Goal: Task Accomplishment & Management: Complete application form

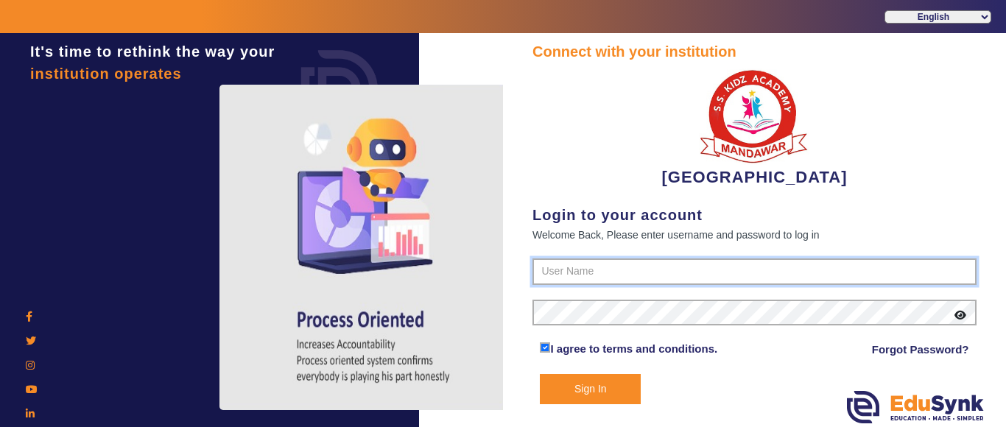
type input "9928895959"
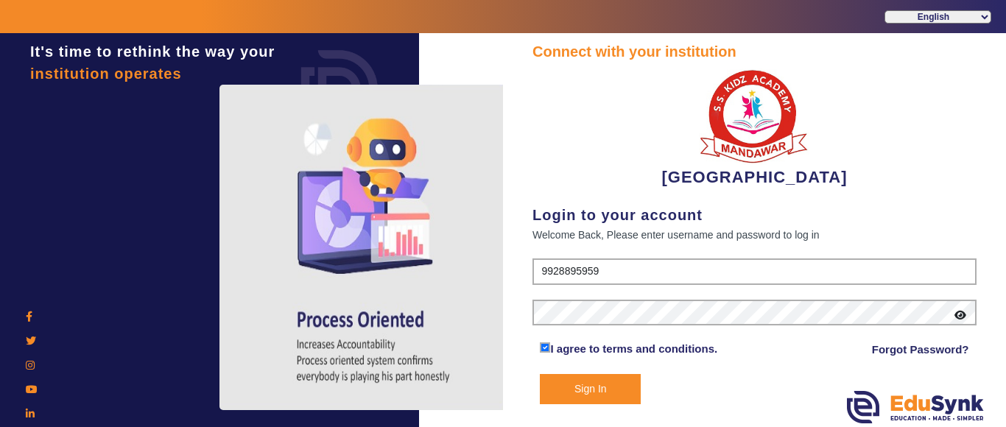
click at [606, 381] on button "Sign In" at bounding box center [590, 389] width 101 height 30
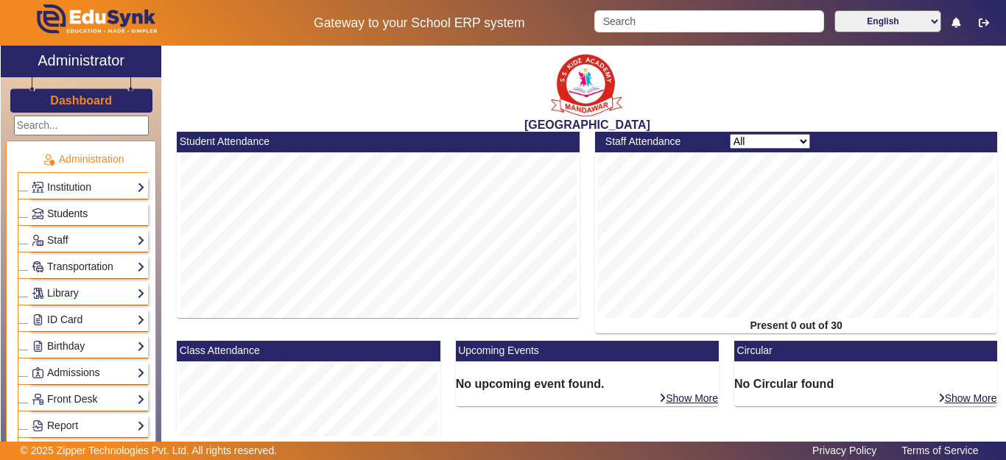
click at [57, 215] on span "Students" at bounding box center [67, 214] width 41 height 12
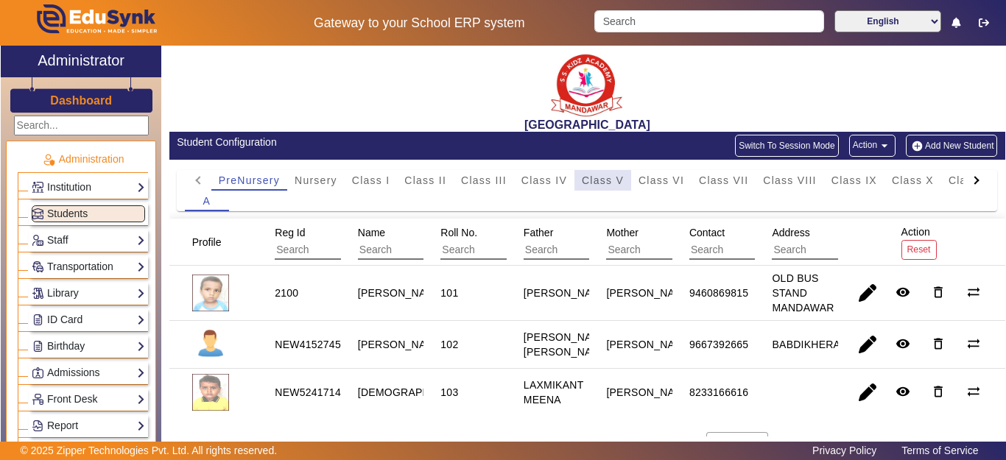
click at [602, 179] on span "Class V" at bounding box center [603, 180] width 42 height 10
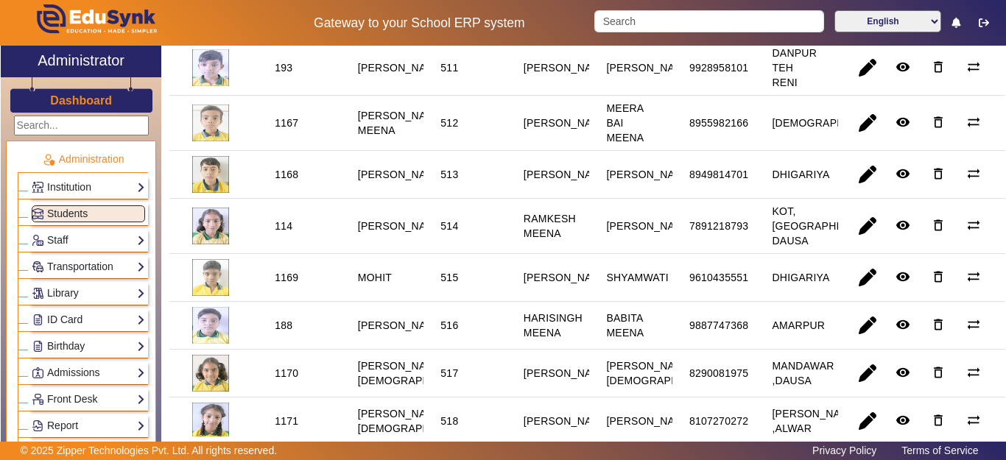
scroll to position [810, 0]
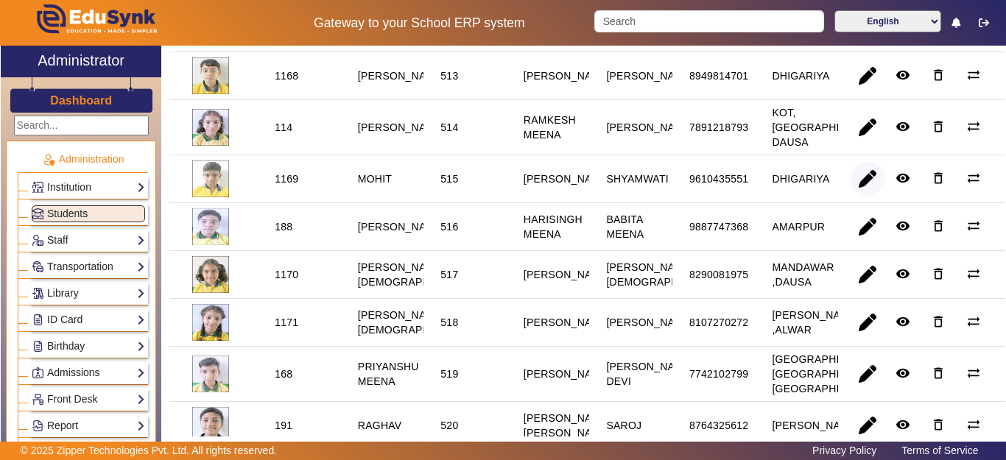
click at [859, 197] on span "button" at bounding box center [867, 178] width 35 height 35
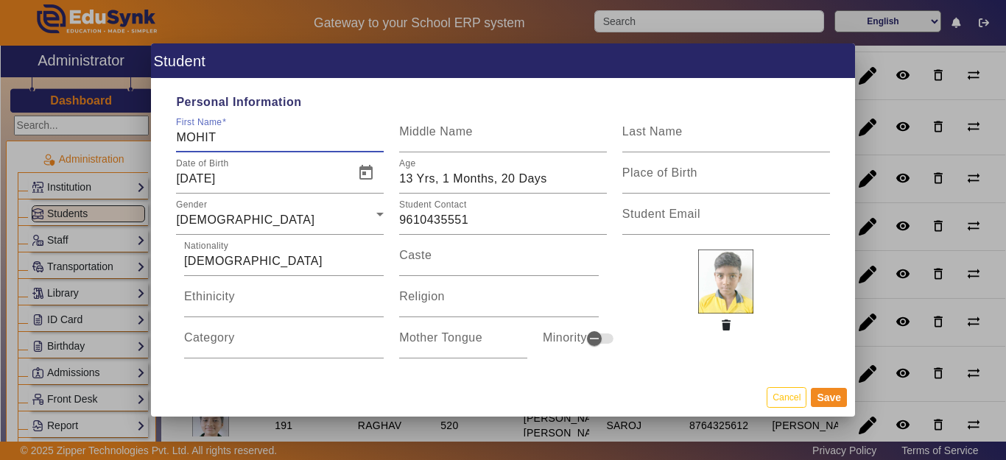
scroll to position [295, 0]
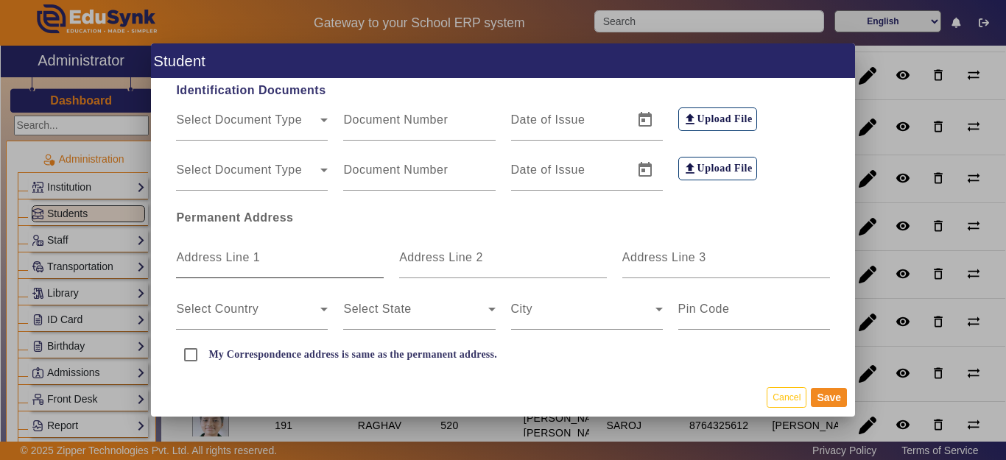
click at [242, 253] on mat-label "Address Line 1" at bounding box center [218, 257] width 84 height 13
click at [242, 255] on input "Address Line 1" at bounding box center [280, 264] width 208 height 18
type input "d"
type input "DHIGARIYA"
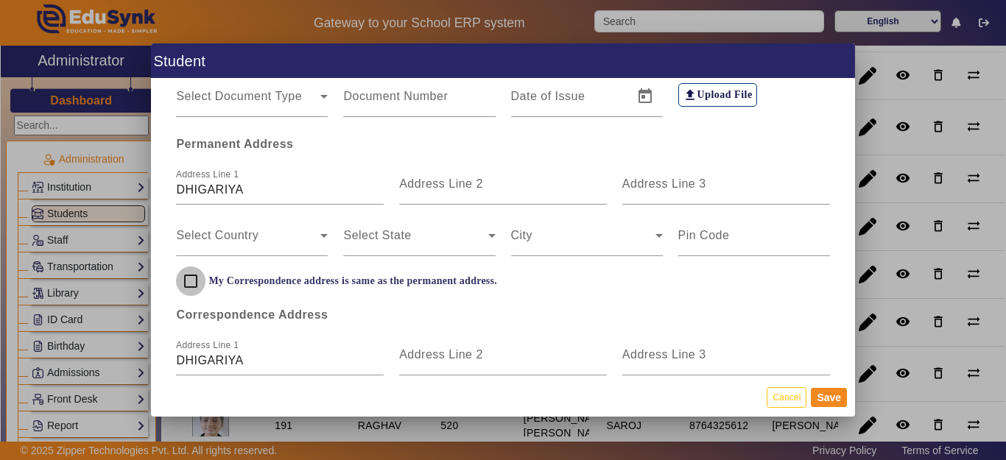
click at [183, 284] on input "My Correspondence address is same as the permanent address." at bounding box center [190, 281] width 29 height 29
checkbox input "true"
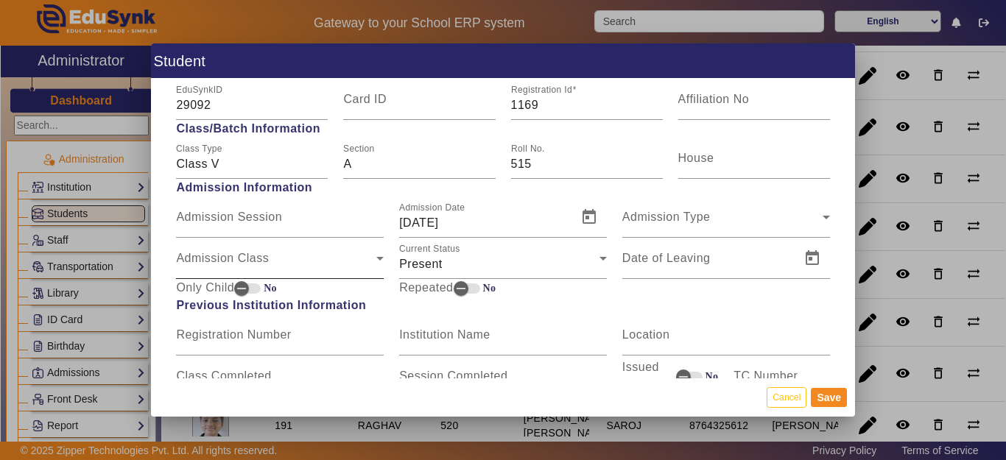
scroll to position [663, 0]
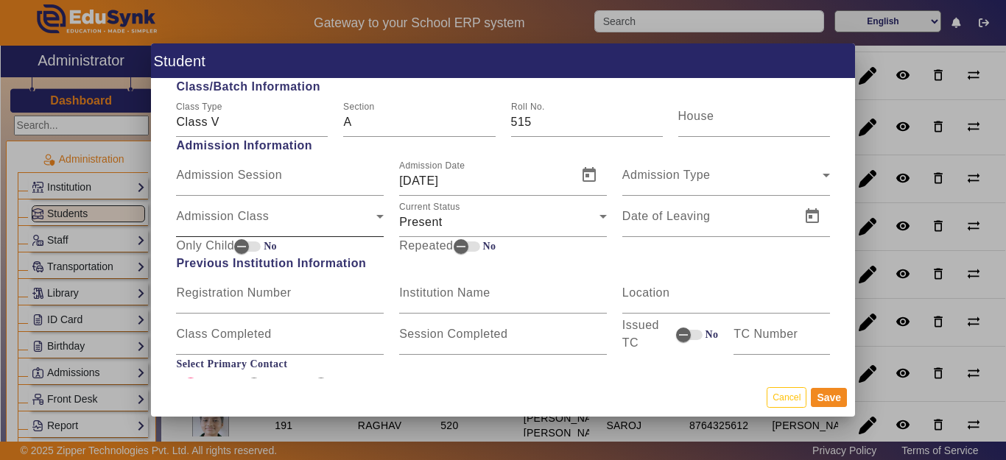
click at [234, 219] on span "Admission Class" at bounding box center [276, 223] width 200 height 18
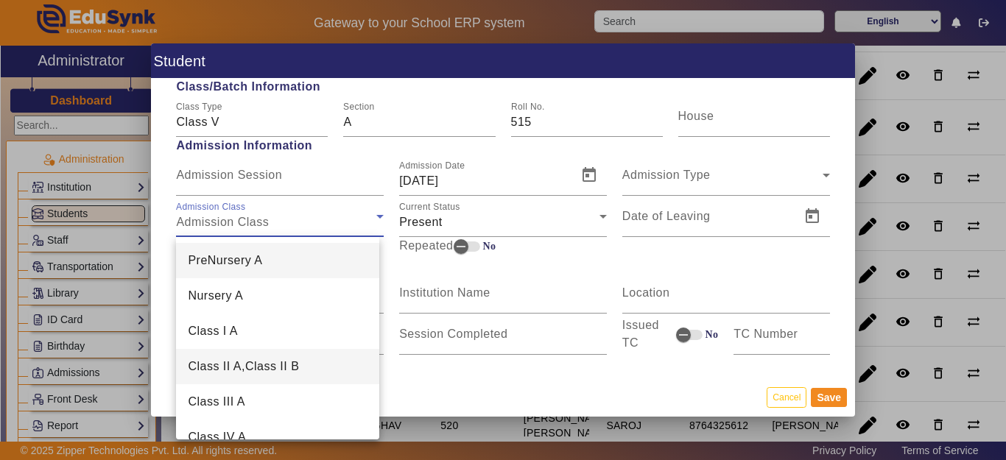
click at [233, 370] on span "Class II A,Class II B" at bounding box center [243, 367] width 111 height 18
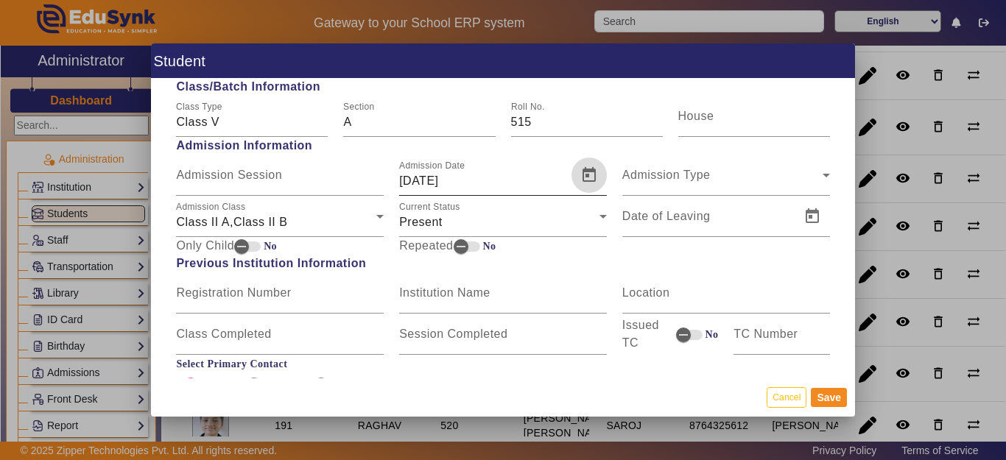
click at [582, 169] on span "Open calendar" at bounding box center [588, 175] width 35 height 35
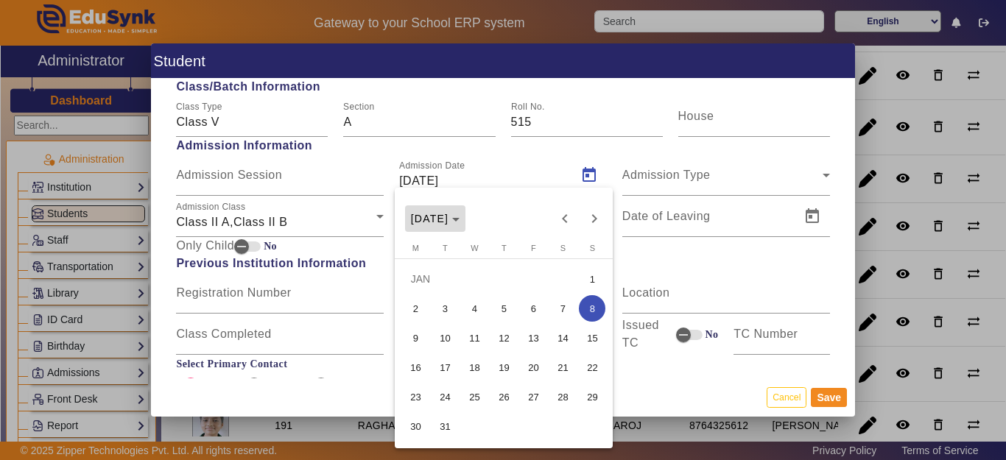
click at [447, 222] on span "[DATE]" at bounding box center [430, 219] width 38 height 12
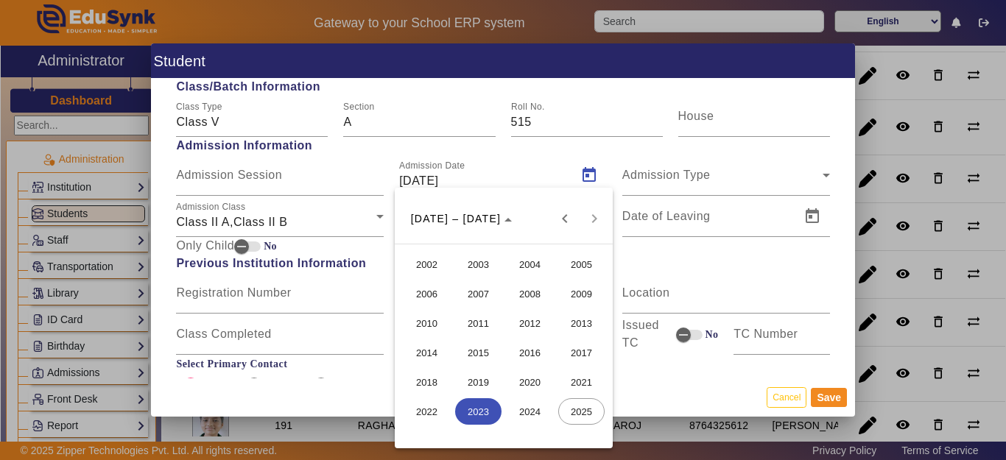
click at [432, 407] on span "2022" at bounding box center [427, 411] width 46 height 27
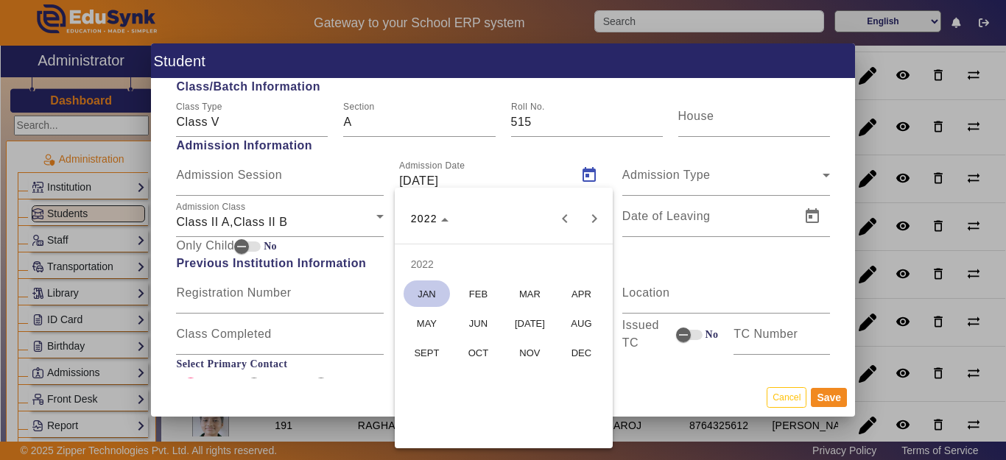
click at [531, 323] on span "[DATE]" at bounding box center [530, 323] width 46 height 27
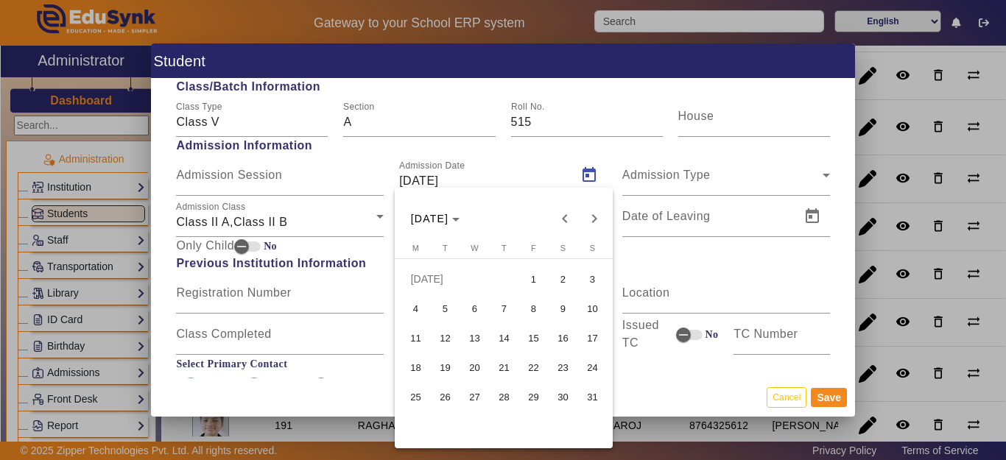
click at [504, 338] on span "14" at bounding box center [503, 338] width 27 height 27
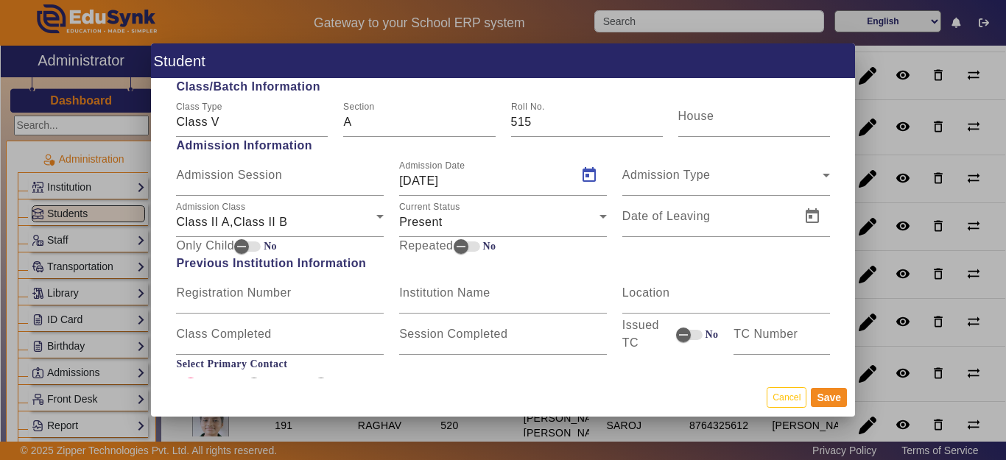
type input "14/07/2022"
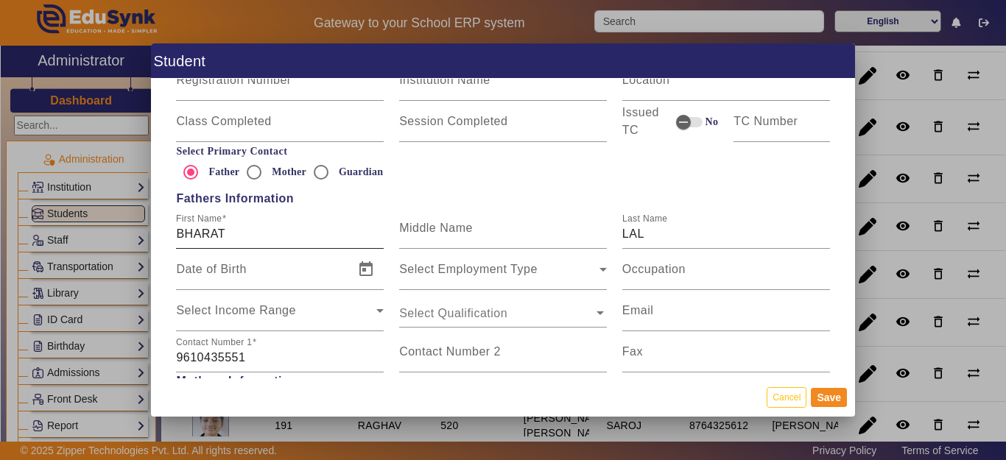
scroll to position [884, 0]
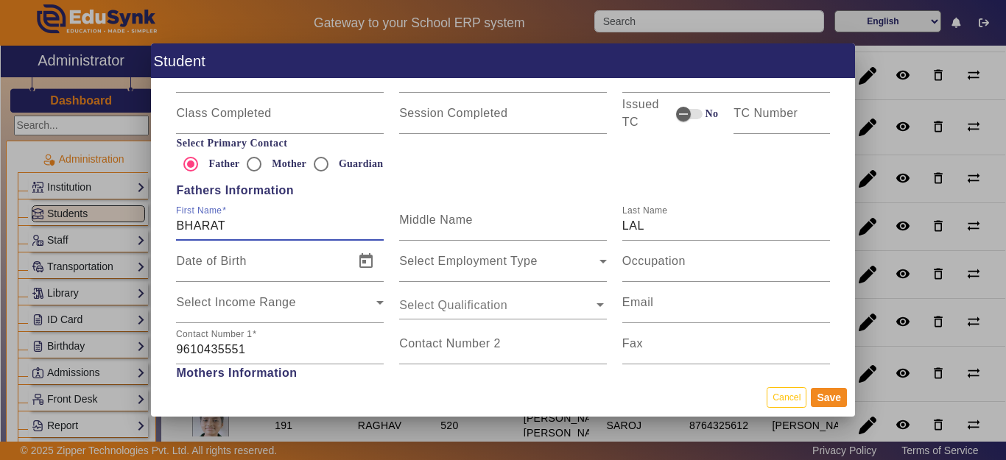
click at [265, 223] on input "BHARAT" at bounding box center [280, 226] width 208 height 18
type input "BHARAT LAL PRAJAPAT"
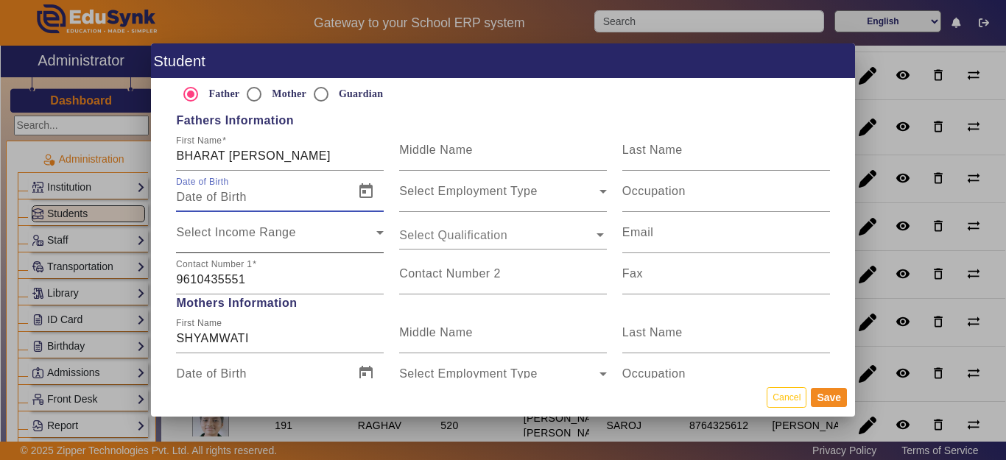
scroll to position [957, 0]
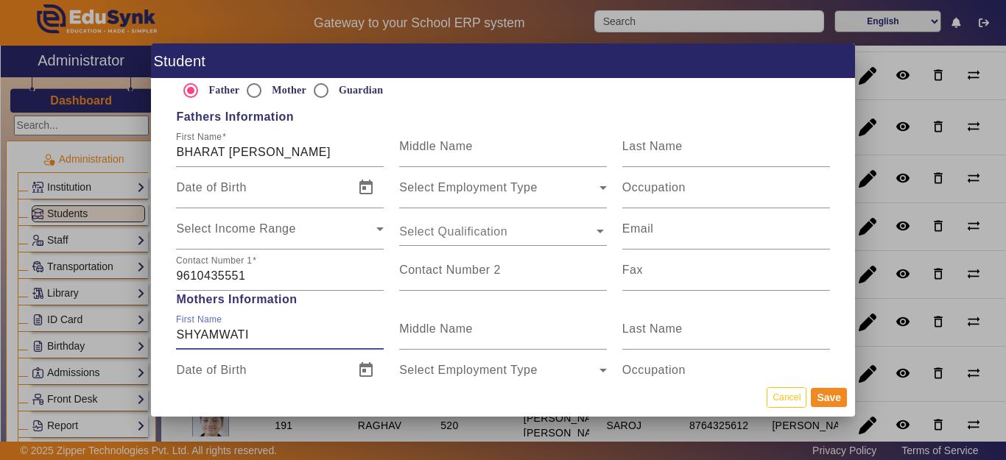
drag, startPoint x: 260, startPoint y: 337, endPoint x: 177, endPoint y: 339, distance: 83.2
click at [177, 339] on input "SHYAMWATI" at bounding box center [280, 335] width 208 height 18
click at [834, 398] on button "Save" at bounding box center [829, 397] width 36 height 19
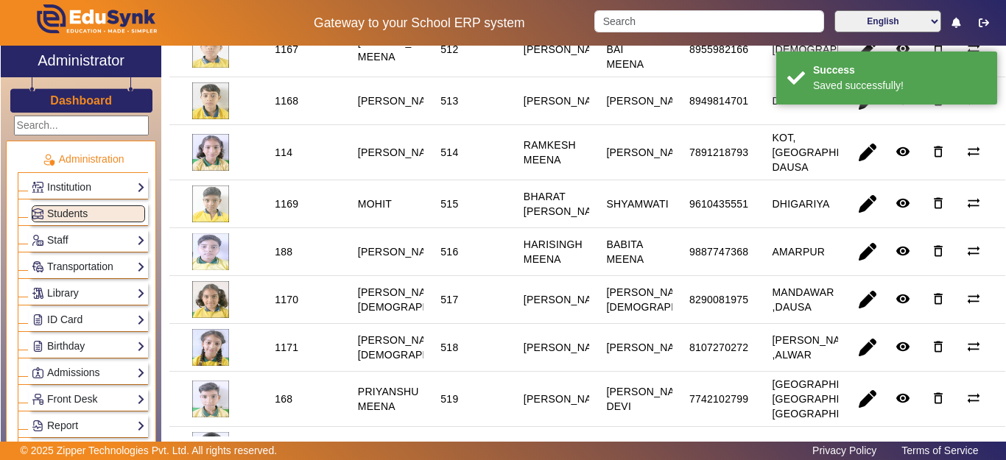
scroll to position [810, 0]
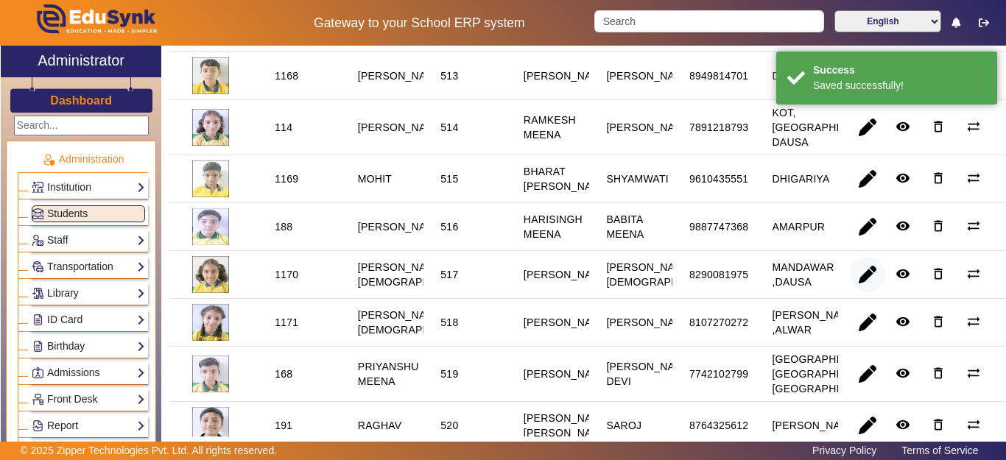
click at [854, 292] on span "button" at bounding box center [867, 274] width 35 height 35
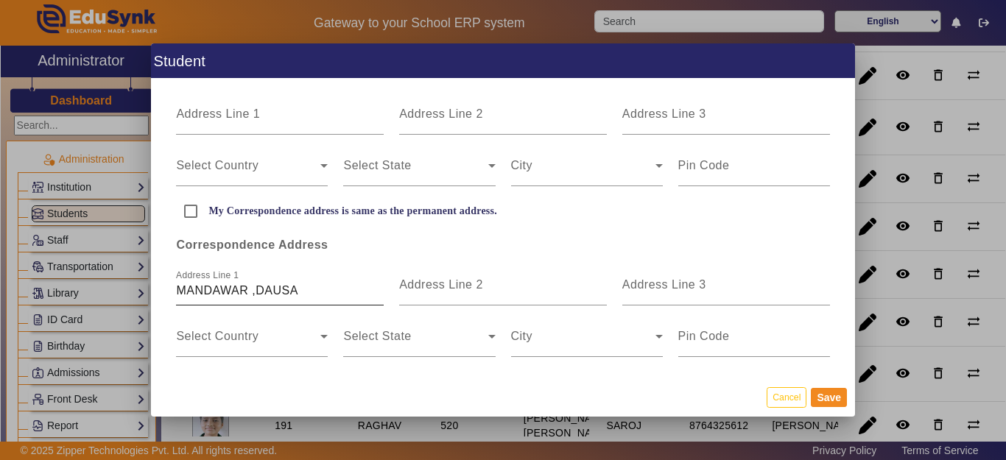
scroll to position [442, 0]
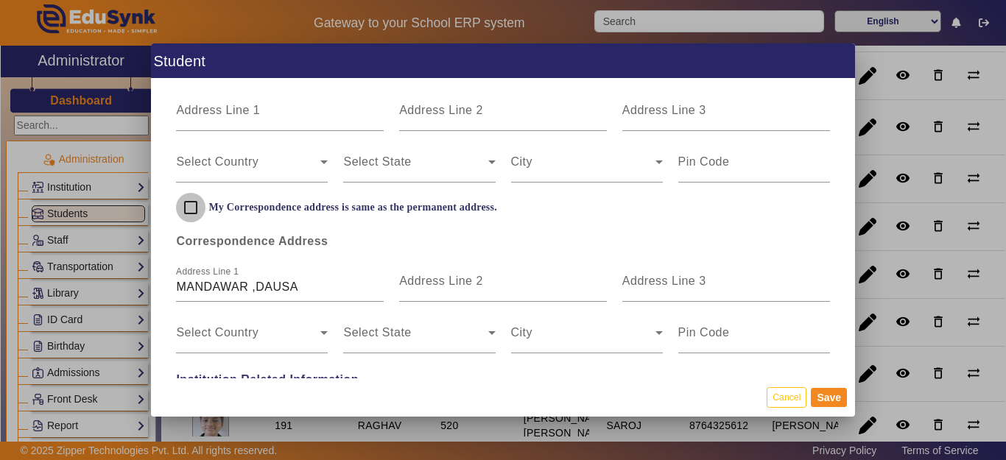
drag, startPoint x: 191, startPoint y: 208, endPoint x: 199, endPoint y: 211, distance: 7.7
click at [192, 208] on input "My Correspondence address is same as the permanent address." at bounding box center [190, 207] width 29 height 29
checkbox input "true"
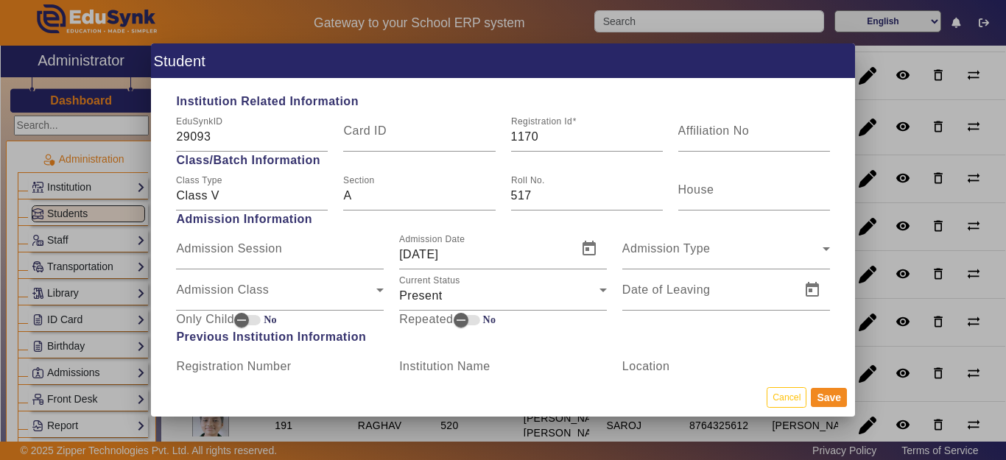
scroll to position [736, 0]
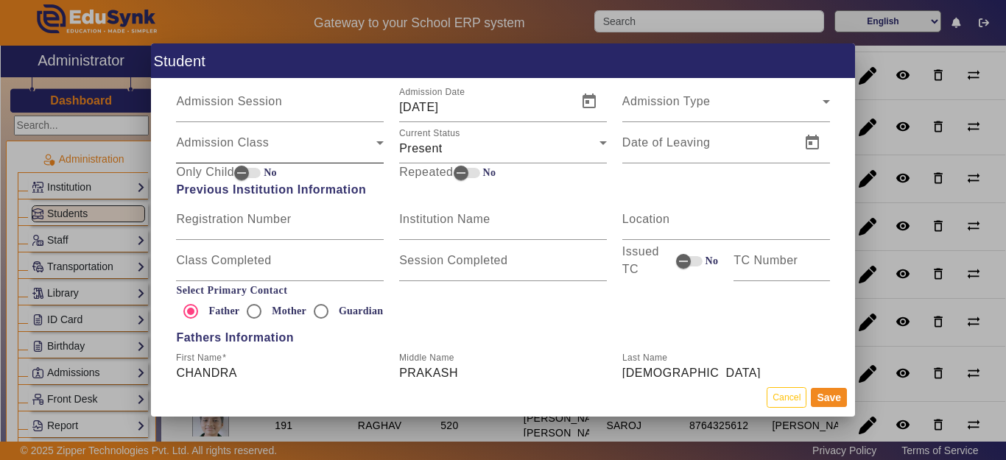
click at [232, 144] on span "Admission Class" at bounding box center [276, 149] width 200 height 18
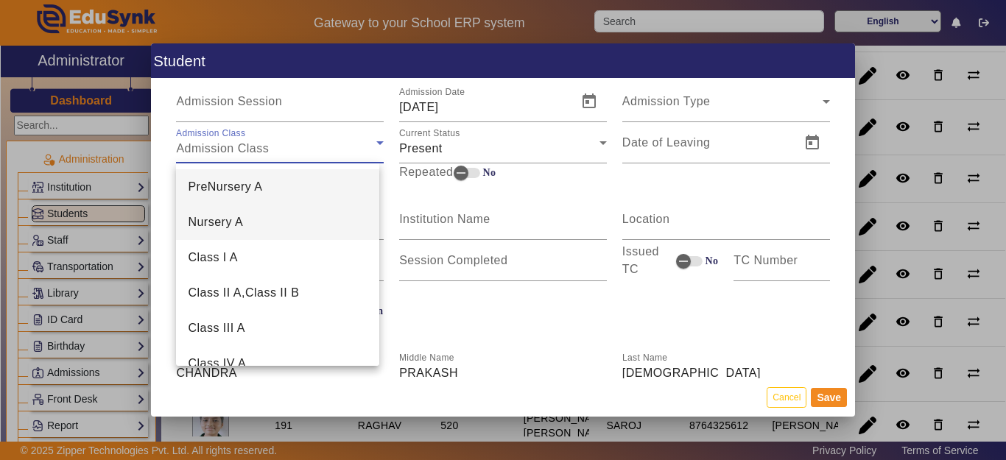
click at [248, 222] on mat-option "Nursery A" at bounding box center [277, 222] width 203 height 35
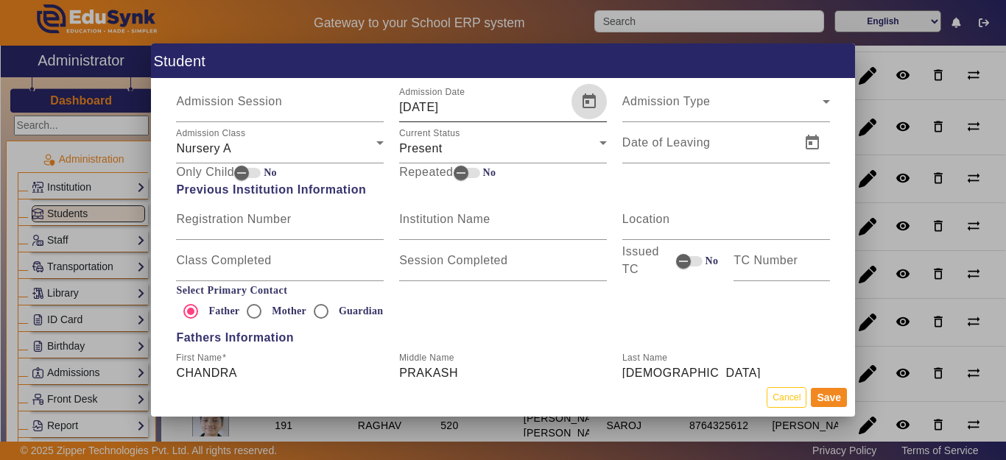
click at [576, 104] on span "Open calendar" at bounding box center [588, 101] width 35 height 35
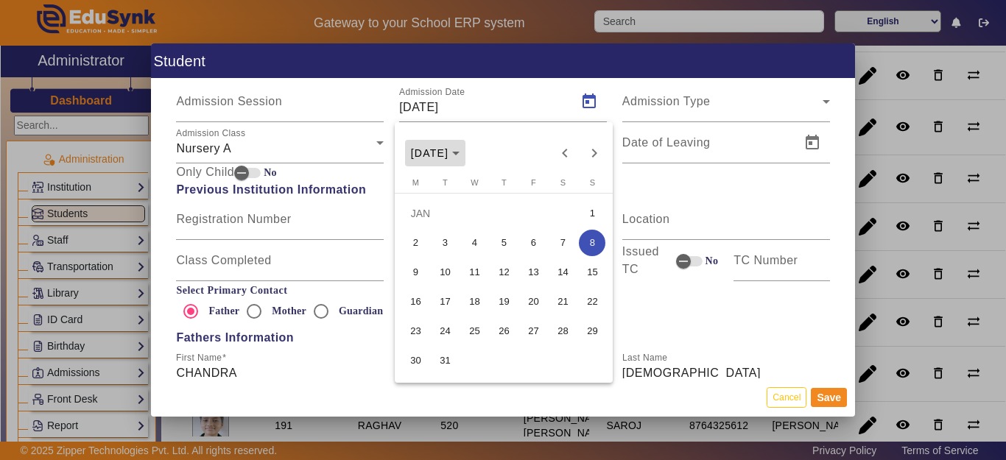
click at [460, 150] on span "[DATE]" at bounding box center [435, 153] width 49 height 12
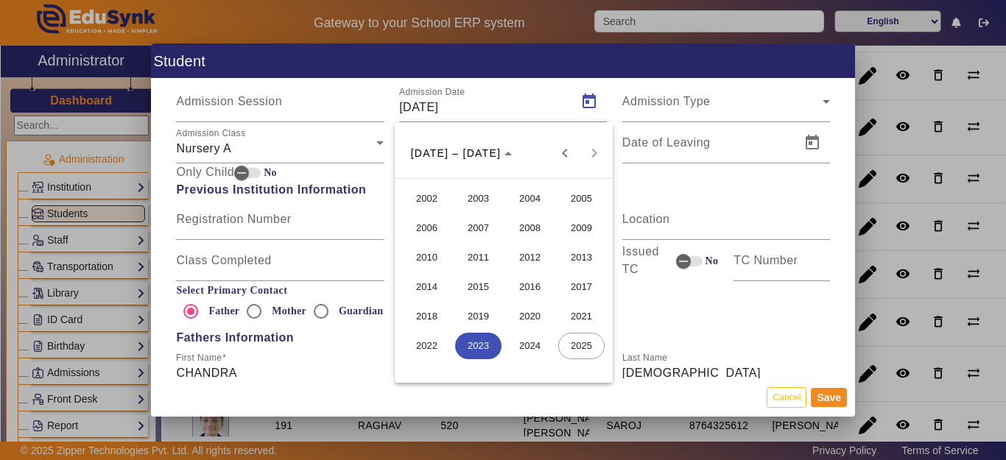
click at [426, 309] on span "2018" at bounding box center [427, 316] width 46 height 27
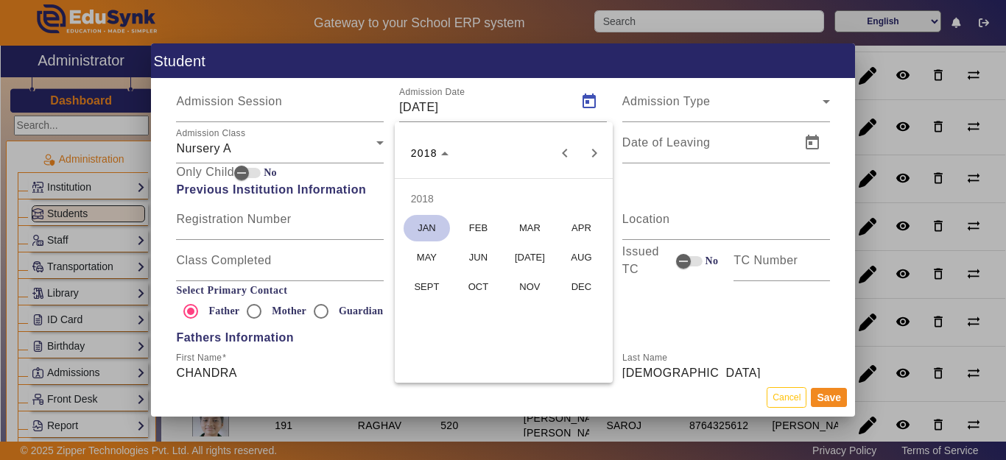
click at [495, 258] on span "JUN" at bounding box center [478, 258] width 46 height 27
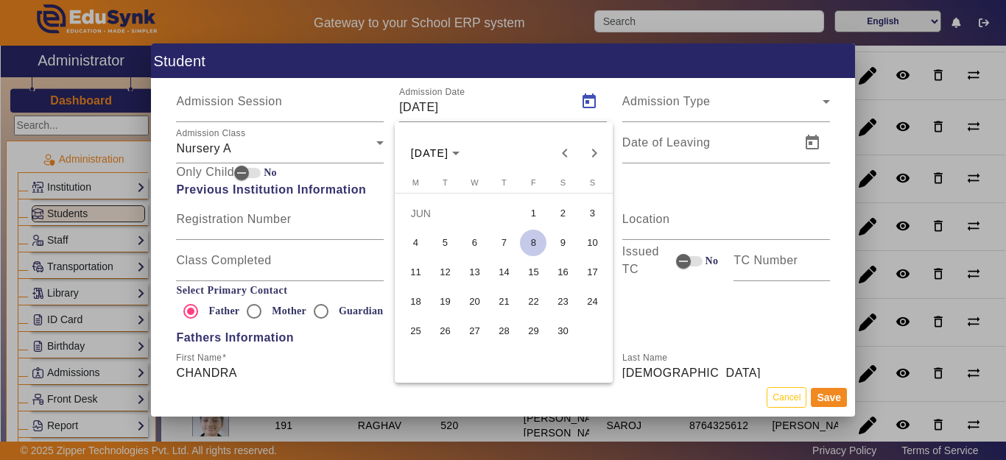
click at [528, 333] on span "29" at bounding box center [533, 331] width 27 height 27
type input "29/06/2018"
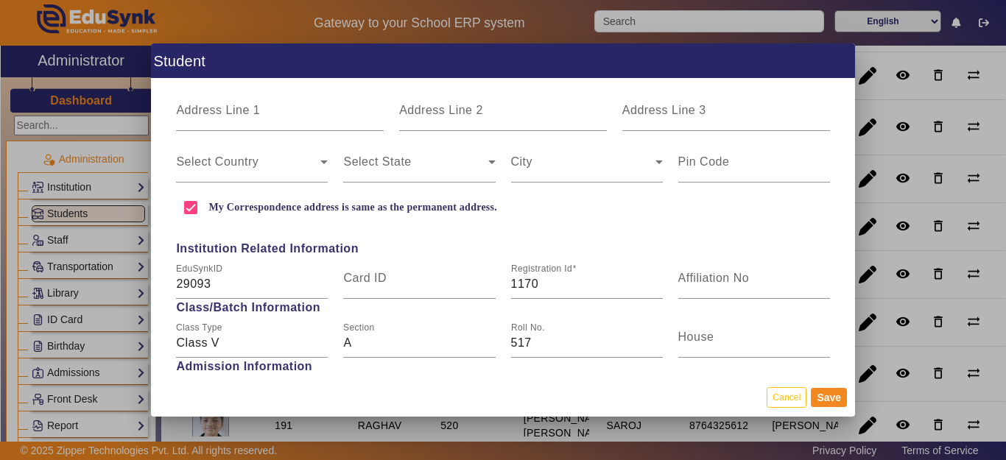
scroll to position [295, 0]
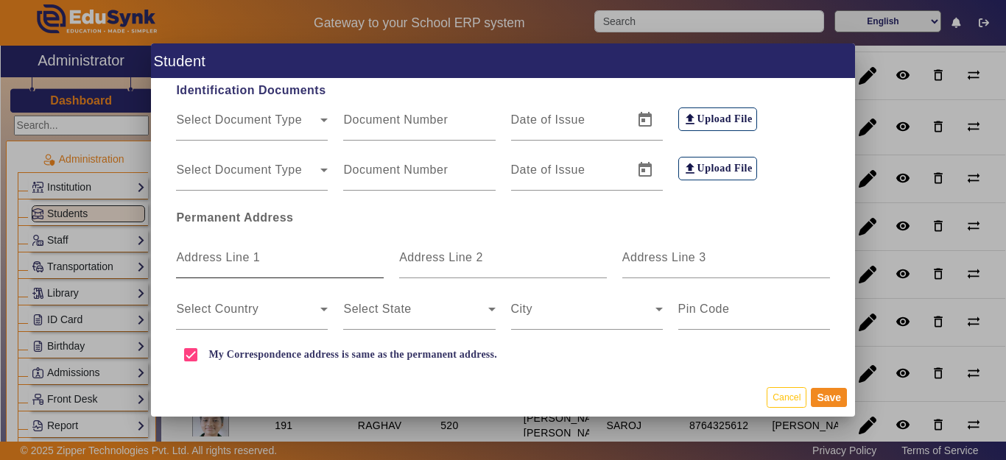
click at [232, 262] on mat-label "Address Line 1" at bounding box center [218, 257] width 84 height 13
click at [232, 262] on input "Address Line 1" at bounding box center [280, 264] width 208 height 18
type input "N"
type input "MANDAWAR"
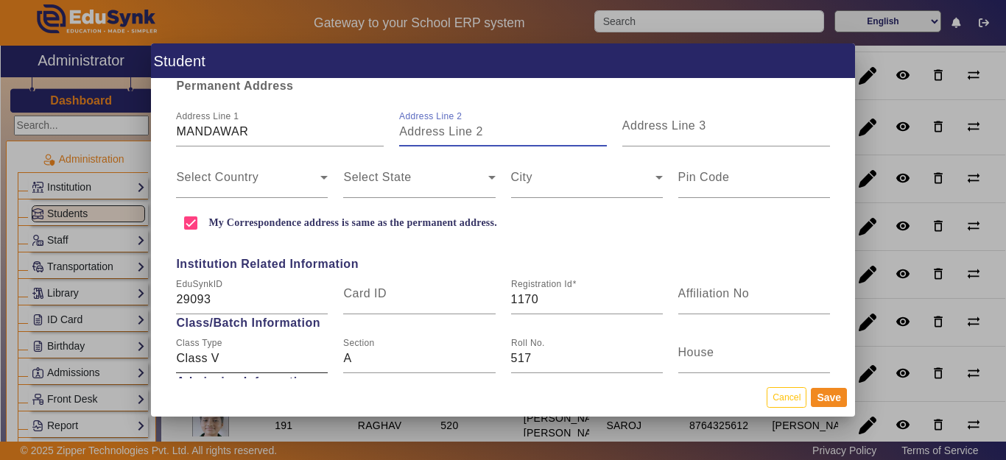
scroll to position [442, 0]
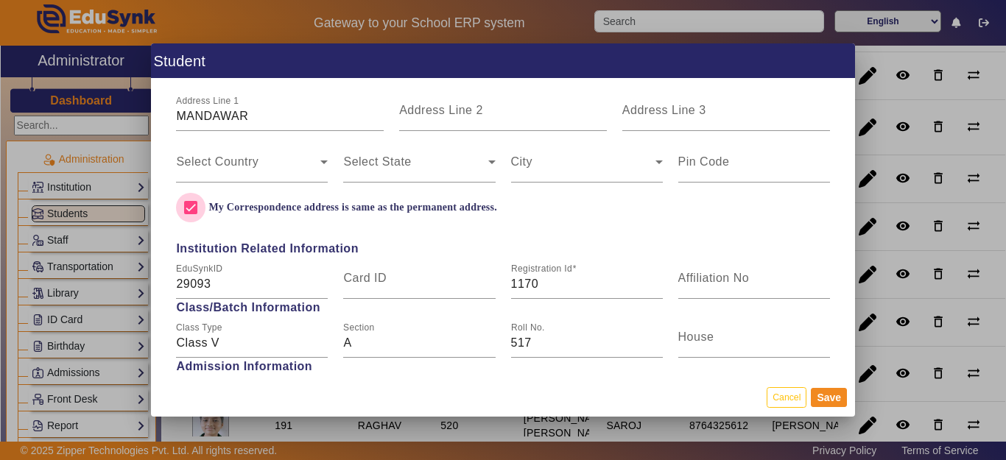
click at [196, 210] on input "My Correspondence address is same as the permanent address." at bounding box center [190, 207] width 29 height 29
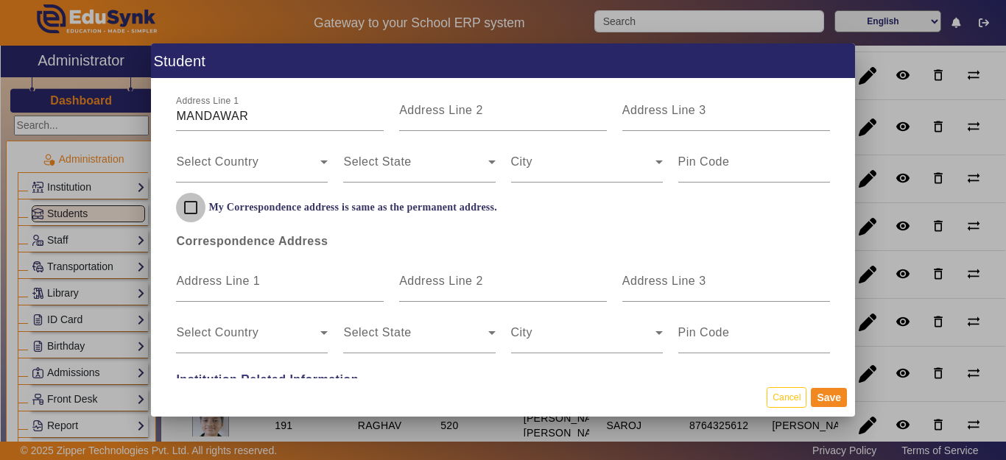
click at [189, 209] on input "My Correspondence address is same as the permanent address." at bounding box center [190, 207] width 29 height 29
checkbox input "true"
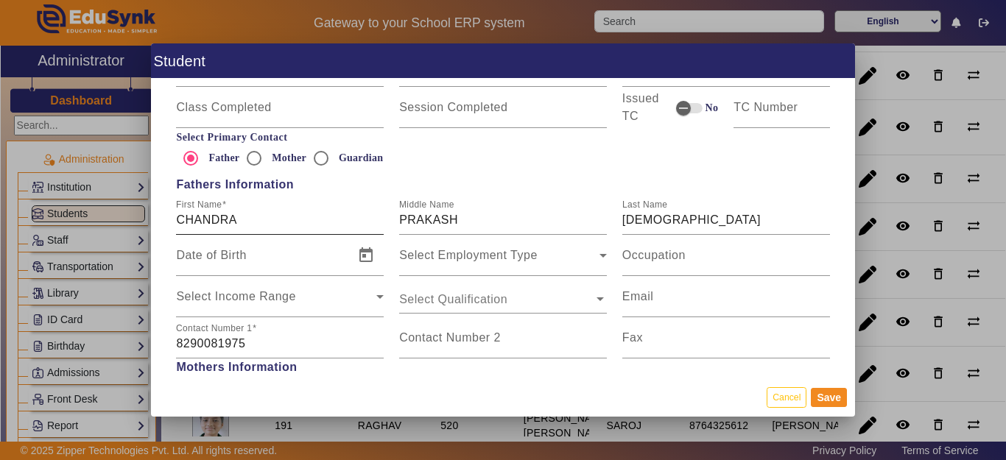
scroll to position [884, 0]
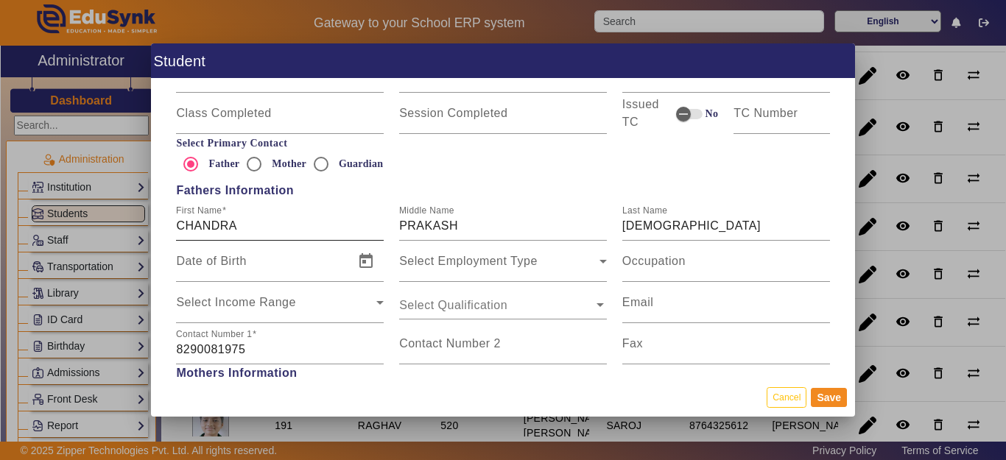
click at [271, 209] on div "First Name CHANDRA" at bounding box center [280, 220] width 208 height 41
type input "CHANDRA PRAKASH JAIN"
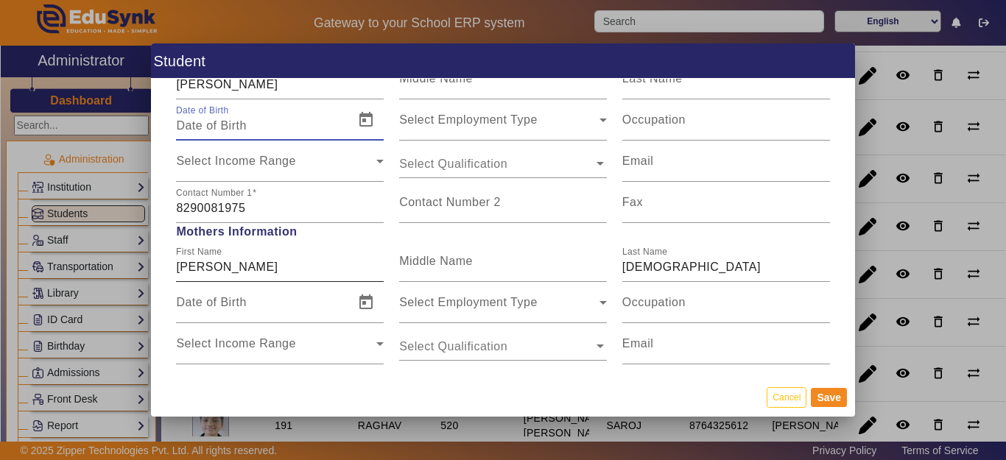
scroll to position [1031, 0]
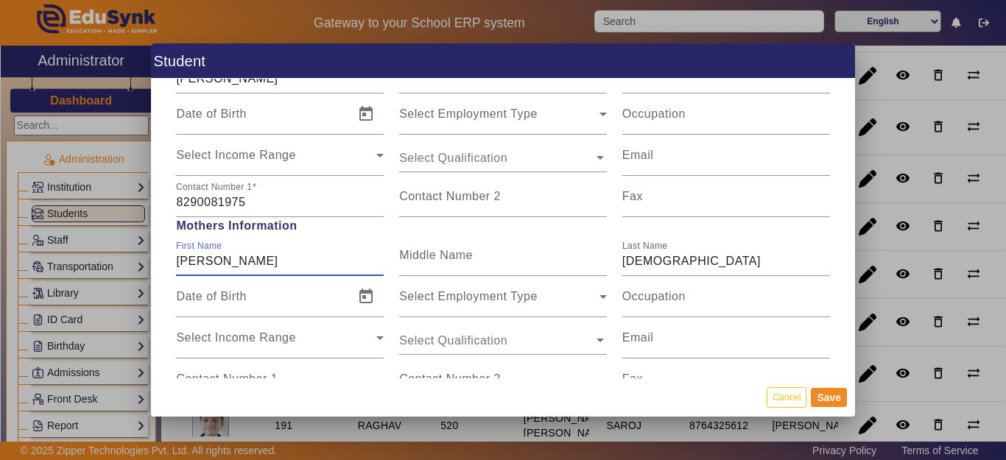
click at [257, 261] on input "KIRTI" at bounding box center [280, 262] width 208 height 18
type input "KIRTI JAIN"
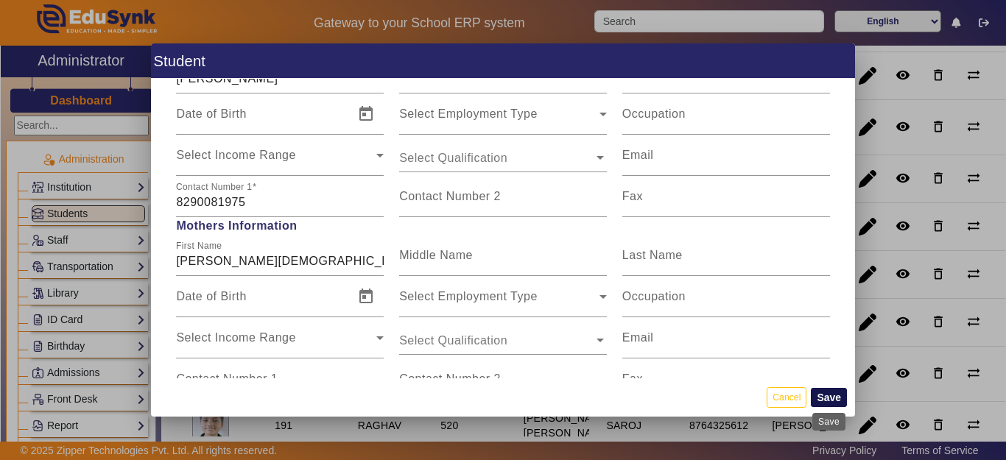
click at [823, 397] on button "Save" at bounding box center [829, 397] width 36 height 19
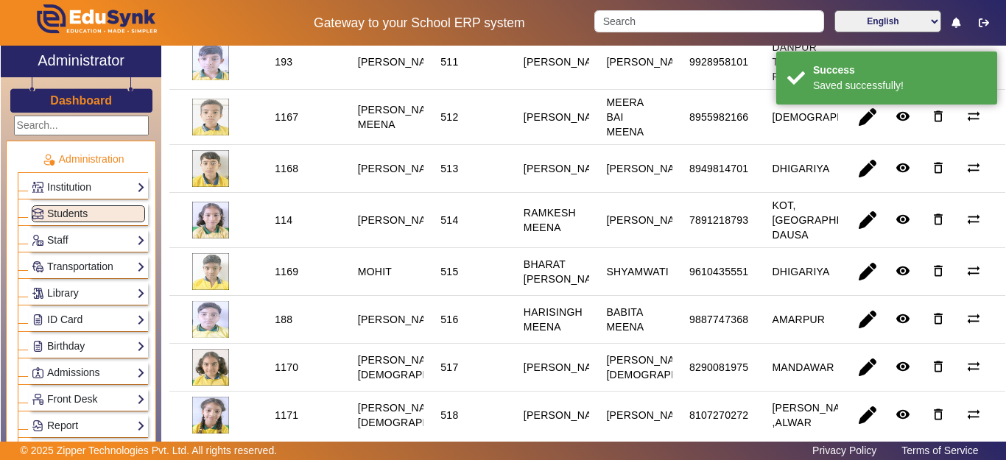
scroll to position [736, 0]
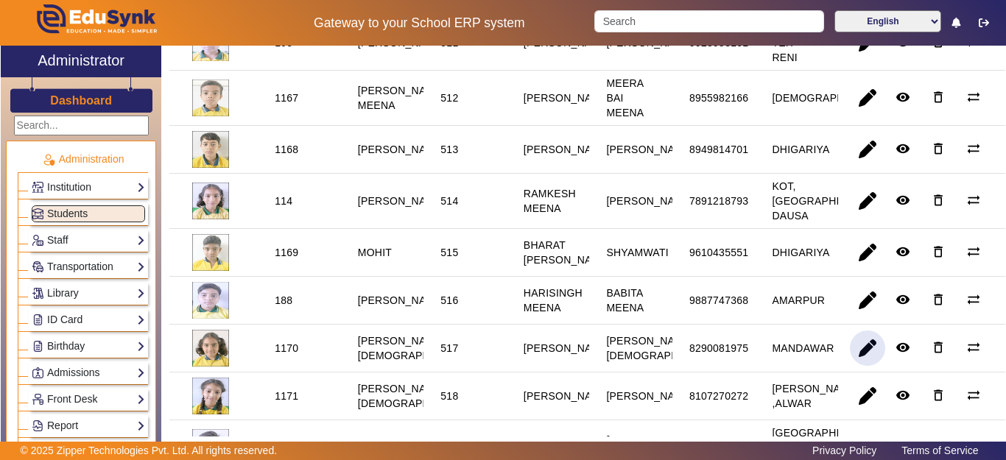
click at [851, 366] on span "button" at bounding box center [867, 348] width 35 height 35
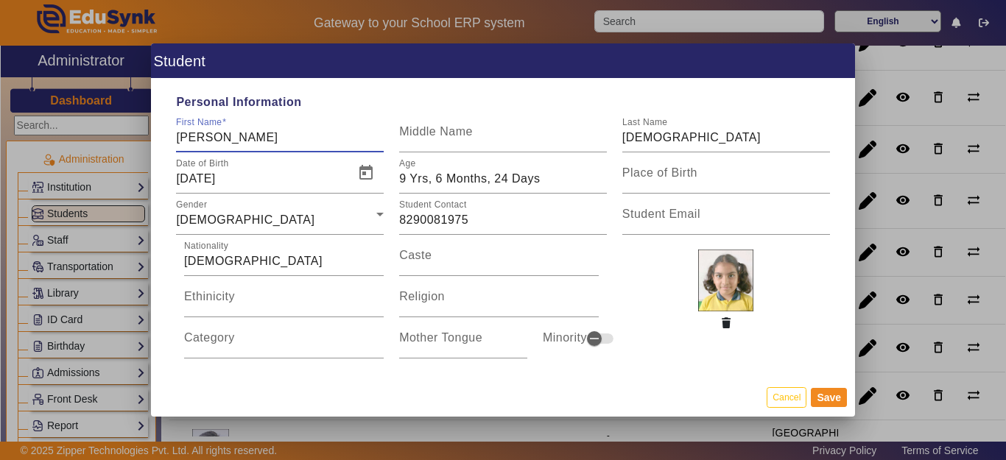
click at [275, 133] on input "MOKSHITA" at bounding box center [280, 138] width 208 height 18
type input "MOKSHITA JAIN"
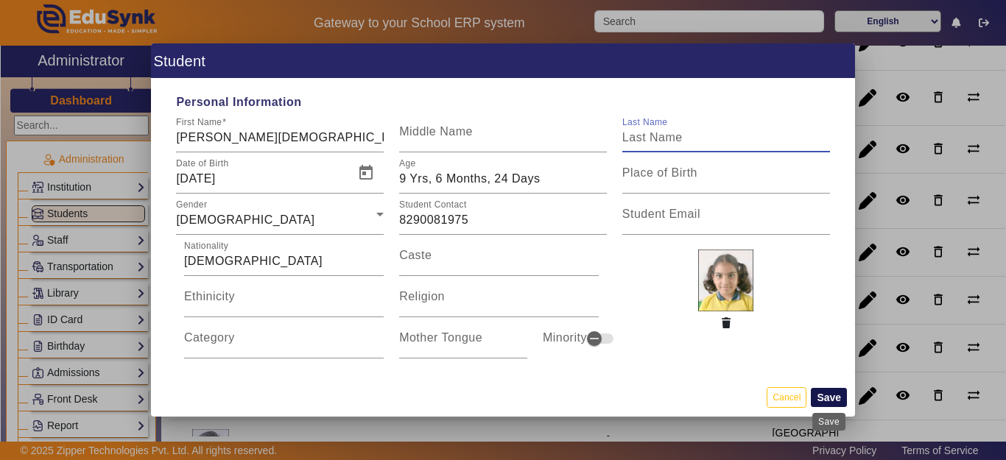
click at [827, 399] on button "Save" at bounding box center [829, 397] width 36 height 19
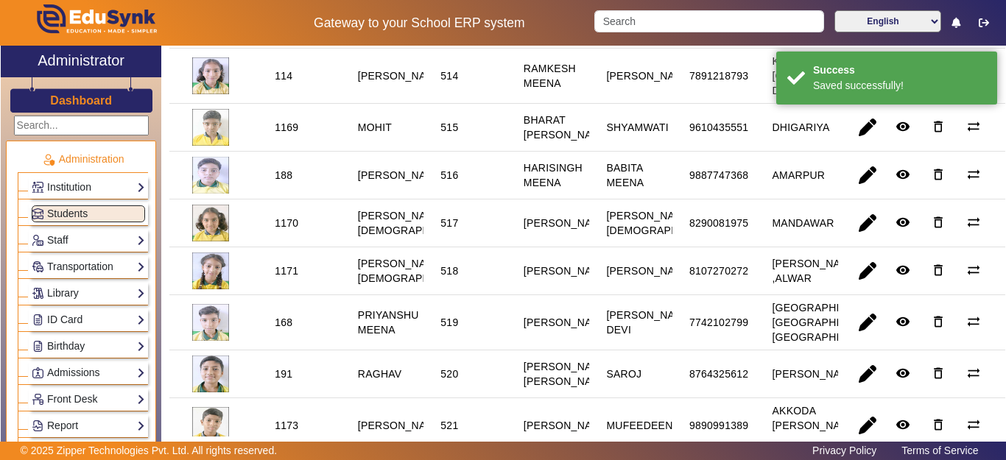
scroll to position [957, 0]
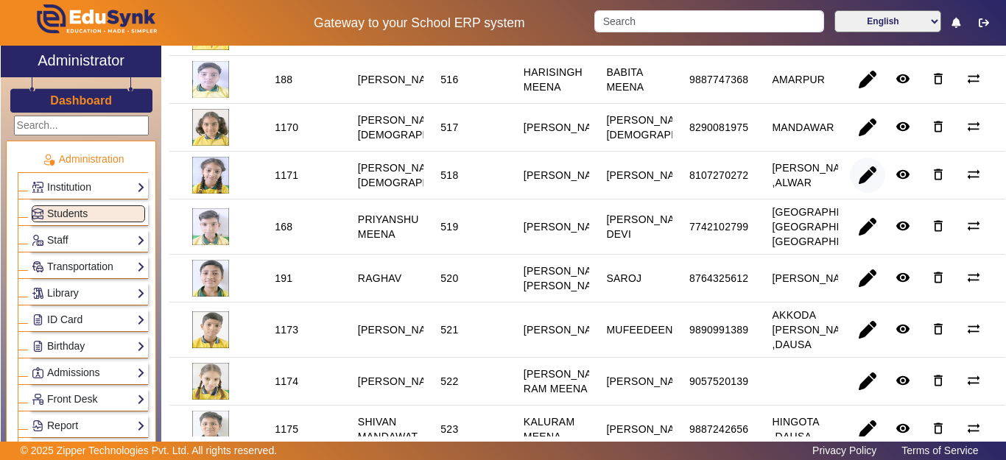
click at [853, 193] on span "button" at bounding box center [867, 175] width 35 height 35
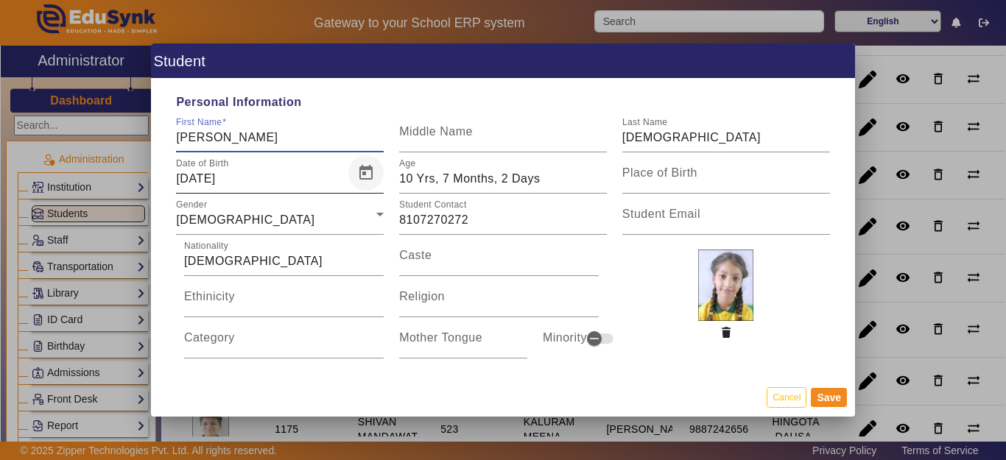
click at [358, 169] on span "Open calendar" at bounding box center [365, 172] width 35 height 35
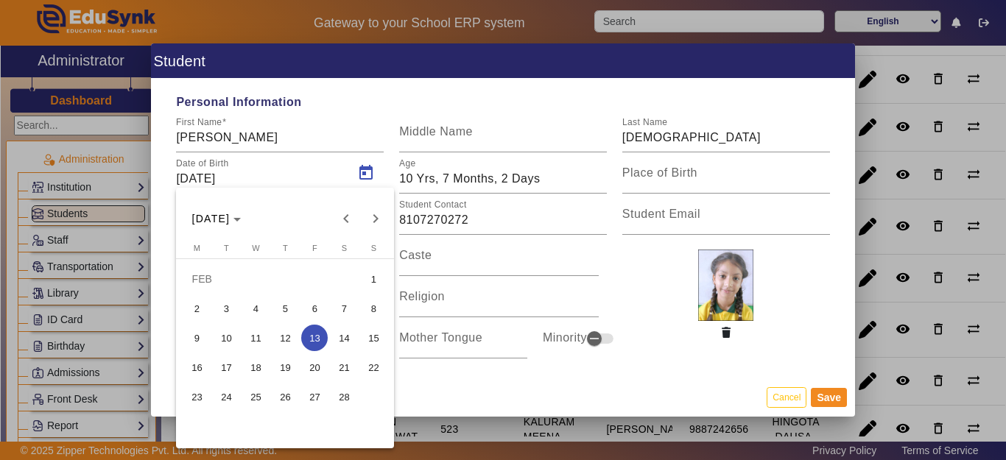
click at [231, 308] on span "3" at bounding box center [226, 308] width 27 height 27
type input "03/02/2015"
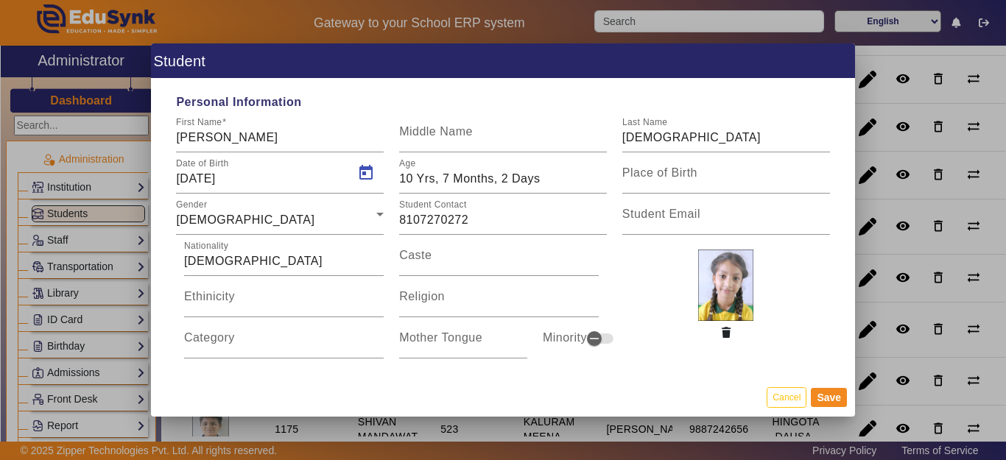
type input "10 Yrs, 7 Months, 12 Days"
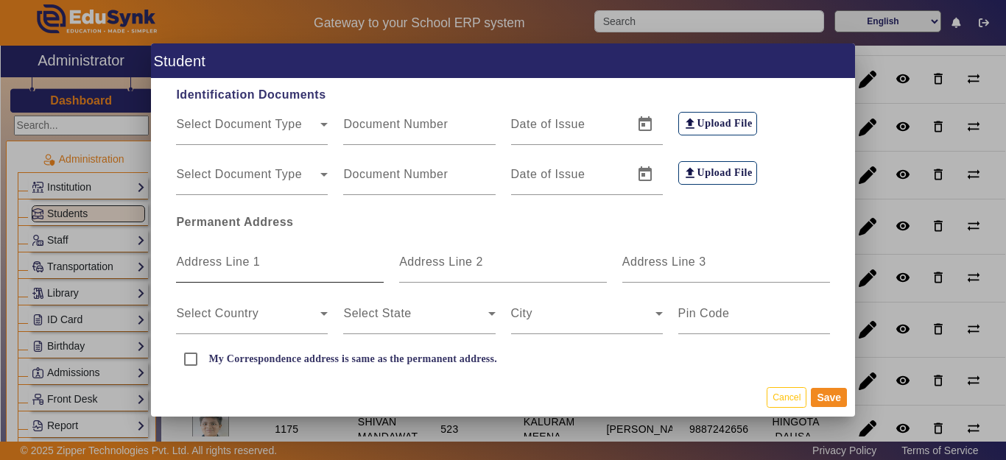
scroll to position [295, 0]
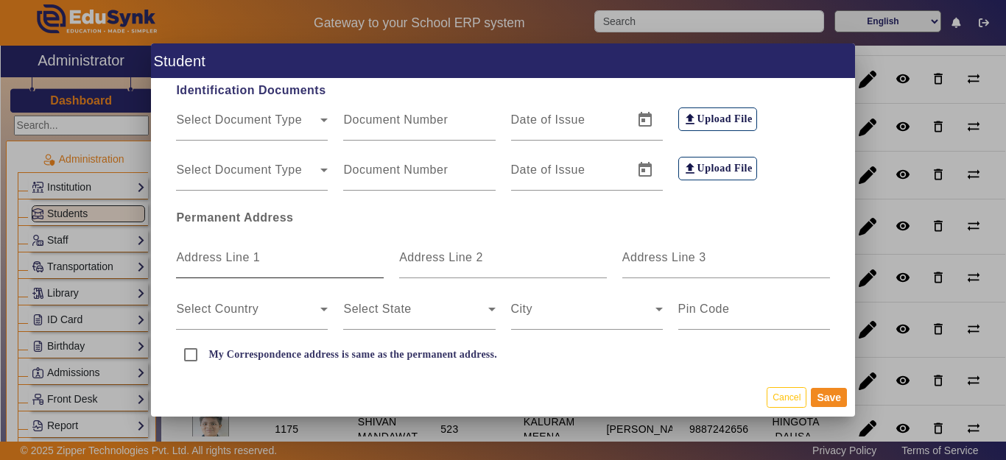
click at [250, 255] on mat-label "Address Line 1" at bounding box center [218, 257] width 84 height 13
click at [250, 255] on input "Address Line 1" at bounding box center [280, 264] width 208 height 18
click at [251, 264] on input "Address Line 1" at bounding box center [280, 264] width 208 height 18
type input "GARHI"
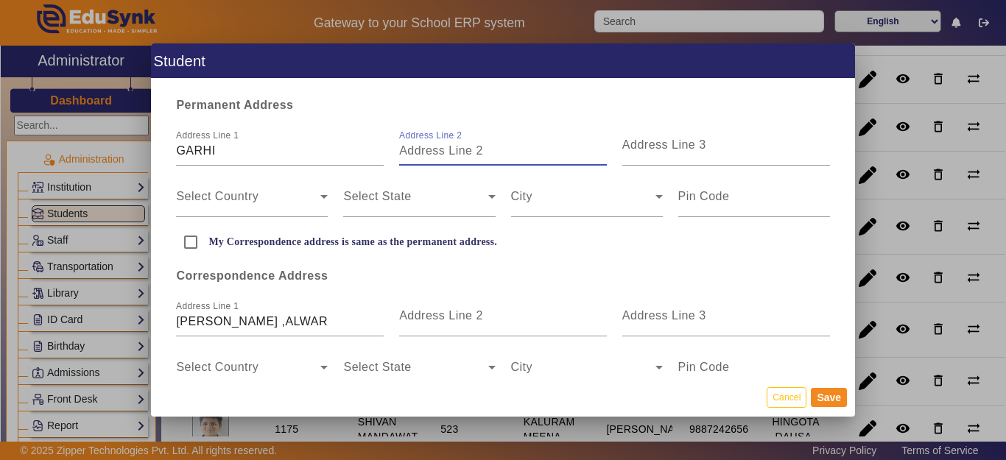
scroll to position [442, 0]
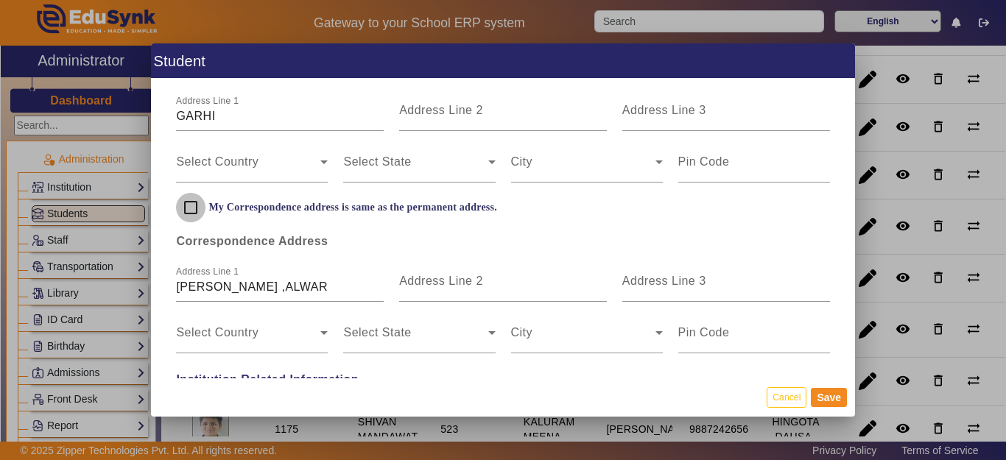
click at [189, 209] on input "My Correspondence address is same as the permanent address." at bounding box center [190, 207] width 29 height 29
checkbox input "true"
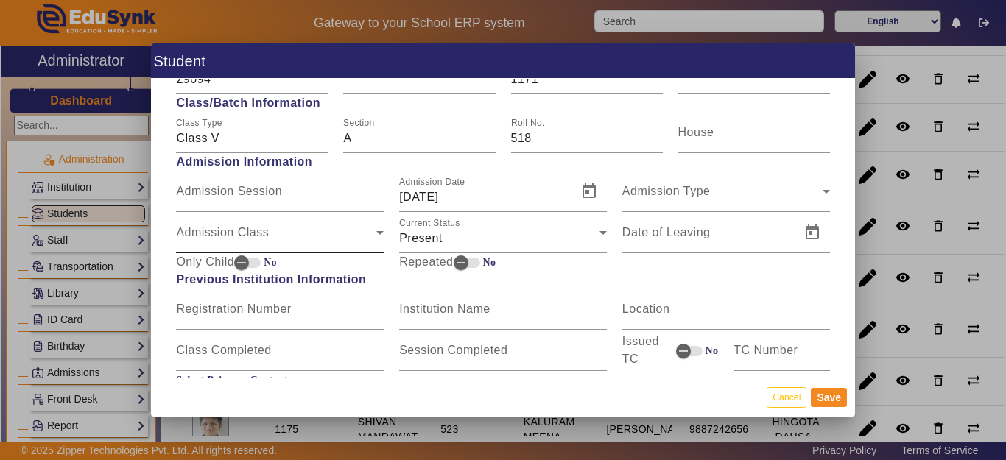
scroll to position [663, 0]
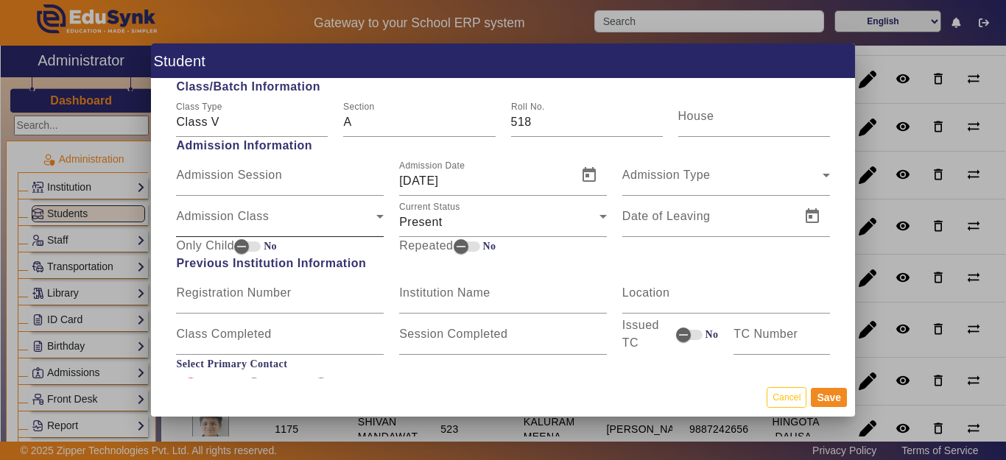
click at [236, 221] on span "Admission Class" at bounding box center [276, 223] width 200 height 18
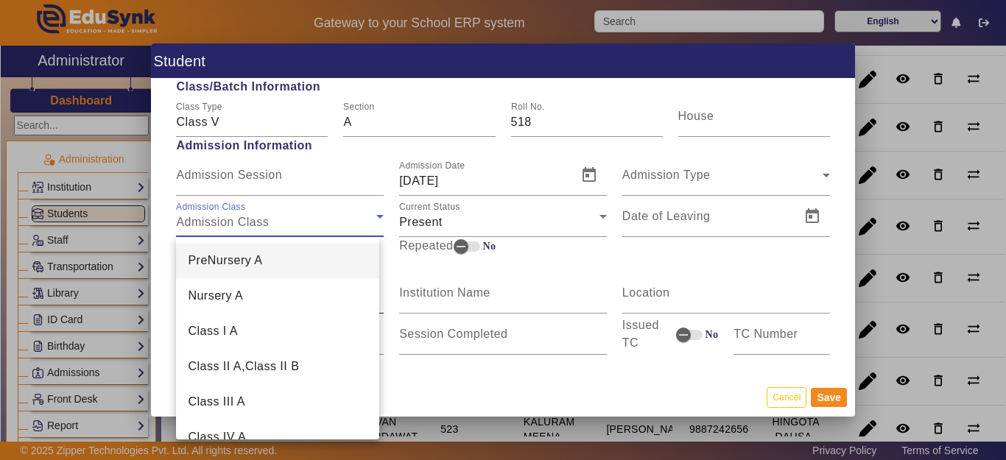
click at [235, 284] on mat-option "Nursery A" at bounding box center [277, 295] width 203 height 35
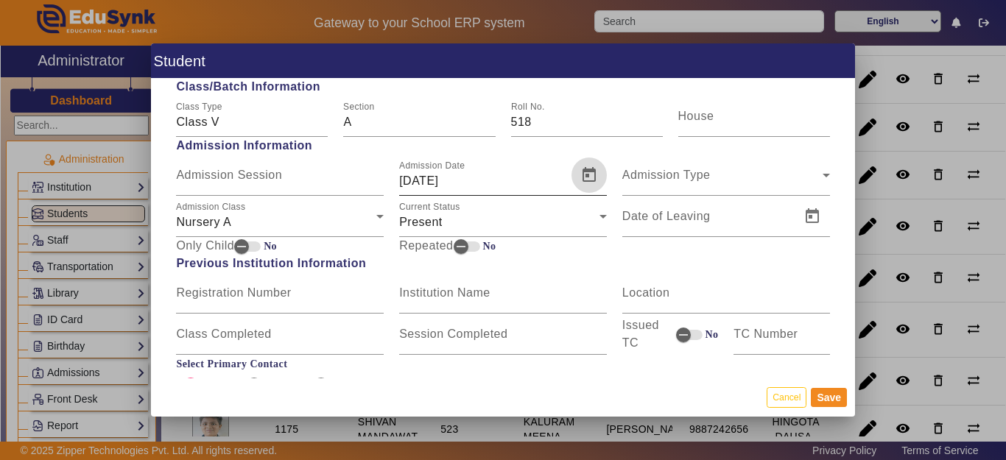
click at [585, 177] on span "Open calendar" at bounding box center [588, 175] width 35 height 35
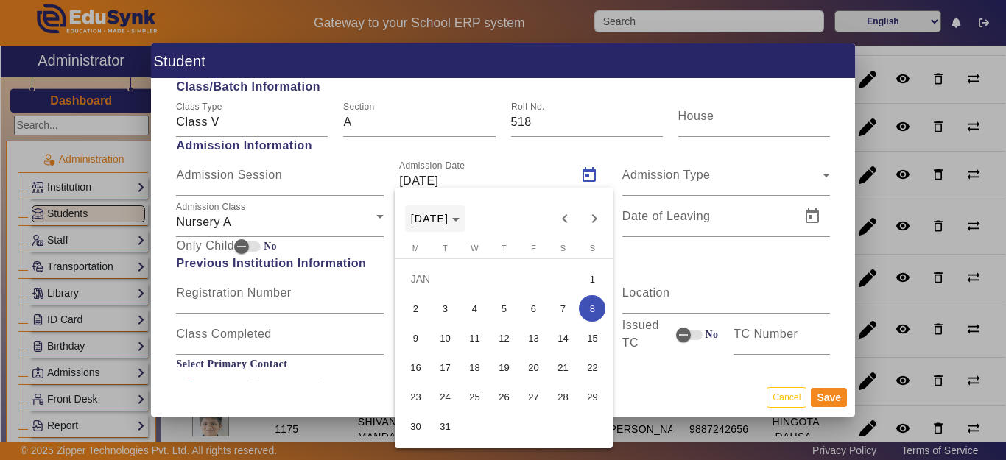
click at [454, 225] on span "Choose month and year" at bounding box center [435, 218] width 61 height 35
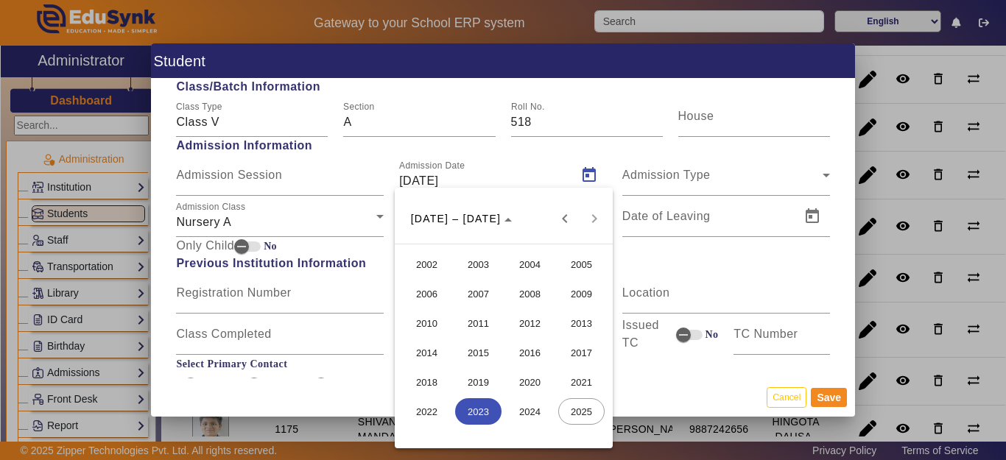
click at [431, 378] on span "2018" at bounding box center [427, 382] width 46 height 27
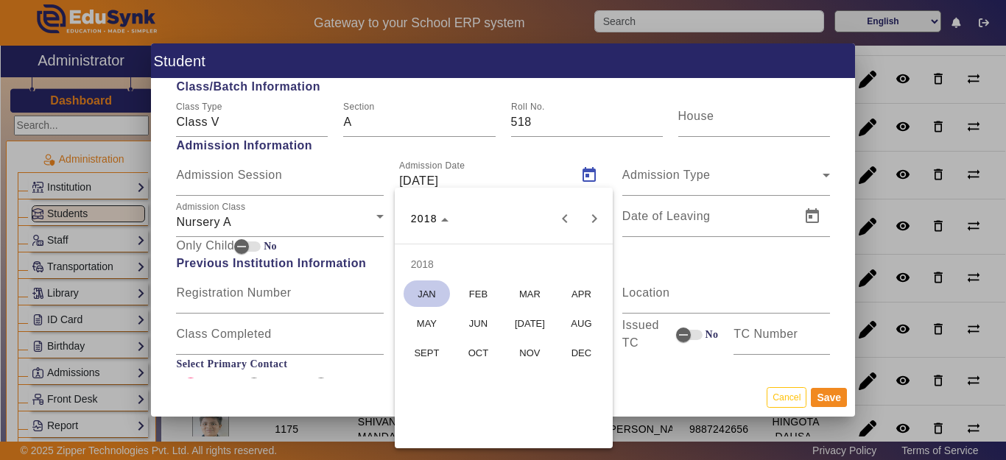
click at [540, 322] on span "[DATE]" at bounding box center [530, 323] width 46 height 27
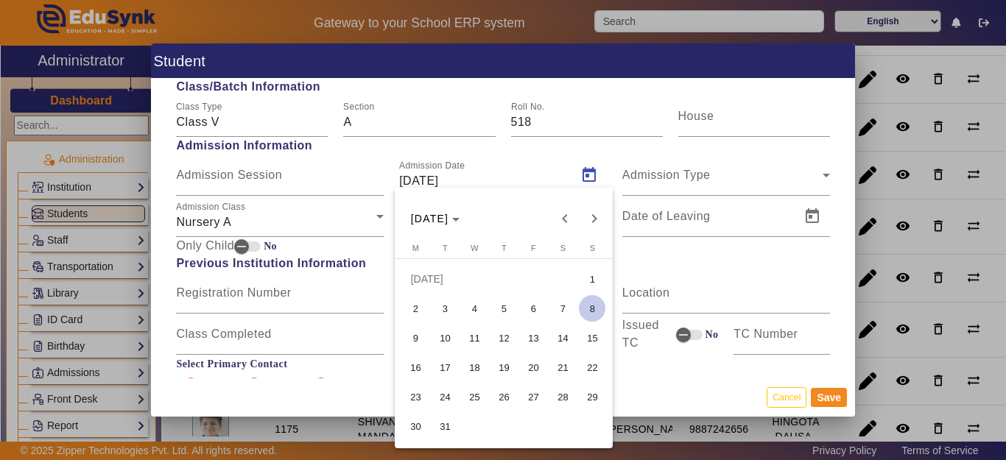
click at [418, 365] on span "16" at bounding box center [415, 367] width 27 height 27
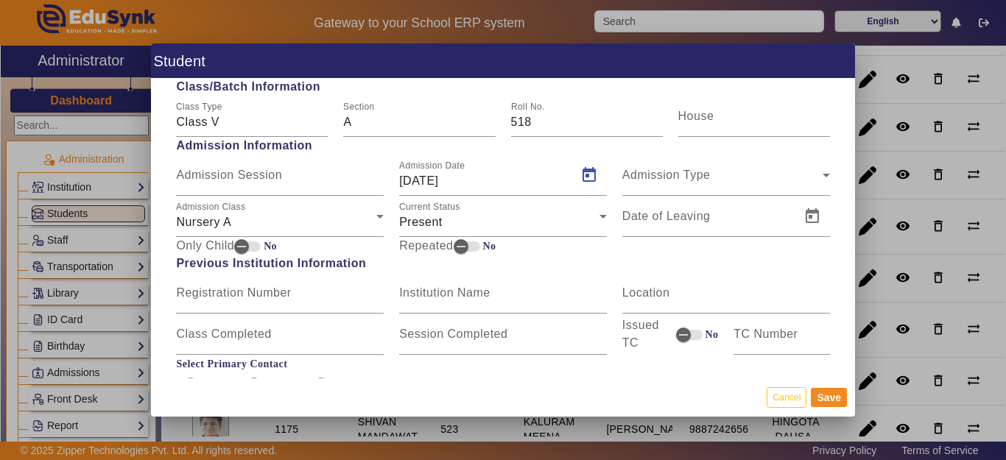
type input "16/07/2018"
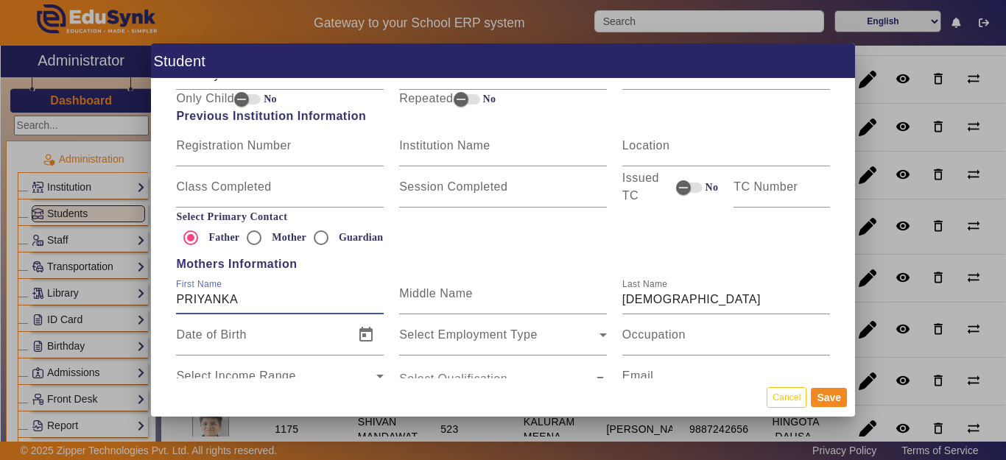
click at [273, 301] on input "PRIYANKA" at bounding box center [280, 300] width 208 height 18
type input "PRIYANKA JAIN"
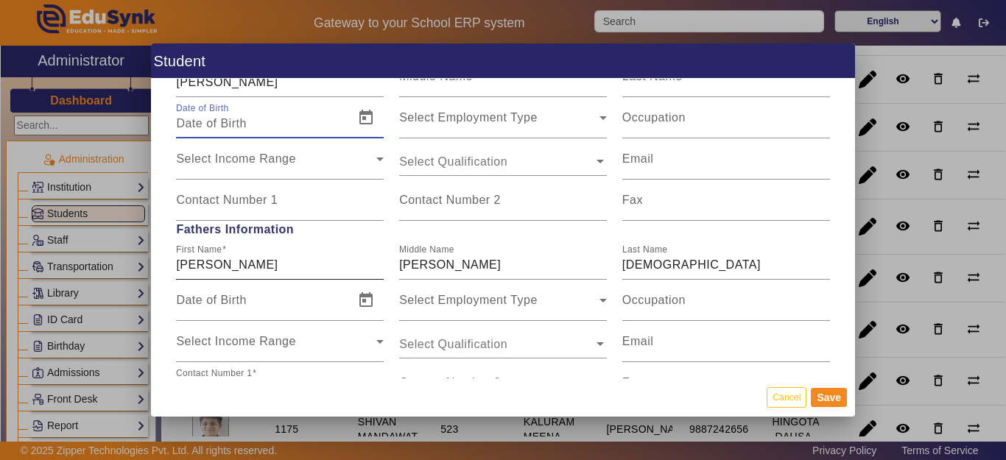
scroll to position [1031, 0]
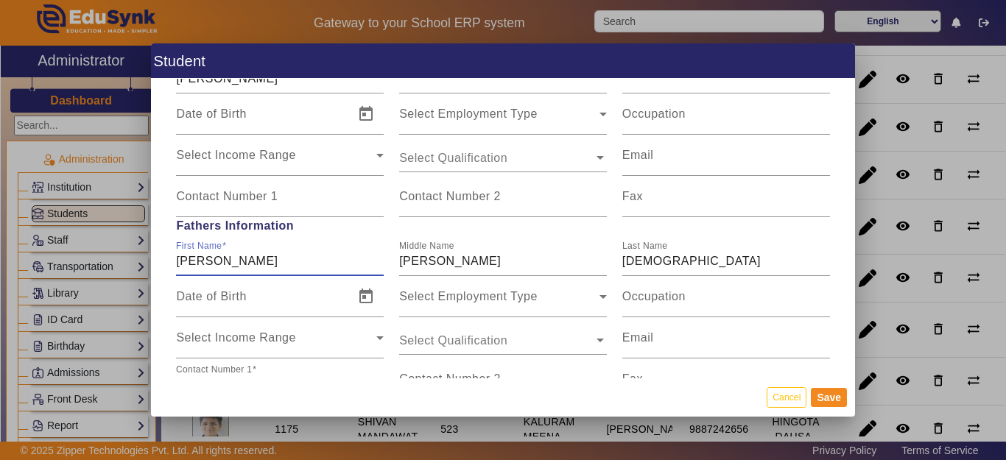
click at [295, 266] on input "AMIT" at bounding box center [280, 262] width 208 height 18
type input "[PERSON_NAME]"
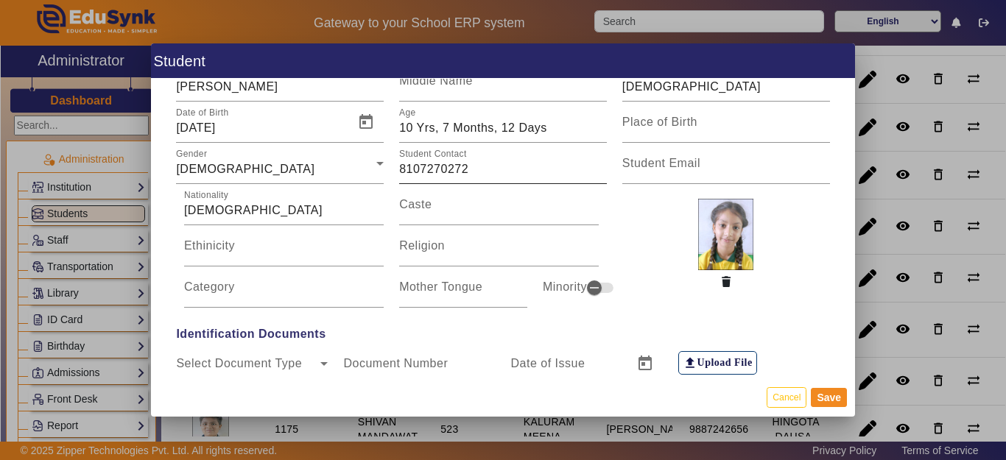
scroll to position [0, 0]
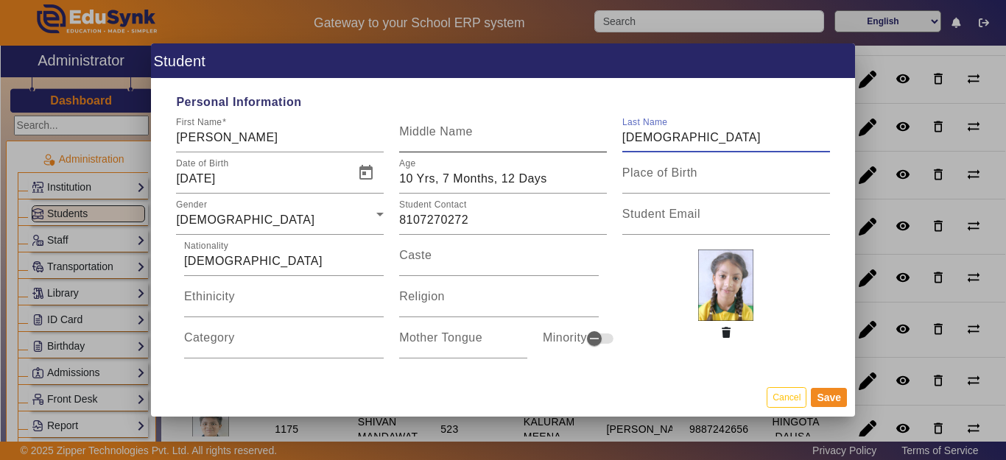
drag, startPoint x: 672, startPoint y: 133, endPoint x: 555, endPoint y: 135, distance: 117.1
click at [555, 134] on div "First Name PRAGATI Middle Name Last Name JAIN" at bounding box center [503, 131] width 669 height 41
click at [274, 140] on input "PRAGATI" at bounding box center [280, 138] width 208 height 18
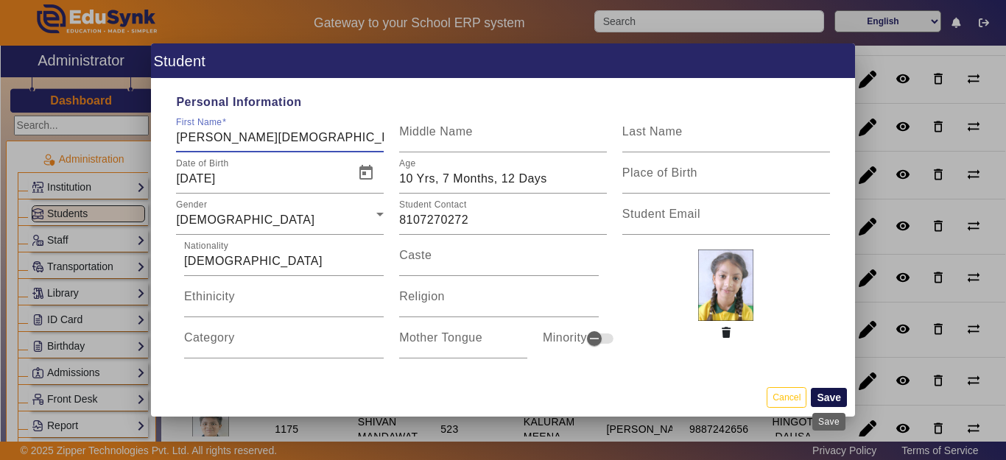
type input "PRAGATI JAIN"
click at [828, 398] on button "Save" at bounding box center [829, 397] width 36 height 19
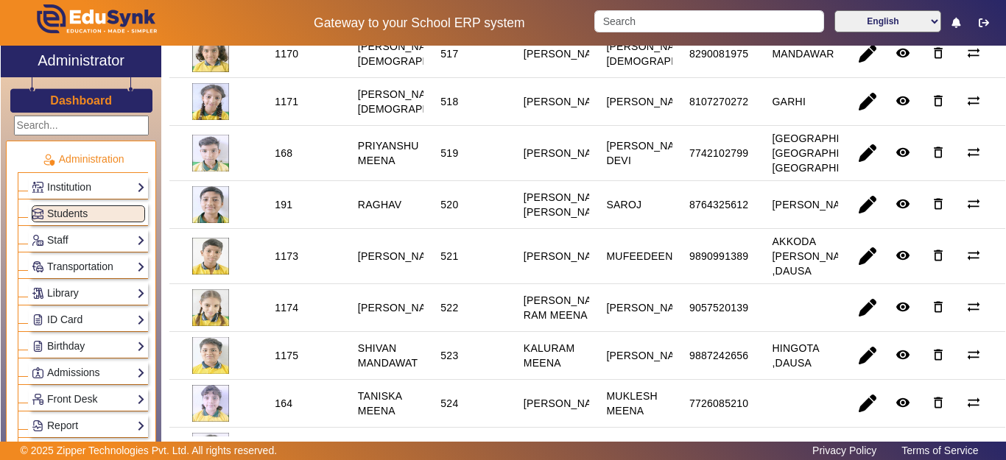
scroll to position [1105, 0]
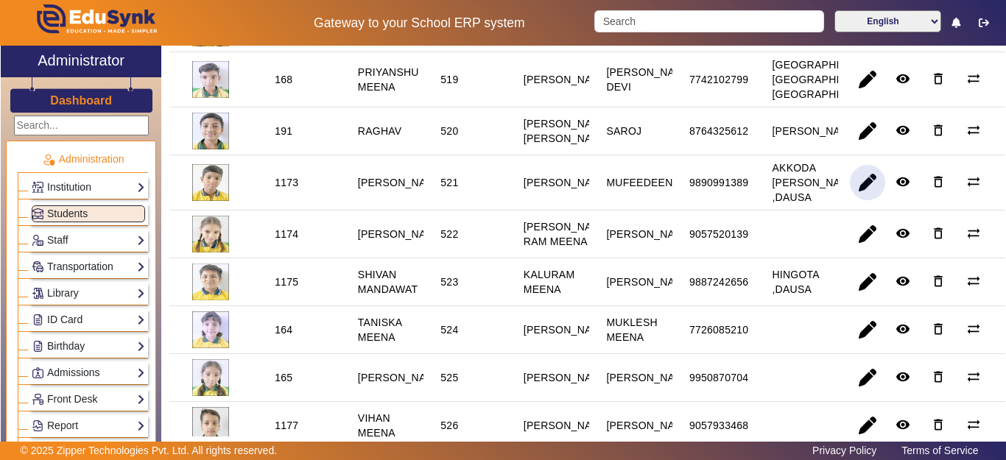
drag, startPoint x: 857, startPoint y: 268, endPoint x: 769, endPoint y: 304, distance: 95.5
click at [857, 200] on span "button" at bounding box center [867, 182] width 35 height 35
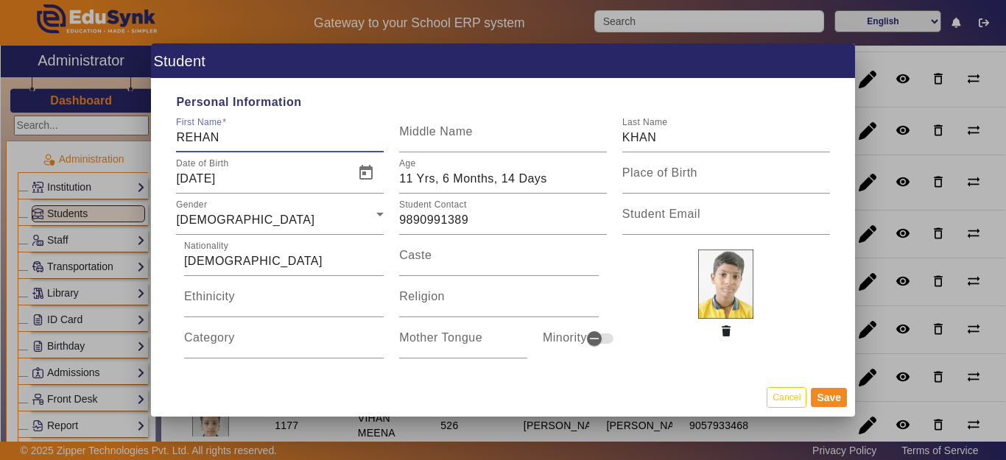
click at [267, 136] on input "REHAN" at bounding box center [280, 138] width 208 height 18
type input "REHAN KHAN"
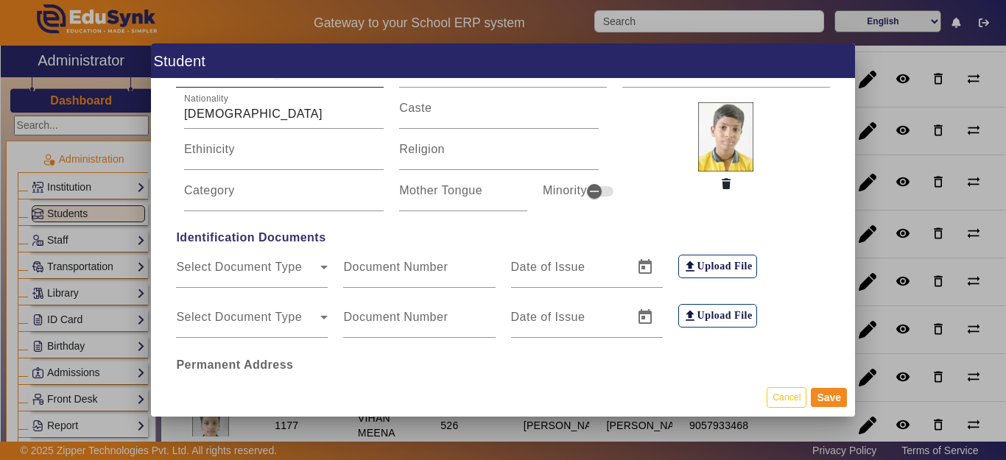
scroll to position [0, 0]
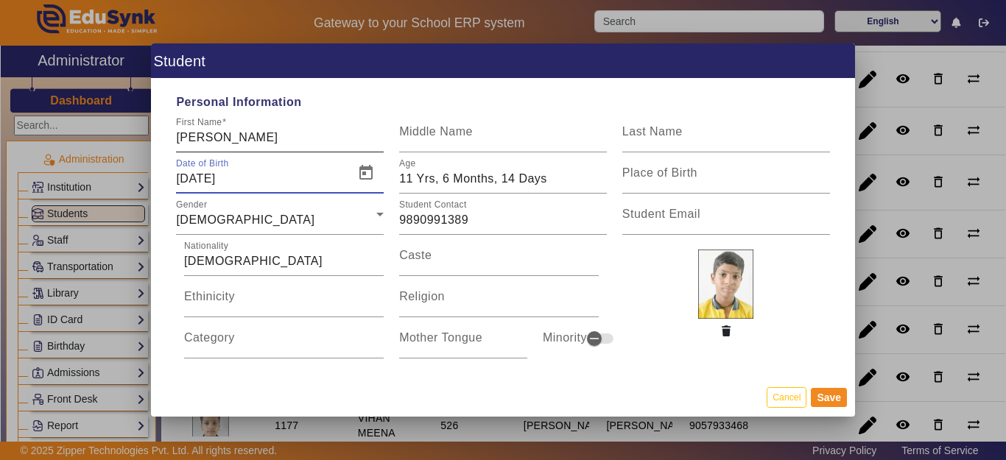
click at [188, 140] on input "REHAN KHAN" at bounding box center [280, 138] width 208 height 18
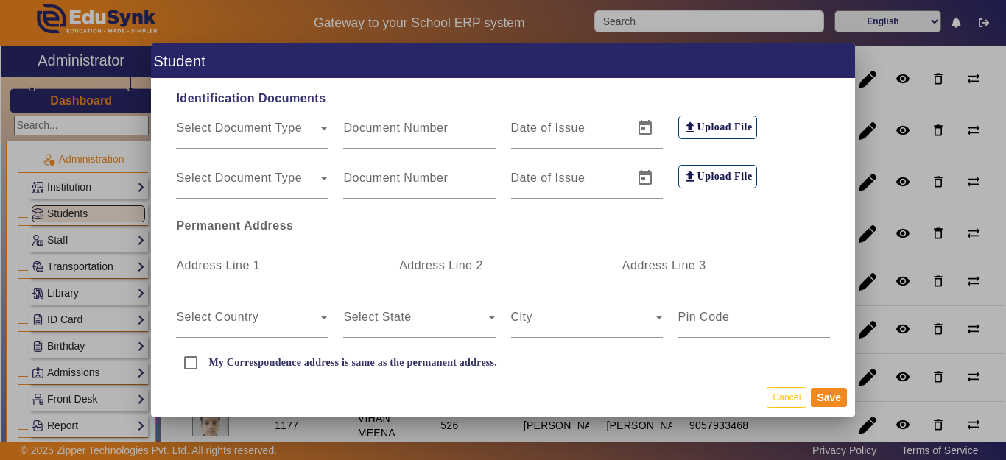
scroll to position [295, 0]
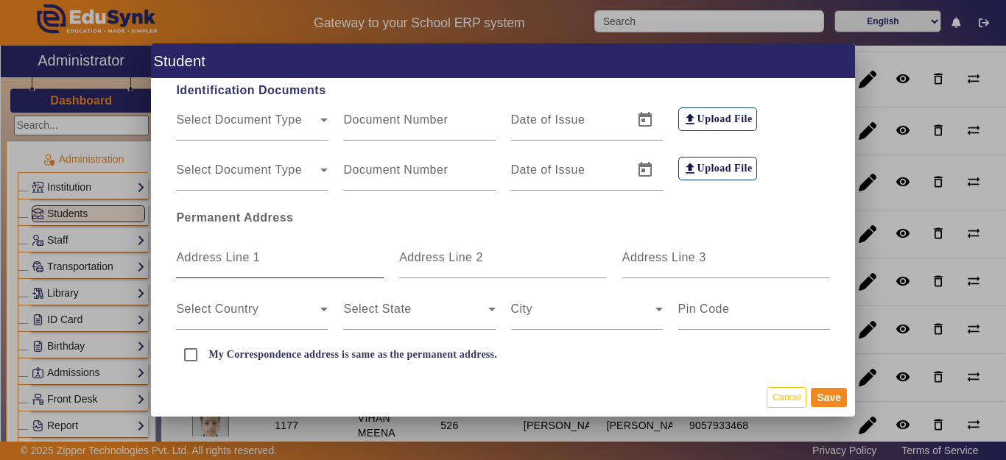
type input "RIHAN KHAN"
click at [247, 258] on mat-label "Address Line 1" at bounding box center [218, 257] width 84 height 13
click at [247, 258] on input "Address Line 1" at bounding box center [280, 264] width 208 height 18
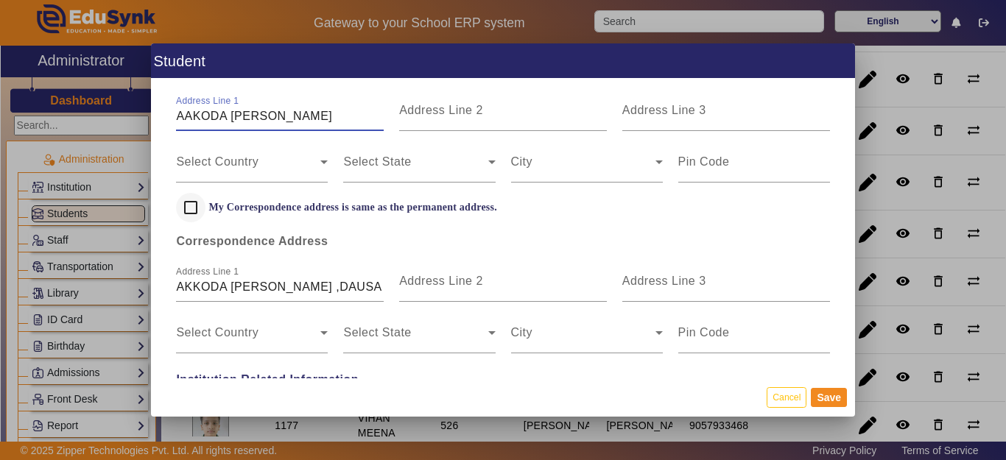
type input "AAKODA SIKKA"
click at [197, 208] on input "My Correspondence address is same as the permanent address." at bounding box center [190, 207] width 29 height 29
checkbox input "true"
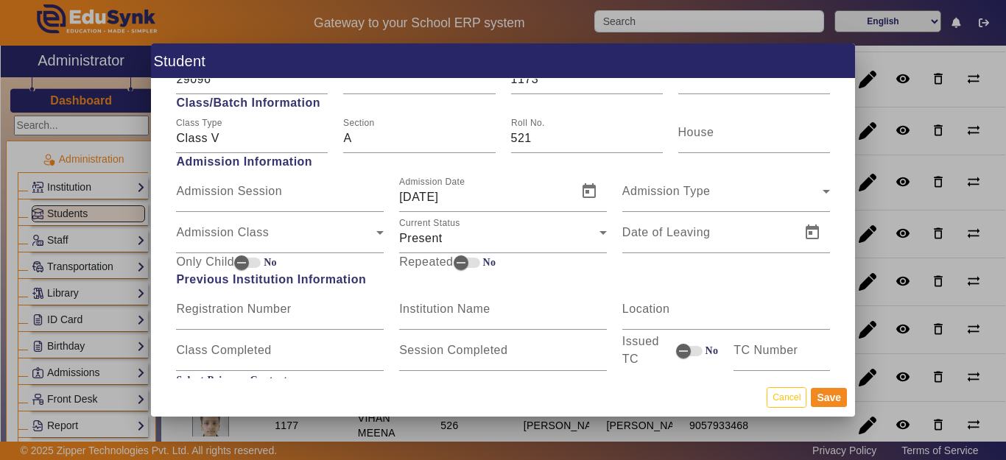
scroll to position [663, 0]
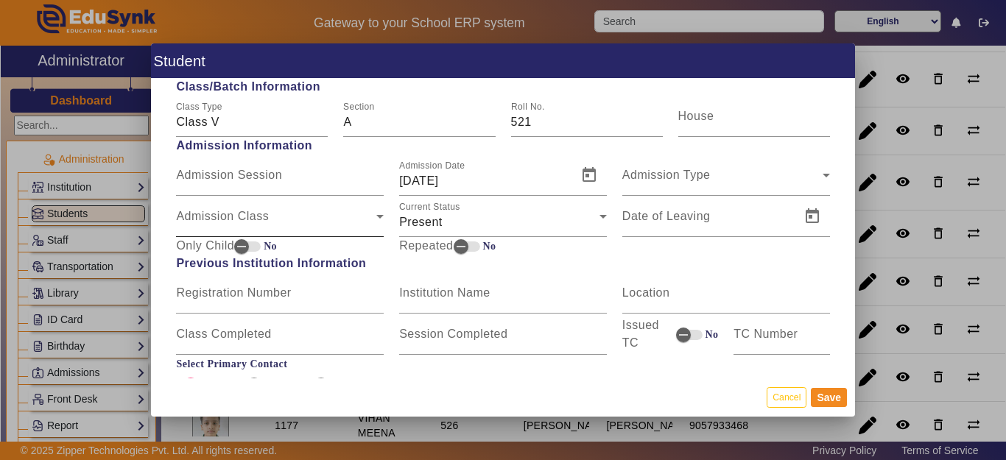
click at [239, 225] on span "Admission Class" at bounding box center [276, 223] width 200 height 18
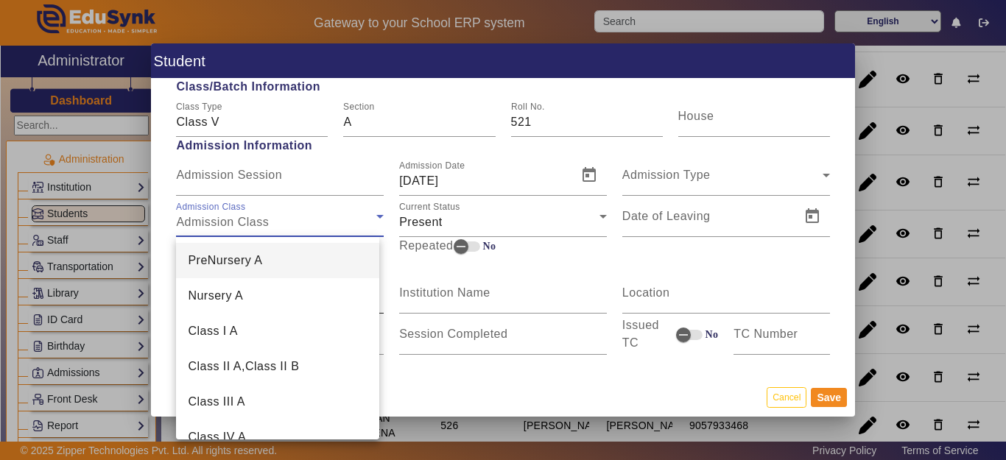
drag, startPoint x: 228, startPoint y: 298, endPoint x: 239, endPoint y: 296, distance: 10.4
click at [228, 299] on span "Nursery A" at bounding box center [215, 296] width 55 height 18
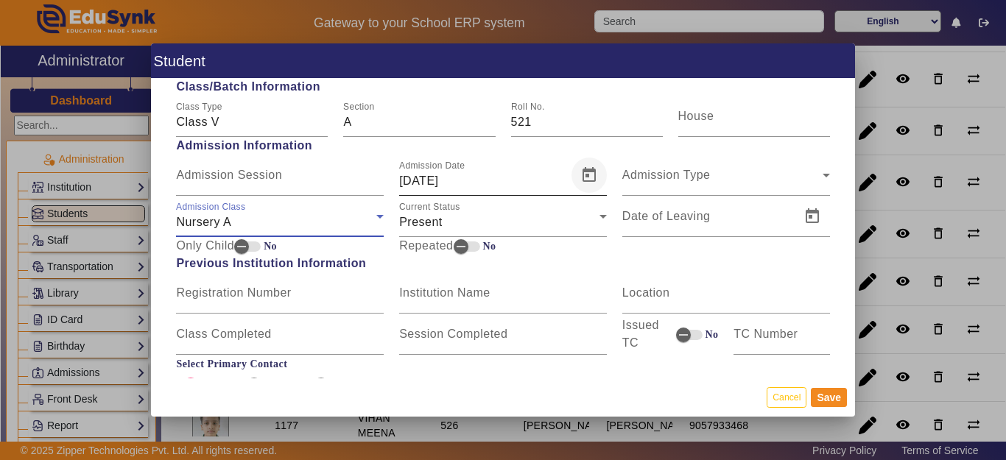
click at [588, 176] on span "Open calendar" at bounding box center [588, 175] width 35 height 35
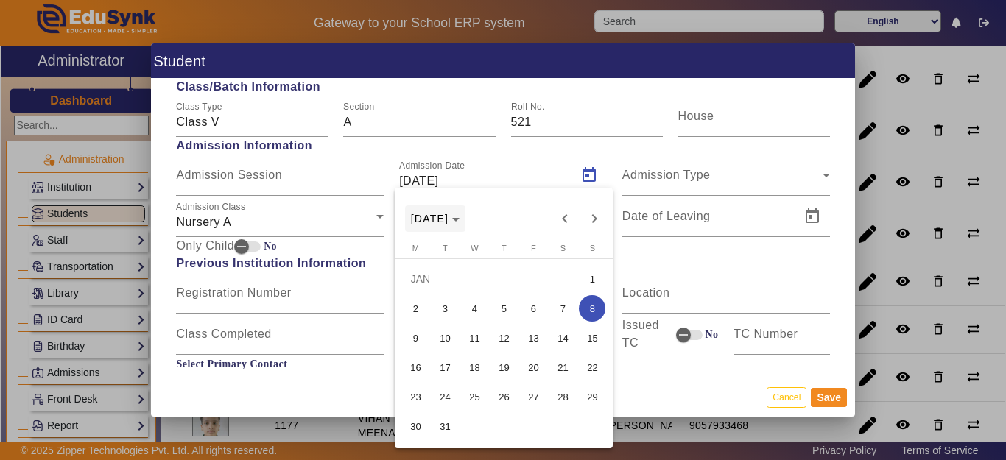
click at [466, 212] on span "Choose month and year" at bounding box center [435, 218] width 61 height 35
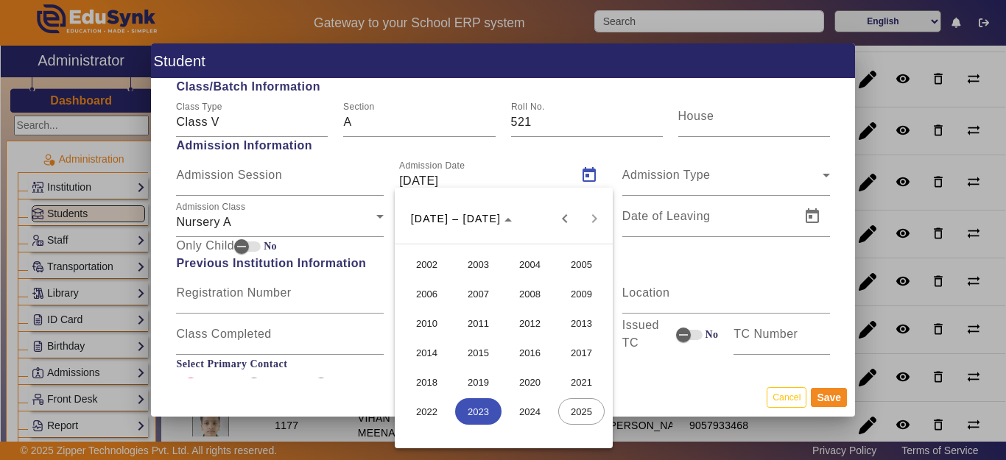
click at [440, 388] on span "2018" at bounding box center [427, 382] width 46 height 27
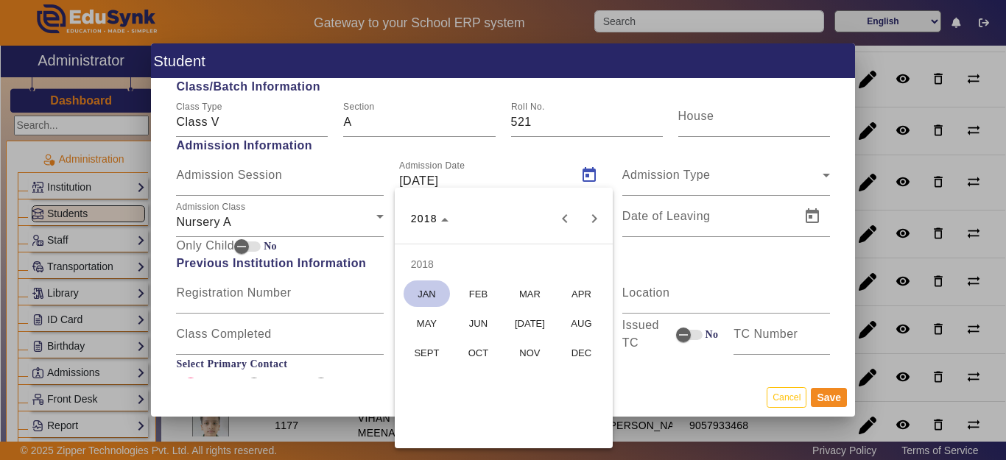
click at [530, 320] on span "[DATE]" at bounding box center [530, 323] width 46 height 27
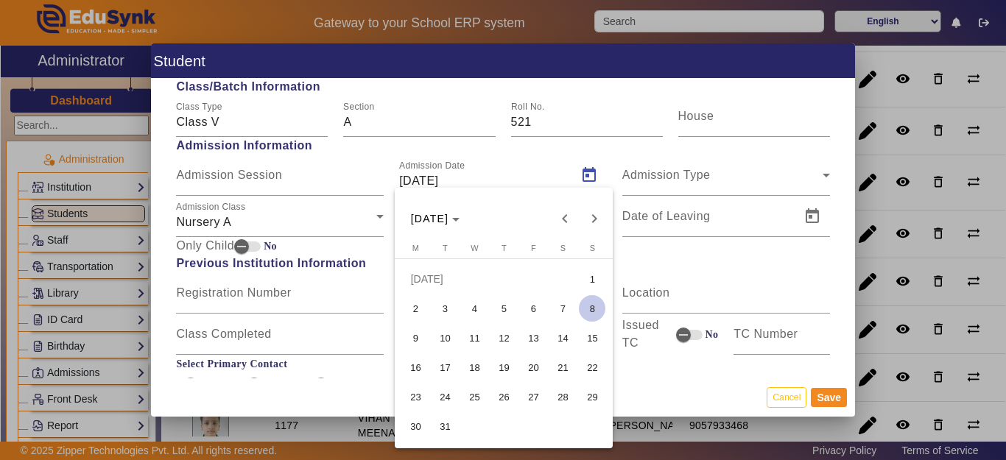
click at [443, 306] on span "3" at bounding box center [445, 308] width 27 height 27
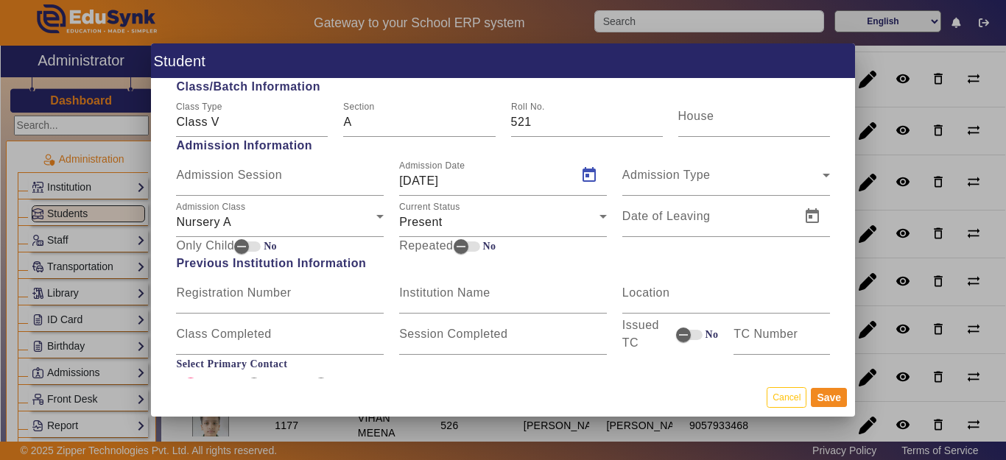
type input "03/07/2018"
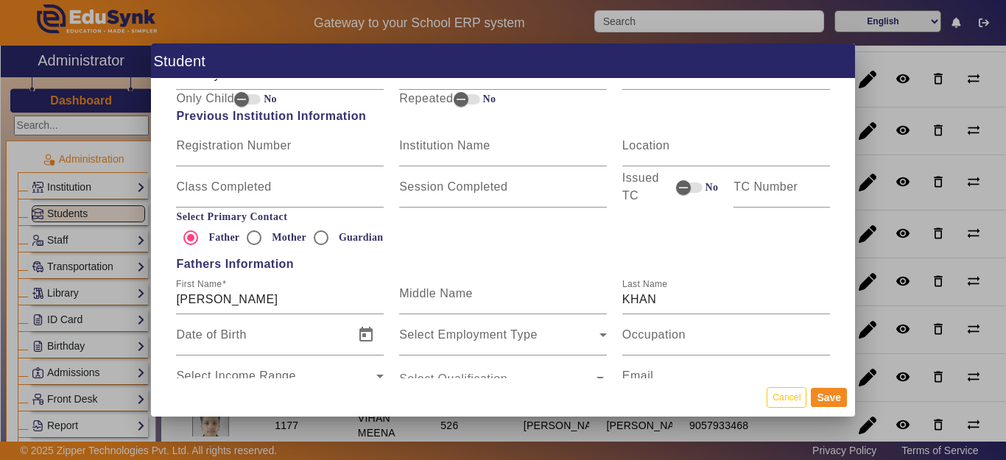
scroll to position [884, 0]
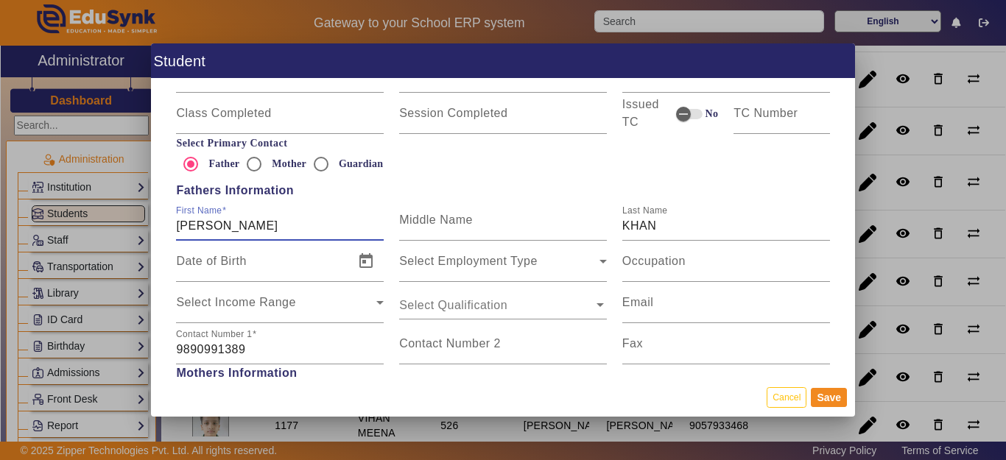
click at [267, 224] on input "[PERSON_NAME]" at bounding box center [280, 226] width 208 height 18
type input "[PERSON_NAME]"
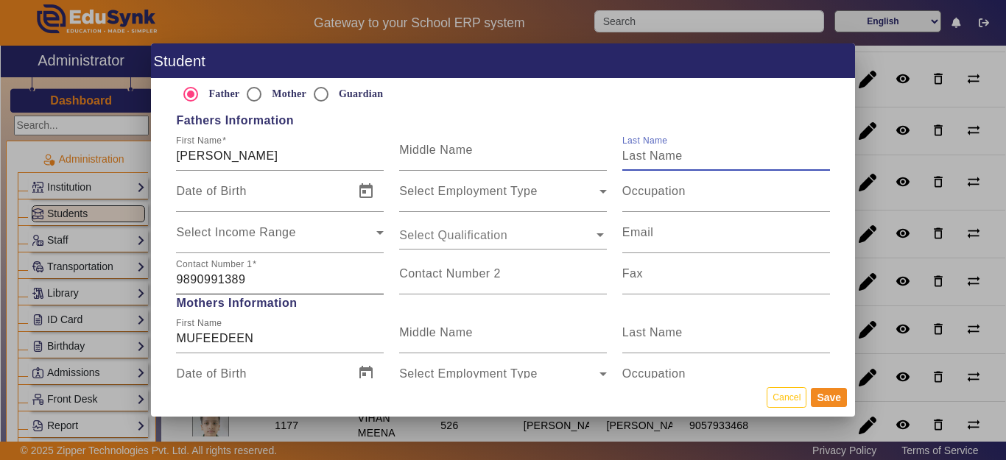
scroll to position [957, 0]
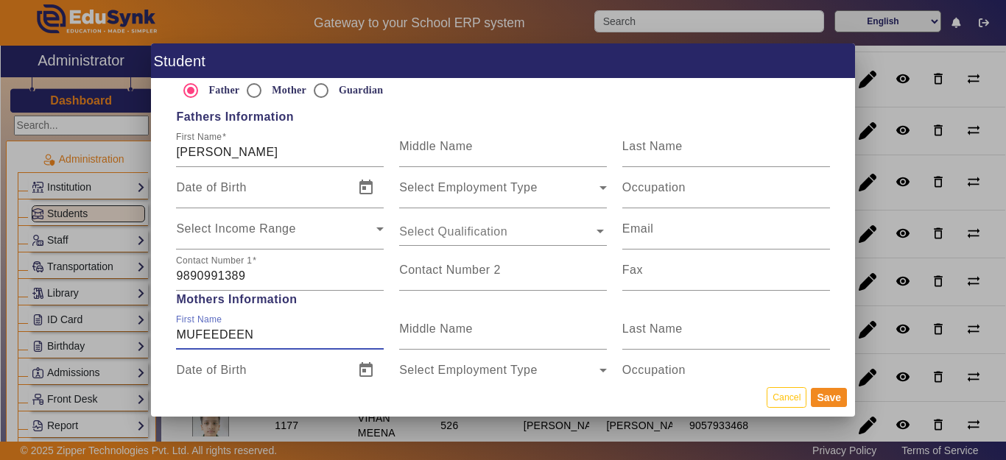
click at [302, 343] on input "MUFEEDEEN" at bounding box center [280, 335] width 208 height 18
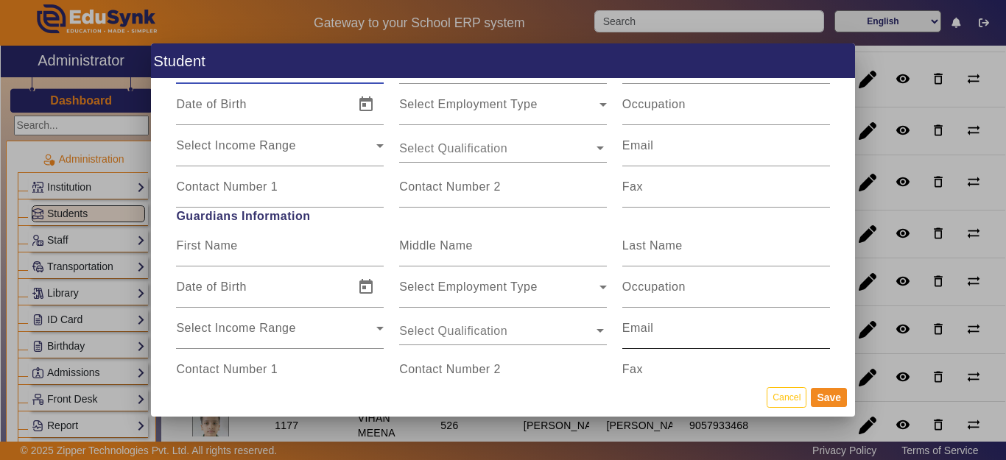
scroll to position [1252, 0]
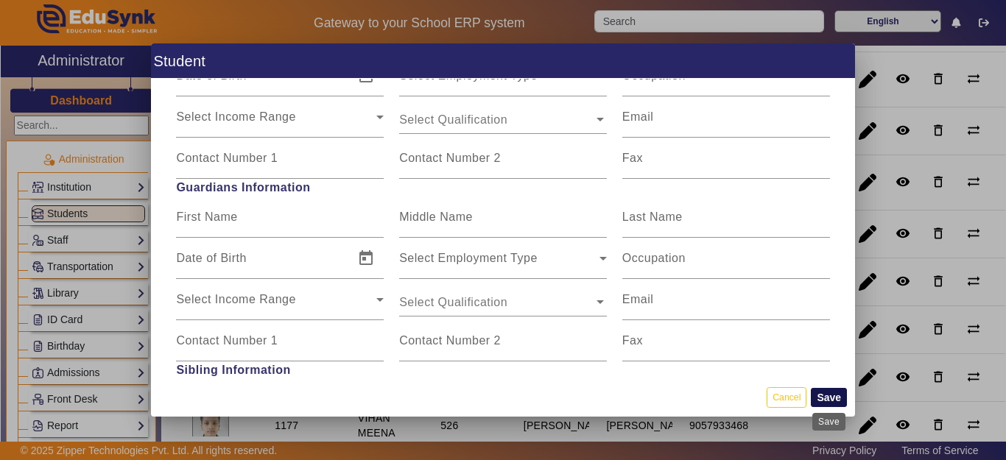
click at [837, 398] on button "Save" at bounding box center [829, 397] width 36 height 19
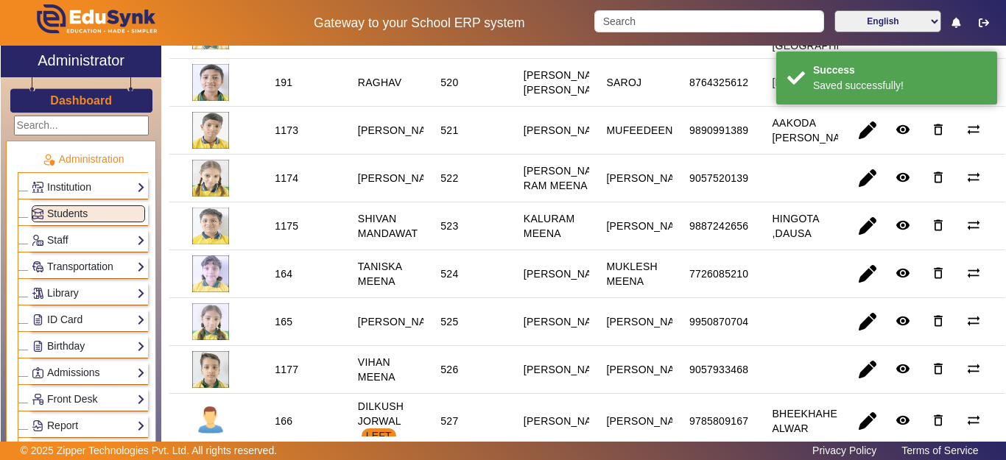
scroll to position [1178, 0]
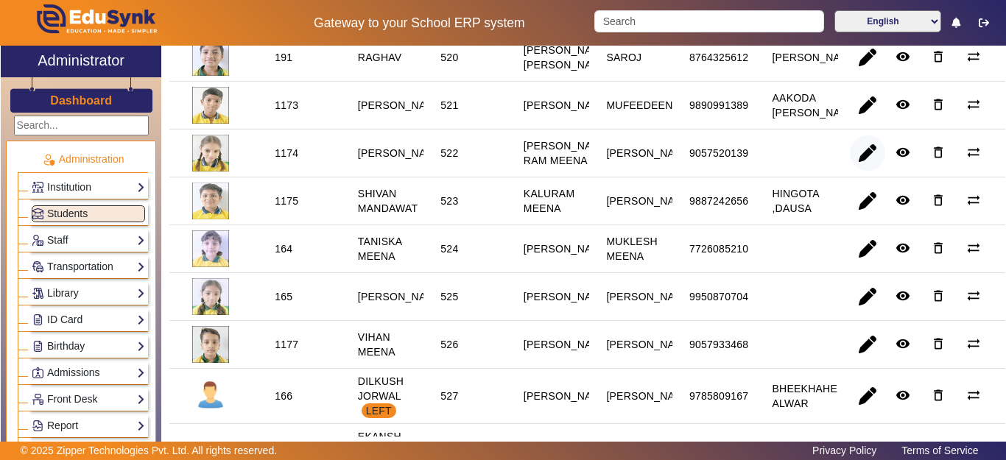
click at [857, 171] on span "button" at bounding box center [867, 153] width 35 height 35
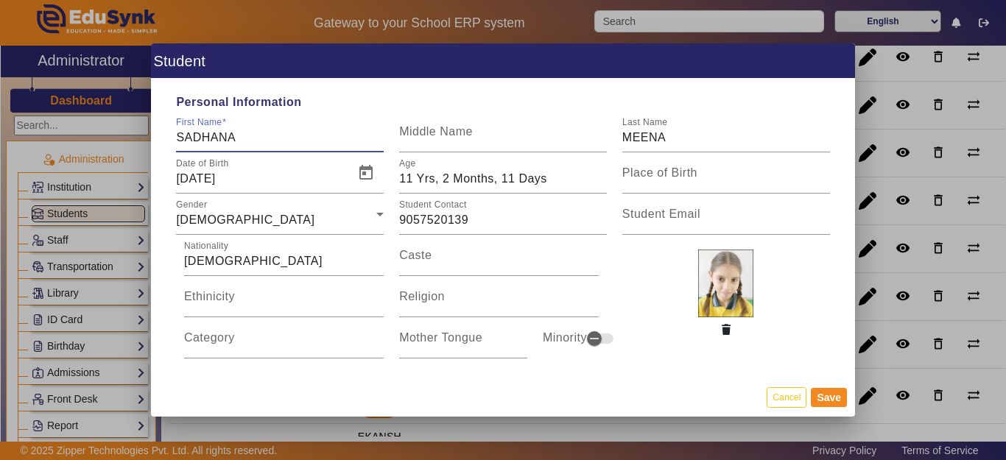
drag, startPoint x: 214, startPoint y: 132, endPoint x: 227, endPoint y: 150, distance: 22.7
click at [213, 132] on input "SADHANA" at bounding box center [280, 138] width 208 height 18
click at [289, 147] on input "SADHNA" at bounding box center [280, 138] width 208 height 18
type input "SADHNA MEENA"
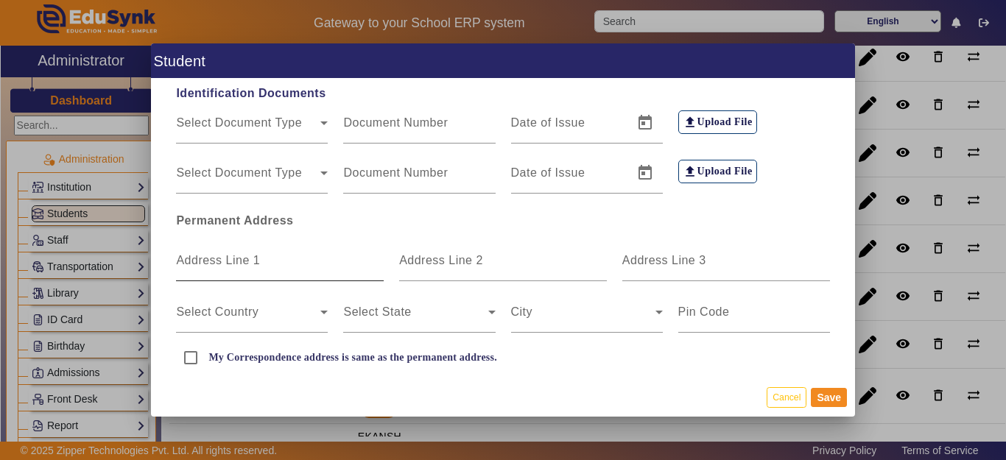
scroll to position [295, 0]
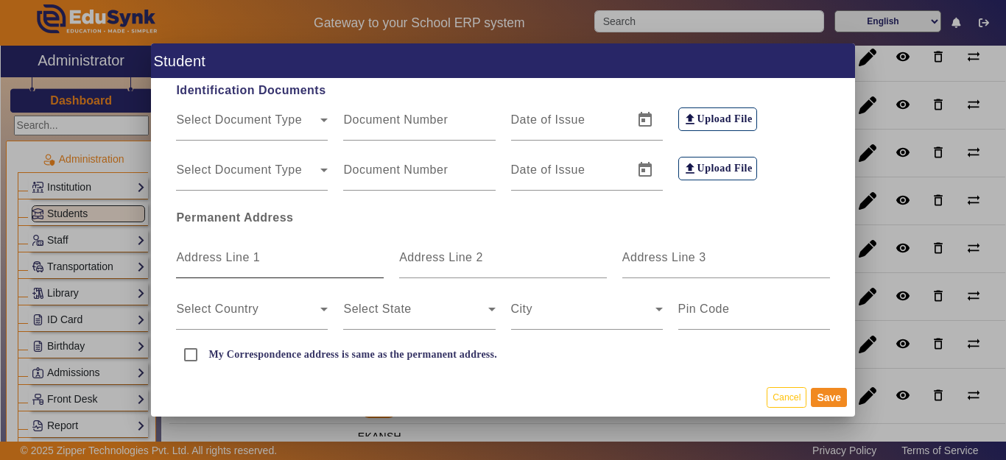
click at [260, 258] on mat-label "Address Line 1" at bounding box center [218, 257] width 84 height 13
click at [260, 258] on input "Address Line 1" at bounding box center [280, 264] width 208 height 18
type input "SODHAN KA BAS"
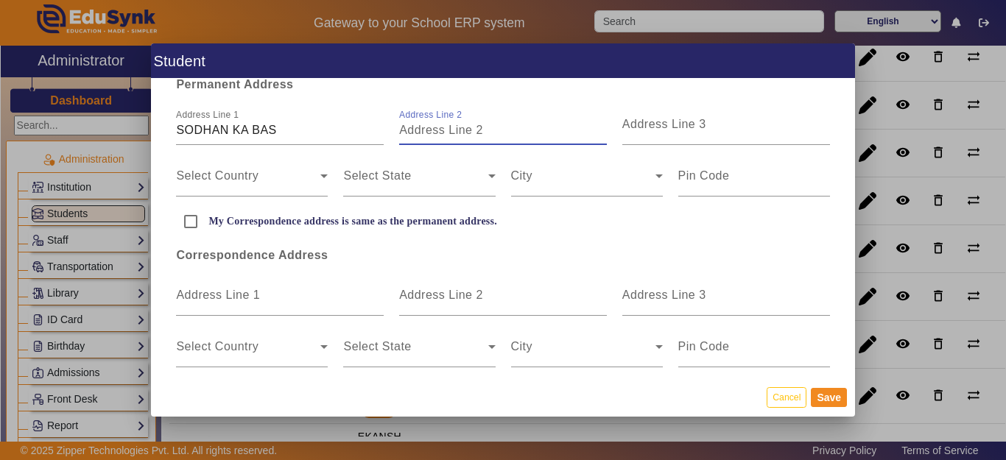
scroll to position [442, 0]
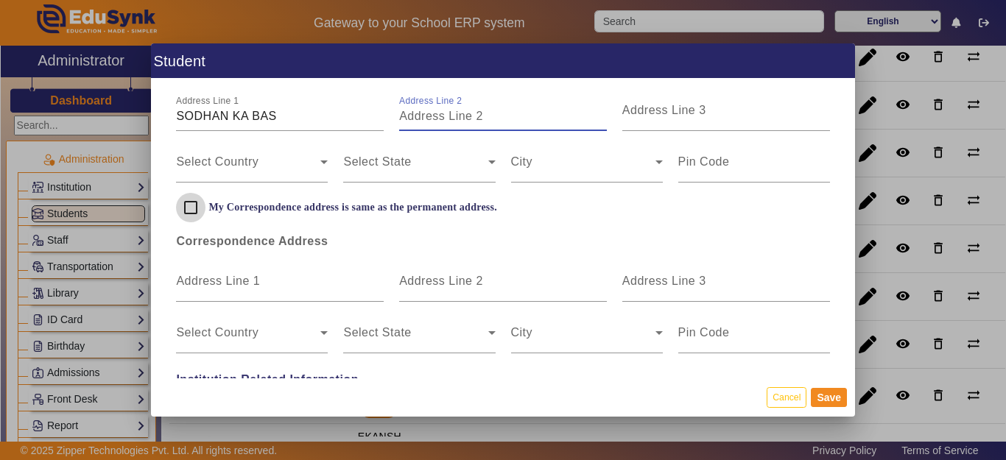
click at [186, 208] on input "My Correspondence address is same as the permanent address." at bounding box center [190, 207] width 29 height 29
checkbox input "true"
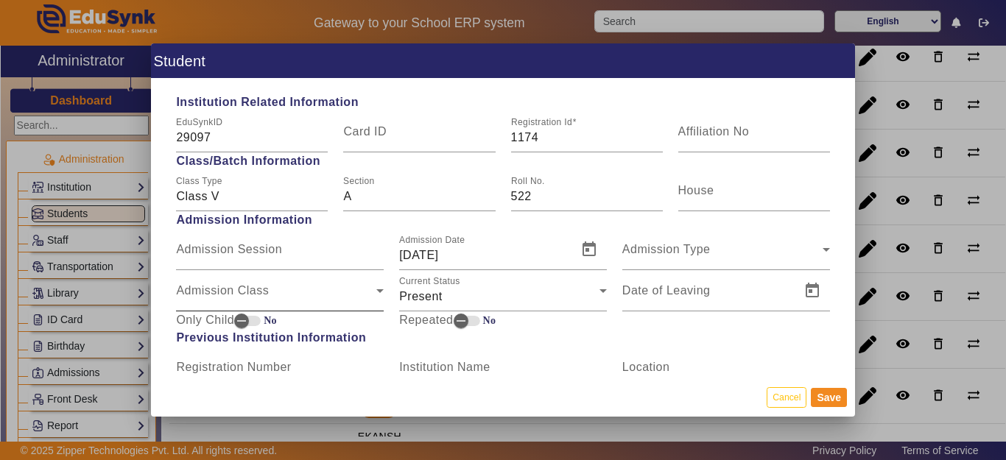
scroll to position [589, 0]
click at [239, 292] on span "Admission Class" at bounding box center [276, 296] width 200 height 18
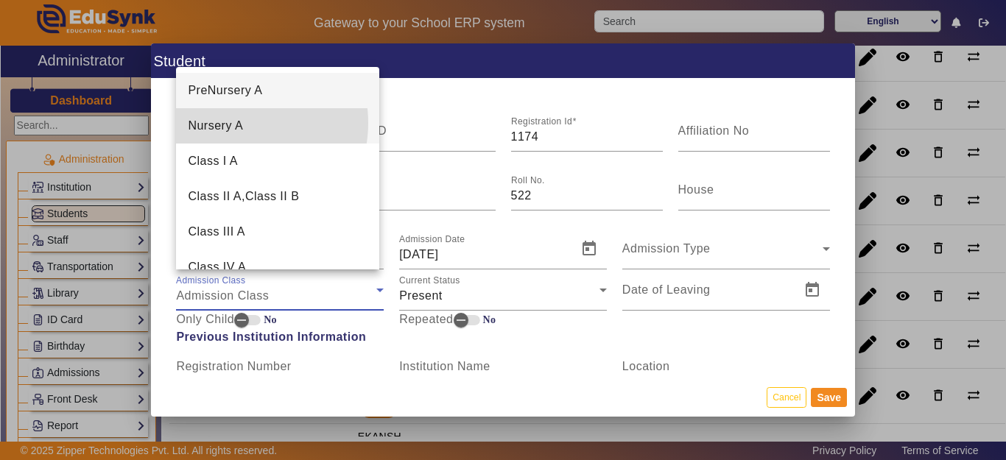
click at [231, 123] on span "Nursery A" at bounding box center [215, 126] width 55 height 18
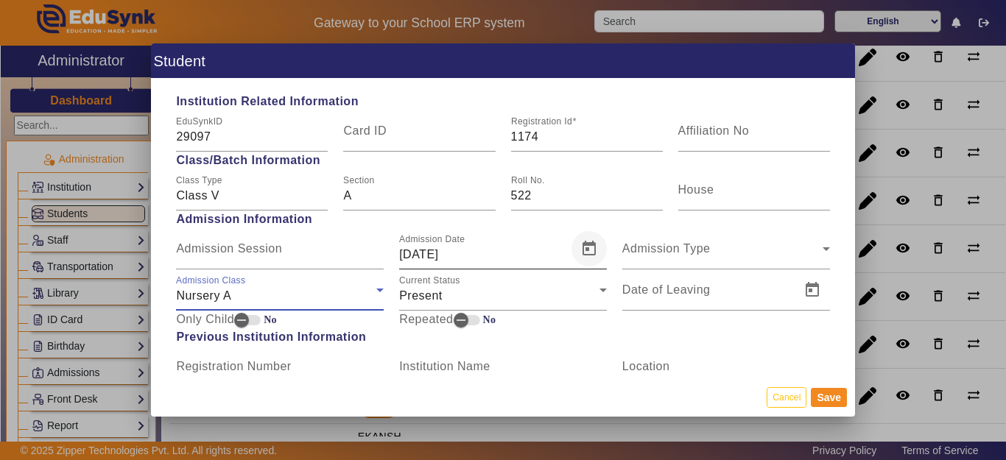
click at [580, 247] on span "Open calendar" at bounding box center [588, 248] width 35 height 35
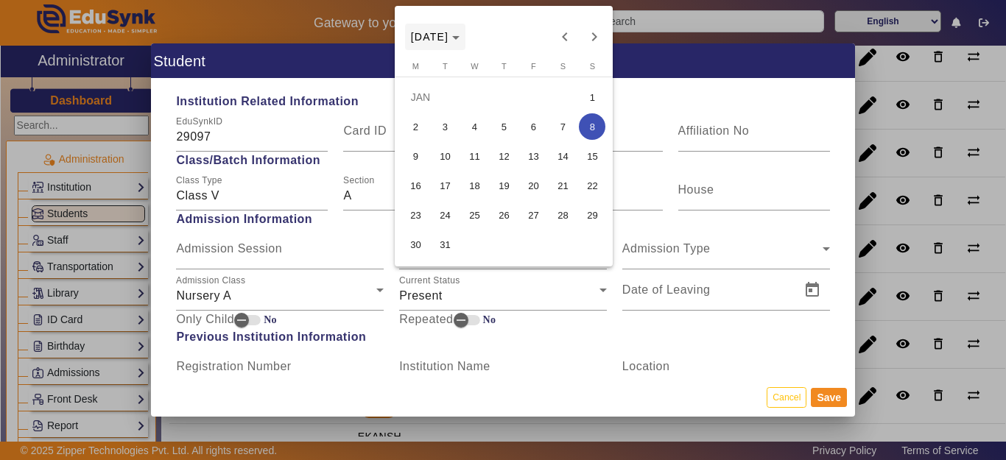
click at [435, 31] on span "[DATE]" at bounding box center [430, 37] width 38 height 12
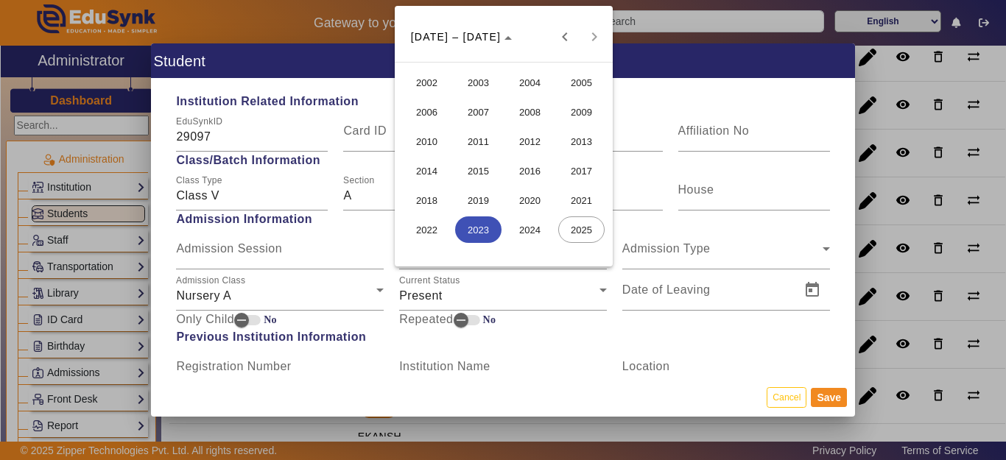
click at [428, 200] on span "2018" at bounding box center [427, 200] width 46 height 27
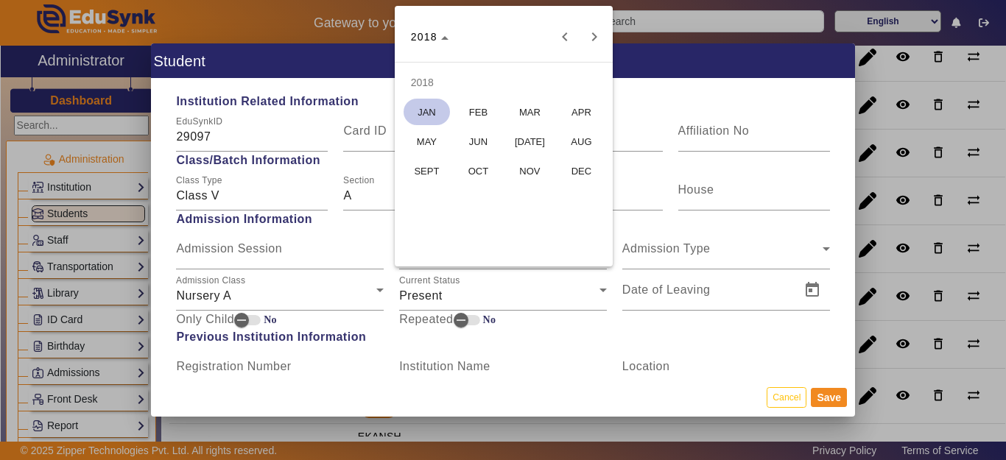
click at [527, 144] on span "[DATE]" at bounding box center [530, 141] width 46 height 27
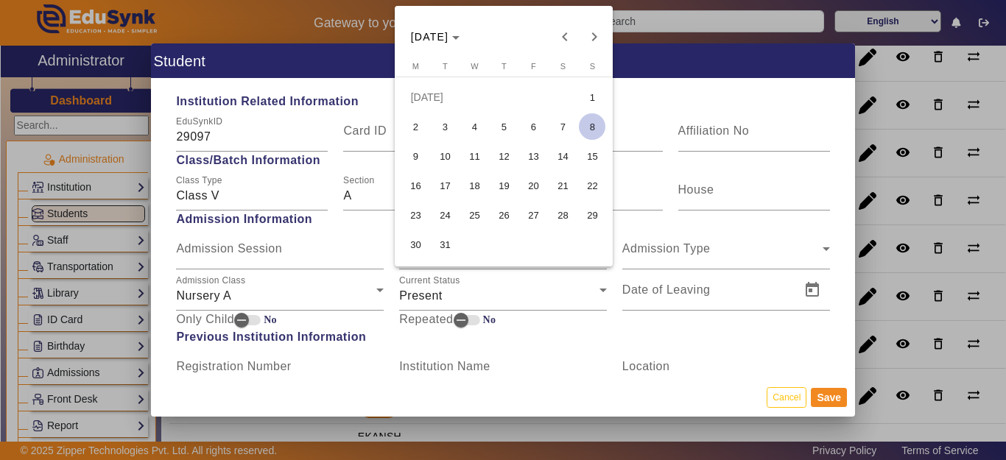
click at [419, 126] on span "2" at bounding box center [415, 126] width 27 height 27
type input "[DATE]"
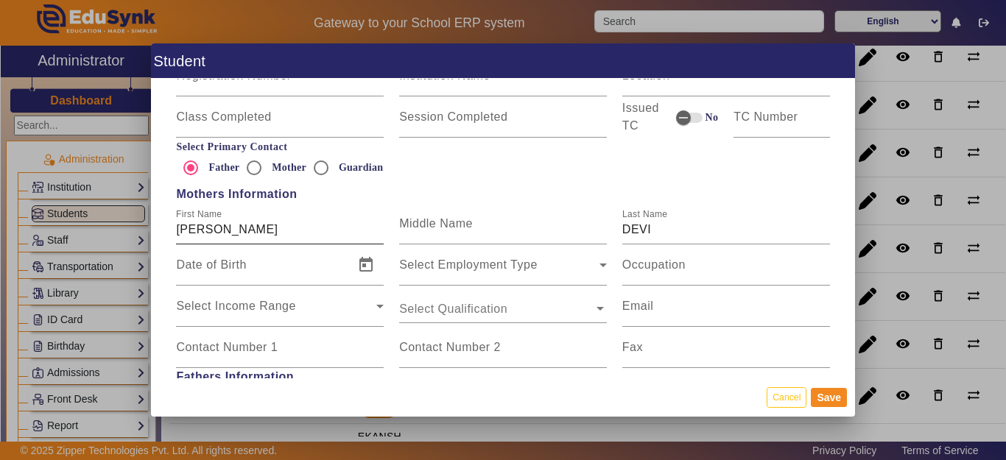
scroll to position [884, 0]
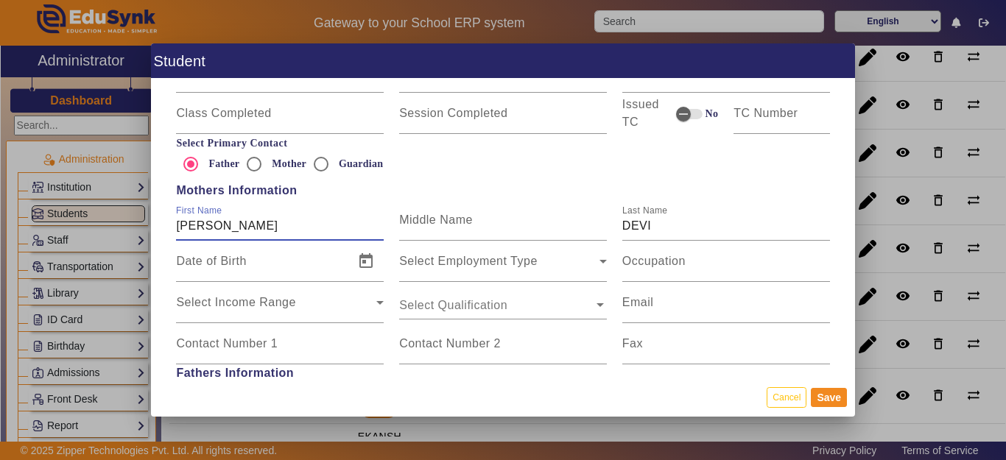
drag, startPoint x: 240, startPoint y: 217, endPoint x: 250, endPoint y: 221, distance: 11.2
click at [241, 217] on input "NITESH" at bounding box center [280, 226] width 208 height 18
type input "N"
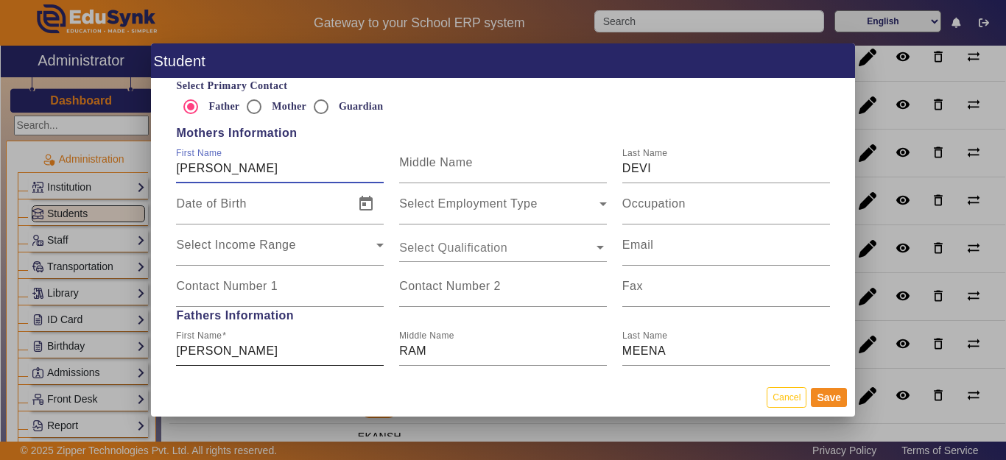
scroll to position [957, 0]
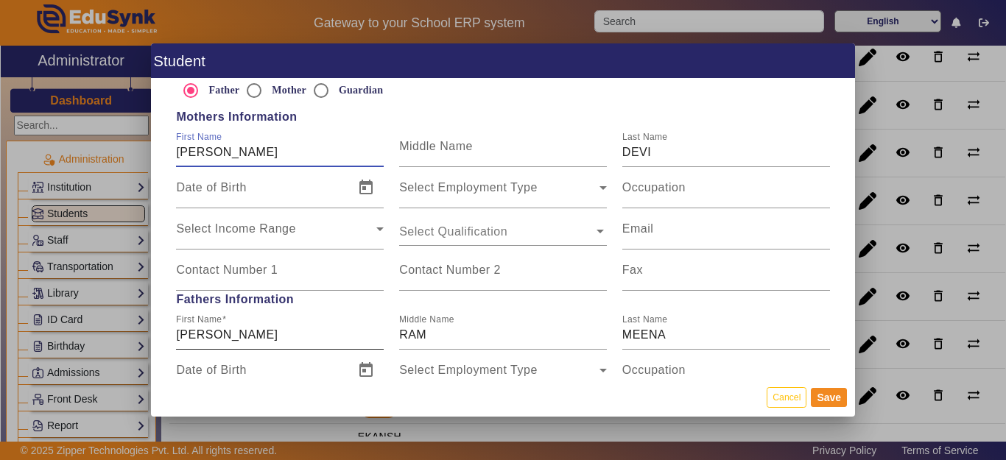
type input "[PERSON_NAME]"
drag, startPoint x: 236, startPoint y: 332, endPoint x: 143, endPoint y: 331, distance: 93.5
click at [143, 331] on div "Student Personal Information First Name SADHNA MEENA Middle Name Last Name Date…" at bounding box center [503, 230] width 1006 height 460
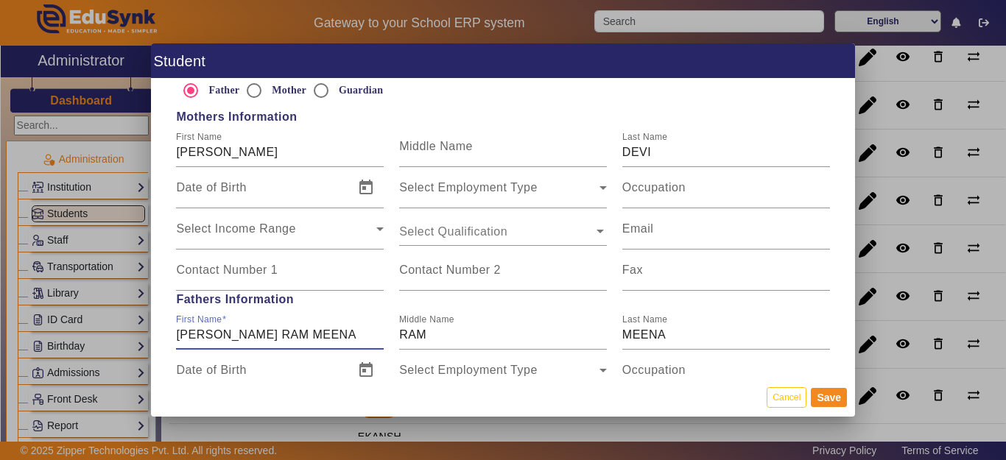
type input "[PERSON_NAME] RAM MEENA"
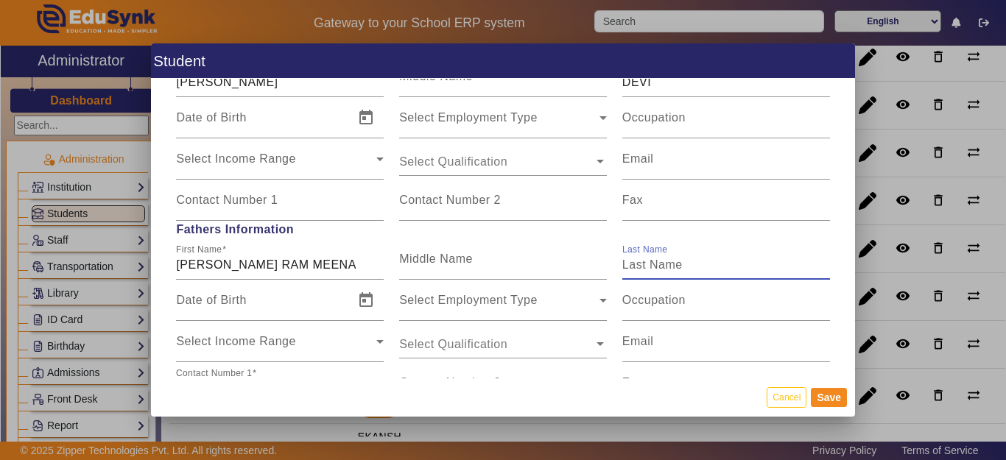
scroll to position [1031, 0]
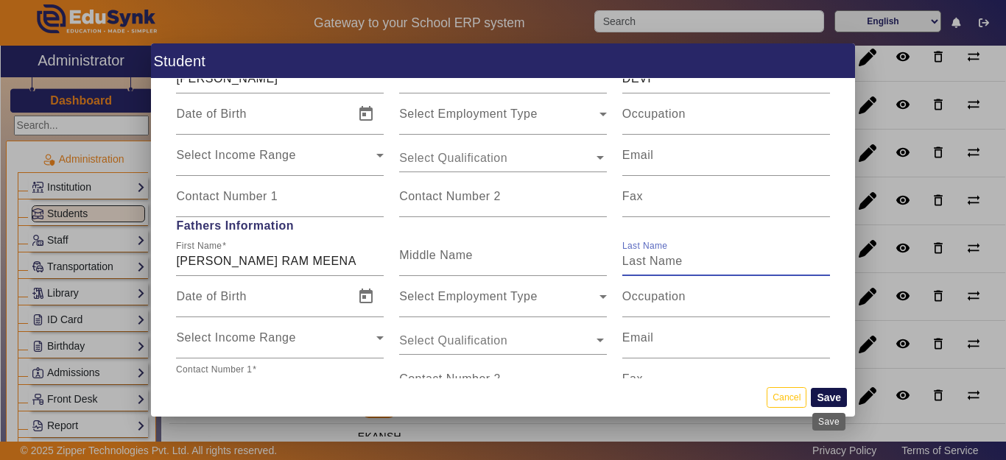
drag, startPoint x: 837, startPoint y: 397, endPoint x: 802, endPoint y: 395, distance: 35.4
click at [834, 397] on button "Save" at bounding box center [829, 397] width 36 height 19
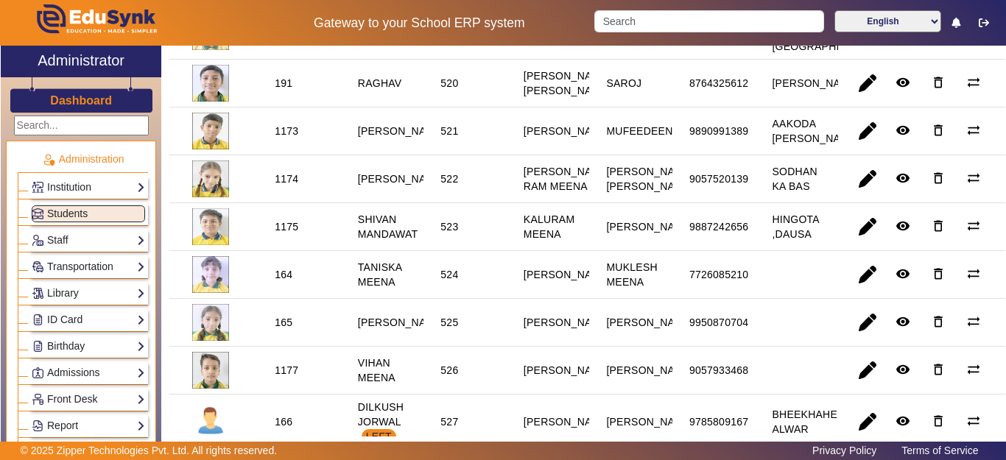
scroll to position [1178, 0]
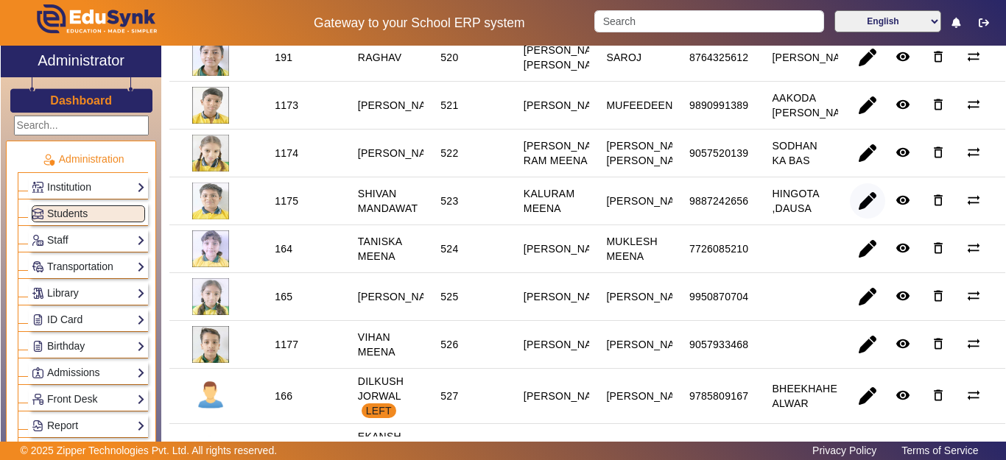
click at [857, 219] on span "button" at bounding box center [867, 200] width 35 height 35
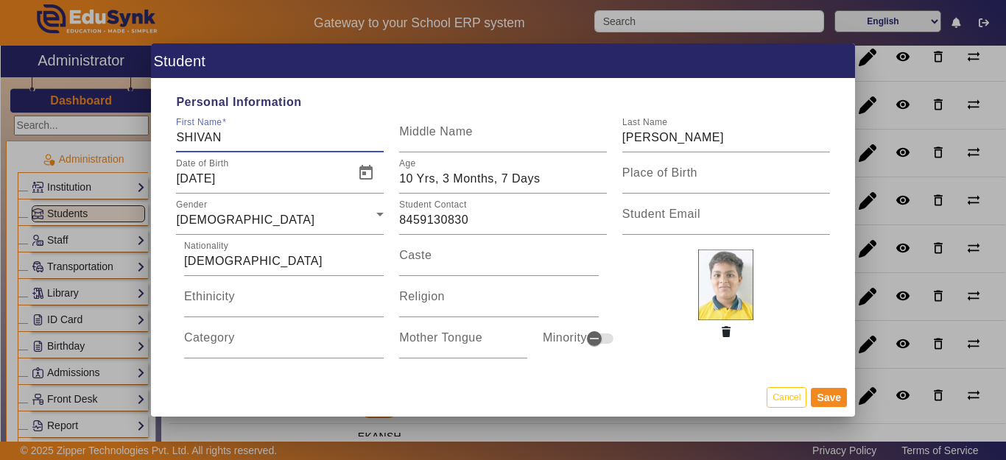
click at [276, 136] on input "SHIVAN" at bounding box center [280, 138] width 208 height 18
type input "SHIVAN MANDAWAT"
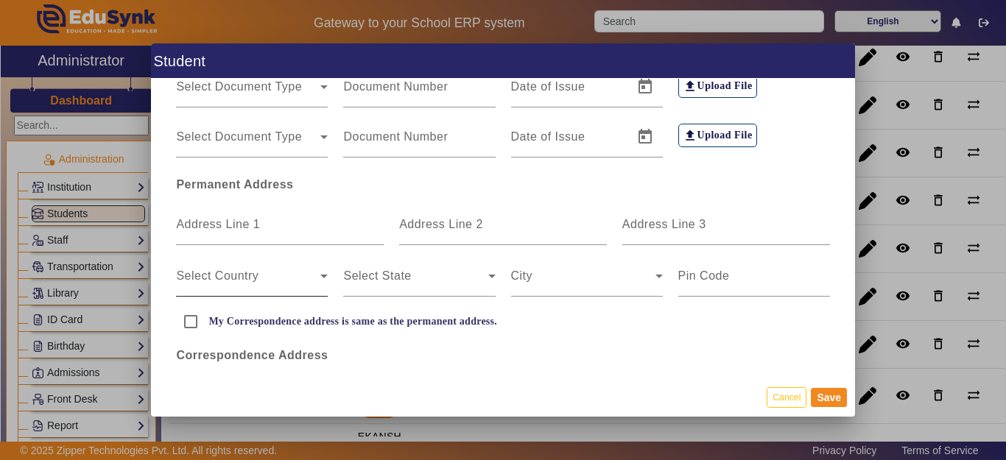
scroll to position [368, 0]
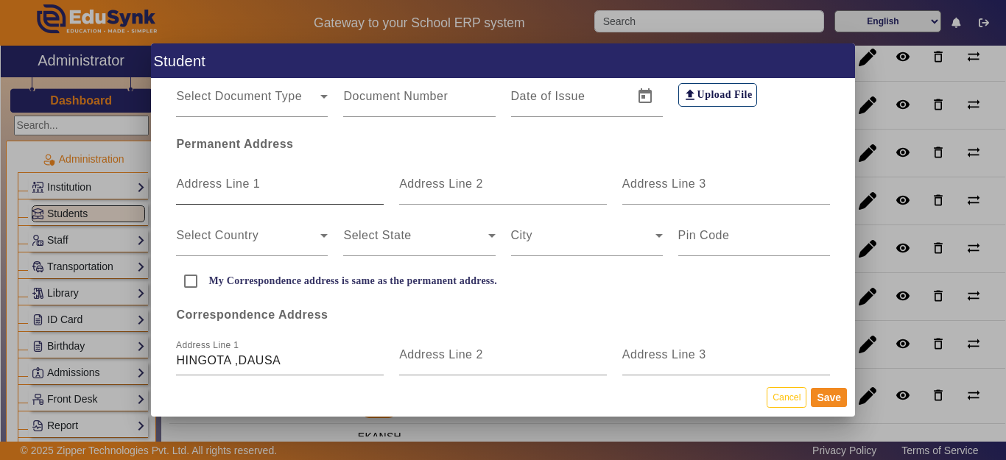
click at [233, 200] on div "Address Line 1" at bounding box center [280, 183] width 208 height 41
click at [232, 187] on input "Address Line 1" at bounding box center [280, 190] width 208 height 18
type input "I"
type input "HINGOTA"
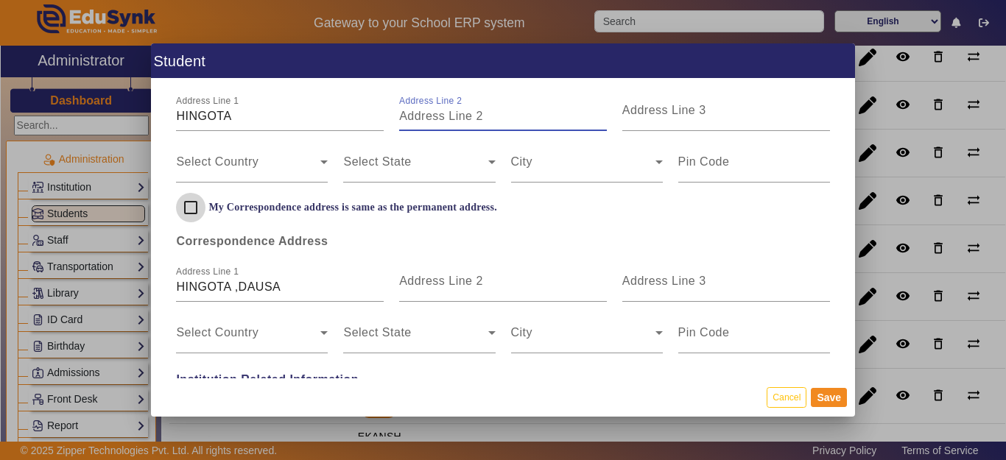
click at [189, 210] on input "My Correspondence address is same as the permanent address." at bounding box center [190, 207] width 29 height 29
checkbox input "true"
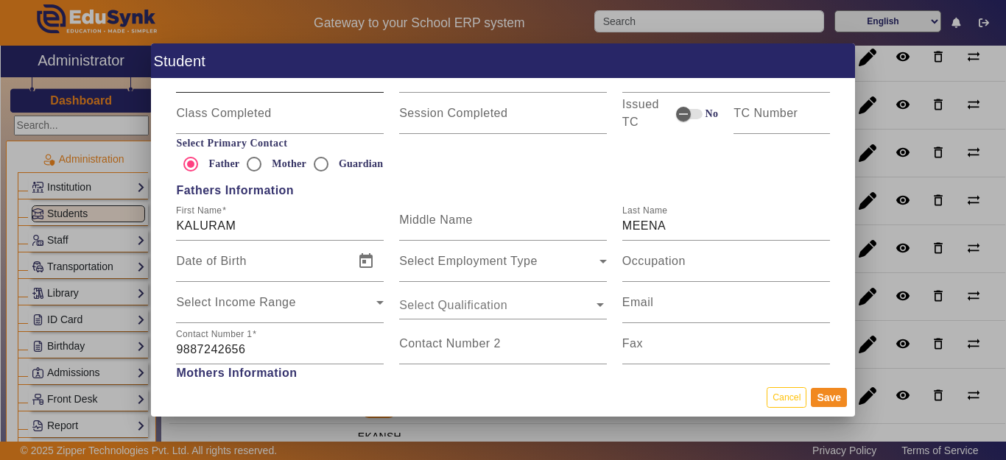
scroll to position [663, 0]
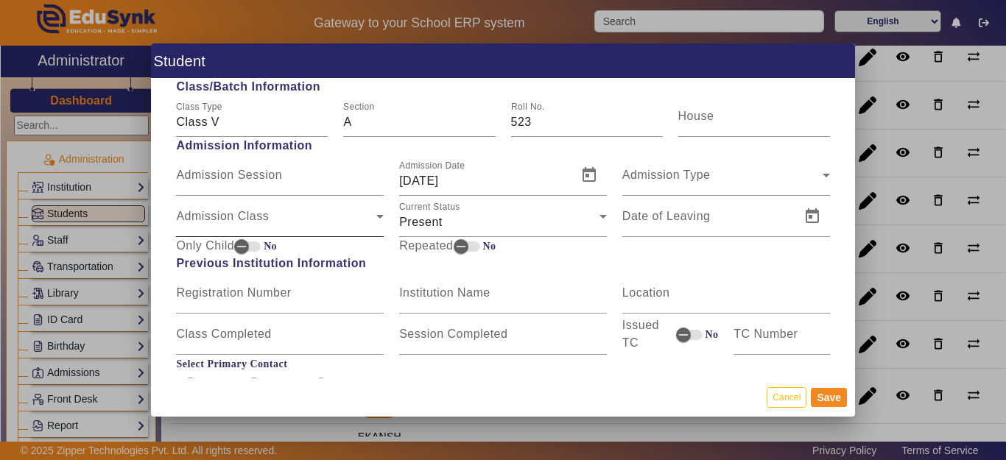
click at [238, 211] on mat-label "Admission Class" at bounding box center [222, 216] width 93 height 13
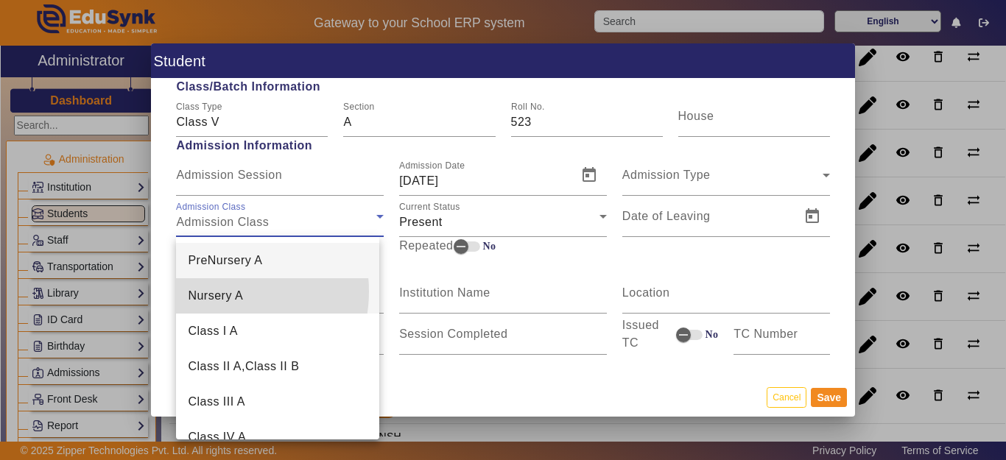
click at [222, 292] on span "Nursery A" at bounding box center [215, 296] width 55 height 18
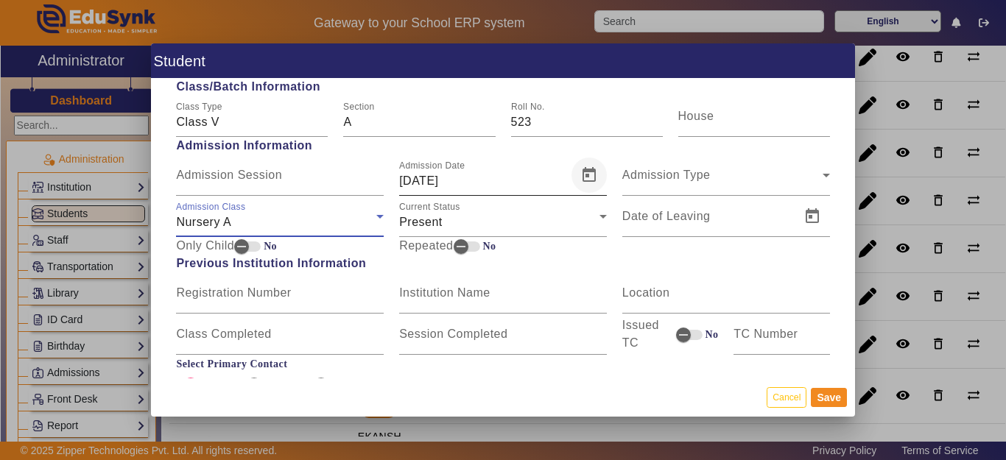
click at [583, 180] on span "Open calendar" at bounding box center [588, 175] width 35 height 35
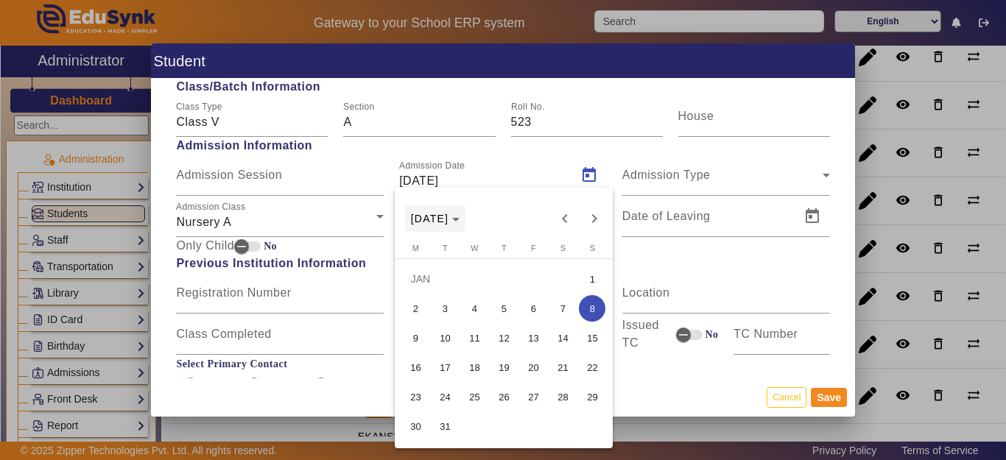
click at [449, 216] on span "[DATE]" at bounding box center [430, 219] width 38 height 12
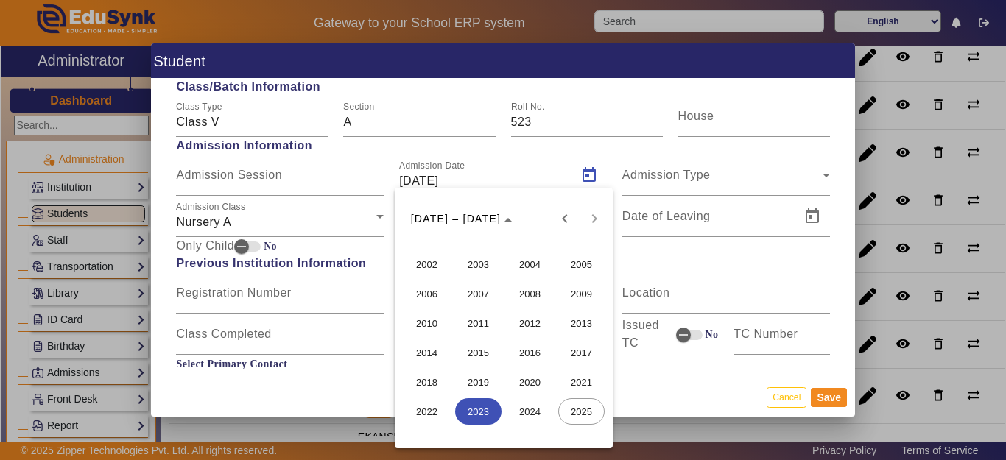
click at [437, 390] on span "2018" at bounding box center [427, 382] width 46 height 27
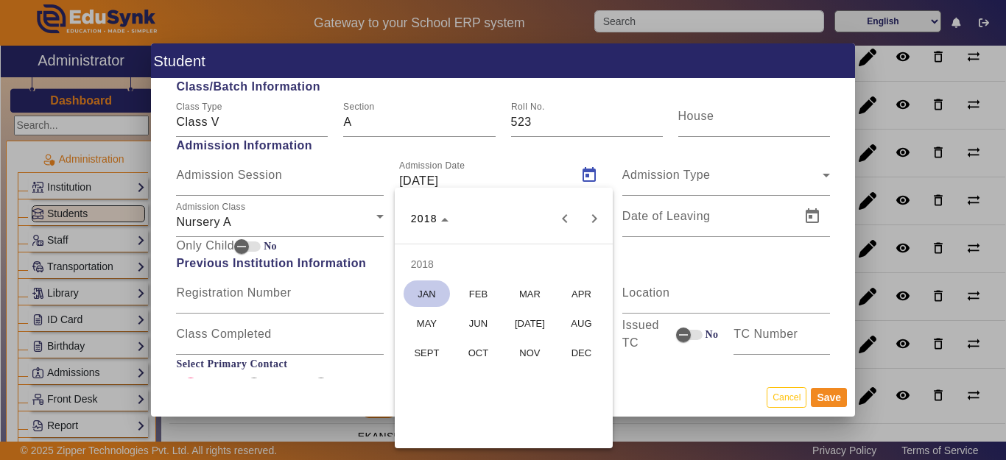
click at [479, 320] on span "JUN" at bounding box center [478, 323] width 46 height 27
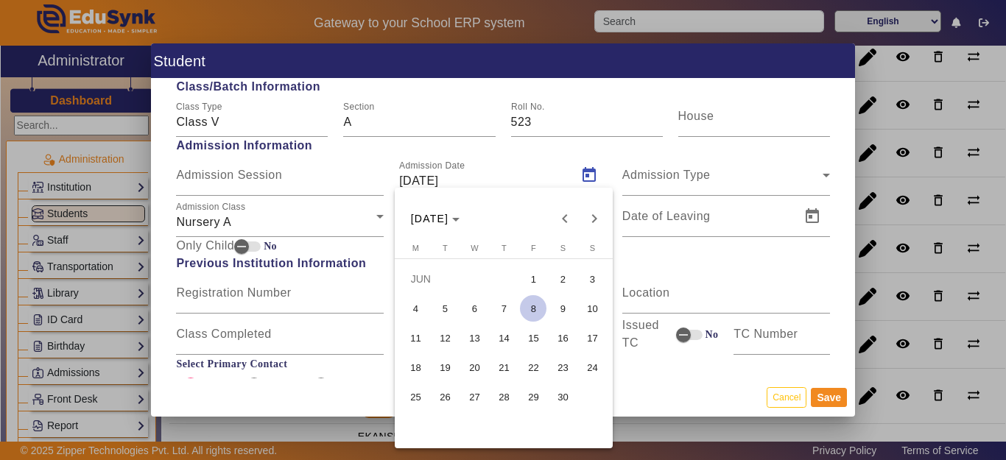
click at [534, 395] on span "29" at bounding box center [533, 397] width 27 height 27
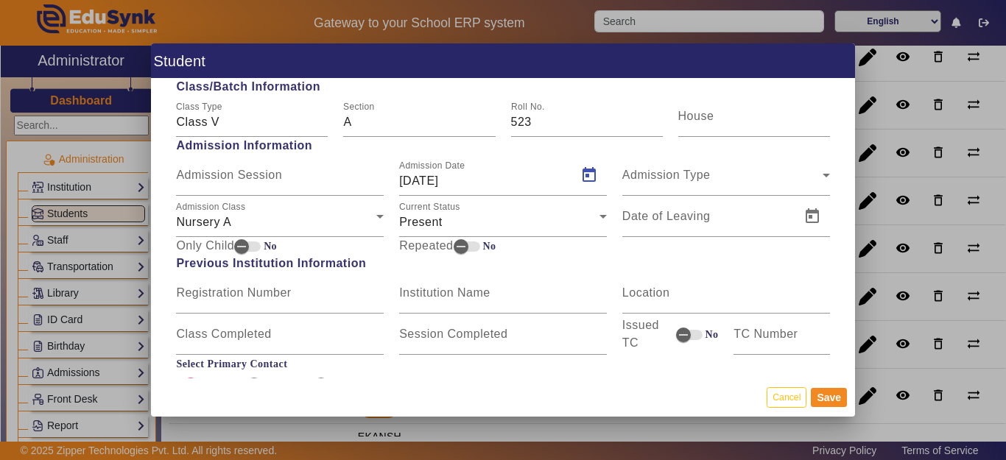
type input "29/06/2018"
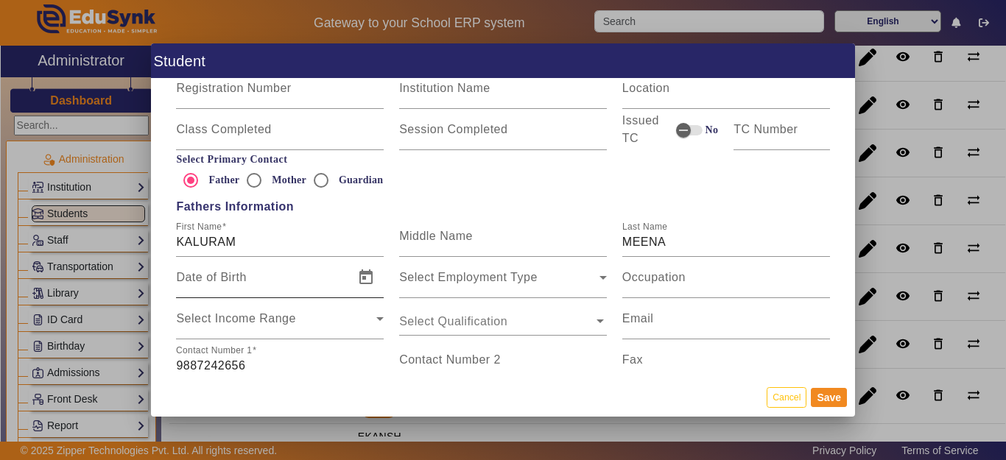
scroll to position [884, 0]
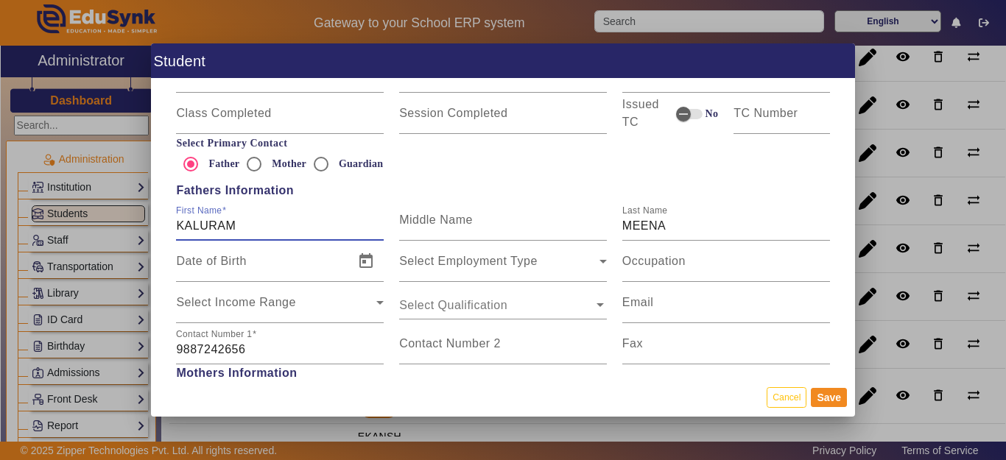
click at [262, 221] on input "KALURAM" at bounding box center [280, 226] width 208 height 18
type input "K"
type input "KALU RAM MEENA"
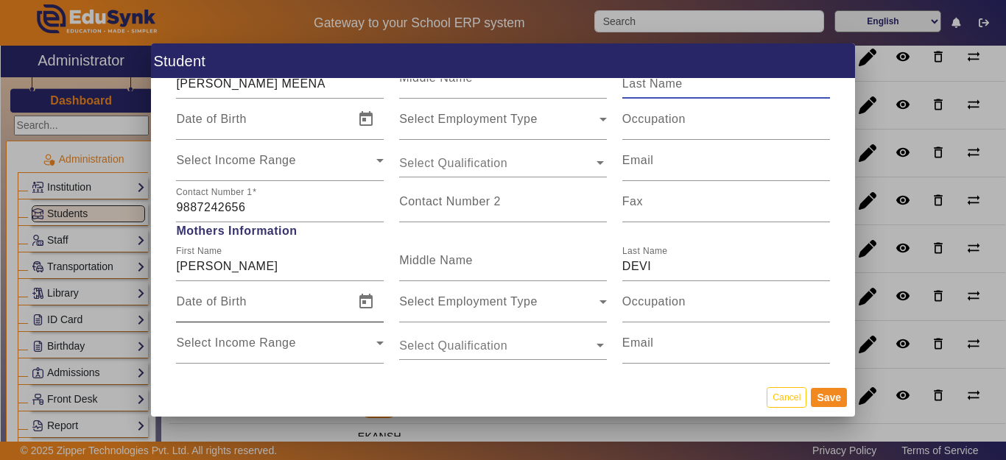
scroll to position [1031, 0]
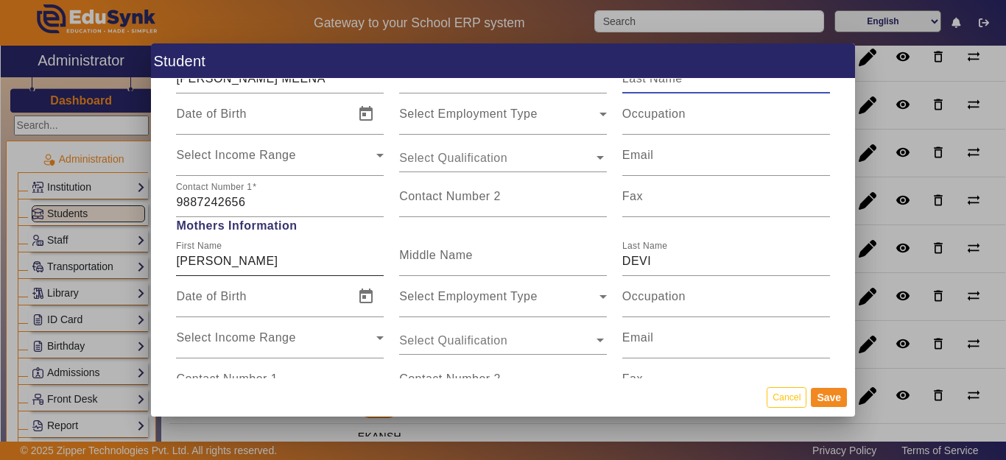
click at [318, 261] on input "[PERSON_NAME]" at bounding box center [280, 262] width 208 height 18
type input "SUSHILA DEVI"
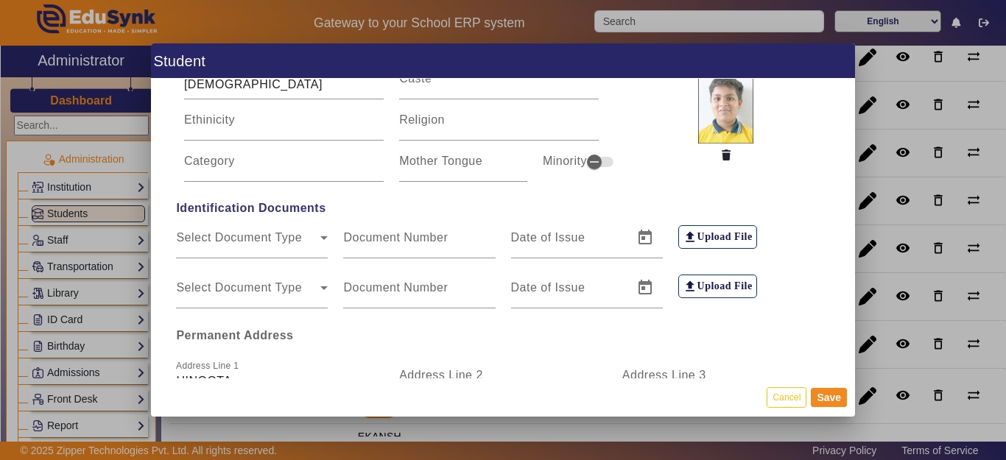
scroll to position [221, 0]
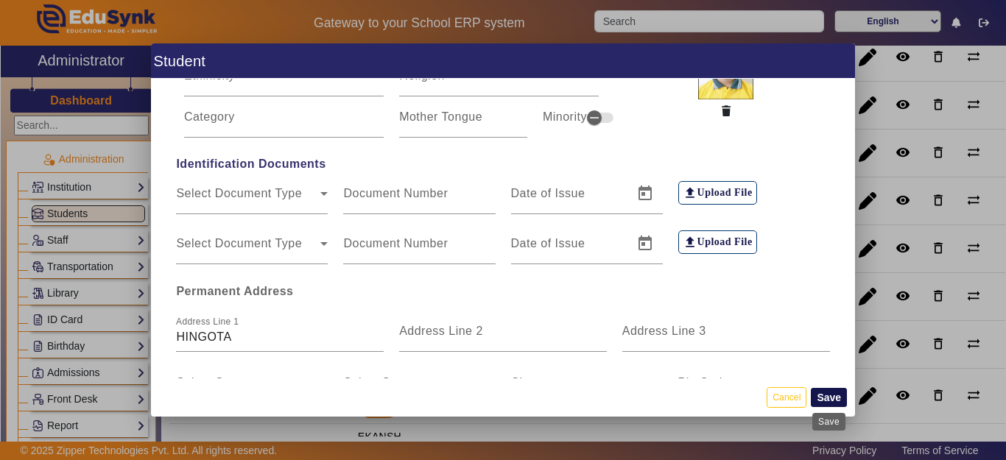
click at [833, 391] on button "Save" at bounding box center [829, 397] width 36 height 19
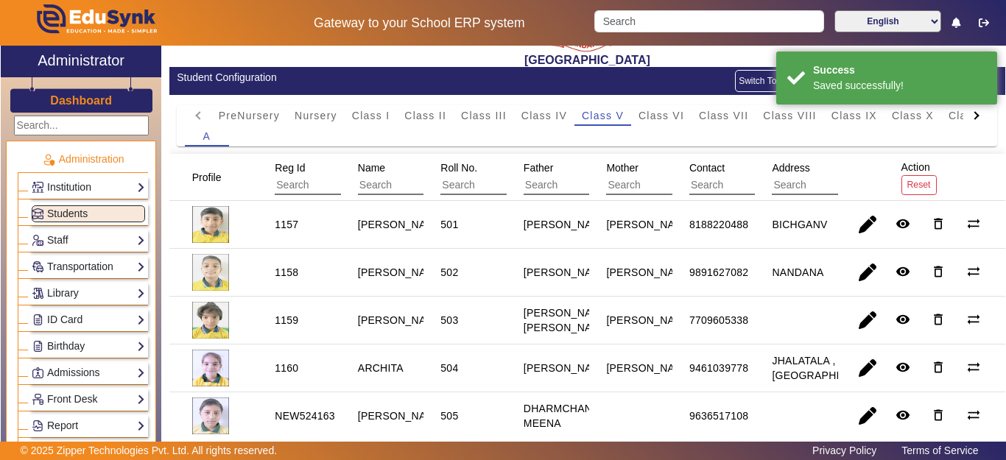
scroll to position [0, 0]
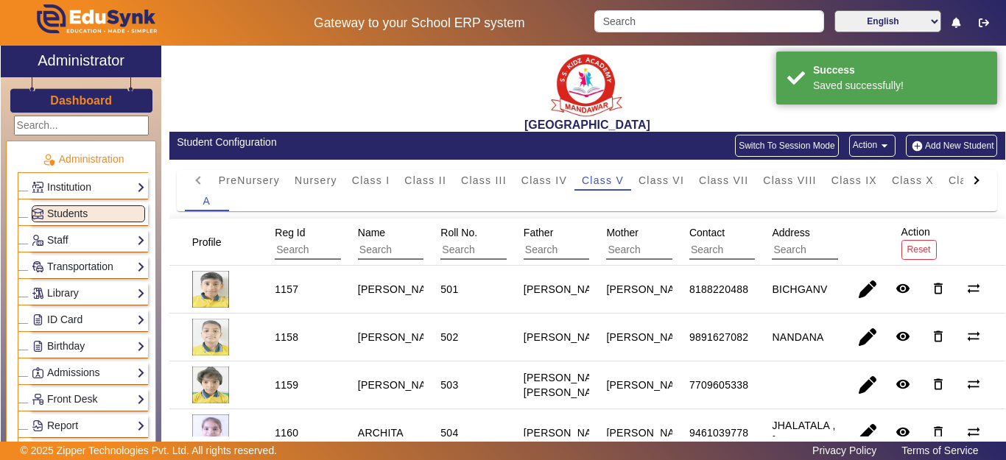
click at [379, 253] on input "text" at bounding box center [424, 250] width 132 height 19
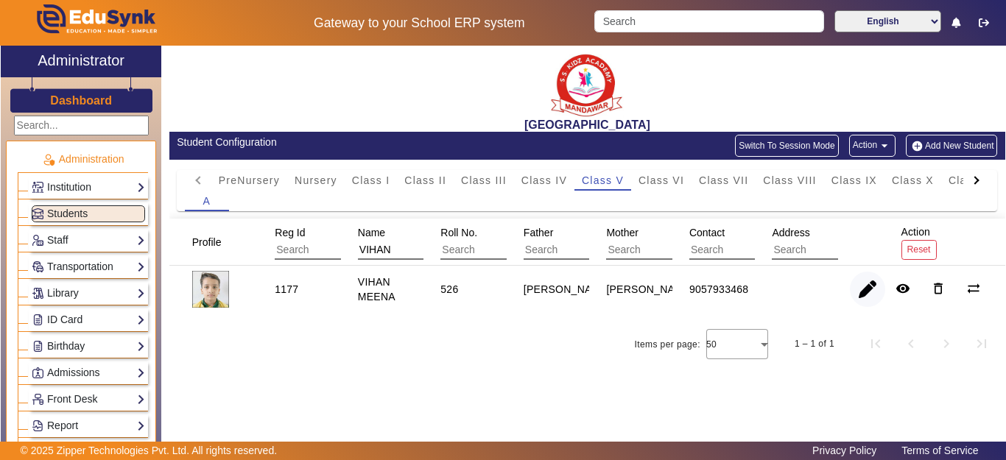
type input "VIHAN"
click at [861, 302] on span "button" at bounding box center [867, 289] width 35 height 35
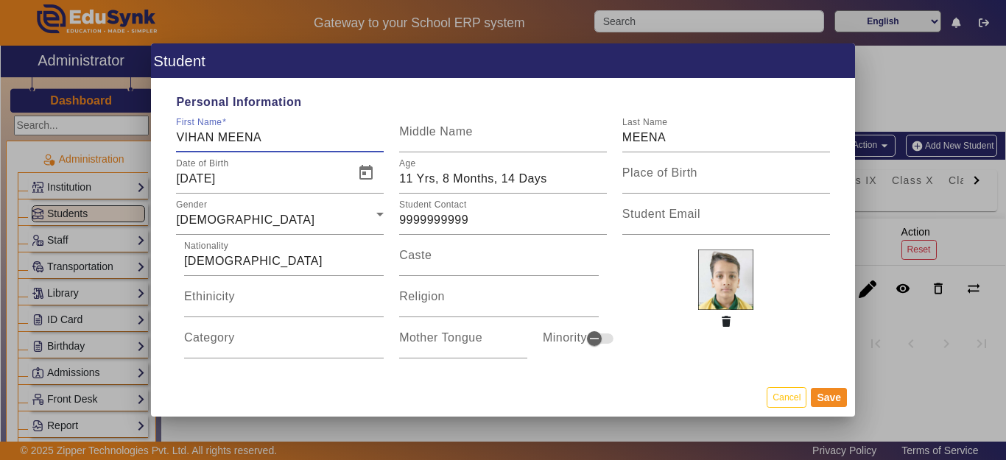
type input "VIHAN MEENA"
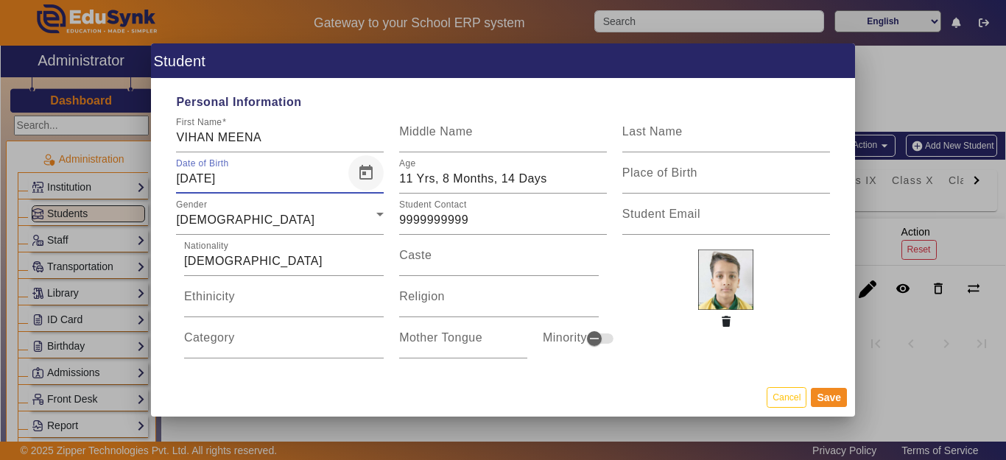
click at [360, 166] on span "Open calendar" at bounding box center [365, 172] width 35 height 35
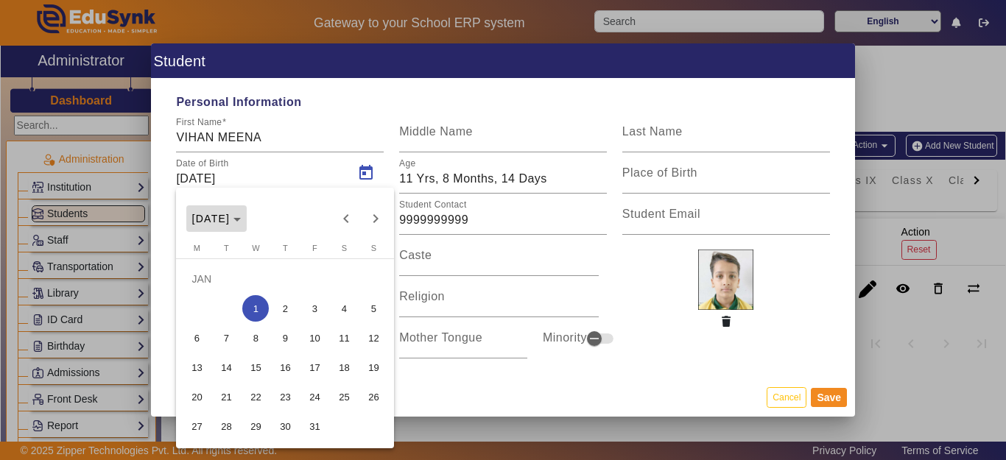
click at [247, 216] on button "JAN 2014" at bounding box center [216, 218] width 61 height 27
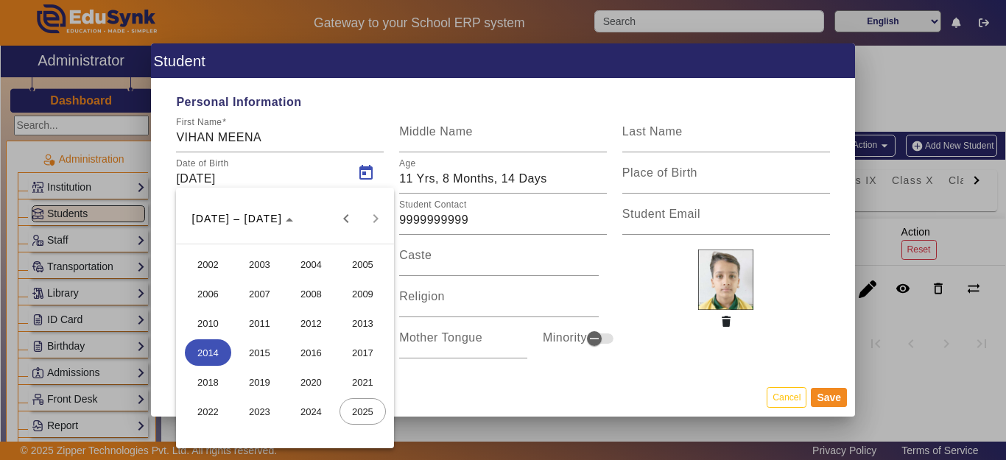
click at [356, 351] on span "2017" at bounding box center [363, 353] width 46 height 27
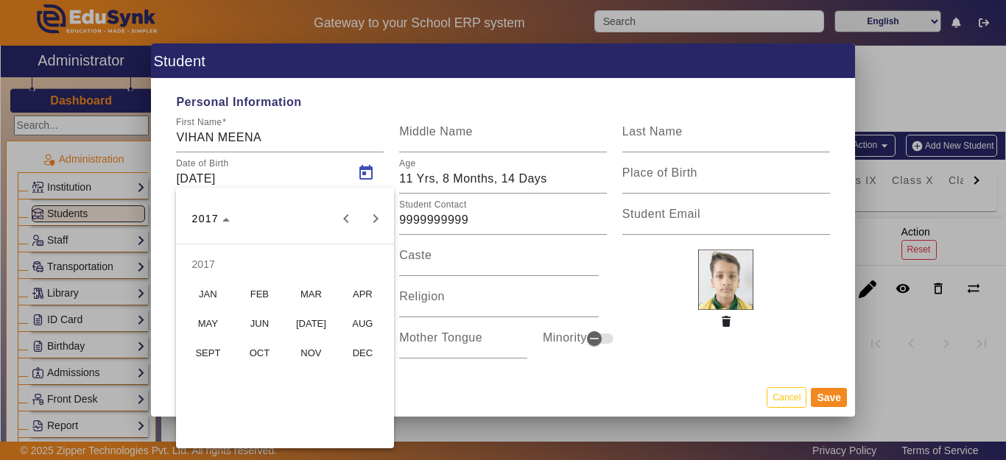
click at [255, 300] on span "FEB" at bounding box center [259, 294] width 46 height 27
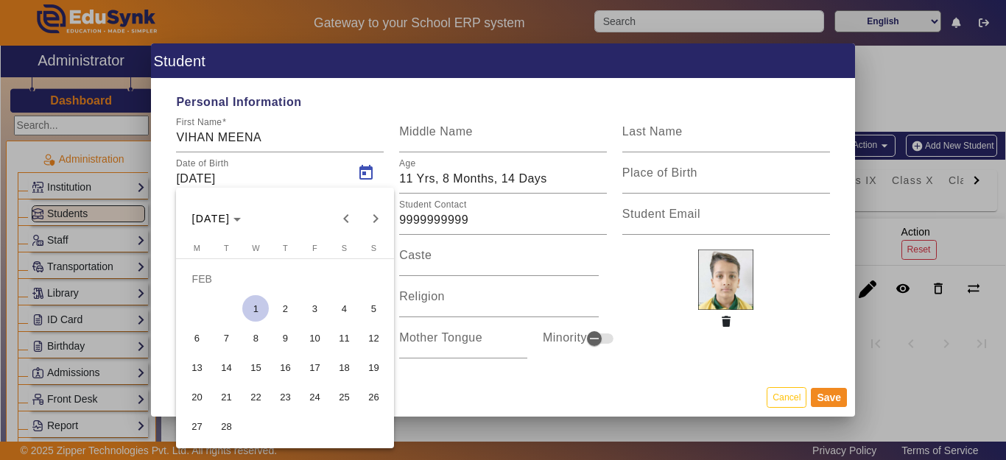
click at [285, 311] on span "2" at bounding box center [285, 308] width 27 height 27
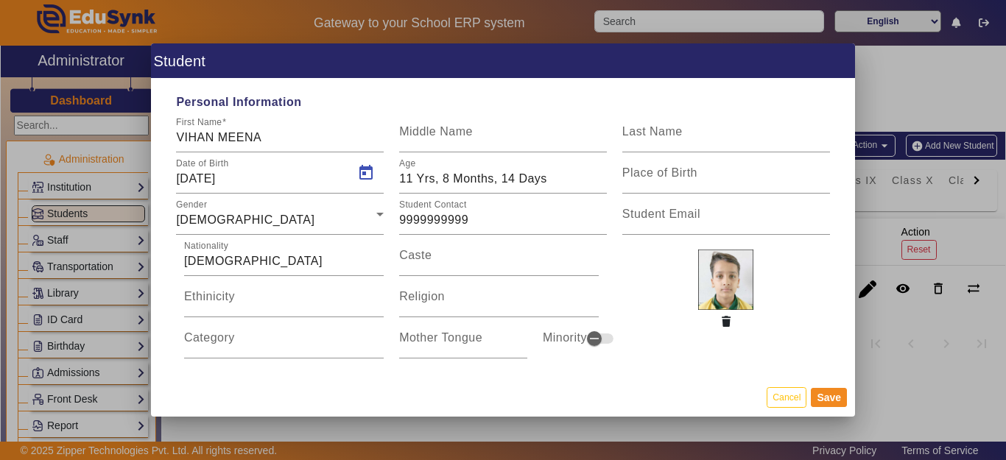
type input "02/02/2017"
type input "8 Yrs, 7 Months, 13 Days"
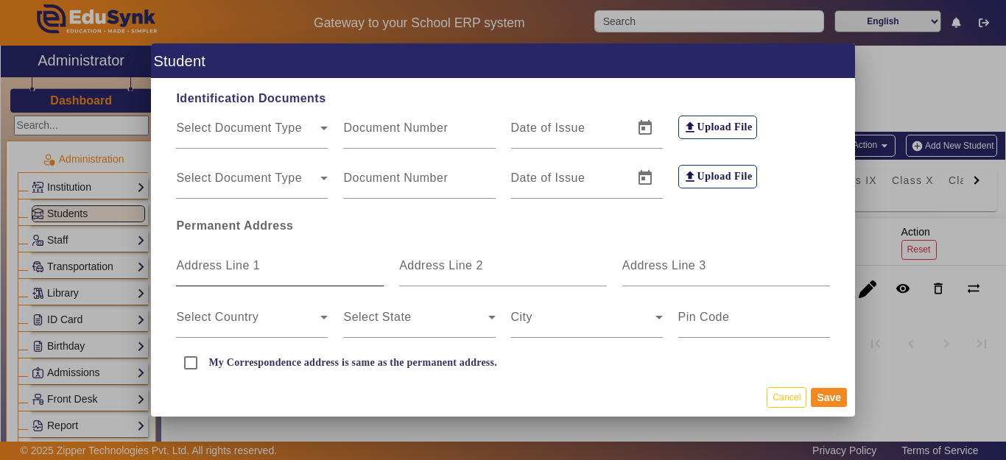
scroll to position [295, 0]
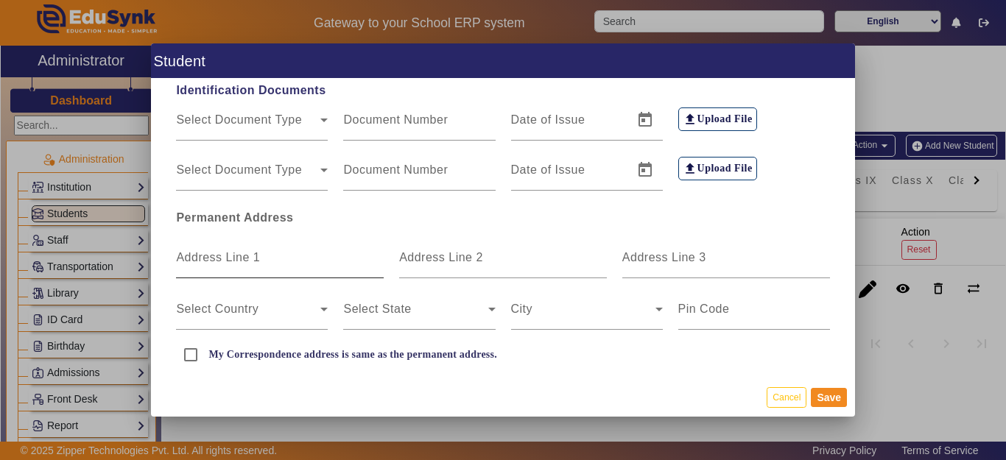
click at [239, 264] on input "Address Line 1" at bounding box center [280, 264] width 208 height 18
type input "VEERGANV"
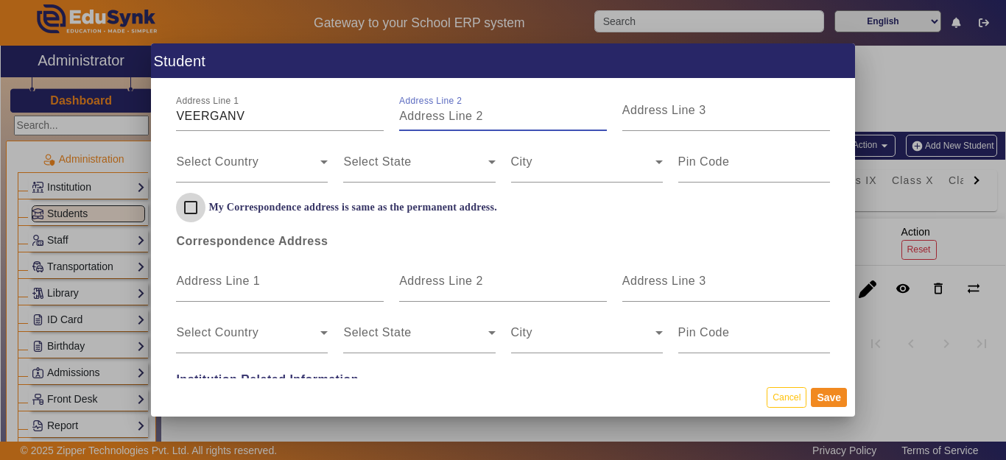
click at [188, 209] on input "My Correspondence address is same as the permanent address." at bounding box center [190, 207] width 29 height 29
checkbox input "true"
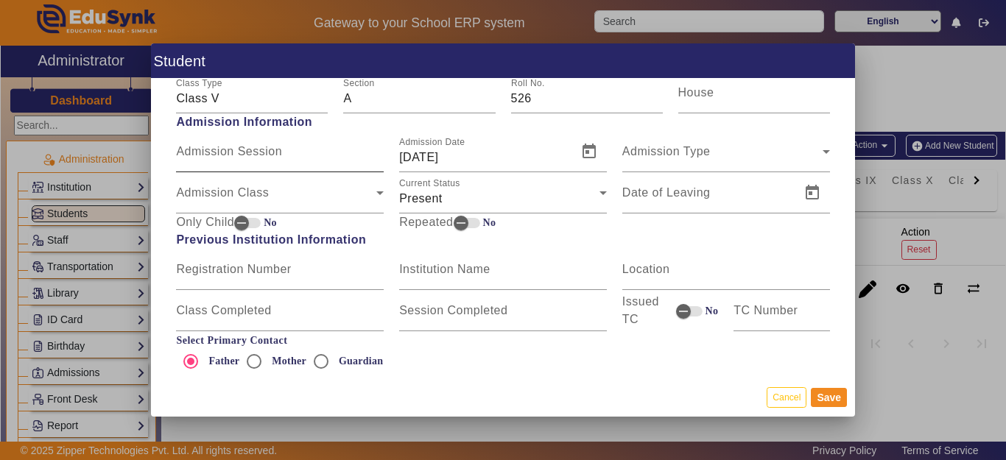
scroll to position [663, 0]
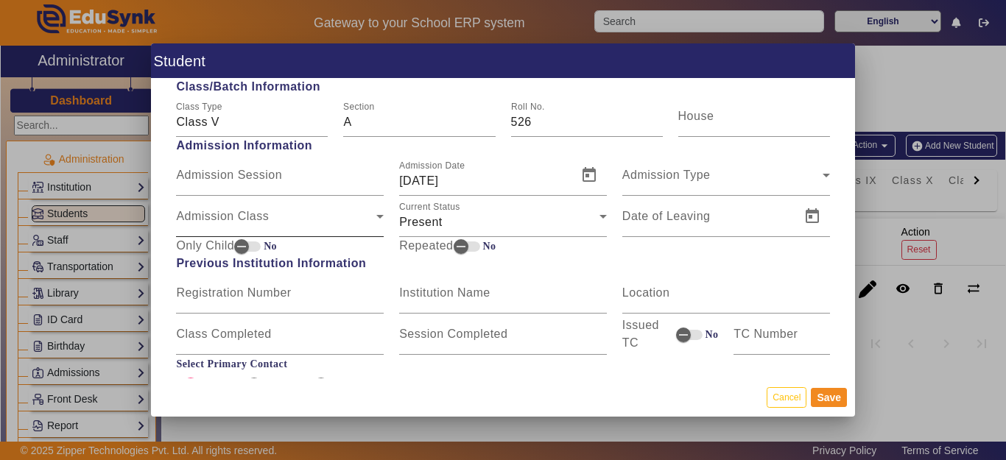
click at [238, 214] on div "Admission Class" at bounding box center [276, 223] width 200 height 18
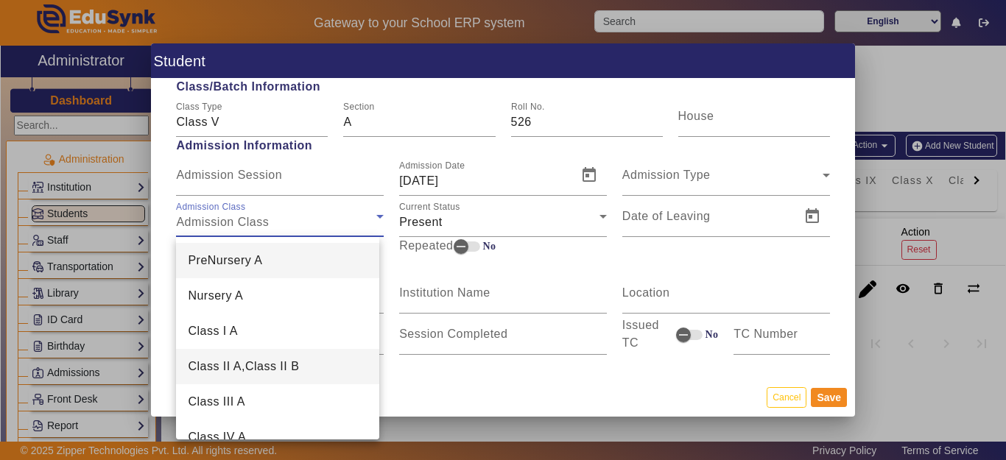
scroll to position [74, 0]
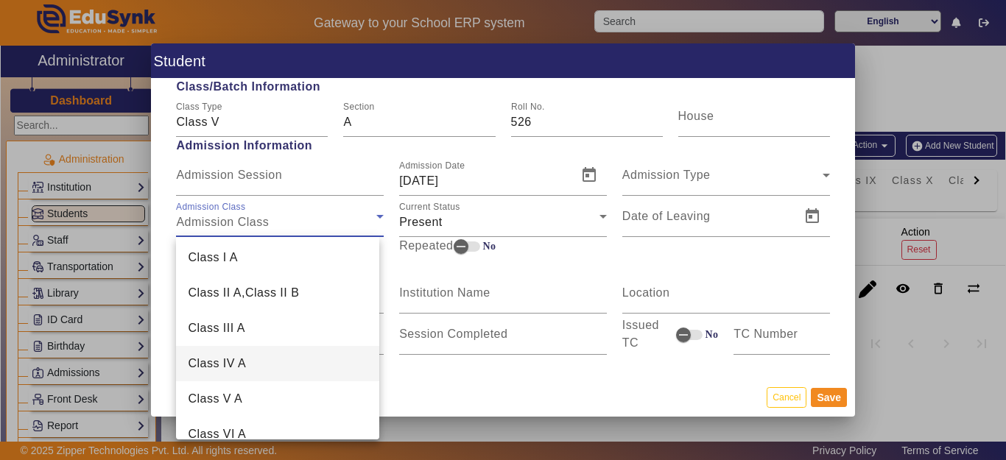
click at [239, 359] on span "Class IV A" at bounding box center [217, 364] width 58 height 18
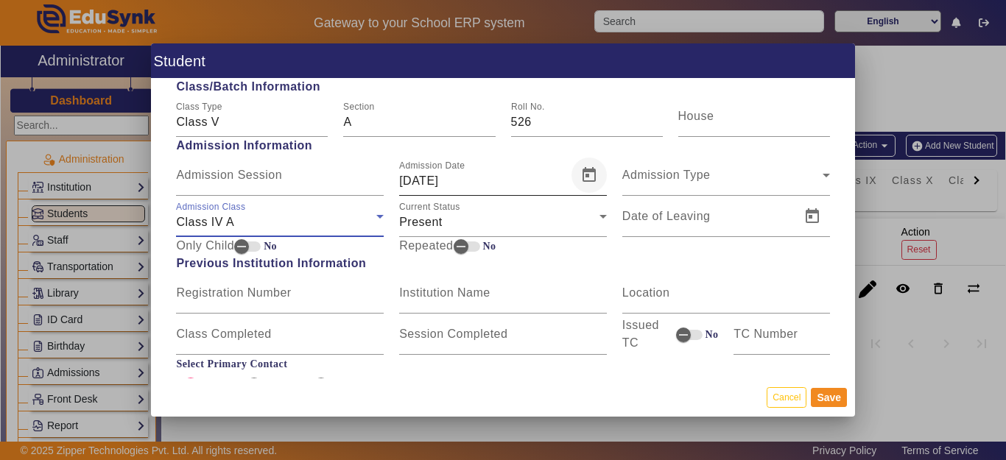
click at [583, 175] on span "Open calendar" at bounding box center [588, 175] width 35 height 35
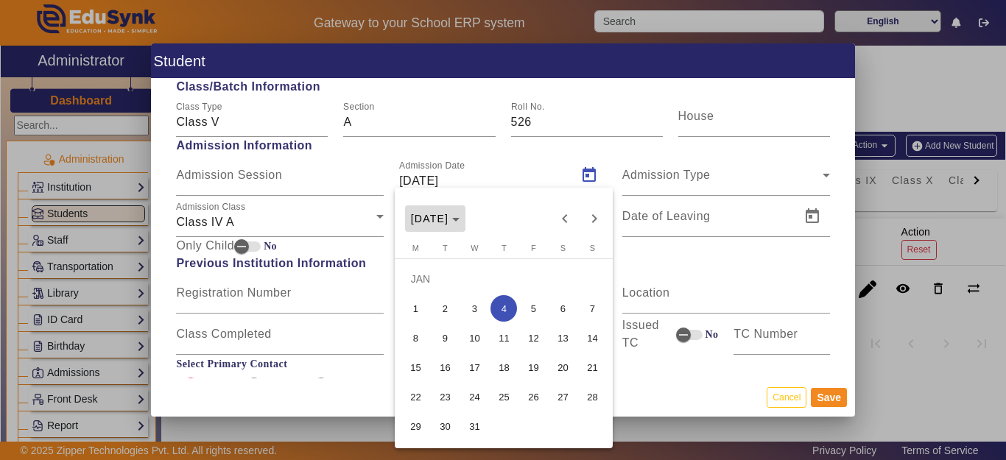
click at [449, 218] on span "[DATE]" at bounding box center [430, 219] width 38 height 12
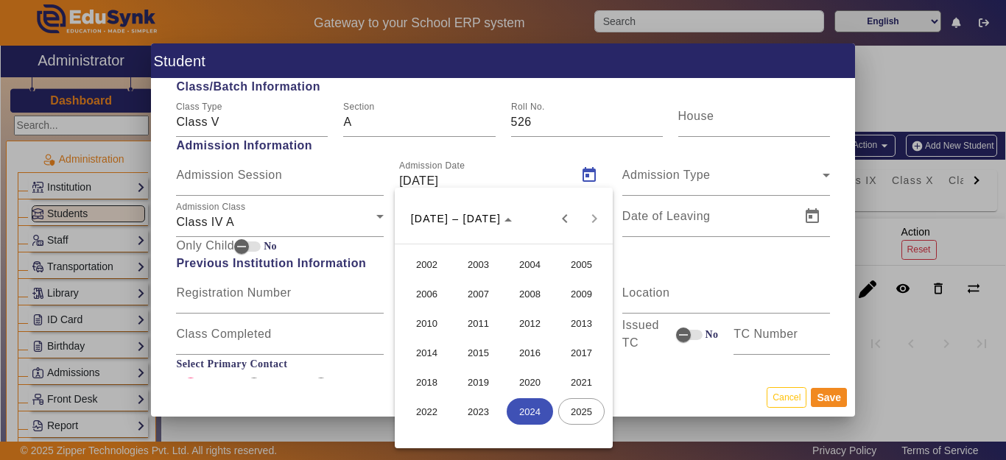
click at [528, 414] on span "2024" at bounding box center [530, 411] width 46 height 27
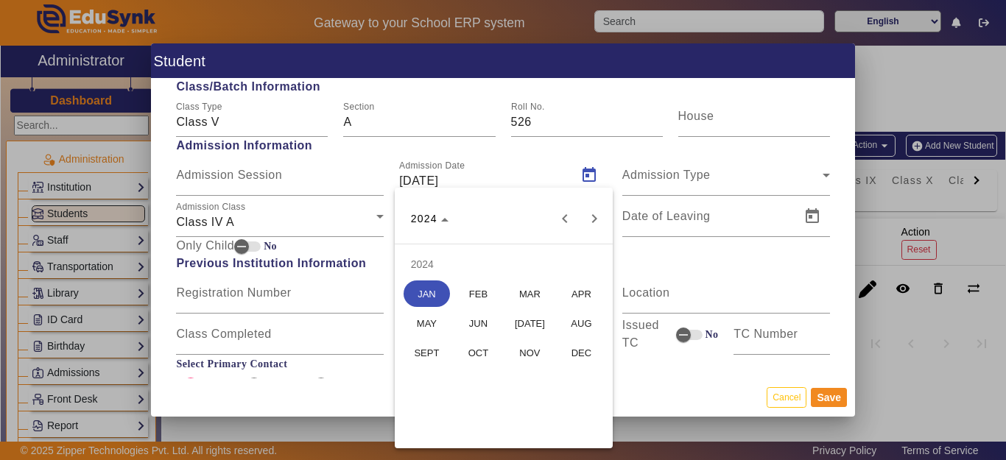
click at [574, 295] on span "APR" at bounding box center [581, 294] width 46 height 27
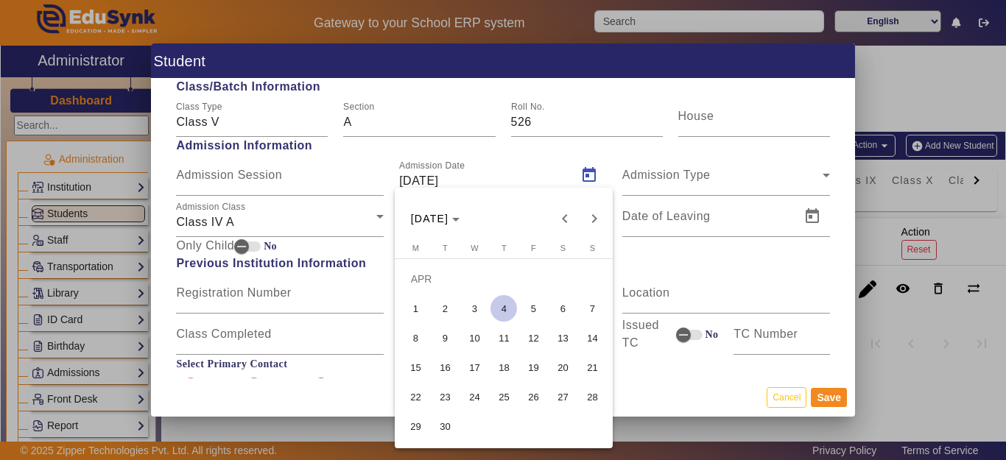
drag, startPoint x: 443, startPoint y: 428, endPoint x: 461, endPoint y: 359, distance: 70.9
click at [444, 426] on span "30" at bounding box center [445, 426] width 27 height 27
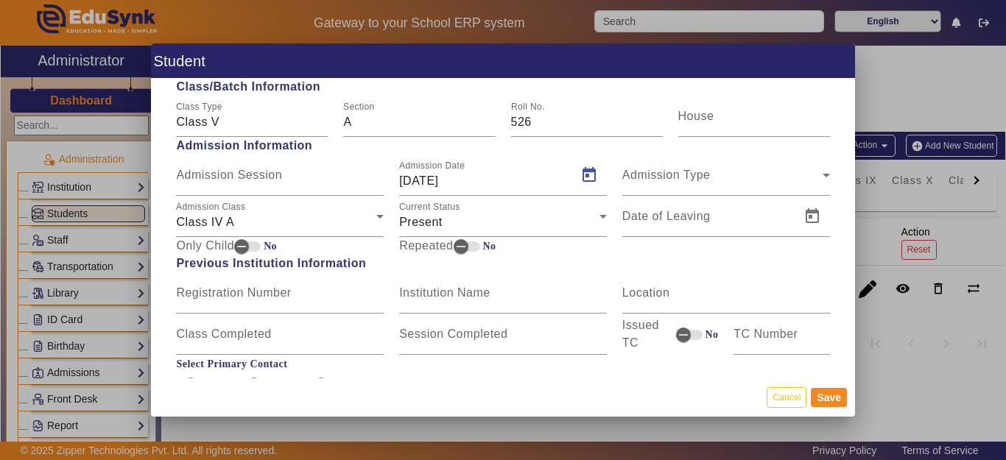
type input "[DATE]"
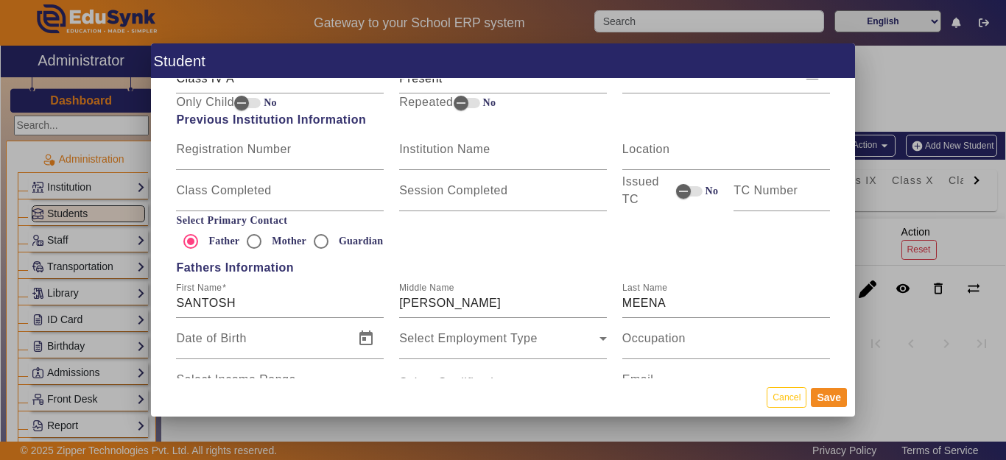
scroll to position [810, 0]
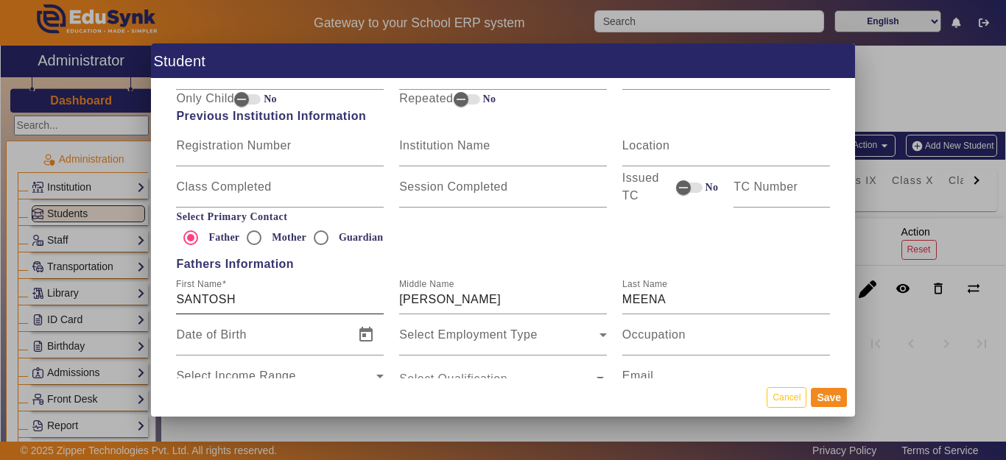
click at [278, 284] on div "First Name SANTOSH" at bounding box center [280, 293] width 208 height 41
type input "[PERSON_NAME]"
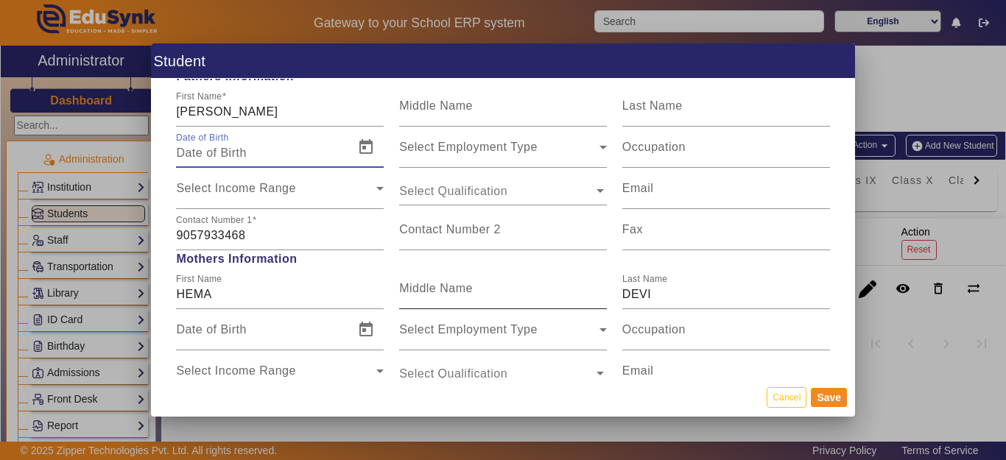
scroll to position [1031, 0]
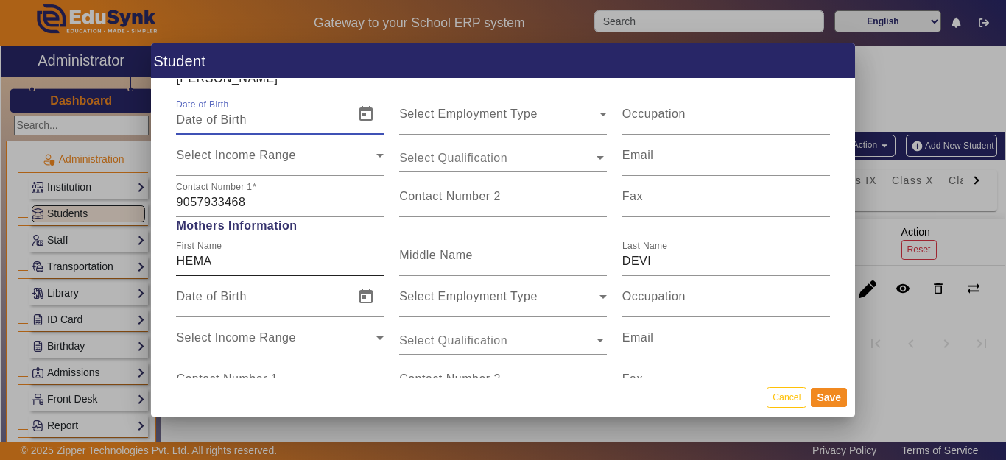
click at [262, 266] on input "HEMA" at bounding box center [280, 262] width 208 height 18
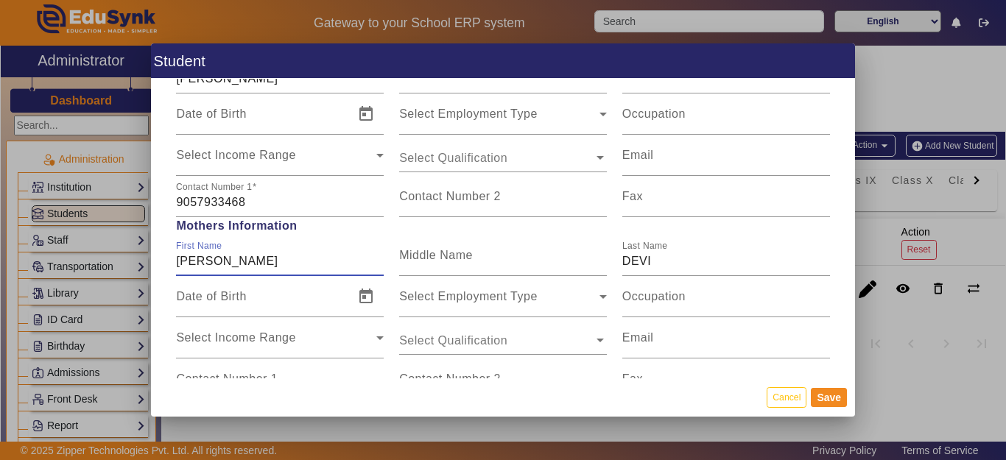
type input "HEMA DEVI"
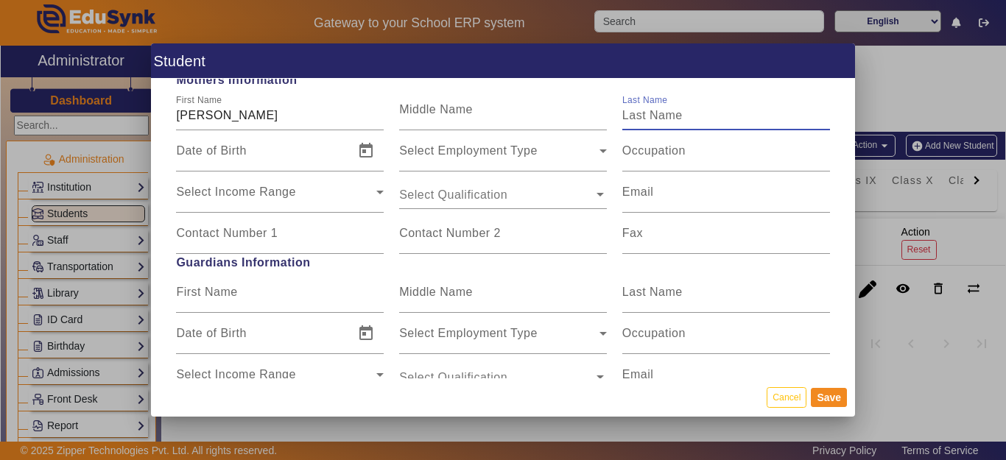
scroll to position [1178, 0]
drag, startPoint x: 829, startPoint y: 392, endPoint x: 739, endPoint y: 369, distance: 92.7
click at [829, 393] on button "Save" at bounding box center [829, 397] width 36 height 19
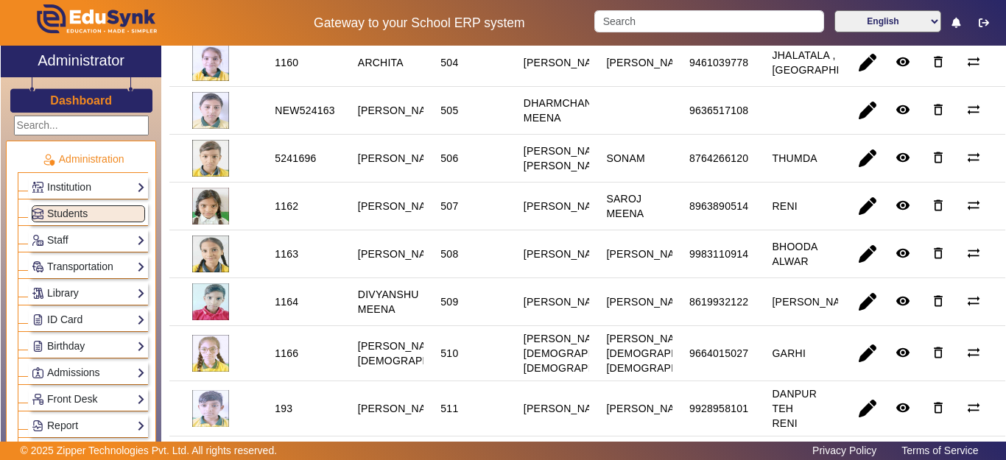
scroll to position [0, 0]
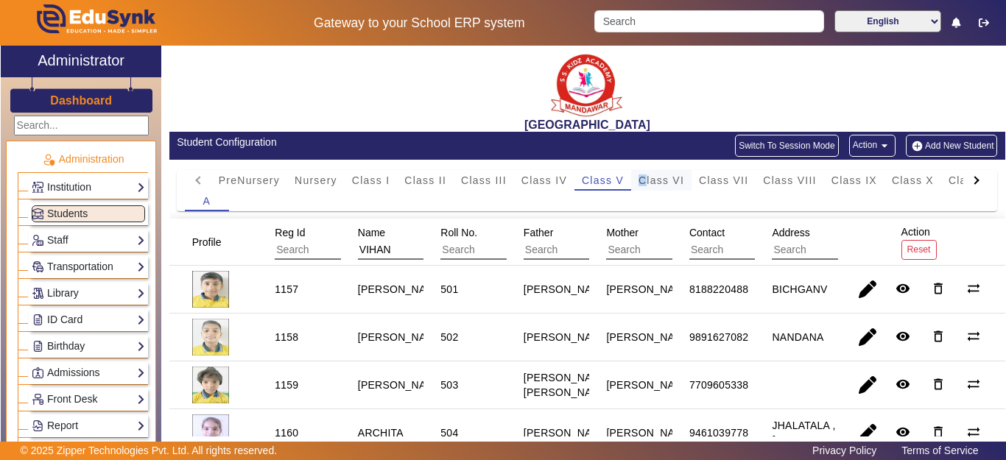
click at [643, 179] on span "Class VI" at bounding box center [662, 180] width 46 height 10
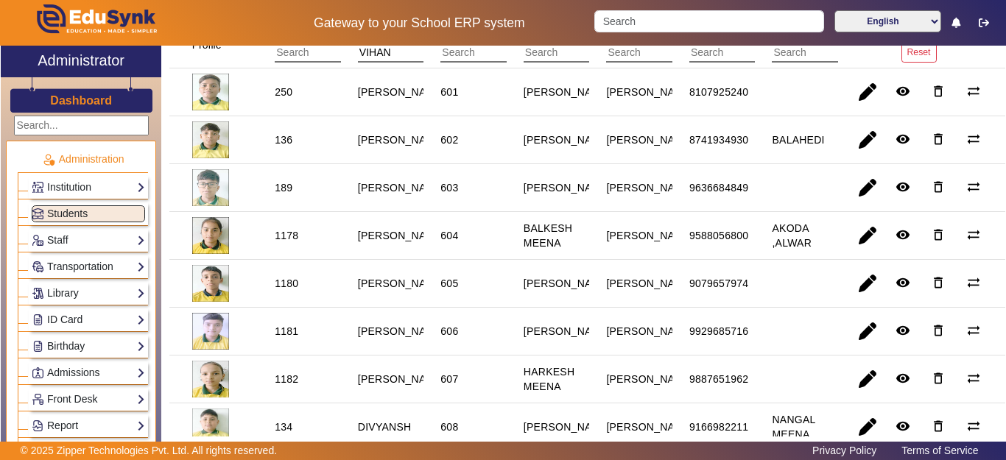
scroll to position [221, 0]
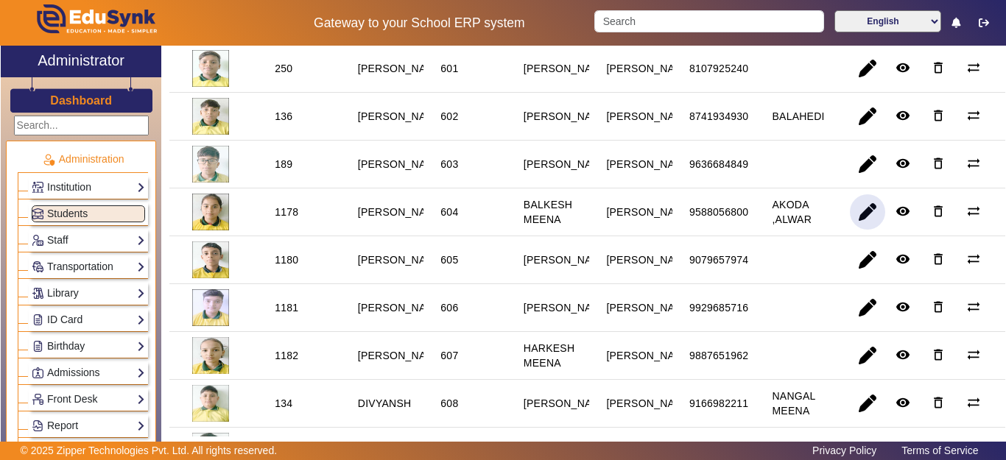
click at [850, 227] on span "button" at bounding box center [867, 211] width 35 height 35
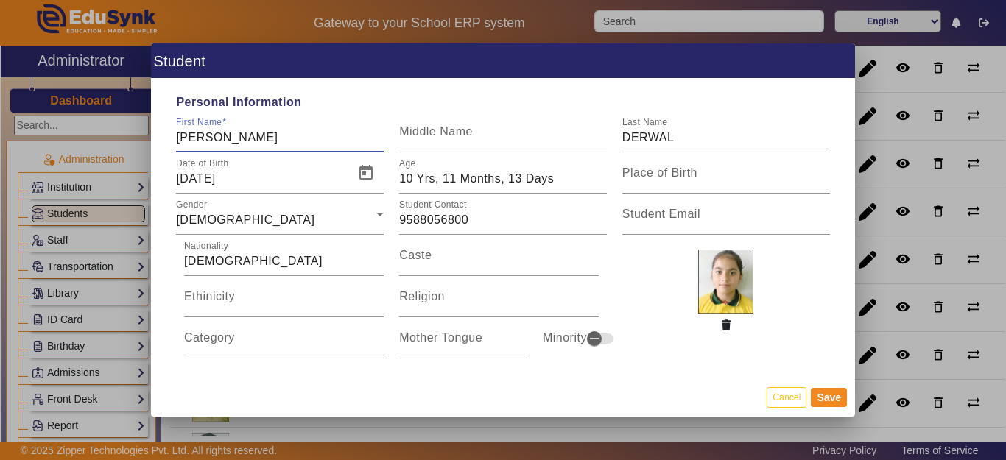
click at [297, 140] on input "ANSHIKA" at bounding box center [280, 138] width 208 height 18
type input "[PERSON_NAME]"
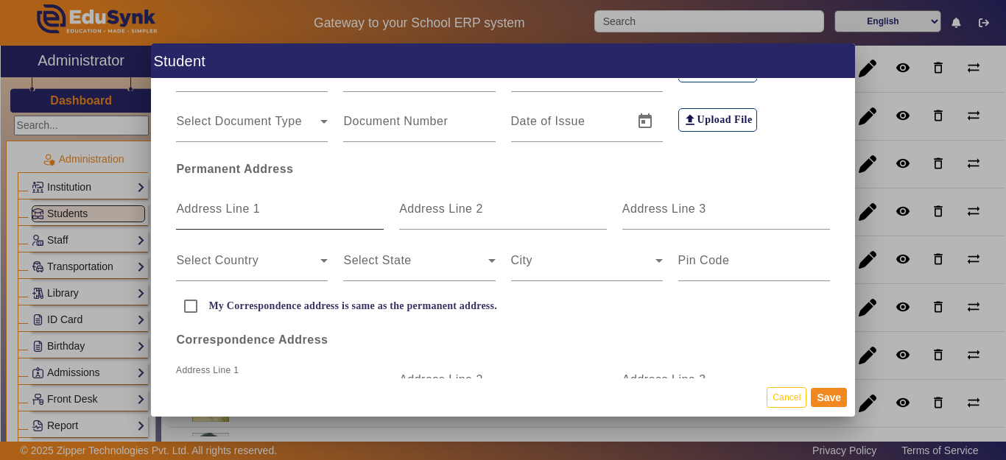
scroll to position [368, 0]
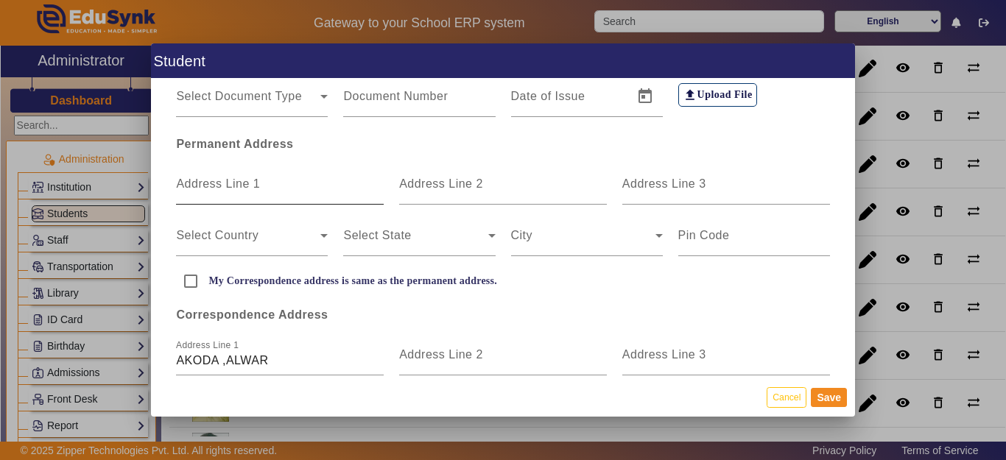
click at [237, 177] on mat-label "Address Line 1" at bounding box center [218, 183] width 84 height 13
click at [237, 181] on input "Address Line 1" at bounding box center [280, 190] width 208 height 18
type input "AKODA ALWAR"
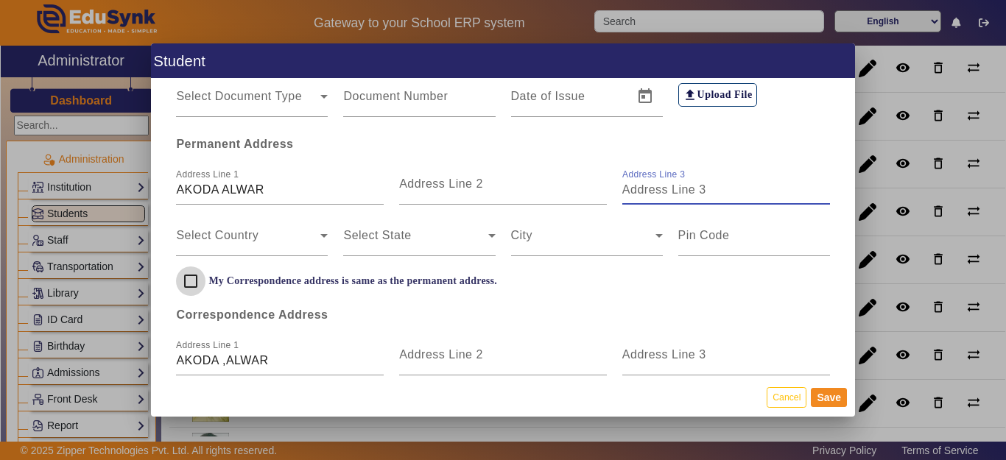
click at [196, 281] on input "My Correspondence address is same as the permanent address." at bounding box center [190, 281] width 29 height 29
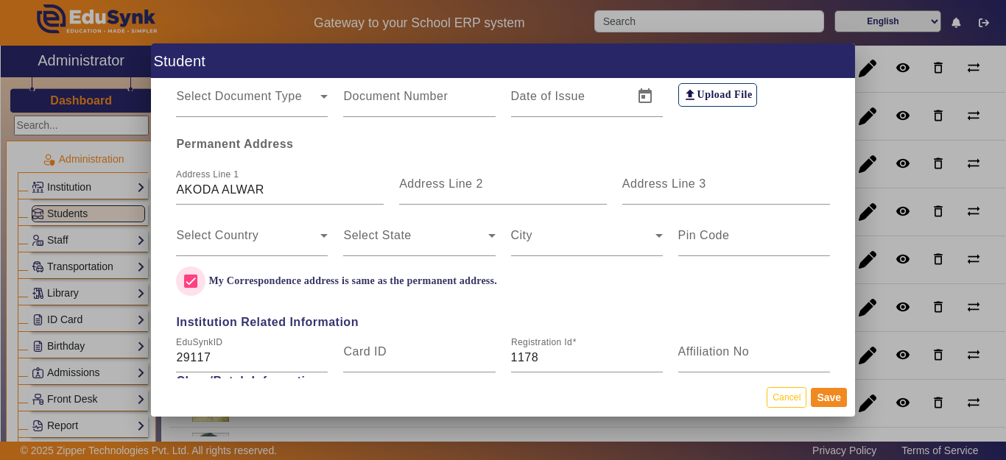
click at [197, 277] on input "My Correspondence address is same as the permanent address." at bounding box center [190, 281] width 29 height 29
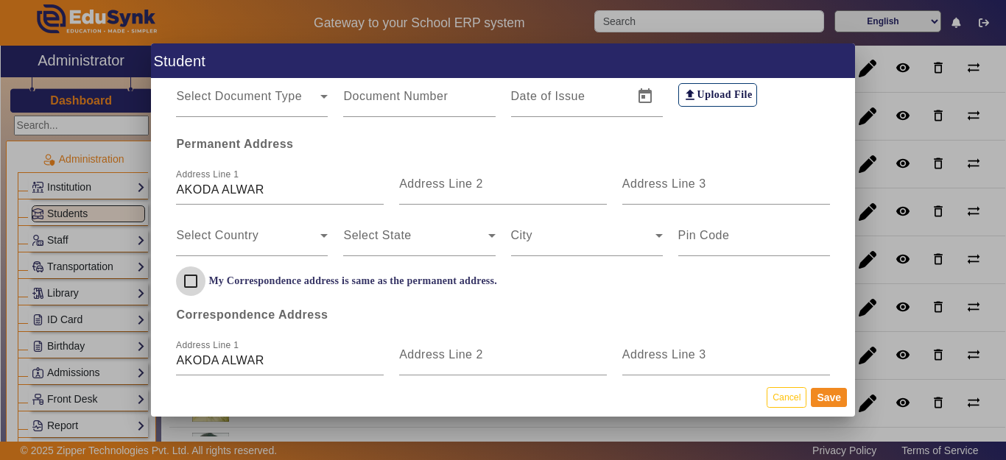
click at [191, 283] on input "My Correspondence address is same as the permanent address." at bounding box center [190, 281] width 29 height 29
checkbox input "true"
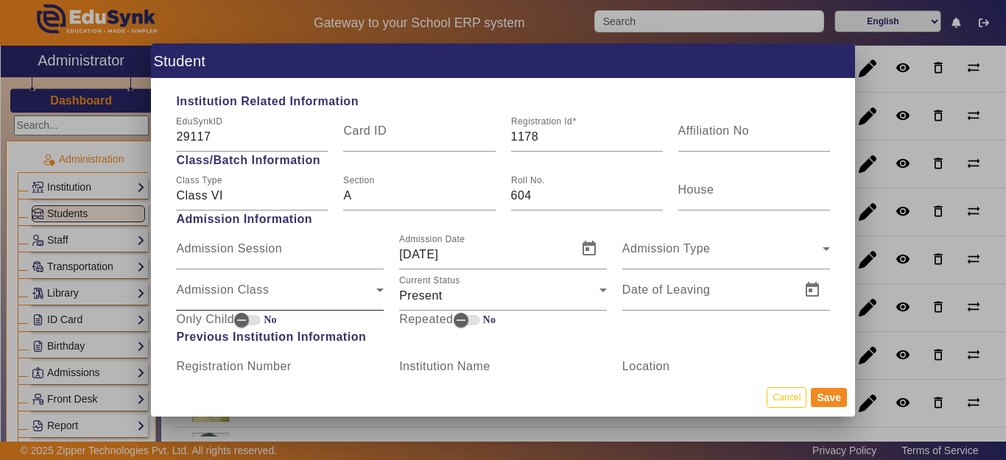
scroll to position [663, 0]
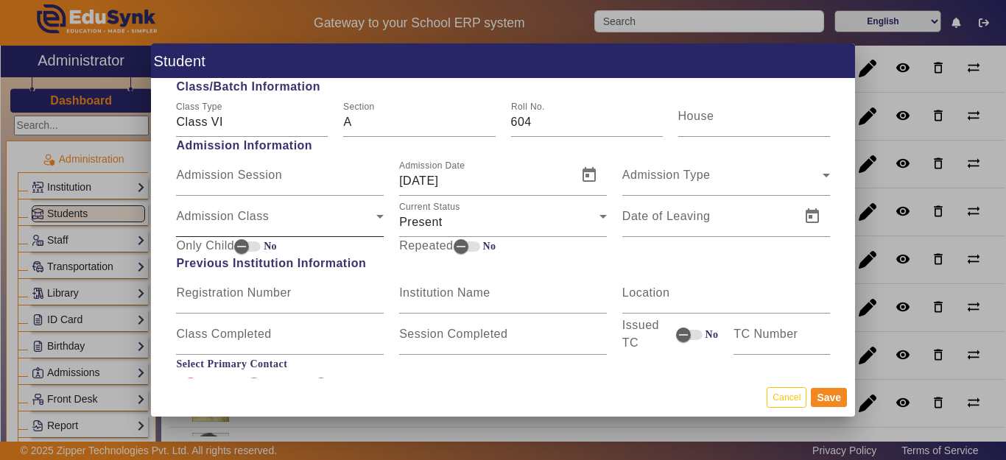
drag, startPoint x: 273, startPoint y: 212, endPoint x: 281, endPoint y: 222, distance: 12.1
click at [274, 213] on div "Admission Class Admission Class" at bounding box center [280, 216] width 208 height 41
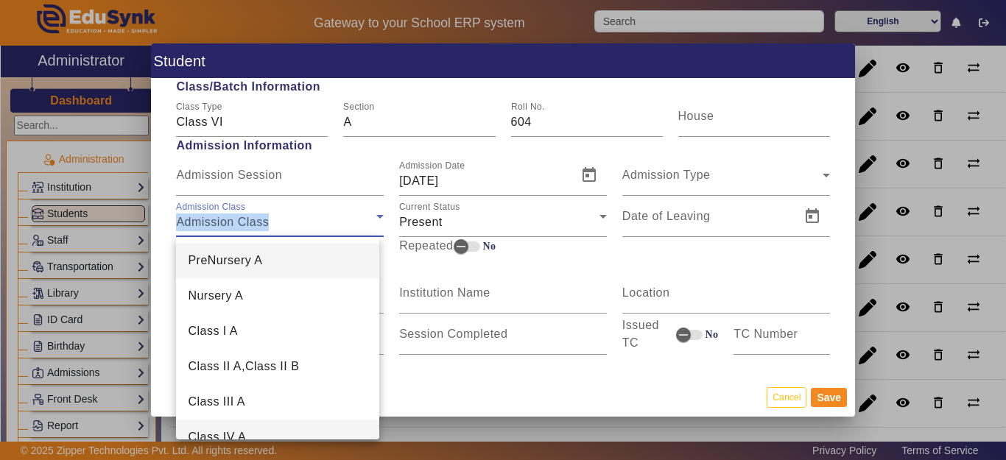
scroll to position [74, 0]
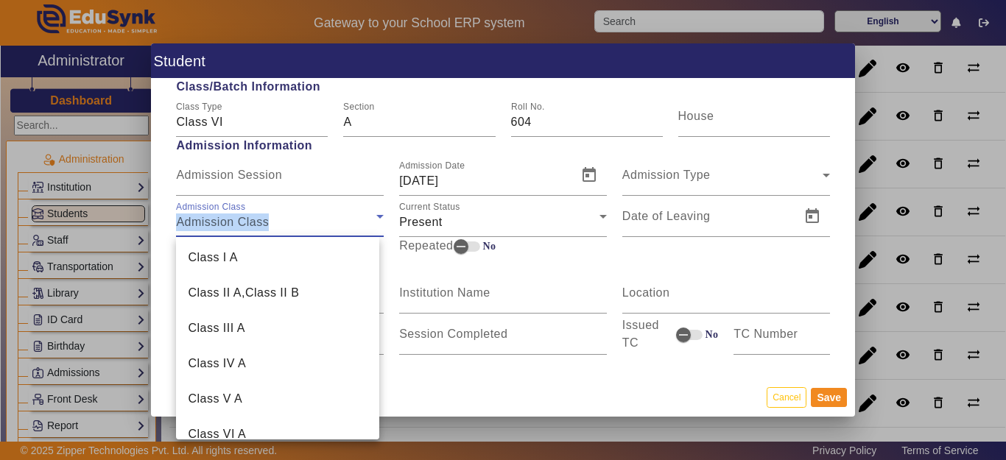
click at [251, 365] on mat-option "Class IV A" at bounding box center [277, 363] width 203 height 35
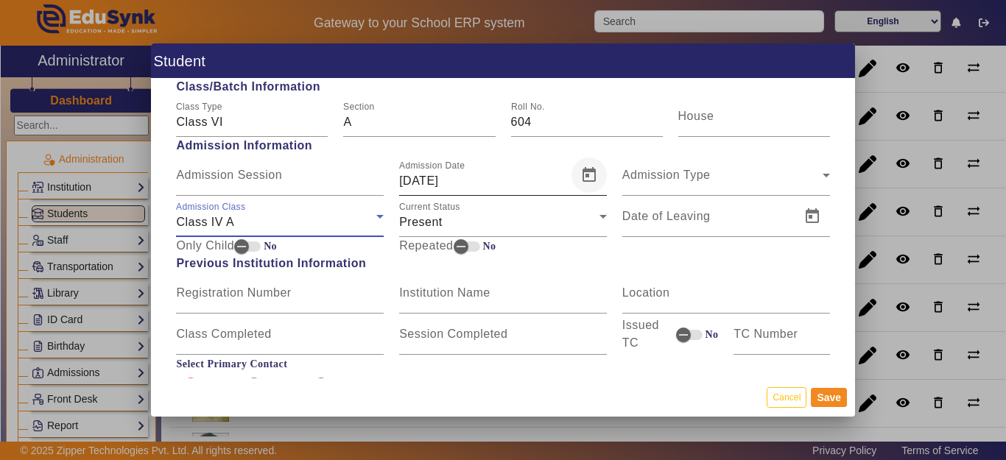
click at [578, 177] on span "Open calendar" at bounding box center [588, 175] width 35 height 35
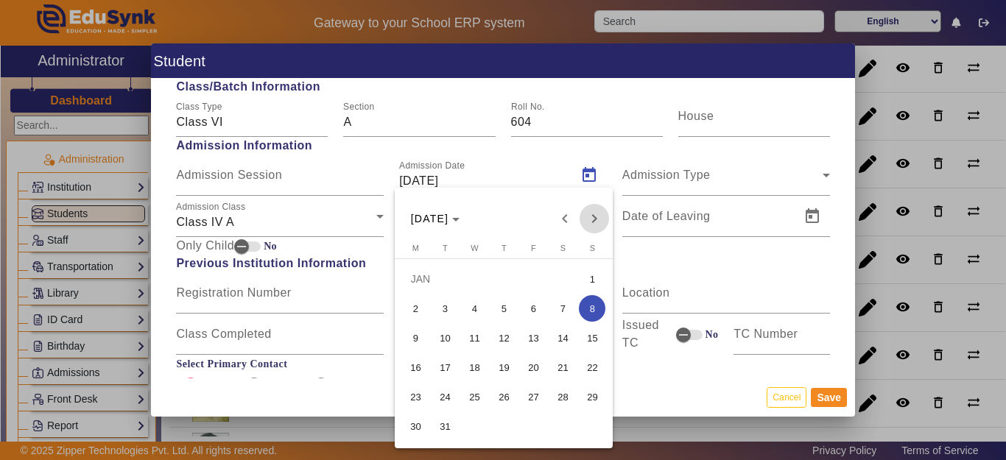
click at [594, 220] on span "Next month" at bounding box center [594, 218] width 29 height 29
click at [558, 331] on span "15" at bounding box center [562, 338] width 27 height 27
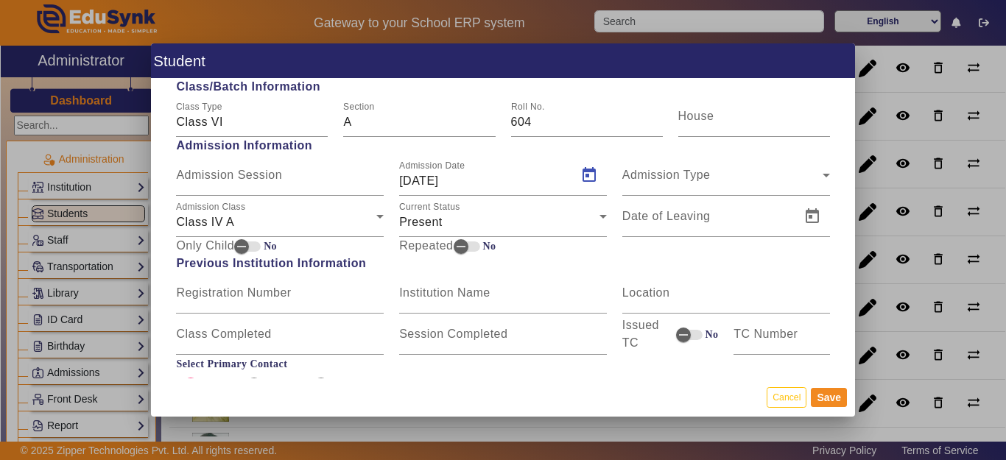
type input "15/04/2023"
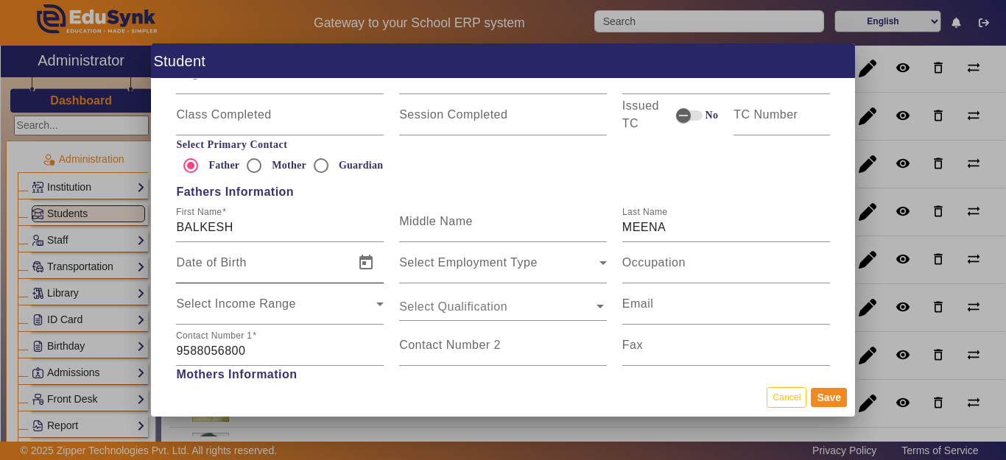
scroll to position [884, 0]
click at [277, 235] on div "First Name BALKESH" at bounding box center [280, 220] width 208 height 41
type input "BALKESH MEENA"
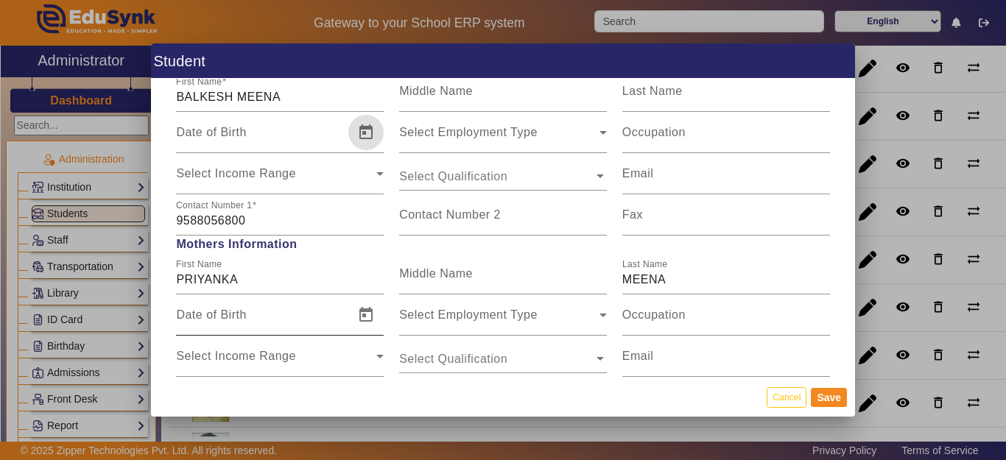
scroll to position [1031, 0]
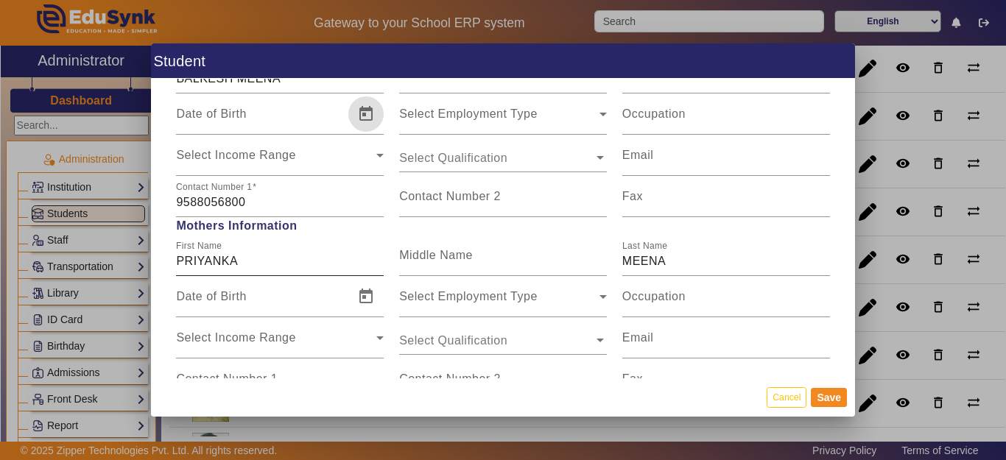
click at [271, 258] on input "PRIYANKA" at bounding box center [280, 262] width 208 height 18
type input "[PERSON_NAME]"
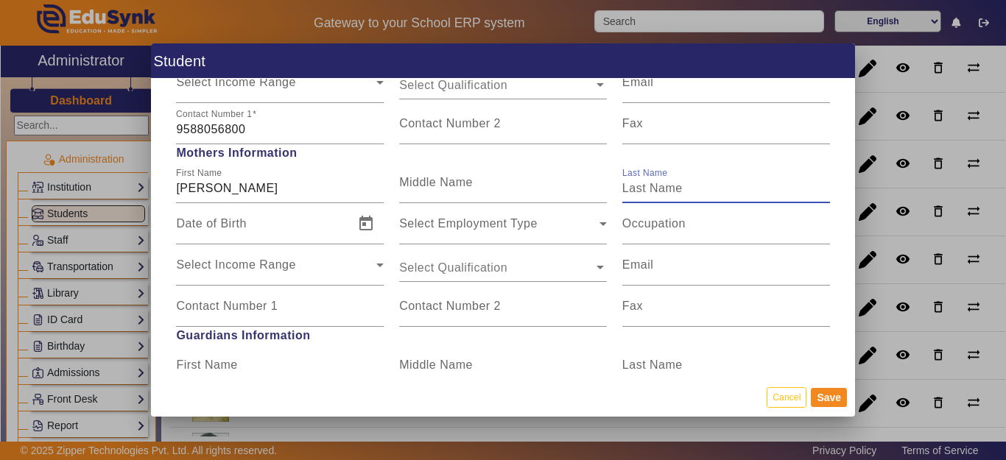
scroll to position [1105, 0]
click at [830, 402] on button "Save" at bounding box center [829, 397] width 36 height 19
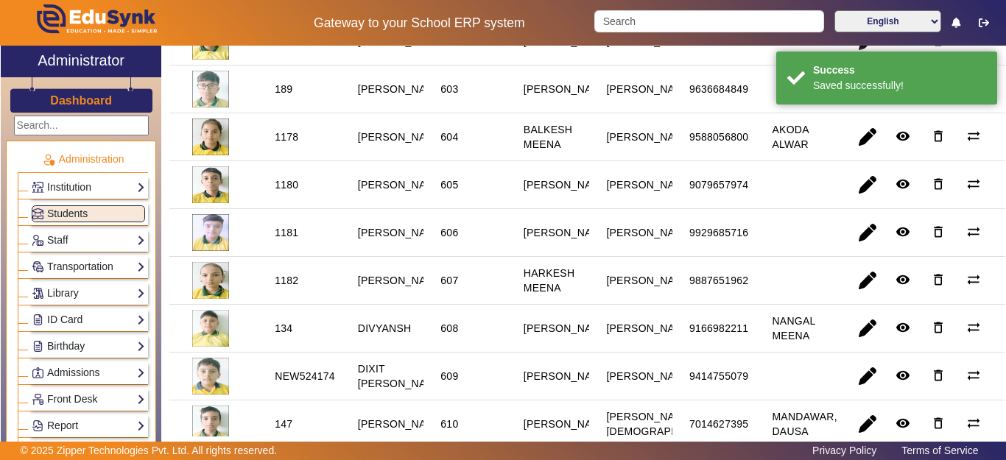
scroll to position [295, 0]
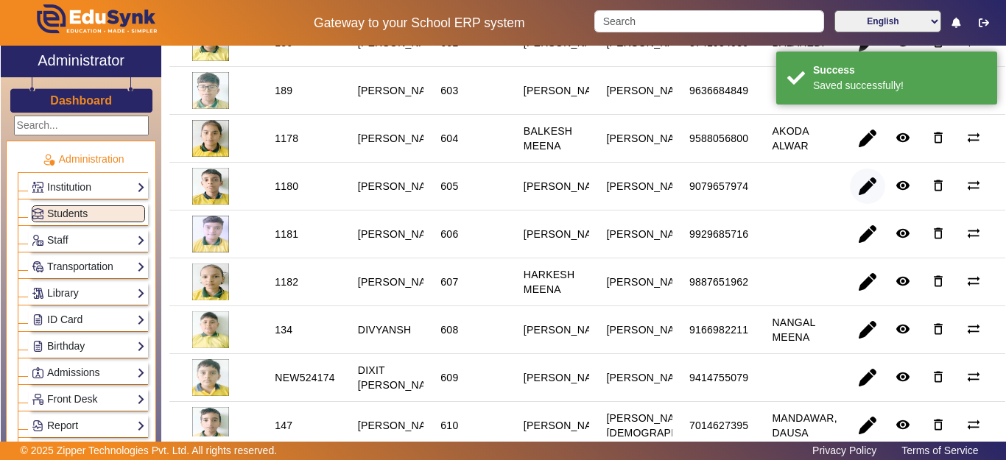
click at [850, 204] on span "button" at bounding box center [867, 186] width 35 height 35
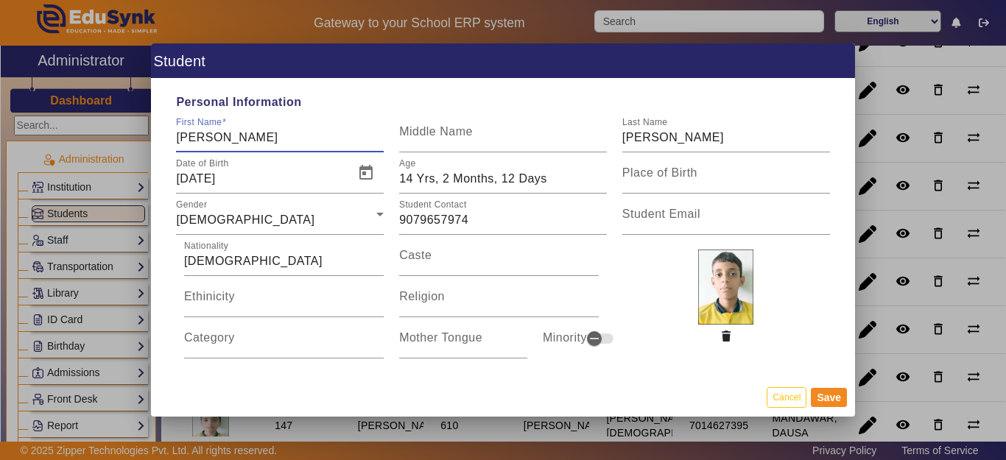
type input "[PERSON_NAME]"
click at [368, 170] on span "Open calendar" at bounding box center [365, 172] width 35 height 35
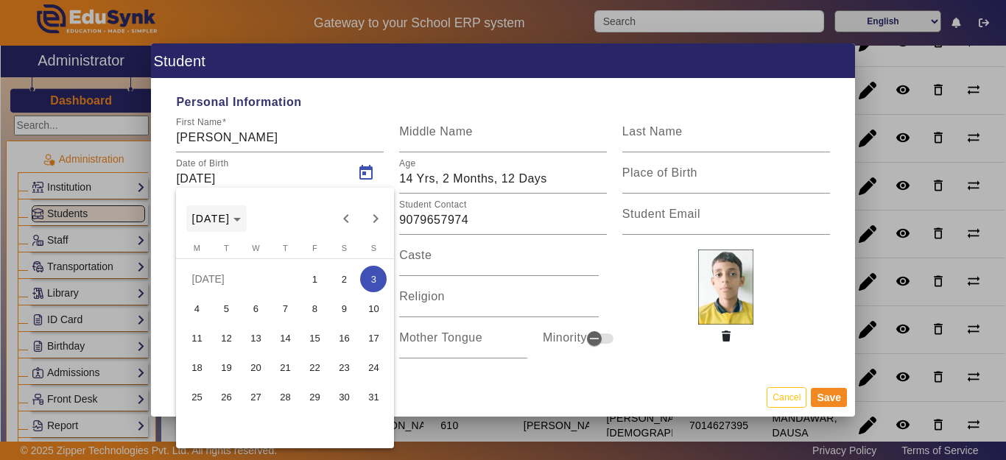
click at [241, 218] on polygon "Choose month and year" at bounding box center [236, 220] width 7 height 4
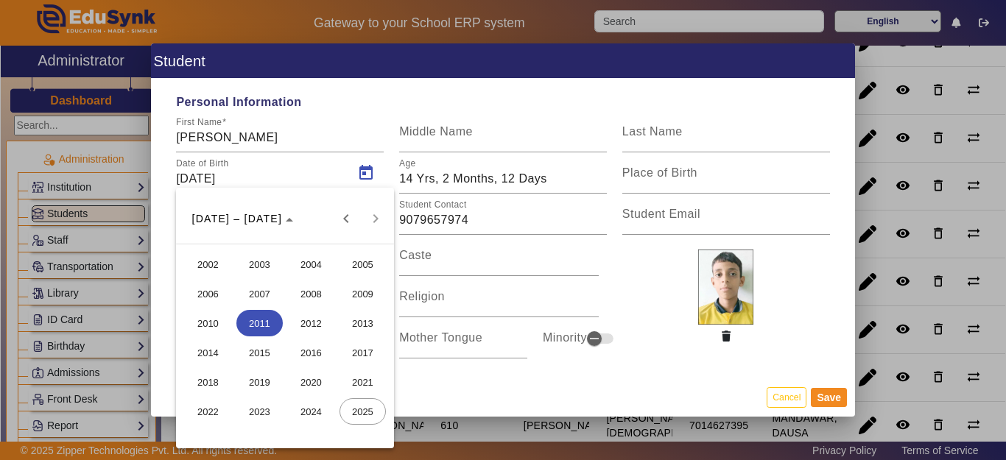
click at [200, 357] on span "2014" at bounding box center [208, 353] width 46 height 27
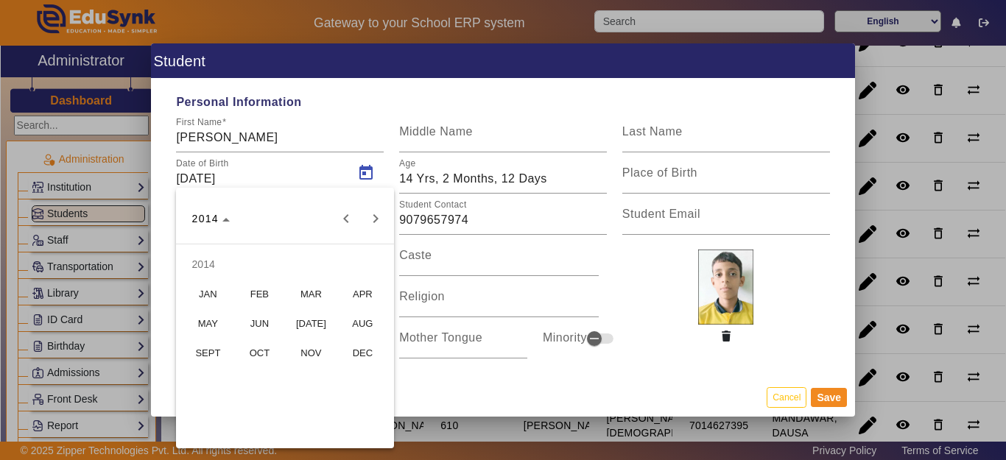
click at [215, 292] on span "JAN" at bounding box center [208, 294] width 46 height 27
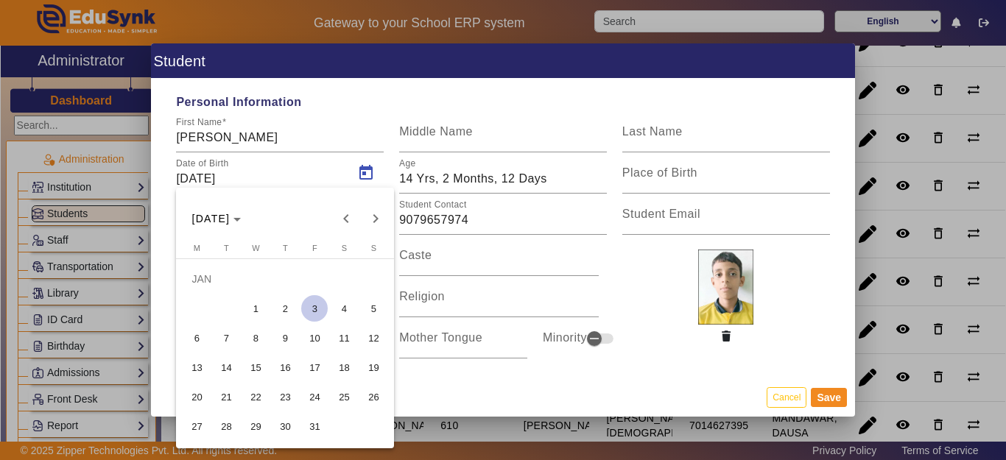
click at [256, 302] on span "1" at bounding box center [255, 308] width 27 height 27
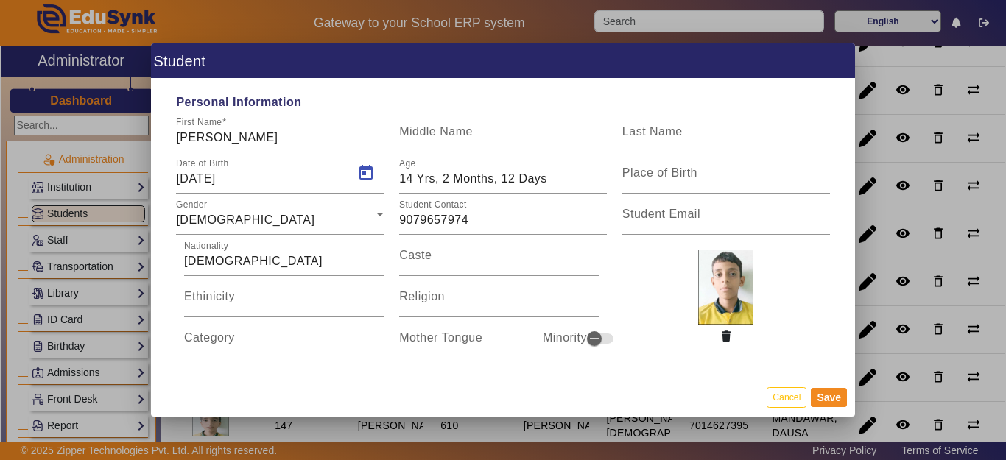
type input "01/01/2014"
type input "11 Yrs, 8 Months, 14 Days"
click at [265, 214] on div "[DEMOGRAPHIC_DATA]" at bounding box center [276, 220] width 200 height 18
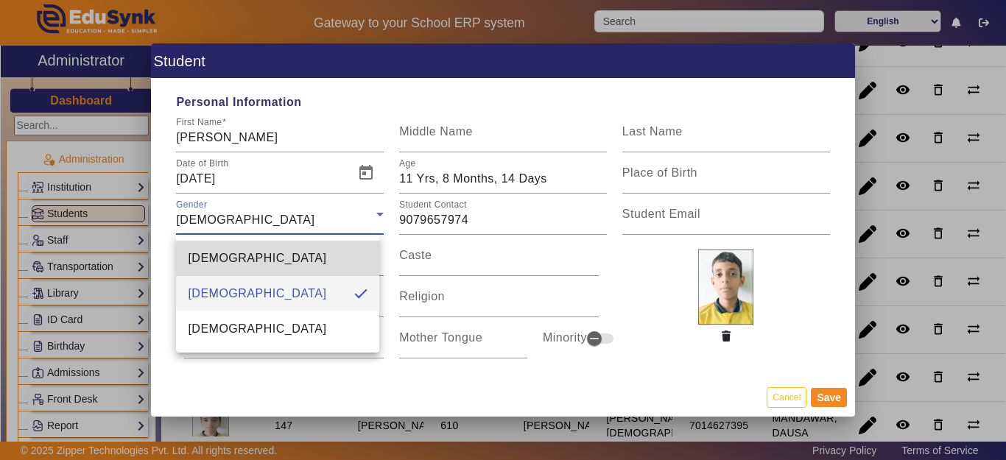
click at [245, 258] on mat-option "[DEMOGRAPHIC_DATA]" at bounding box center [277, 258] width 203 height 35
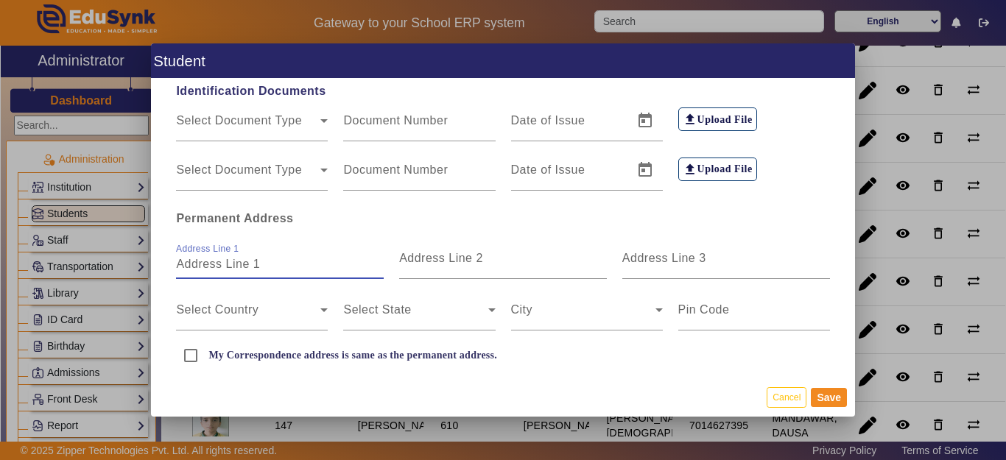
click at [226, 268] on input "Address Line 1" at bounding box center [280, 265] width 208 height 18
click at [238, 266] on input "RENI" at bounding box center [280, 265] width 208 height 18
type input "RENI ALWAR"
drag, startPoint x: 189, startPoint y: 354, endPoint x: 199, endPoint y: 356, distance: 9.7
click at [192, 356] on input "My Correspondence address is same as the permanent address." at bounding box center [190, 355] width 29 height 29
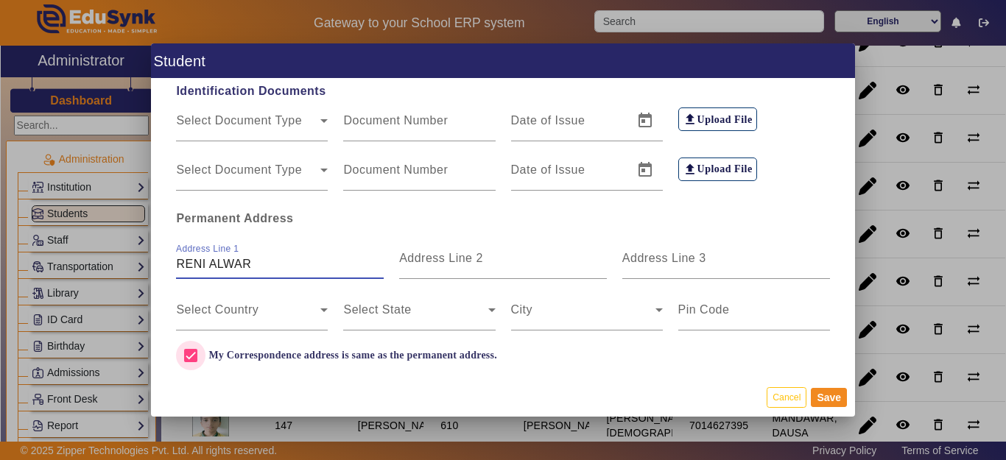
checkbox input "true"
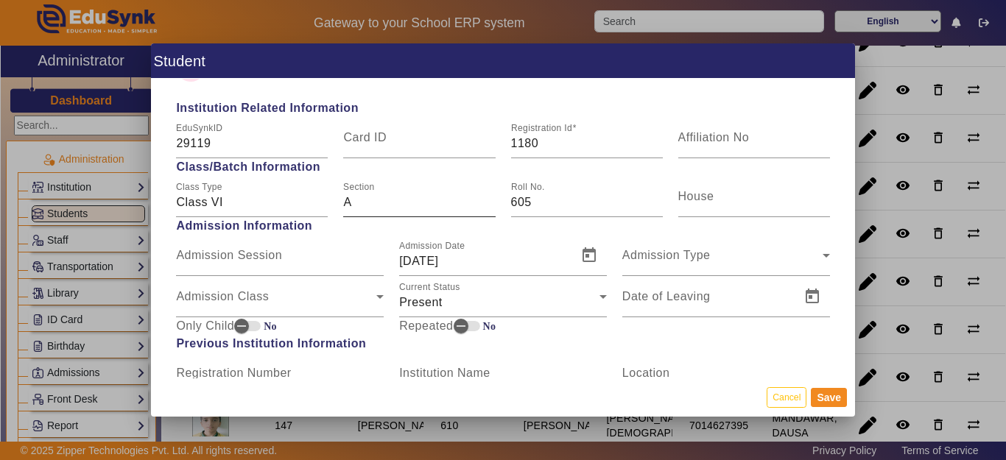
scroll to position [589, 0]
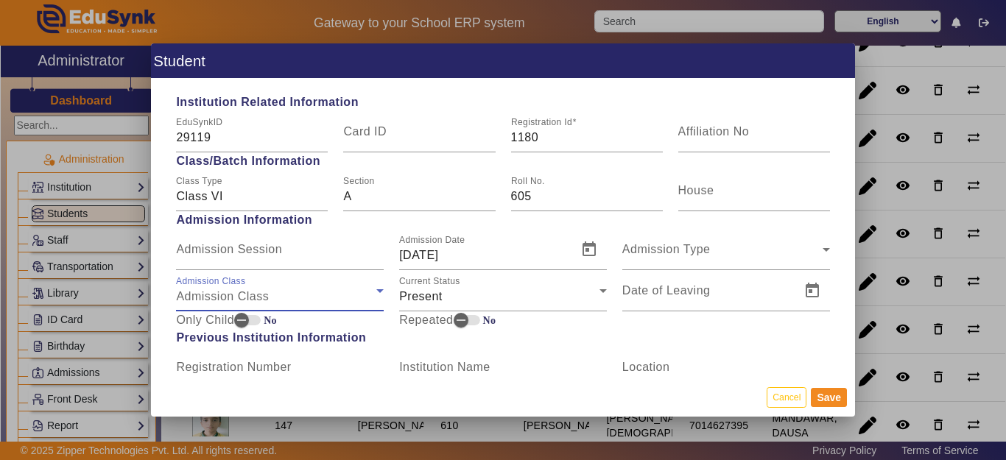
click at [241, 293] on span "Admission Class" at bounding box center [222, 296] width 93 height 13
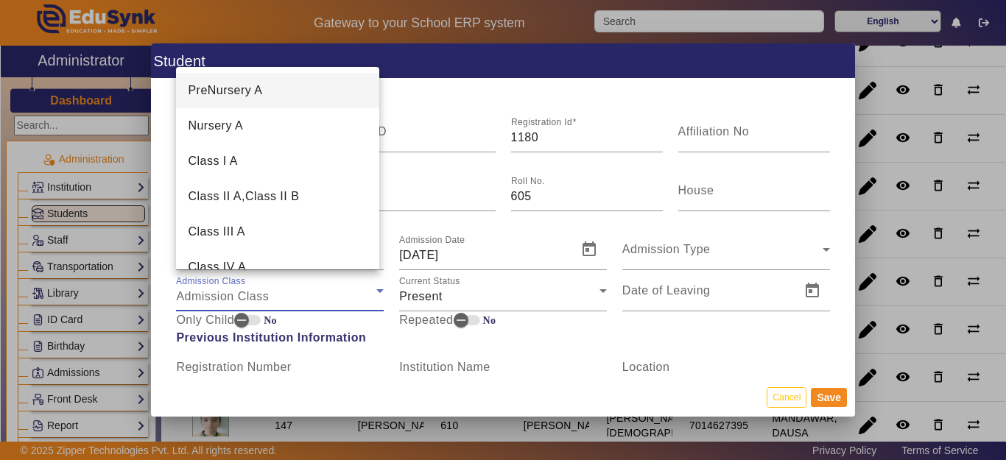
click at [250, 124] on mat-option "Nursery A" at bounding box center [277, 125] width 203 height 35
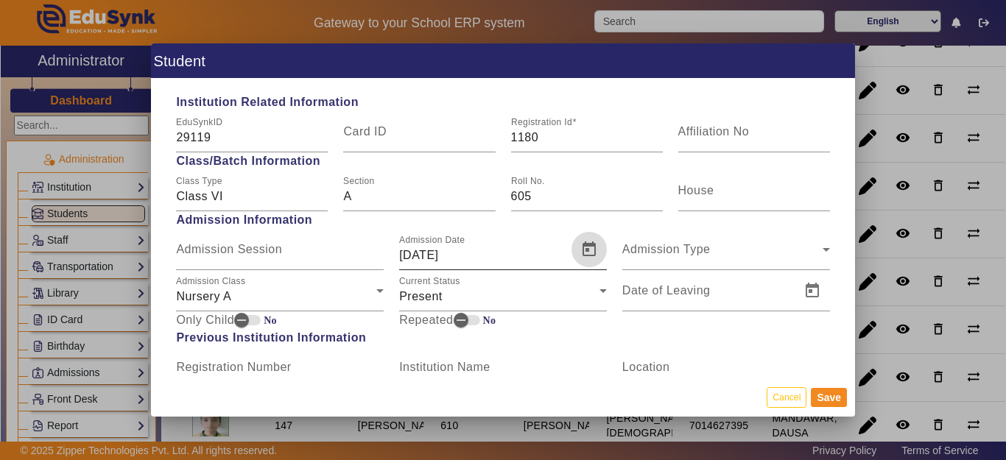
click at [580, 256] on span "Open calendar" at bounding box center [588, 249] width 35 height 35
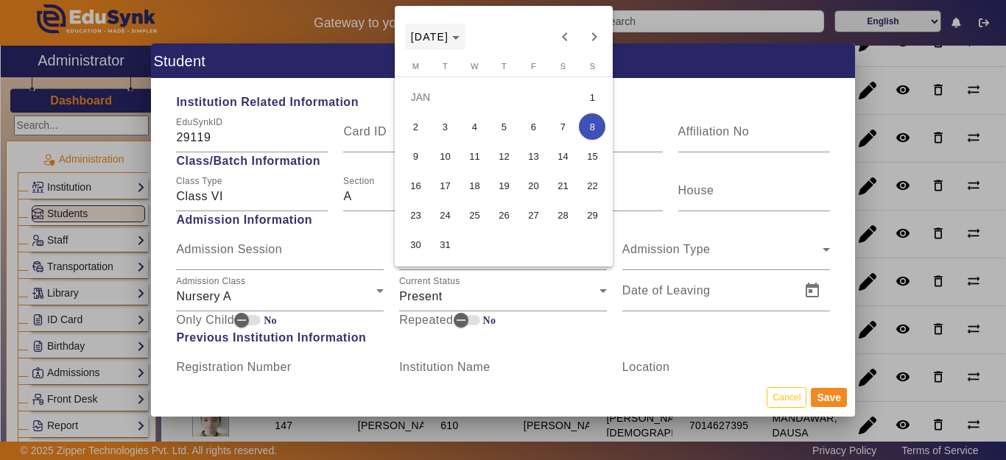
drag, startPoint x: 449, startPoint y: 32, endPoint x: 455, endPoint y: 40, distance: 10.0
click at [449, 32] on span "[DATE]" at bounding box center [430, 37] width 38 height 12
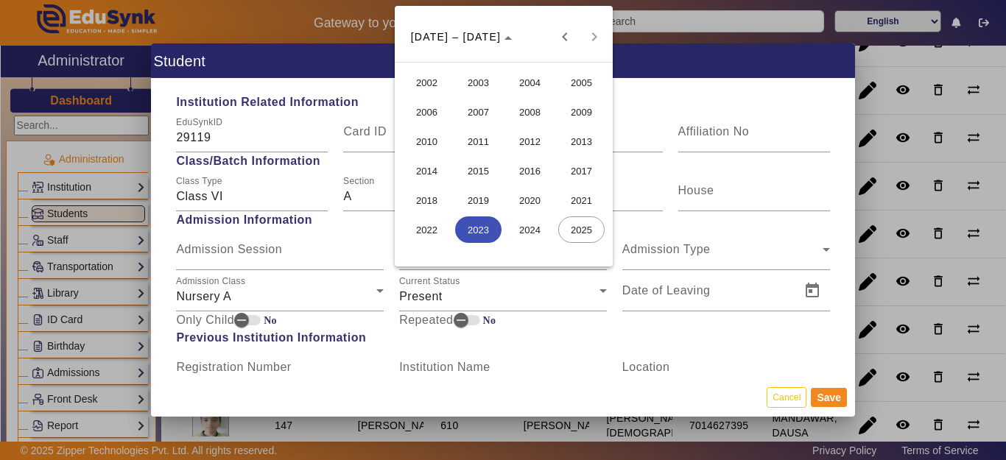
click at [593, 172] on span "2017" at bounding box center [581, 171] width 46 height 27
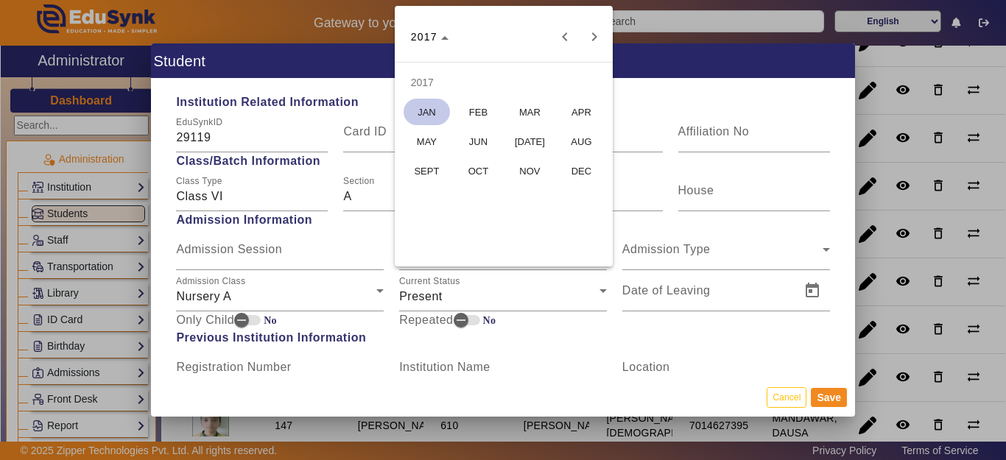
click at [577, 112] on span "APR" at bounding box center [581, 112] width 46 height 27
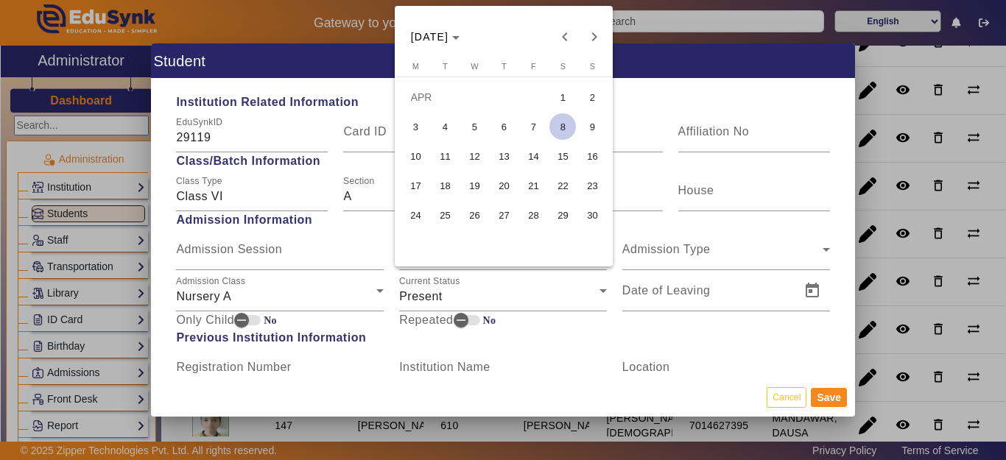
click at [421, 124] on span "3" at bounding box center [415, 126] width 27 height 27
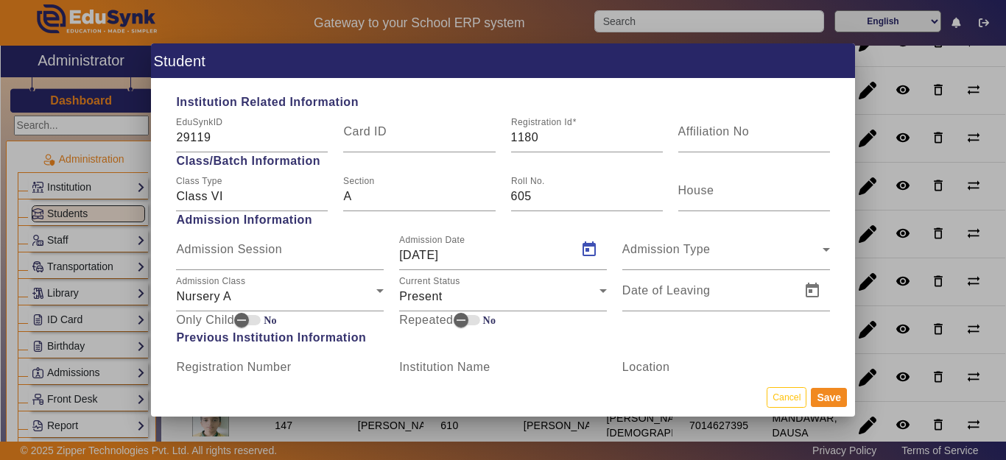
type input "03/04/2017"
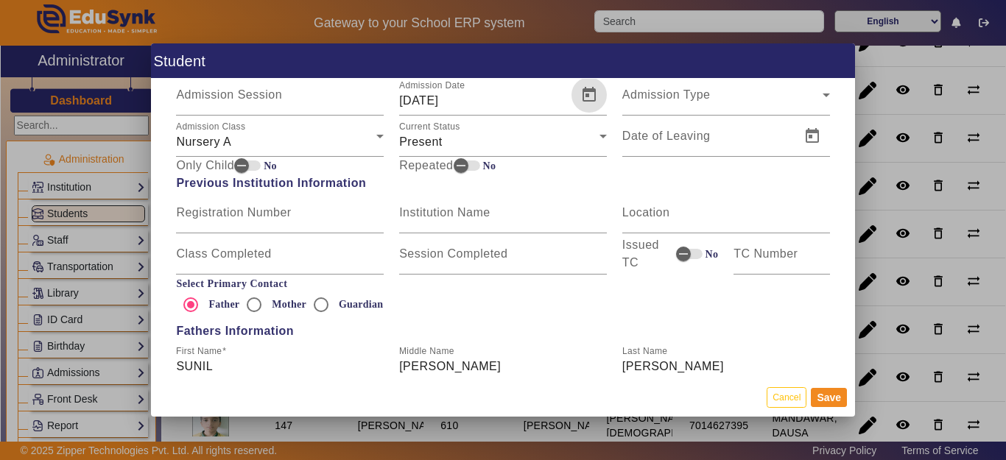
scroll to position [810, 0]
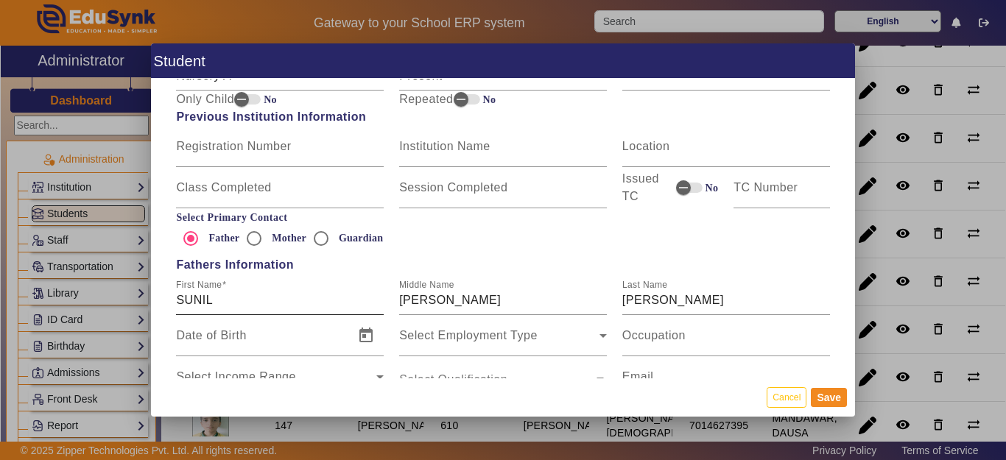
click at [271, 289] on div "First Name SUNIL" at bounding box center [280, 294] width 208 height 41
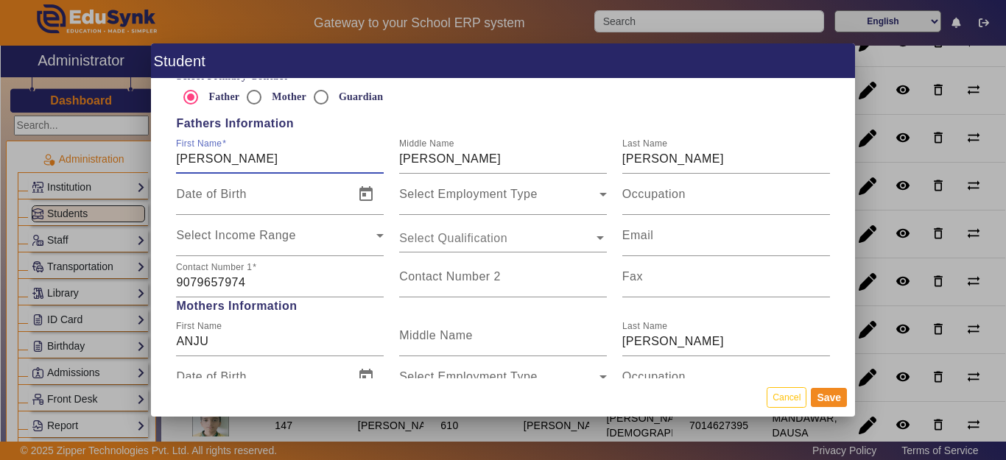
scroll to position [957, 0]
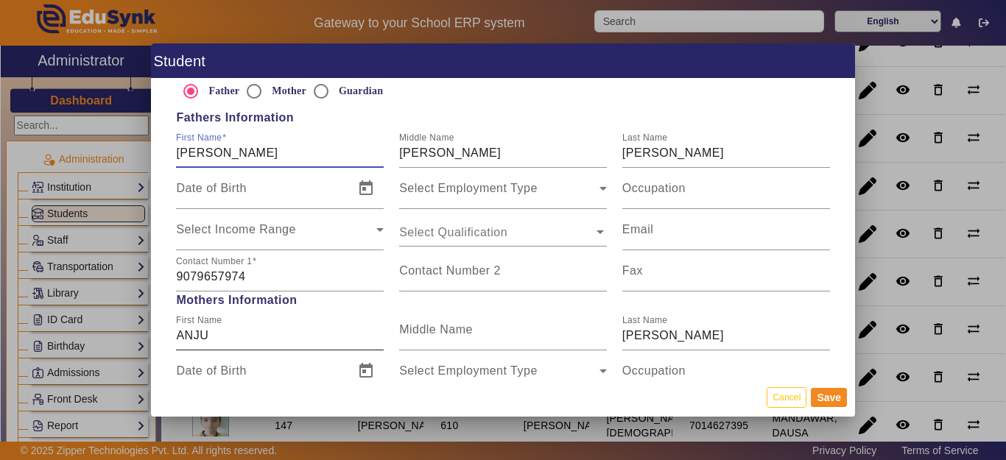
type input "[PERSON_NAME]"
click at [278, 340] on input "ANJU" at bounding box center [280, 336] width 208 height 18
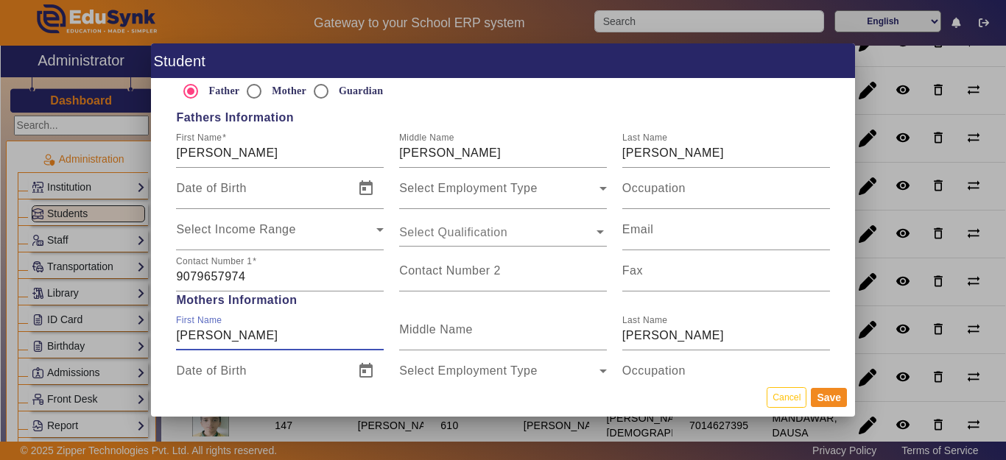
type input "[PERSON_NAME]"
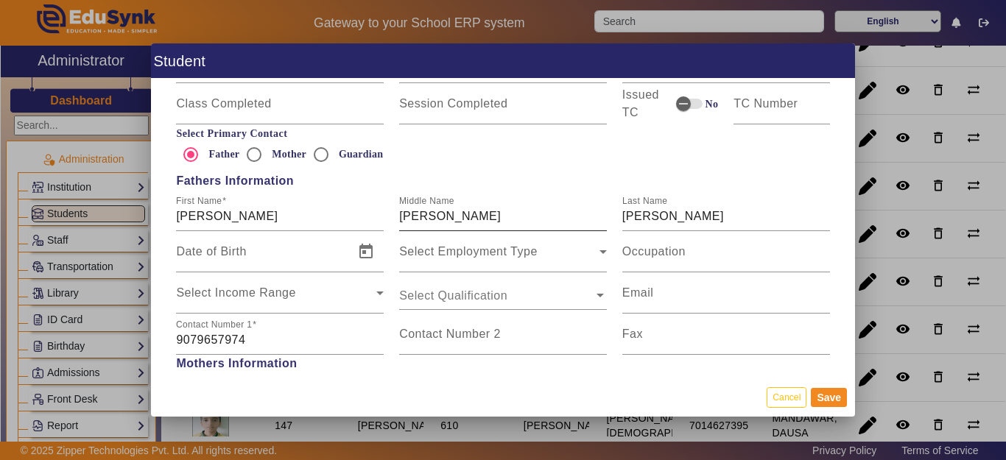
scroll to position [891, 0]
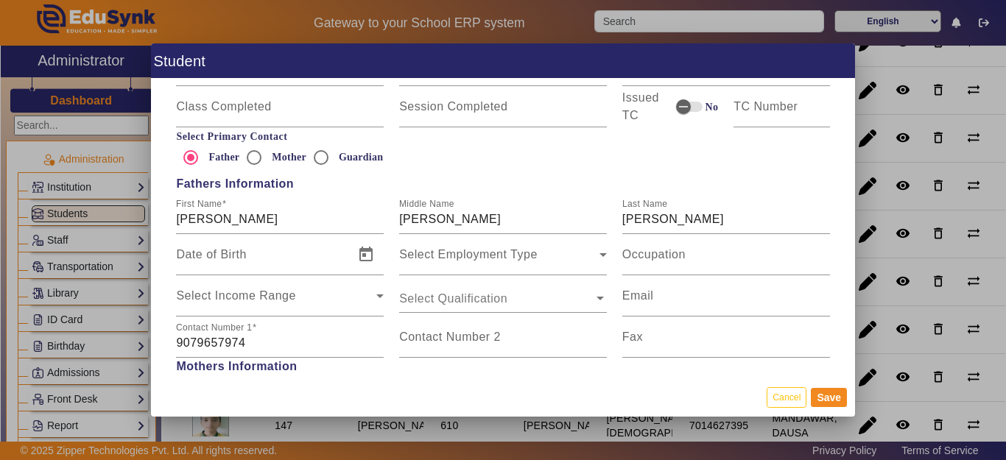
click at [371, 215] on div "First Name SUNIL KUMAR SHARMA Middle Name KUMAR Last Name SHARMA" at bounding box center [503, 213] width 669 height 41
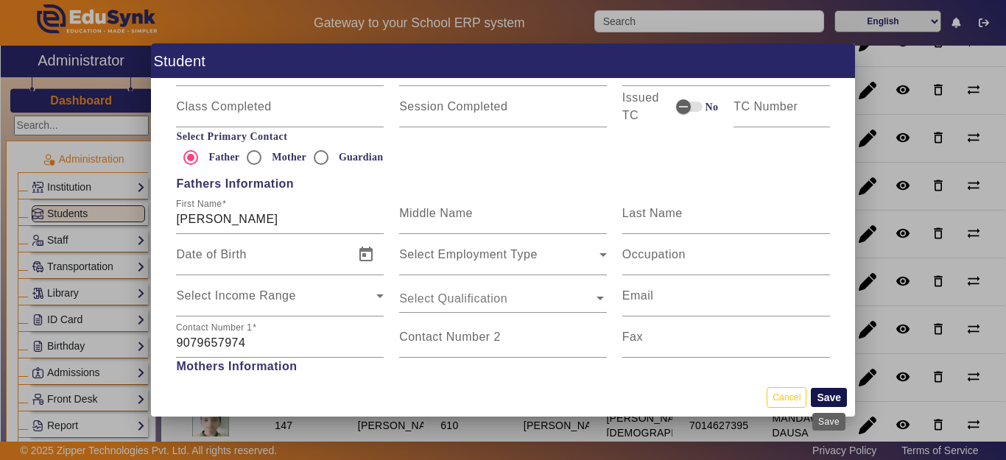
click at [820, 394] on button "Save" at bounding box center [829, 397] width 36 height 19
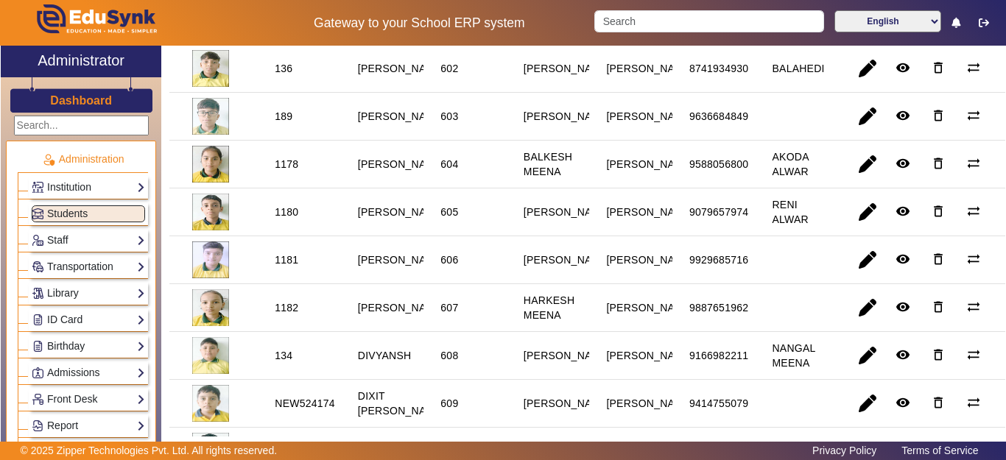
scroll to position [295, 0]
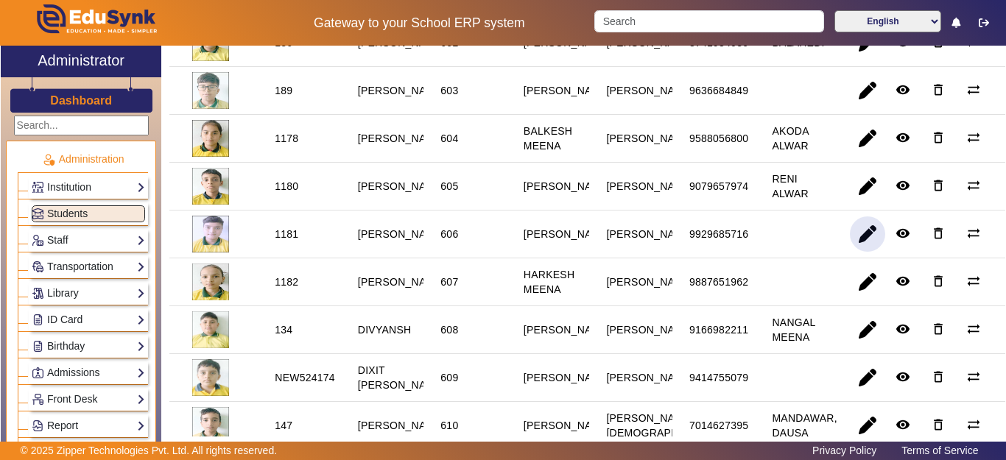
click at [853, 252] on span "button" at bounding box center [867, 234] width 35 height 35
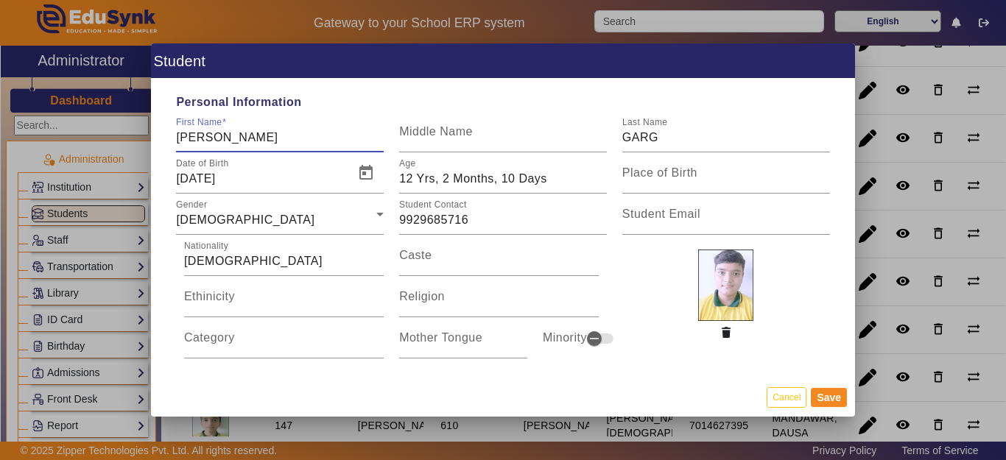
type input "[PERSON_NAME]"
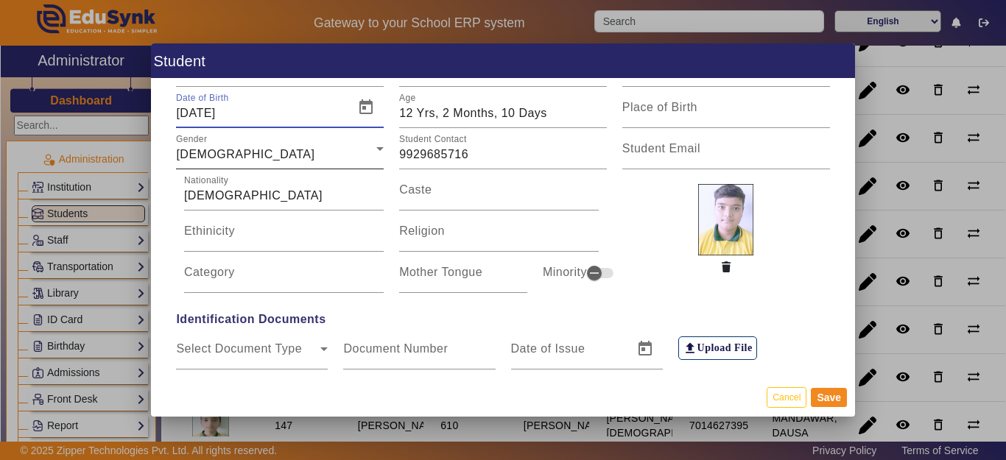
scroll to position [74, 0]
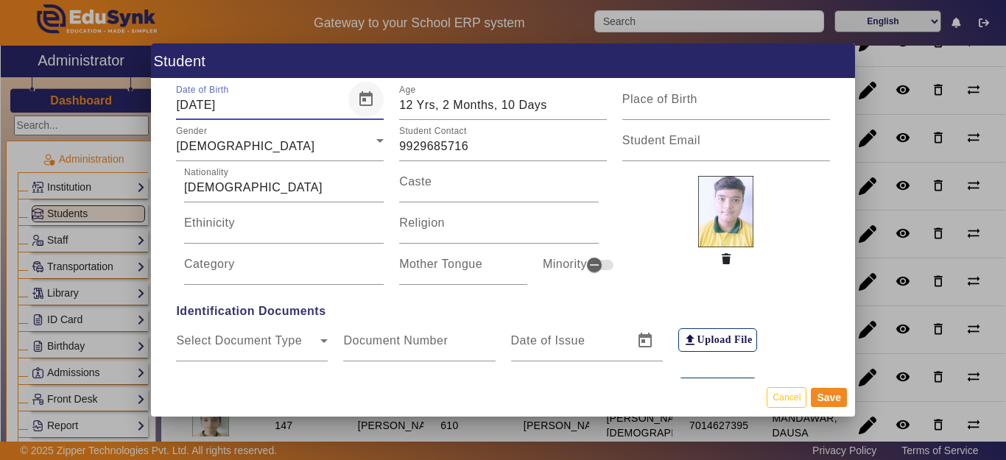
click at [366, 102] on span "Open calendar" at bounding box center [365, 99] width 35 height 35
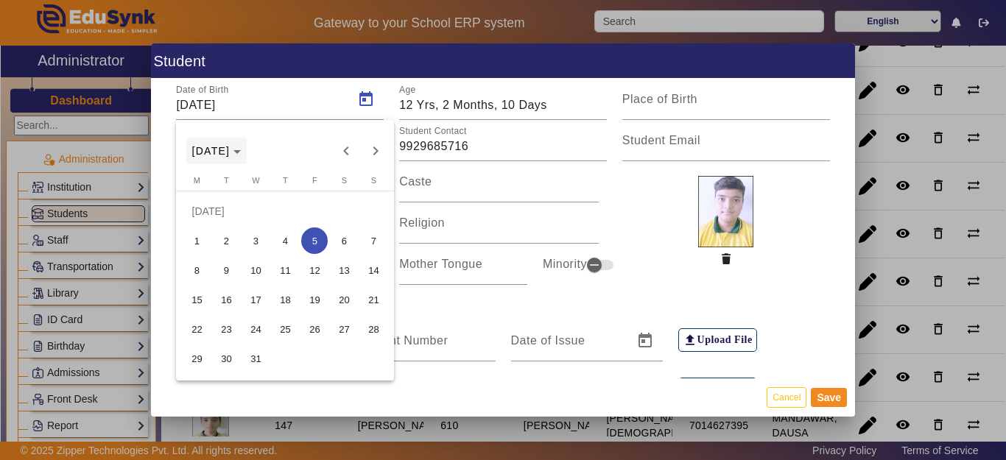
click at [247, 158] on span "Choose month and year" at bounding box center [216, 150] width 61 height 35
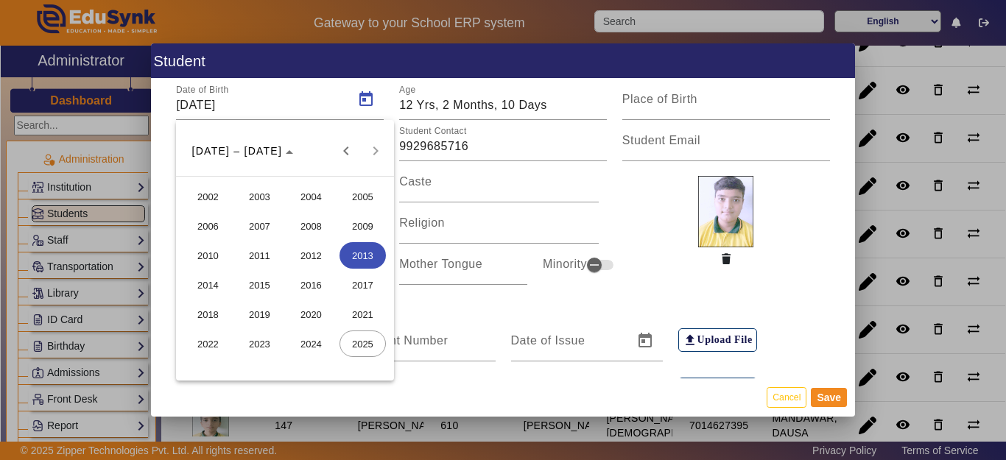
click at [373, 261] on span "2013" at bounding box center [363, 255] width 46 height 27
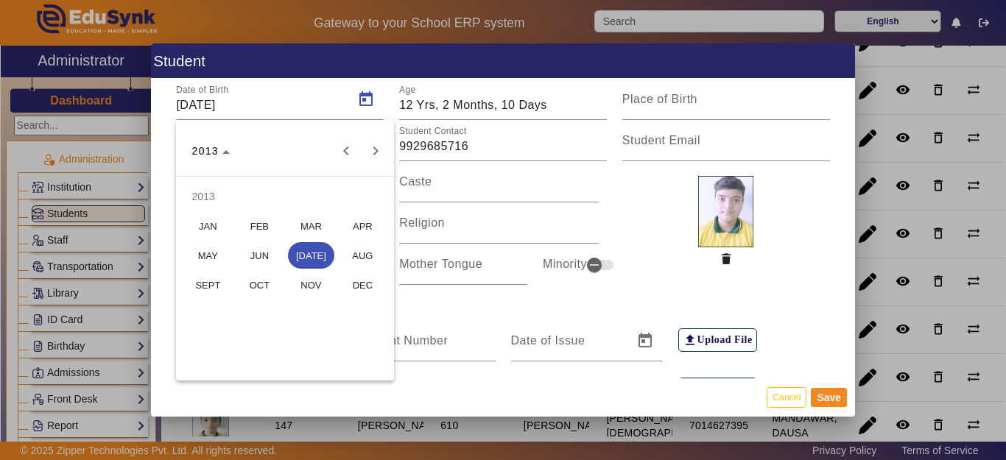
click at [215, 256] on span "MAY" at bounding box center [208, 255] width 46 height 27
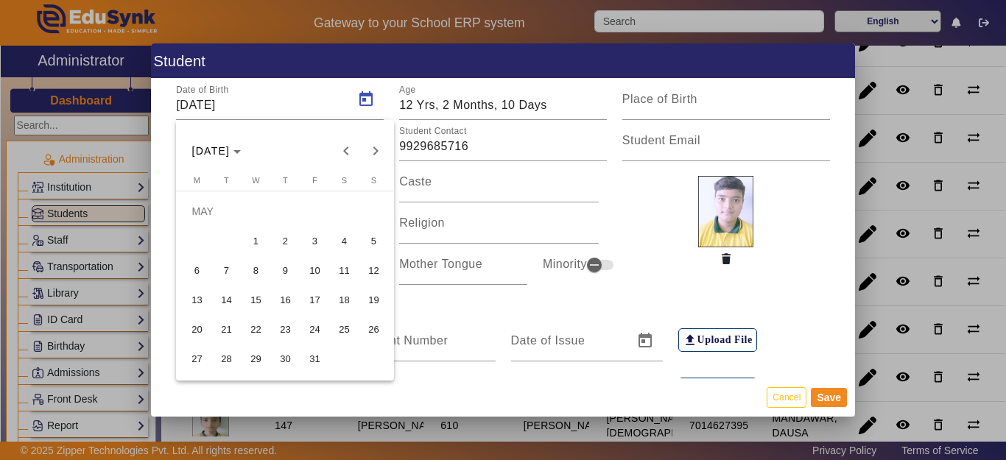
click at [224, 267] on span "7" at bounding box center [226, 270] width 27 height 27
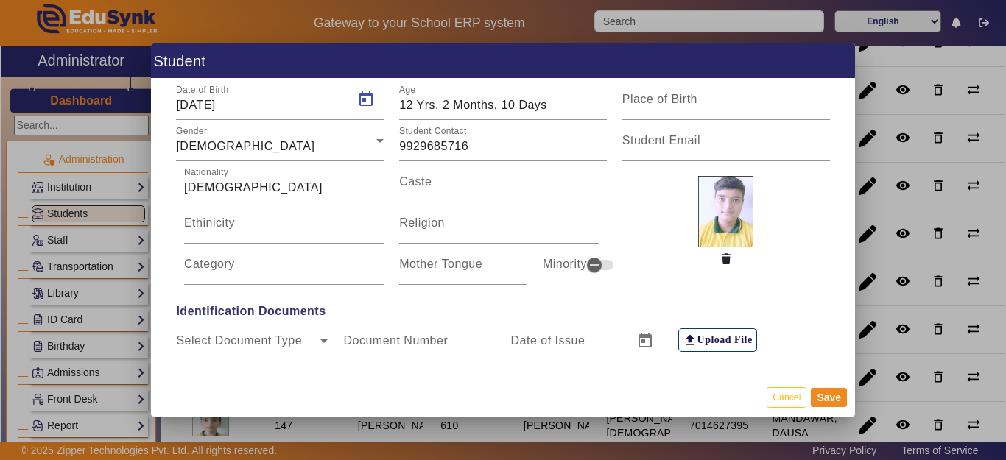
type input "07/05/2013"
type input "12 Yrs, 4 Months, 8 Days"
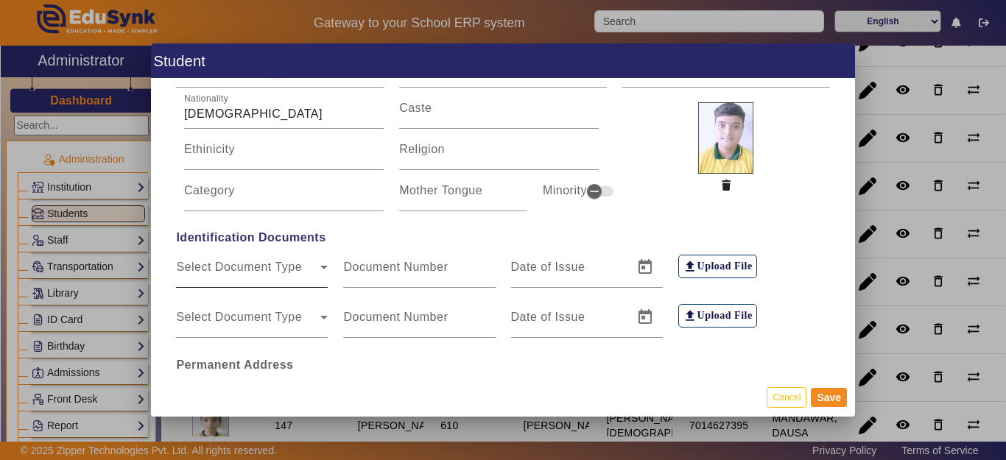
scroll to position [221, 0]
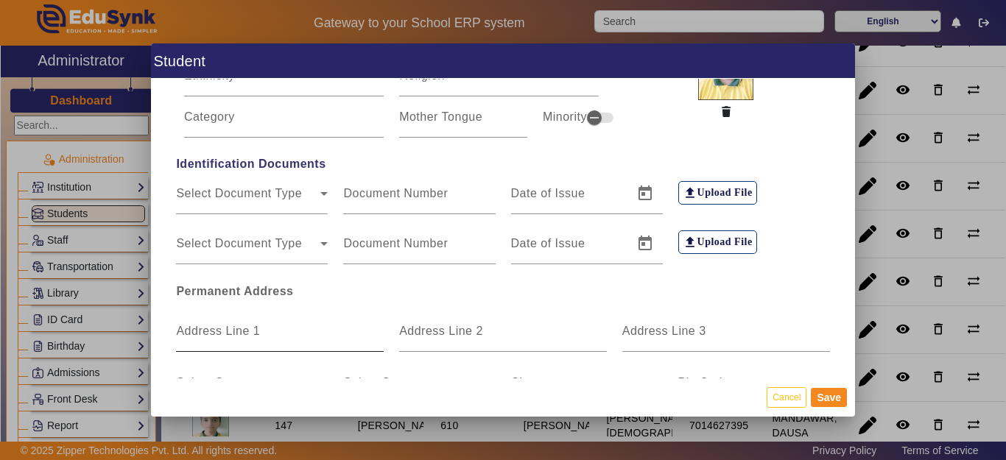
click at [250, 326] on mat-label "Address Line 1" at bounding box center [218, 331] width 84 height 13
click at [250, 328] on input "Address Line 1" at bounding box center [280, 337] width 208 height 18
type input "J"
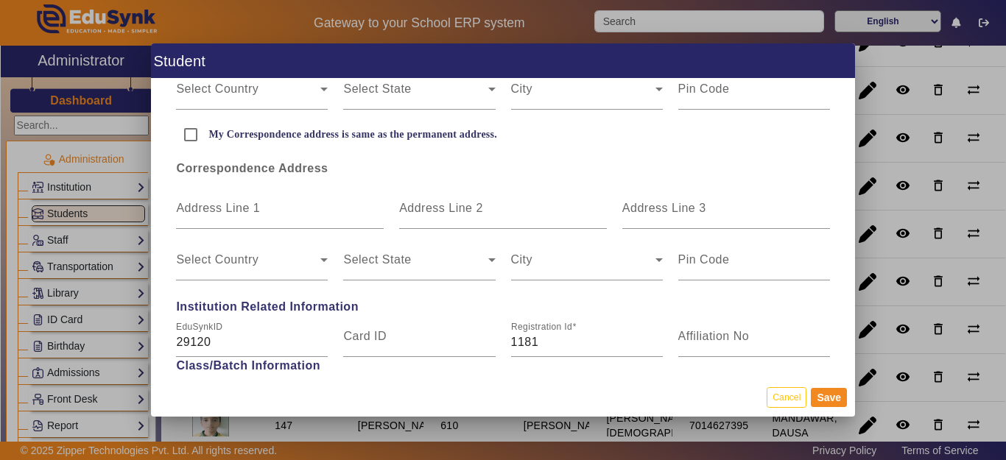
scroll to position [516, 0]
type input "MANDAWAR"
drag, startPoint x: 186, startPoint y: 139, endPoint x: 194, endPoint y: 141, distance: 8.4
click at [186, 139] on input "My Correspondence address is same as the permanent address." at bounding box center [190, 133] width 29 height 29
checkbox input "true"
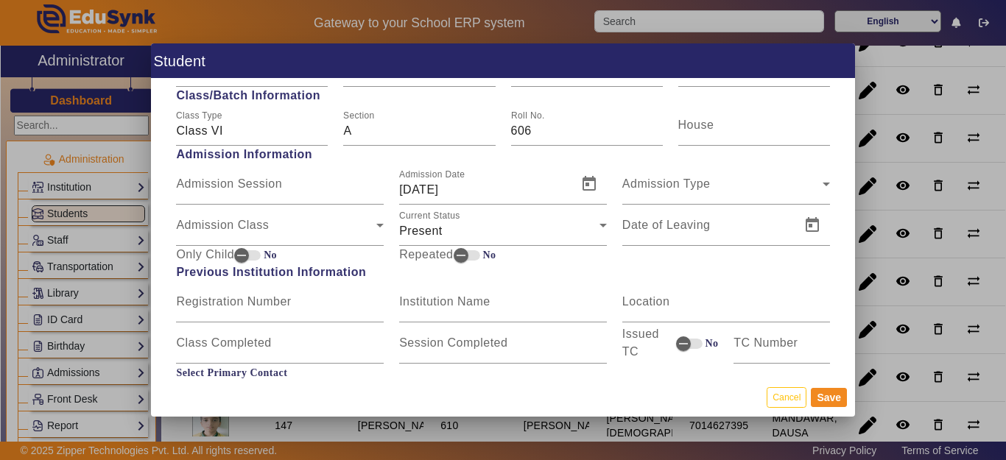
scroll to position [663, 0]
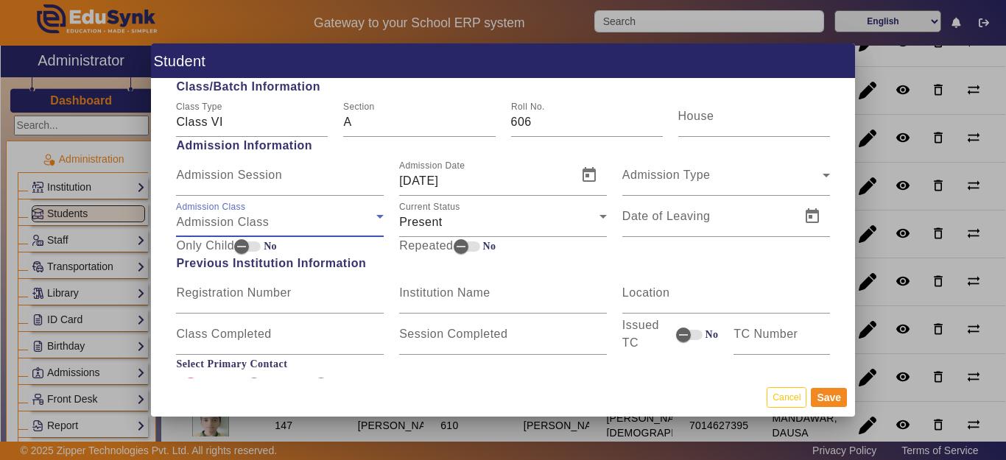
click at [230, 219] on span "Admission Class" at bounding box center [222, 222] width 93 height 13
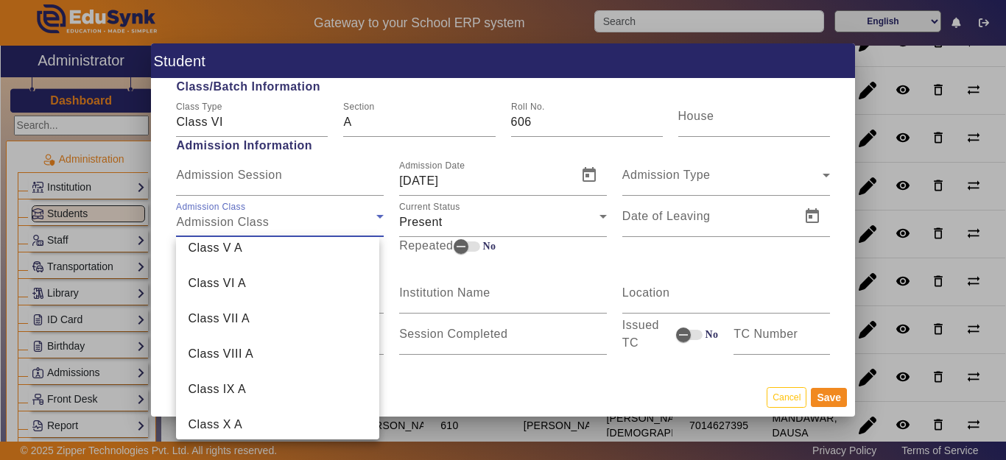
scroll to position [375, 0]
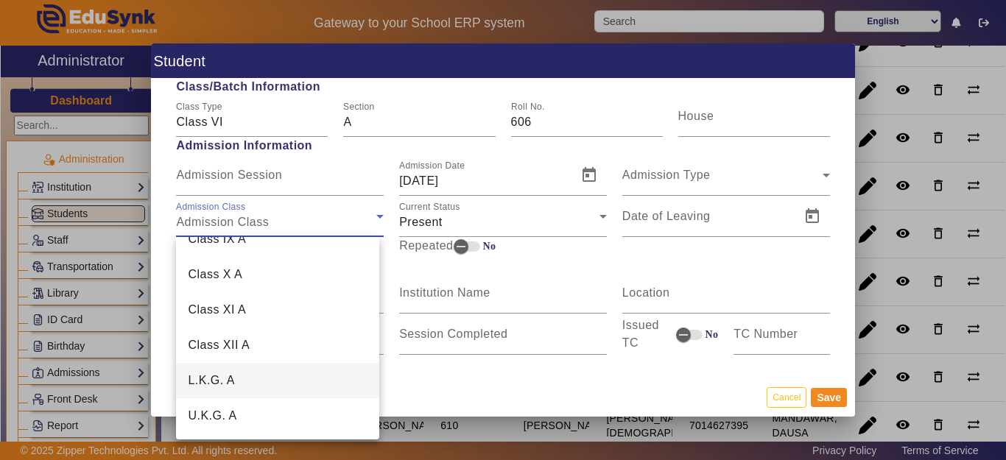
click at [233, 387] on span "L.K.G. A" at bounding box center [211, 381] width 47 height 18
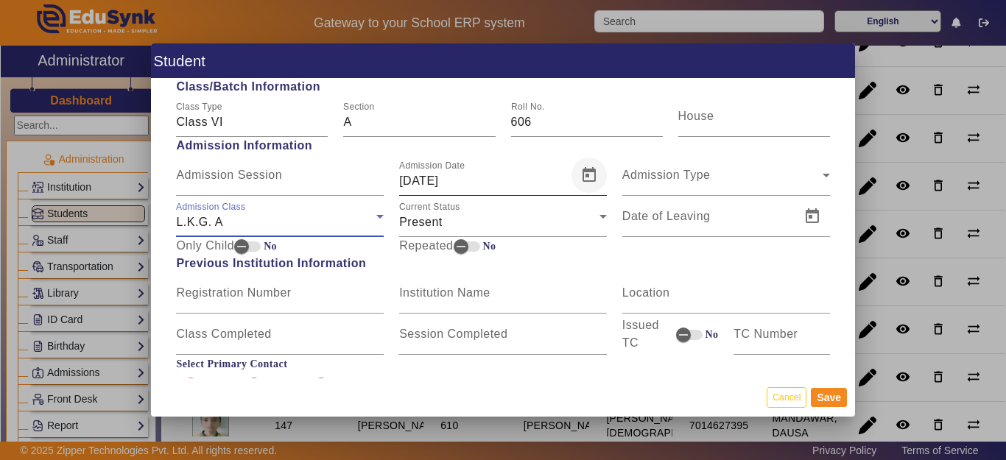
click at [580, 180] on span "Open calendar" at bounding box center [588, 175] width 35 height 35
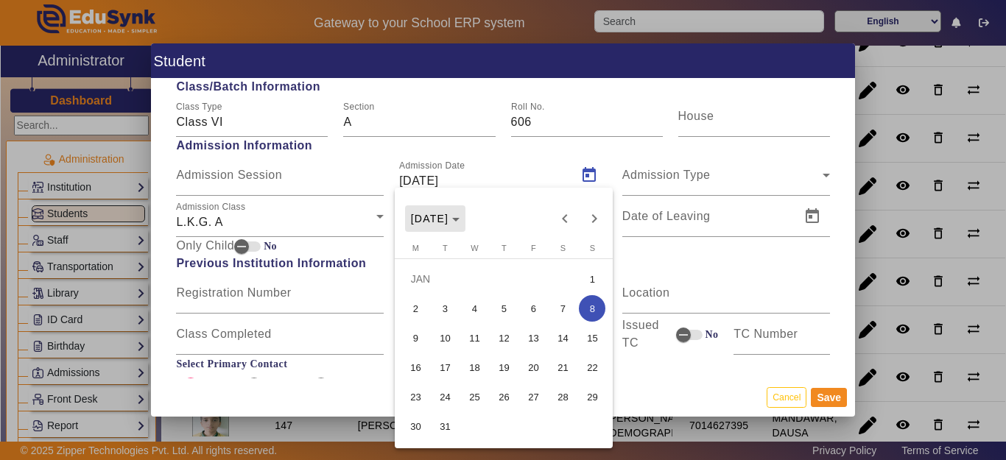
drag, startPoint x: 451, startPoint y: 225, endPoint x: 469, endPoint y: 239, distance: 22.5
click at [451, 225] on span "Choose month and year" at bounding box center [435, 218] width 61 height 35
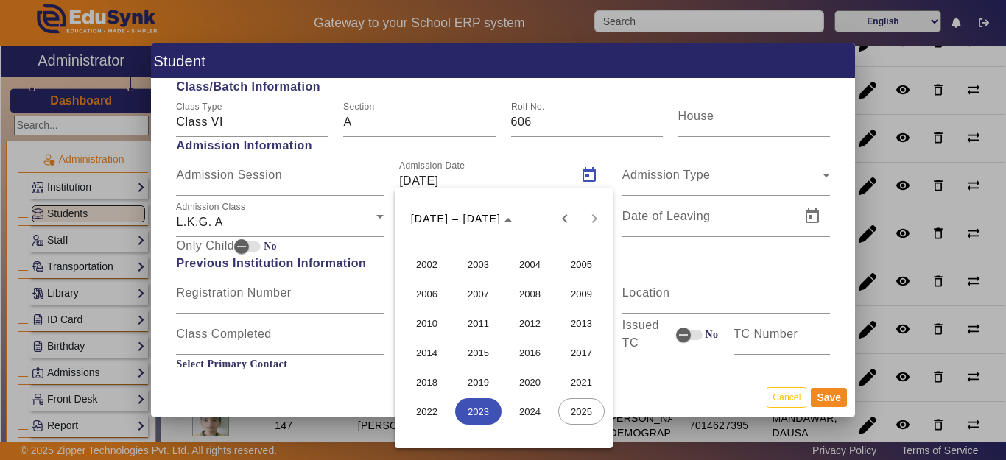
click at [583, 350] on span "2017" at bounding box center [581, 353] width 46 height 27
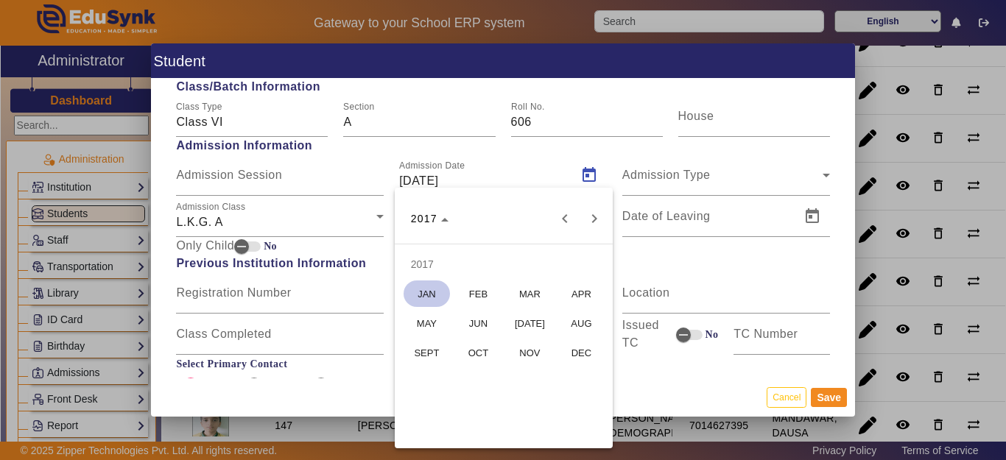
click at [578, 324] on span "AUG" at bounding box center [581, 323] width 46 height 27
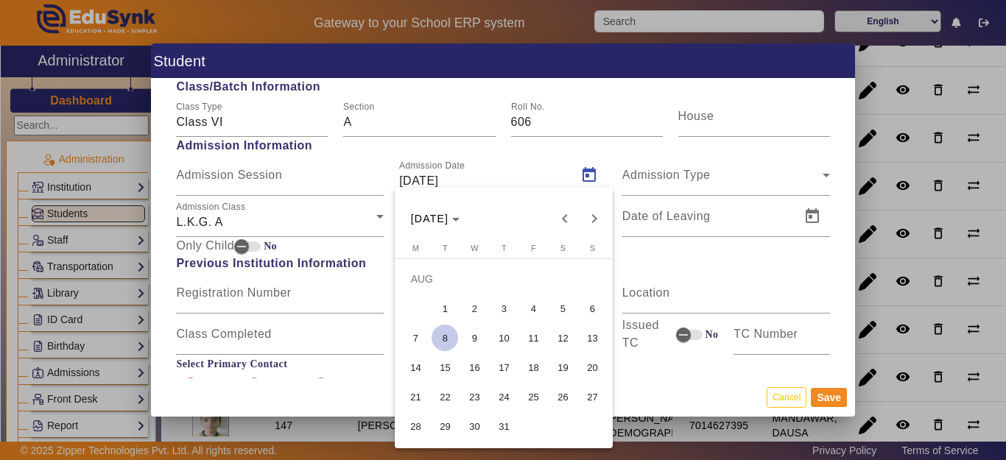
click at [418, 367] on span "14" at bounding box center [415, 367] width 27 height 27
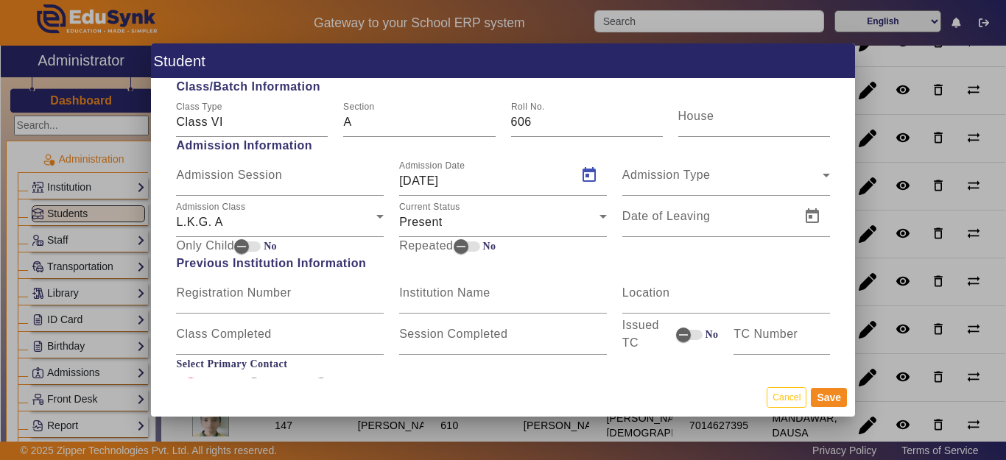
type input "14/08/2017"
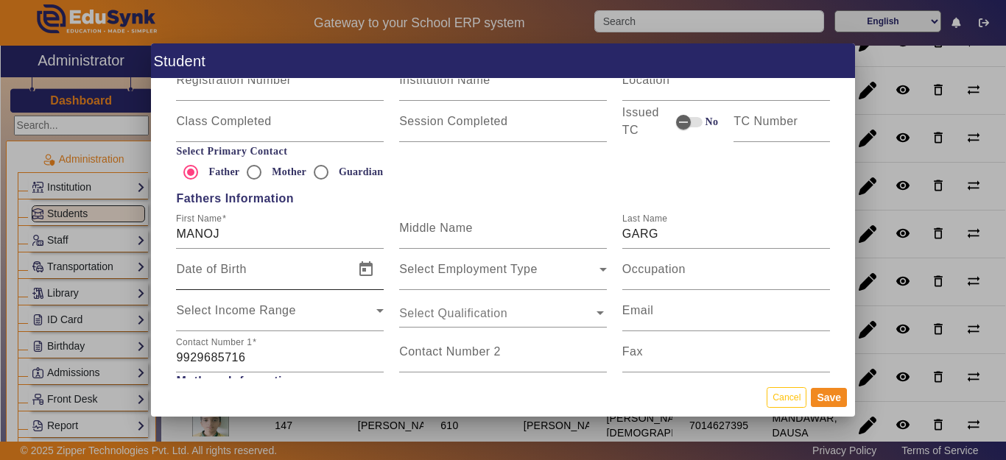
scroll to position [884, 0]
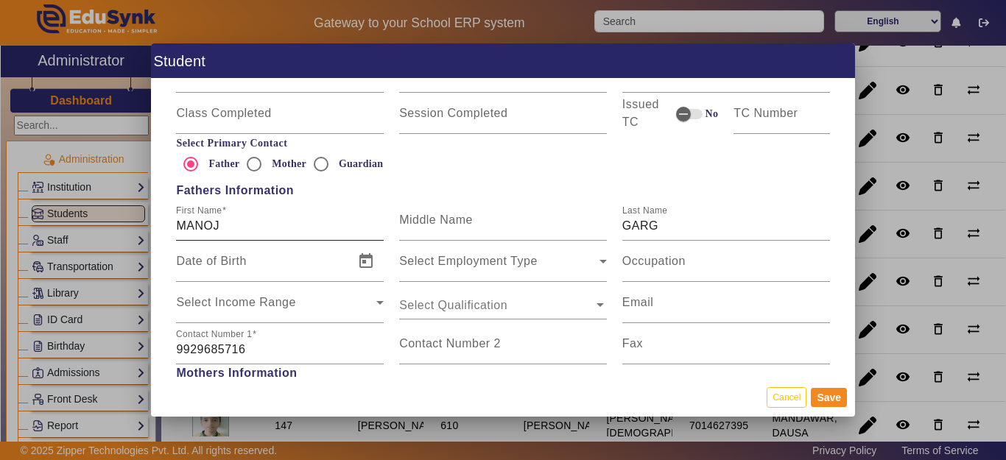
click at [278, 225] on input "MANOJ" at bounding box center [280, 226] width 208 height 18
drag, startPoint x: 156, startPoint y: 222, endPoint x: 133, endPoint y: 225, distance: 23.8
click at [133, 225] on div "Student Personal Information First Name DEVANSH GARG Middle Name Last Name Date…" at bounding box center [503, 230] width 1006 height 460
type input "[PERSON_NAME]"
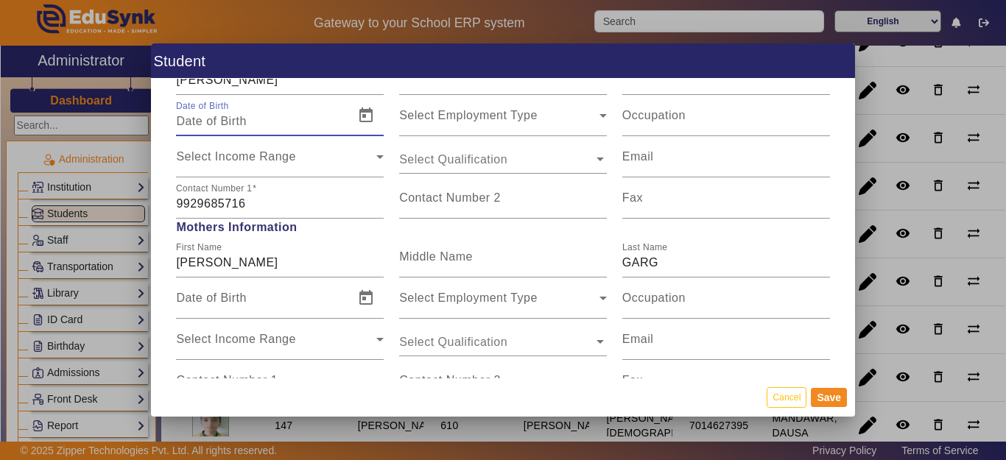
scroll to position [1031, 0]
click at [252, 270] on div "First Name MONIKA" at bounding box center [280, 255] width 208 height 41
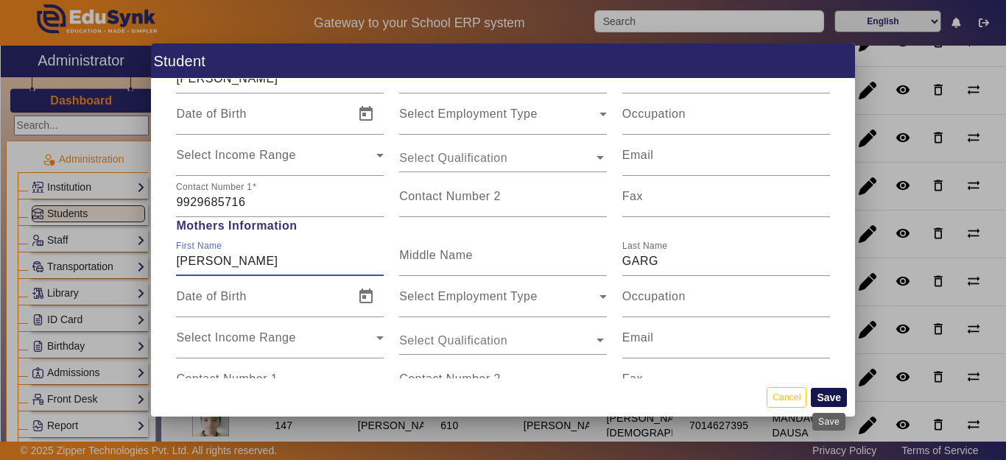
type input "[PERSON_NAME]"
click at [831, 396] on button "Save" at bounding box center [829, 397] width 36 height 19
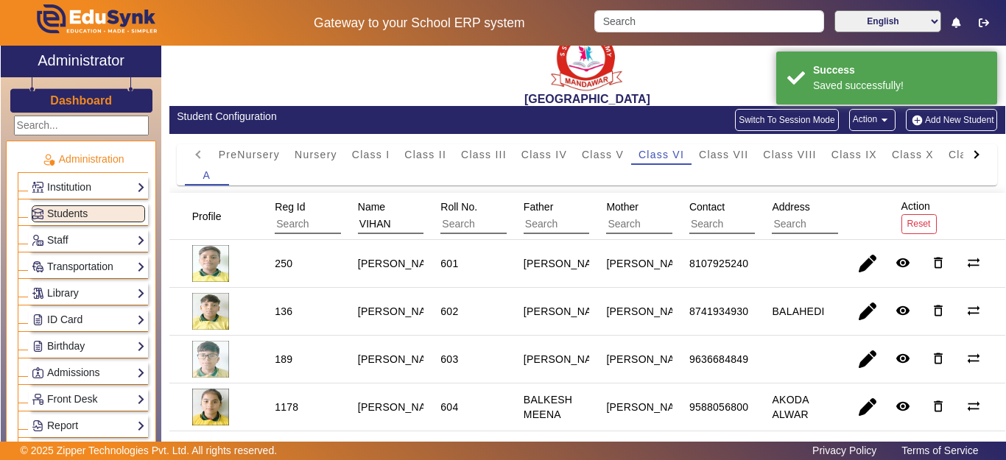
scroll to position [0, 0]
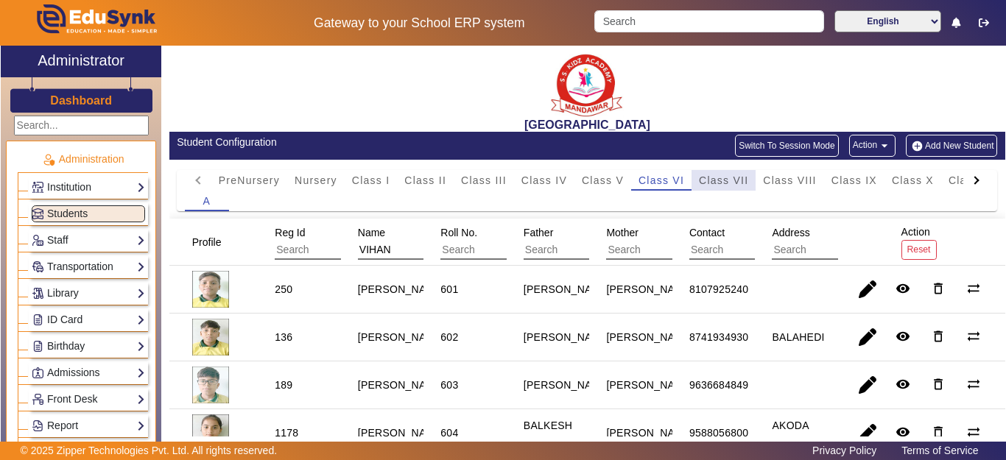
click at [725, 180] on span "Class VII" at bounding box center [723, 180] width 49 height 10
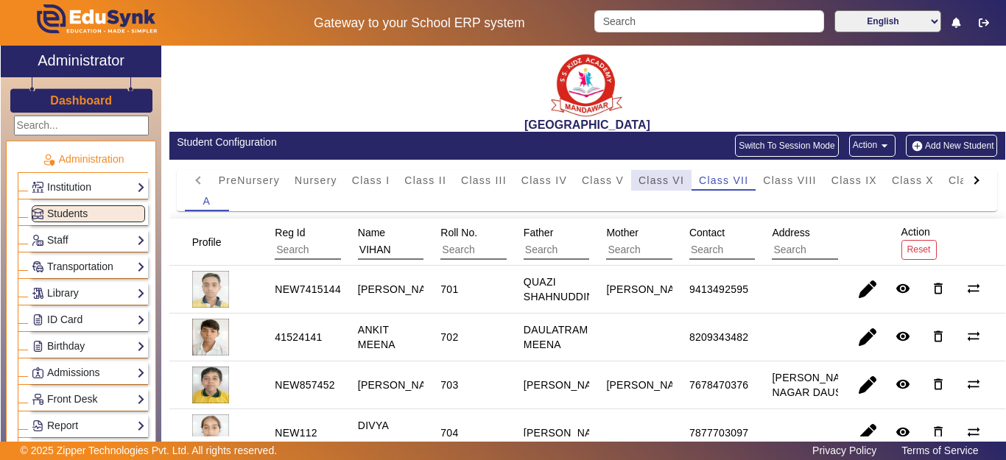
click at [639, 181] on span "Class VI" at bounding box center [662, 180] width 46 height 10
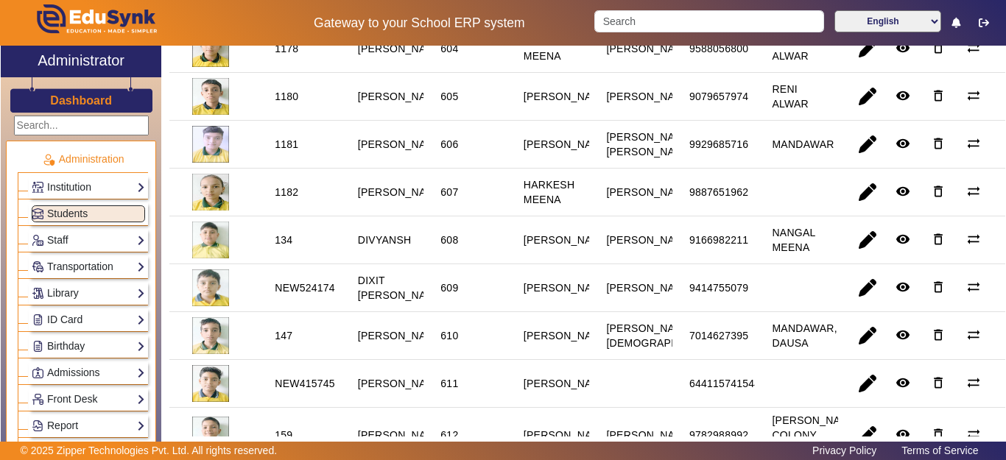
scroll to position [295, 0]
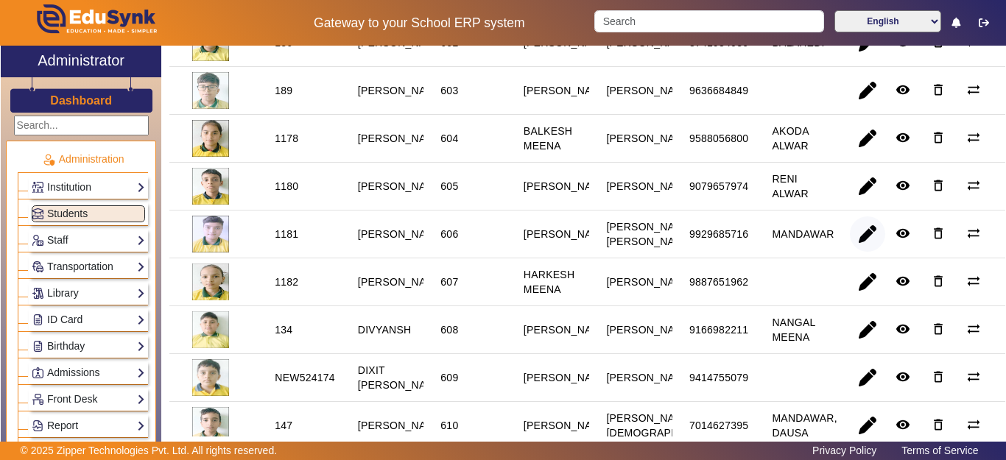
click at [858, 252] on span "button" at bounding box center [867, 234] width 35 height 35
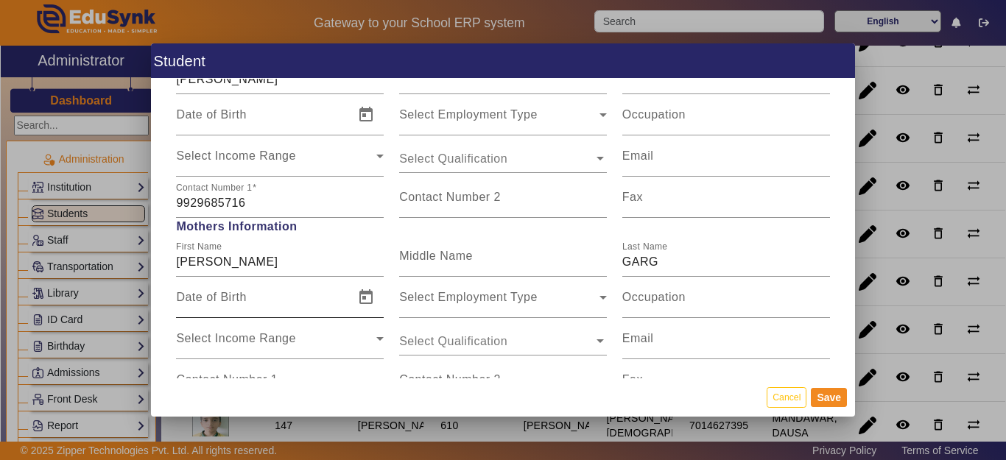
scroll to position [1031, 0]
click at [560, 256] on div "First Name MONIKA GARG Middle Name Last Name GARG" at bounding box center [503, 255] width 669 height 41
click at [834, 394] on button "Save" at bounding box center [829, 397] width 36 height 19
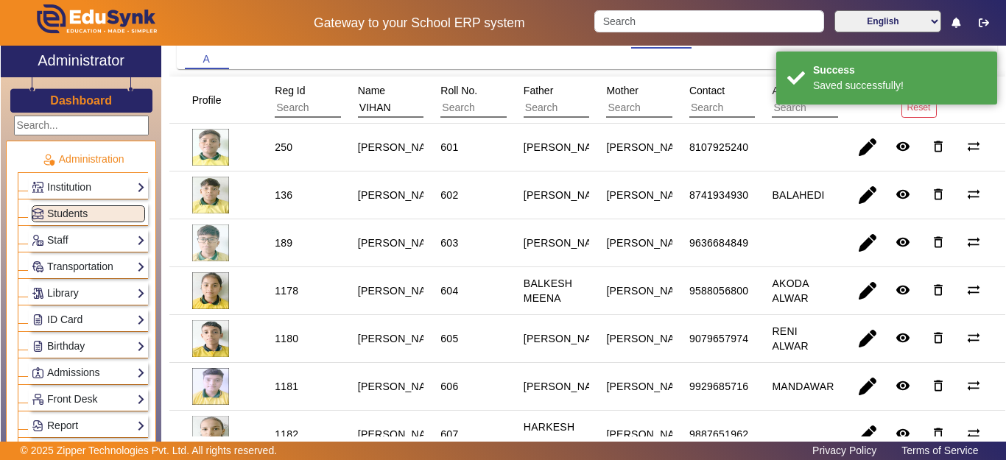
scroll to position [368, 0]
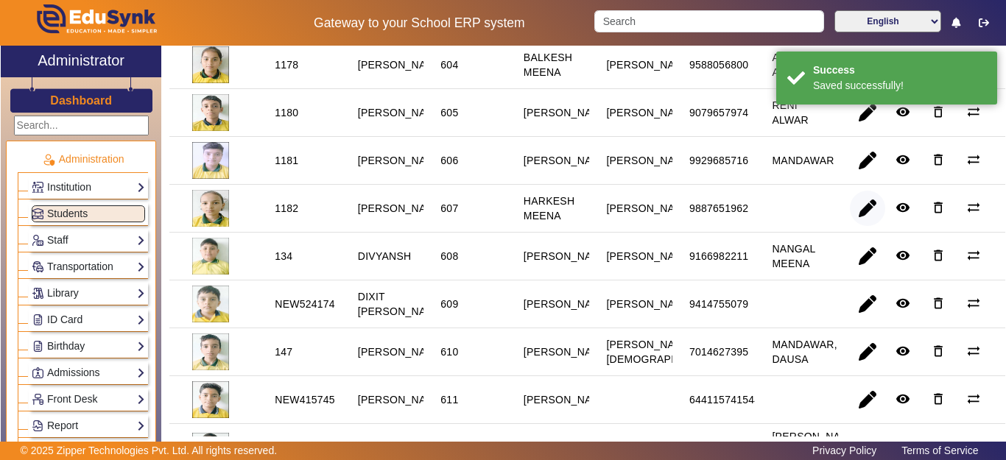
click at [858, 226] on span "button" at bounding box center [867, 208] width 35 height 35
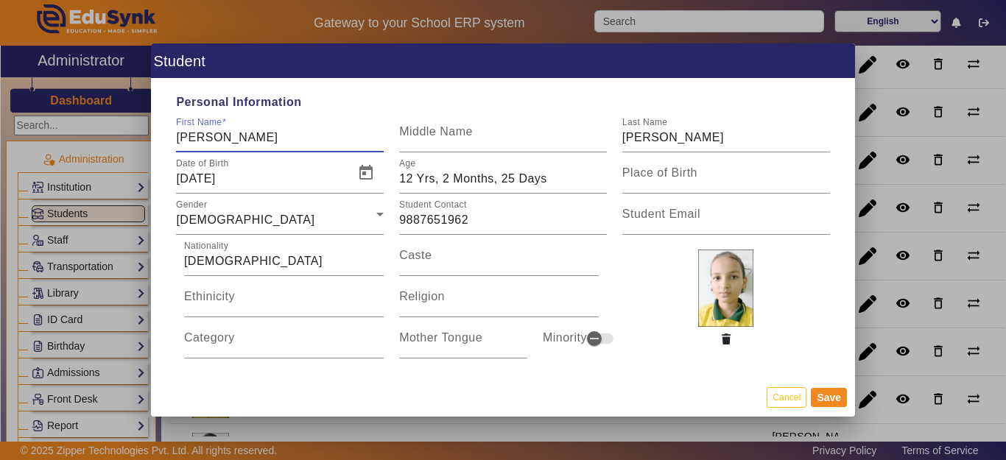
type input "[PERSON_NAME]"
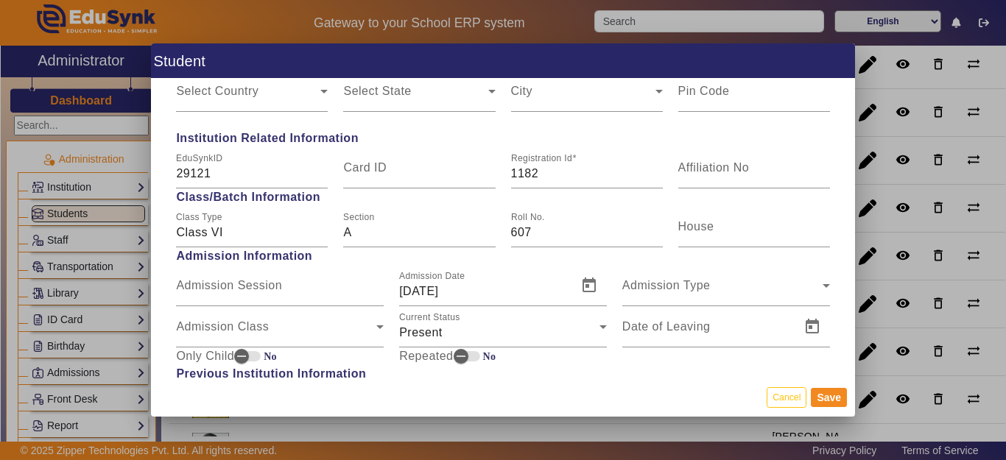
scroll to position [736, 0]
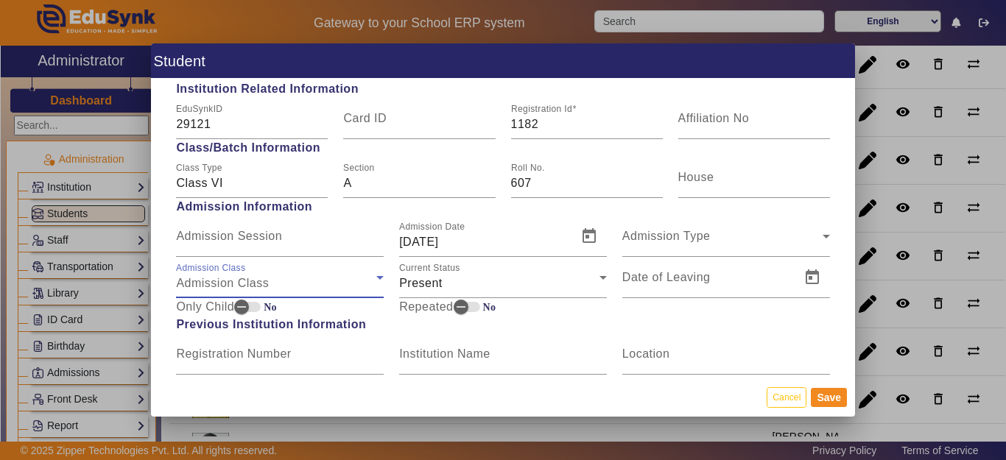
click at [217, 288] on span "Admission Class" at bounding box center [222, 283] width 93 height 13
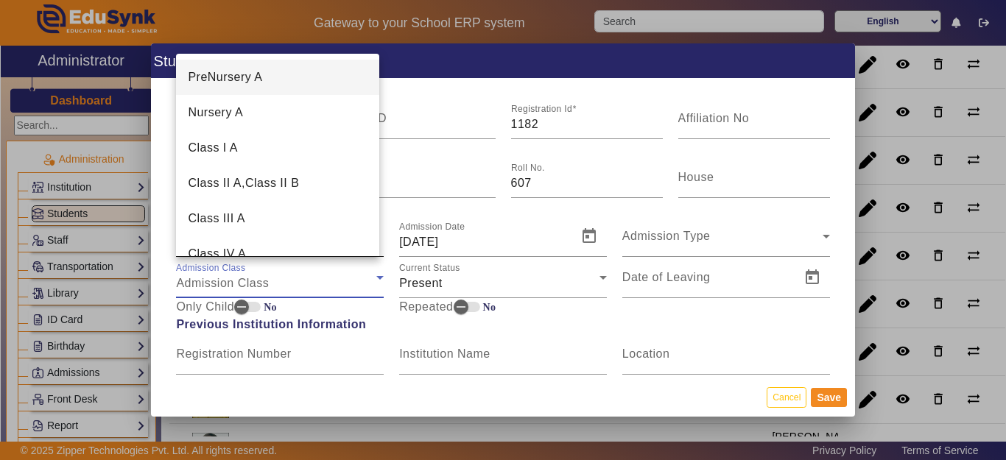
drag, startPoint x: 242, startPoint y: 216, endPoint x: 282, endPoint y: 216, distance: 40.5
click at [243, 217] on span "Class III A" at bounding box center [216, 219] width 57 height 18
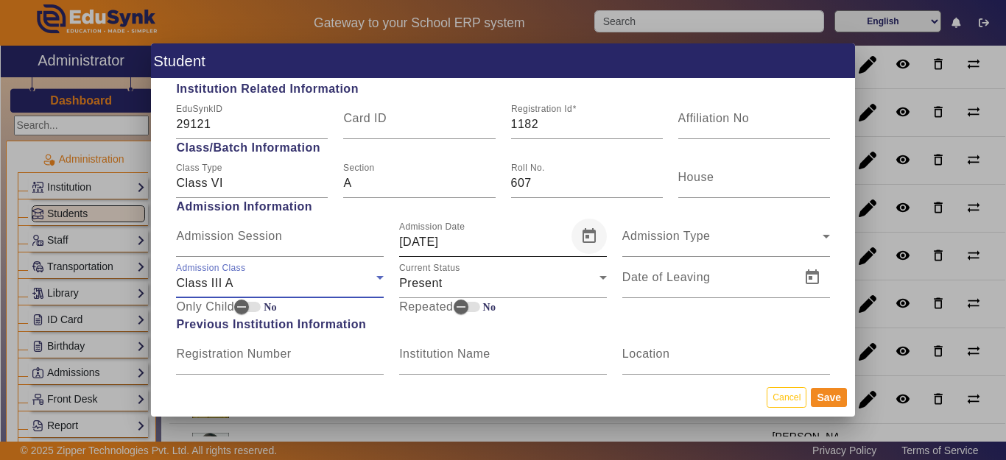
click at [582, 239] on span "Open calendar" at bounding box center [588, 236] width 35 height 35
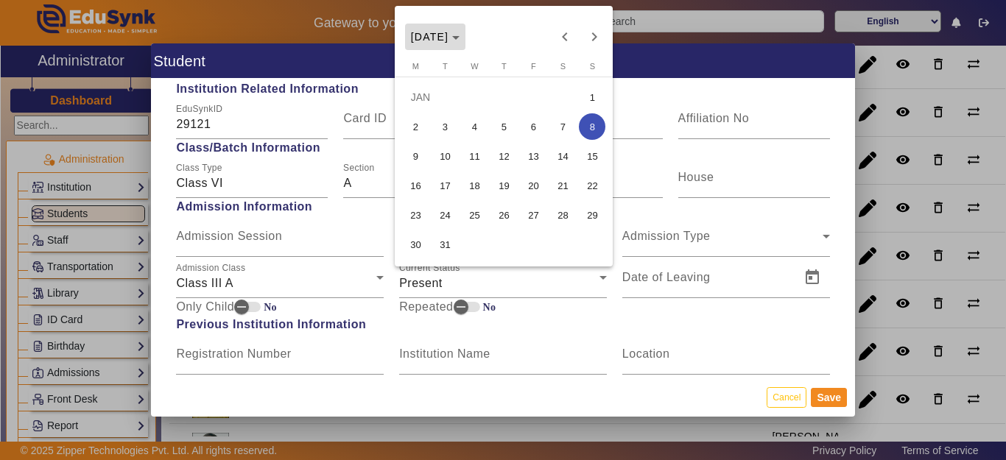
click at [449, 35] on span "[DATE]" at bounding box center [430, 37] width 38 height 12
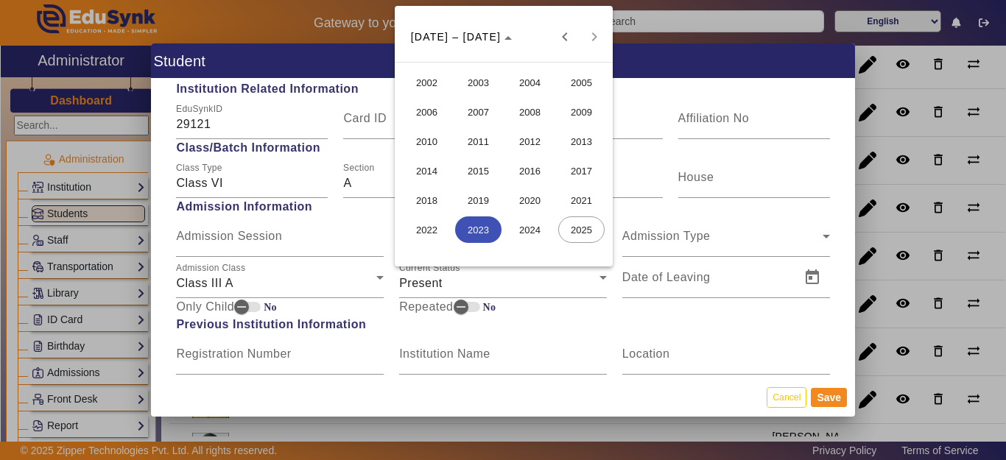
click at [427, 228] on span "2022" at bounding box center [427, 230] width 46 height 27
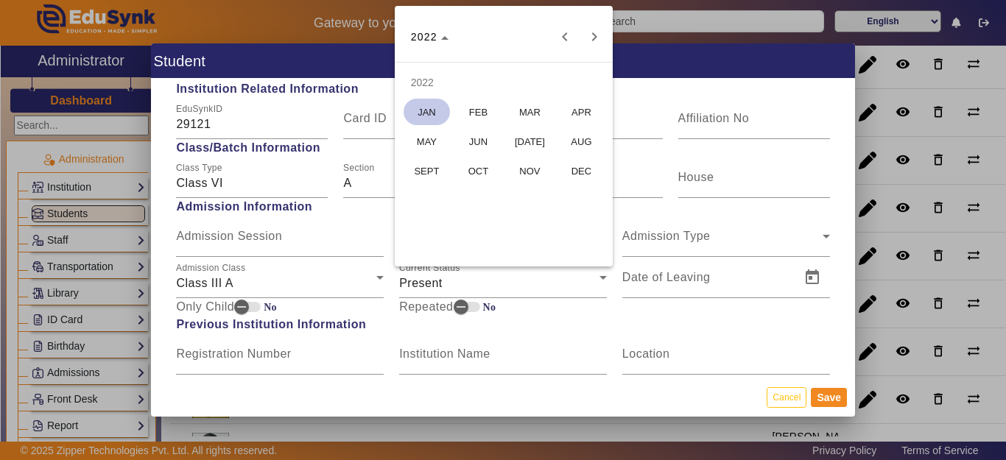
click at [530, 143] on span "[DATE]" at bounding box center [530, 141] width 46 height 27
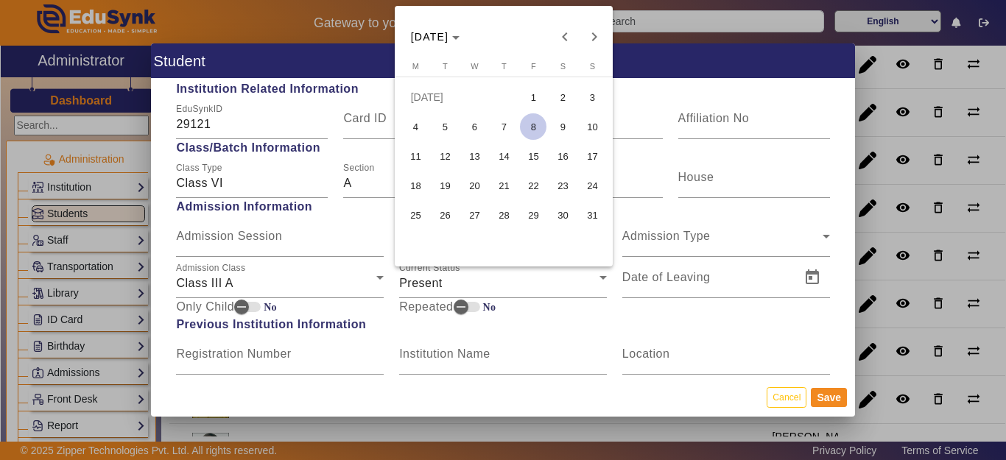
click at [504, 123] on span "7" at bounding box center [503, 126] width 27 height 27
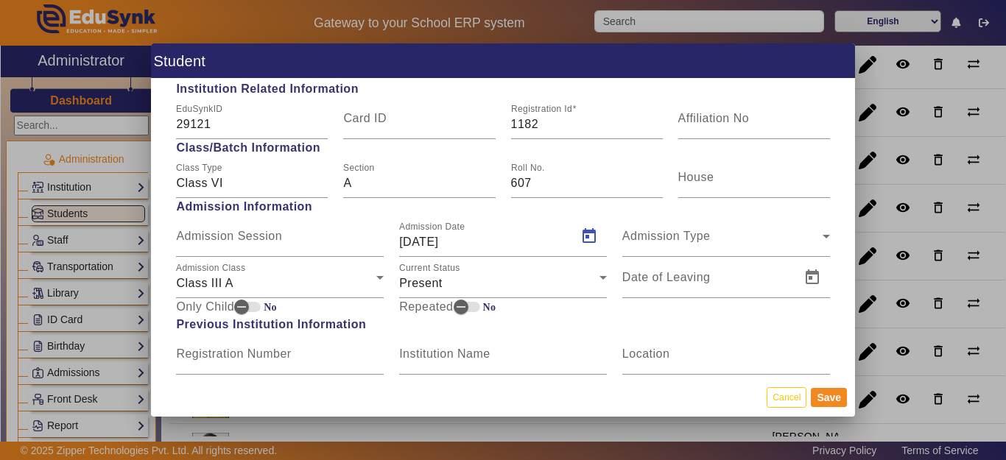
type input "07/07/2022"
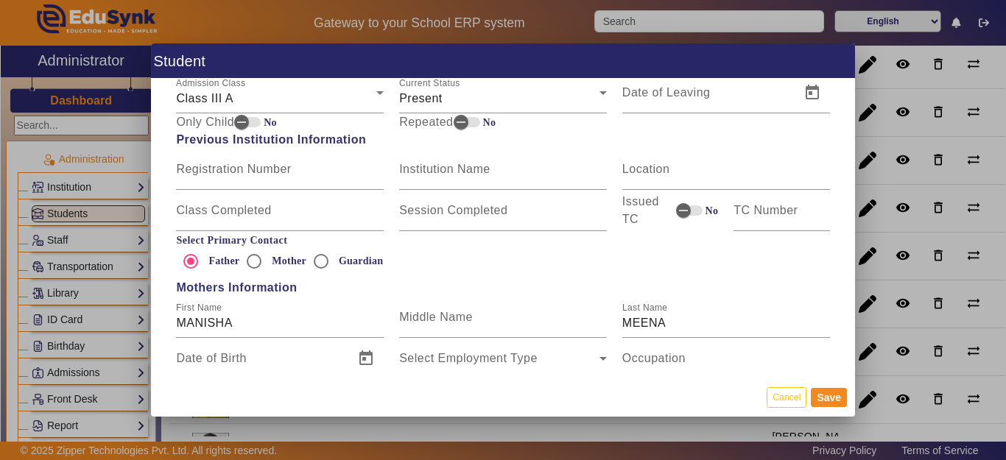
scroll to position [957, 0]
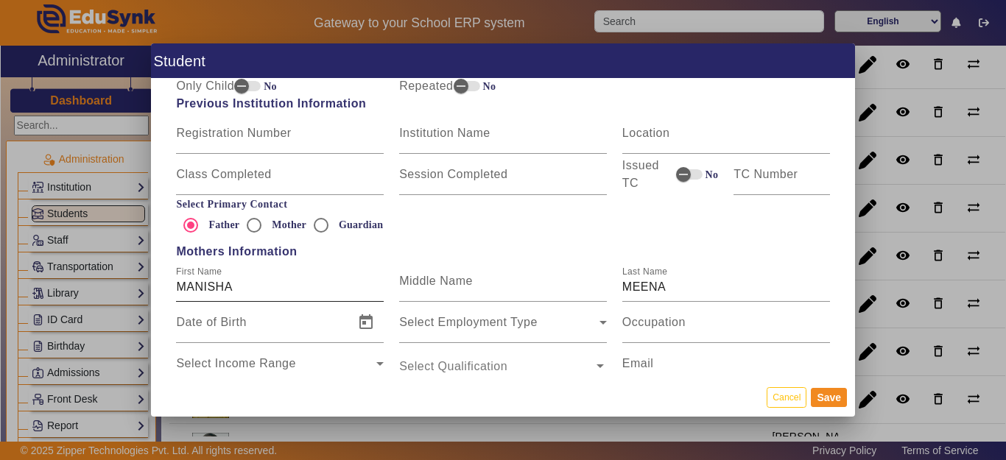
drag, startPoint x: 256, startPoint y: 280, endPoint x: 261, endPoint y: 286, distance: 8.3
click at [256, 283] on input "MANISHA" at bounding box center [280, 287] width 208 height 18
type input "[PERSON_NAME]"
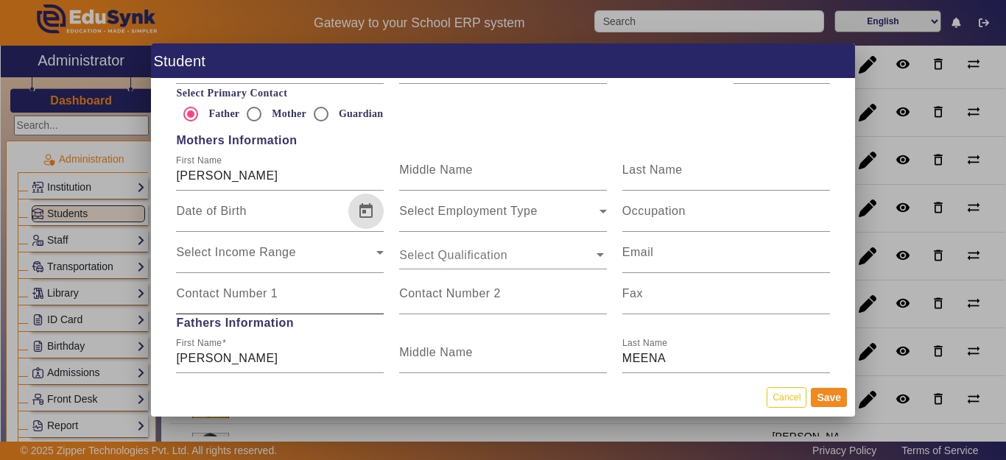
scroll to position [1105, 0]
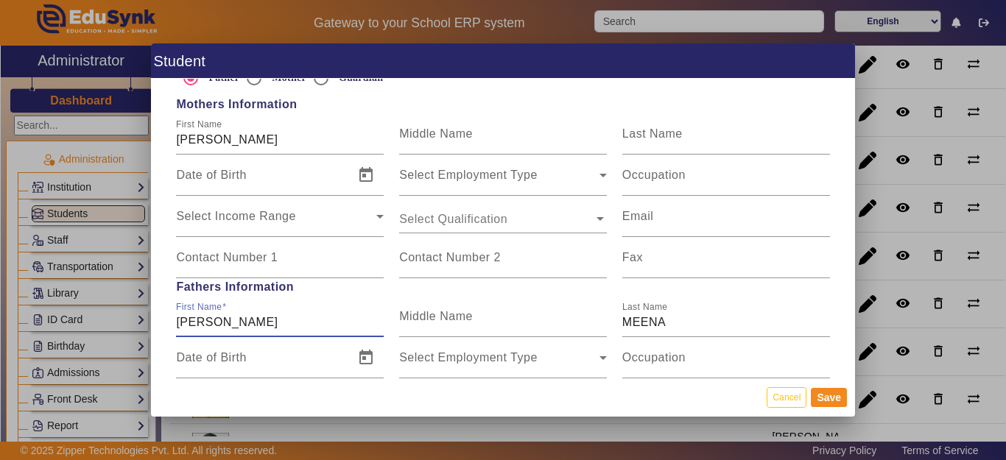
click at [279, 323] on input "HARKESH" at bounding box center [280, 323] width 208 height 18
type input "HARKESH MEENA"
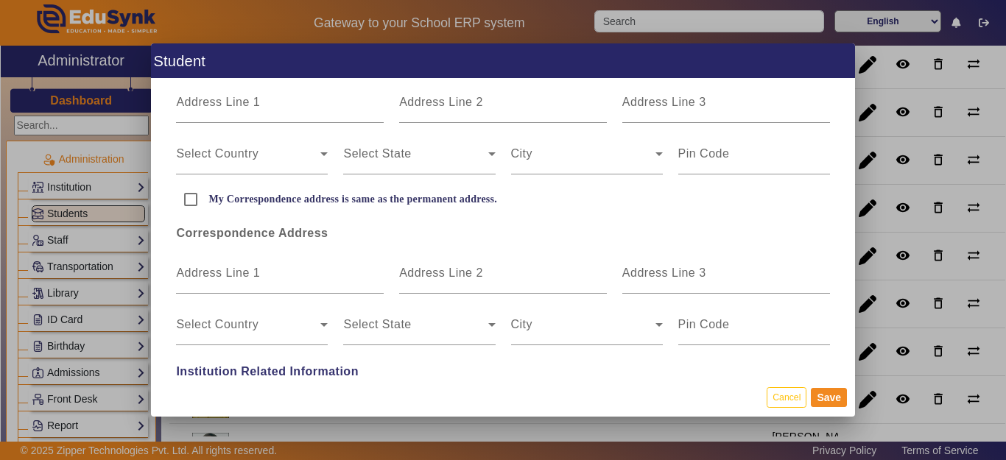
scroll to position [442, 0]
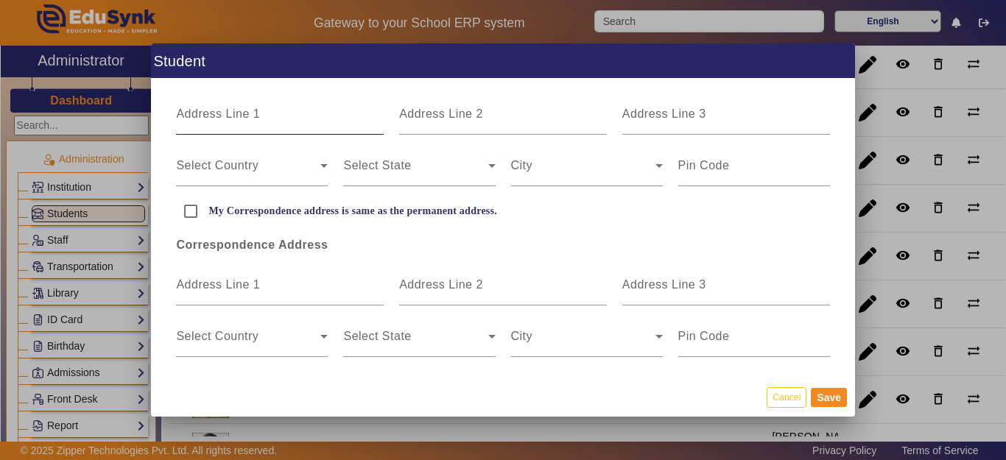
click at [230, 116] on mat-label "Address Line 1" at bounding box center [218, 114] width 84 height 13
click at [230, 116] on input "Address Line 1" at bounding box center [280, 120] width 208 height 18
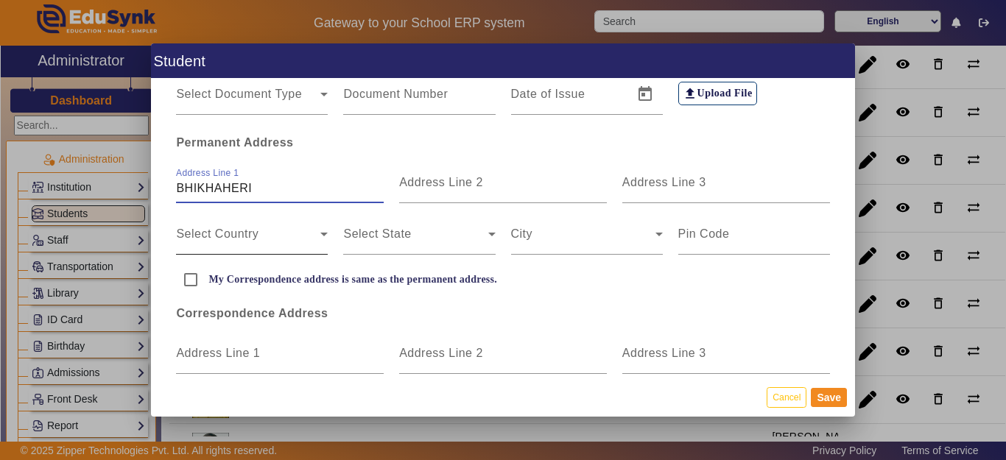
scroll to position [368, 0]
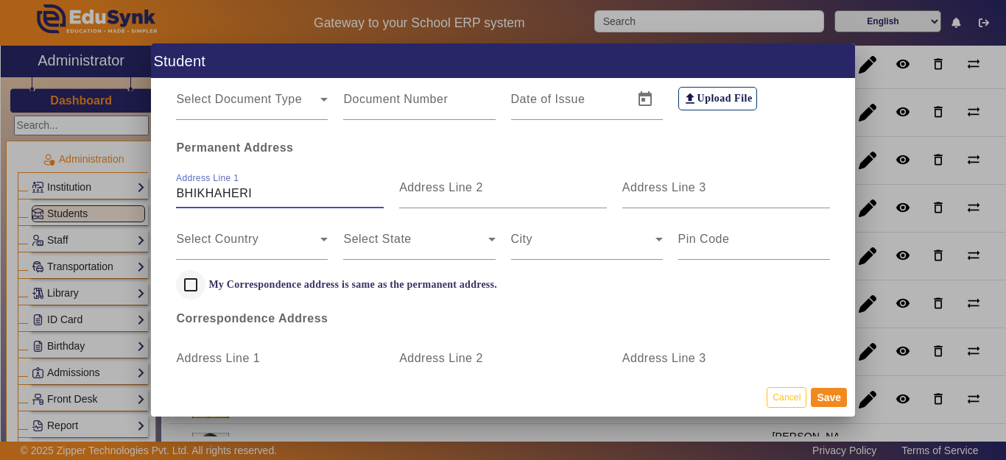
type input "BHIKHAHERI"
click at [190, 282] on input "My Correspondence address is same as the permanent address." at bounding box center [190, 284] width 29 height 29
checkbox input "true"
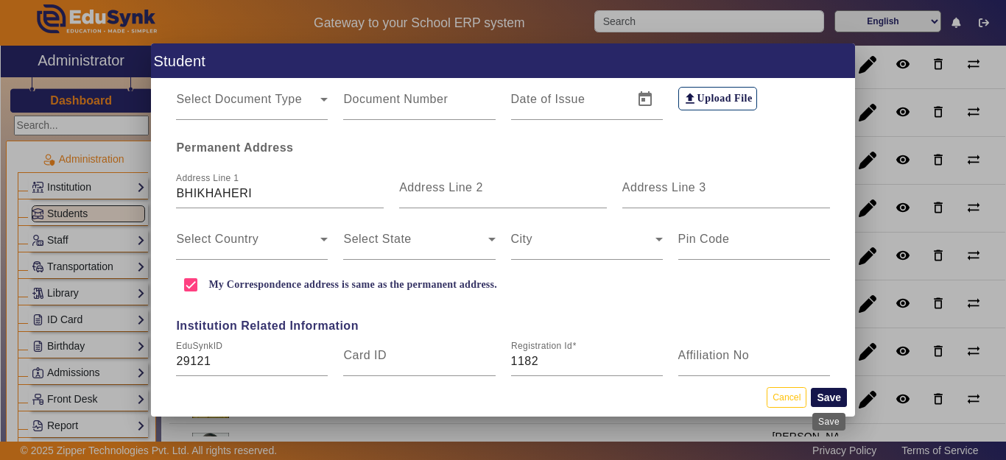
click at [828, 394] on button "Save" at bounding box center [829, 397] width 36 height 19
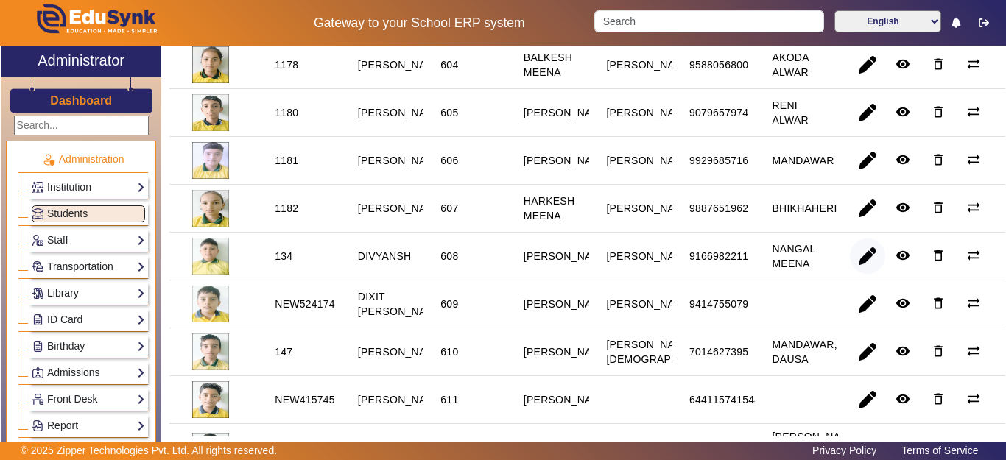
click at [854, 274] on span "button" at bounding box center [867, 256] width 35 height 35
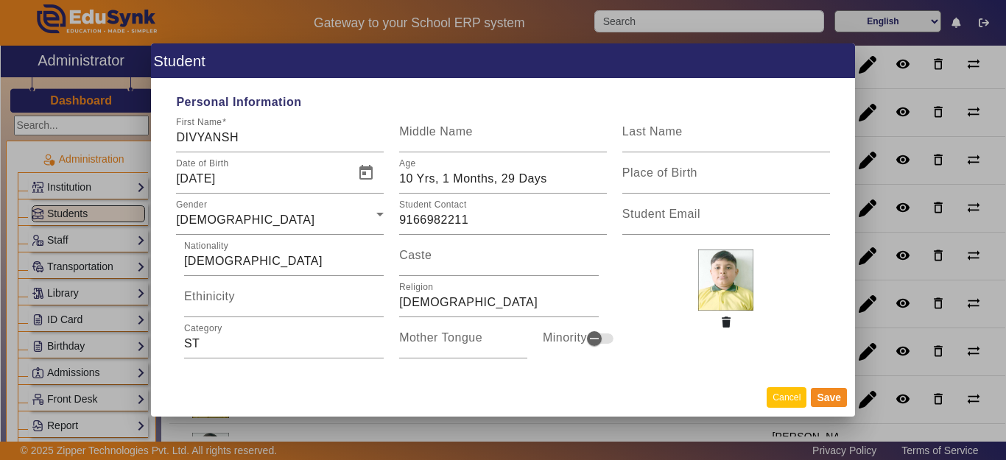
click at [790, 393] on button "Cancel" at bounding box center [787, 397] width 40 height 20
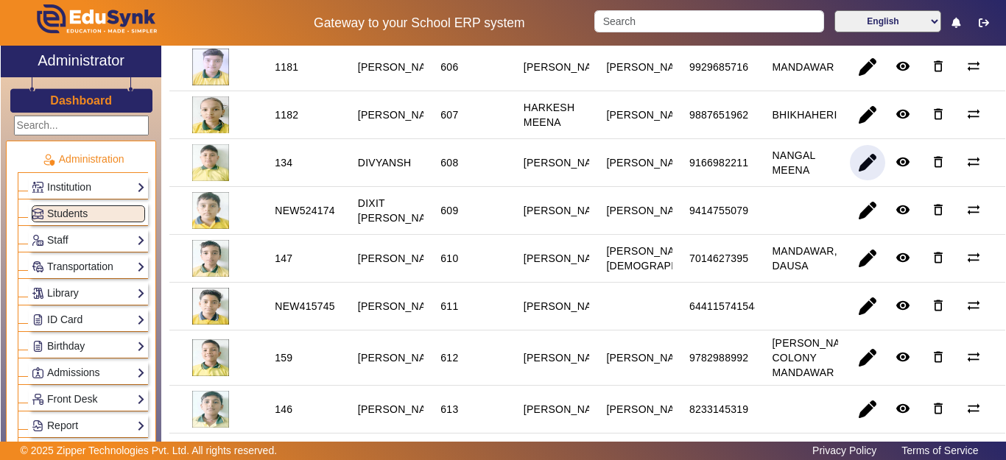
scroll to position [442, 0]
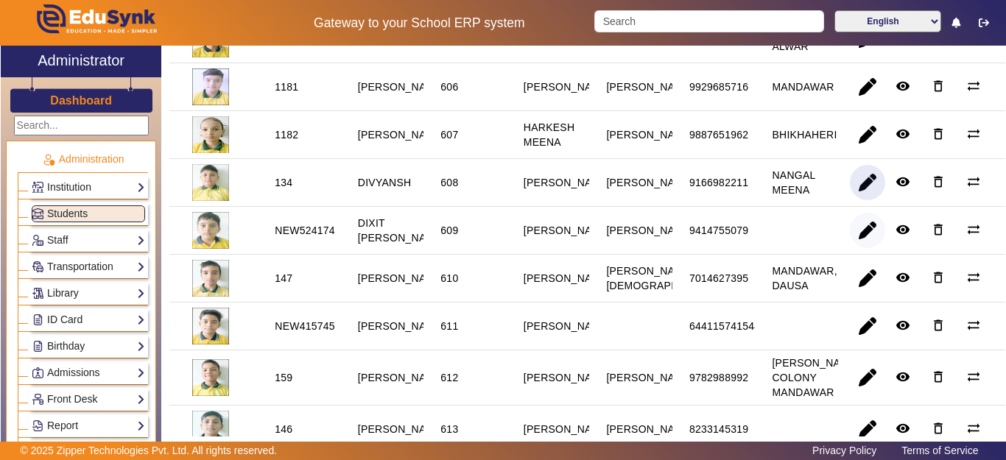
click at [853, 248] on span "button" at bounding box center [867, 230] width 35 height 35
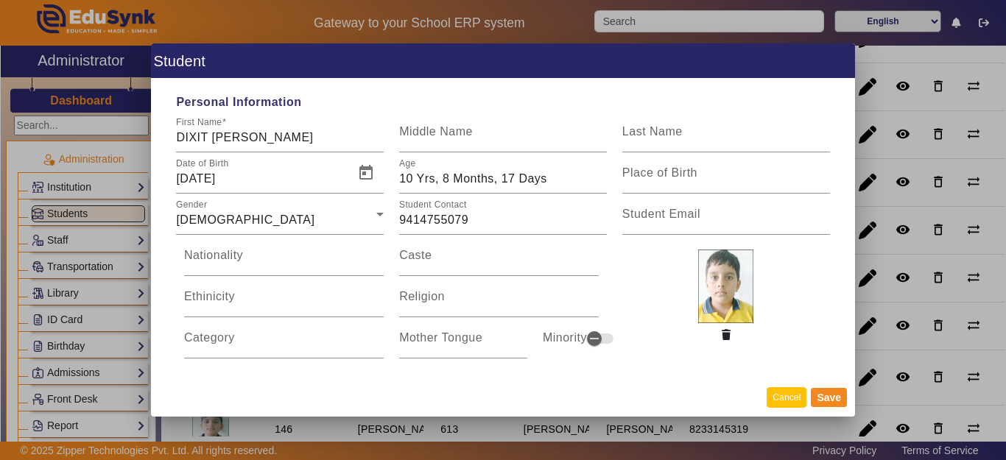
click at [805, 401] on button "Cancel" at bounding box center [787, 397] width 40 height 20
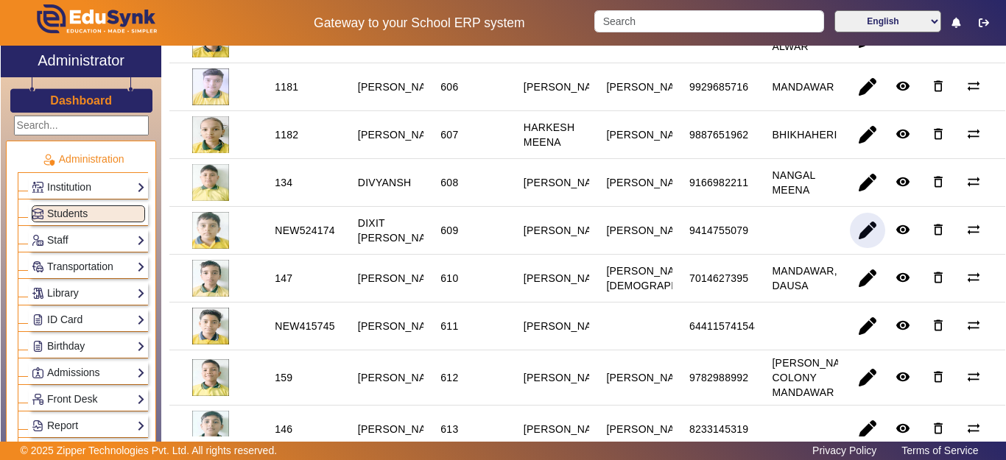
scroll to position [516, 0]
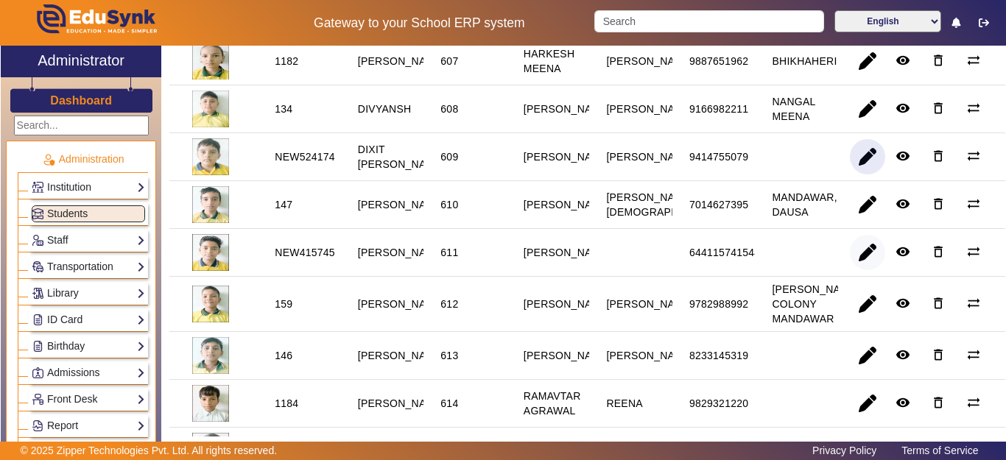
click at [853, 270] on span "button" at bounding box center [867, 252] width 35 height 35
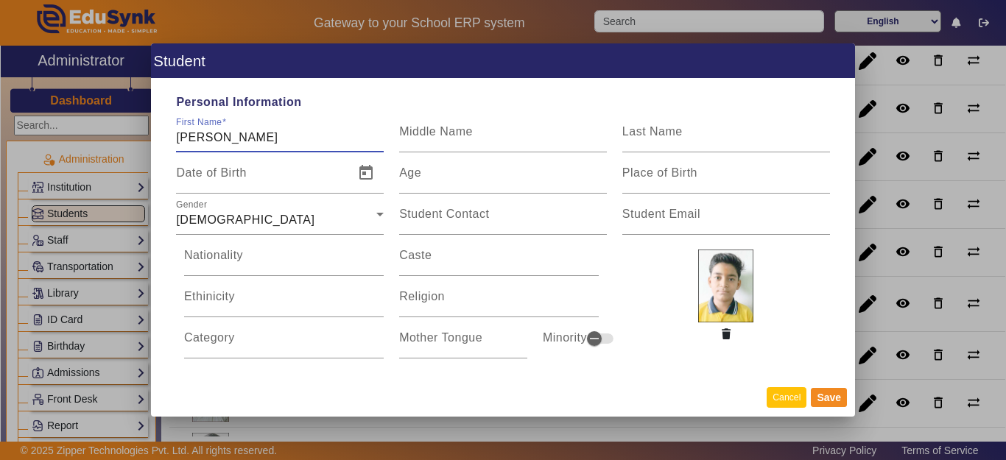
click at [791, 399] on button "Cancel" at bounding box center [787, 397] width 40 height 20
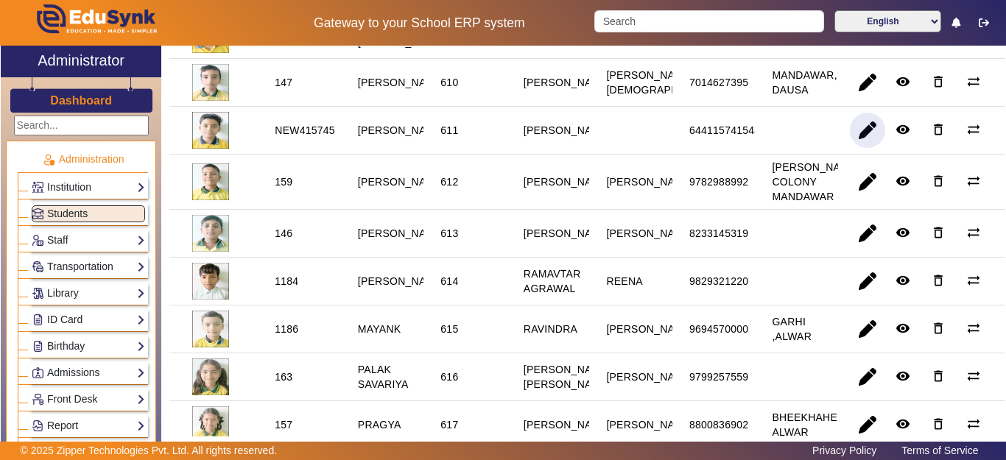
scroll to position [663, 0]
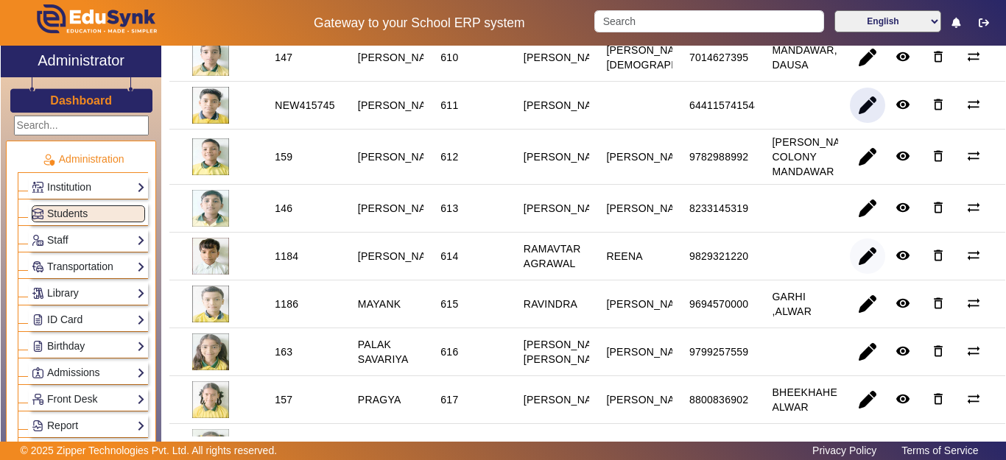
click at [854, 274] on span "button" at bounding box center [867, 256] width 35 height 35
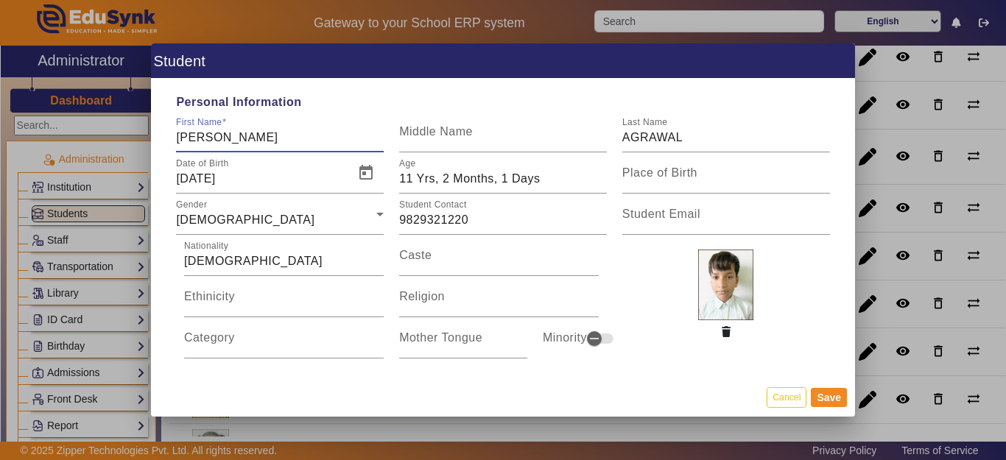
type input "[PERSON_NAME]"
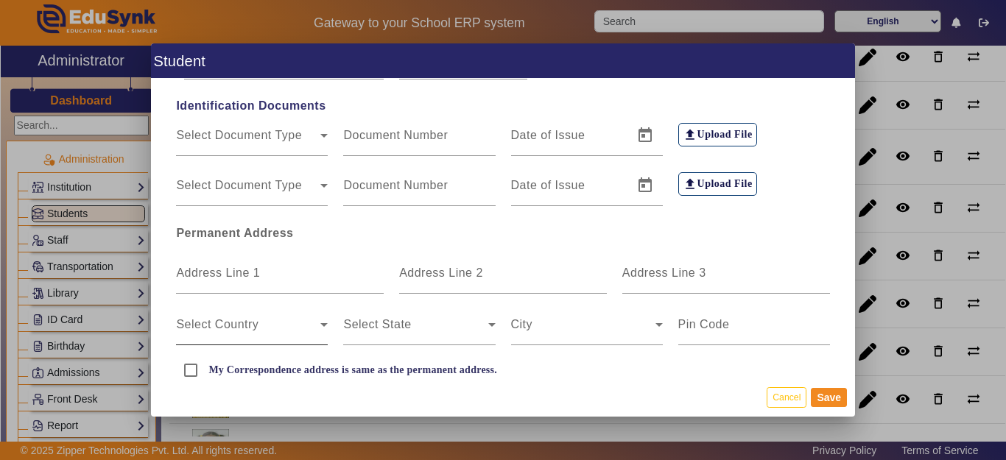
scroll to position [368, 0]
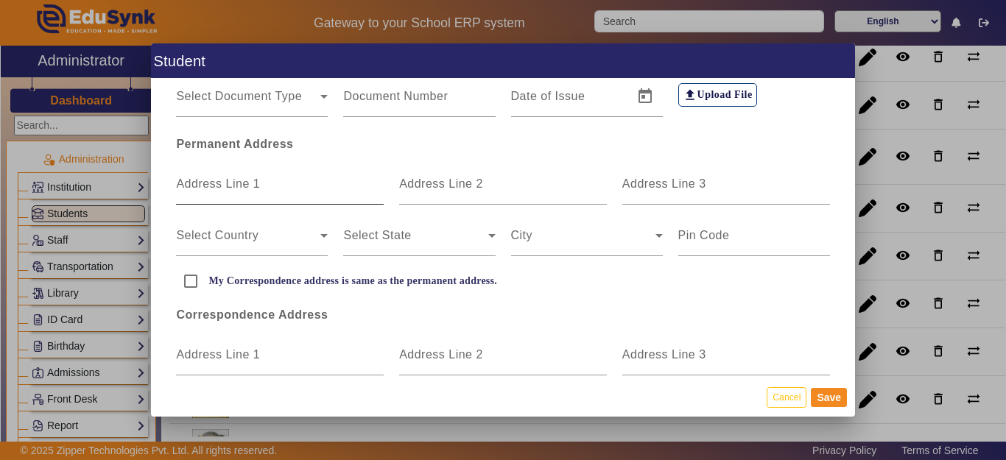
click at [231, 187] on mat-label "Address Line 1" at bounding box center [218, 183] width 84 height 13
click at [231, 187] on input "Address Line 1" at bounding box center [280, 190] width 208 height 18
type input "GARHI"
drag, startPoint x: 189, startPoint y: 284, endPoint x: 202, endPoint y: 287, distance: 12.9
click at [189, 286] on input "My Correspondence address is same as the permanent address." at bounding box center [190, 281] width 29 height 29
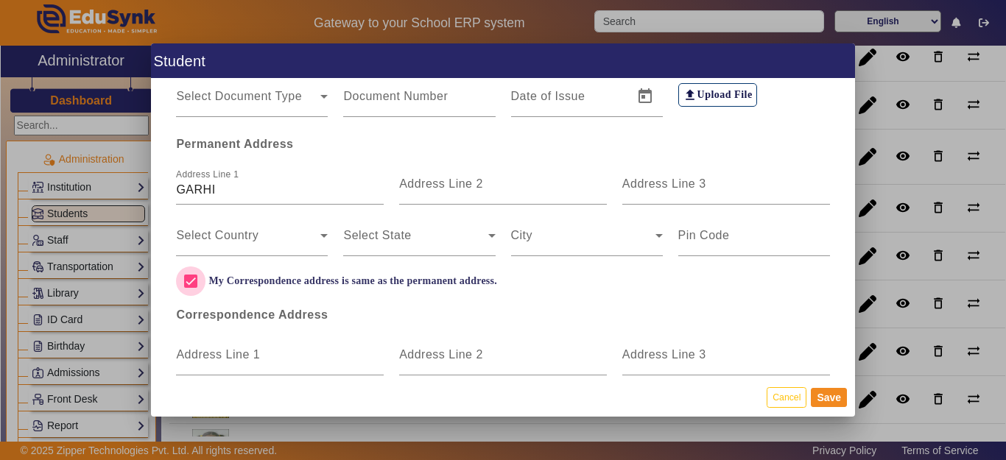
checkbox input "true"
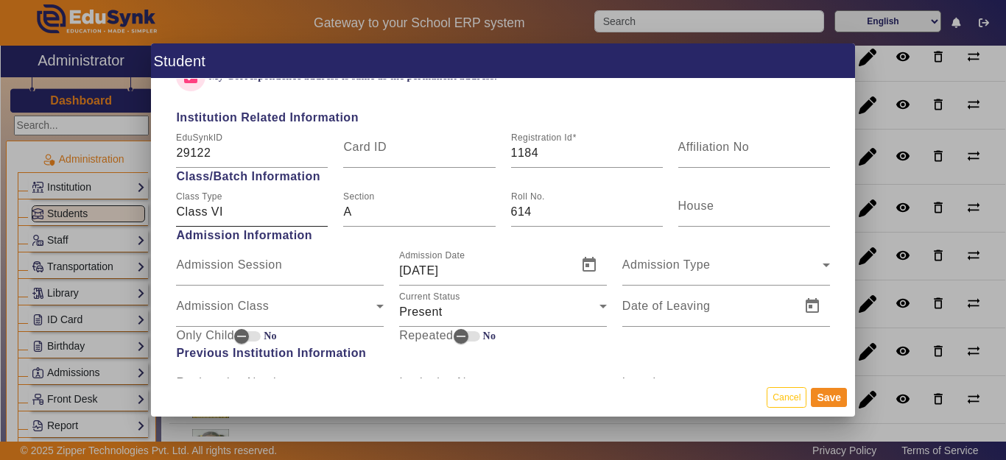
scroll to position [589, 0]
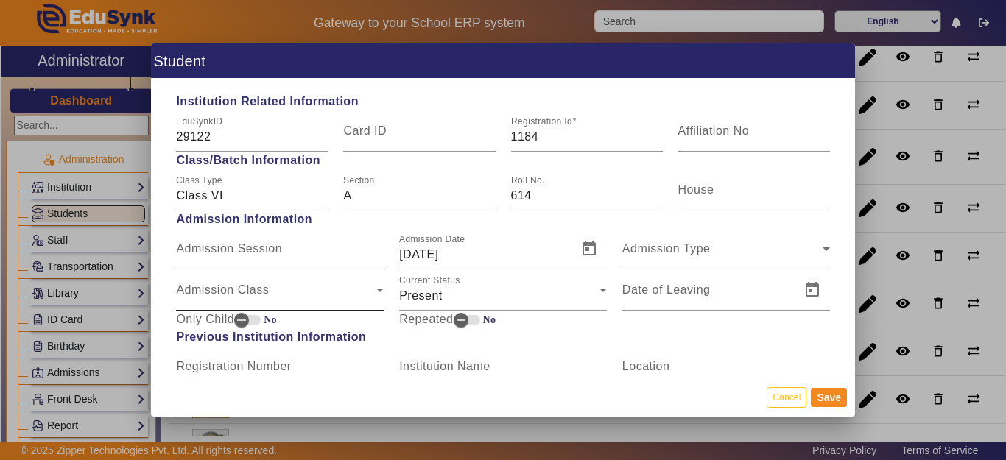
click at [213, 298] on span "Admission Class" at bounding box center [276, 296] width 200 height 18
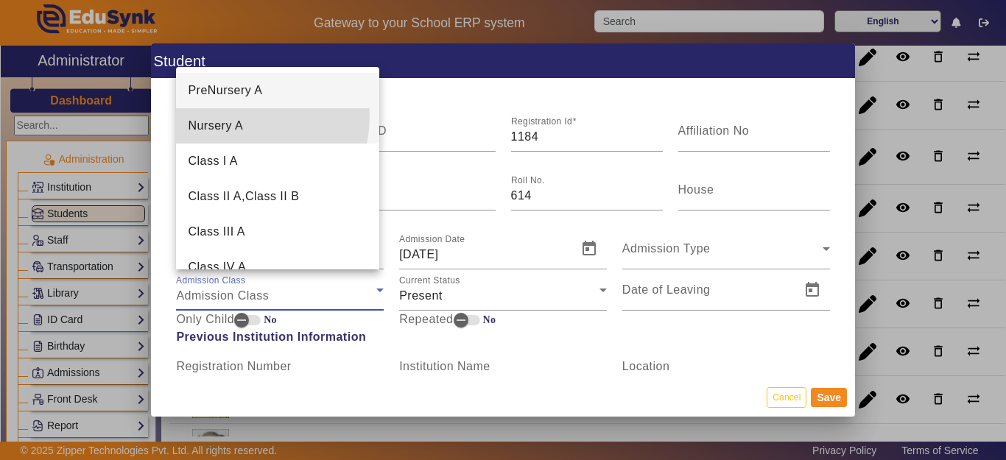
click at [233, 117] on span "Nursery A" at bounding box center [215, 126] width 55 height 18
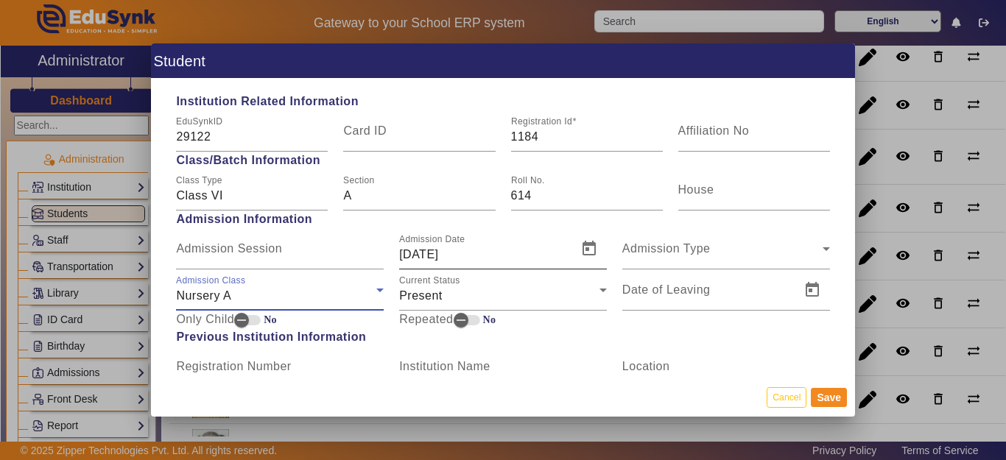
drag, startPoint x: 501, startPoint y: 256, endPoint x: 519, endPoint y: 259, distance: 18.8
click at [501, 256] on input "[DATE]" at bounding box center [483, 255] width 169 height 18
click at [574, 251] on span "Open calendar" at bounding box center [588, 248] width 35 height 35
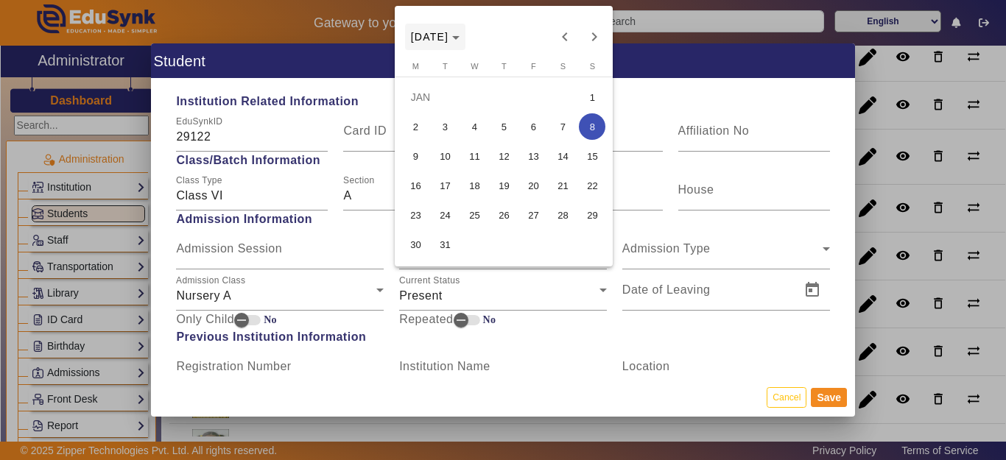
drag, startPoint x: 446, startPoint y: 30, endPoint x: 451, endPoint y: 39, distance: 10.2
click at [449, 34] on button "[DATE]" at bounding box center [435, 37] width 61 height 27
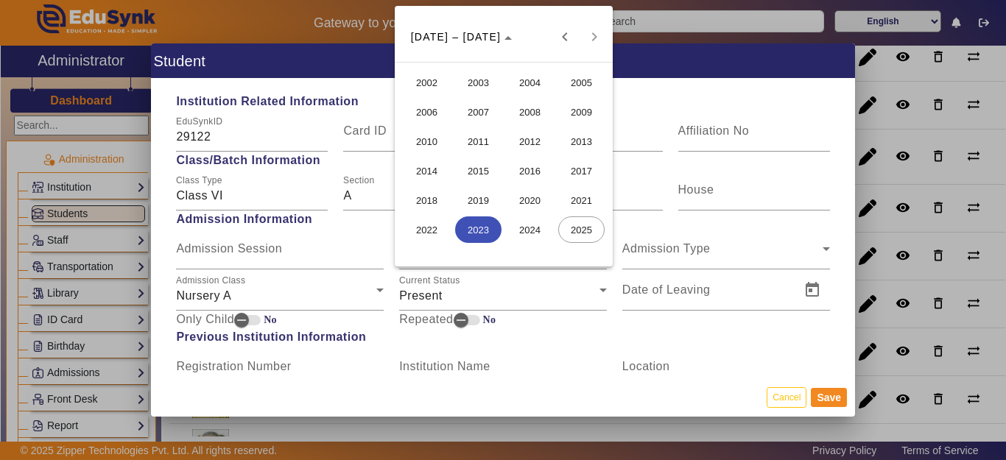
click at [426, 205] on span "2018" at bounding box center [427, 200] width 46 height 27
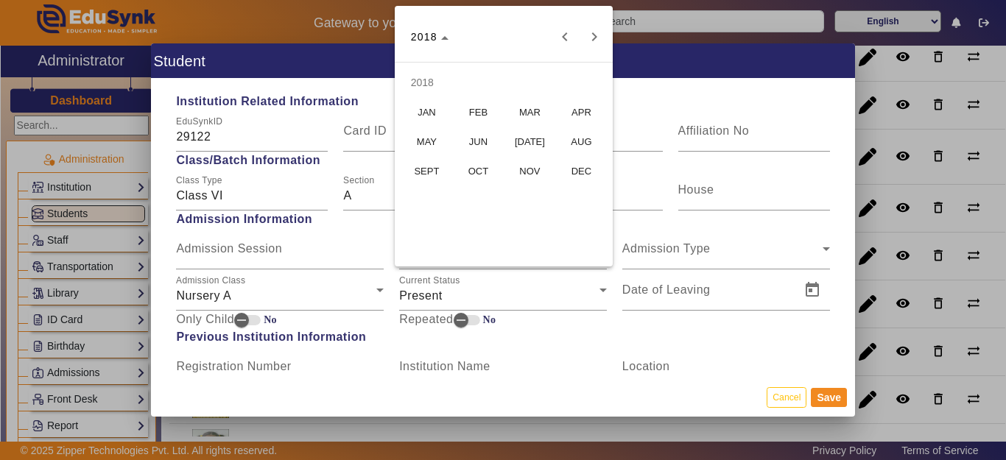
click at [531, 142] on span "[DATE]" at bounding box center [530, 141] width 46 height 27
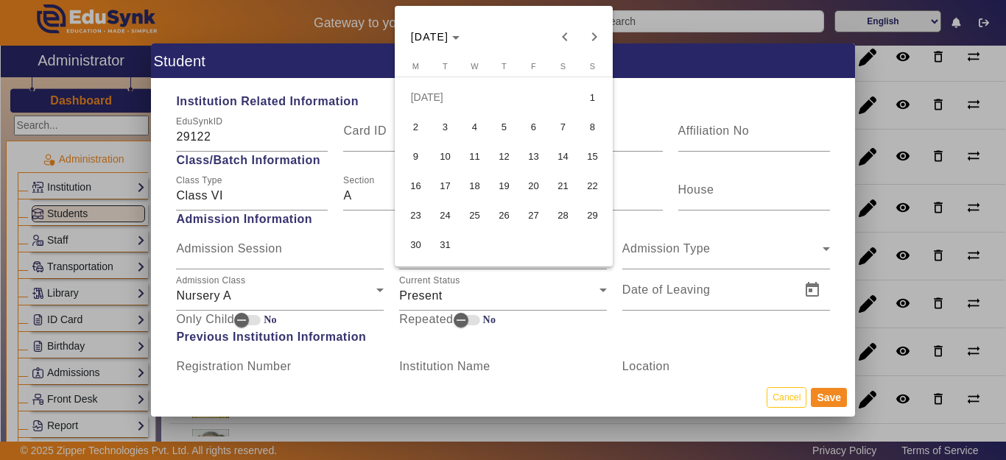
click at [474, 152] on span "11" at bounding box center [474, 156] width 27 height 27
type input "11/07/2018"
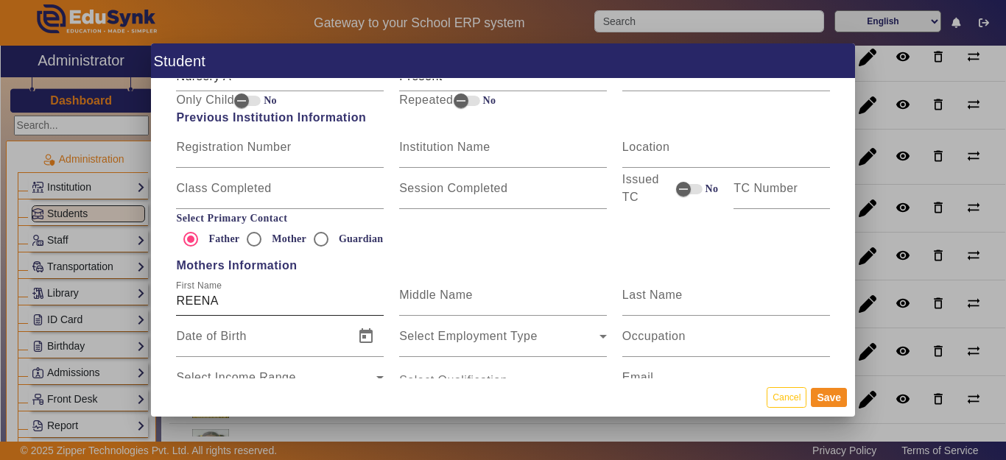
scroll to position [884, 0]
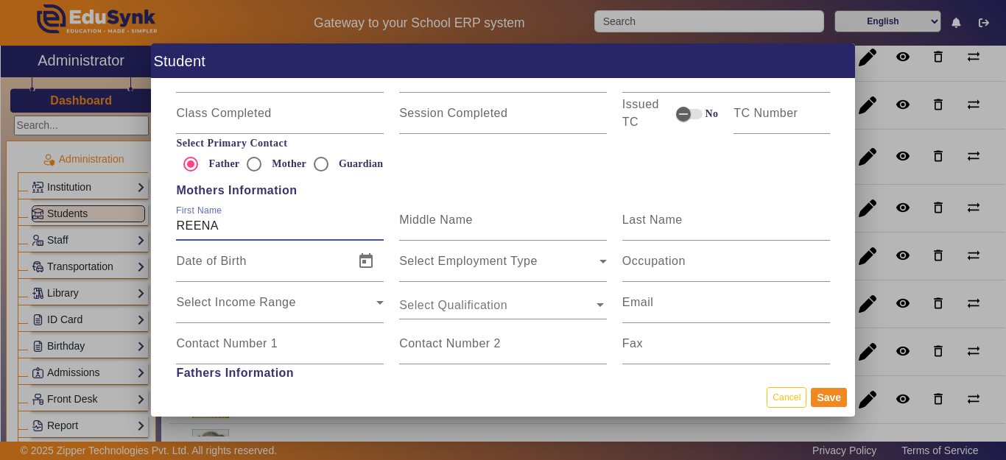
drag, startPoint x: 231, startPoint y: 223, endPoint x: 246, endPoint y: 230, distance: 16.2
click at [234, 224] on input "REENA" at bounding box center [280, 226] width 208 height 18
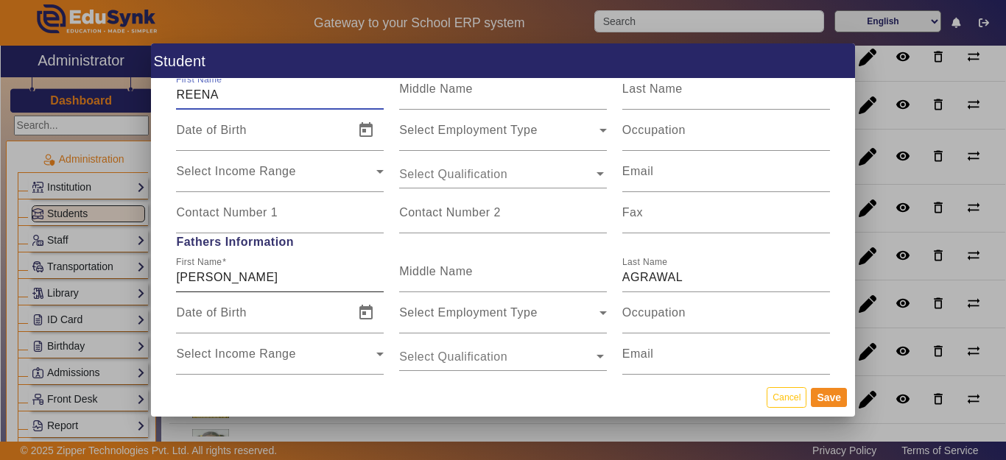
scroll to position [1031, 0]
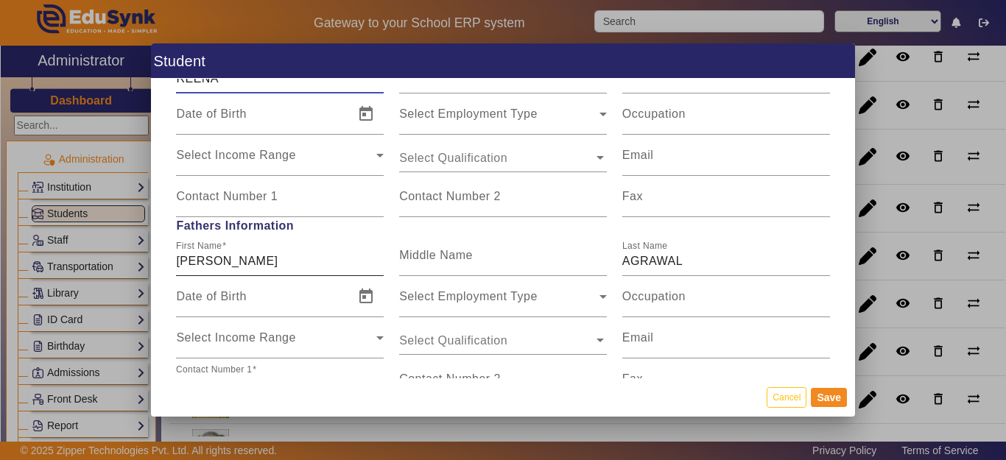
type input "REENA"
click at [281, 253] on input "RAMAVTAR" at bounding box center [280, 262] width 208 height 18
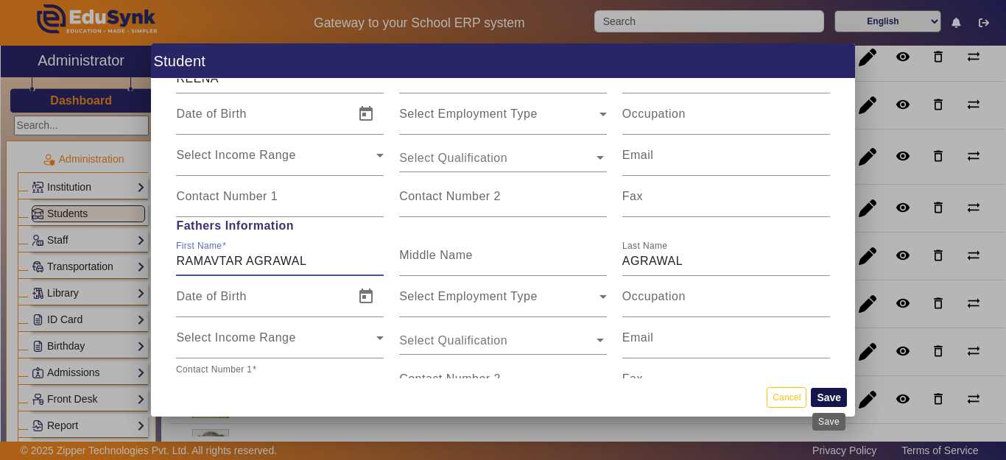
type input "RAMAVTAR AGRAWAL"
click at [825, 401] on button "Save" at bounding box center [829, 397] width 36 height 19
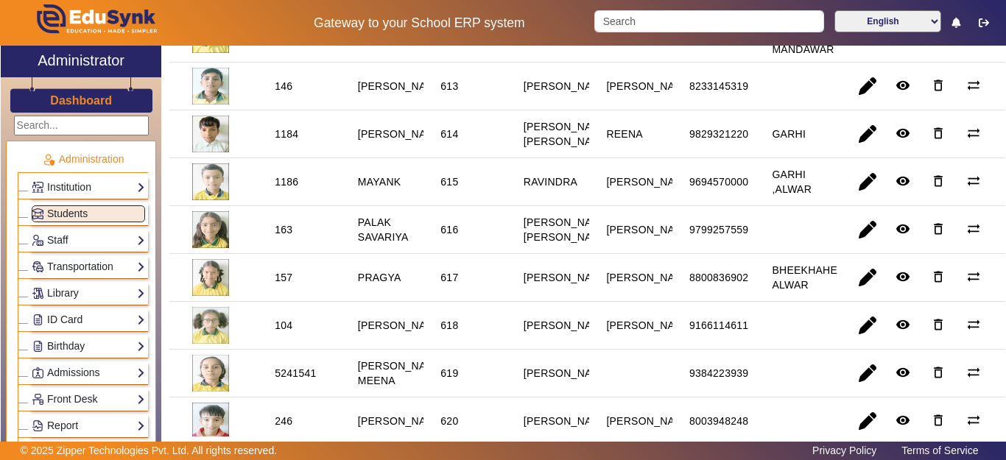
scroll to position [810, 0]
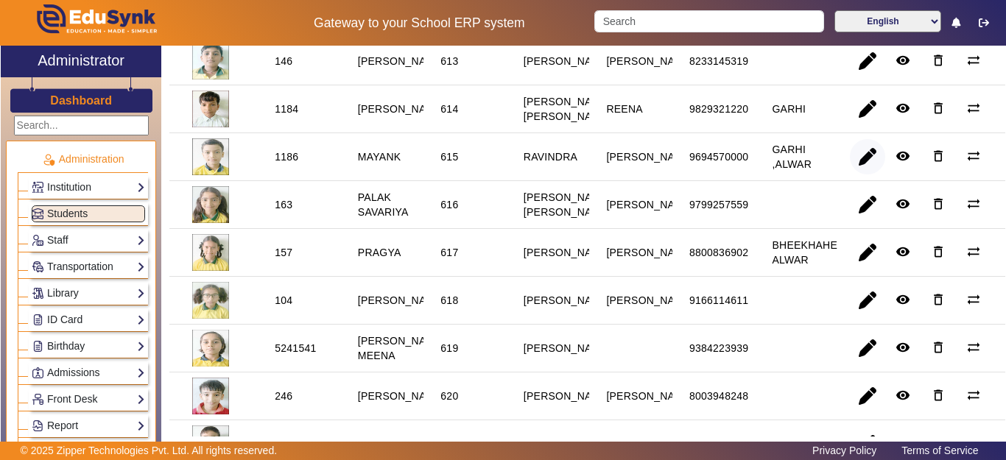
click at [859, 175] on span "button" at bounding box center [867, 156] width 35 height 35
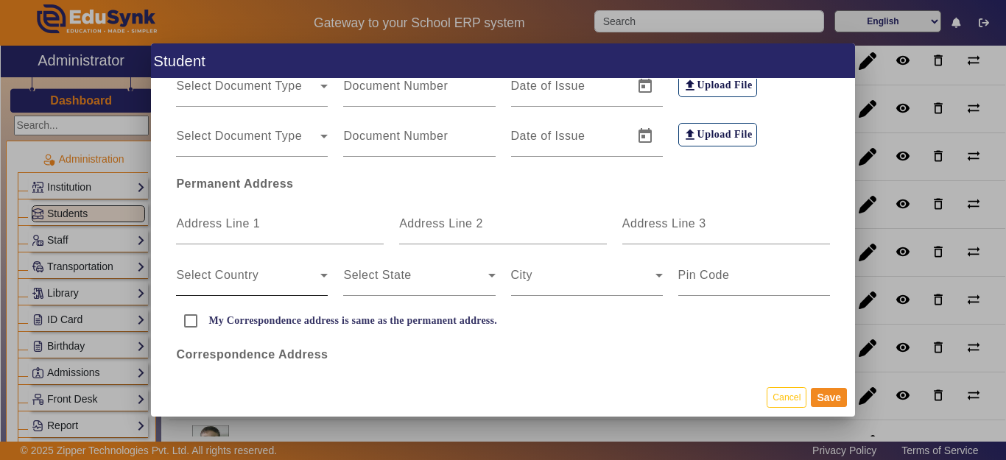
scroll to position [368, 0]
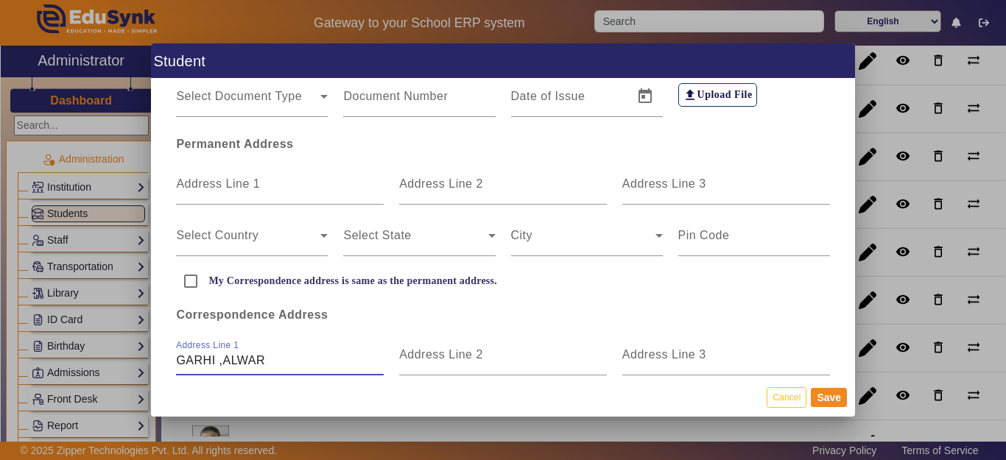
drag, startPoint x: 272, startPoint y: 357, endPoint x: 160, endPoint y: 356, distance: 112.0
click at [147, 357] on div "Student Personal Information First Name MAYANK Middle Name Last Name Date of Bi…" at bounding box center [503, 230] width 1006 height 460
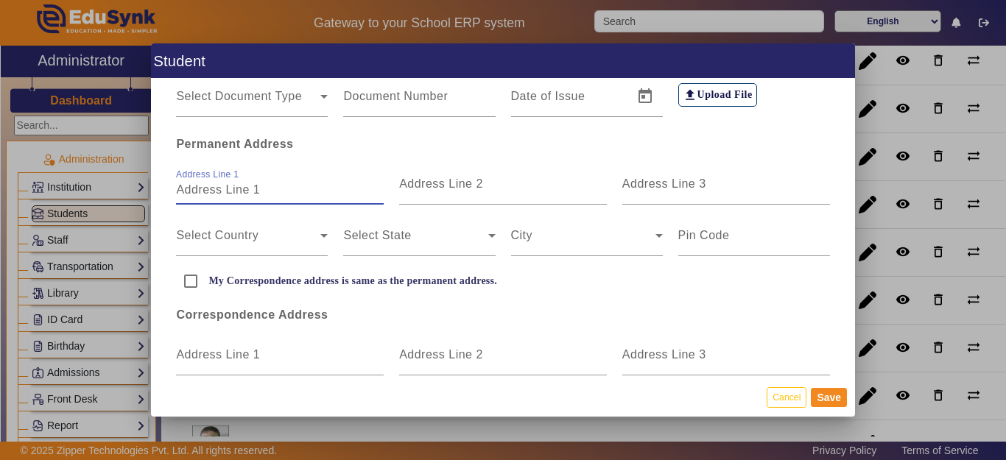
click at [282, 197] on input "Address Line 1" at bounding box center [280, 190] width 208 height 18
paste input "GARHI ,ALWAR"
type input "GARHI ,ALWAR"
click at [191, 283] on input "My Correspondence address is same as the permanent address." at bounding box center [190, 281] width 29 height 29
checkbox input "true"
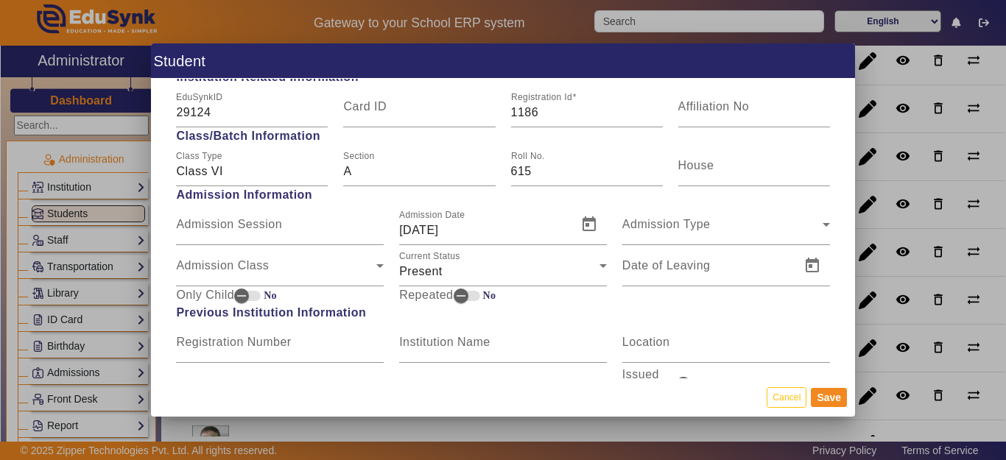
scroll to position [663, 0]
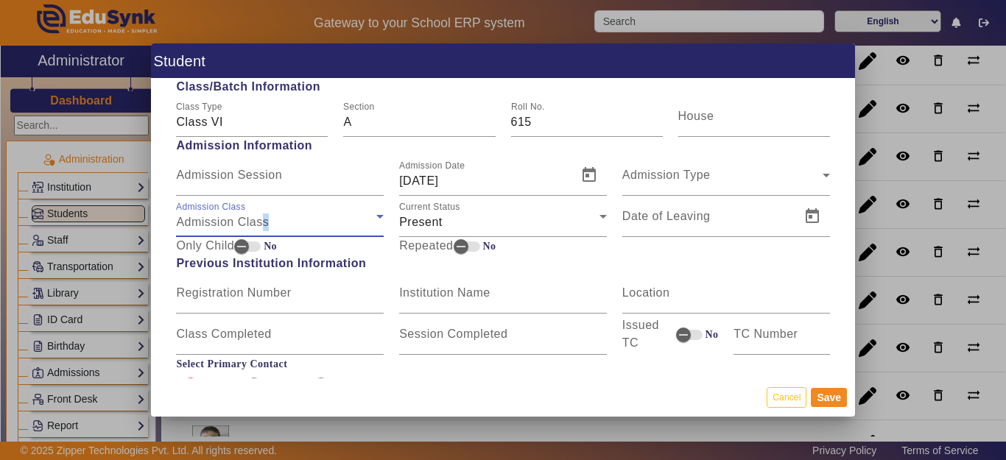
drag, startPoint x: 264, startPoint y: 220, endPoint x: 289, endPoint y: 231, distance: 26.4
click at [268, 223] on span "Admission Class" at bounding box center [222, 222] width 93 height 13
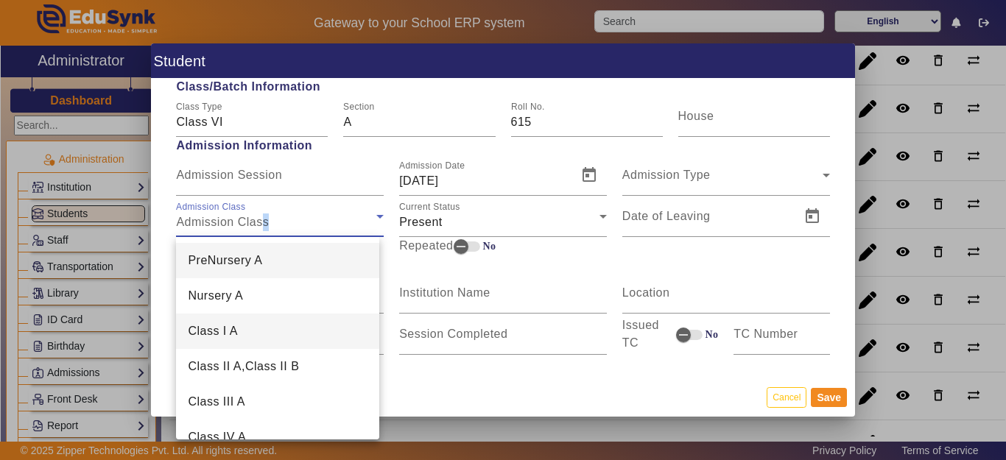
click at [241, 331] on mat-option "Class I A" at bounding box center [277, 331] width 203 height 35
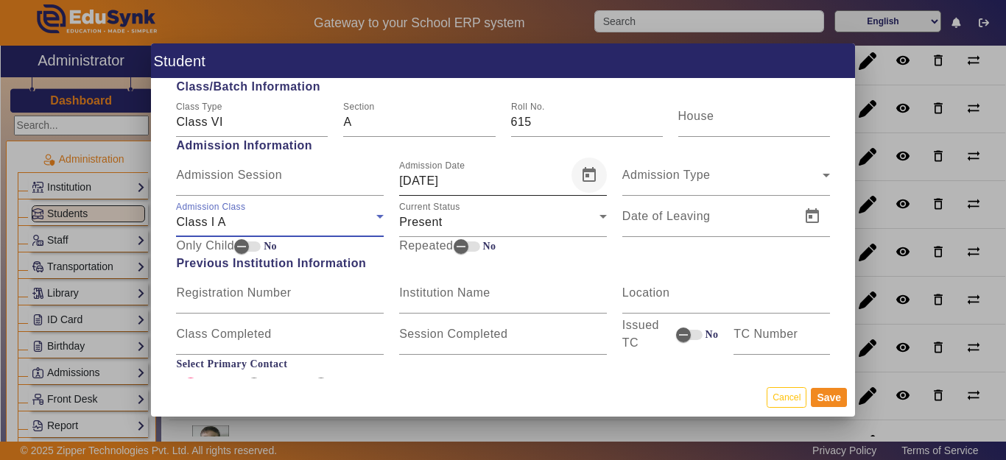
click at [571, 177] on span "Open calendar" at bounding box center [588, 175] width 35 height 35
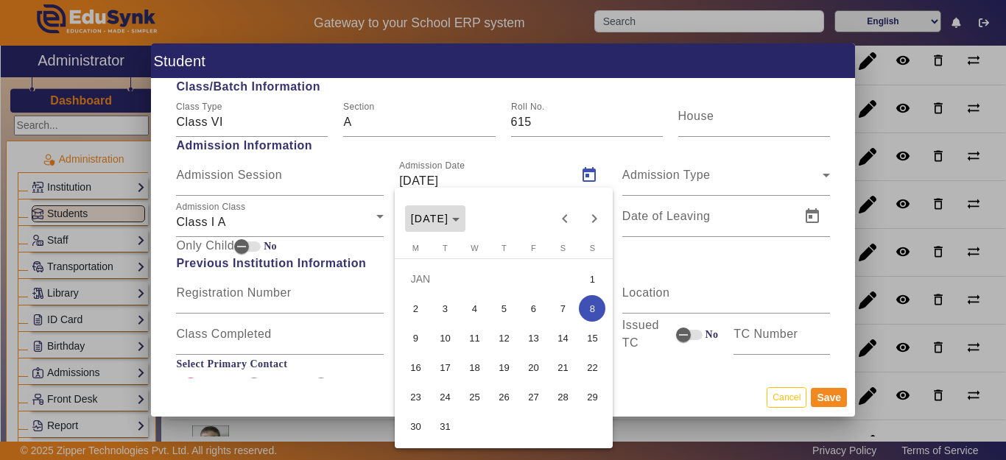
click at [449, 222] on span "[DATE]" at bounding box center [430, 219] width 38 height 12
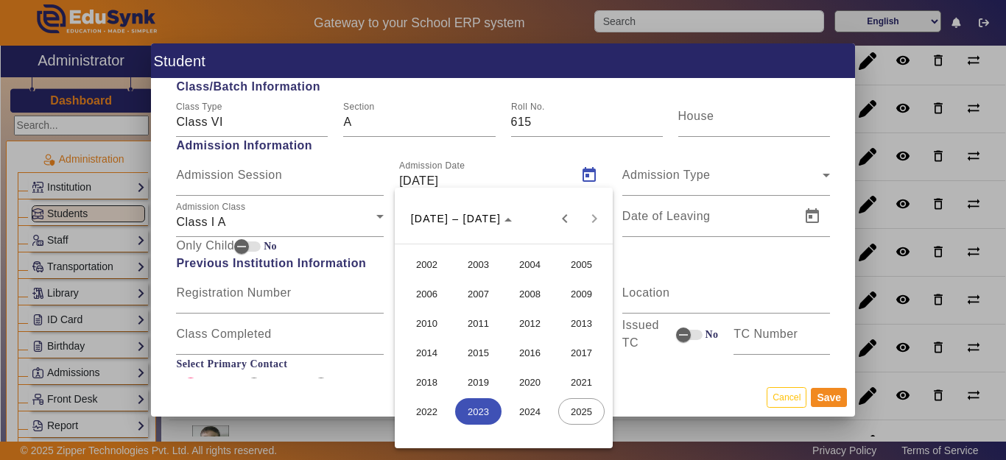
click at [568, 384] on span "2021" at bounding box center [581, 382] width 46 height 27
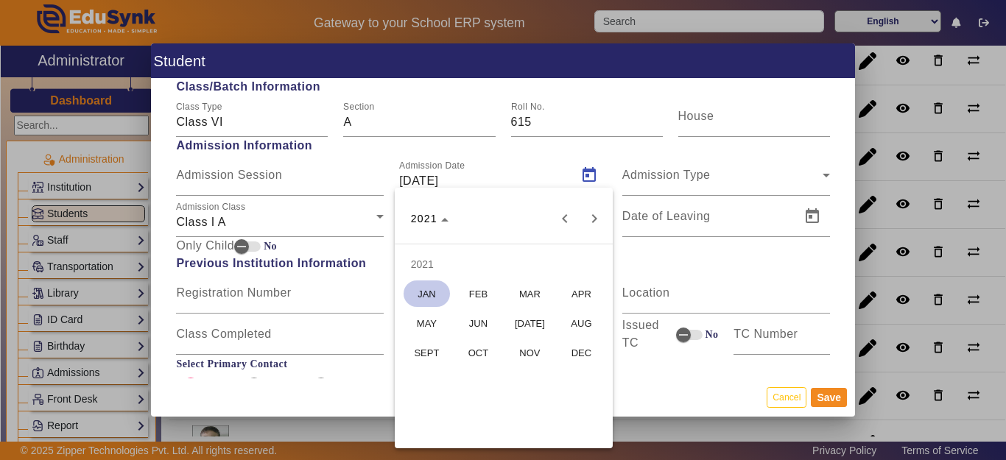
click at [537, 327] on span "[DATE]" at bounding box center [530, 323] width 46 height 27
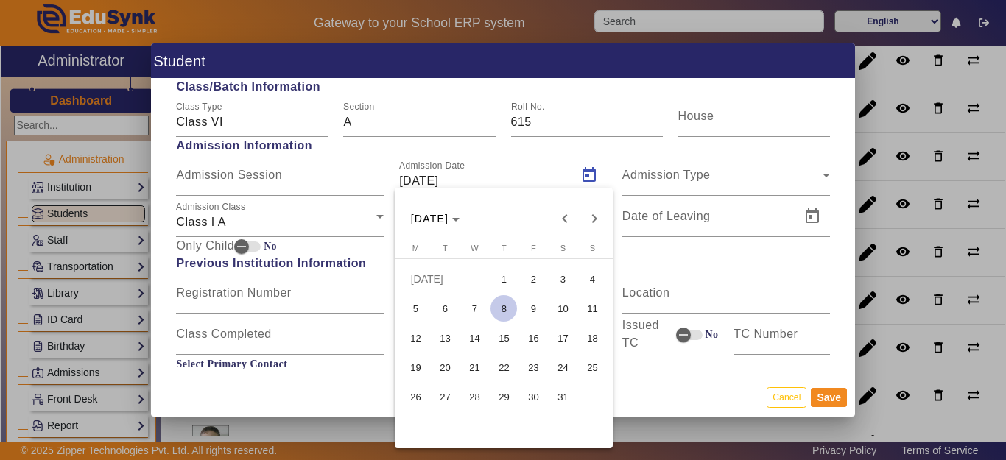
click at [419, 392] on span "26" at bounding box center [415, 397] width 27 height 27
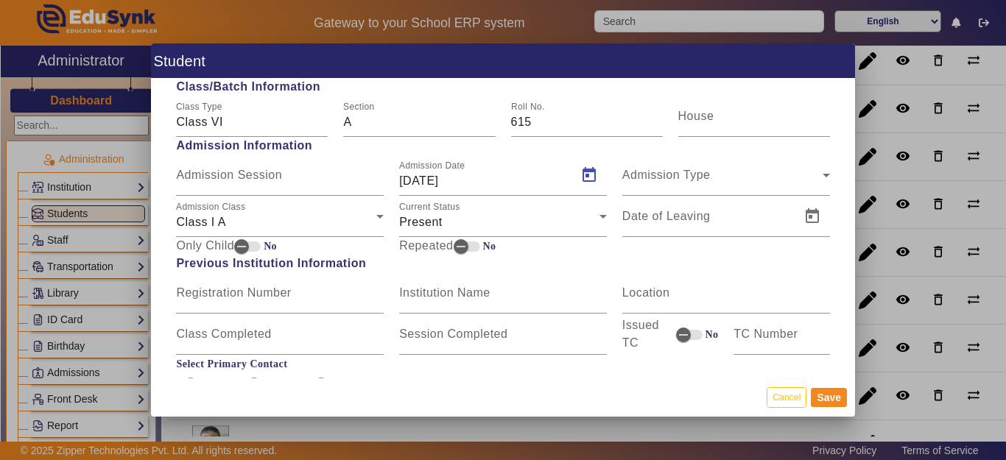
type input "26/07/2021"
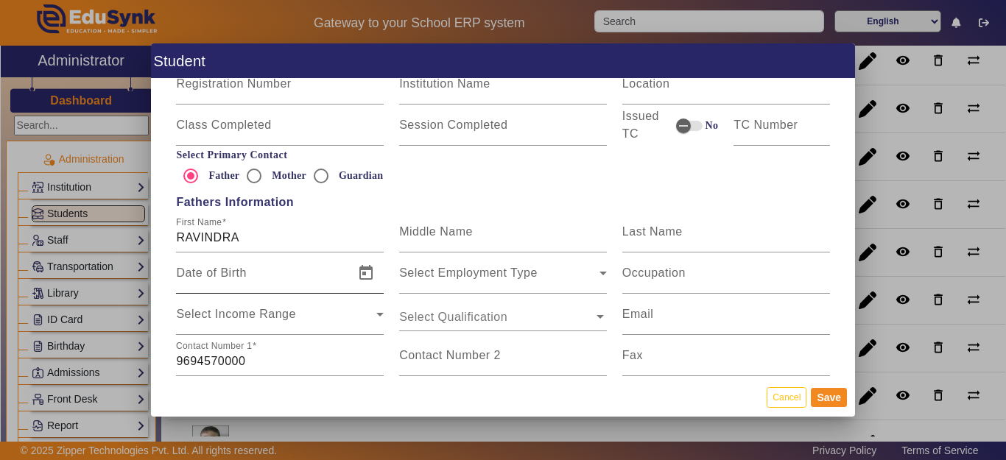
scroll to position [884, 0]
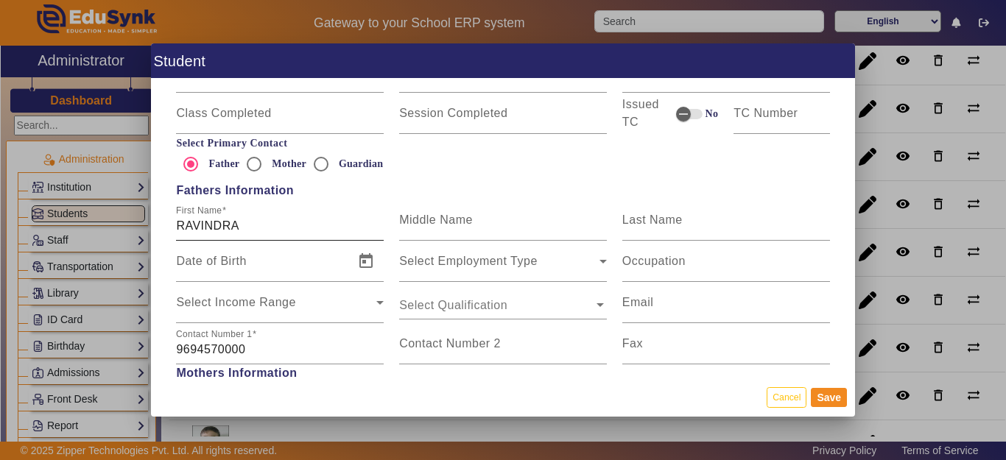
click at [268, 230] on input "RAVINDRA" at bounding box center [280, 226] width 208 height 18
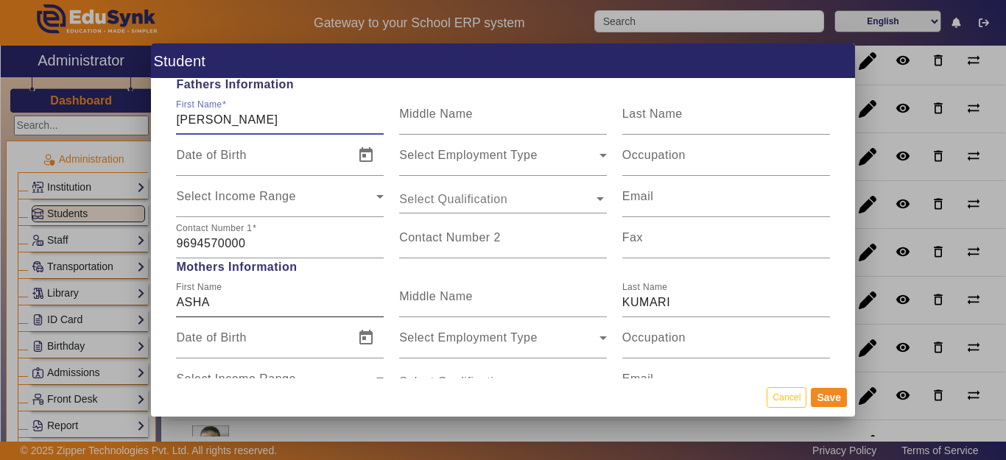
scroll to position [1031, 0]
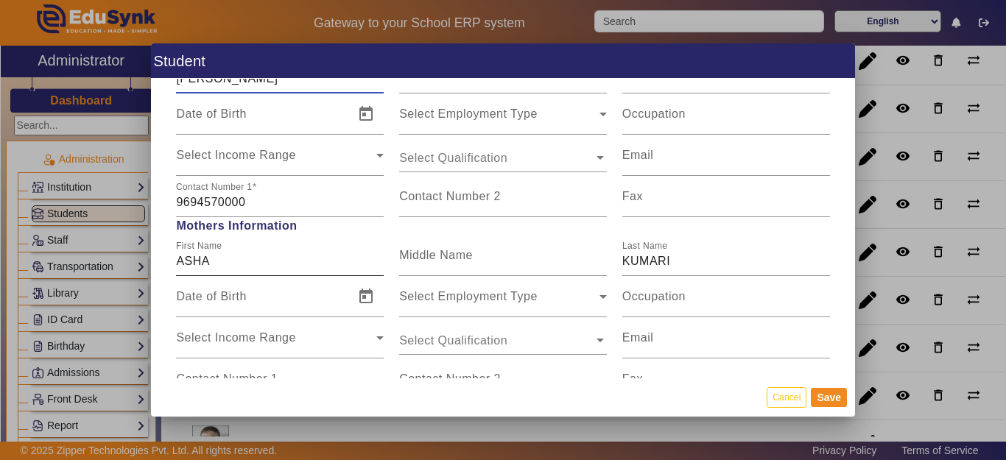
type input "[PERSON_NAME]"
click at [264, 259] on input "ASHA" at bounding box center [280, 262] width 208 height 18
type input "[PERSON_NAME]"
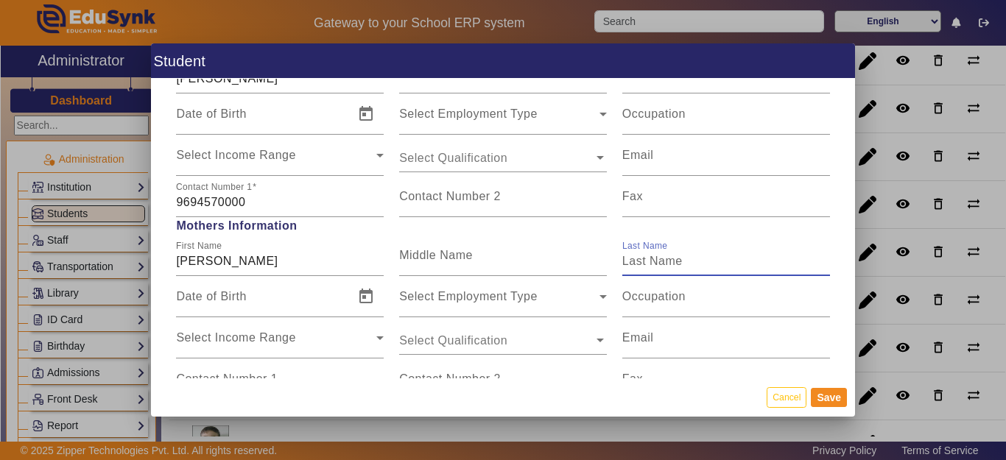
scroll to position [810, 0]
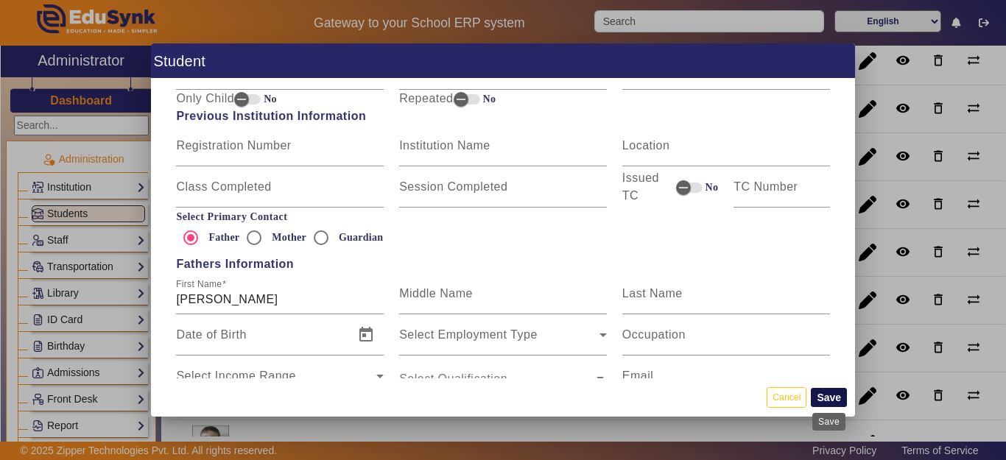
click at [820, 404] on button "Save" at bounding box center [829, 397] width 36 height 19
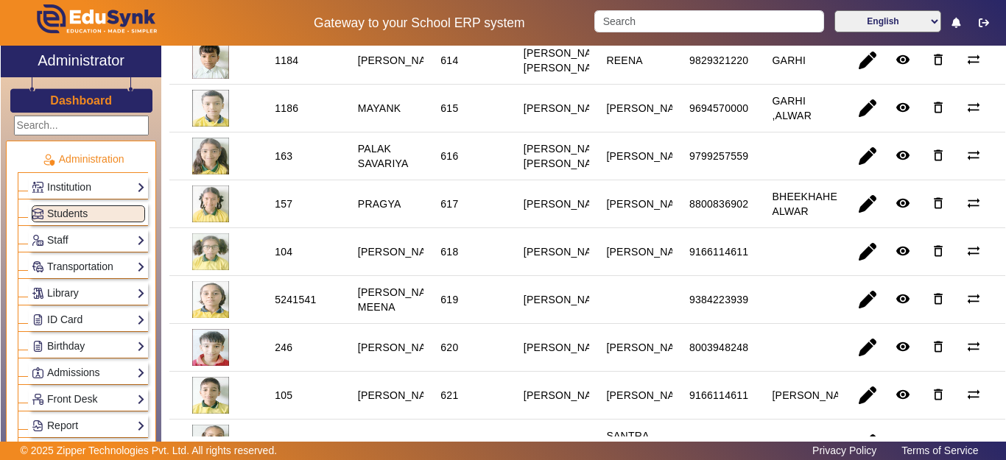
scroll to position [884, 0]
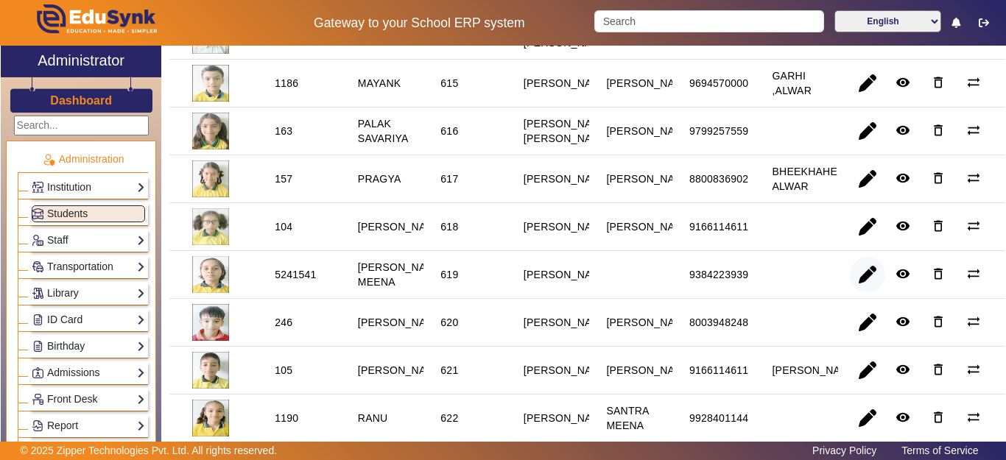
click at [855, 292] on span "button" at bounding box center [867, 274] width 35 height 35
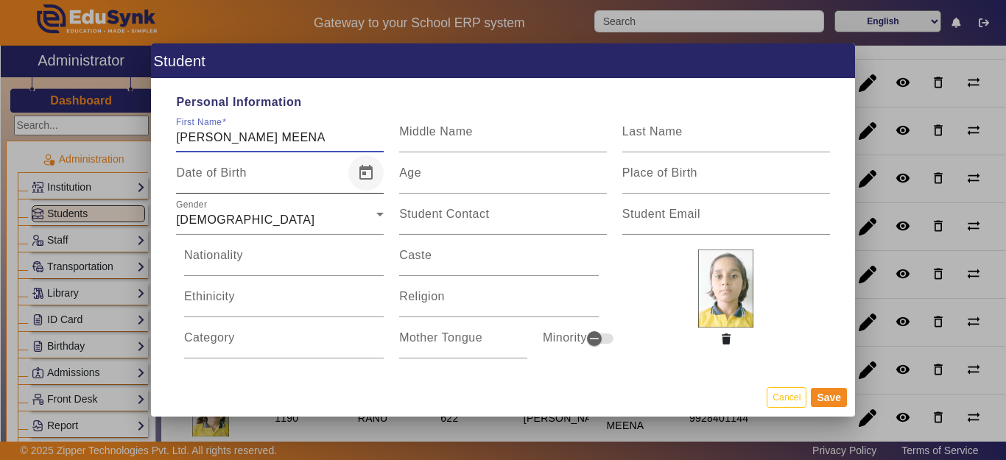
click at [364, 172] on span "Open calendar" at bounding box center [365, 172] width 35 height 35
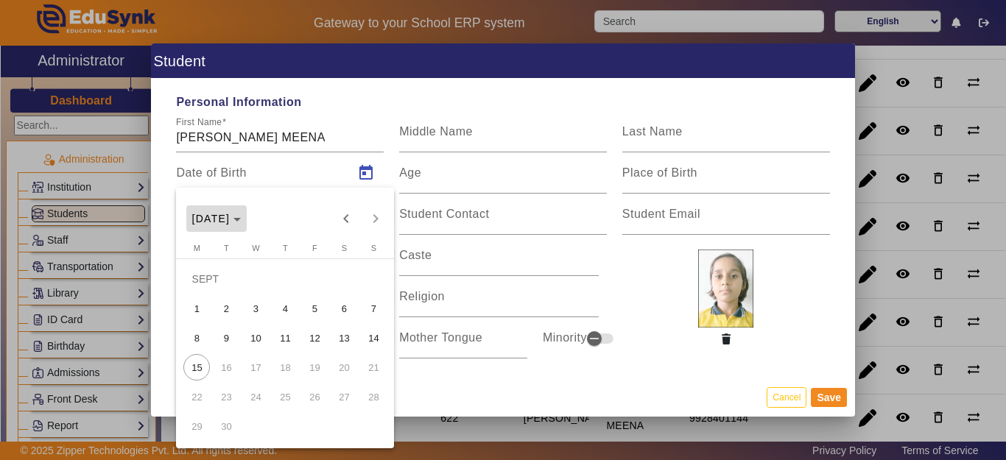
click at [240, 211] on span "Choose month and year" at bounding box center [216, 218] width 61 height 35
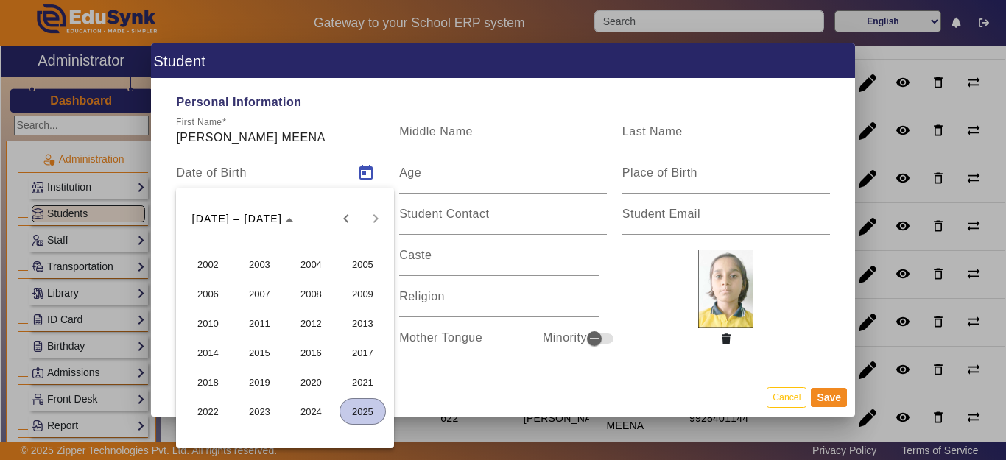
click at [256, 356] on span "2015" at bounding box center [259, 353] width 46 height 27
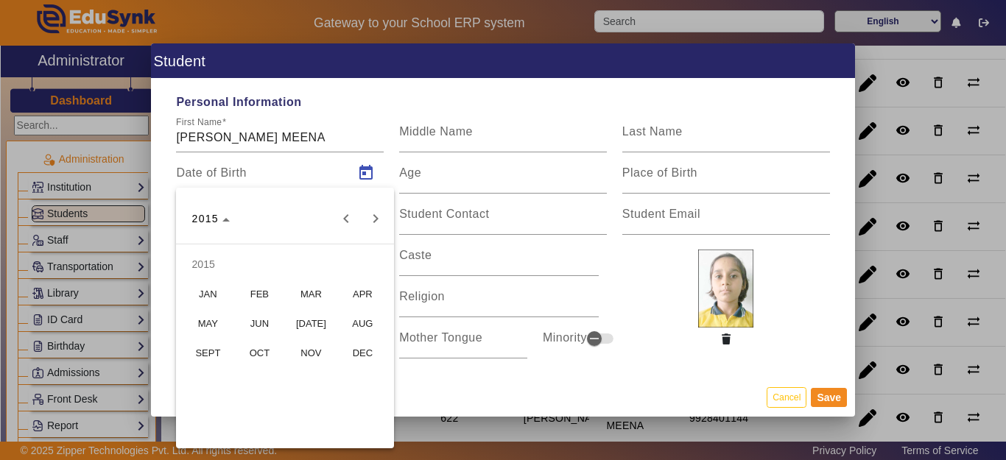
click at [208, 329] on span "MAY" at bounding box center [208, 323] width 46 height 27
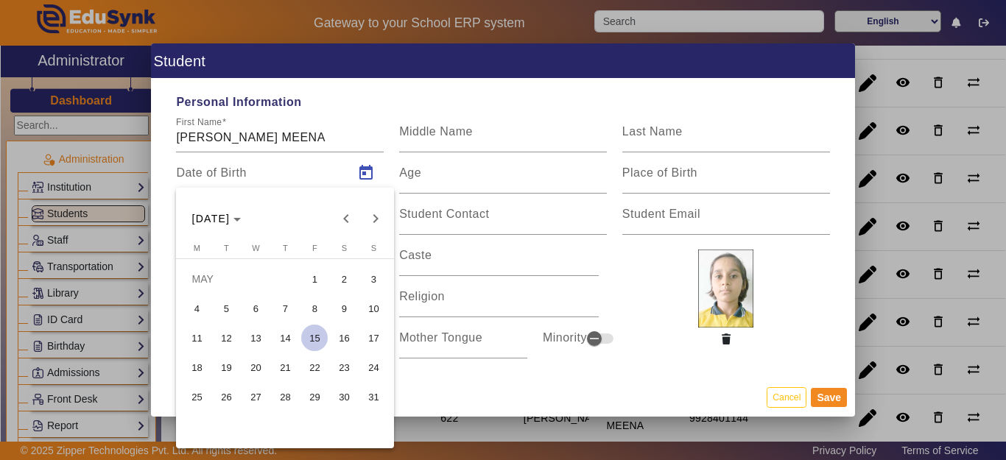
click at [317, 395] on span "29" at bounding box center [314, 397] width 27 height 27
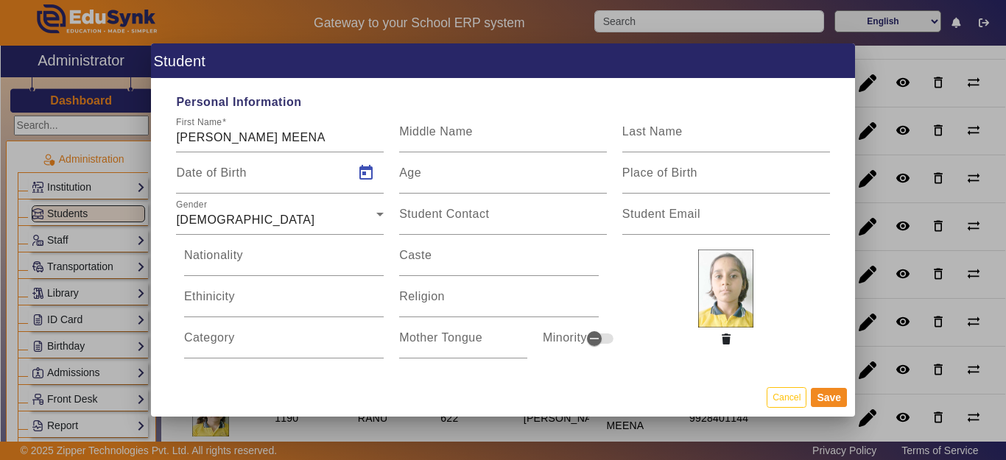
type input "29/05/2015"
type input "10 Yrs, 3 Months, 17 Days"
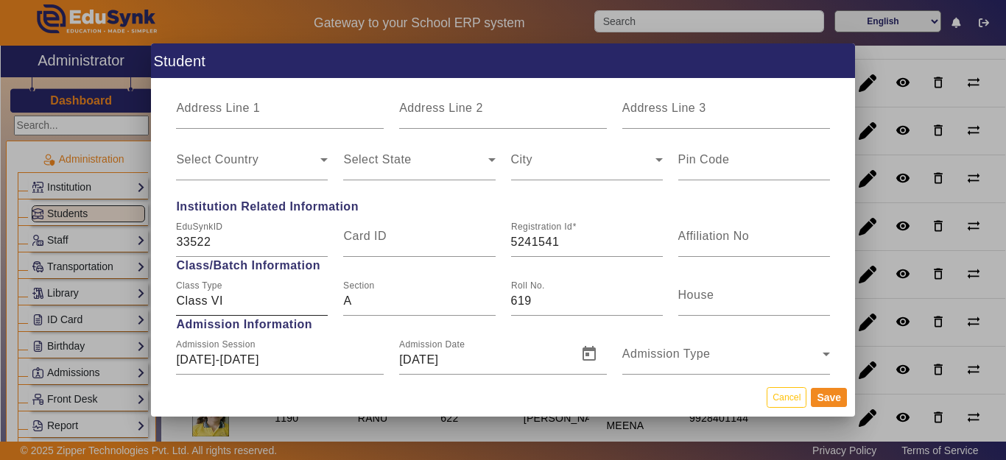
scroll to position [736, 0]
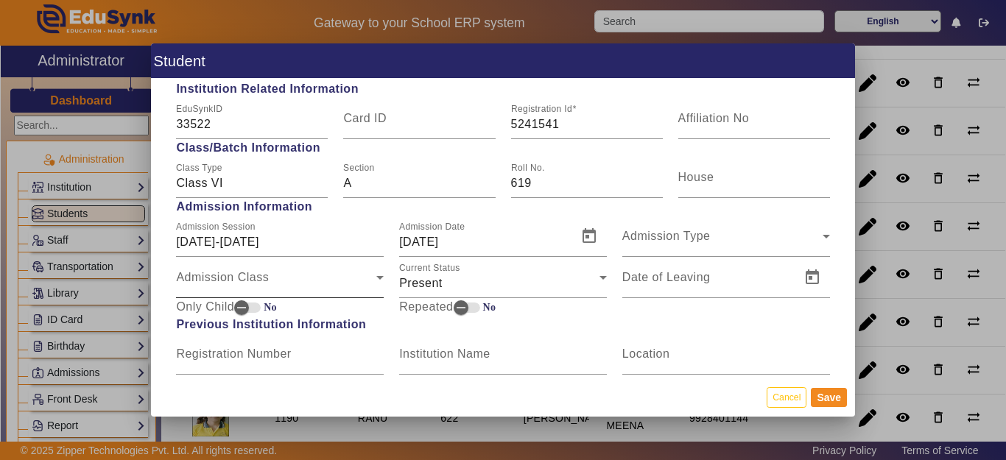
click at [252, 285] on span "Admission Class" at bounding box center [276, 284] width 200 height 18
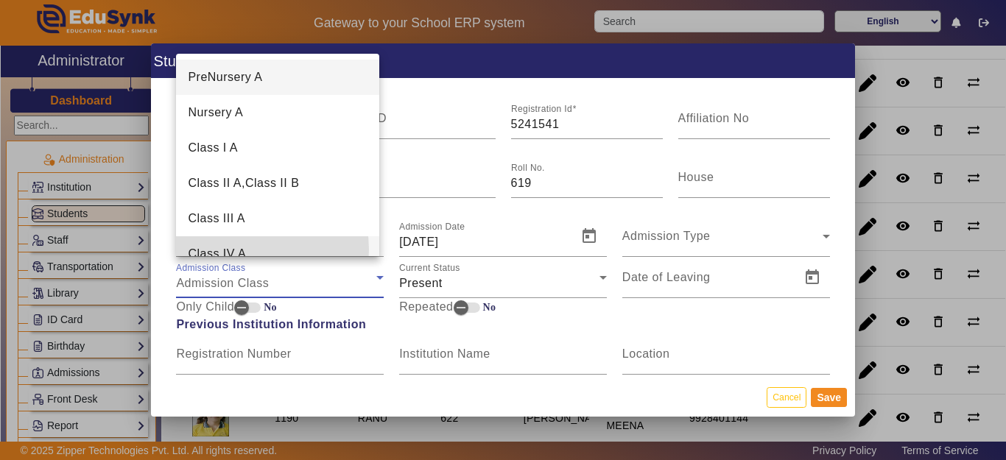
click at [248, 250] on mat-option "Class IV A" at bounding box center [277, 253] width 203 height 35
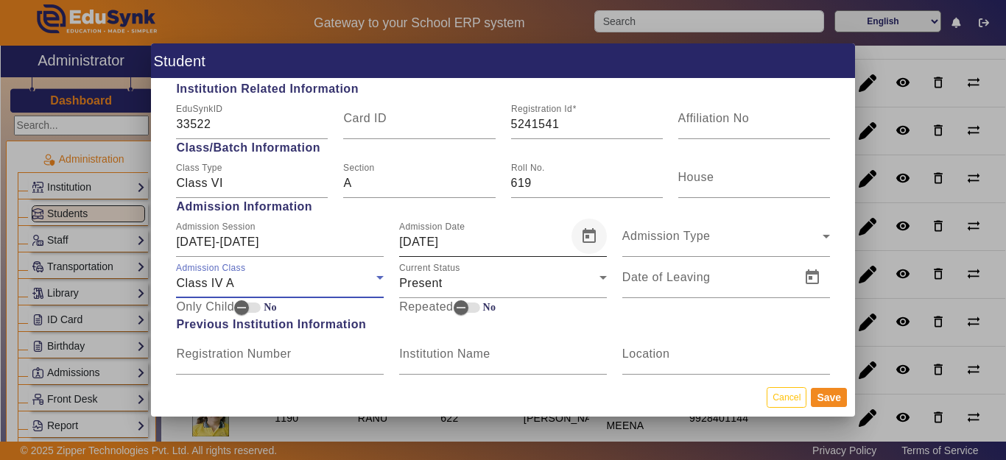
click at [582, 234] on span "Open calendar" at bounding box center [588, 236] width 35 height 35
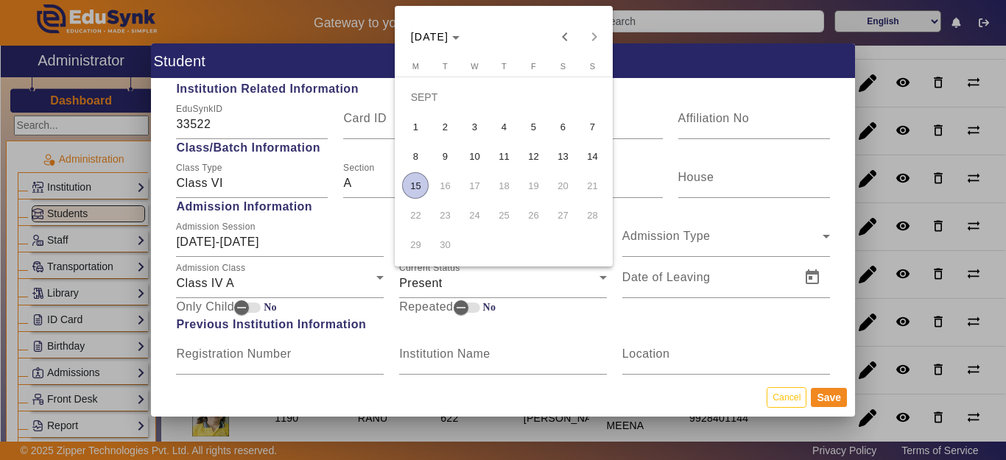
click at [433, 96] on td "SEPT" at bounding box center [504, 96] width 206 height 29
click at [443, 35] on span "[DATE]" at bounding box center [430, 37] width 38 height 12
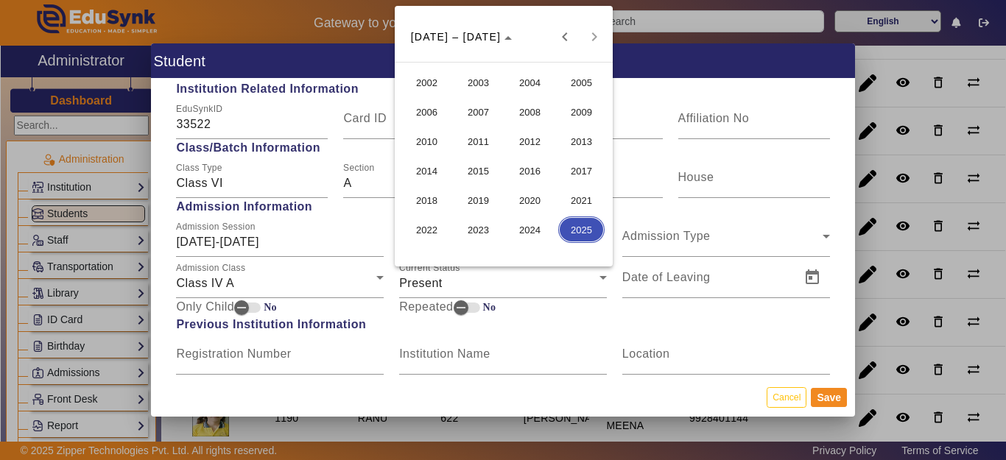
click at [485, 228] on span "2023" at bounding box center [478, 230] width 46 height 27
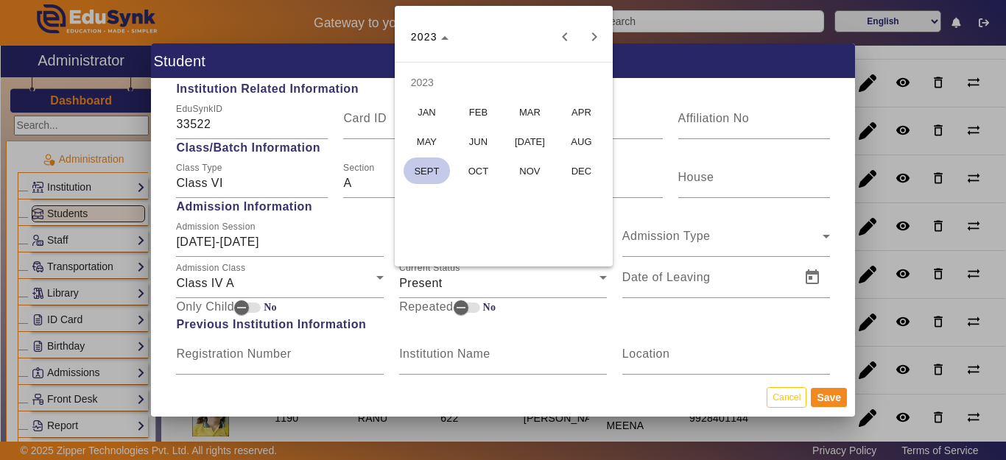
click at [431, 138] on span "MAY" at bounding box center [427, 141] width 46 height 27
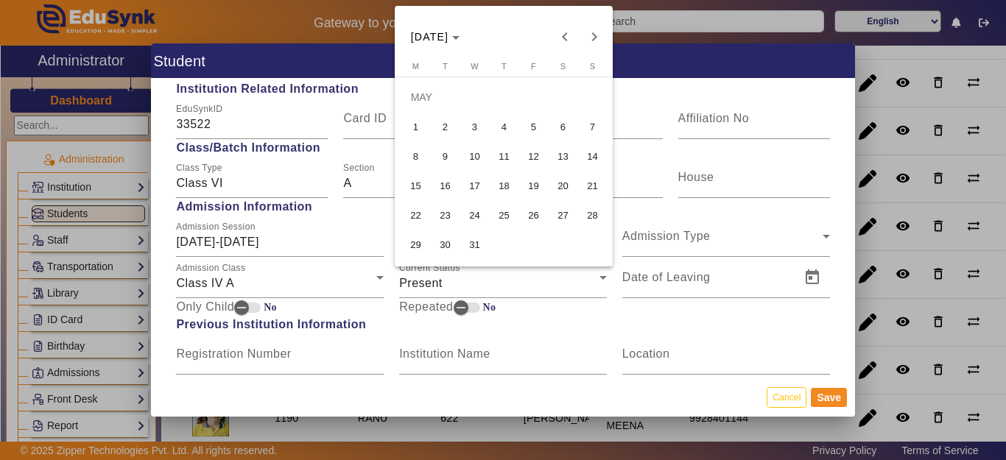
drag, startPoint x: 589, startPoint y: 127, endPoint x: 566, endPoint y: 166, distance: 46.2
click at [588, 128] on span "7" at bounding box center [592, 126] width 27 height 27
type input "07/05/2023"
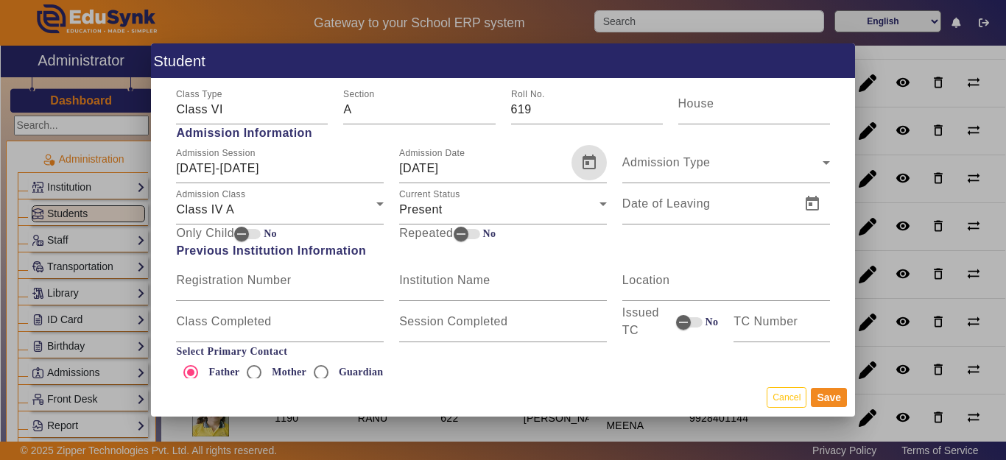
scroll to position [957, 0]
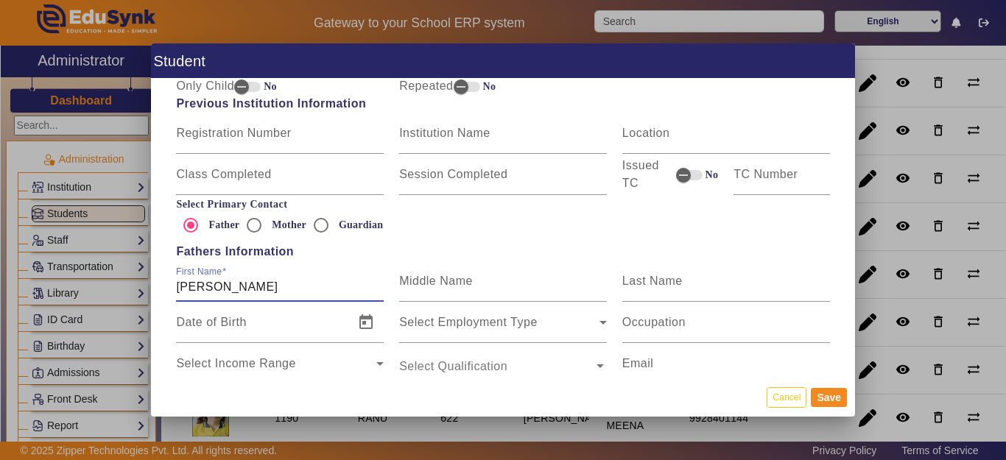
drag, startPoint x: 334, startPoint y: 285, endPoint x: 143, endPoint y: 264, distance: 191.9
click at [143, 264] on div "Student Personal Information First Name PUSHPA MEENA Middle Name Last Name Date…" at bounding box center [503, 230] width 1006 height 460
type input "[PERSON_NAME]"
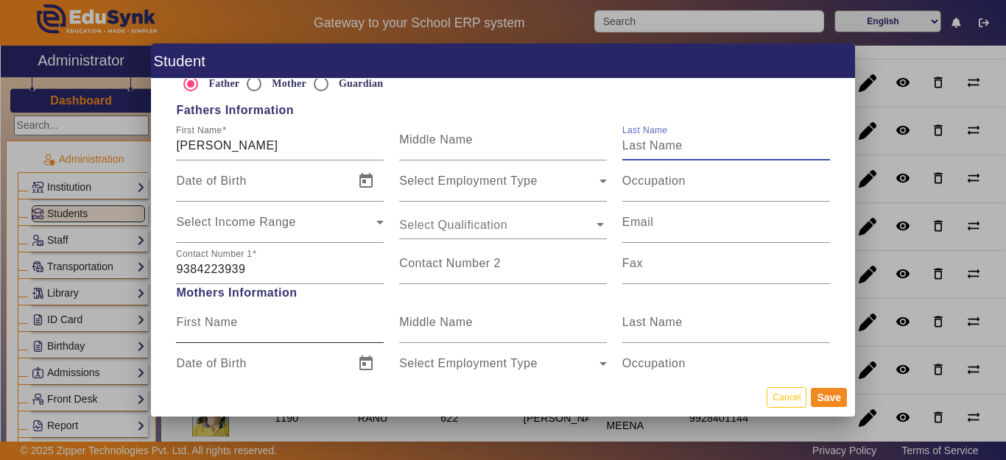
scroll to position [1105, 0]
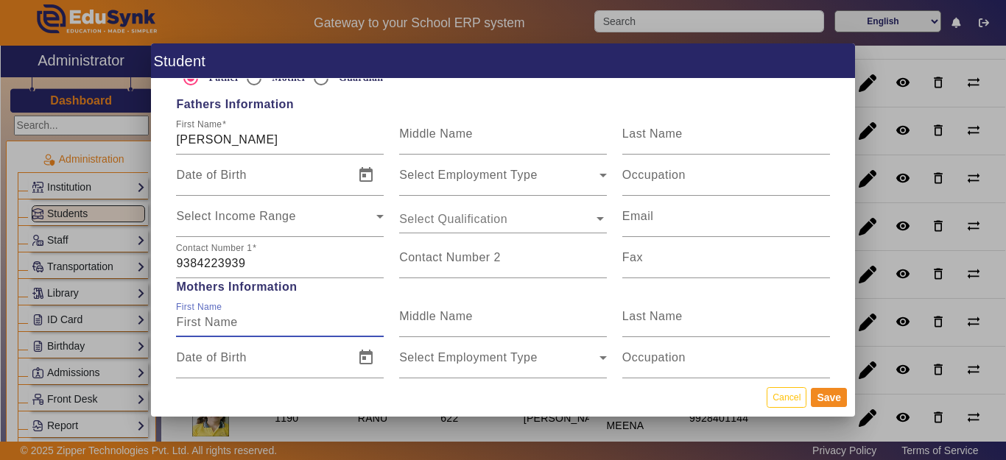
click at [242, 318] on input "First Name" at bounding box center [280, 323] width 208 height 18
type input "[PERSON_NAME]"
drag, startPoint x: 822, startPoint y: 393, endPoint x: 795, endPoint y: 408, distance: 31.0
click at [823, 395] on button "Save" at bounding box center [829, 397] width 36 height 19
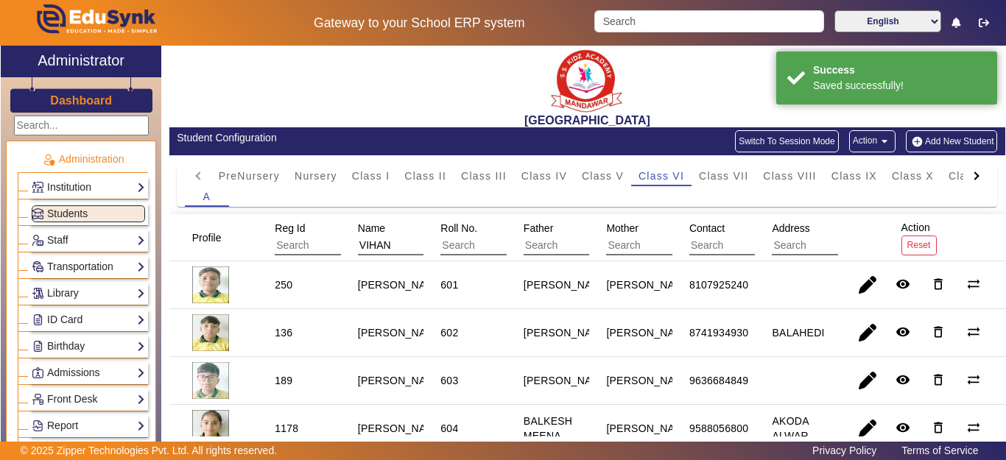
scroll to position [0, 0]
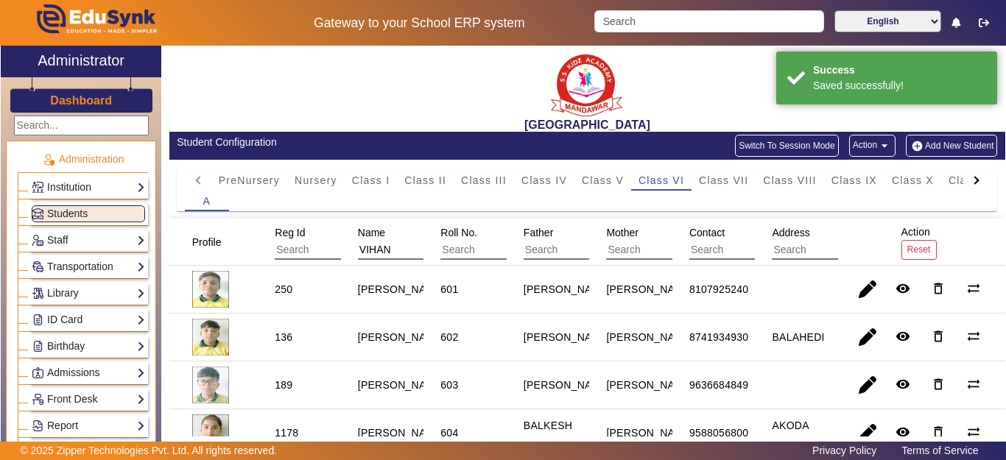
drag, startPoint x: 389, startPoint y: 245, endPoint x: 328, endPoint y: 238, distance: 60.8
click at [328, 238] on mat-header-row "Profile Reg Id Name VIHAN Roll No. Father Mother Contact Address Action Reset" at bounding box center [587, 242] width 836 height 47
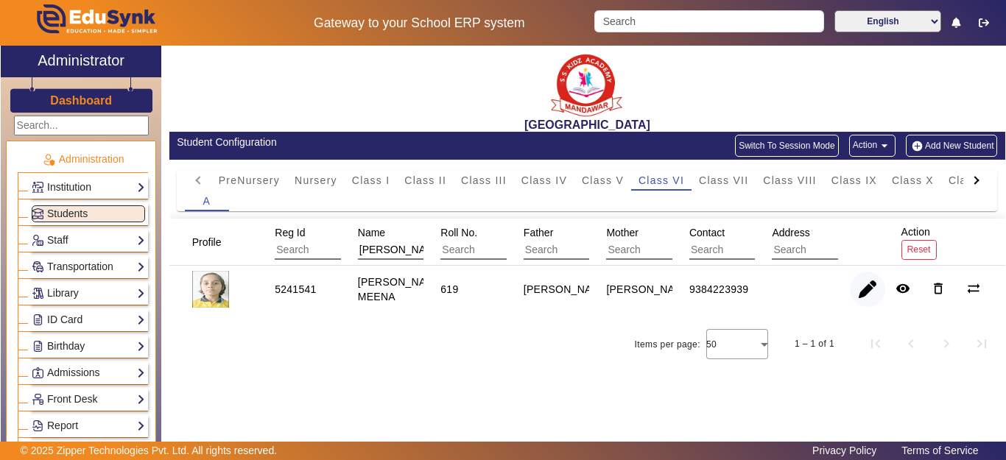
click at [873, 290] on span "button" at bounding box center [867, 289] width 35 height 35
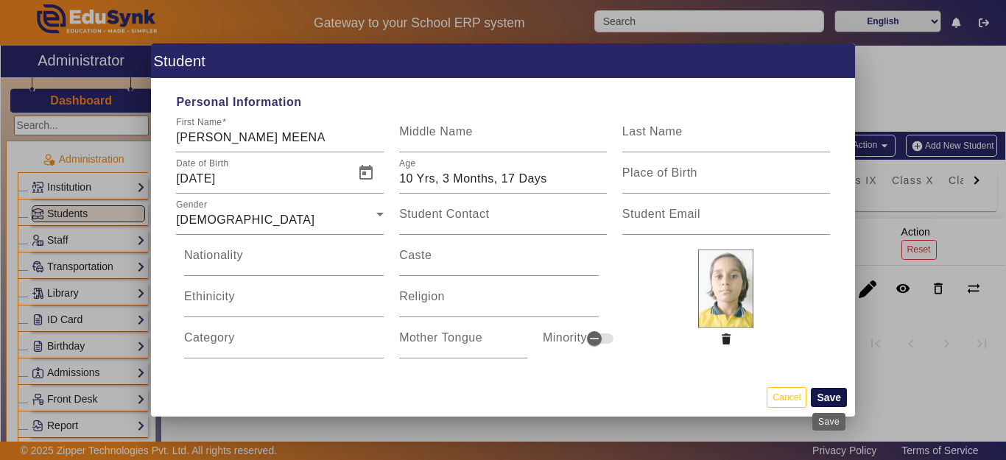
click at [827, 399] on button "Save" at bounding box center [829, 397] width 36 height 19
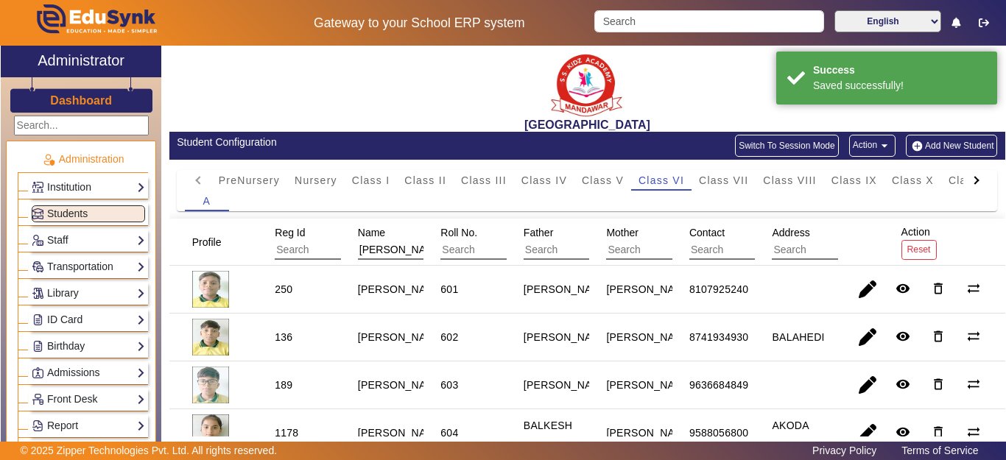
drag, startPoint x: 312, startPoint y: 248, endPoint x: 323, endPoint y: 260, distance: 16.7
click at [308, 248] on mat-header-row "Profile Reg Id Name PUSHPA Roll No. Father Mother Contact Address Action Reset" at bounding box center [587, 242] width 836 height 47
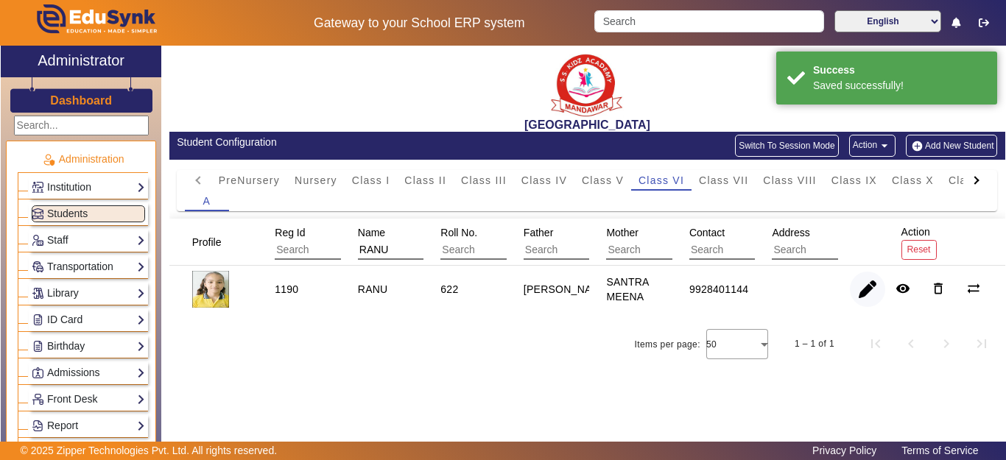
type input "RANU"
click at [876, 290] on span "button" at bounding box center [867, 289] width 35 height 35
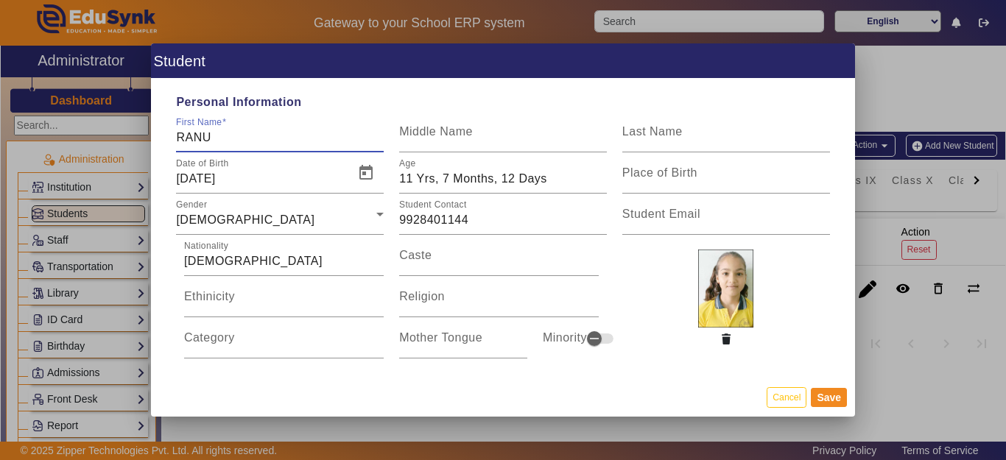
scroll to position [221, 0]
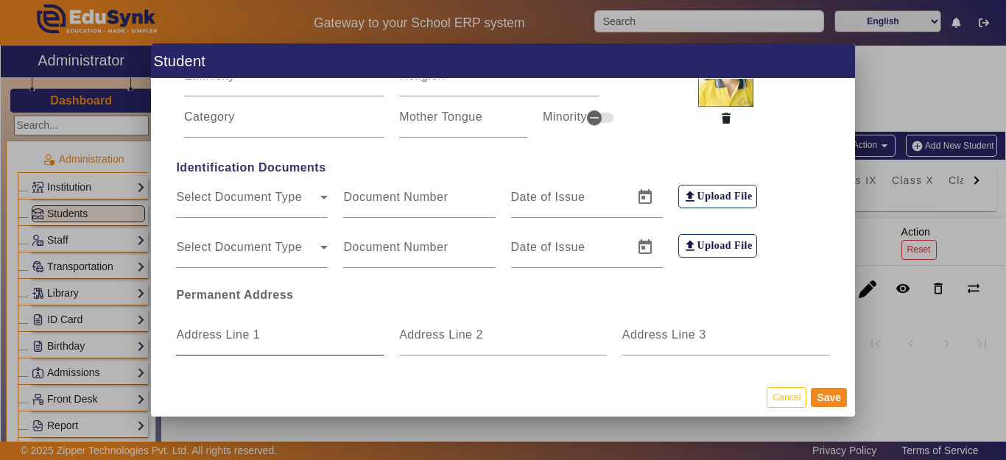
click at [242, 344] on input "Address Line 1" at bounding box center [280, 341] width 208 height 18
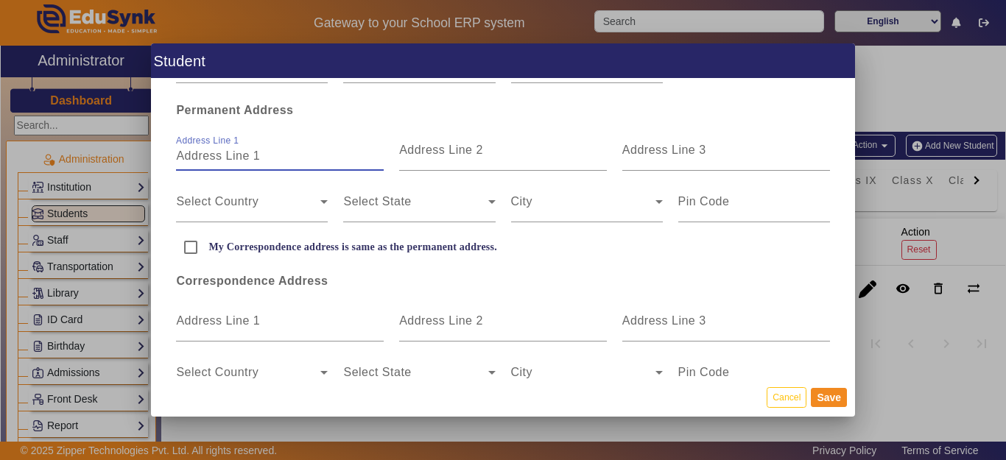
scroll to position [442, 0]
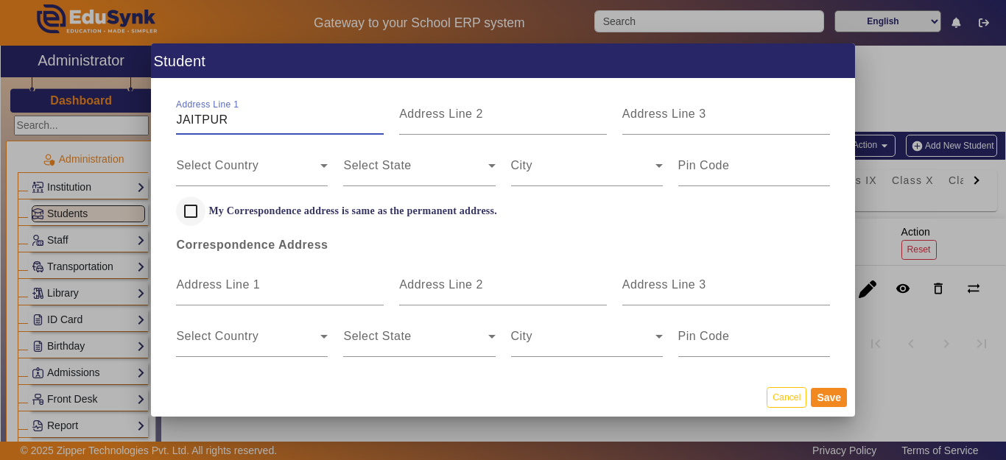
type input "JAITPUR"
click at [191, 217] on input "My Correspondence address is same as the permanent address." at bounding box center [190, 211] width 29 height 29
checkbox input "true"
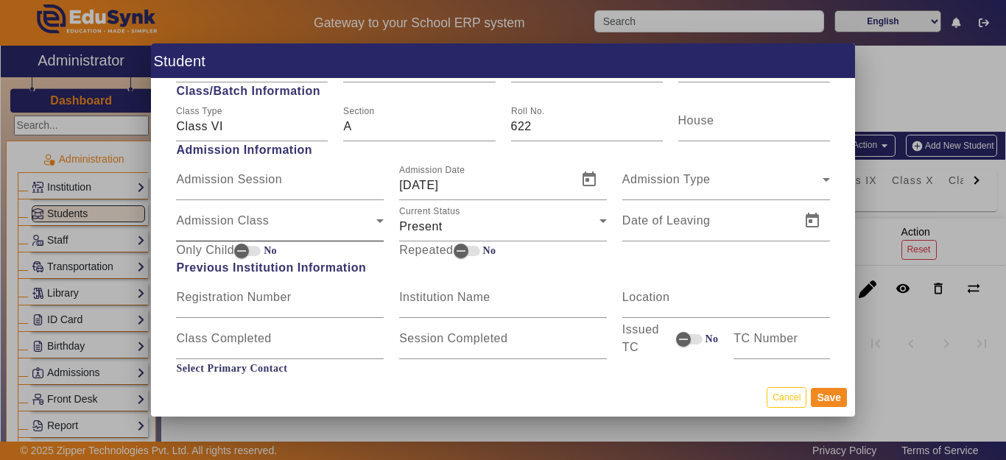
scroll to position [663, 0]
click at [234, 220] on span "Admission Class" at bounding box center [276, 226] width 200 height 18
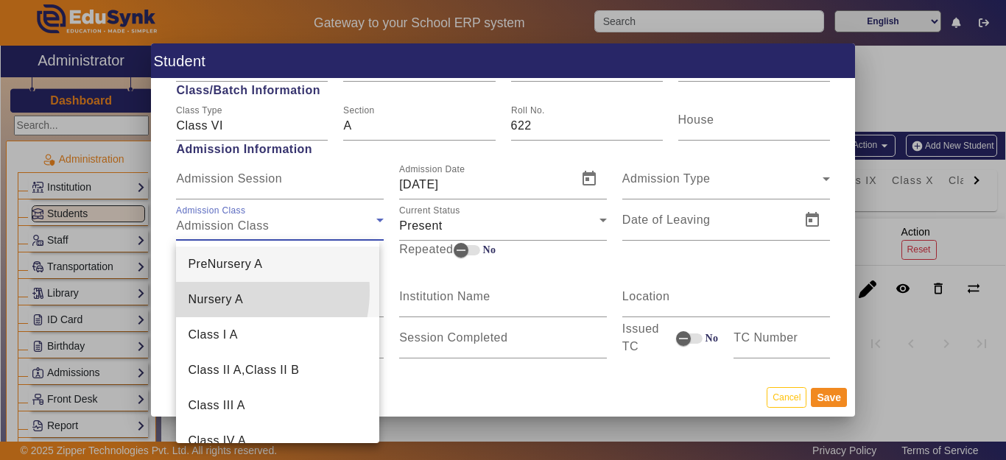
click at [229, 291] on span "Nursery A" at bounding box center [215, 300] width 55 height 18
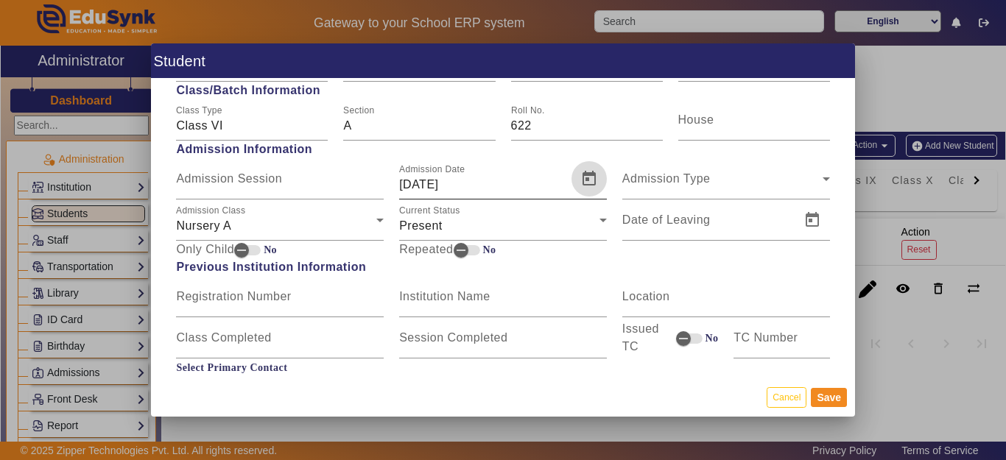
click at [571, 177] on span "Open calendar" at bounding box center [588, 178] width 35 height 35
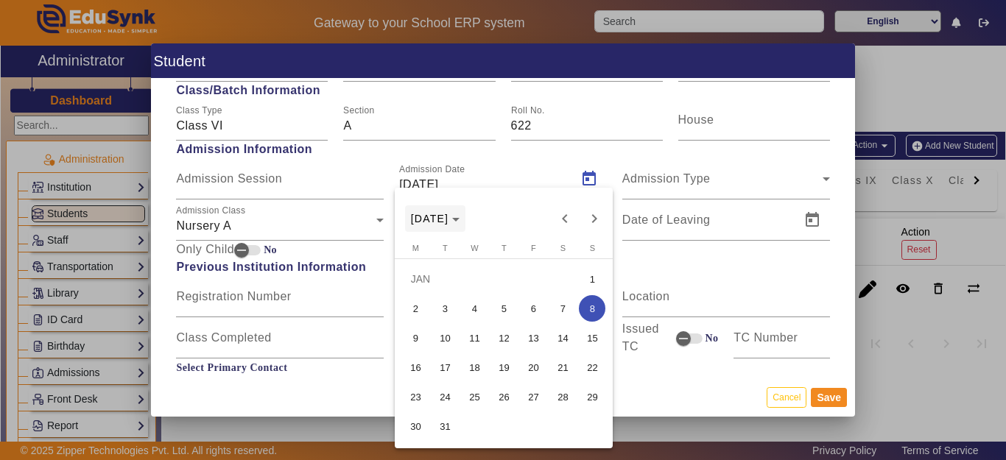
click at [449, 217] on span "[DATE]" at bounding box center [430, 219] width 38 height 12
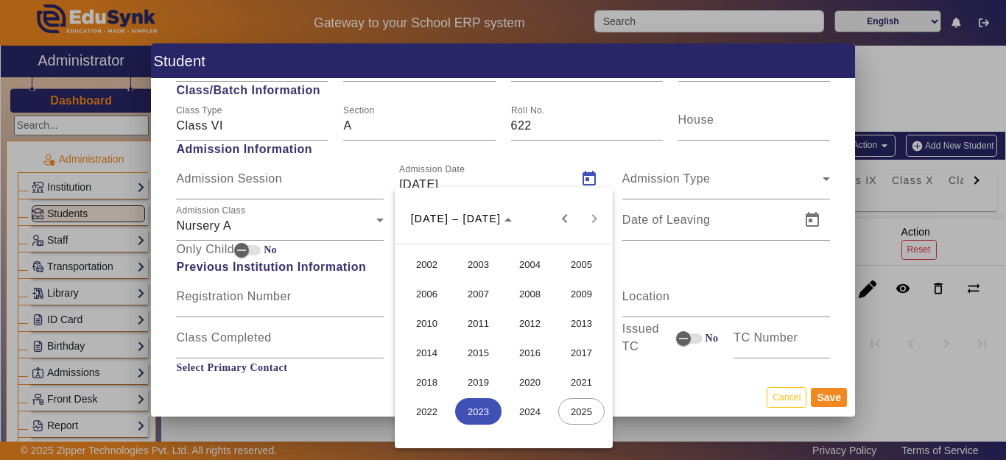
click at [576, 351] on span "2017" at bounding box center [581, 353] width 46 height 27
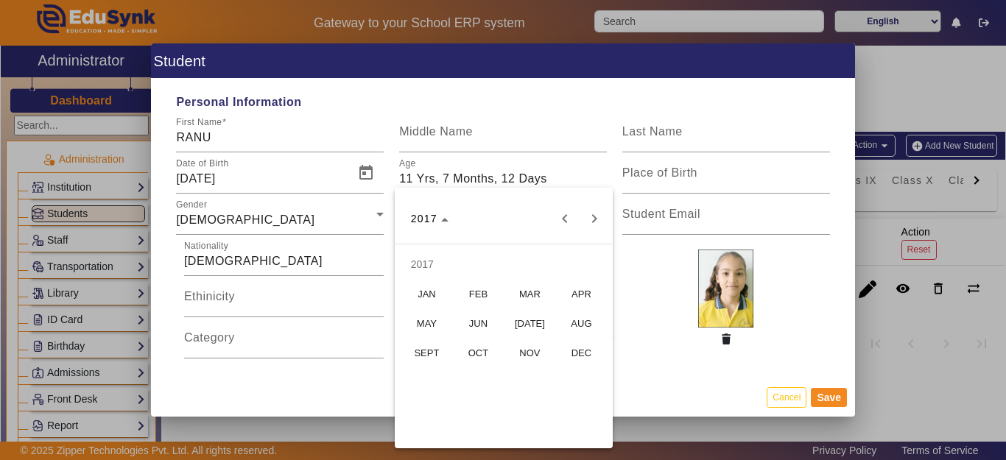
scroll to position [663, 0]
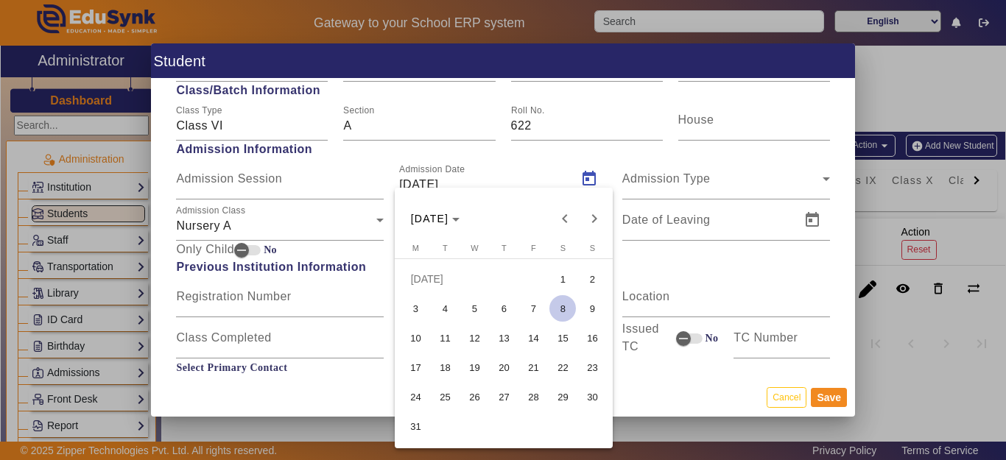
click at [471, 312] on span "5" at bounding box center [474, 308] width 27 height 27
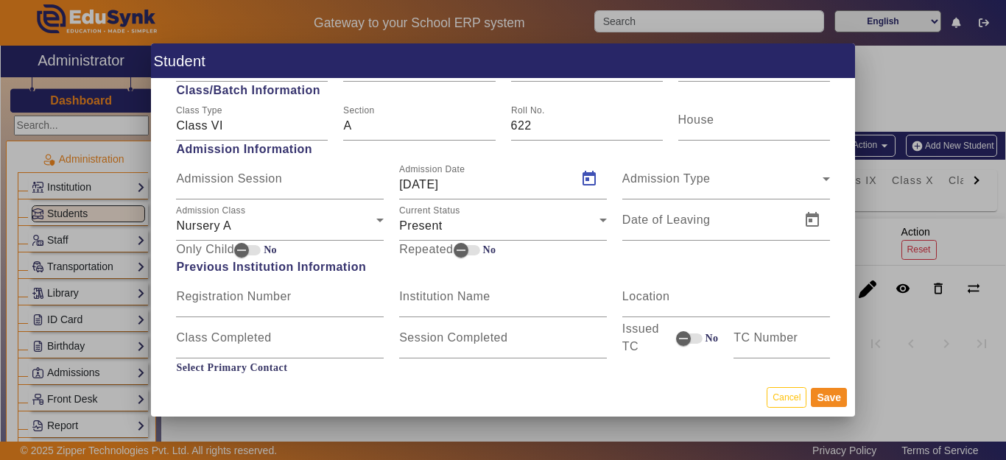
type input "[DATE]"
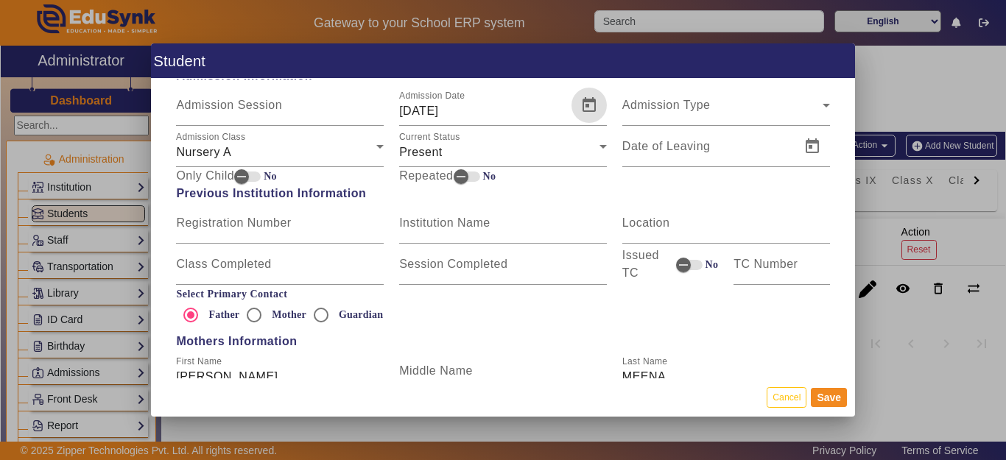
scroll to position [884, 0]
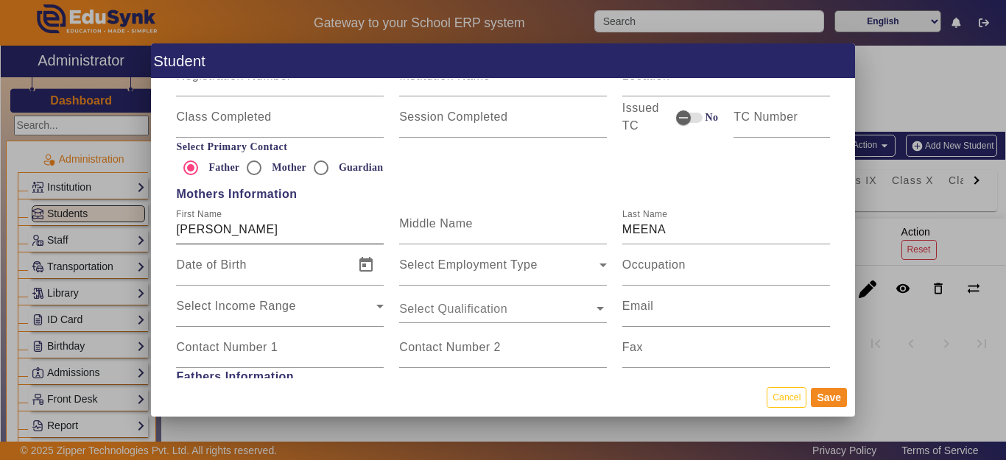
click at [255, 227] on input "[PERSON_NAME]" at bounding box center [280, 230] width 208 height 18
type input "SANTRA MEENA"
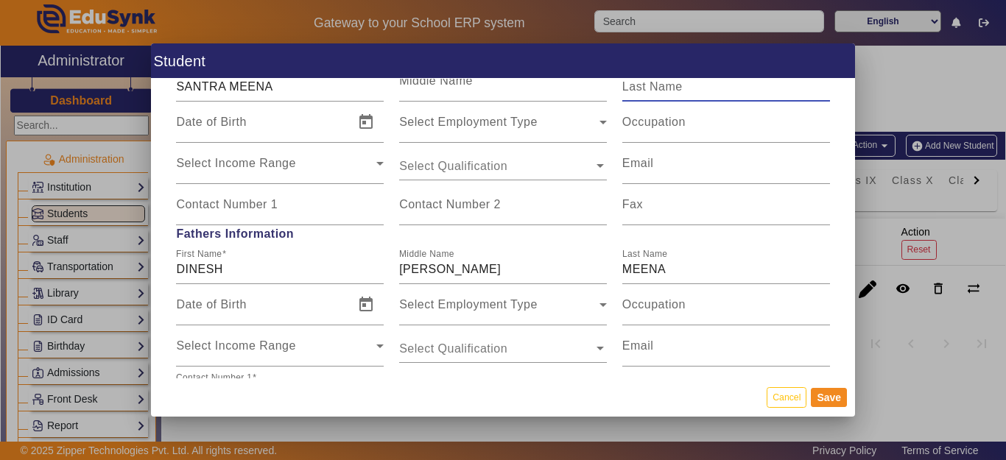
scroll to position [1031, 0]
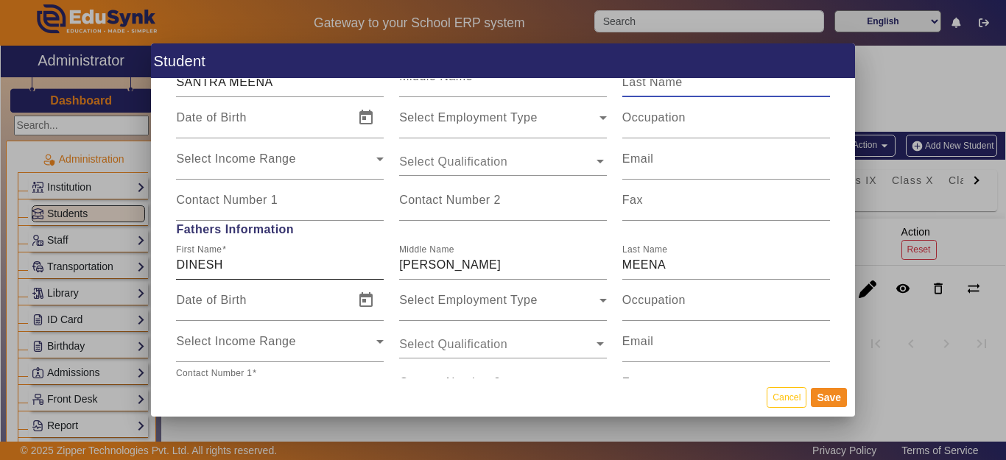
click at [274, 259] on input "DINESH" at bounding box center [280, 265] width 208 height 18
type input "[PERSON_NAME]"
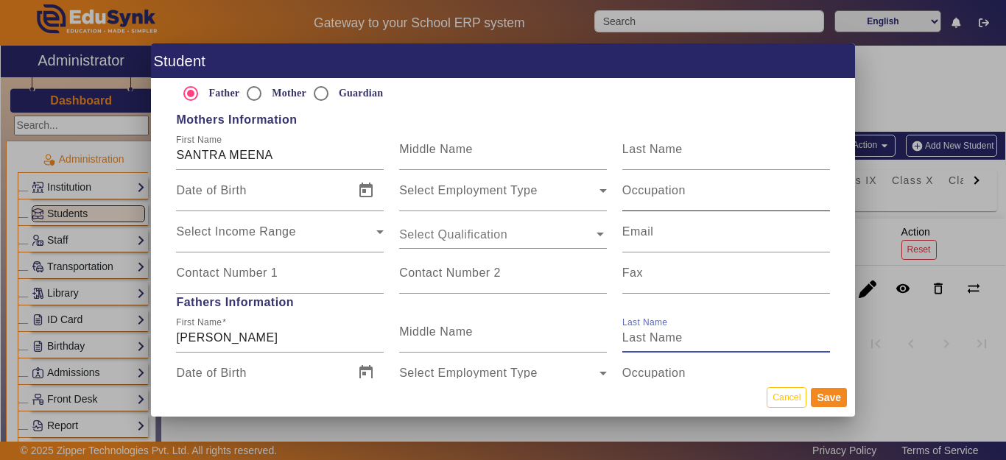
scroll to position [957, 0]
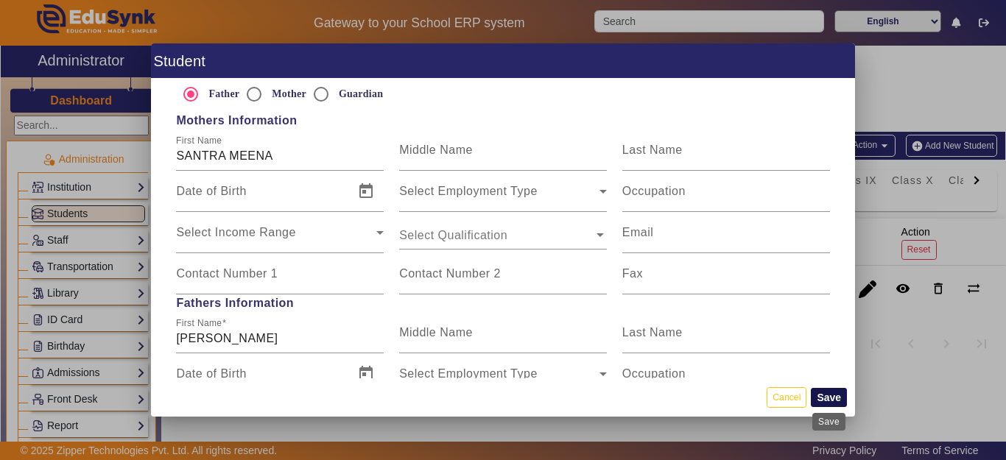
click at [833, 401] on button "Save" at bounding box center [829, 397] width 36 height 19
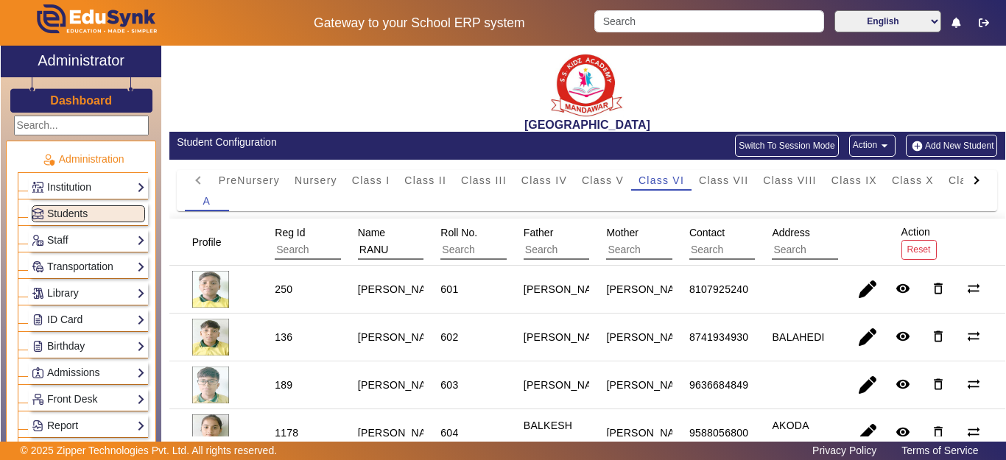
drag, startPoint x: 381, startPoint y: 247, endPoint x: 331, endPoint y: 249, distance: 49.4
click at [323, 247] on mat-header-row "Profile Reg Id Name [PERSON_NAME] Roll No. Father Mother Contact Address Action…" at bounding box center [587, 242] width 836 height 47
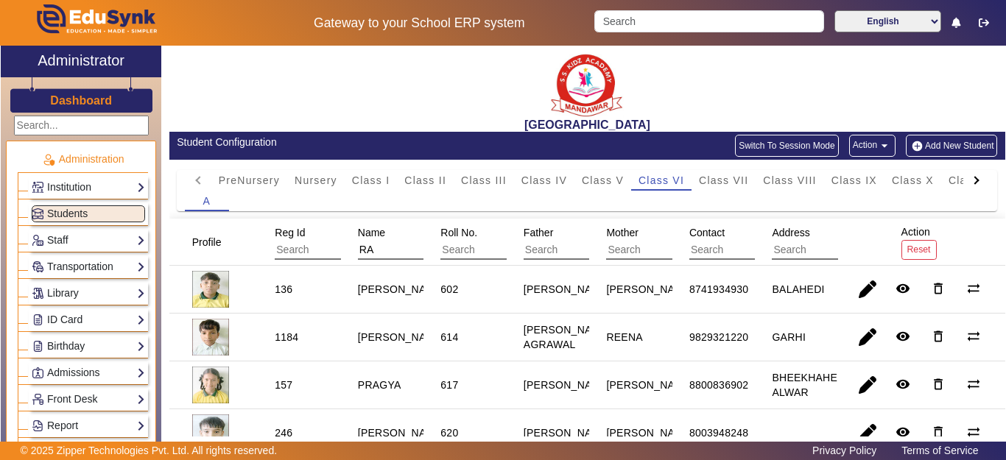
type input "R"
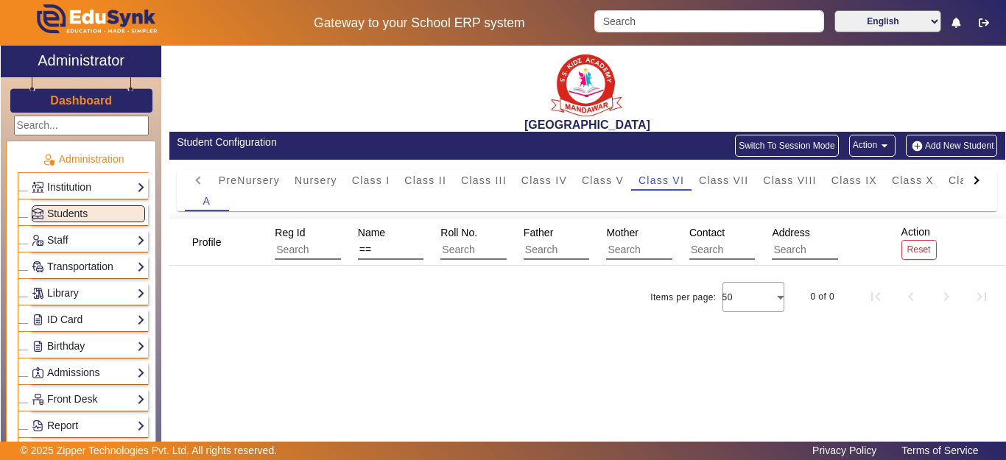
type input "="
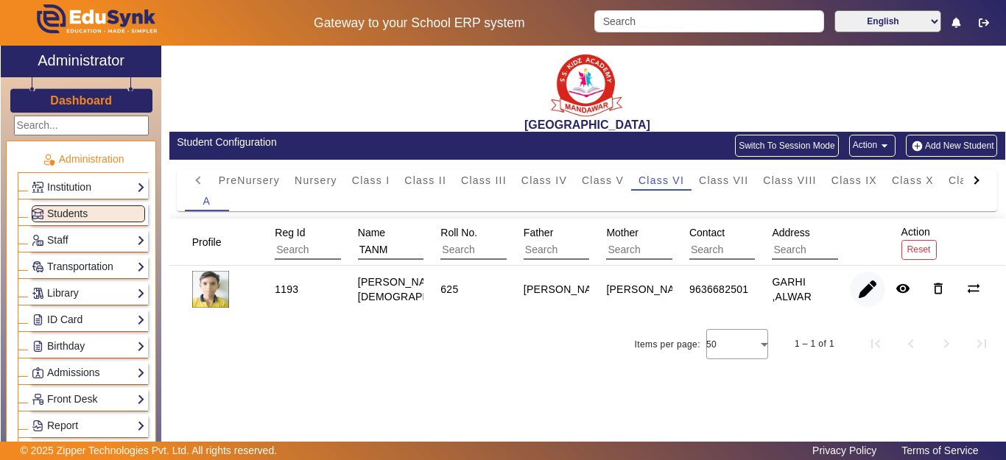
type input "TANM"
click at [860, 282] on span "button" at bounding box center [867, 289] width 35 height 35
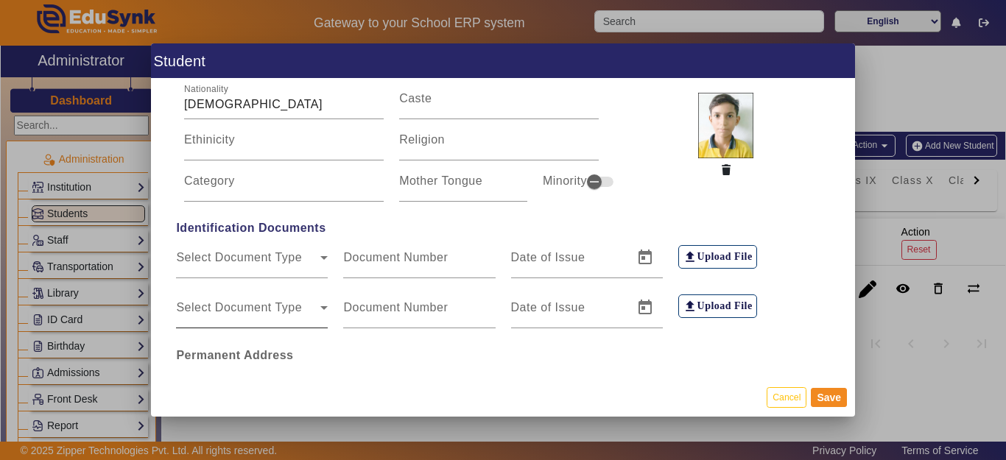
scroll to position [221, 0]
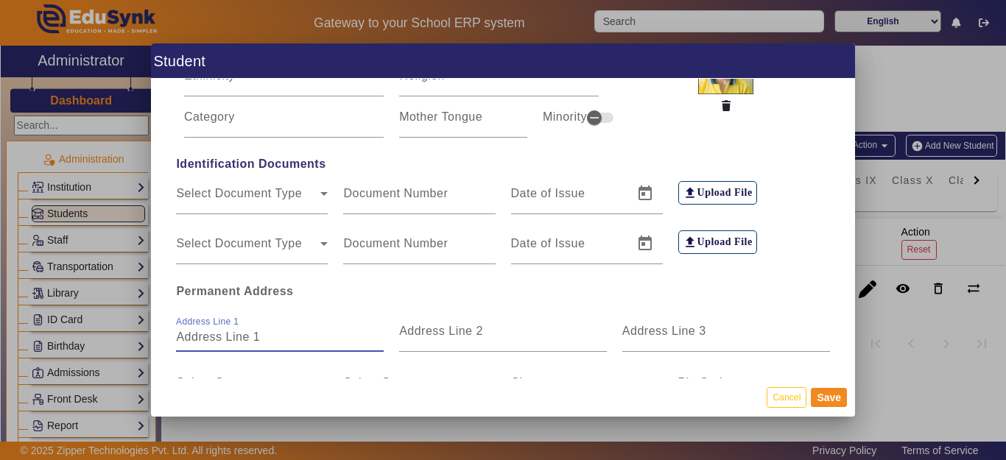
click at [260, 338] on input "Address Line 1" at bounding box center [280, 337] width 208 height 18
type input "GARHI ALWAR"
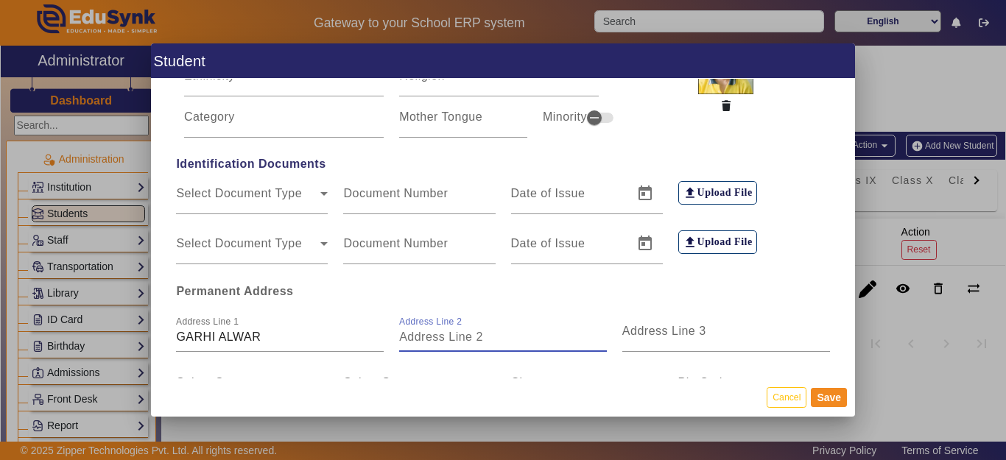
scroll to position [368, 0]
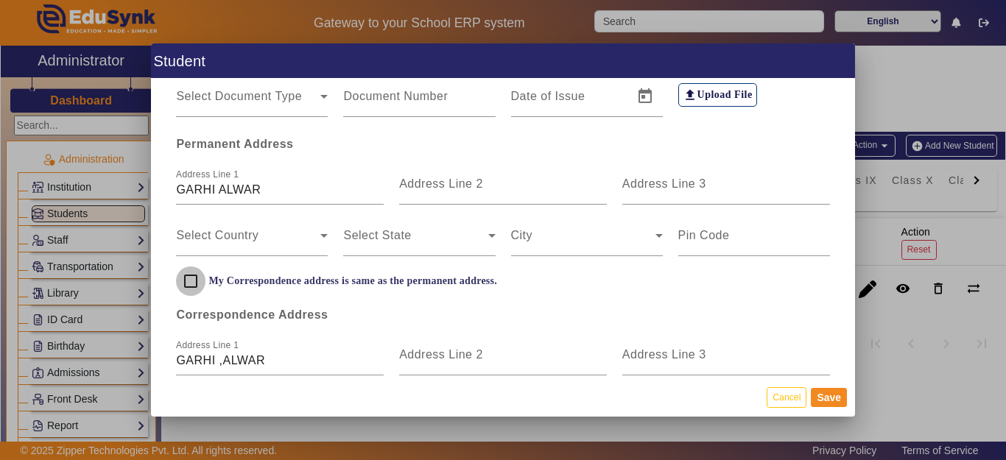
click at [186, 280] on input "My Correspondence address is same as the permanent address." at bounding box center [190, 281] width 29 height 29
checkbox input "true"
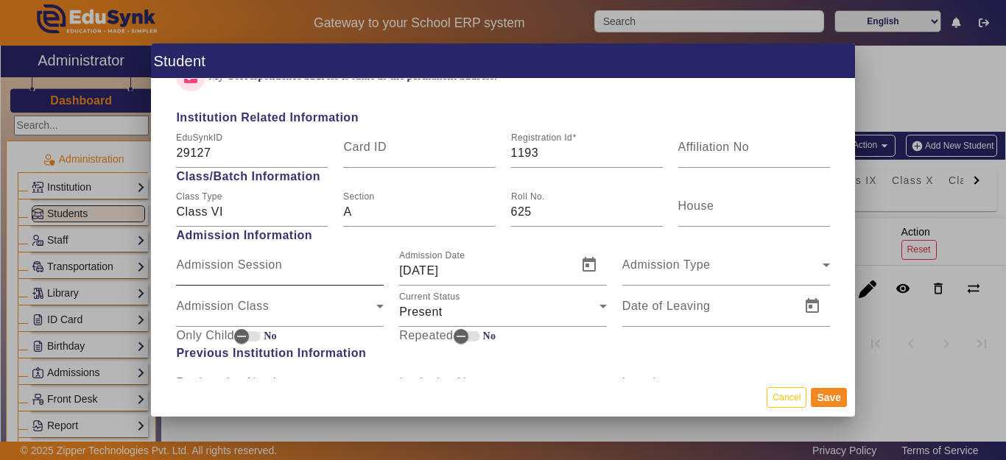
scroll to position [589, 0]
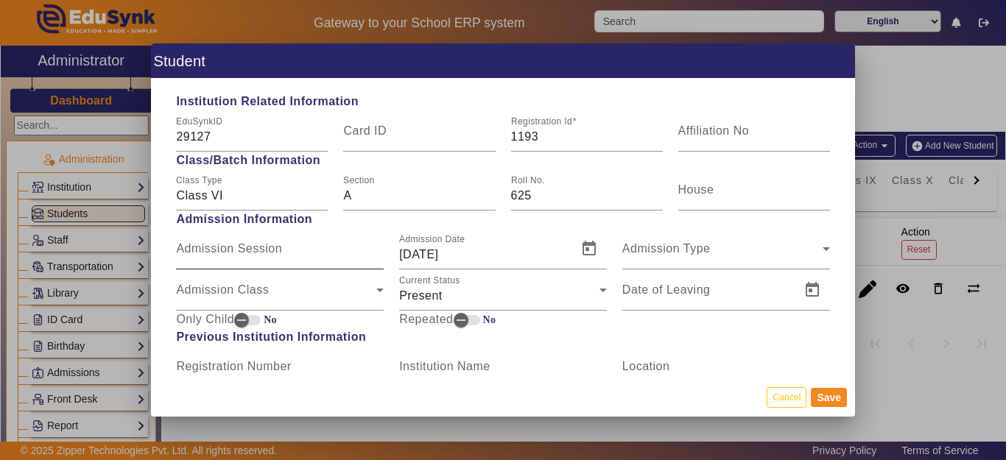
click at [239, 251] on mat-label "Admission Session" at bounding box center [229, 248] width 106 height 13
click at [239, 251] on input "Admission Session" at bounding box center [280, 255] width 208 height 18
click at [230, 303] on div "Admission Class" at bounding box center [276, 296] width 200 height 18
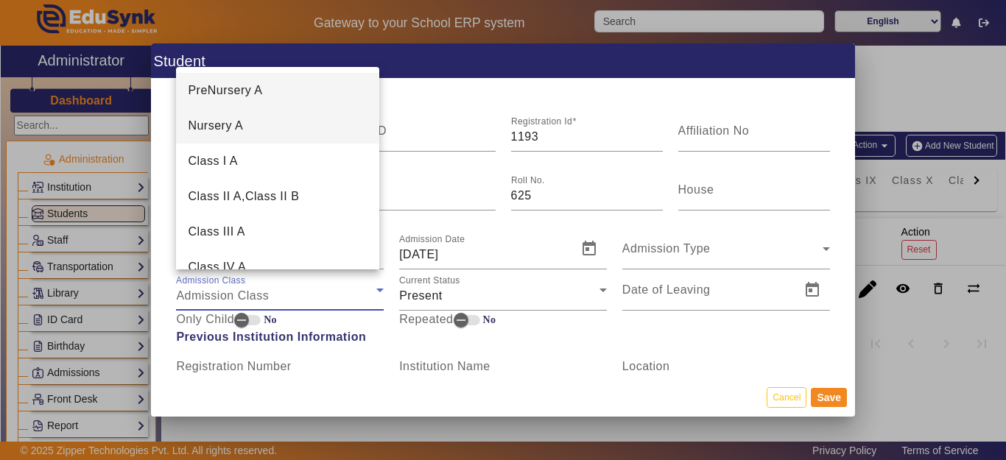
click at [231, 126] on span "Nursery A" at bounding box center [215, 126] width 55 height 18
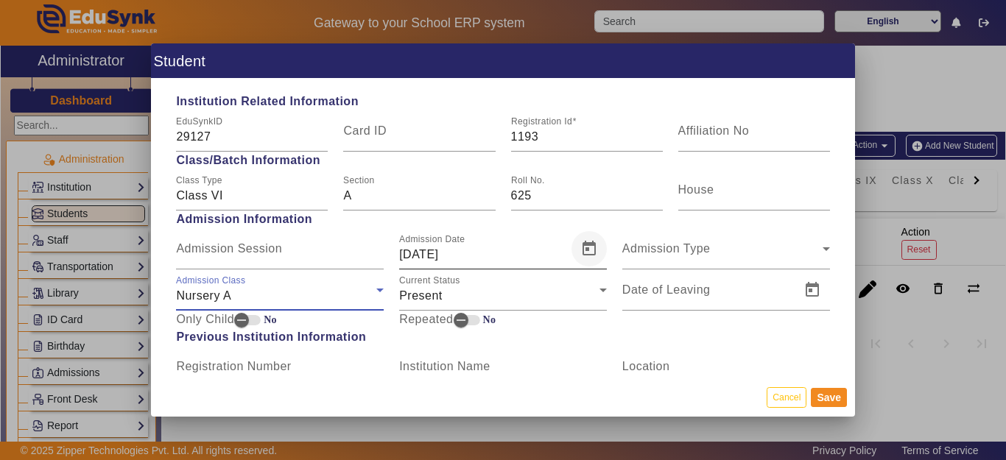
click at [579, 246] on span "Open calendar" at bounding box center [588, 248] width 35 height 35
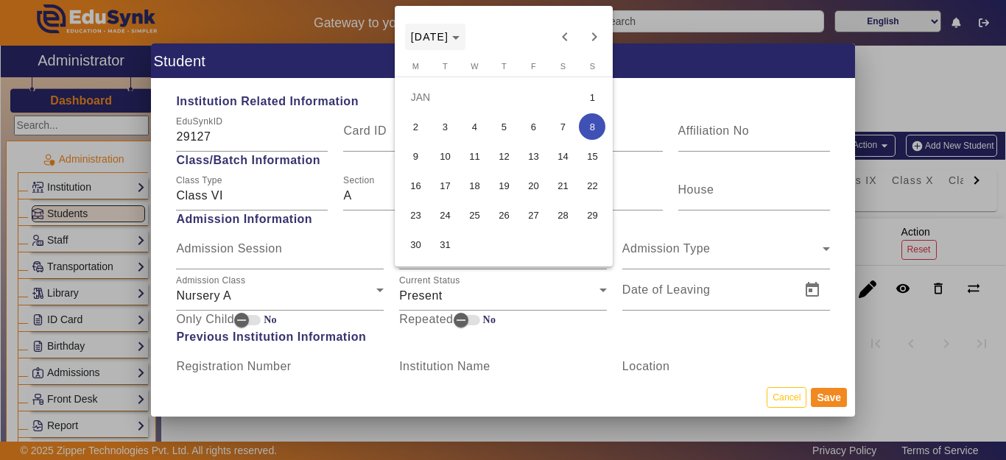
drag, startPoint x: 449, startPoint y: 37, endPoint x: 450, endPoint y: 46, distance: 9.7
click at [449, 39] on span "[DATE]" at bounding box center [430, 37] width 38 height 12
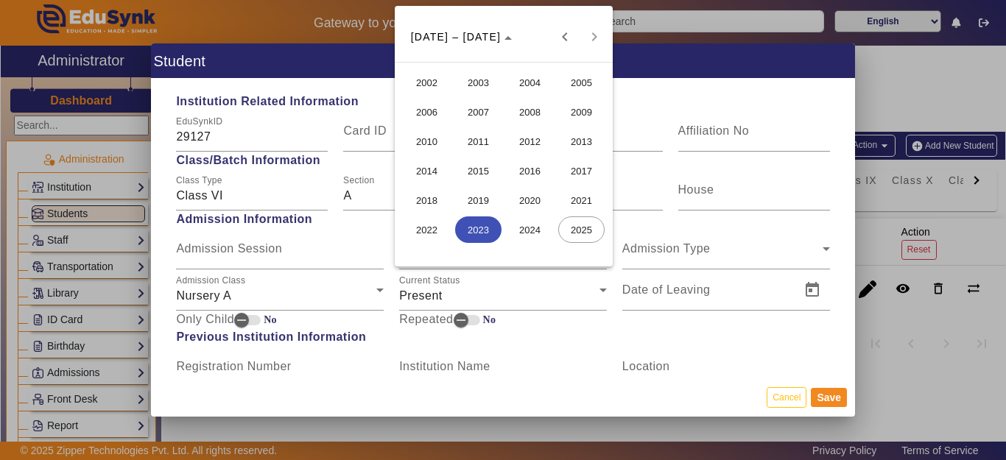
click at [567, 171] on span "2017" at bounding box center [581, 171] width 46 height 27
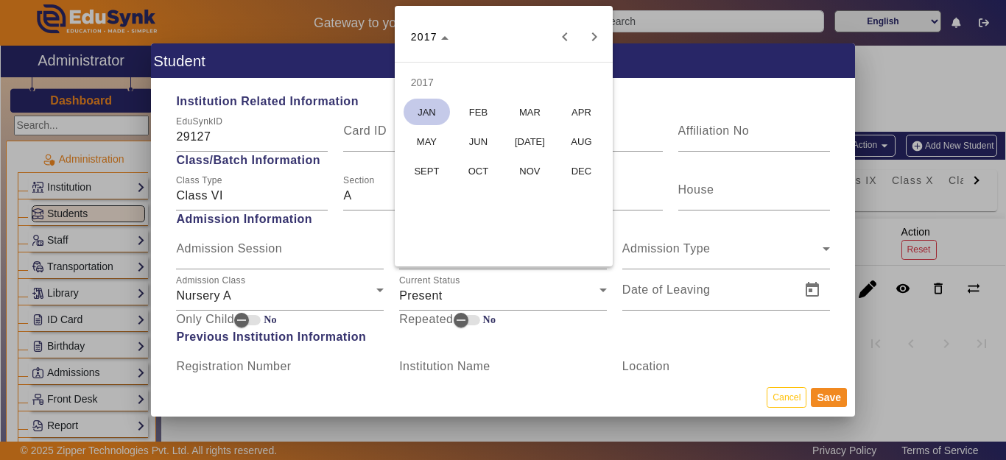
click at [524, 139] on span "[DATE]" at bounding box center [530, 141] width 46 height 27
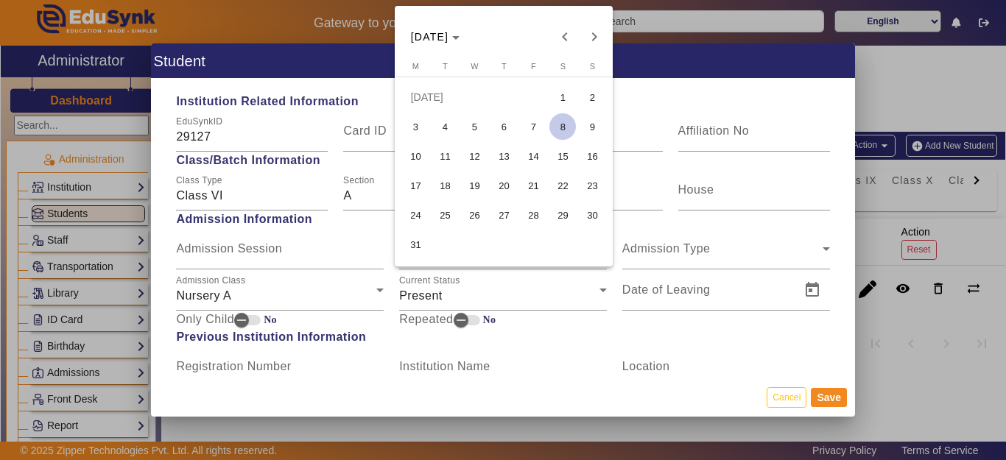
click at [440, 122] on span "4" at bounding box center [445, 126] width 27 height 27
type input "[DATE]"
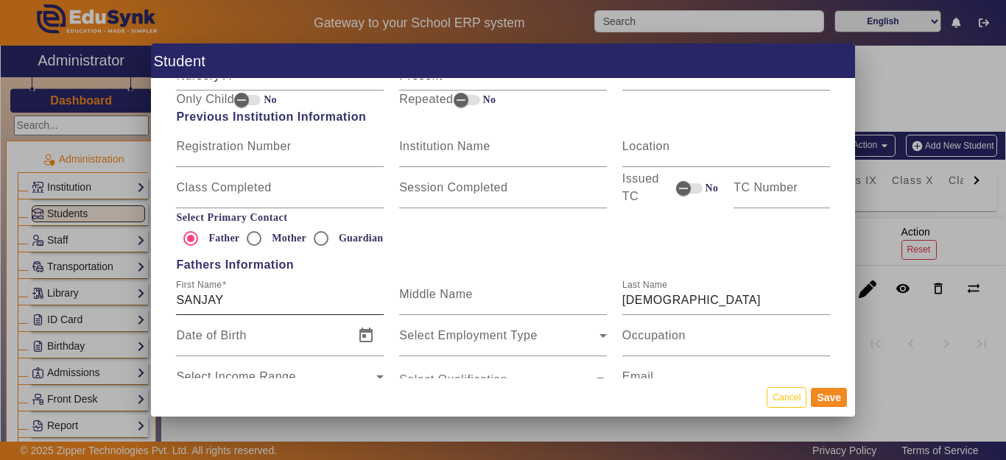
scroll to position [810, 0]
click at [254, 302] on input "SANJAY" at bounding box center [280, 300] width 208 height 18
type input "[PERSON_NAME]"
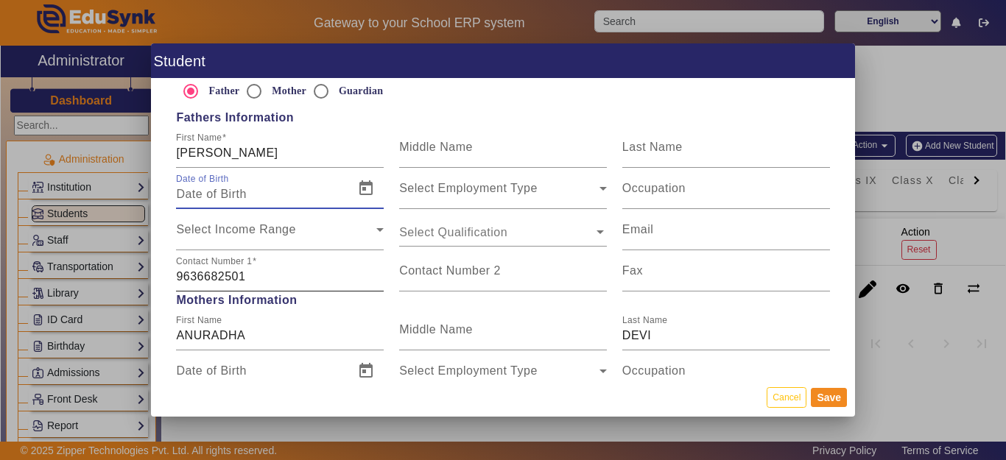
scroll to position [957, 0]
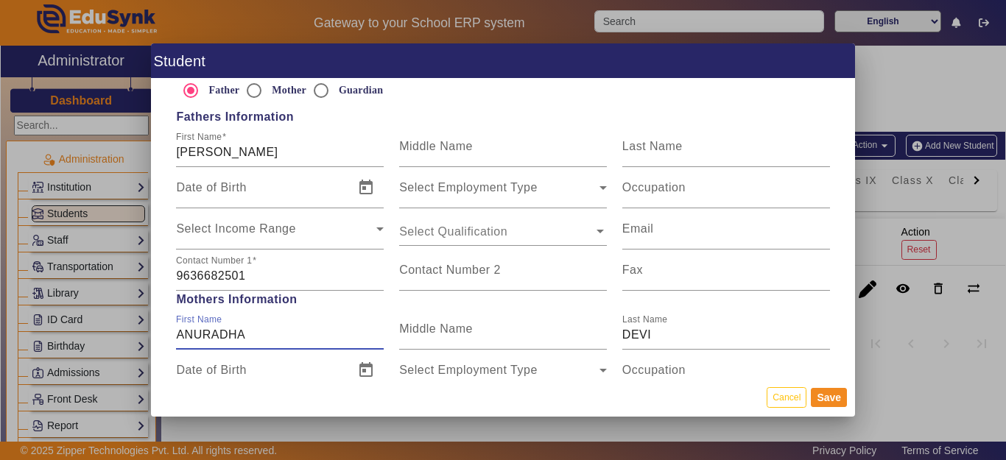
drag, startPoint x: 275, startPoint y: 339, endPoint x: 138, endPoint y: 344, distance: 137.1
click at [137, 344] on div "Student Personal Information First Name [PERSON_NAME] Middle Name Last Name JAI…" at bounding box center [503, 230] width 1006 height 460
type input "[PERSON_NAME]"
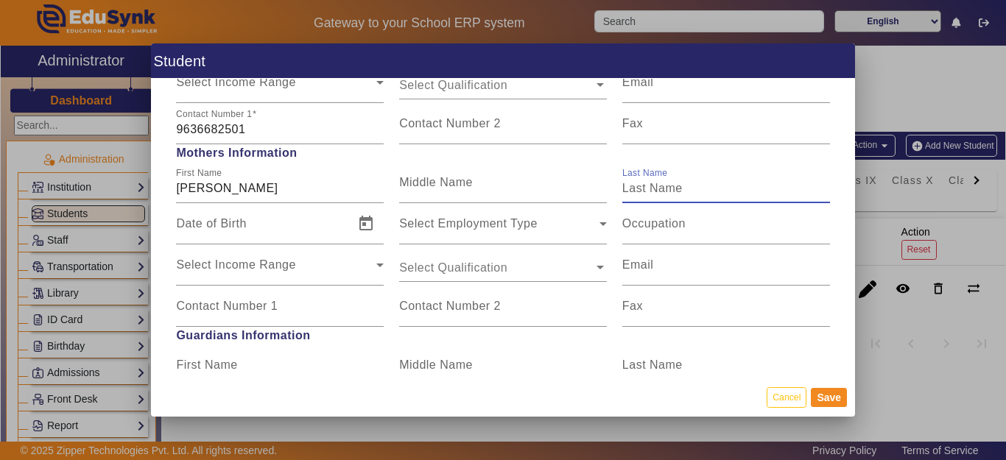
scroll to position [1105, 0]
click at [836, 394] on button "Save" at bounding box center [829, 397] width 36 height 19
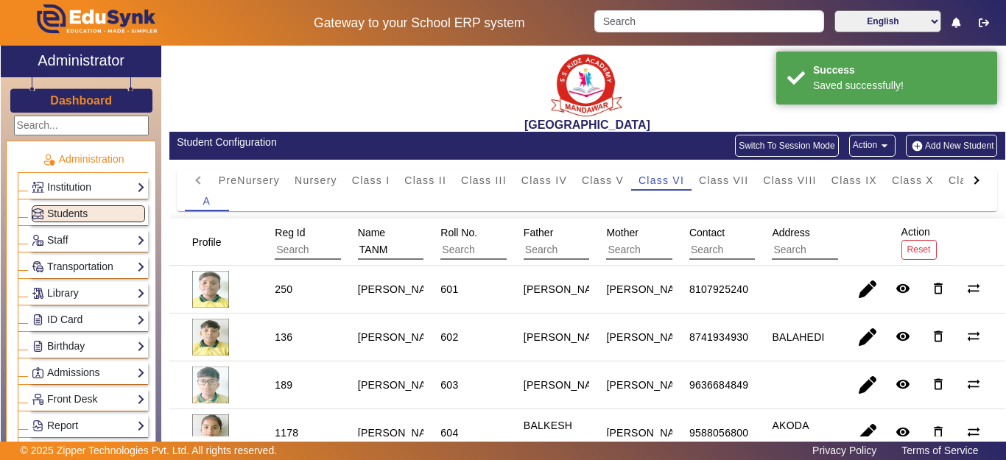
drag, startPoint x: 402, startPoint y: 249, endPoint x: 320, endPoint y: 246, distance: 82.5
click at [319, 247] on mat-header-row "Profile Reg Id Name TANM Roll No. Father Mother Contact Address Action Reset" at bounding box center [587, 242] width 836 height 47
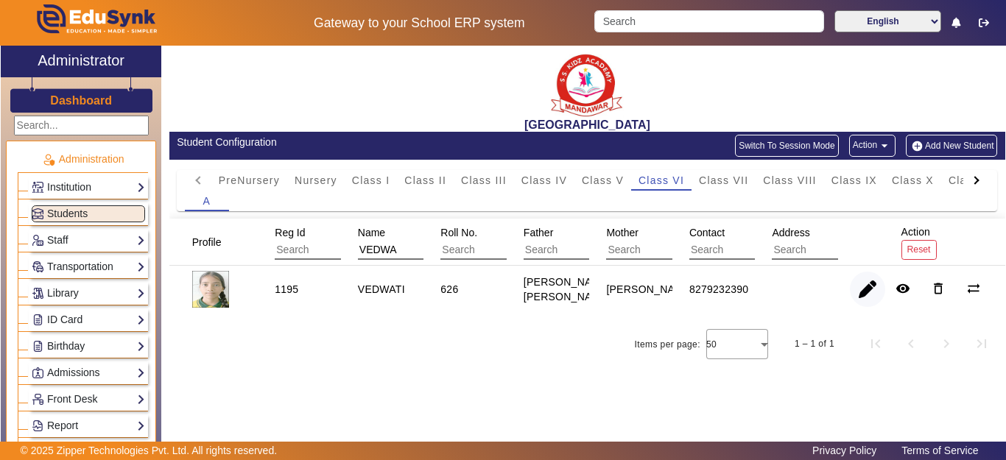
type input "VEDWA"
click at [870, 293] on span "button" at bounding box center [867, 289] width 35 height 35
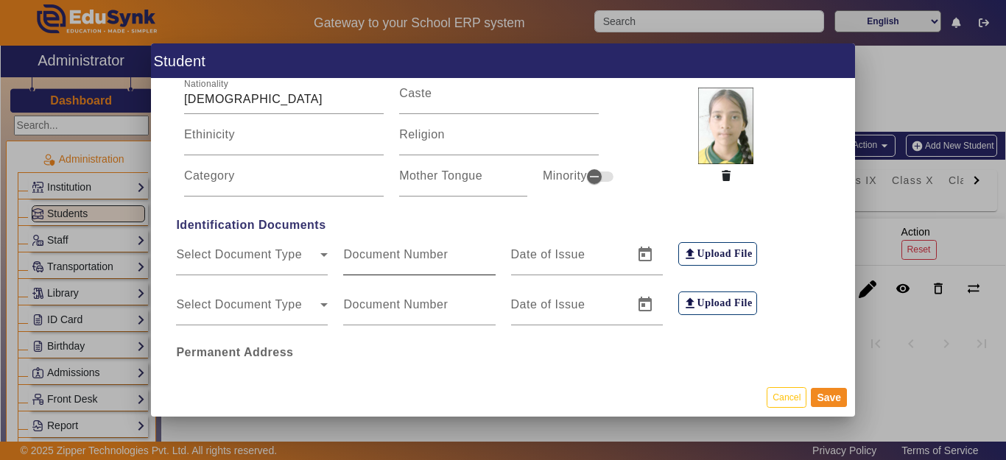
scroll to position [221, 0]
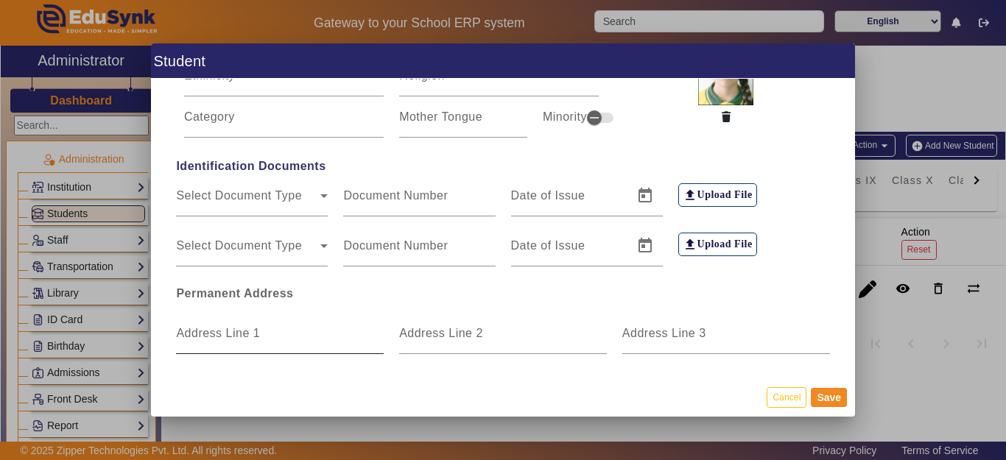
click at [250, 323] on div "Address Line 1" at bounding box center [280, 333] width 208 height 41
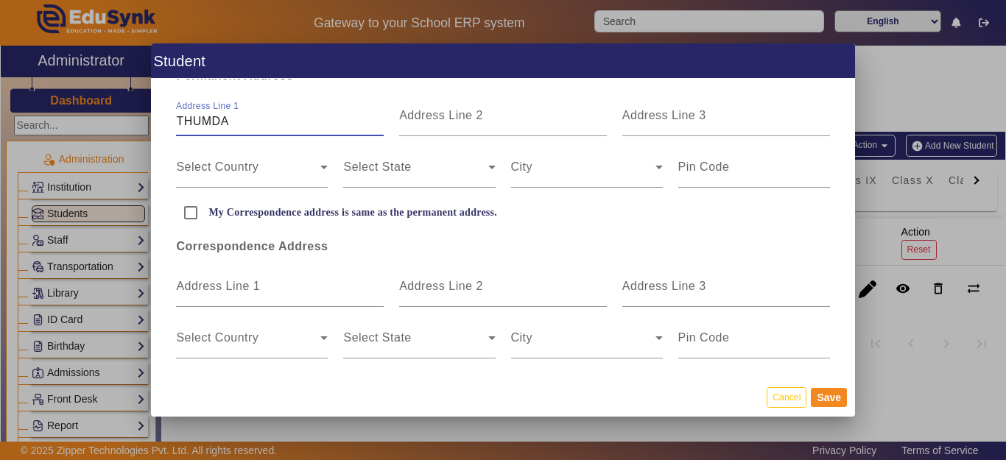
scroll to position [442, 0]
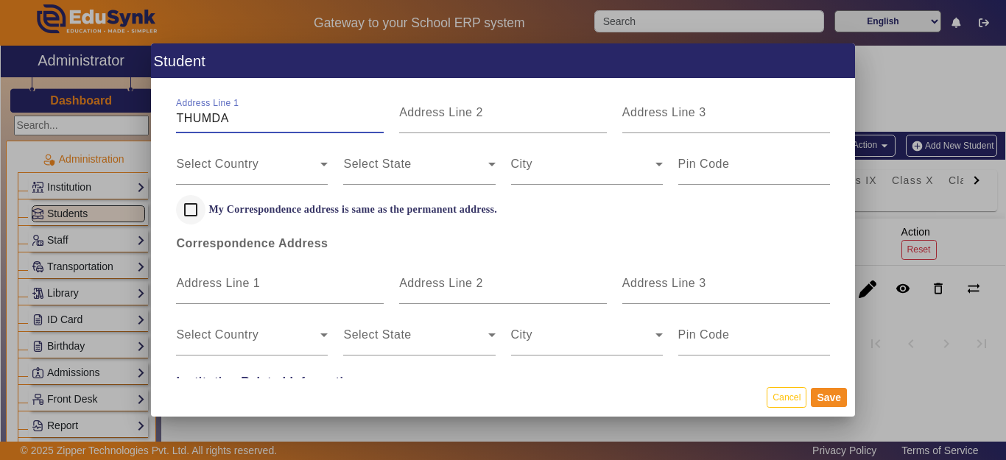
type input "THUMDA"
click at [192, 208] on input "My Correspondence address is same as the permanent address." at bounding box center [190, 209] width 29 height 29
checkbox input "true"
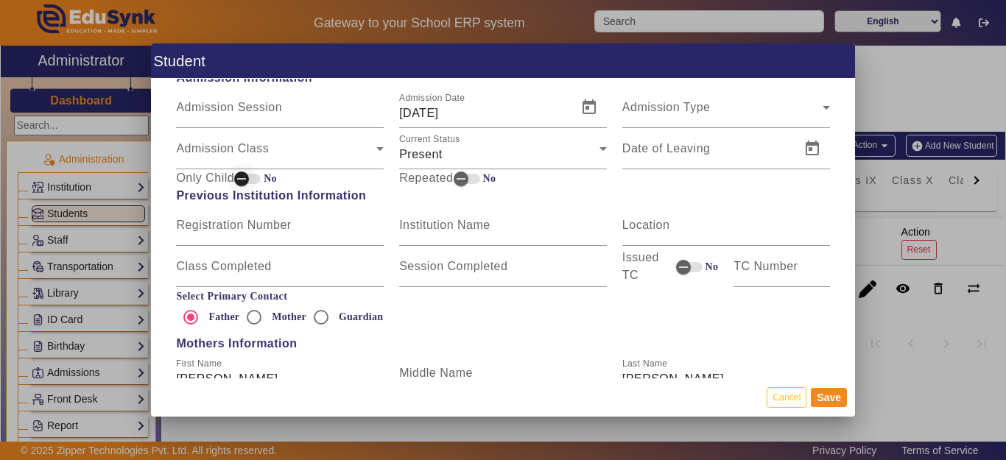
scroll to position [736, 0]
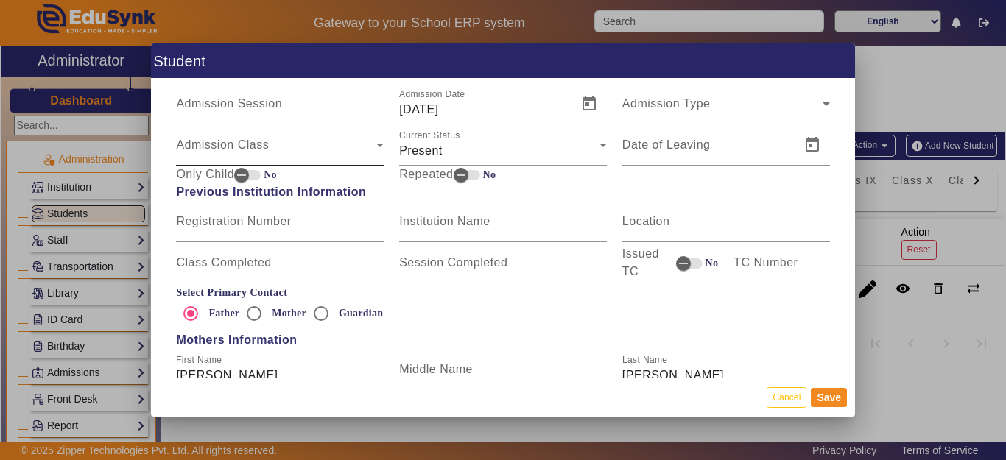
click at [240, 135] on div "Admission Class Admission Class" at bounding box center [280, 144] width 208 height 41
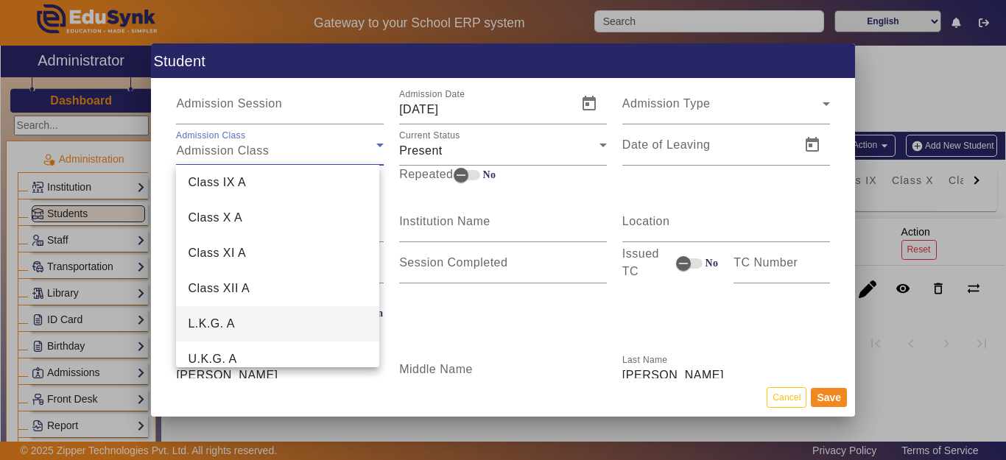
scroll to position [375, 0]
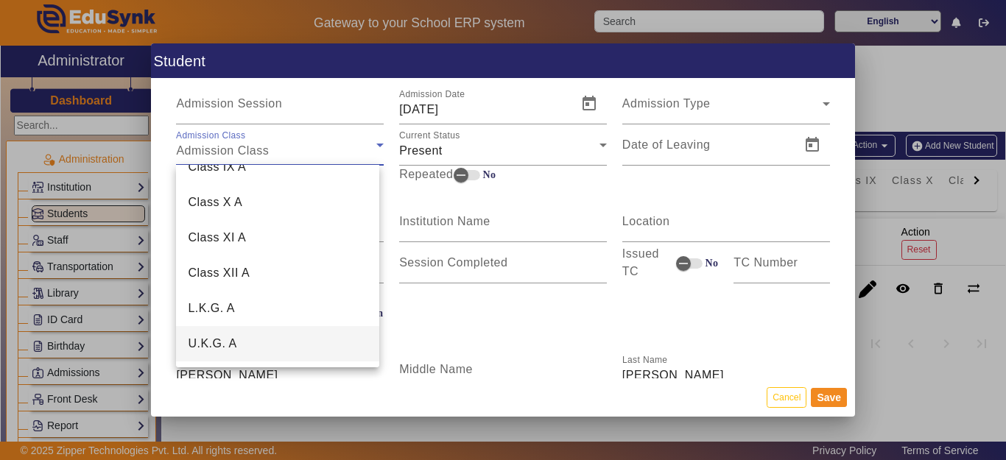
click at [241, 335] on mat-option "U.K.G. A" at bounding box center [277, 343] width 203 height 35
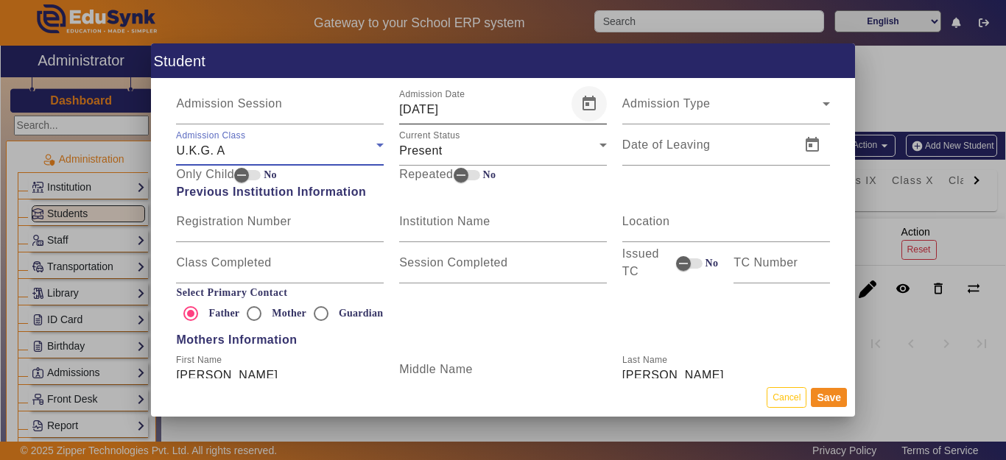
click at [575, 96] on span "Open calendar" at bounding box center [588, 103] width 35 height 35
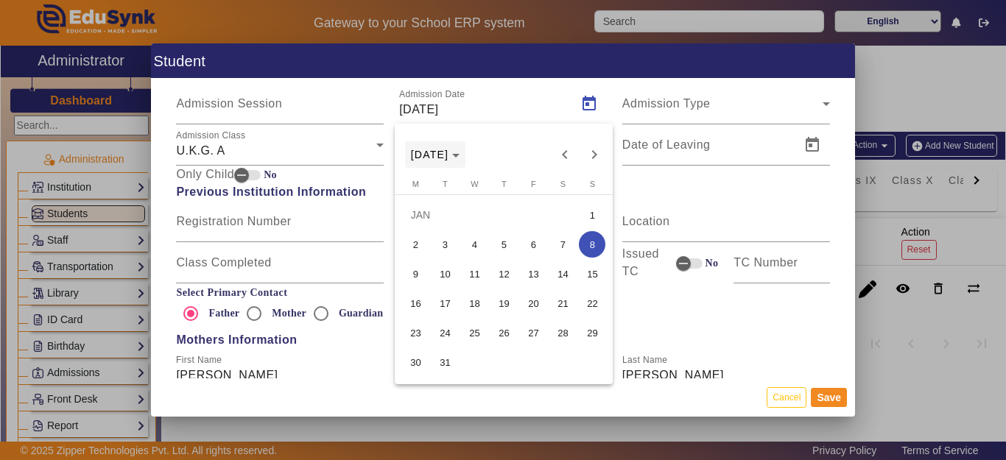
click at [460, 158] on polygon "Choose month and year" at bounding box center [455, 156] width 7 height 4
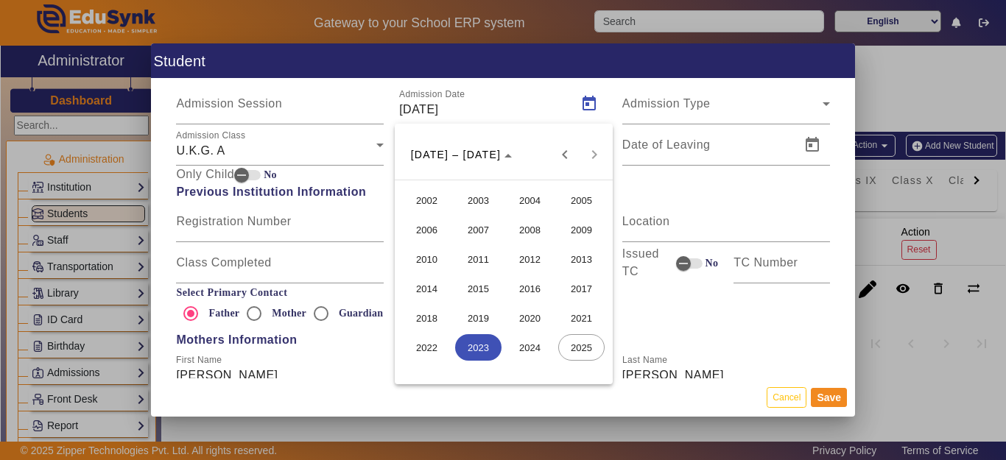
click at [478, 321] on span "2019" at bounding box center [478, 318] width 46 height 27
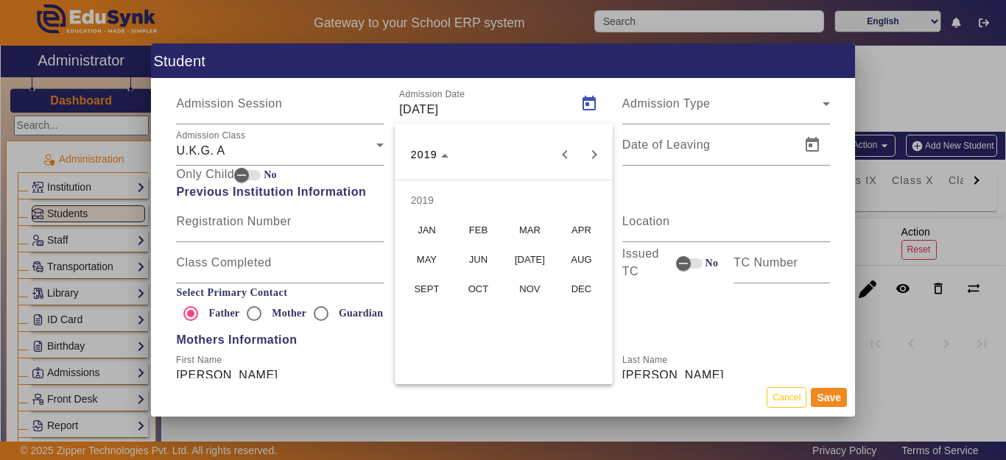
click at [572, 228] on span "APR" at bounding box center [581, 230] width 46 height 27
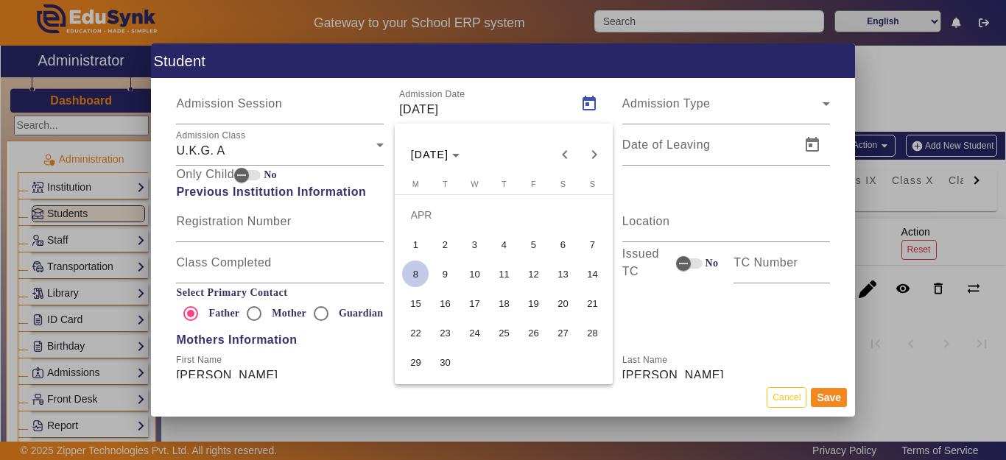
click at [417, 357] on span "29" at bounding box center [415, 362] width 27 height 27
type input "[DATE]"
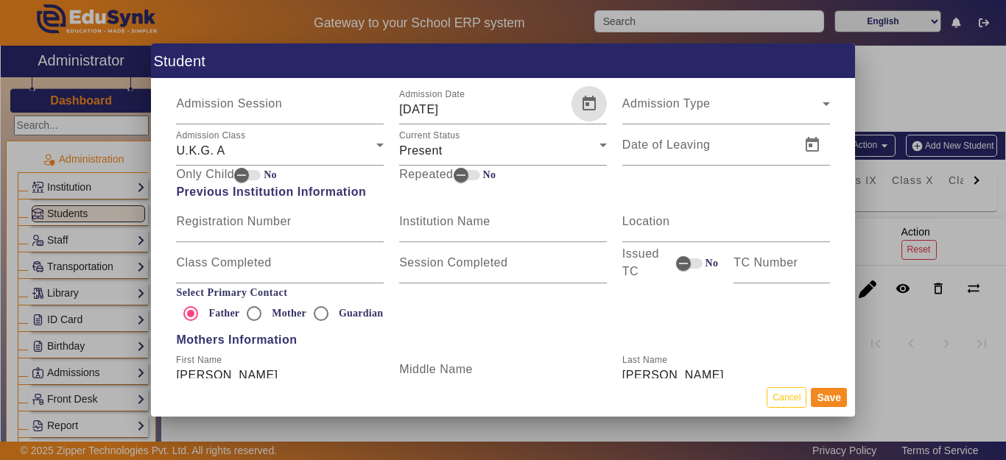
scroll to position [957, 0]
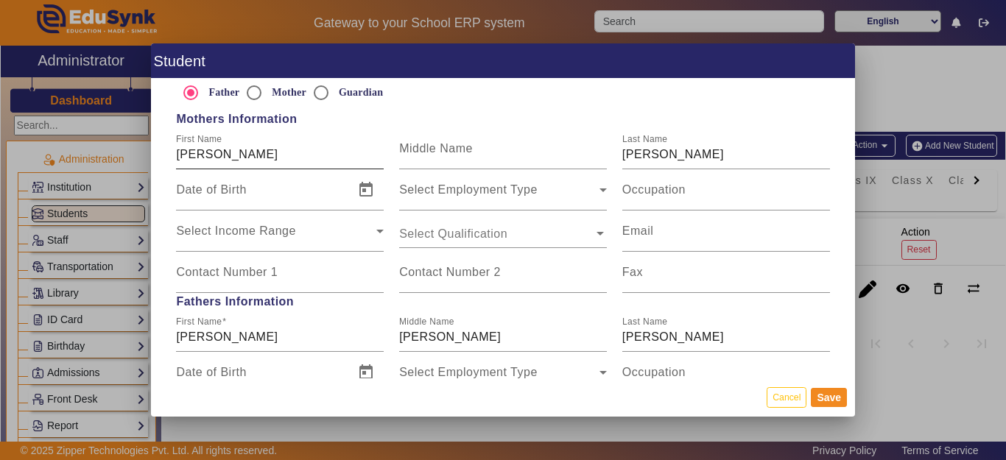
click at [286, 155] on input "[PERSON_NAME]" at bounding box center [280, 155] width 208 height 18
type input "[PERSON_NAME]"
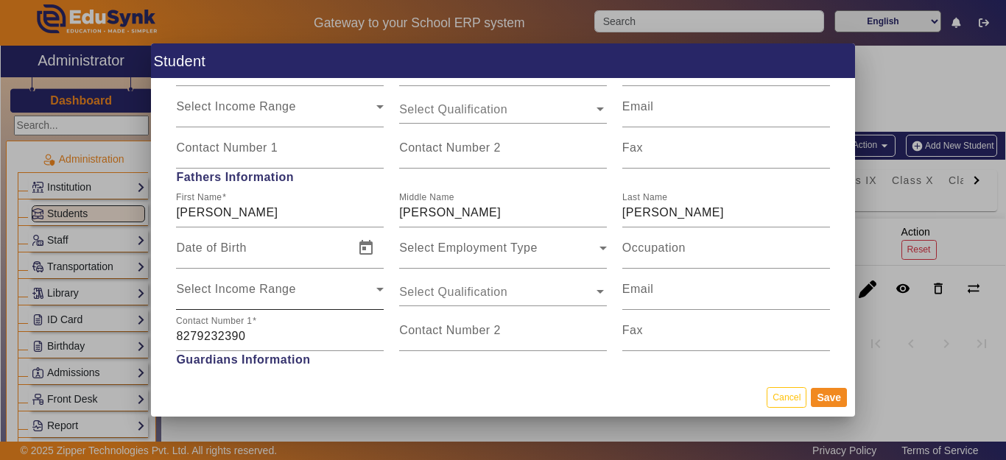
scroll to position [1105, 0]
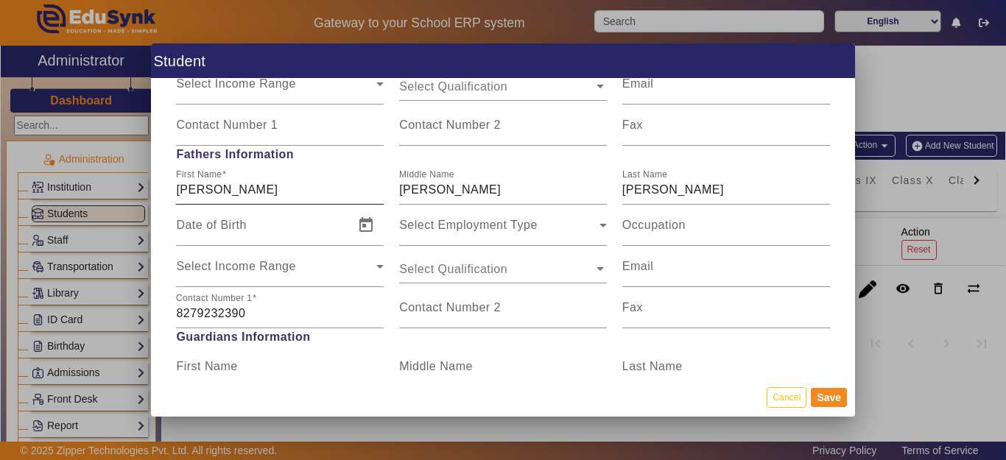
click at [249, 194] on input "[PERSON_NAME]" at bounding box center [280, 190] width 208 height 18
type input "[PERSON_NAME] [PERSON_NAME]"
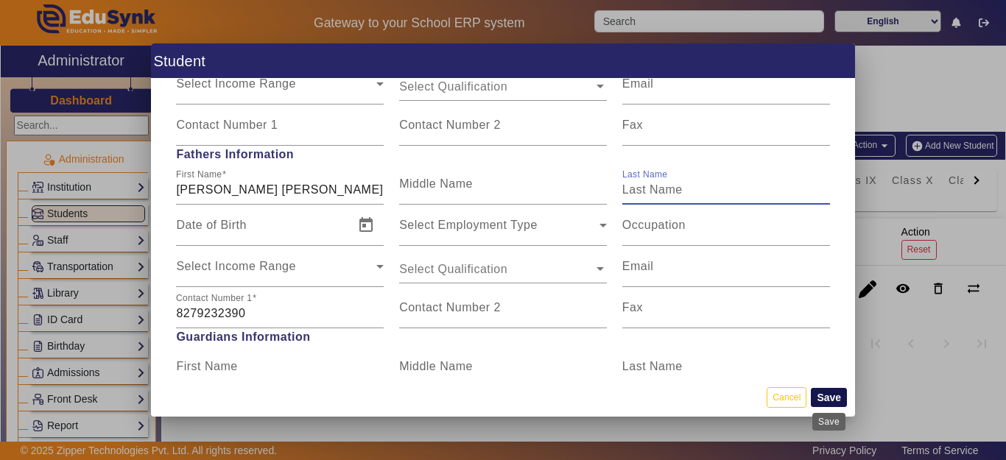
click at [826, 404] on button "Save" at bounding box center [829, 397] width 36 height 19
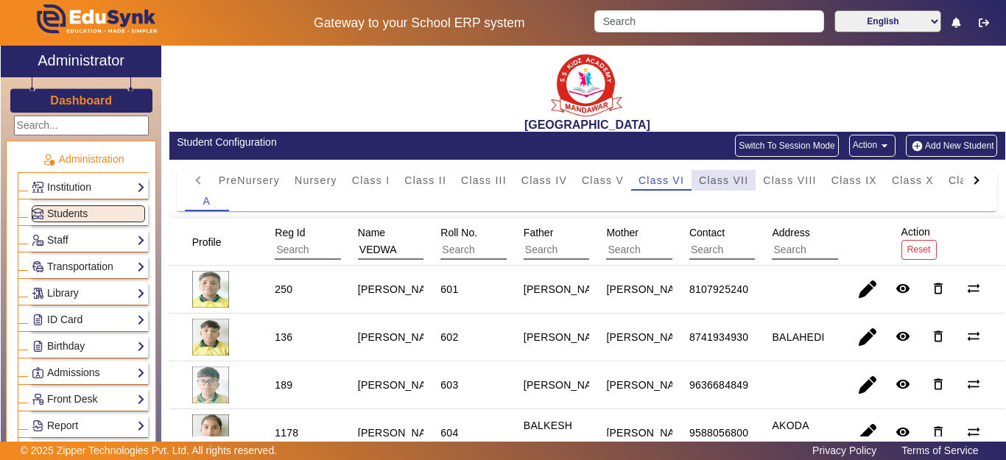
click at [728, 186] on span "Class VII" at bounding box center [723, 180] width 49 height 10
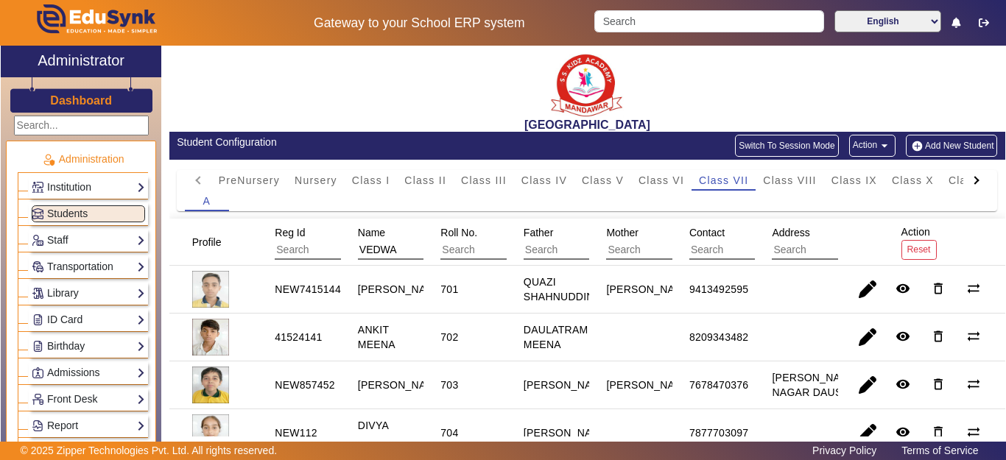
drag, startPoint x: 393, startPoint y: 249, endPoint x: 340, endPoint y: 243, distance: 53.4
click at [341, 242] on mat-header-cell "Name [PERSON_NAME]" at bounding box center [382, 242] width 83 height 47
type input "J"
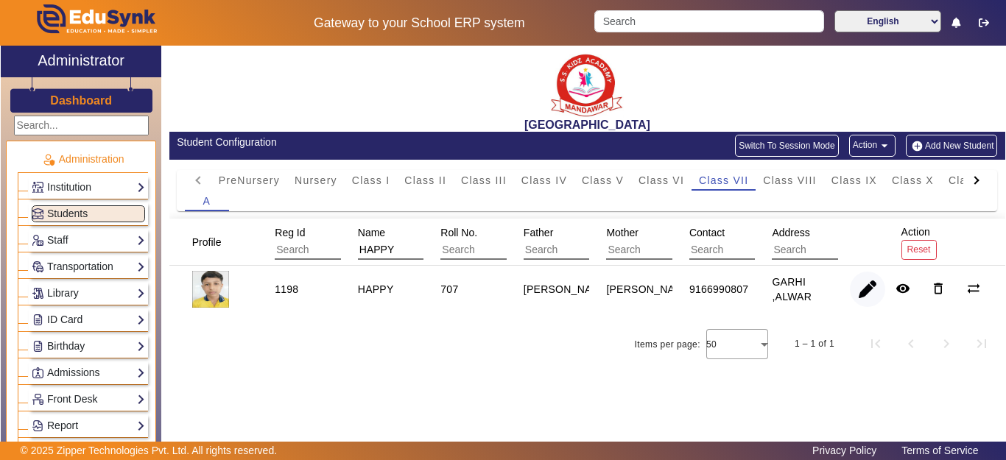
type input "HAPPY"
drag, startPoint x: 865, startPoint y: 290, endPoint x: 834, endPoint y: 300, distance: 32.6
click at [865, 293] on span "button" at bounding box center [867, 289] width 35 height 35
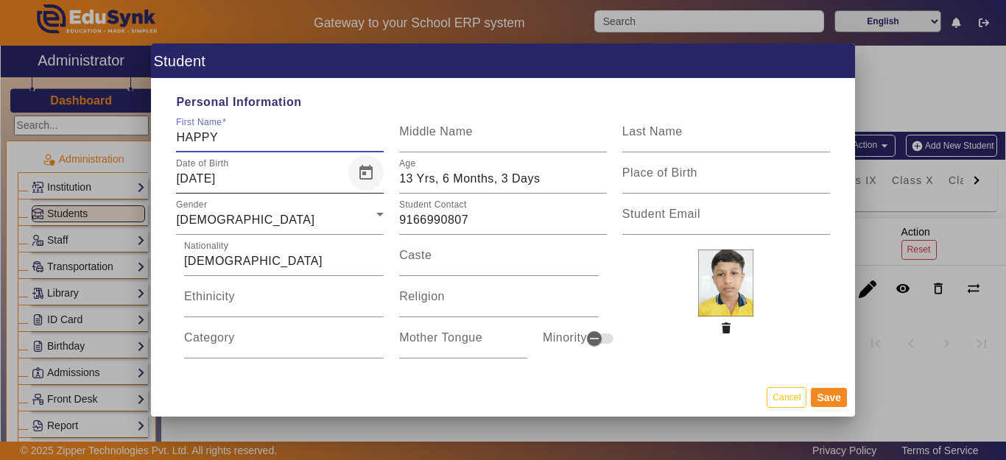
click at [367, 172] on span "Open calendar" at bounding box center [365, 172] width 35 height 35
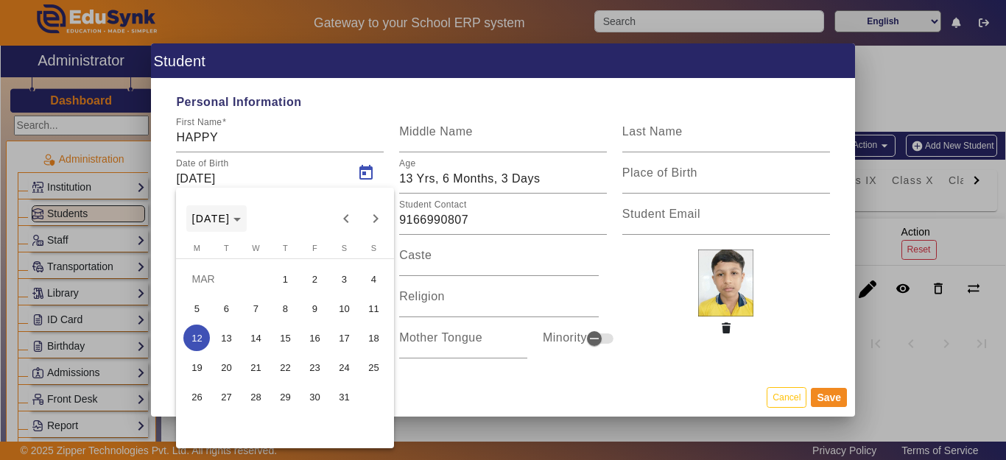
click at [231, 222] on span "[DATE]" at bounding box center [211, 219] width 38 height 12
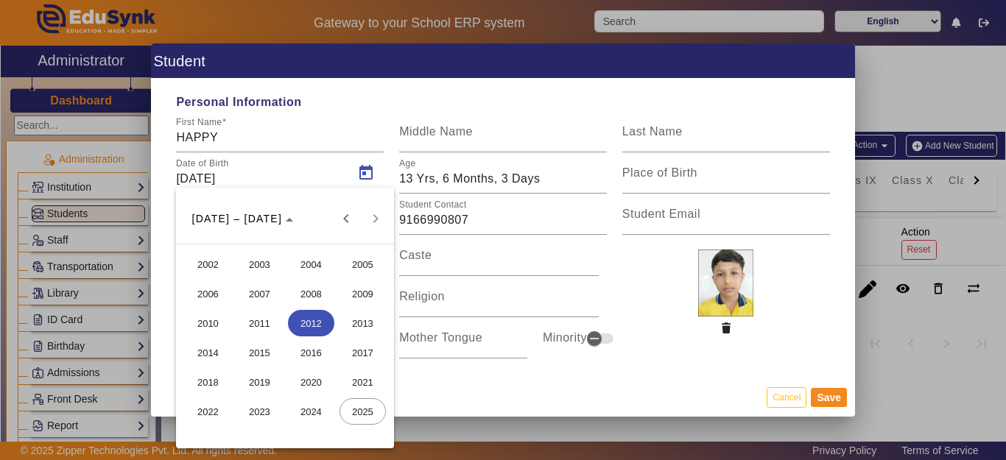
click at [316, 319] on span "2012" at bounding box center [311, 323] width 46 height 27
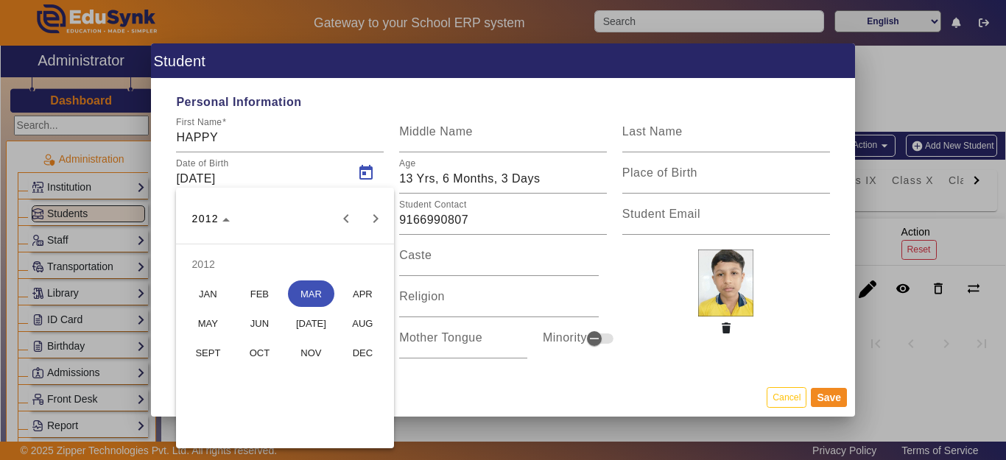
click at [364, 352] on span "DEC" at bounding box center [363, 353] width 46 height 27
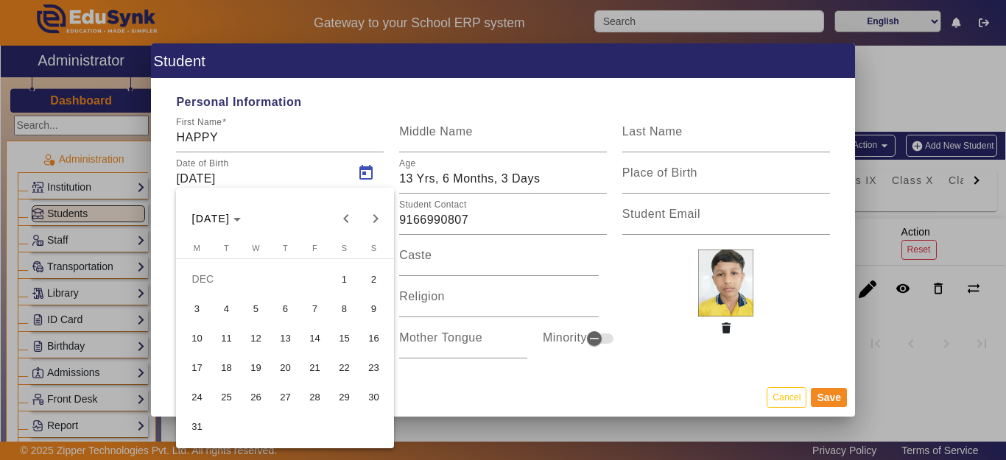
click at [198, 303] on span "3" at bounding box center [196, 308] width 27 height 27
type input "[DATE]"
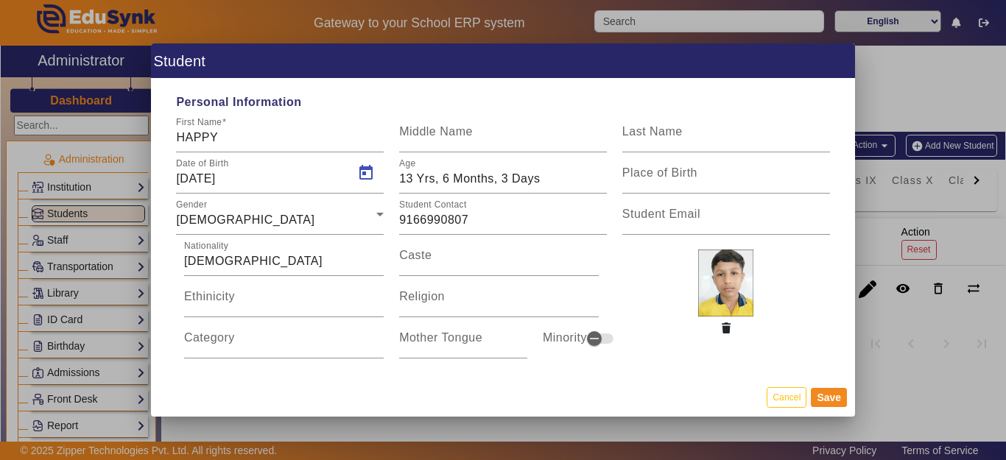
type input "12 Yrs, 9 Months, 12 Days"
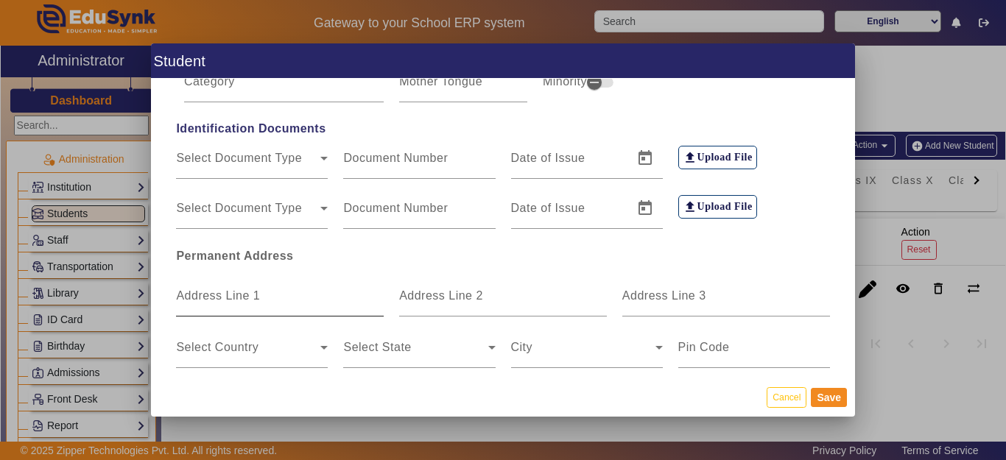
scroll to position [295, 0]
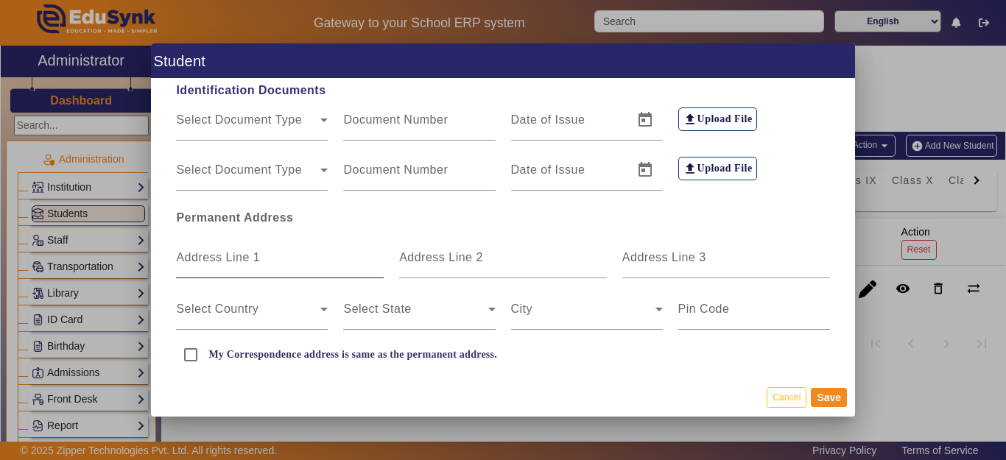
click at [225, 253] on mat-label "Address Line 1" at bounding box center [218, 257] width 84 height 13
click at [225, 255] on input "Address Line 1" at bounding box center [280, 264] width 208 height 18
type input "GARHI ALWAR"
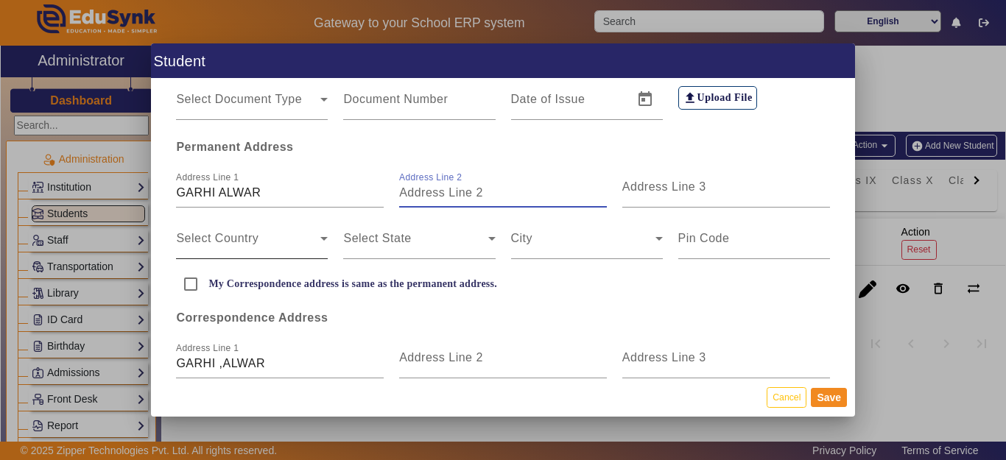
scroll to position [368, 0]
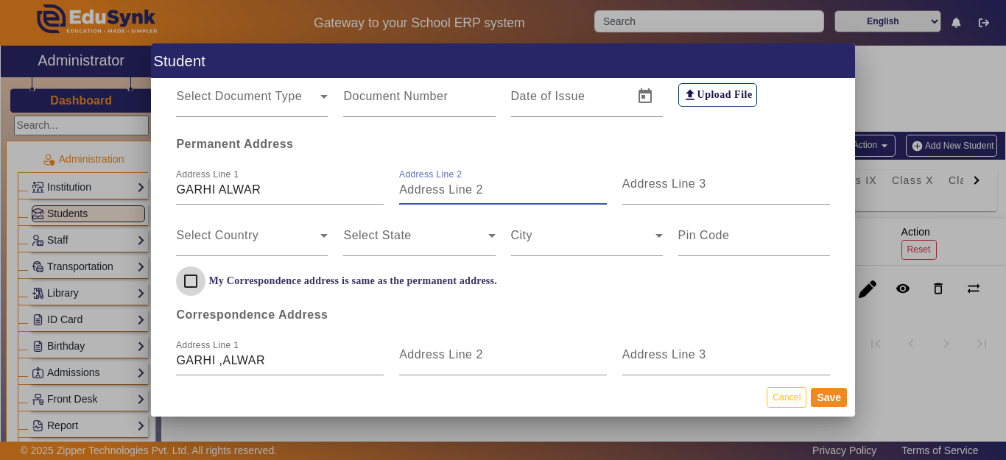
click at [184, 281] on input "My Correspondence address is same as the permanent address." at bounding box center [190, 281] width 29 height 29
checkbox input "true"
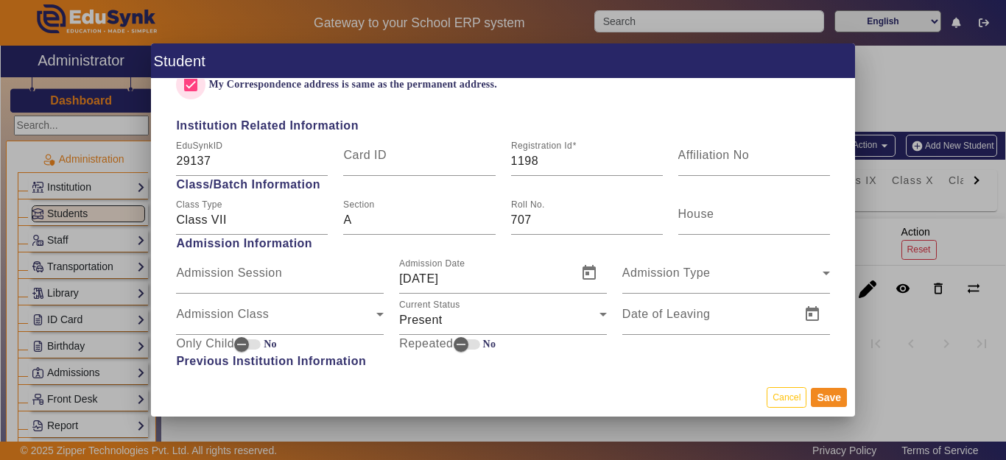
scroll to position [589, 0]
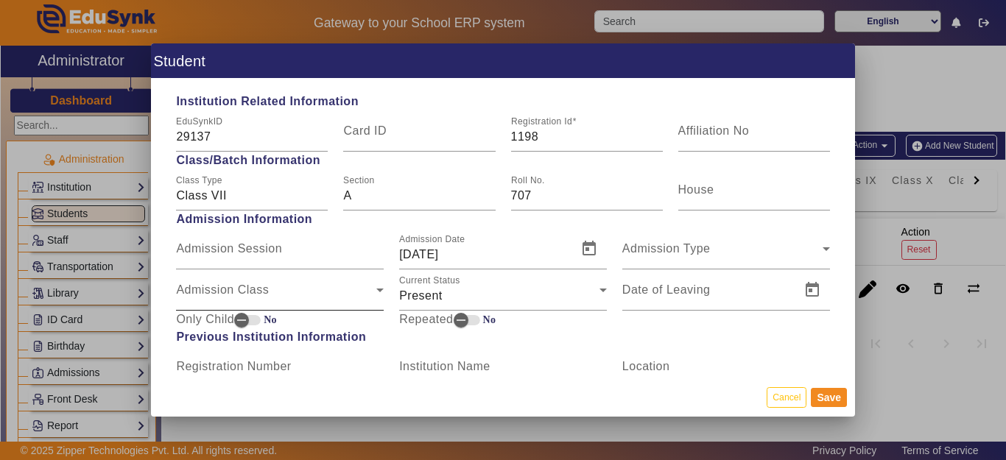
click at [225, 288] on div "Admission Class" at bounding box center [276, 296] width 200 height 18
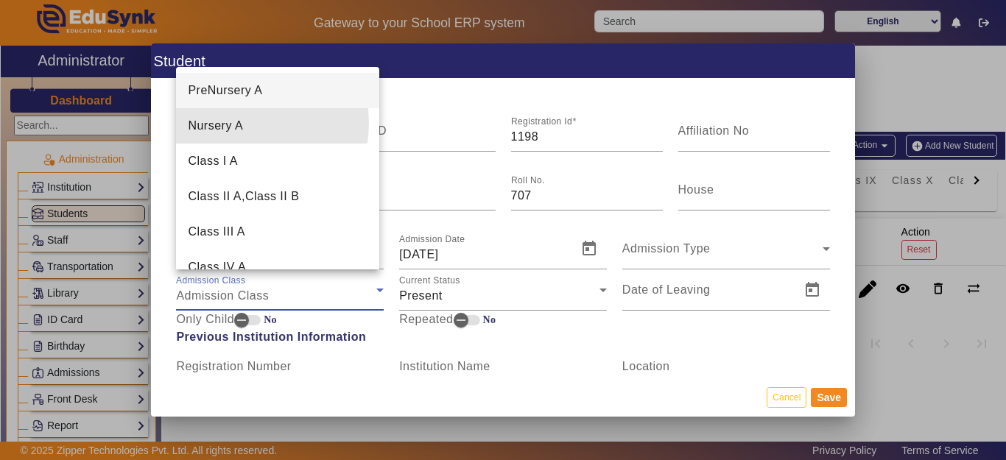
drag, startPoint x: 239, startPoint y: 123, endPoint x: 497, endPoint y: 193, distance: 267.8
click at [239, 123] on span "Nursery A" at bounding box center [215, 126] width 55 height 18
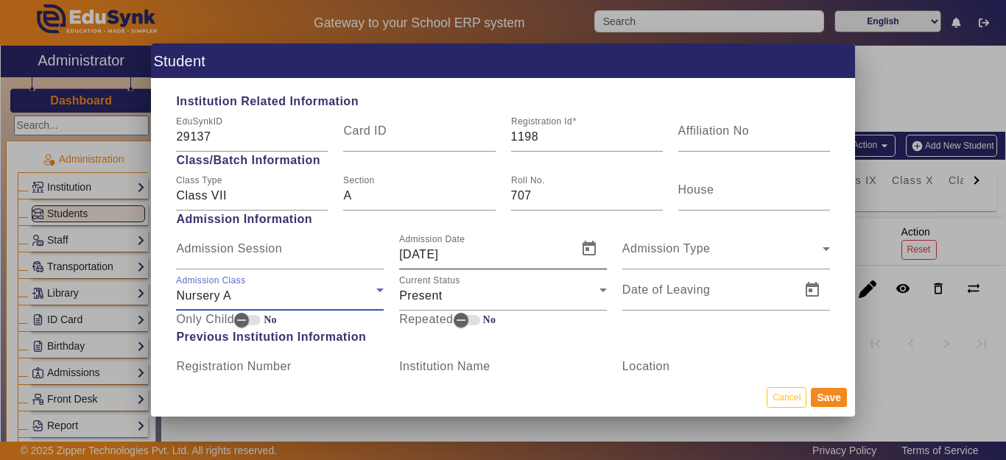
click at [569, 247] on div at bounding box center [588, 248] width 38 height 35
click at [580, 249] on span "Open calendar" at bounding box center [588, 248] width 35 height 35
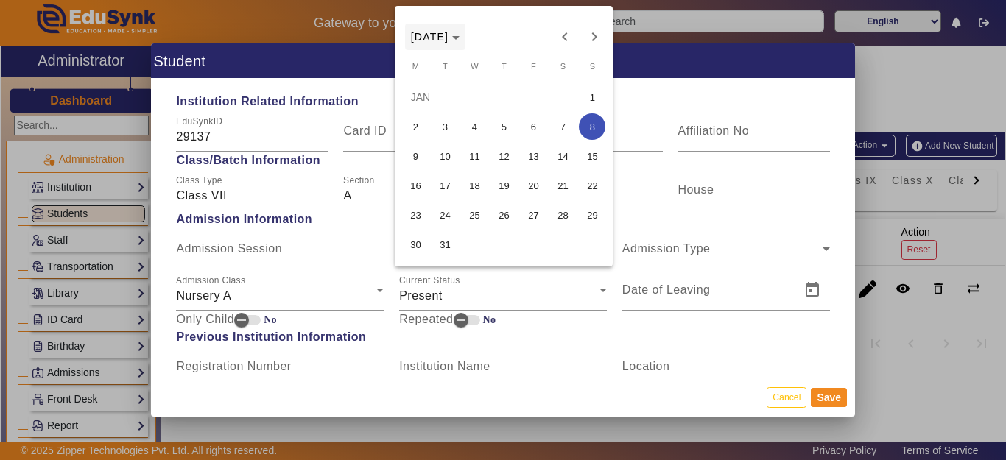
click at [460, 38] on polygon "Choose month and year" at bounding box center [455, 38] width 7 height 4
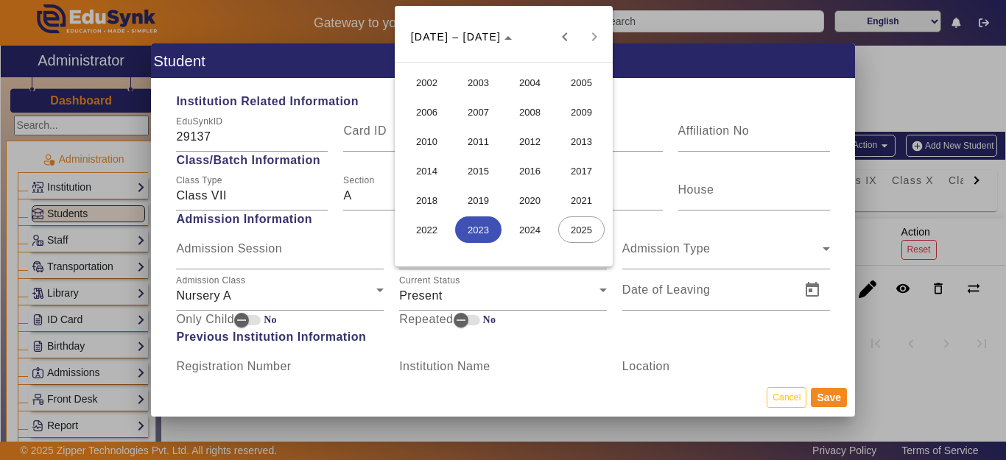
click at [538, 169] on span "2016" at bounding box center [530, 171] width 46 height 27
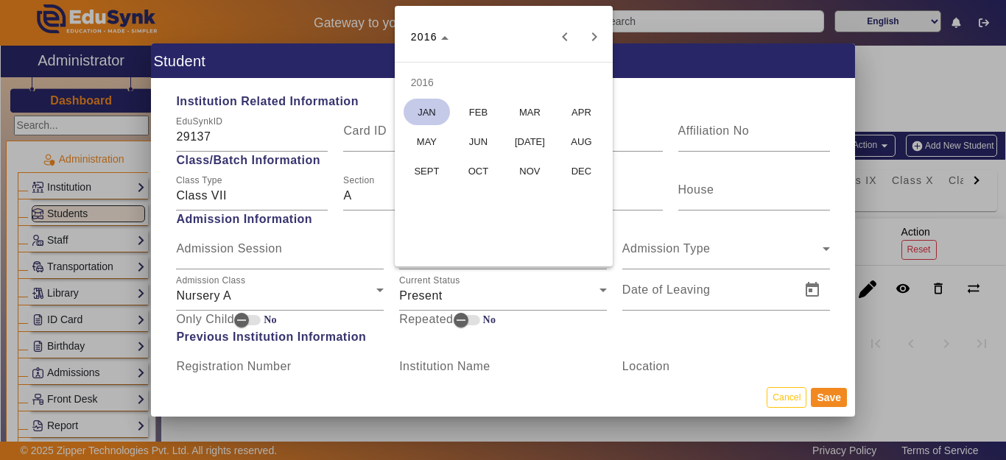
click at [473, 141] on span "JUN" at bounding box center [478, 141] width 46 height 27
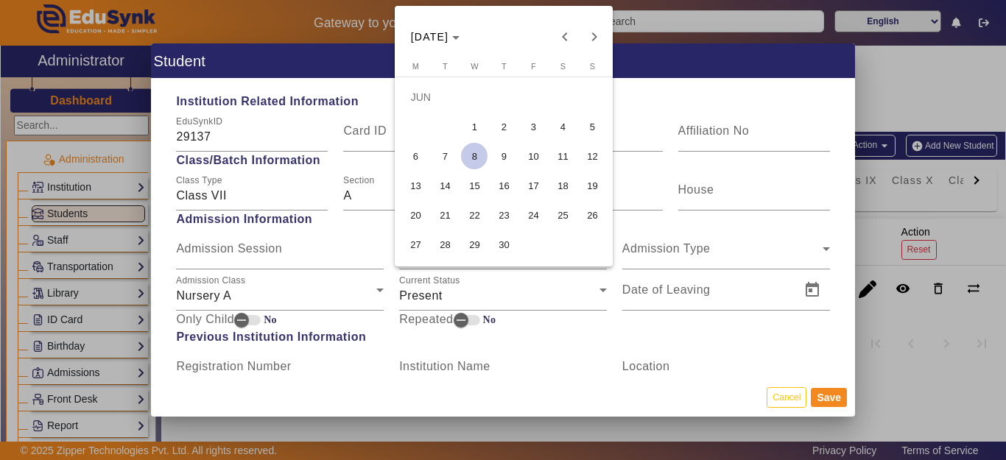
click at [483, 212] on span "22" at bounding box center [474, 215] width 27 height 27
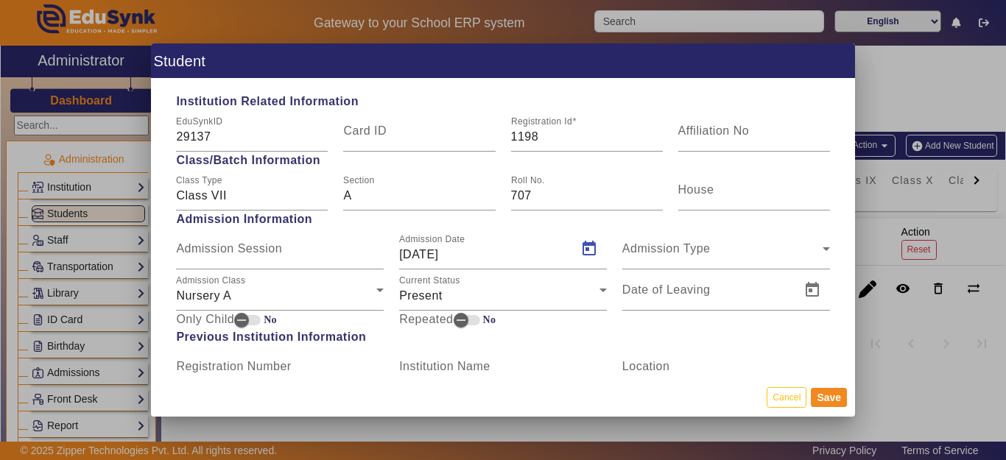
type input "[DATE]"
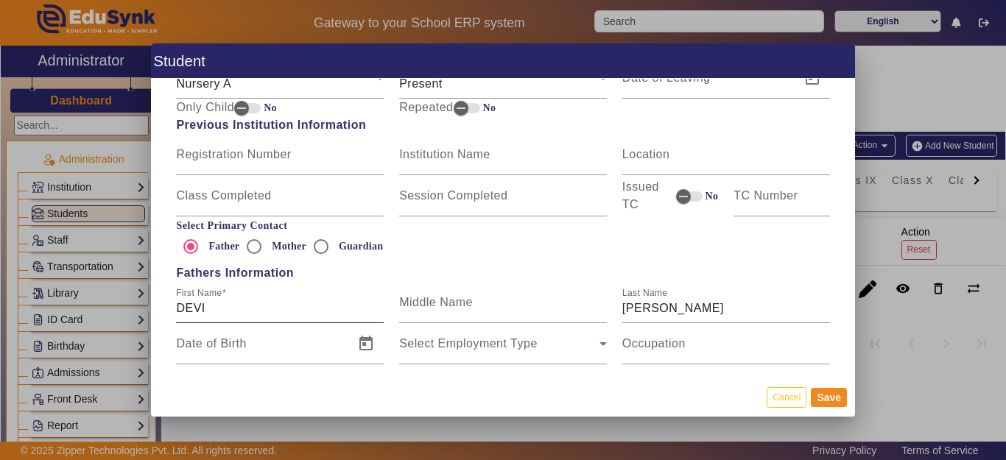
scroll to position [810, 0]
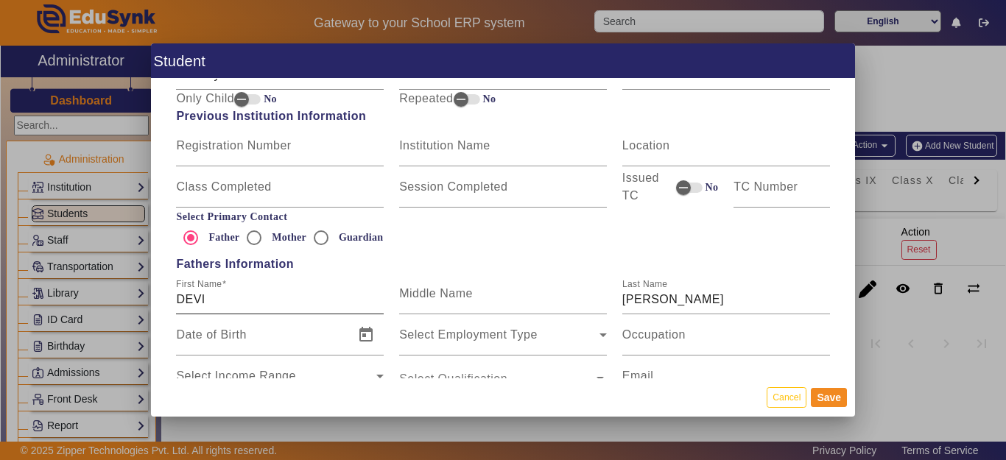
click at [258, 304] on input "DEVI" at bounding box center [280, 300] width 208 height 18
type input "[PERSON_NAME]"
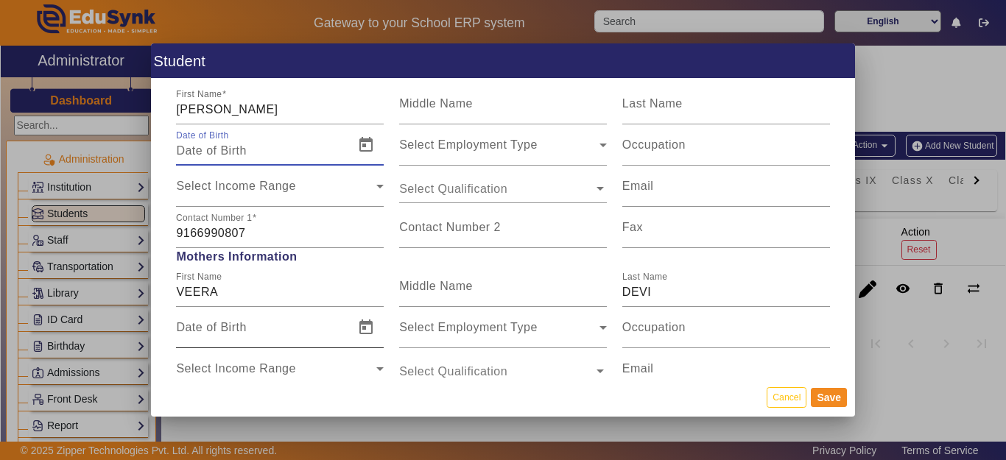
scroll to position [1031, 0]
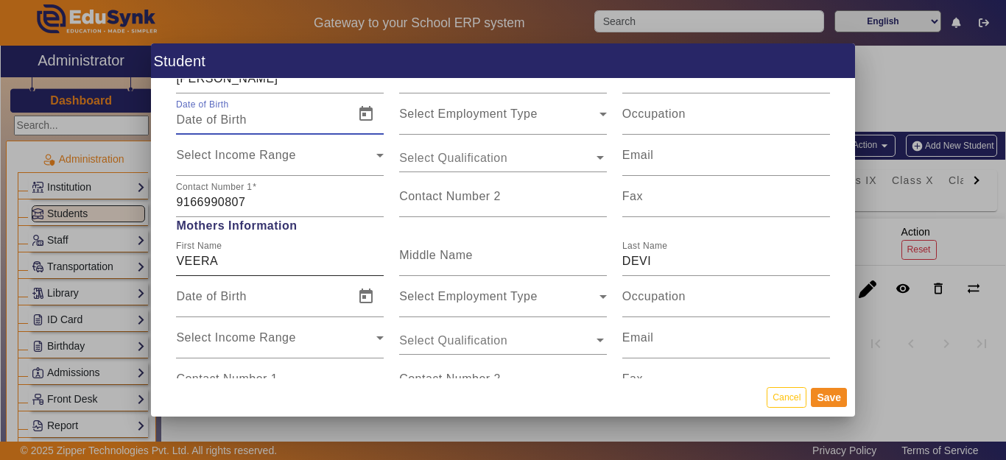
click at [265, 261] on input "VEERA" at bounding box center [280, 262] width 208 height 18
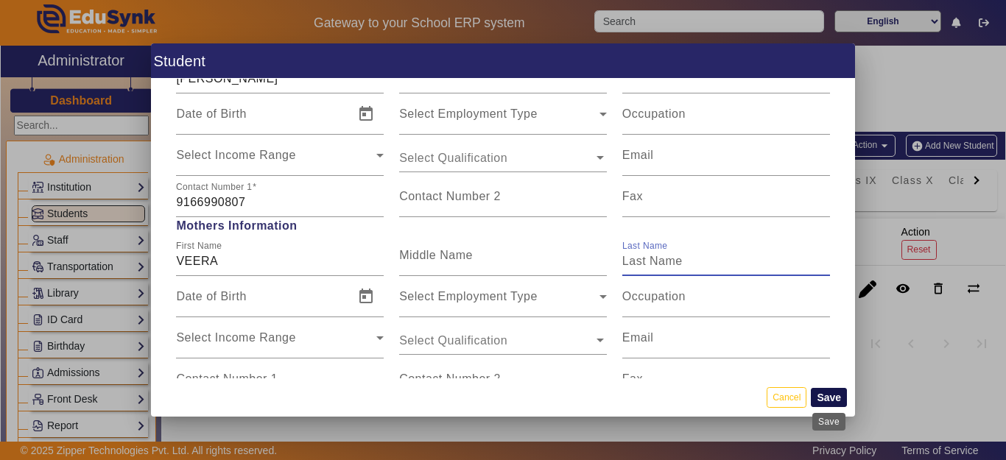
click at [834, 399] on button "Save" at bounding box center [829, 397] width 36 height 19
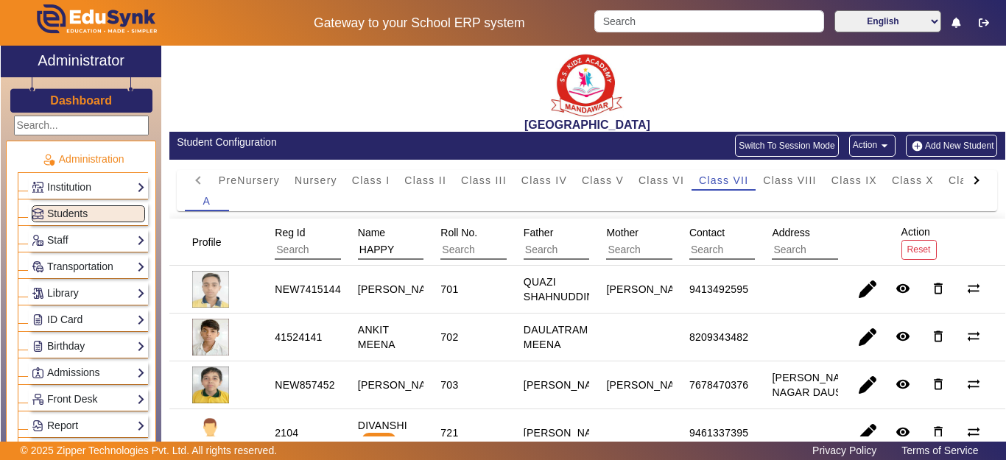
drag, startPoint x: 351, startPoint y: 247, endPoint x: 306, endPoint y: 252, distance: 45.9
click at [303, 247] on mat-header-row "Profile Reg Id Name HAPPY Roll No. Father Mother Contact Address Action Reset" at bounding box center [587, 242] width 836 height 47
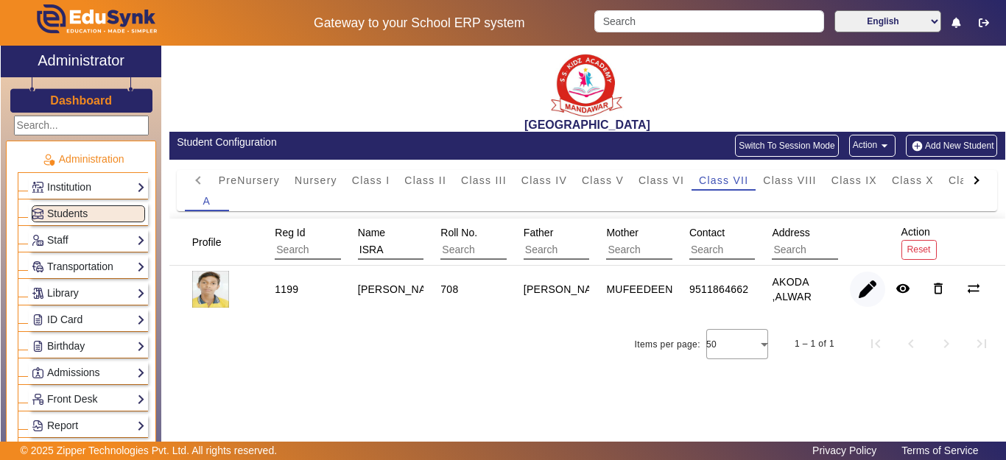
type input "ISRA"
click at [873, 284] on span "button" at bounding box center [867, 289] width 35 height 35
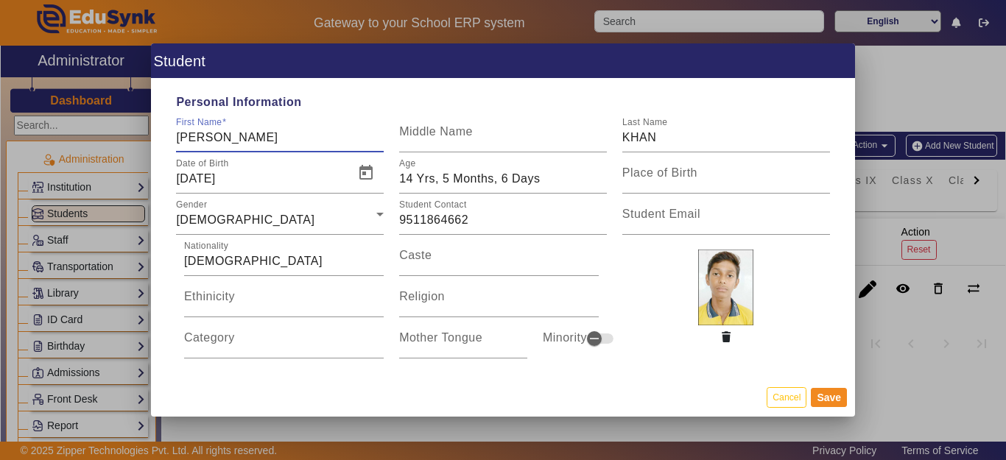
type input "[PERSON_NAME]"
click at [364, 175] on span "Open calendar" at bounding box center [365, 172] width 35 height 35
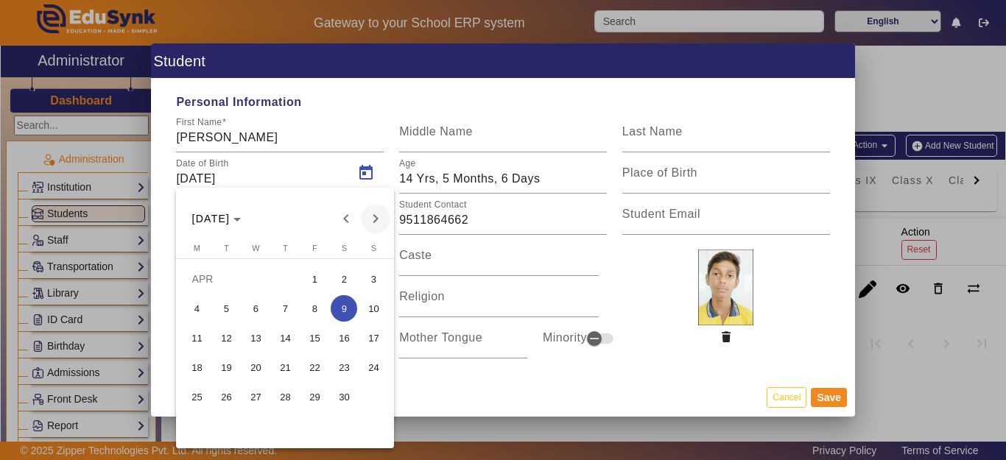
click at [378, 221] on span "Next month" at bounding box center [375, 218] width 29 height 29
click at [378, 220] on span "Next month" at bounding box center [375, 218] width 29 height 29
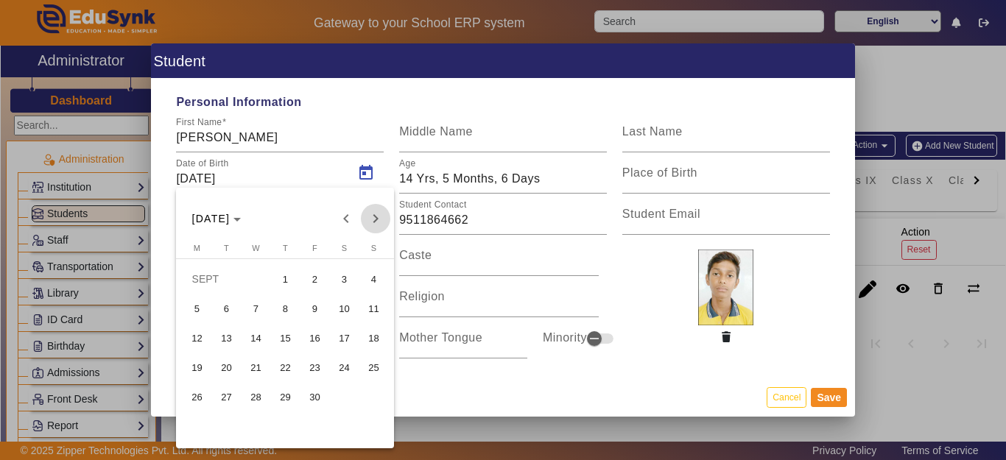
click at [378, 220] on span "Next month" at bounding box center [375, 218] width 29 height 29
click at [350, 213] on span "Previous month" at bounding box center [345, 218] width 29 height 29
click at [358, 281] on button "3" at bounding box center [343, 278] width 29 height 29
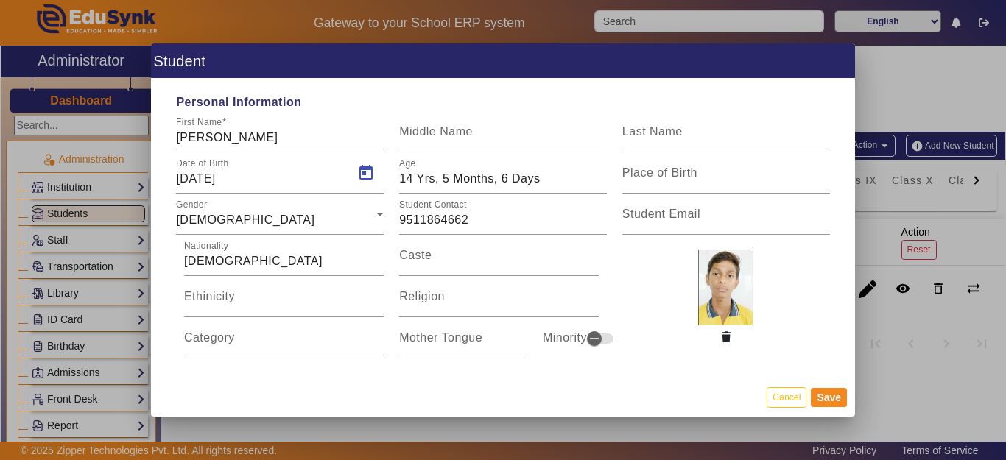
type input "[DATE]"
type input "14 Yrs, 0 Months, 12 Days"
click at [379, 175] on span "Open calendar" at bounding box center [365, 172] width 35 height 35
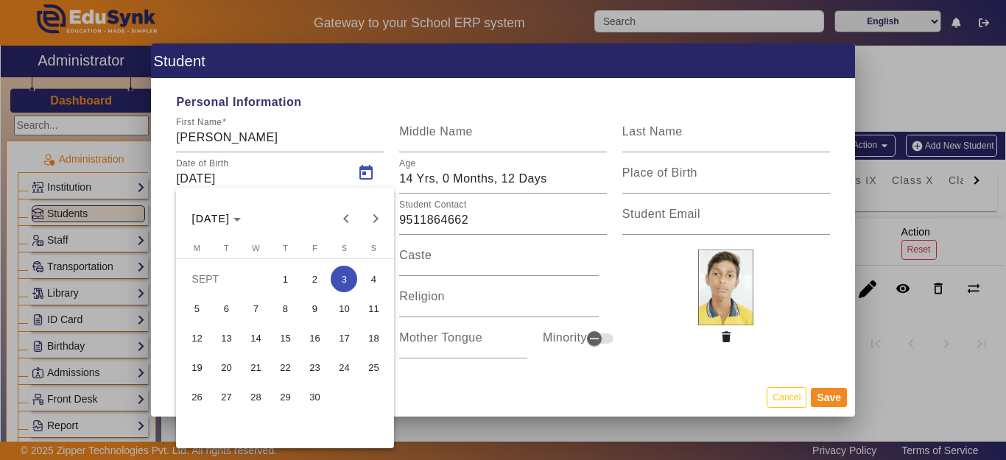
click at [367, 283] on span "4" at bounding box center [373, 279] width 27 height 27
type input "[DATE]"
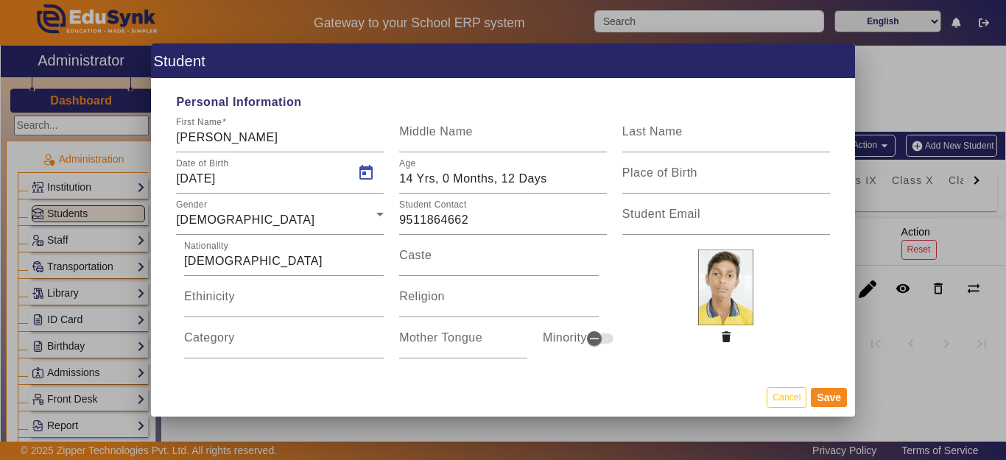
type input "14 Yrs, 0 Months, 11 Days"
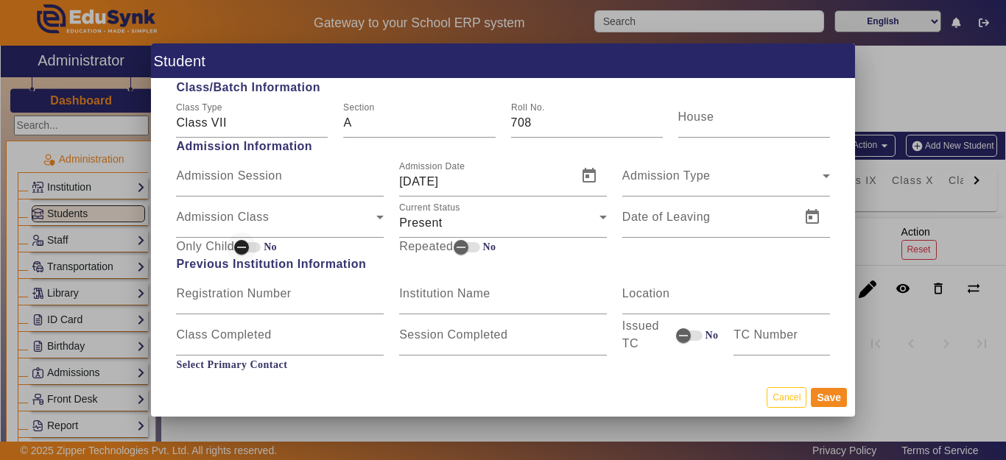
scroll to position [810, 0]
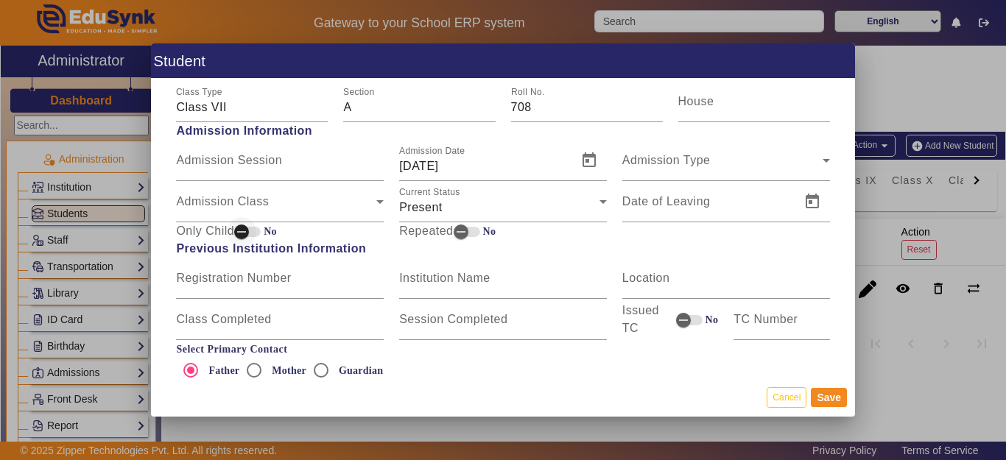
click at [229, 217] on span "button" at bounding box center [241, 231] width 29 height 29
click at [239, 231] on span "button" at bounding box center [253, 231] width 29 height 29
click at [245, 206] on span "Admission Class" at bounding box center [222, 207] width 93 height 13
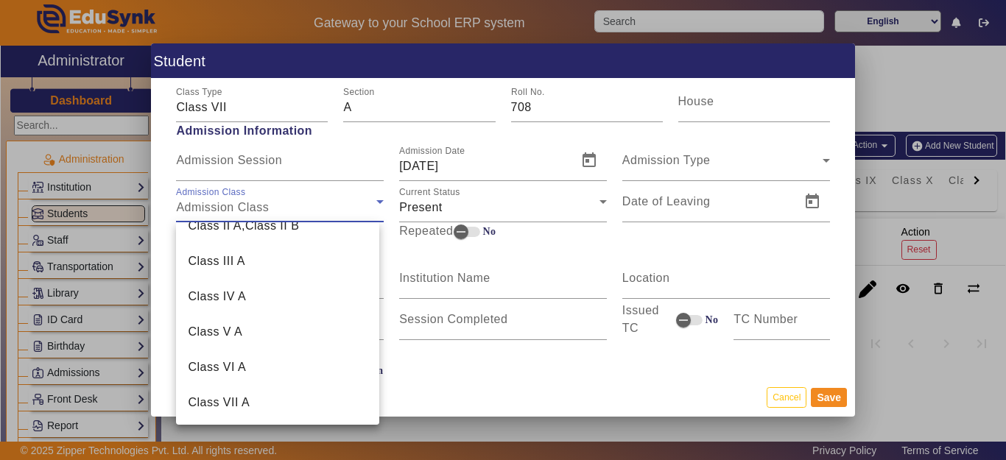
scroll to position [375, 0]
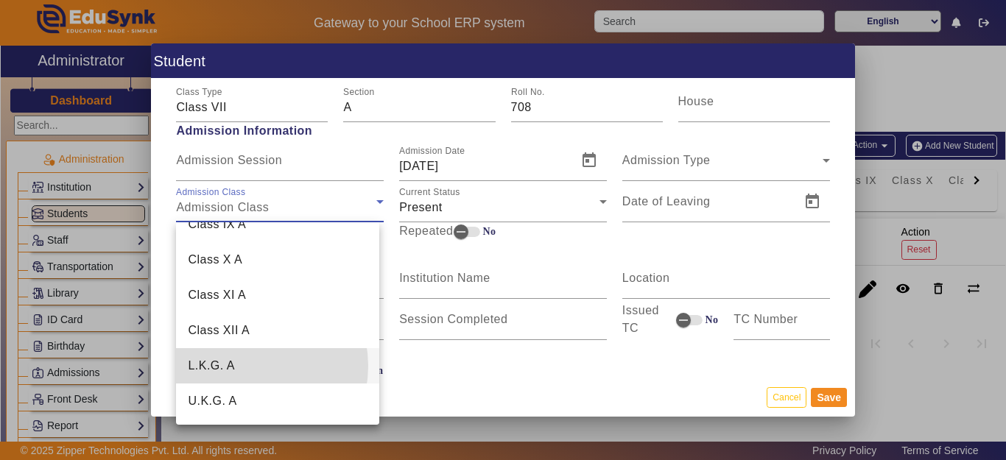
click at [242, 366] on mat-option "L.K.G. A" at bounding box center [277, 365] width 203 height 35
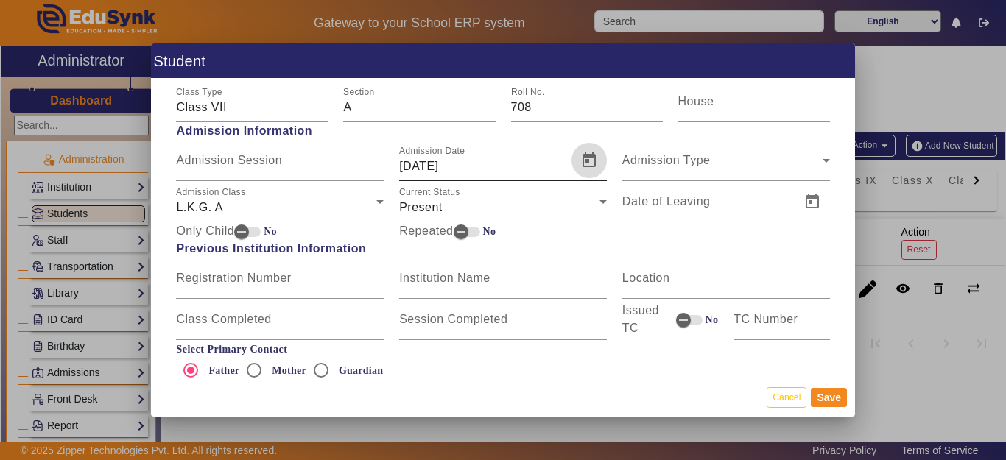
click at [580, 161] on span "Open calendar" at bounding box center [588, 160] width 35 height 35
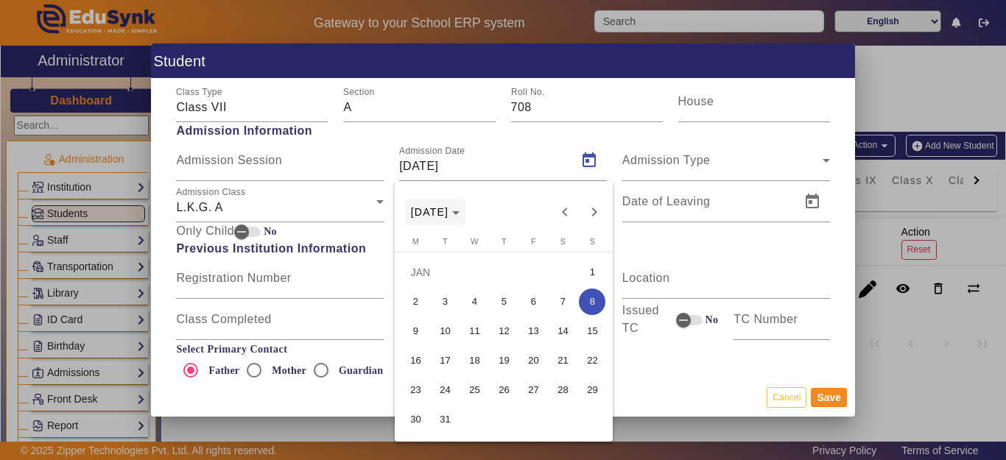
click at [460, 211] on span "[DATE]" at bounding box center [435, 212] width 49 height 12
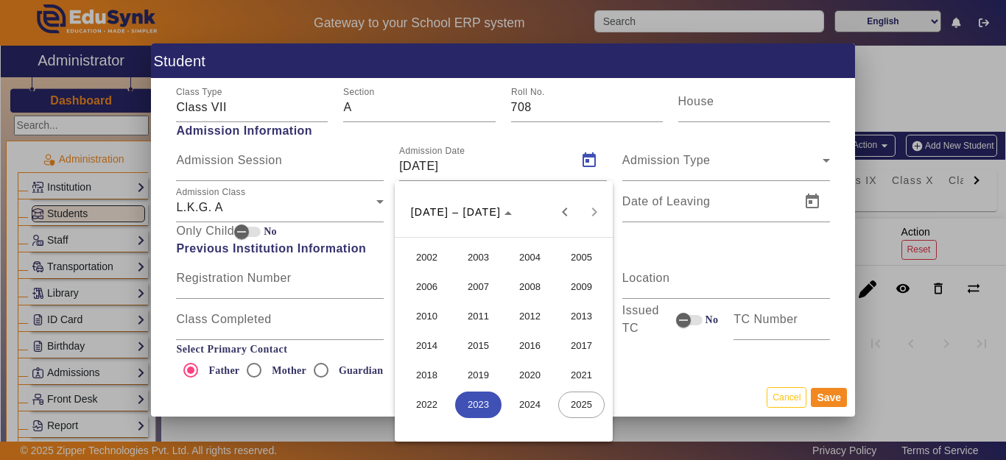
click at [586, 352] on span "2017" at bounding box center [581, 346] width 46 height 27
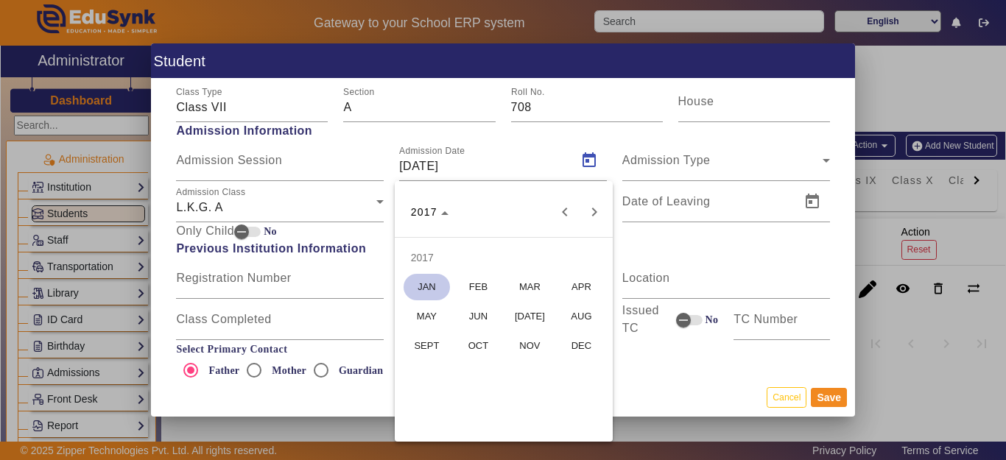
click at [535, 315] on span "[DATE]" at bounding box center [530, 316] width 46 height 27
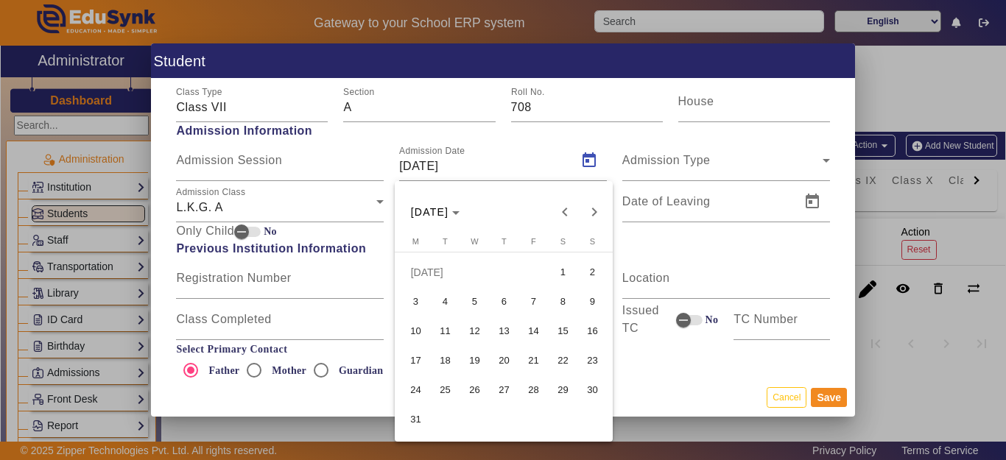
click at [423, 309] on span "3" at bounding box center [415, 302] width 27 height 27
type input "[DATE]"
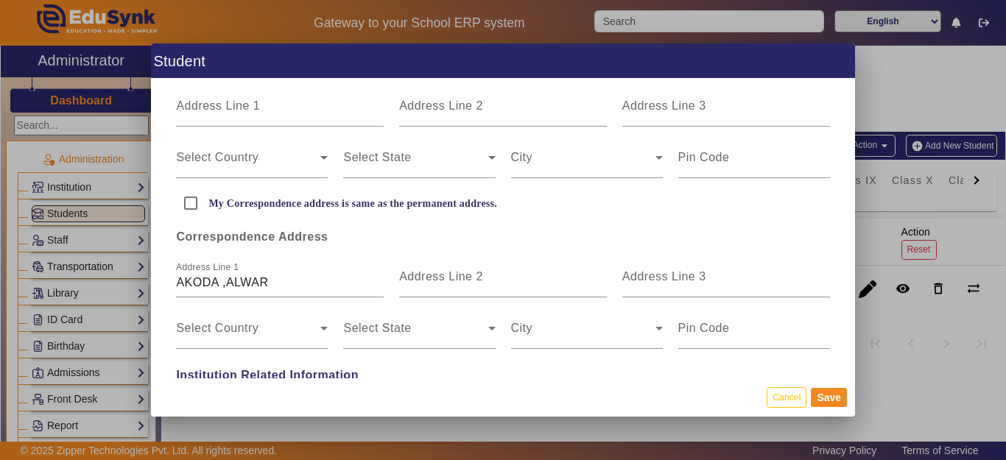
scroll to position [442, 0]
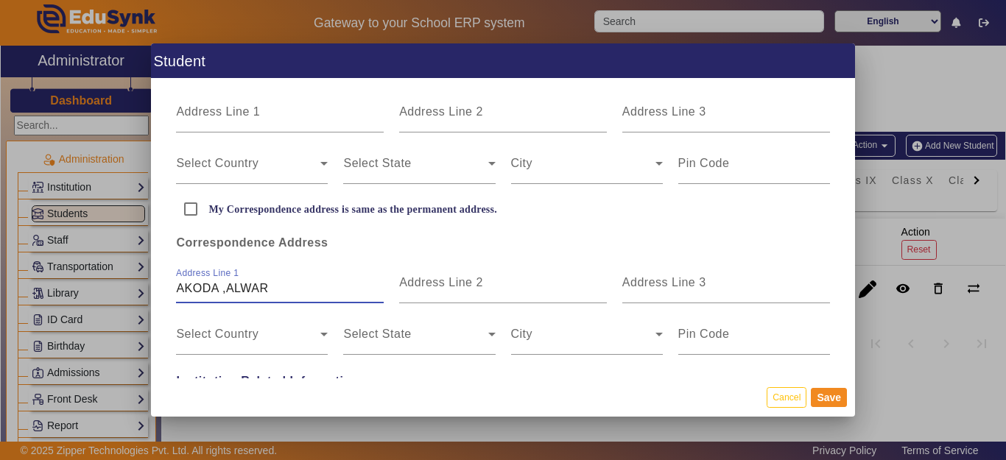
drag, startPoint x: 286, startPoint y: 293, endPoint x: 166, endPoint y: 291, distance: 119.3
click at [159, 291] on div "Personal Information First Name [PERSON_NAME] Middle Name Last Name Date of Bir…" at bounding box center [503, 228] width 704 height 299
click at [228, 115] on mat-label "Address Line 1" at bounding box center [218, 111] width 84 height 13
click at [228, 115] on input "Address Line 1" at bounding box center [280, 118] width 208 height 18
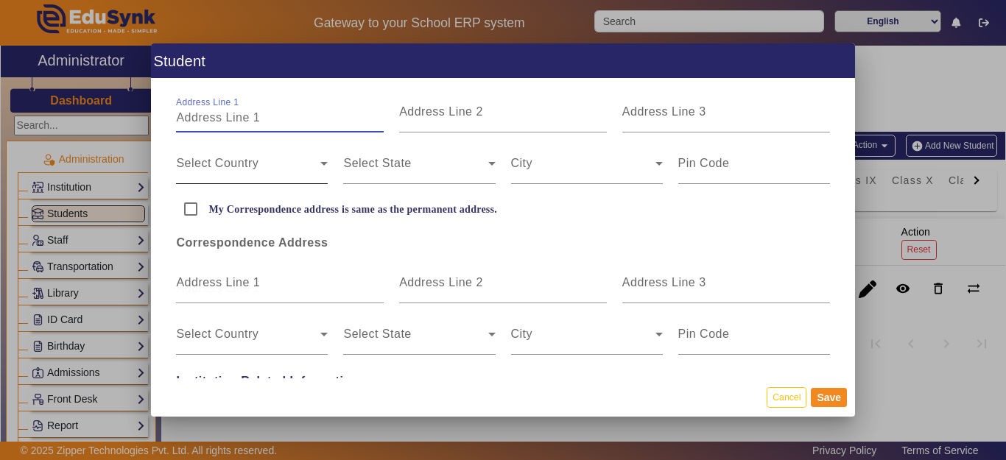
paste input "AKODA ,ALWAR"
type input "AKODA ,ALWAR"
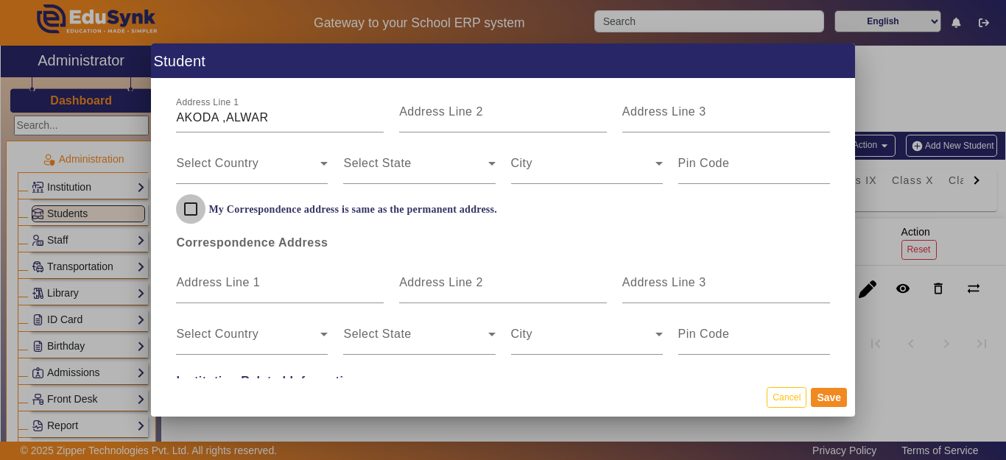
click at [184, 209] on input "My Correspondence address is same as the permanent address." at bounding box center [190, 208] width 29 height 29
checkbox input "true"
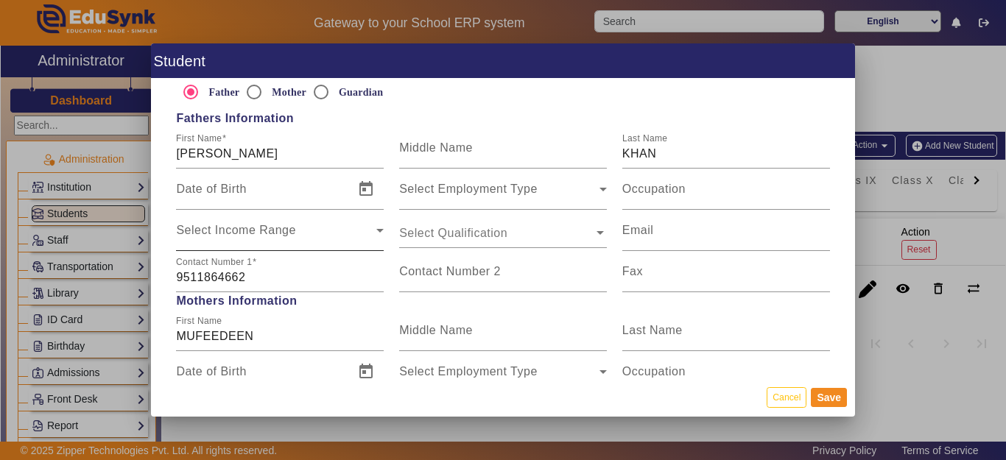
scroll to position [1031, 0]
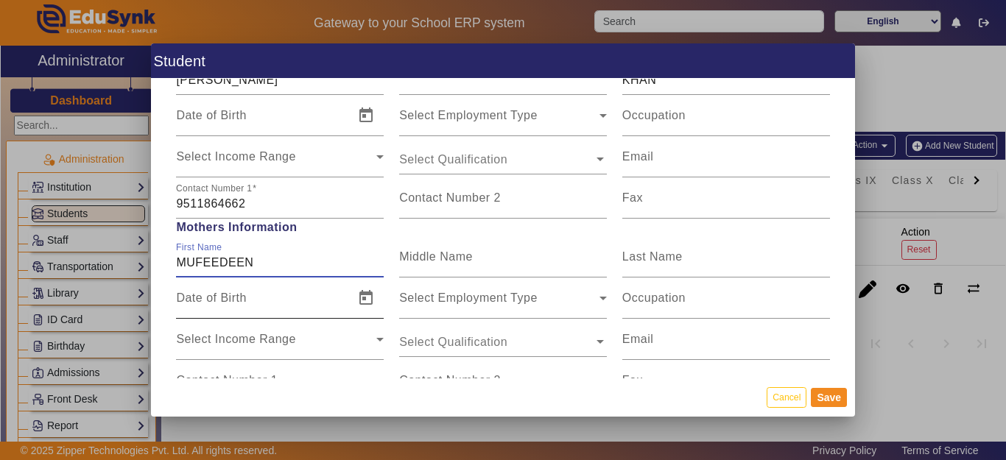
drag, startPoint x: 242, startPoint y: 261, endPoint x: 262, endPoint y: 279, distance: 27.1
click at [246, 263] on input "MUFEEDEEN" at bounding box center [280, 263] width 208 height 18
click at [286, 263] on input "MUFEEDAN" at bounding box center [280, 263] width 208 height 18
type input "MUFEEDAN BANO"
click at [823, 390] on button "Save" at bounding box center [829, 397] width 36 height 19
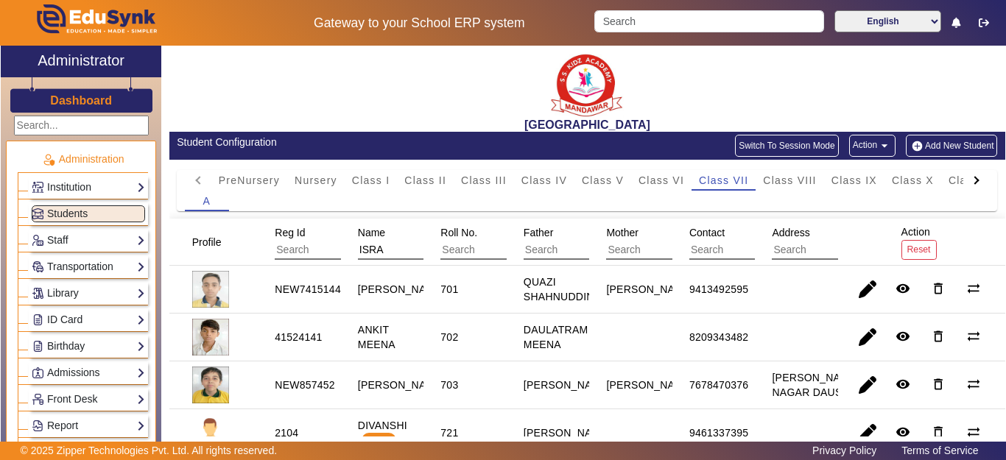
drag, startPoint x: 390, startPoint y: 254, endPoint x: 313, endPoint y: 248, distance: 77.6
click at [313, 248] on mat-header-row "Profile Reg Id Name ISRA Roll No. Father Mother Contact Address Action Reset" at bounding box center [587, 242] width 836 height 47
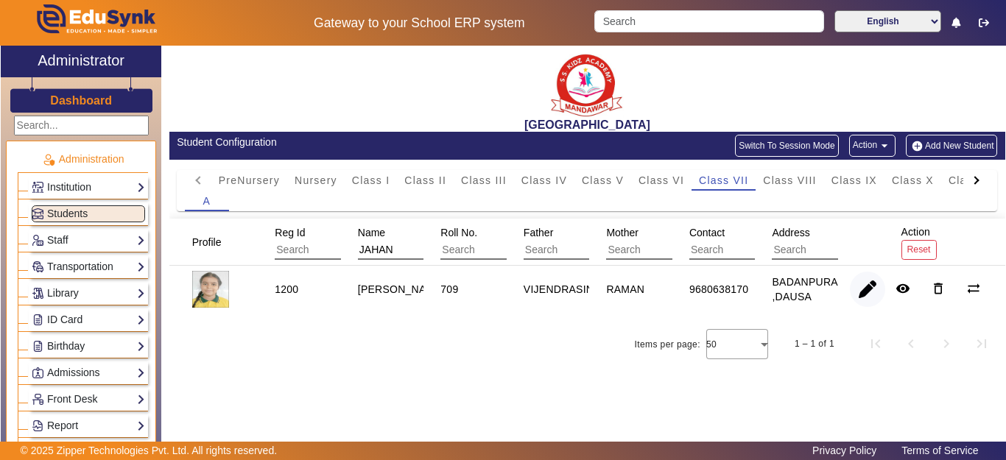
type input "JAHAN"
click at [868, 292] on span "button" at bounding box center [867, 289] width 35 height 35
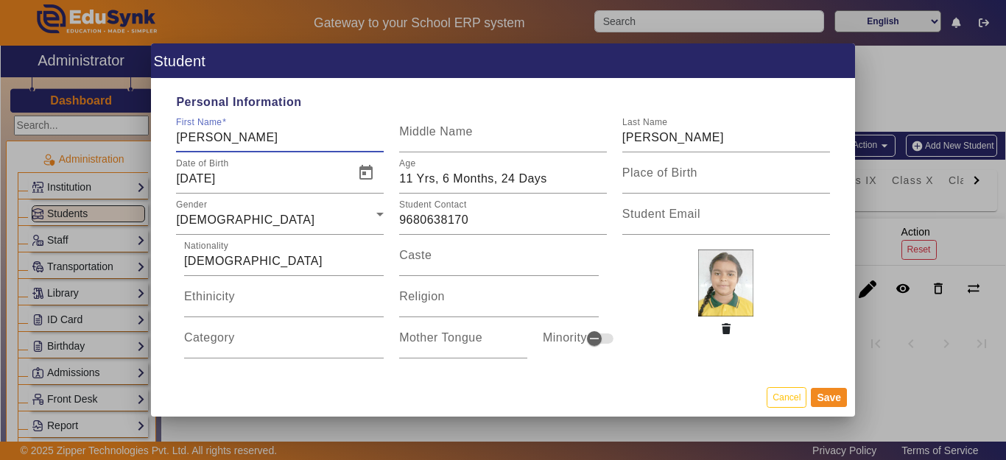
type input "[PERSON_NAME]"
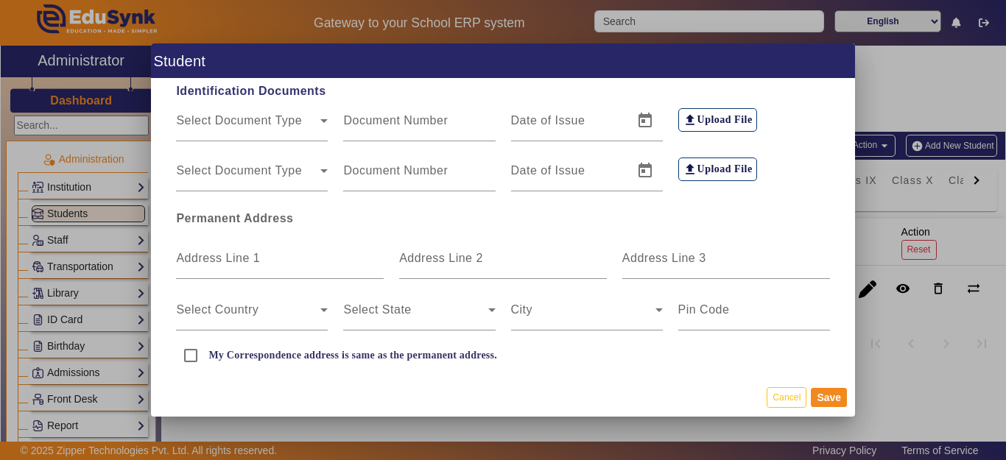
scroll to position [295, 0]
click at [222, 249] on div "Address Line 1" at bounding box center [280, 257] width 208 height 41
type input "BADANPURA"
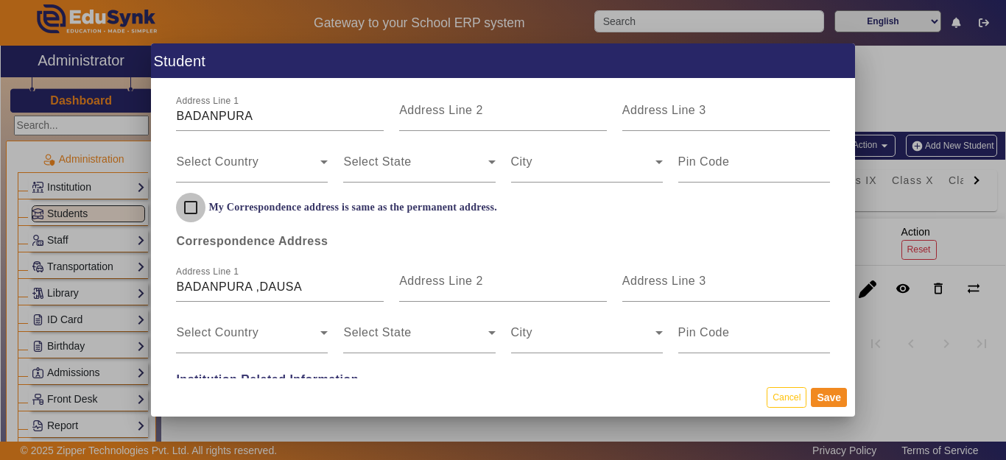
click at [195, 205] on input "My Correspondence address is same as the permanent address." at bounding box center [190, 207] width 29 height 29
checkbox input "true"
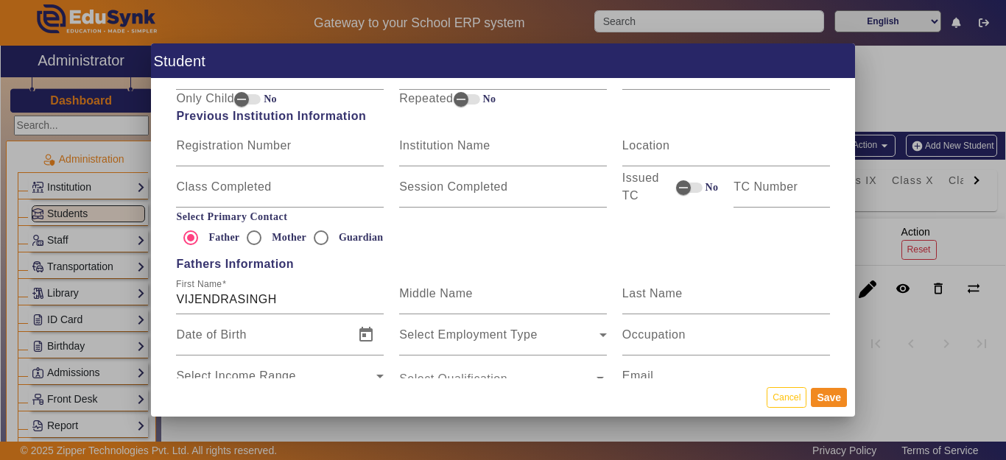
scroll to position [663, 0]
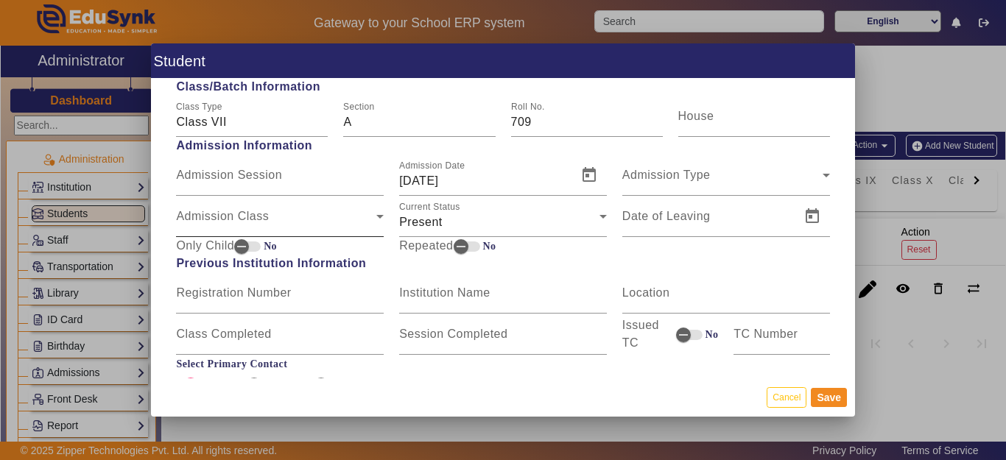
click at [238, 215] on span "Admission Class" at bounding box center [276, 223] width 200 height 18
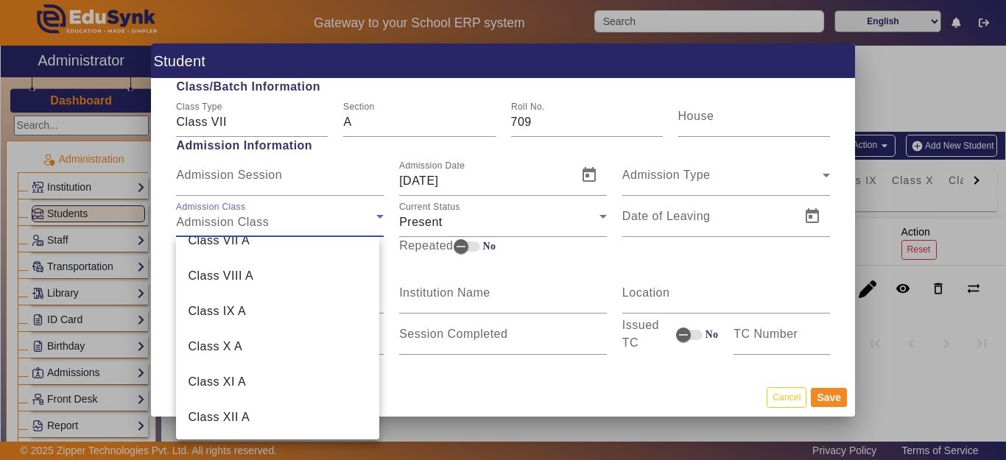
scroll to position [375, 0]
click at [236, 381] on mat-option "L.K.G. A" at bounding box center [277, 380] width 203 height 35
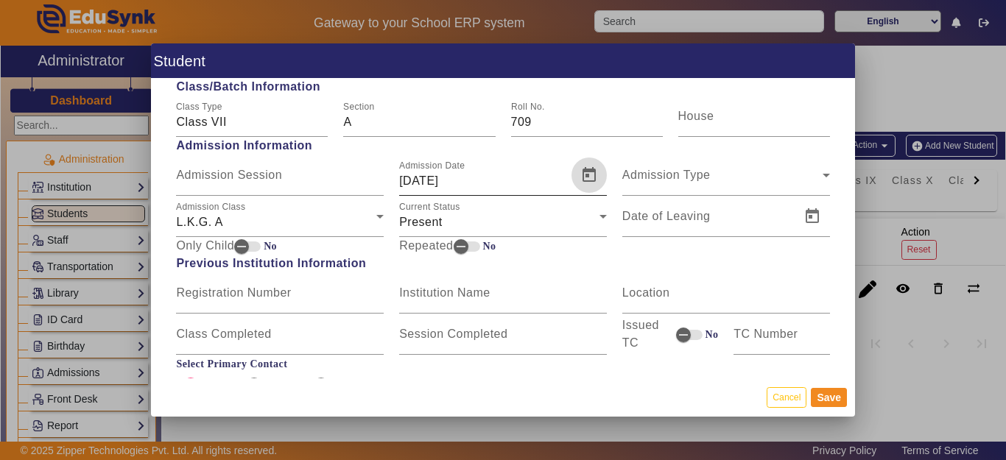
click at [572, 176] on span "Open calendar" at bounding box center [588, 175] width 35 height 35
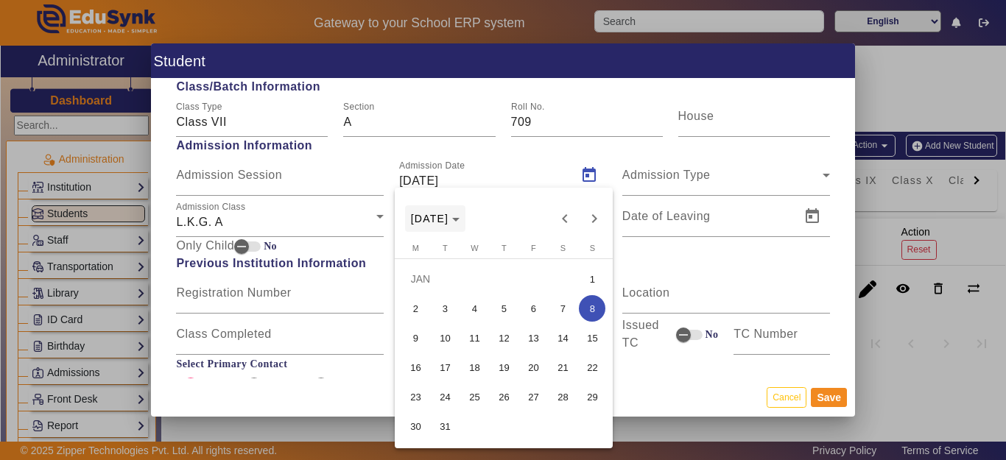
click at [447, 216] on span "[DATE]" at bounding box center [430, 219] width 38 height 12
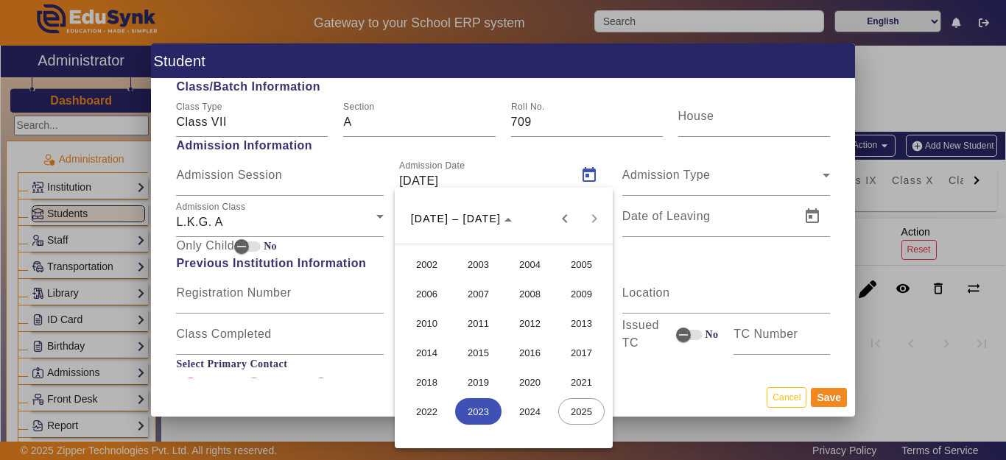
click at [418, 386] on span "2018" at bounding box center [427, 382] width 46 height 27
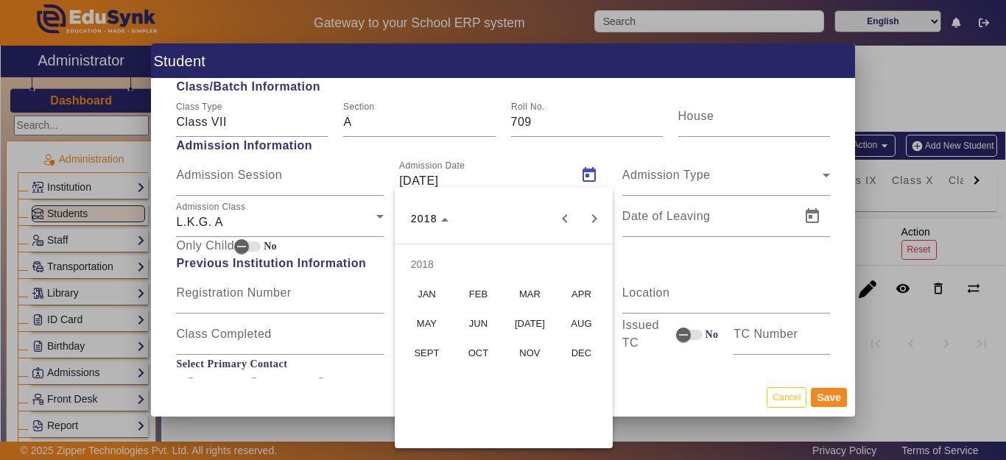
click at [532, 326] on span "[DATE]" at bounding box center [530, 323] width 46 height 27
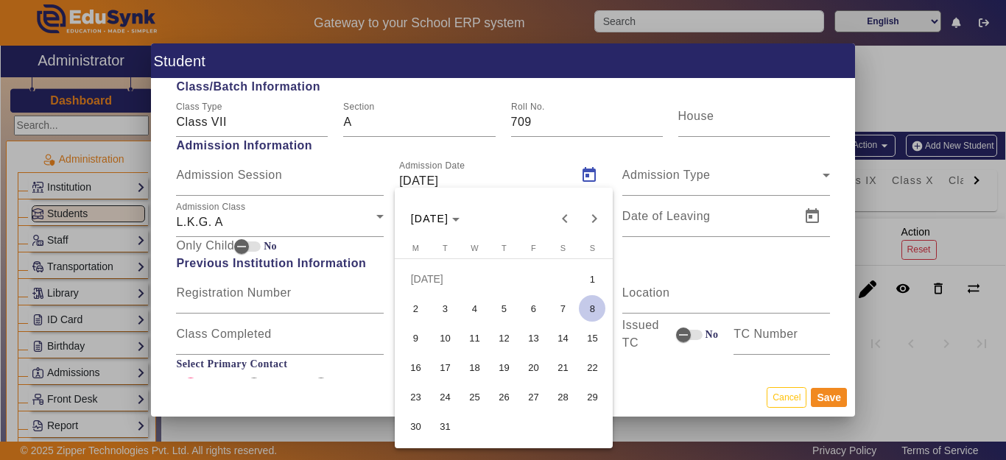
drag, startPoint x: 412, startPoint y: 307, endPoint x: 421, endPoint y: 302, distance: 10.2
click at [412, 309] on span "2" at bounding box center [415, 308] width 27 height 27
type input "[DATE]"
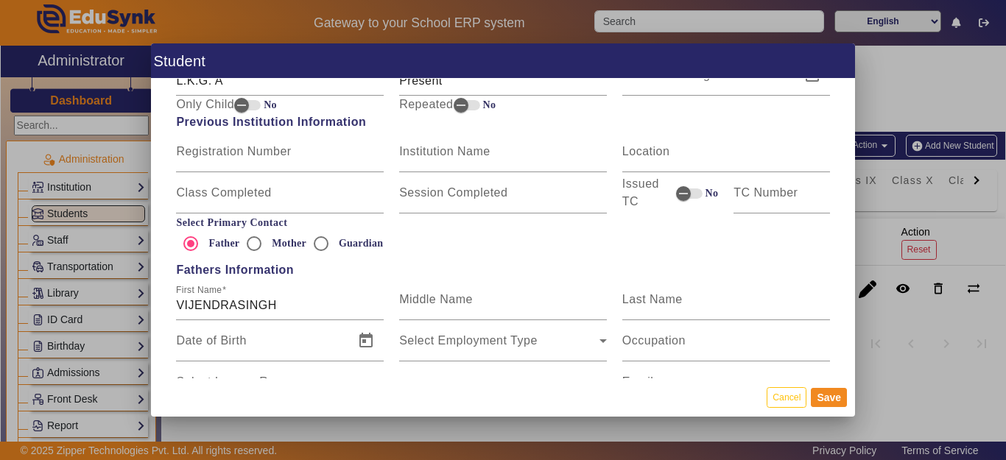
scroll to position [810, 0]
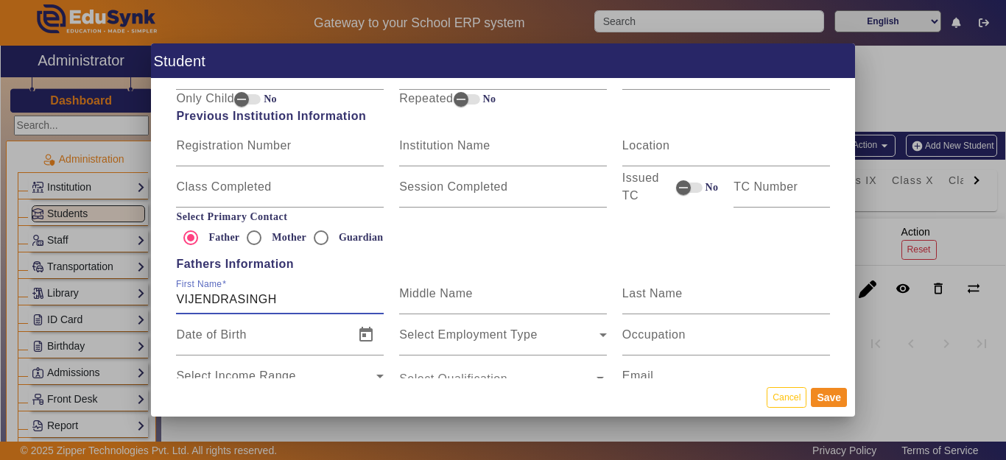
drag, startPoint x: 318, startPoint y: 292, endPoint x: 152, endPoint y: 299, distance: 165.8
click at [152, 299] on div "Personal Information First Name [PERSON_NAME] Middle Name Last Name Date of Bir…" at bounding box center [503, 228] width 704 height 299
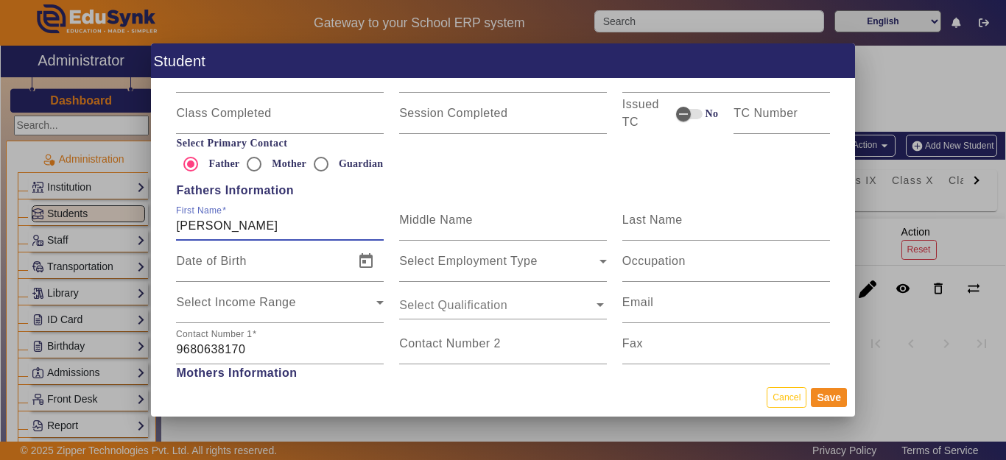
scroll to position [957, 0]
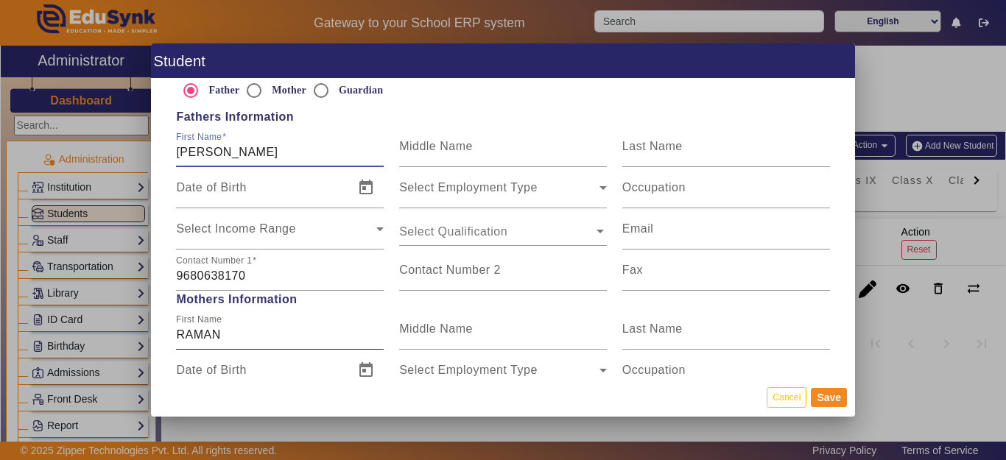
type input "[PERSON_NAME]"
click at [261, 326] on input "RAMAN" at bounding box center [280, 335] width 208 height 18
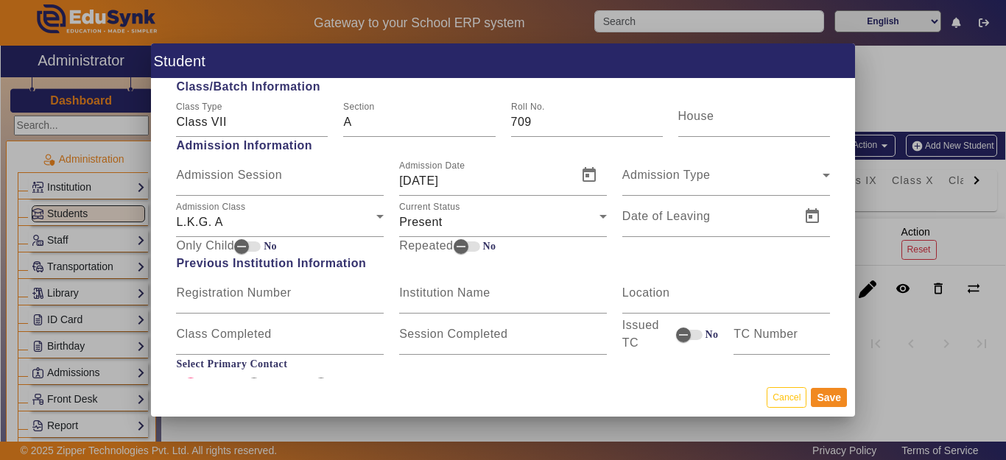
scroll to position [1326, 0]
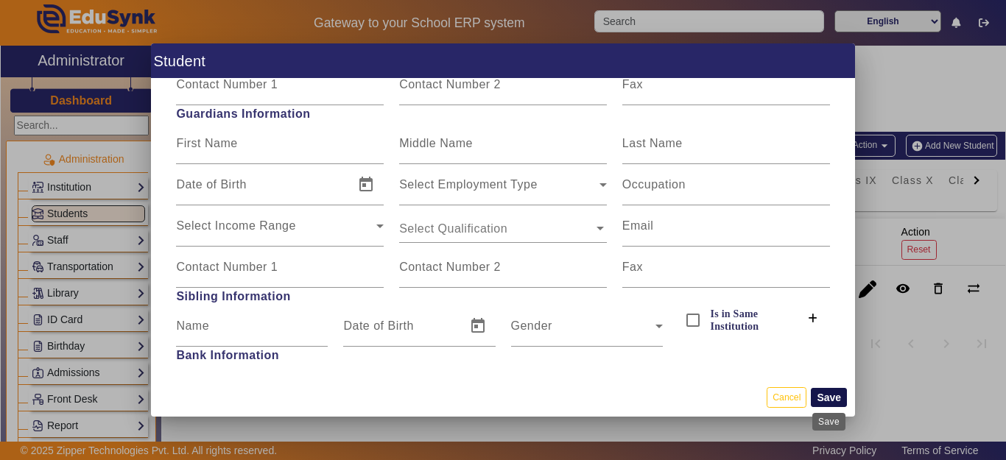
type input "[PERSON_NAME]"
click at [831, 396] on button "Save" at bounding box center [829, 397] width 36 height 19
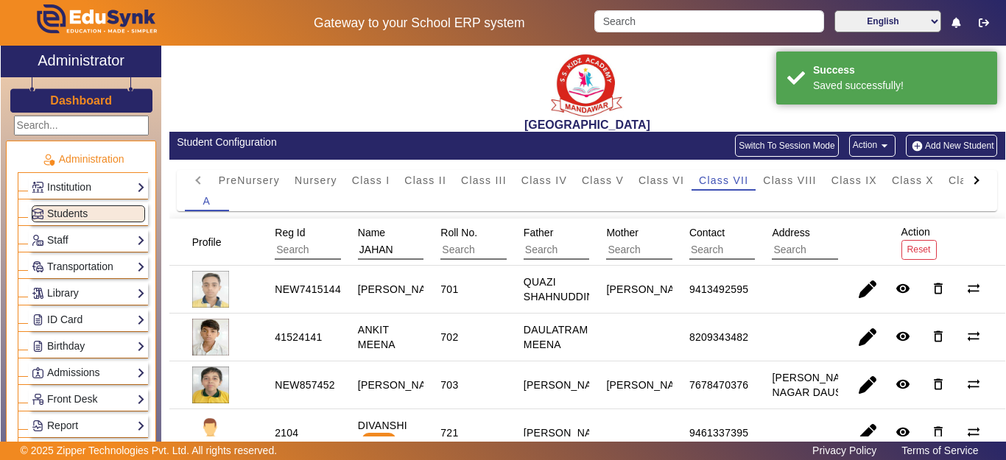
click at [323, 245] on mat-header-row "Profile Reg Id Name [PERSON_NAME] No. Father Mother Contact Address Action Reset" at bounding box center [587, 242] width 836 height 47
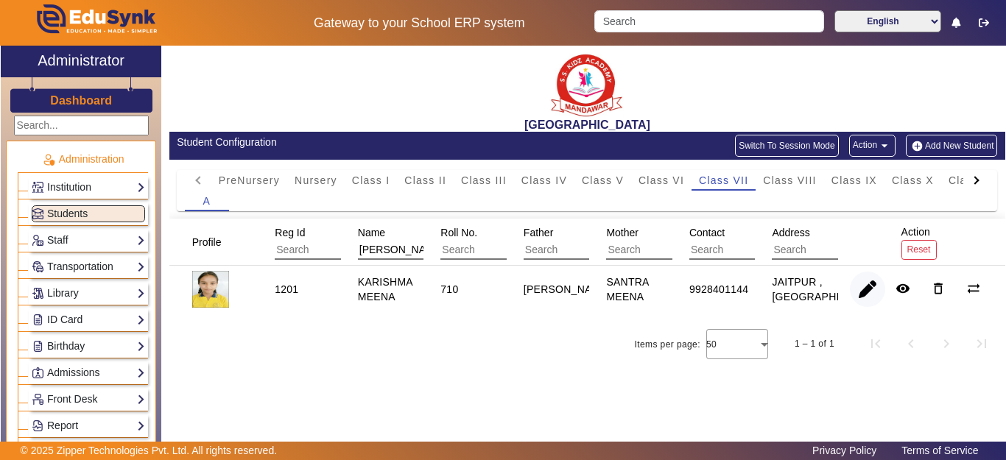
type input "[PERSON_NAME]"
click at [865, 298] on span "button" at bounding box center [867, 289] width 35 height 35
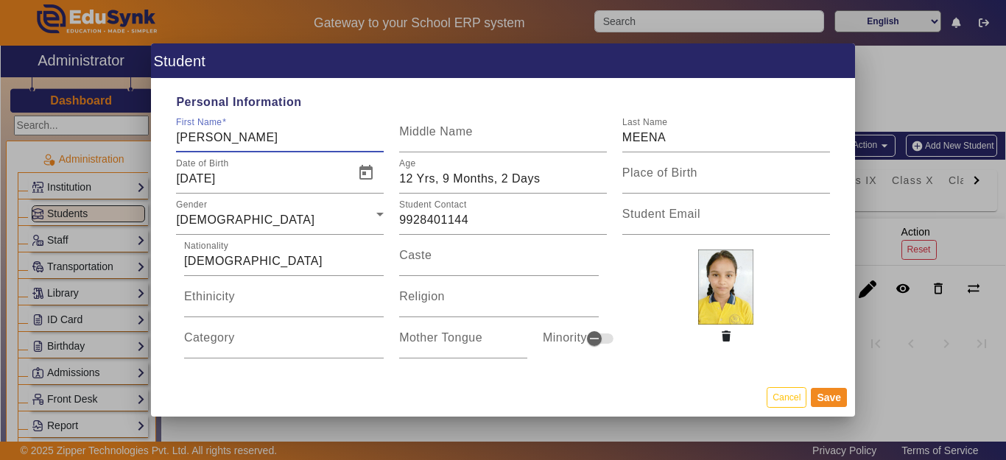
click at [278, 139] on input "[PERSON_NAME]" at bounding box center [280, 138] width 208 height 18
type input "KARISHMA MEENA"
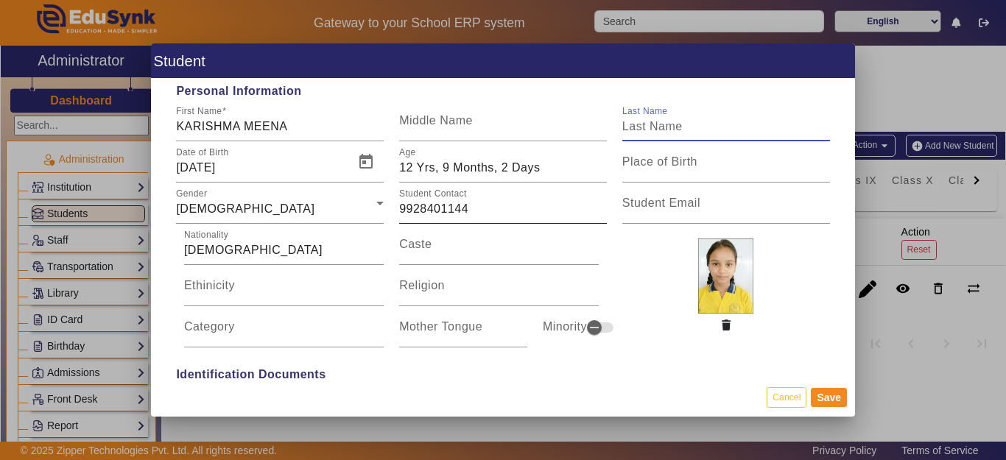
scroll to position [0, 0]
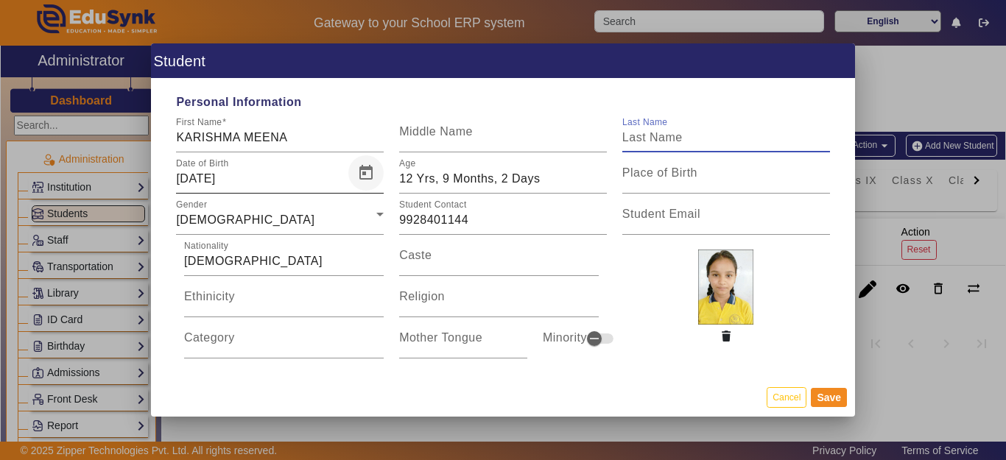
click at [359, 172] on span "Open calendar" at bounding box center [365, 172] width 35 height 35
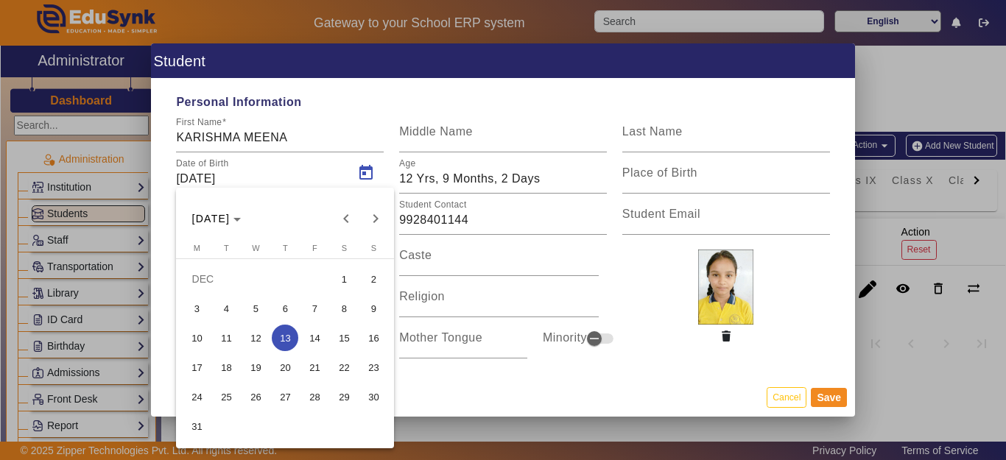
click at [188, 427] on span "31" at bounding box center [196, 426] width 27 height 27
type input "[DATE]"
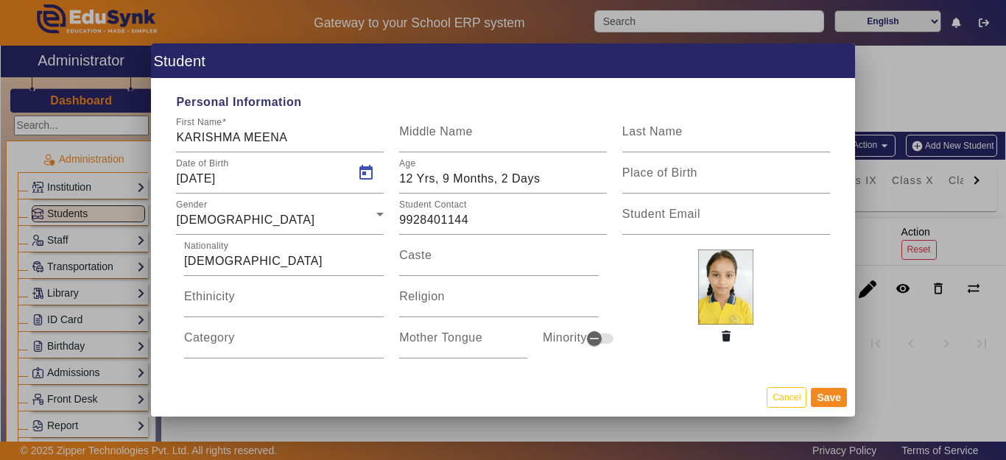
type input "12 Yrs, 8 Months, 15 Days"
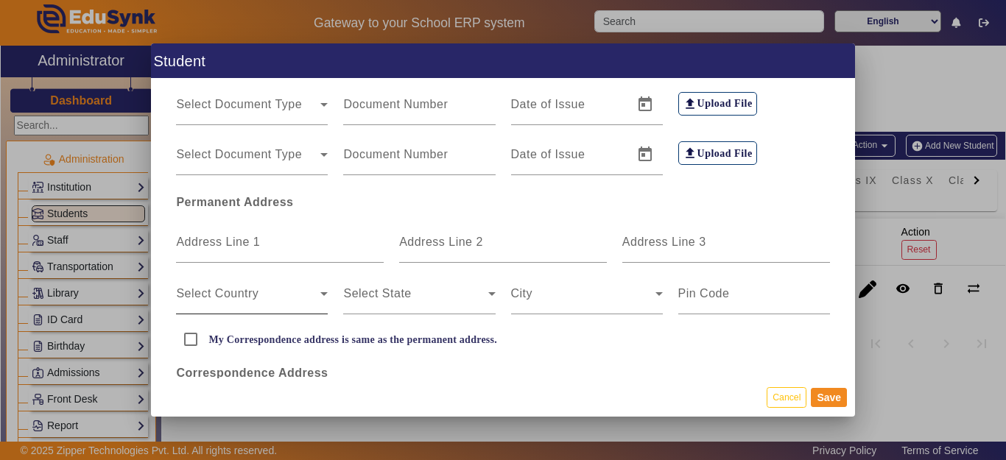
scroll to position [368, 0]
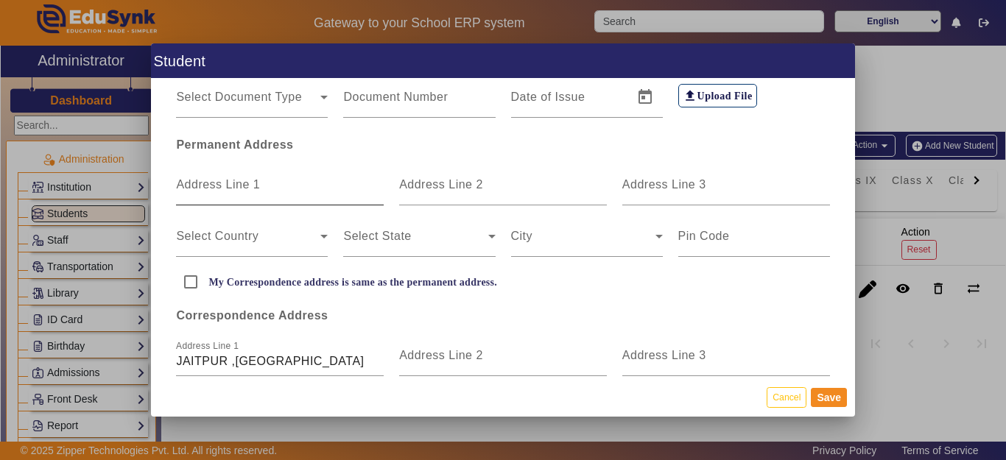
click at [247, 190] on mat-label "Address Line 1" at bounding box center [218, 184] width 84 height 13
click at [247, 190] on input "Address Line 1" at bounding box center [280, 191] width 208 height 18
drag, startPoint x: 308, startPoint y: 367, endPoint x: 184, endPoint y: 354, distance: 124.4
click at [184, 354] on input "JAITPUR ,[GEOGRAPHIC_DATA]" at bounding box center [280, 362] width 208 height 18
click at [266, 360] on input "JAITPUR ,[GEOGRAPHIC_DATA]" at bounding box center [280, 362] width 208 height 18
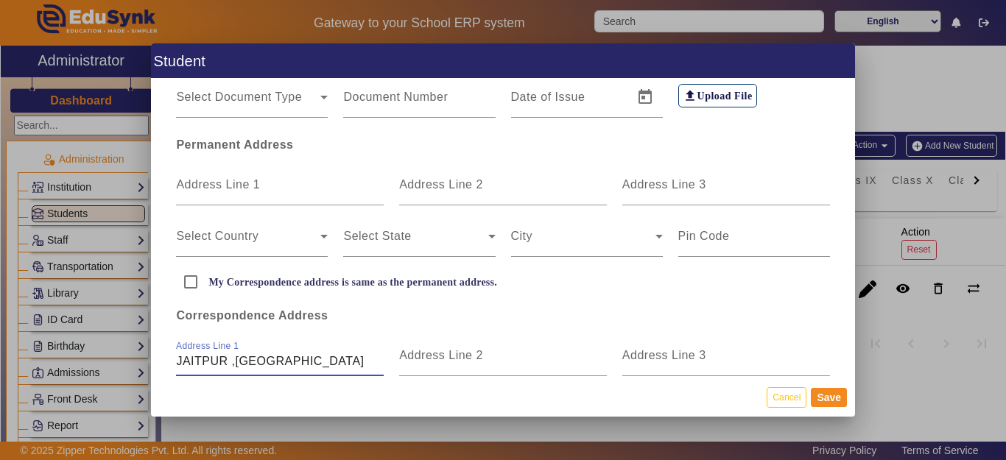
drag, startPoint x: 283, startPoint y: 362, endPoint x: 122, endPoint y: 360, distance: 160.6
click at [122, 360] on div "Student Personal Information First Name [PERSON_NAME] Middle Name Last Name Dat…" at bounding box center [503, 230] width 1006 height 460
click at [222, 171] on div "Address Line 1" at bounding box center [280, 184] width 208 height 41
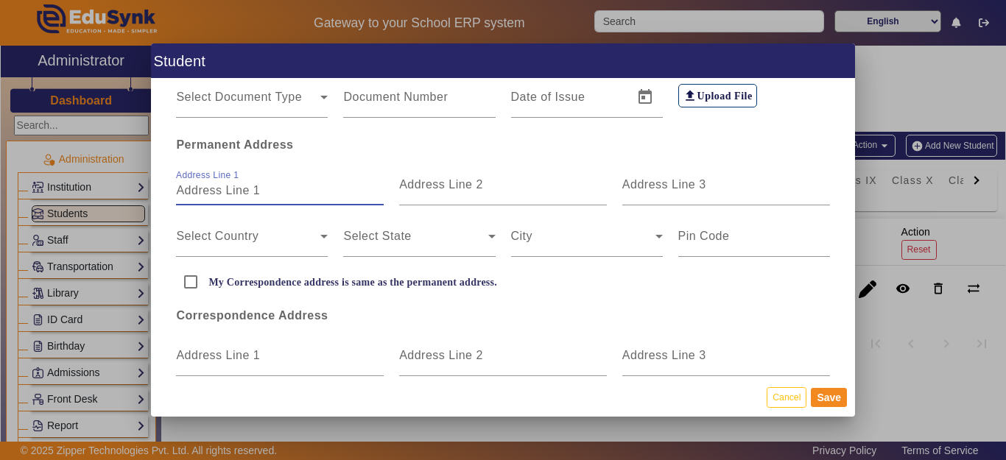
click at [228, 196] on input "Address Line 1" at bounding box center [280, 191] width 208 height 18
paste input "JAITPUR ,[GEOGRAPHIC_DATA]"
type input "JAITPUR ,[GEOGRAPHIC_DATA]"
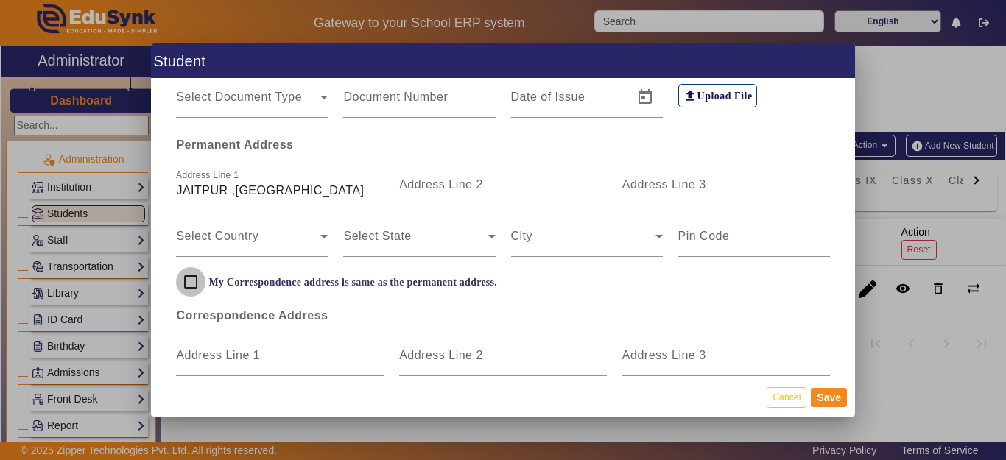
click at [197, 286] on input "My Correspondence address is same as the permanent address." at bounding box center [190, 281] width 29 height 29
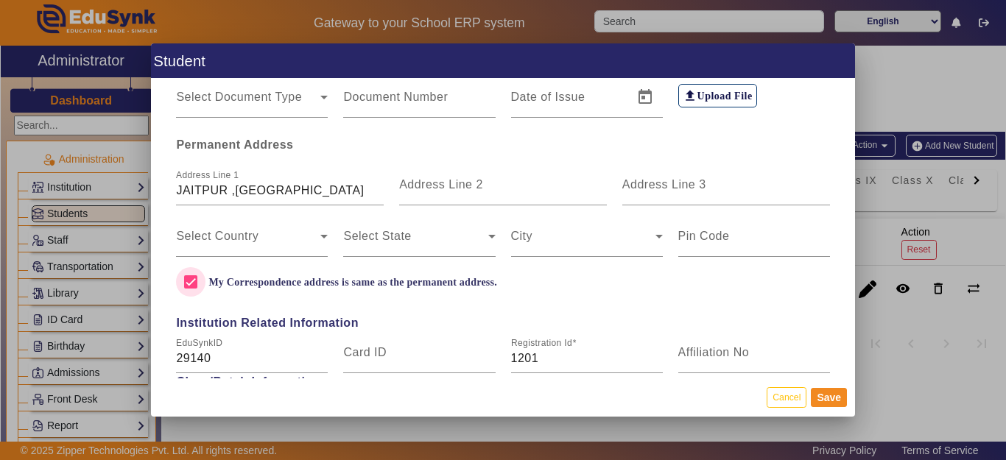
click at [195, 282] on input "My Correspondence address is same as the permanent address." at bounding box center [190, 281] width 29 height 29
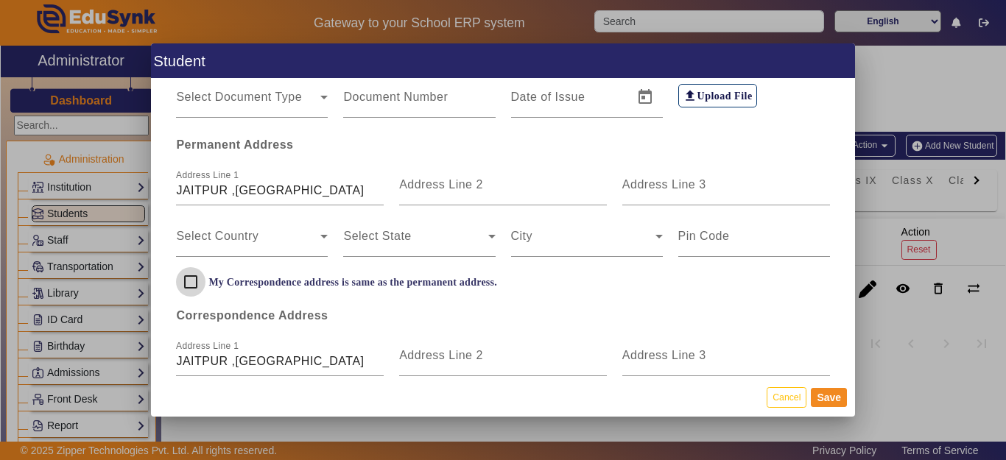
click at [191, 281] on input "My Correspondence address is same as the permanent address." at bounding box center [190, 281] width 29 height 29
checkbox input "true"
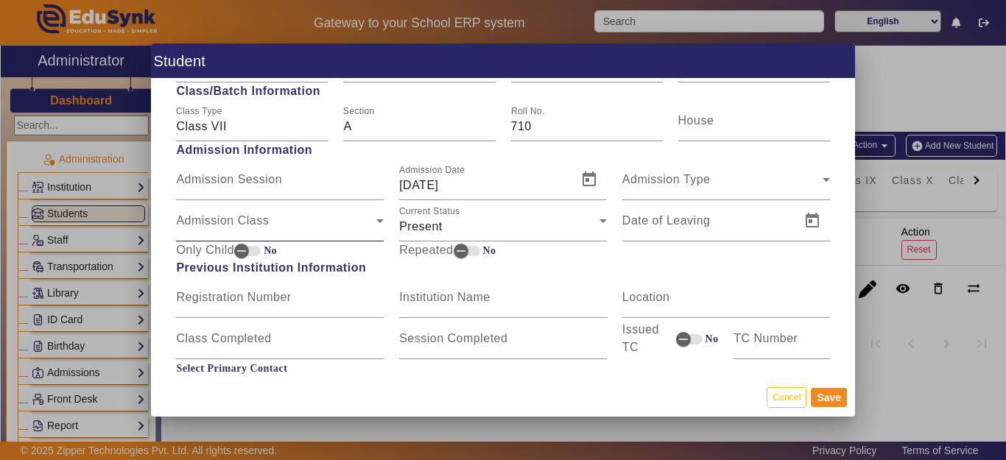
scroll to position [663, 0]
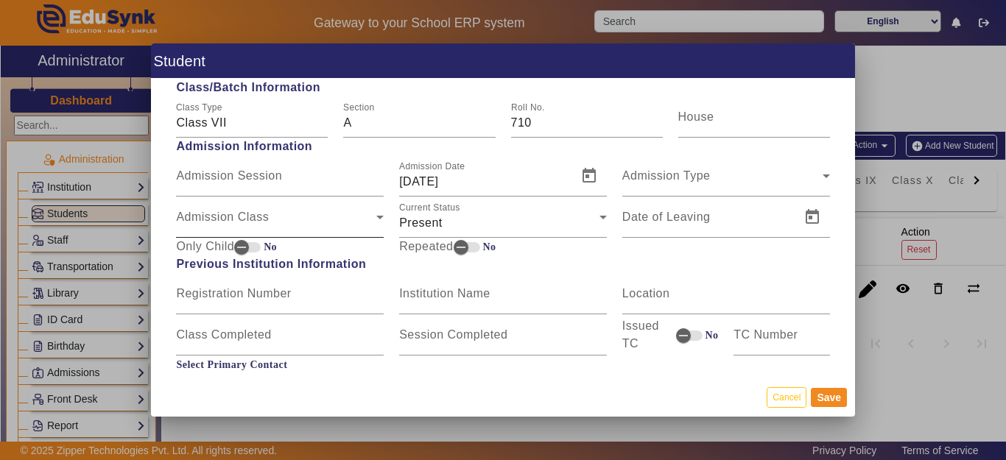
click at [231, 207] on div "Admission Class Admission Class" at bounding box center [280, 217] width 208 height 41
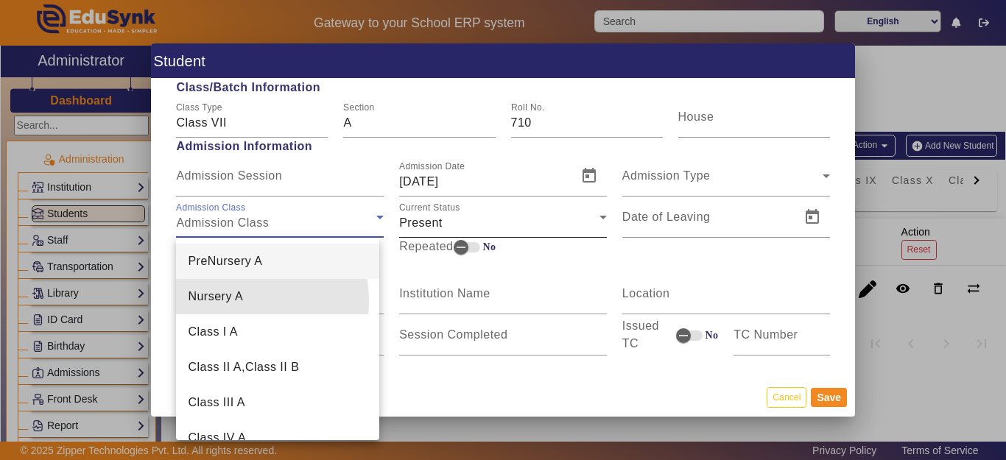
drag, startPoint x: 228, startPoint y: 301, endPoint x: 510, endPoint y: 200, distance: 299.6
click at [228, 300] on span "Nursery A" at bounding box center [215, 297] width 55 height 18
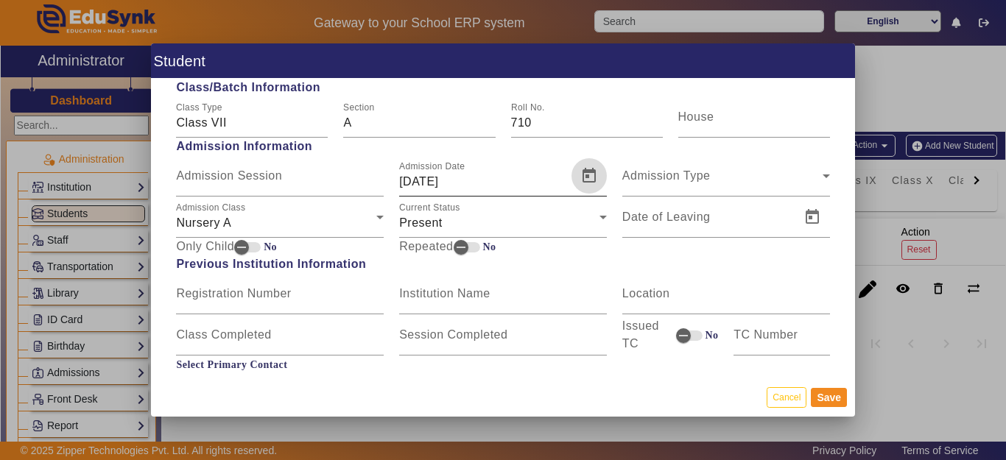
click at [574, 179] on span "Open calendar" at bounding box center [588, 175] width 35 height 35
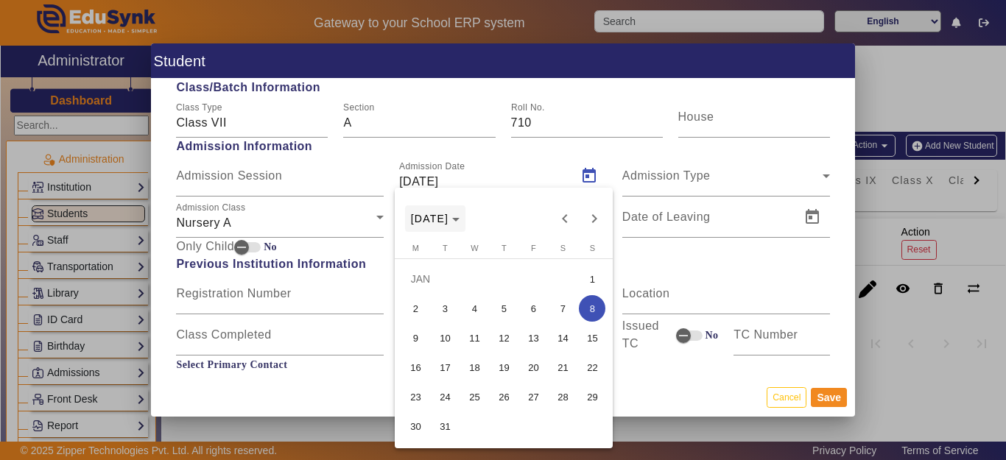
click at [460, 219] on span "[DATE]" at bounding box center [435, 219] width 49 height 12
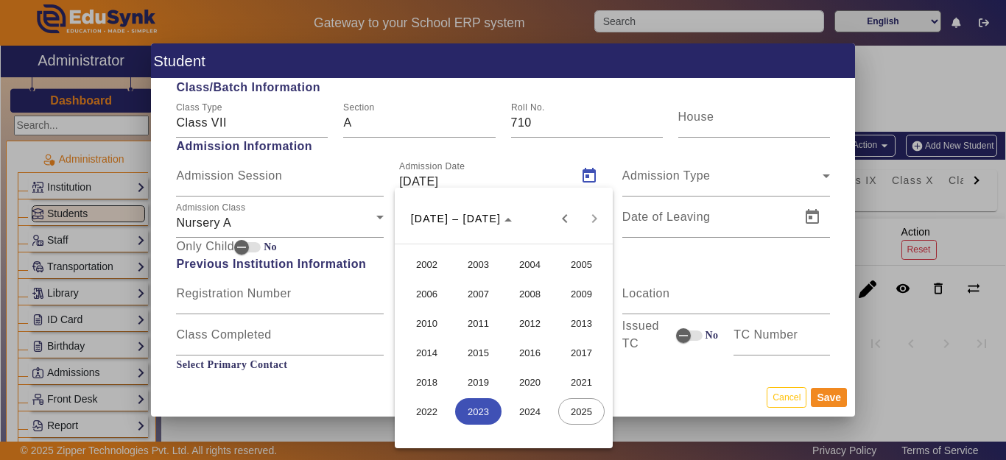
click at [530, 349] on span "2016" at bounding box center [530, 353] width 46 height 27
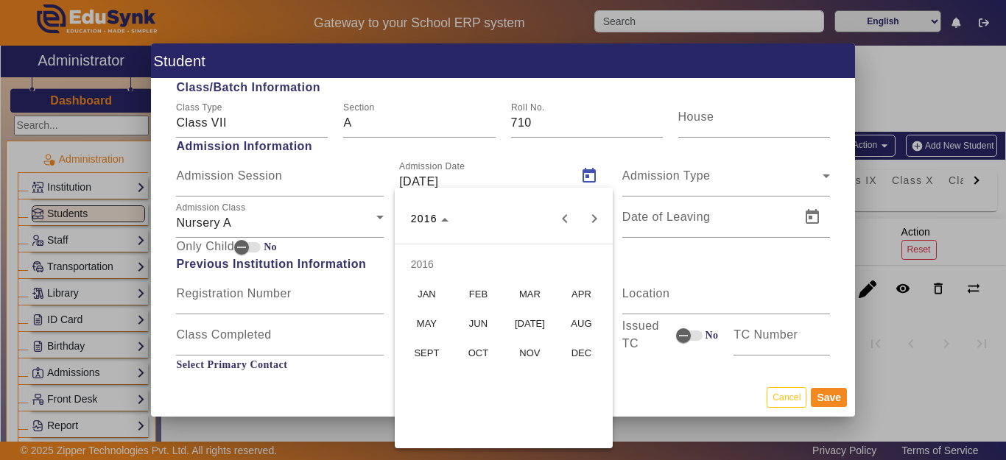
click at [565, 294] on span "APR" at bounding box center [581, 294] width 46 height 27
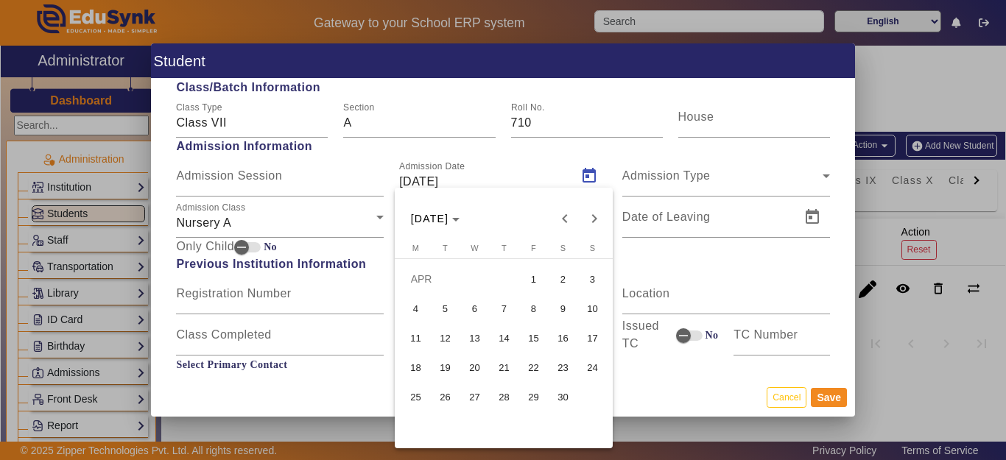
click at [469, 333] on span "13" at bounding box center [474, 338] width 27 height 27
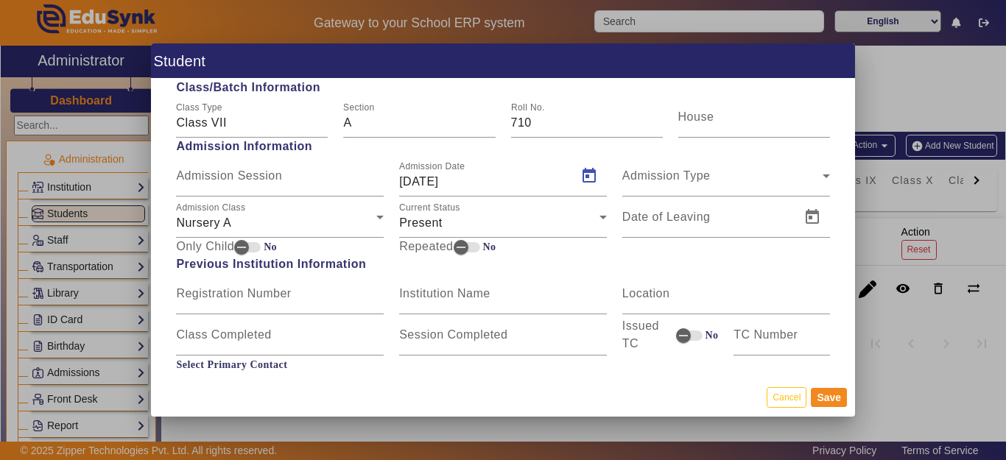
type input "[DATE]"
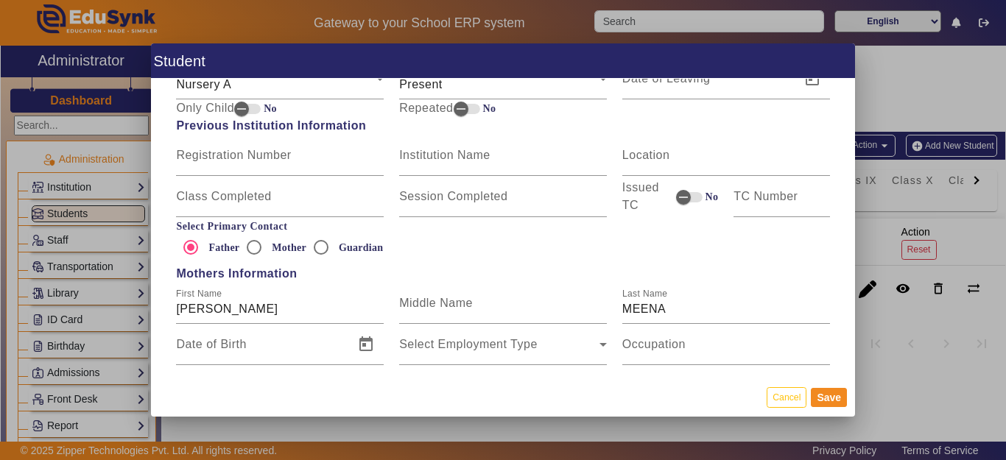
scroll to position [810, 0]
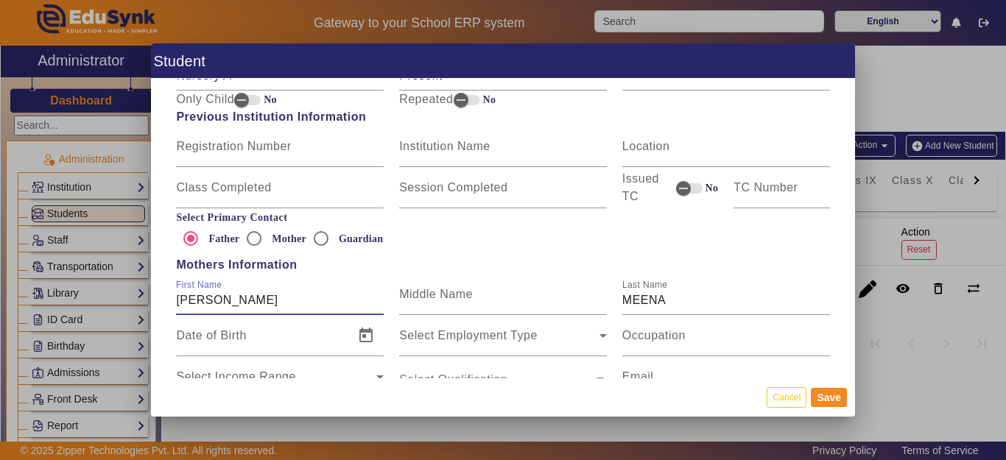
click at [273, 299] on input "[PERSON_NAME]" at bounding box center [280, 301] width 208 height 18
type input "SANTRA MEENA"
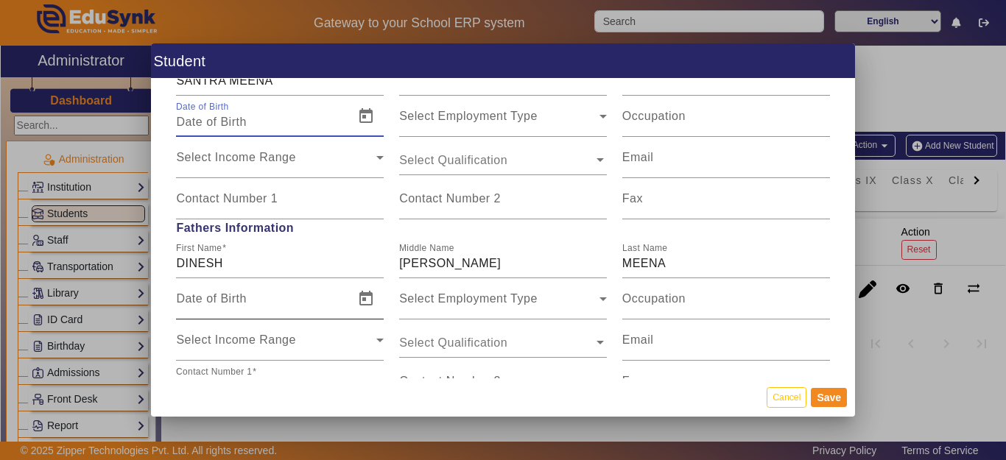
scroll to position [1031, 0]
click at [257, 274] on div "First Name [PERSON_NAME]" at bounding box center [280, 256] width 208 height 41
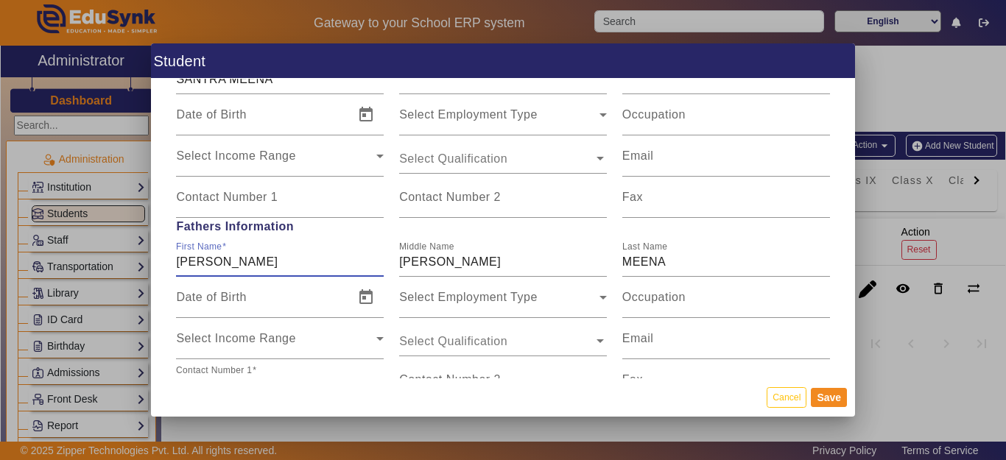
type input "[PERSON_NAME]"
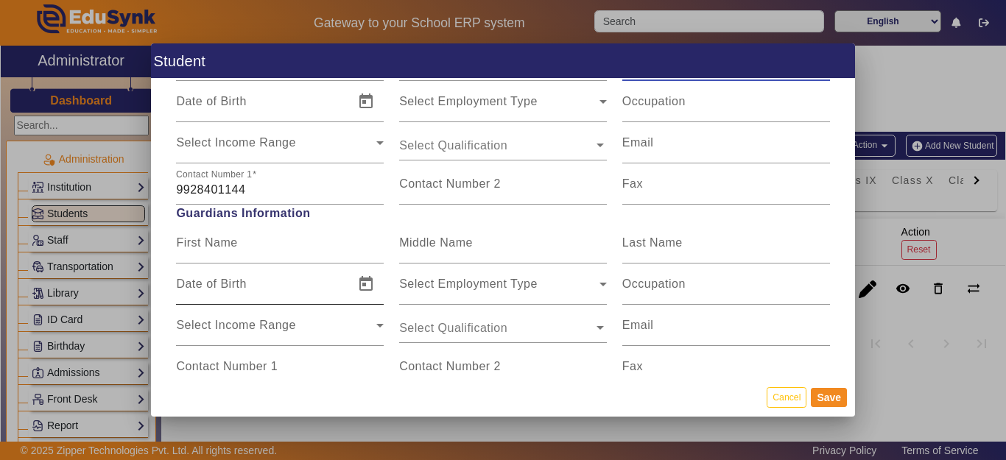
scroll to position [1252, 0]
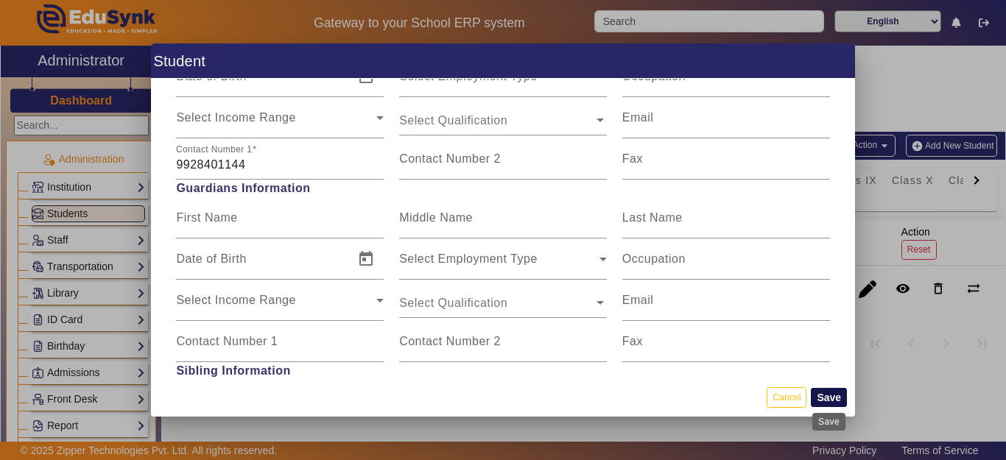
click at [826, 398] on button "Save" at bounding box center [829, 397] width 36 height 19
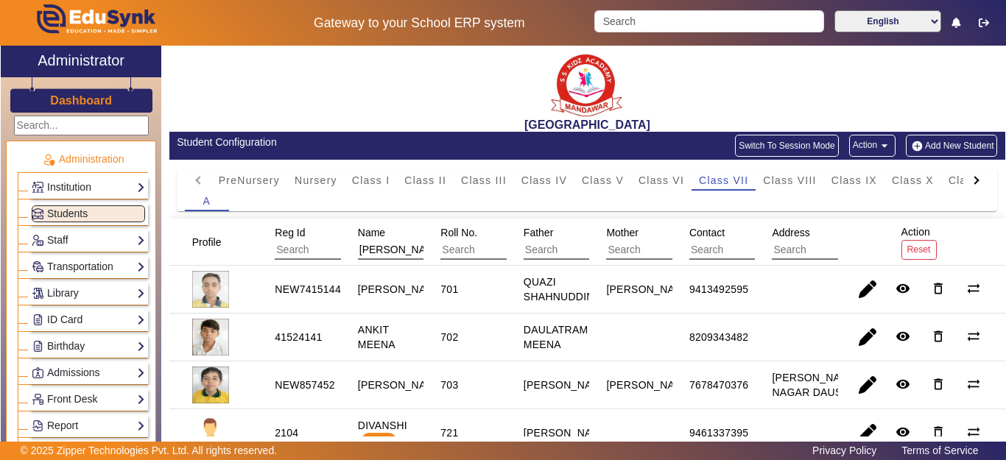
drag, startPoint x: 401, startPoint y: 253, endPoint x: 332, endPoint y: 250, distance: 69.3
click at [332, 250] on mat-header-row "Profile Reg Id Name [PERSON_NAME] Roll No. Father Mother Contact Address Action…" at bounding box center [587, 242] width 836 height 47
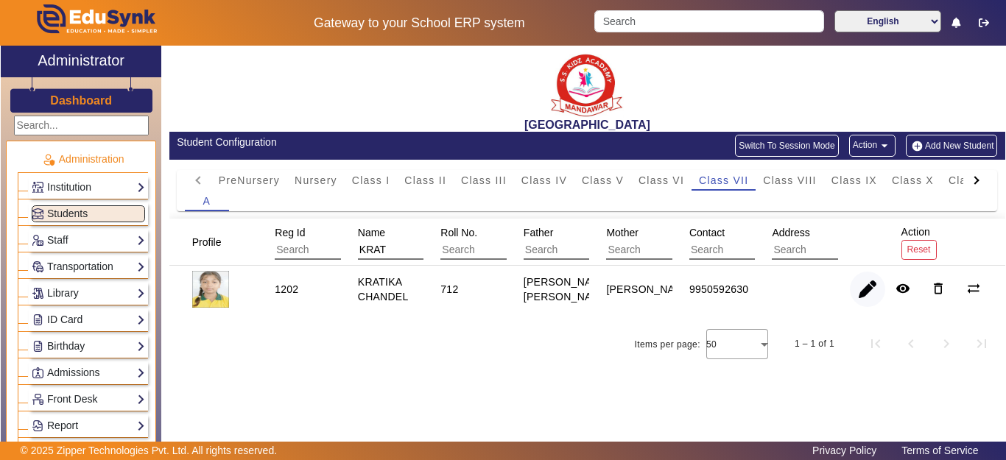
type input "KRAT"
click at [870, 296] on span "button" at bounding box center [867, 289] width 35 height 35
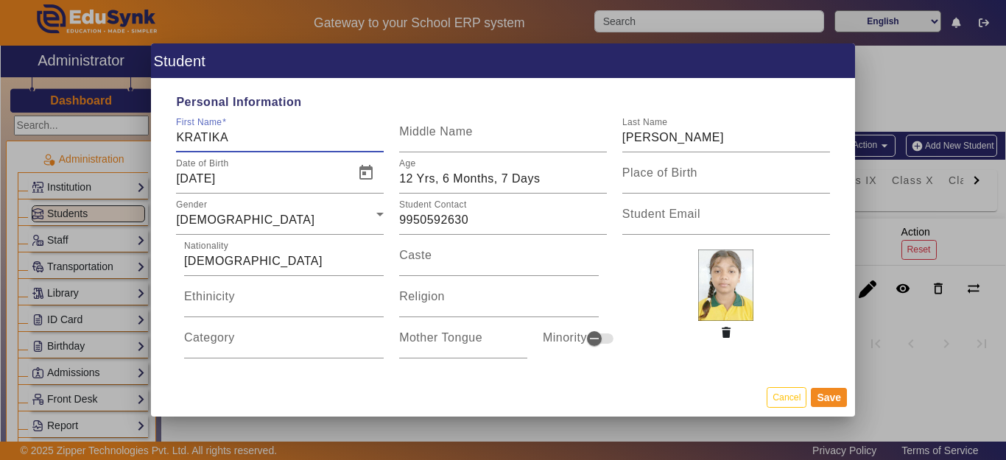
drag, startPoint x: 177, startPoint y: 133, endPoint x: 124, endPoint y: 138, distance: 54.0
click at [124, 138] on div "Student Personal Information First Name [PERSON_NAME] Middle Name Last Name [PE…" at bounding box center [503, 230] width 1006 height 460
type input "A"
type input "[PERSON_NAME]"
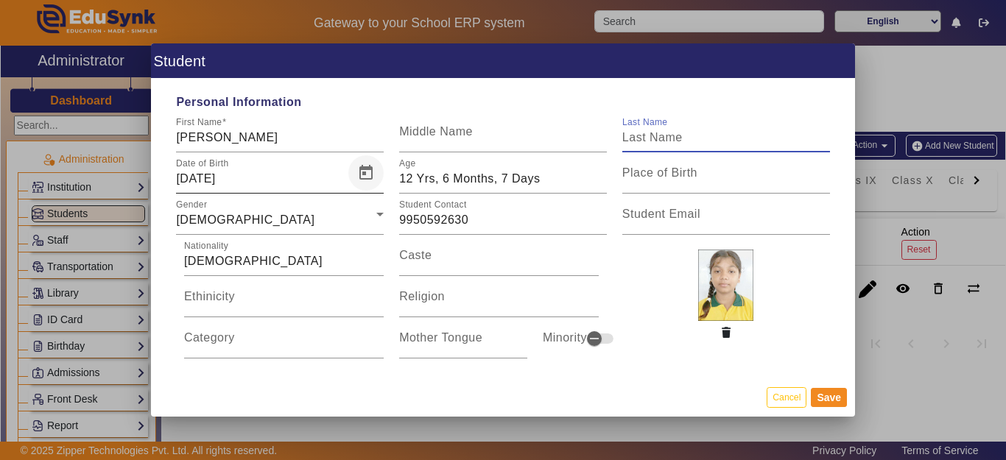
click at [355, 174] on span "Open calendar" at bounding box center [365, 172] width 35 height 35
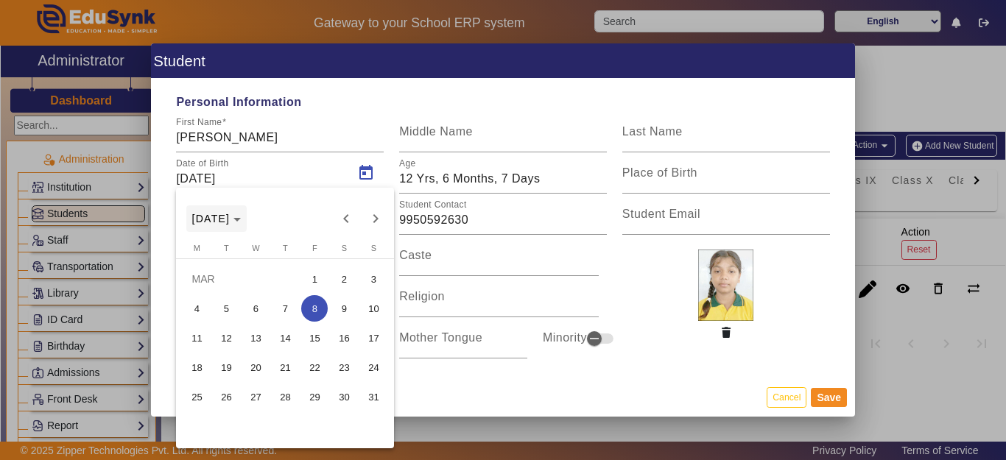
click at [231, 218] on span "[DATE]" at bounding box center [211, 219] width 38 height 12
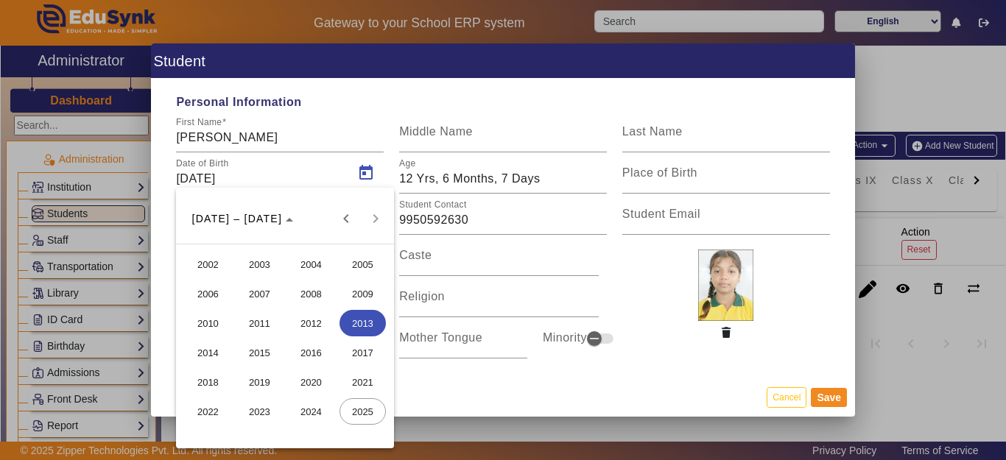
click at [362, 323] on span "2013" at bounding box center [363, 323] width 46 height 27
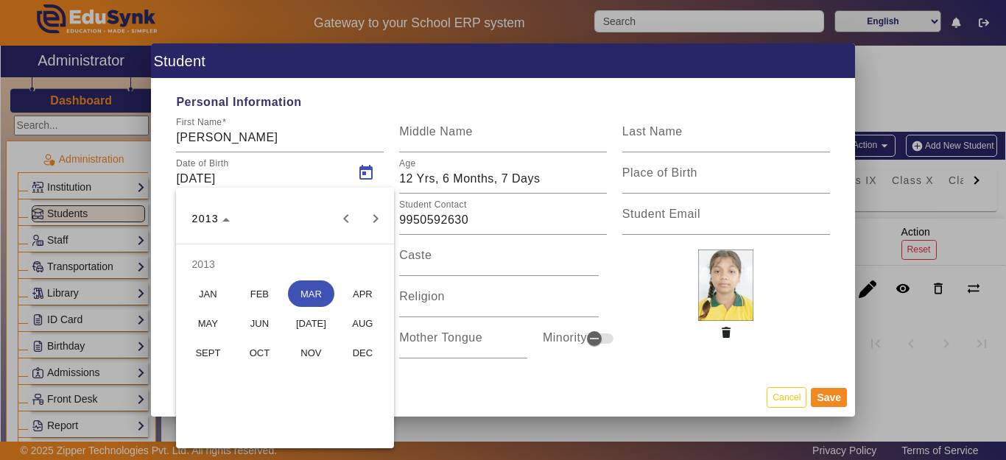
click at [359, 319] on span "AUG" at bounding box center [363, 323] width 46 height 27
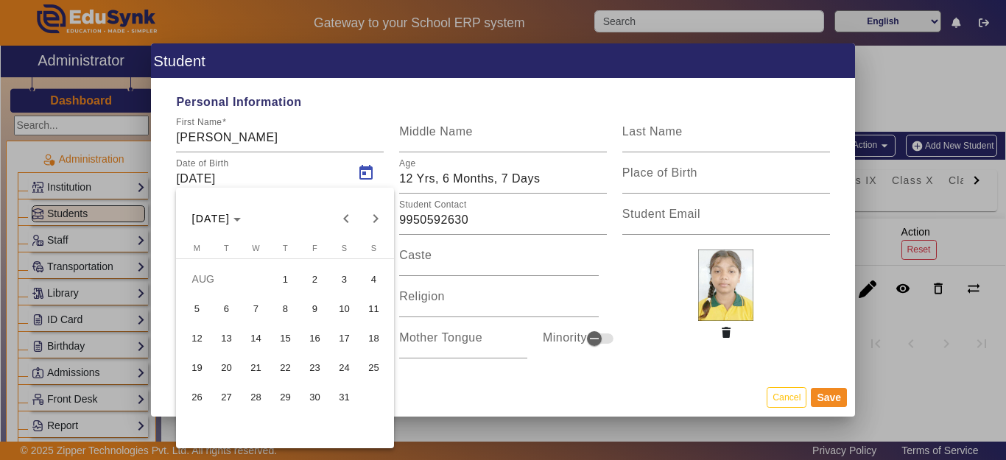
click at [351, 281] on span "3" at bounding box center [344, 279] width 27 height 27
type input "[DATE]"
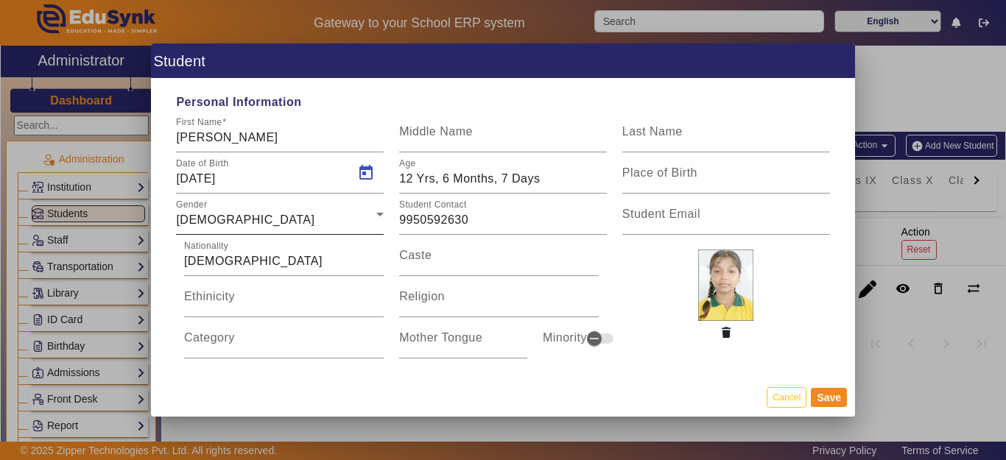
type input "12 Yrs, 1 Months, 12 Days"
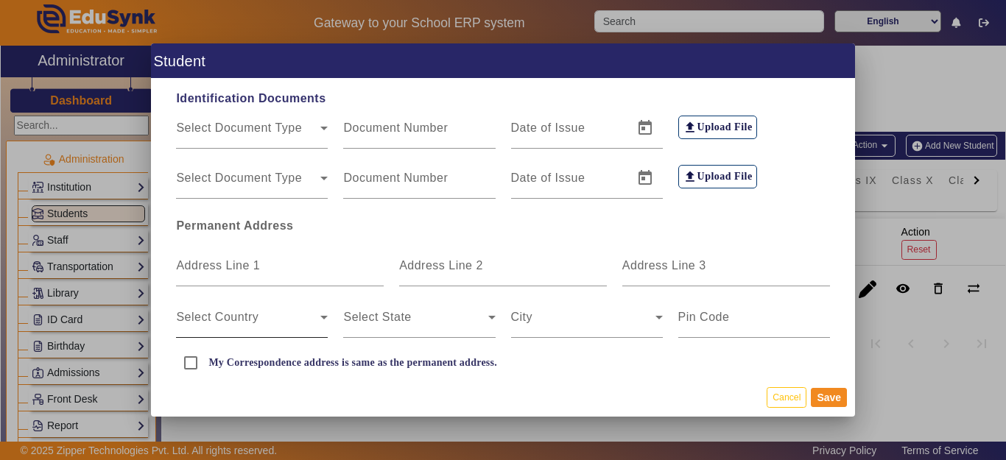
scroll to position [368, 0]
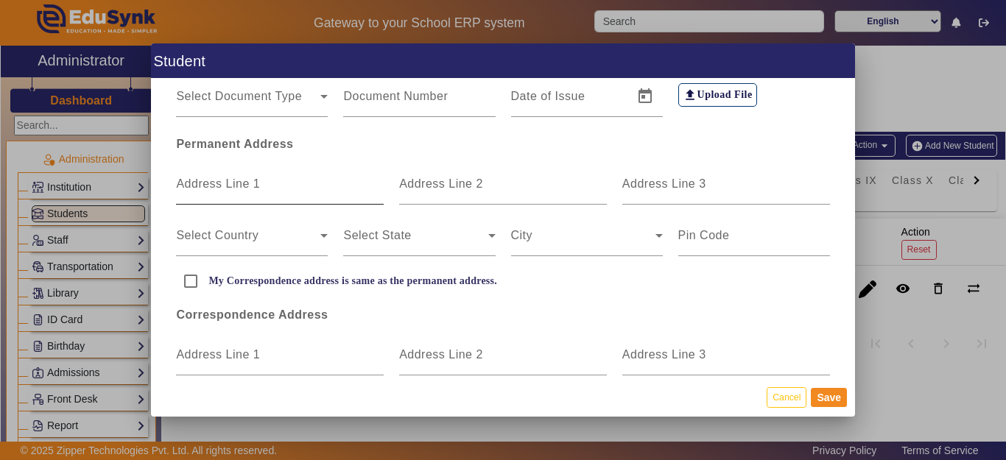
click at [227, 190] on label "Address Line 1" at bounding box center [218, 183] width 84 height 13
click at [227, 190] on input "Address Line 1" at bounding box center [280, 190] width 208 height 18
type input "GARHI ALWAR"
click at [183, 280] on input "My Correspondence address is same as the permanent address." at bounding box center [190, 281] width 29 height 29
checkbox input "true"
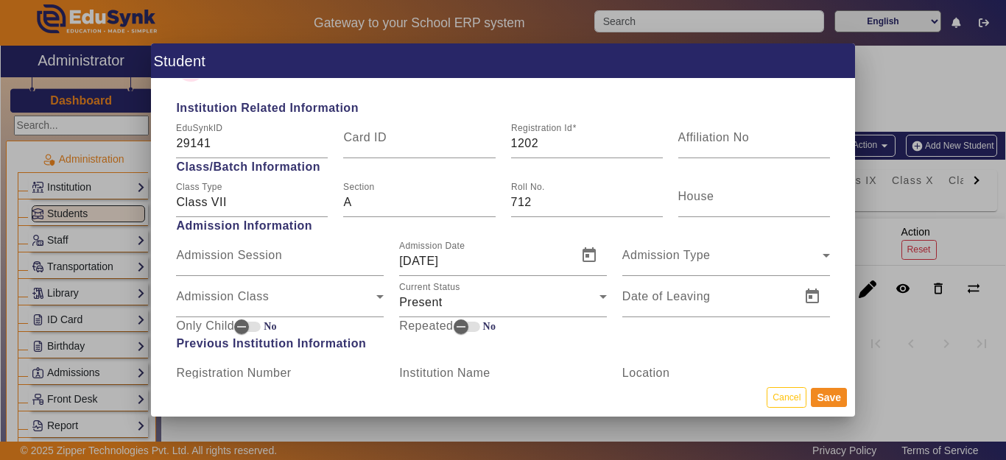
scroll to position [589, 0]
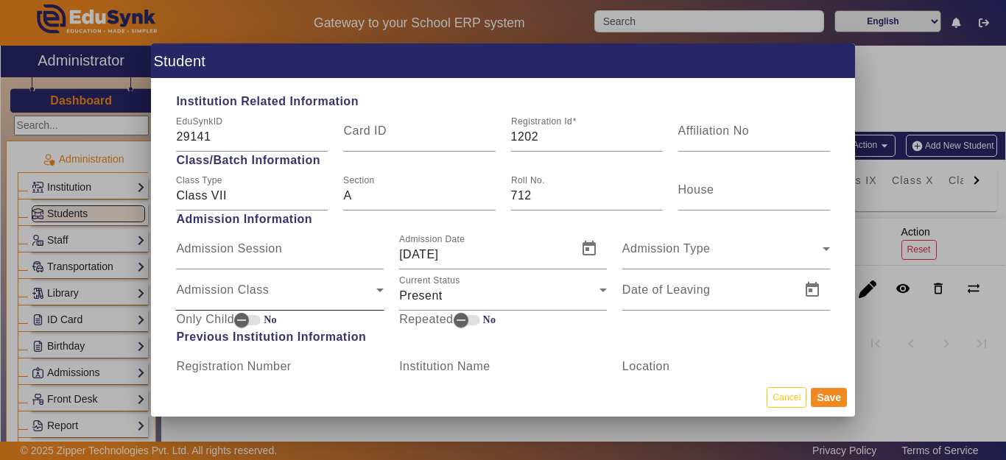
click at [228, 301] on span "Admission Class" at bounding box center [276, 296] width 200 height 18
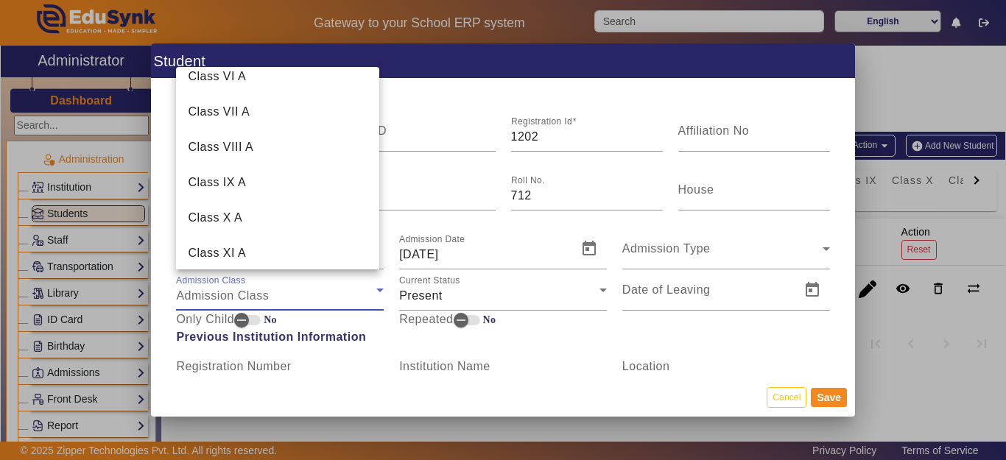
scroll to position [375, 0]
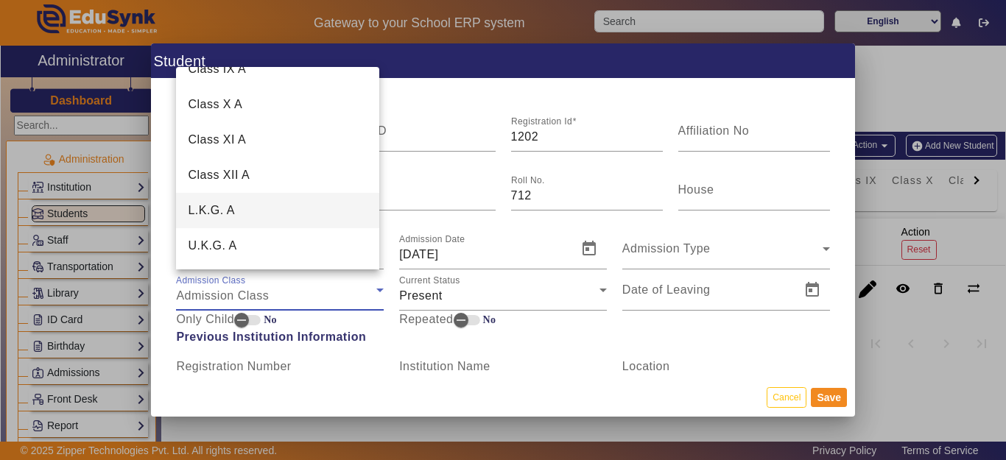
click at [239, 213] on mat-option "L.K.G. A" at bounding box center [277, 210] width 203 height 35
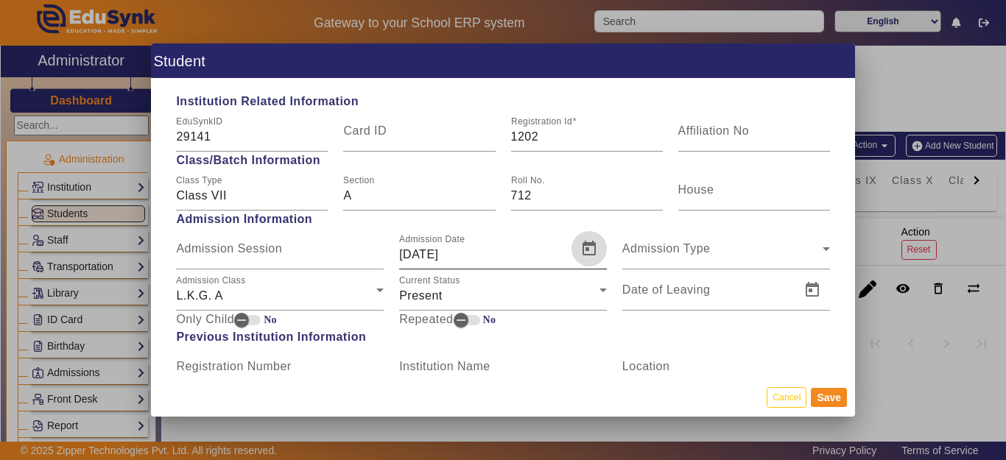
click at [591, 253] on span "Open calendar" at bounding box center [588, 248] width 35 height 35
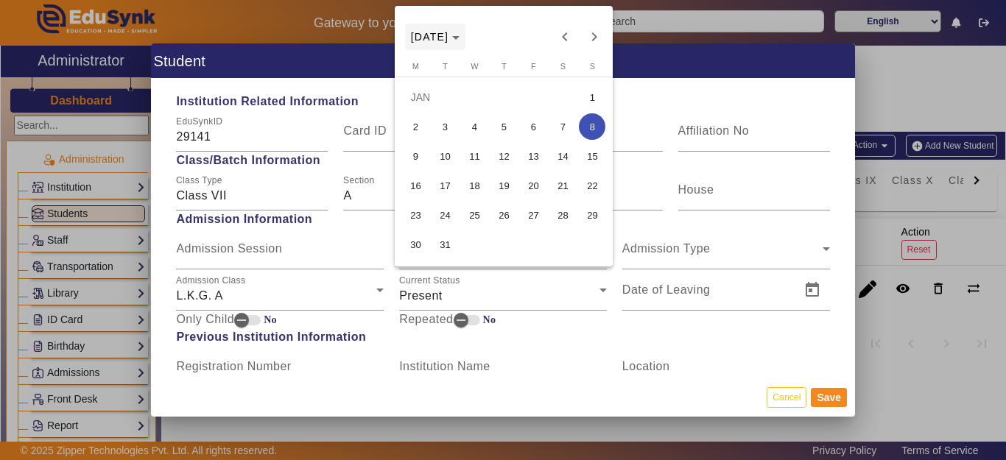
click at [449, 34] on span "[DATE]" at bounding box center [430, 37] width 38 height 12
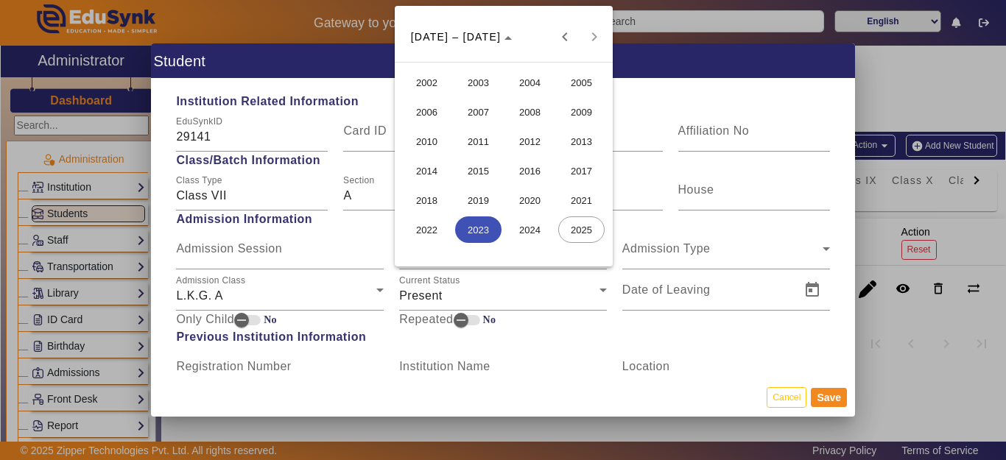
click at [584, 169] on span "2017" at bounding box center [581, 171] width 46 height 27
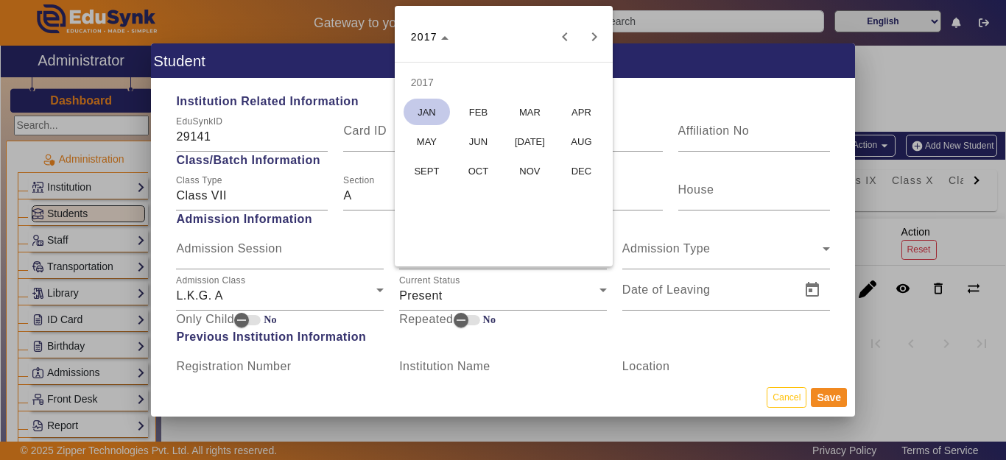
click at [539, 143] on span "[DATE]" at bounding box center [530, 141] width 46 height 27
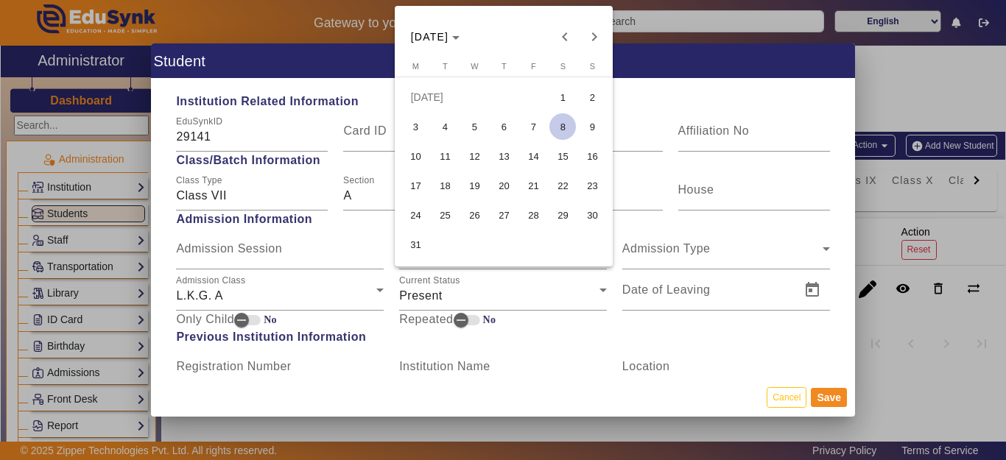
click at [529, 158] on span "14" at bounding box center [533, 156] width 27 height 27
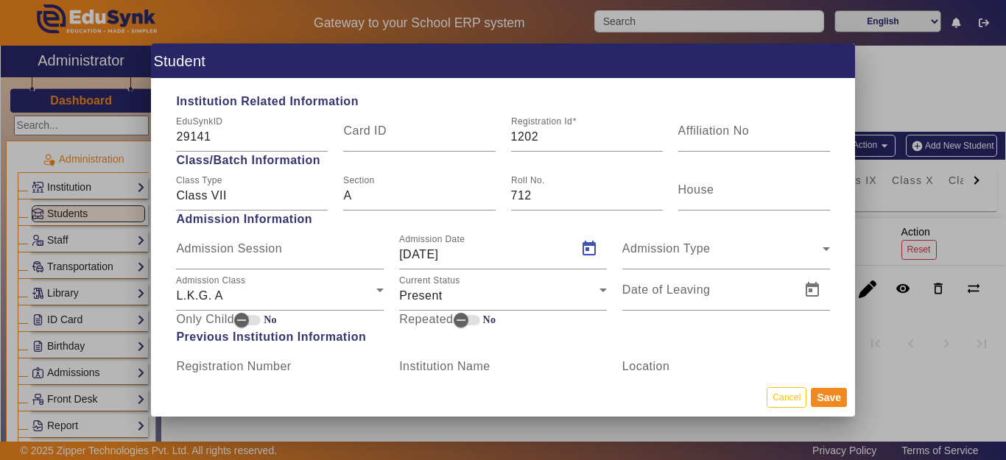
type input "[DATE]"
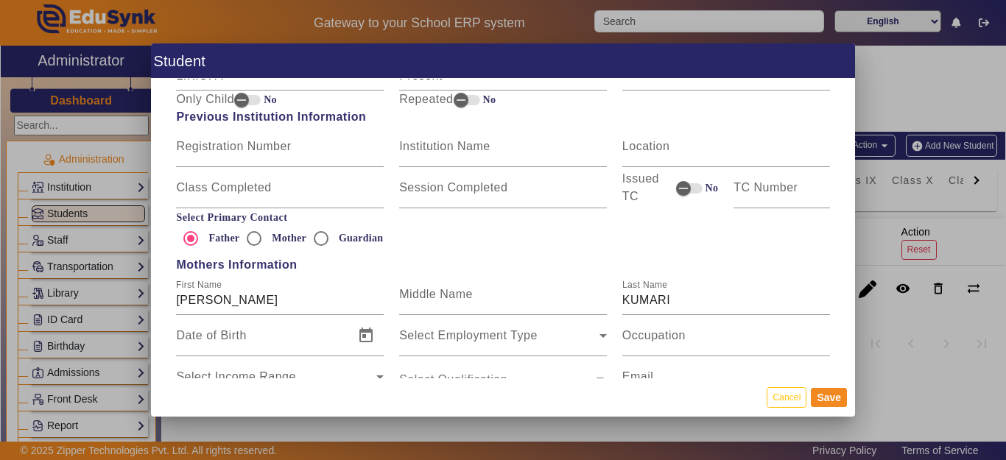
scroll to position [810, 0]
click at [258, 303] on input "[PERSON_NAME]" at bounding box center [280, 300] width 208 height 18
type input "[PERSON_NAME]"
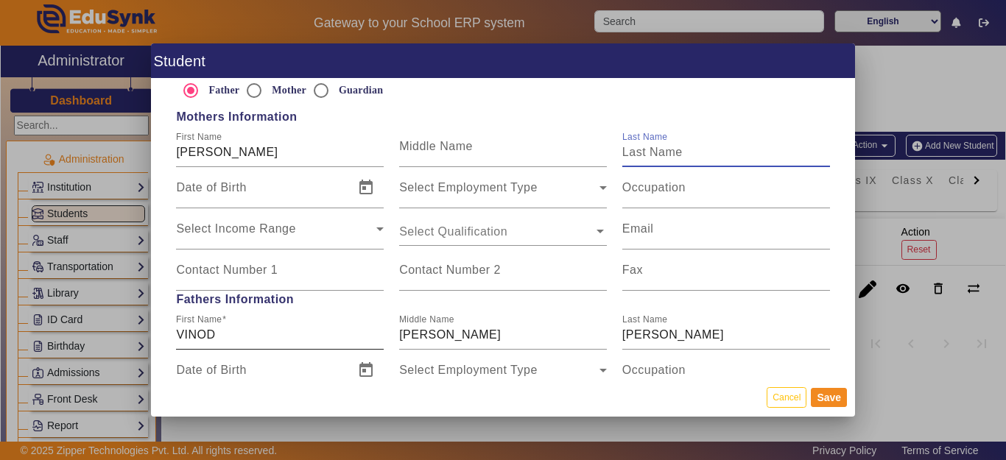
drag, startPoint x: 251, startPoint y: 328, endPoint x: 263, endPoint y: 337, distance: 14.3
click at [251, 328] on input "VINOD" at bounding box center [280, 335] width 208 height 18
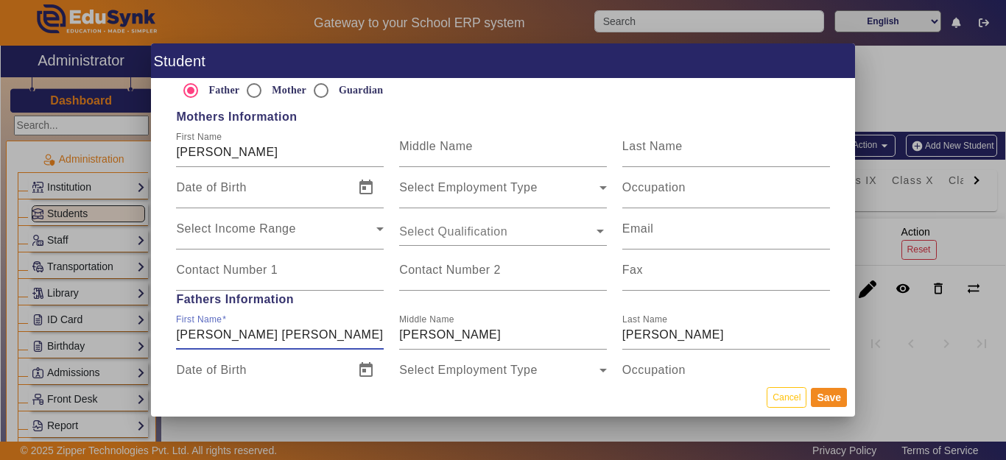
type input "[PERSON_NAME] [PERSON_NAME]"
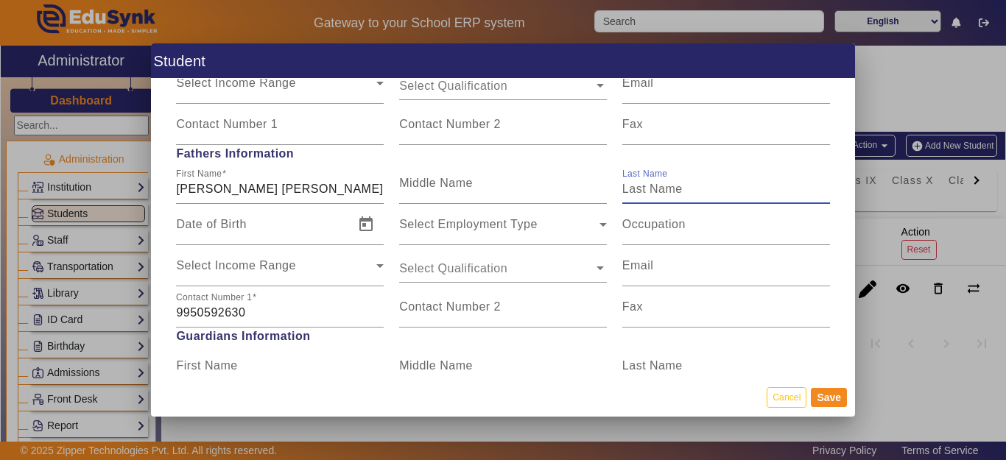
scroll to position [1105, 0]
click at [826, 400] on button "Save" at bounding box center [829, 397] width 36 height 19
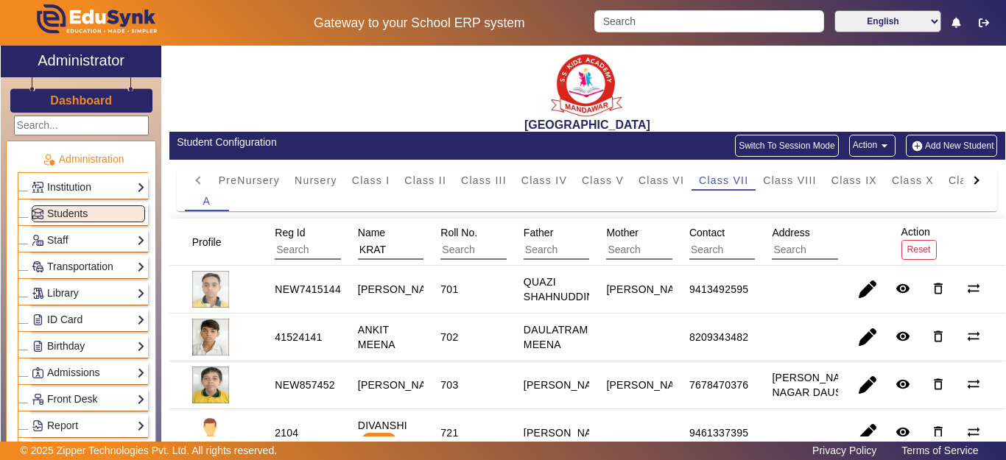
drag, startPoint x: 398, startPoint y: 253, endPoint x: 349, endPoint y: 245, distance: 50.0
click at [353, 245] on div "Name KRAT" at bounding box center [430, 242] width 155 height 46
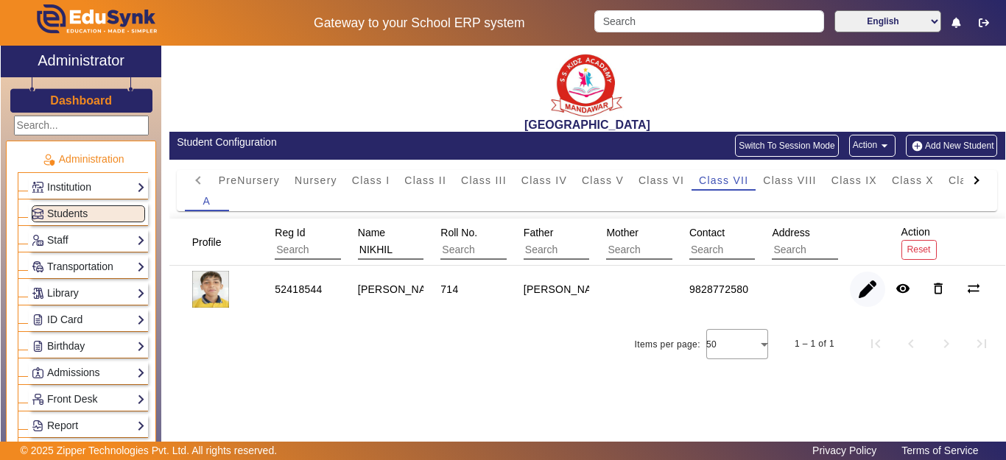
type input "NIKHIL"
click at [857, 293] on span "button" at bounding box center [867, 289] width 35 height 35
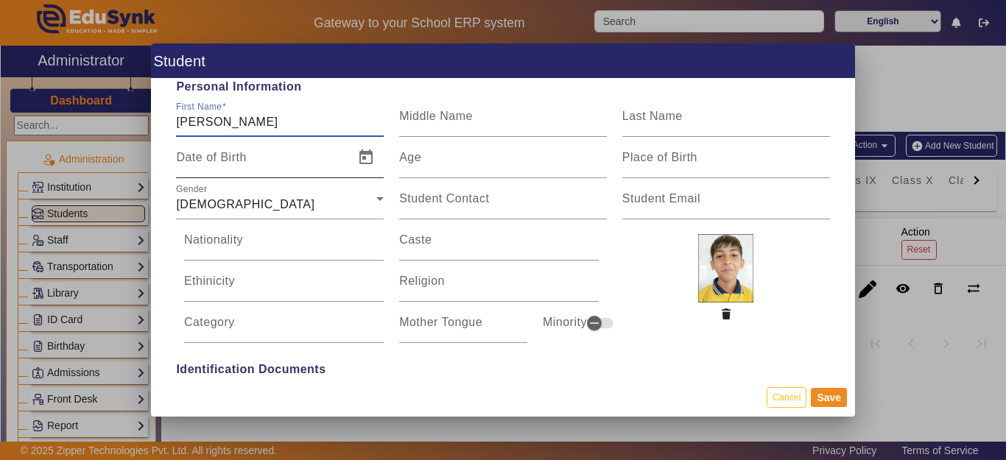
scroll to position [0, 0]
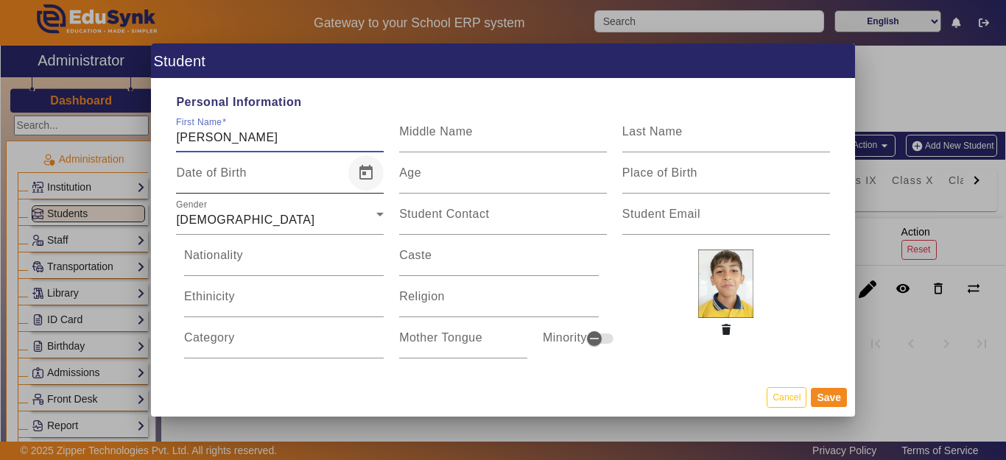
click at [358, 171] on span "Open calendar" at bounding box center [365, 172] width 35 height 35
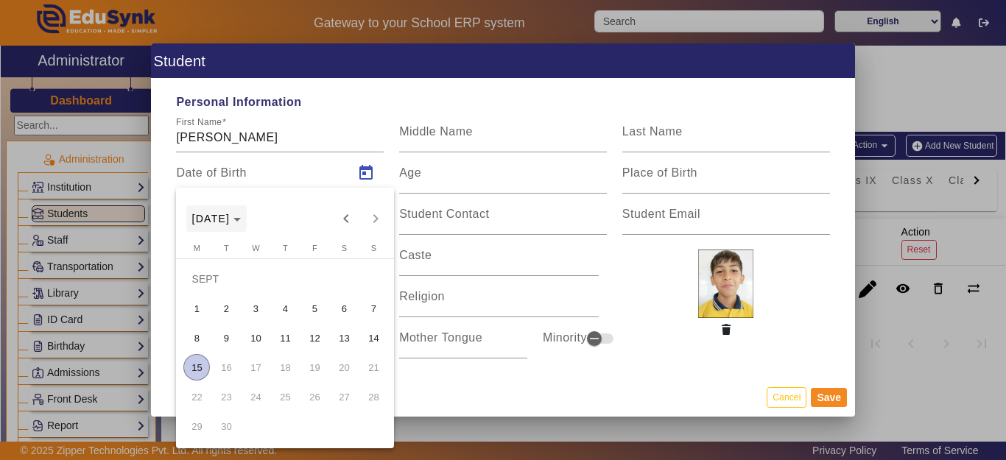
click at [241, 221] on icon "Choose month and year" at bounding box center [236, 220] width 7 height 4
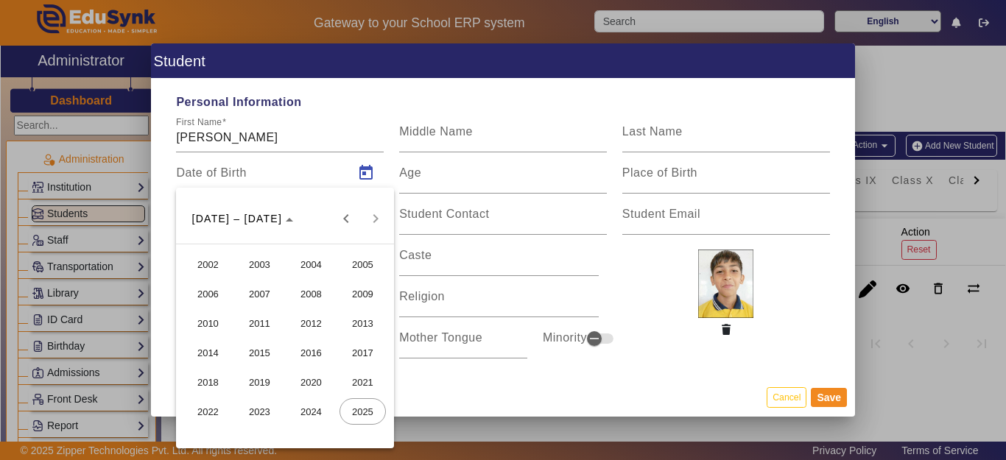
click at [270, 359] on span "2015" at bounding box center [259, 353] width 46 height 27
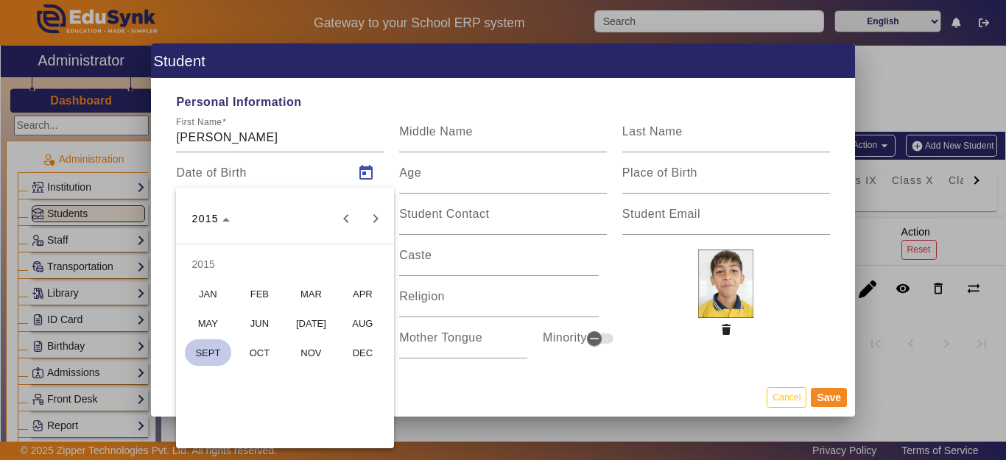
click at [214, 324] on span "MAY" at bounding box center [208, 323] width 46 height 27
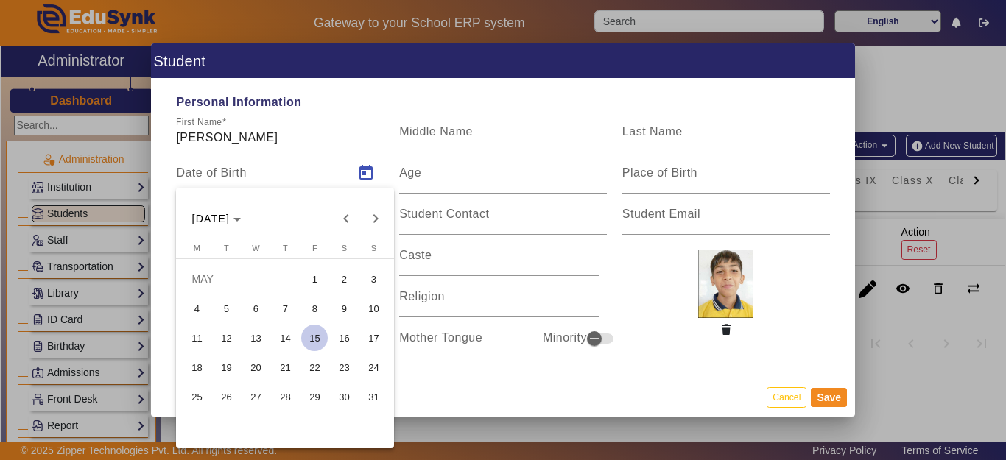
click at [227, 398] on span "26" at bounding box center [226, 397] width 27 height 27
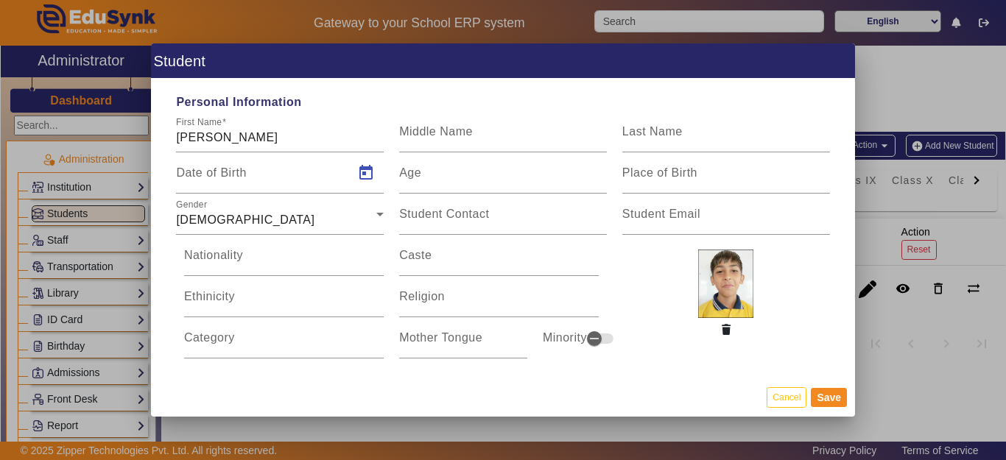
type input "[DATE]"
type input "10 Yrs, 3 Months, 20 Days"
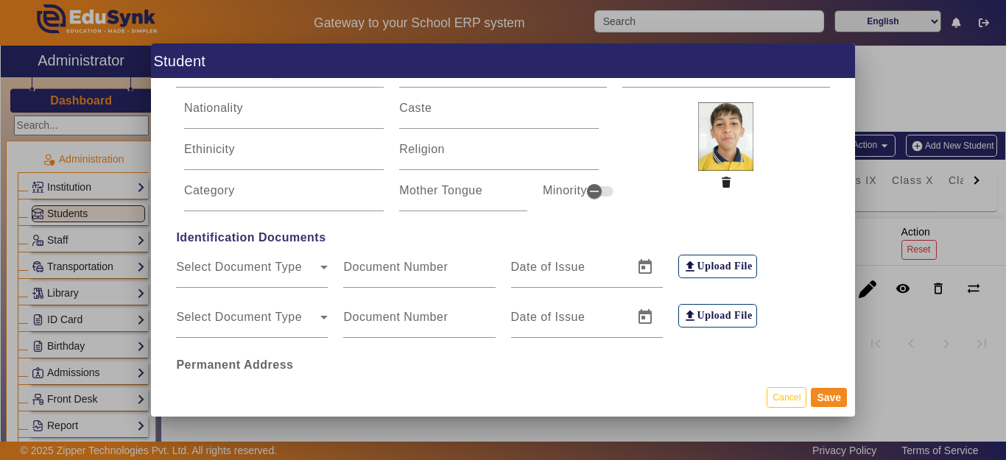
scroll to position [295, 0]
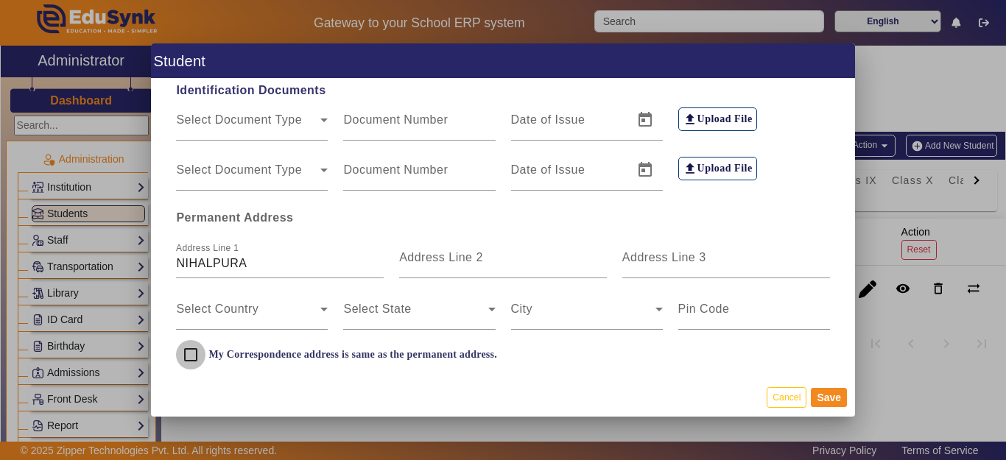
click at [194, 356] on input "My Correspondence address is same as the permanent address." at bounding box center [190, 354] width 29 height 29
checkbox input "true"
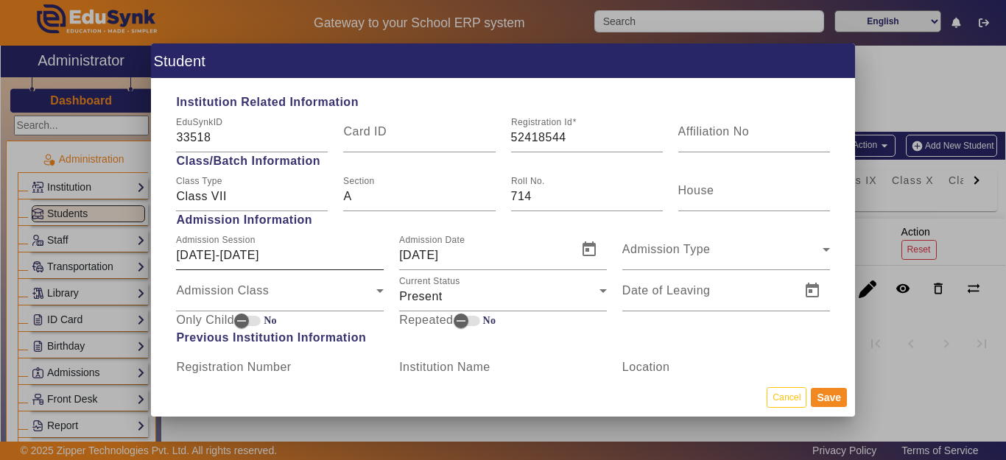
scroll to position [589, 0]
click at [234, 300] on span "Admission Class" at bounding box center [222, 295] width 93 height 13
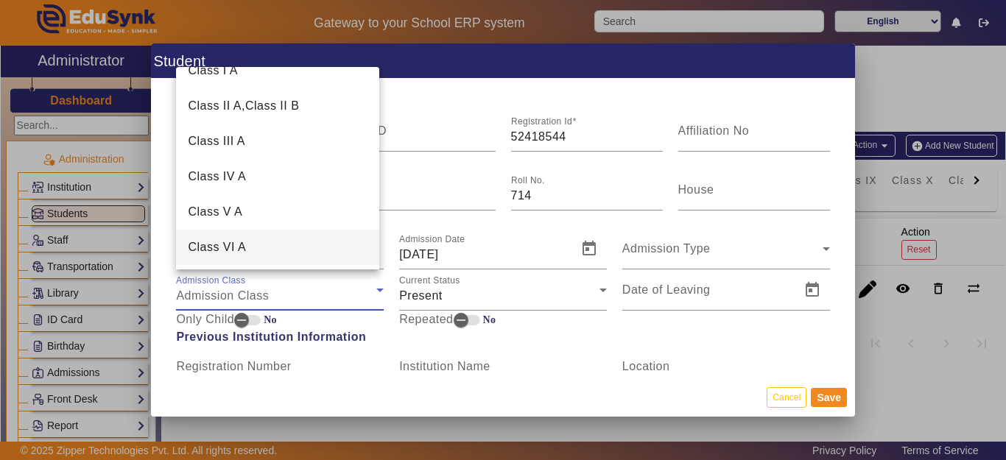
scroll to position [147, 0]
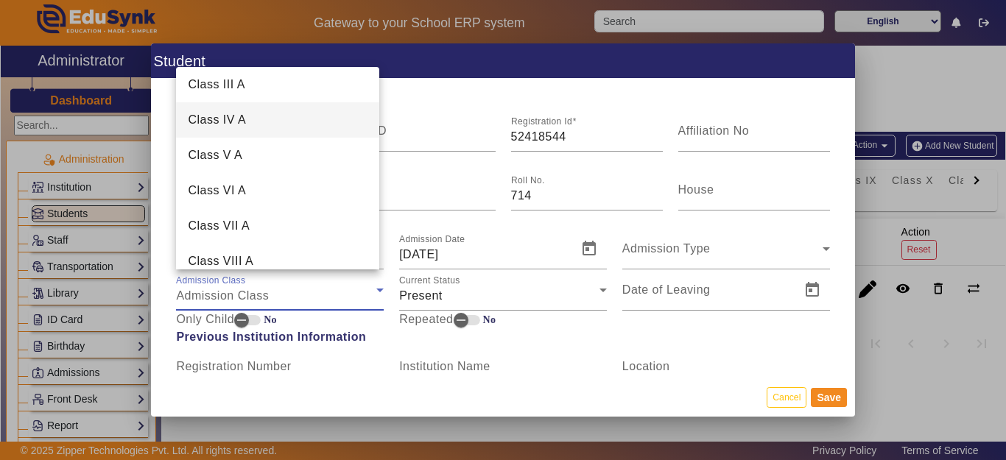
click at [239, 122] on span "Class IV A" at bounding box center [217, 120] width 58 height 18
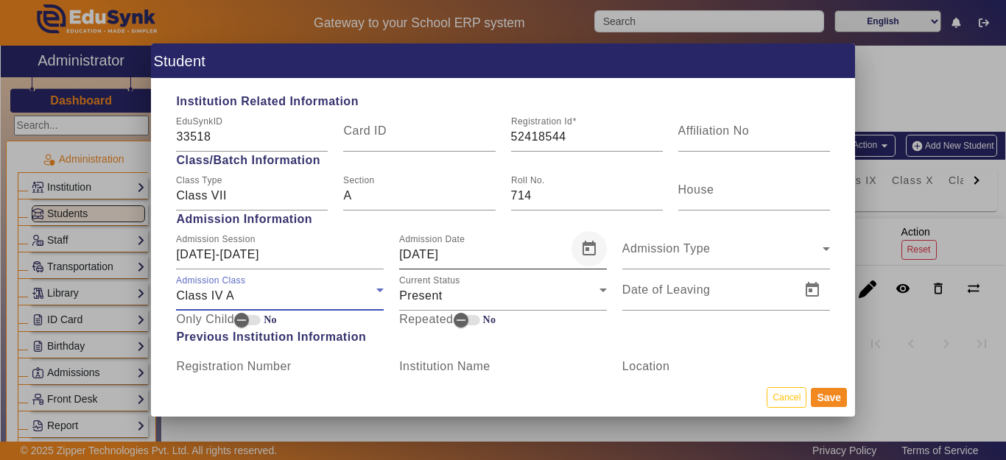
click at [576, 256] on span "Open calendar" at bounding box center [588, 248] width 35 height 35
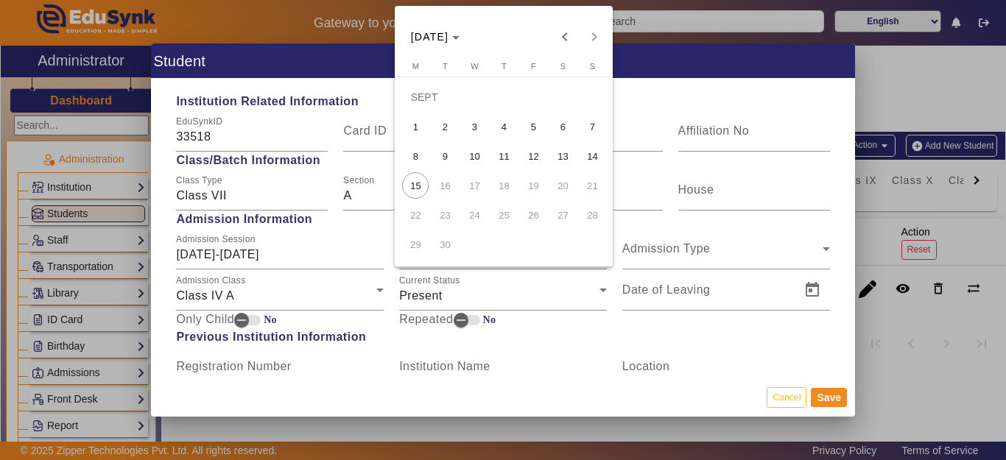
click at [445, 155] on span "9" at bounding box center [445, 156] width 27 height 27
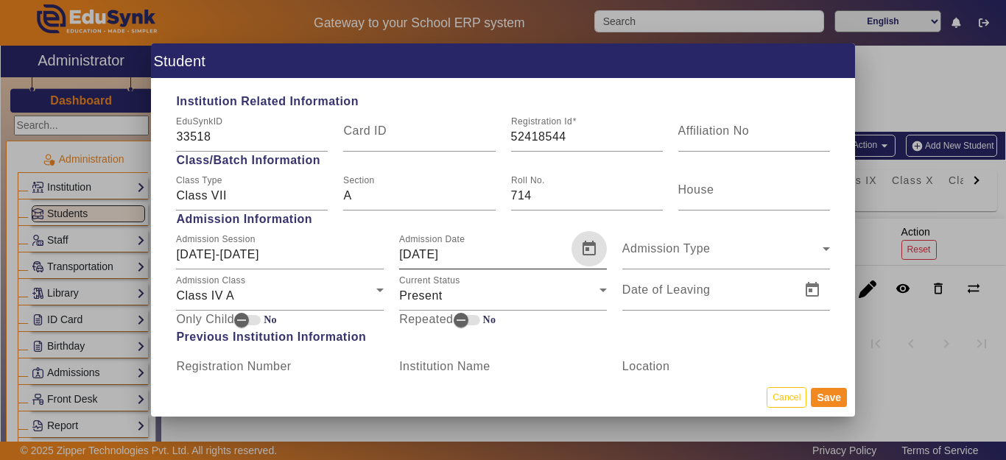
click at [598, 246] on span "Open calendar" at bounding box center [588, 248] width 35 height 35
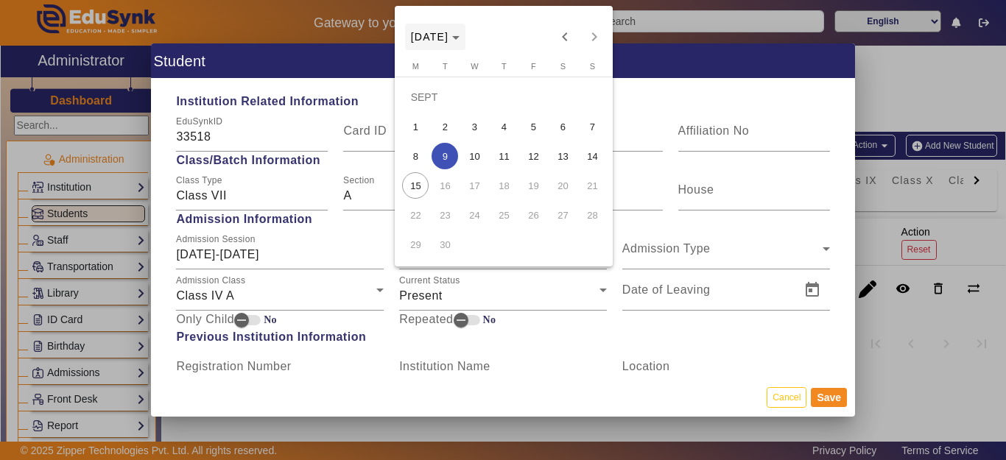
drag, startPoint x: 457, startPoint y: 19, endPoint x: 464, endPoint y: 23, distance: 7.6
click at [459, 20] on span "Choose month and year" at bounding box center [435, 36] width 61 height 35
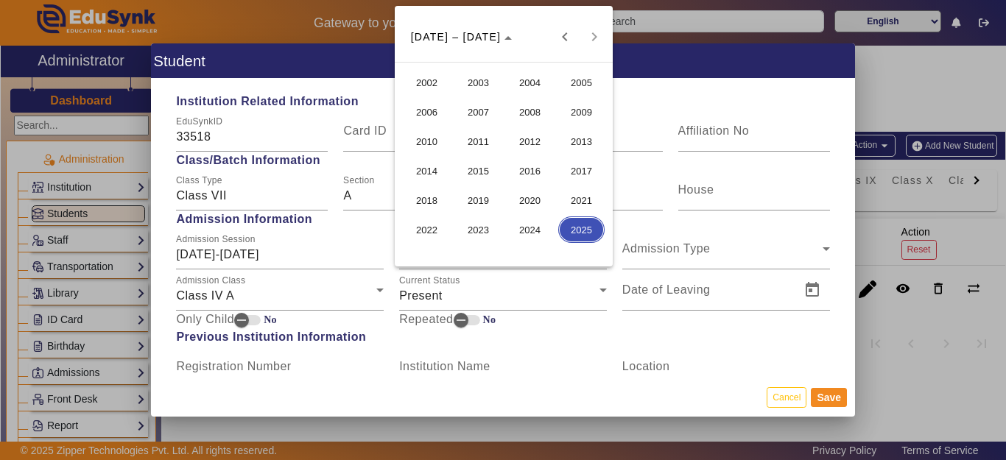
drag, startPoint x: 452, startPoint y: 235, endPoint x: 448, endPoint y: 219, distance: 16.1
click at [451, 235] on tr "2022 2023 2024 2025" at bounding box center [504, 229] width 206 height 29
click at [428, 229] on span "2022" at bounding box center [427, 230] width 46 height 27
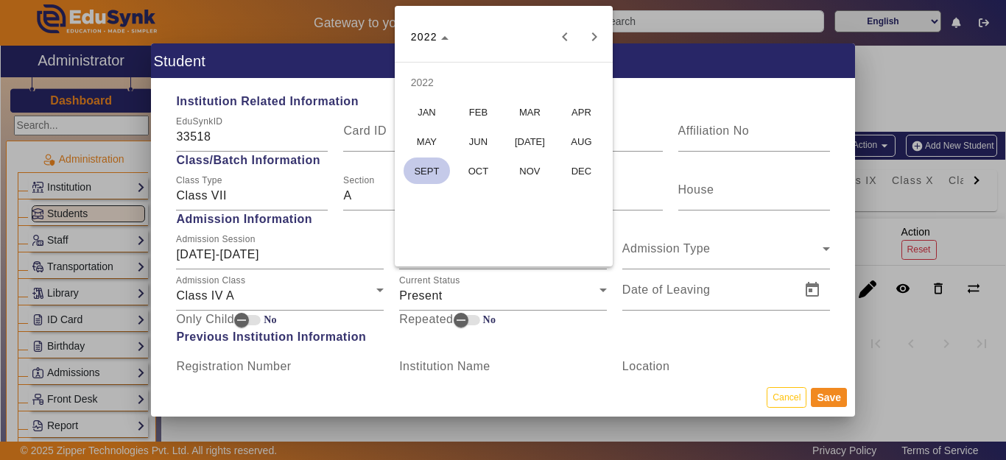
click at [525, 140] on span "[DATE]" at bounding box center [530, 141] width 46 height 27
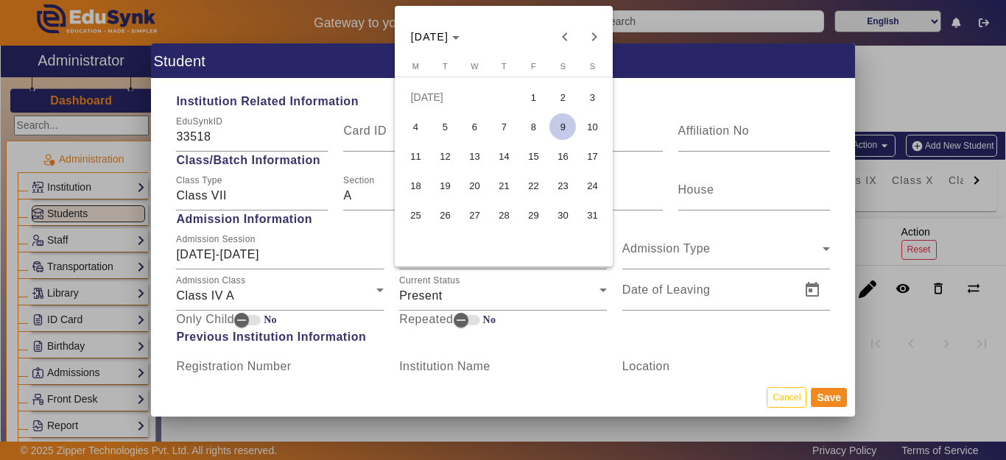
click at [563, 129] on span "9" at bounding box center [562, 126] width 27 height 27
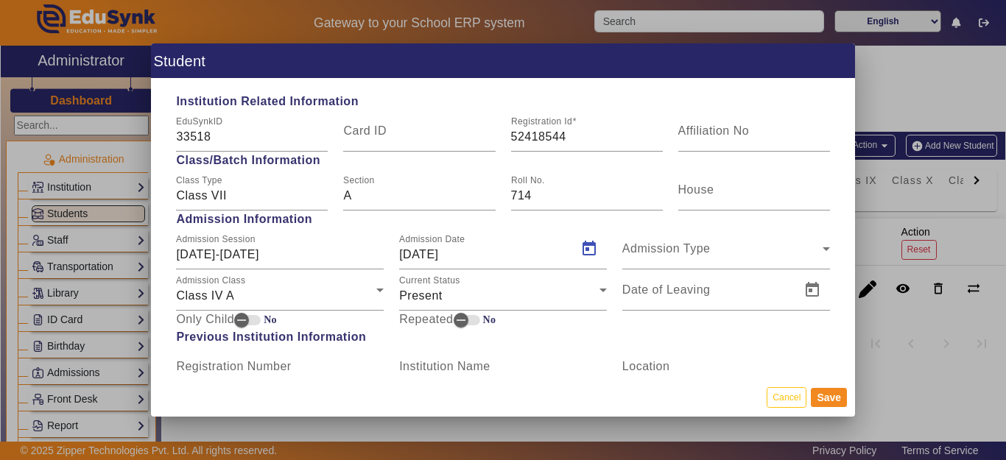
type input "[DATE]"
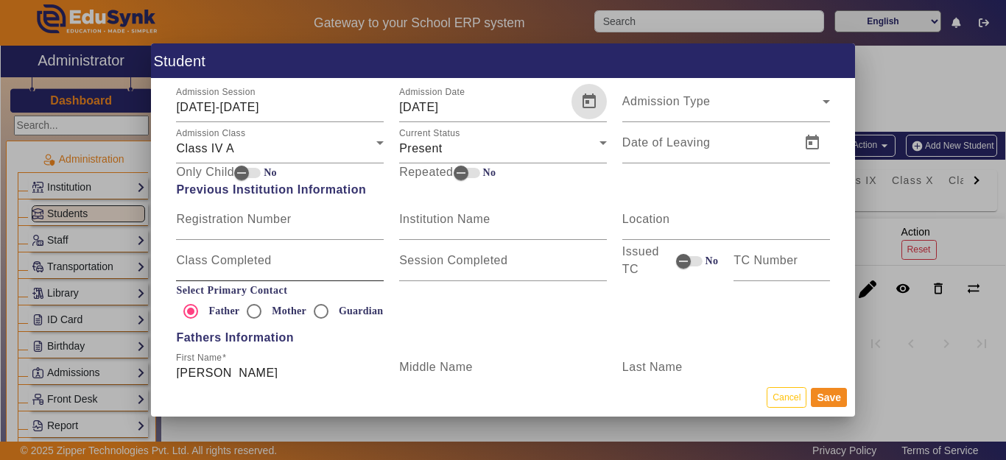
scroll to position [810, 0]
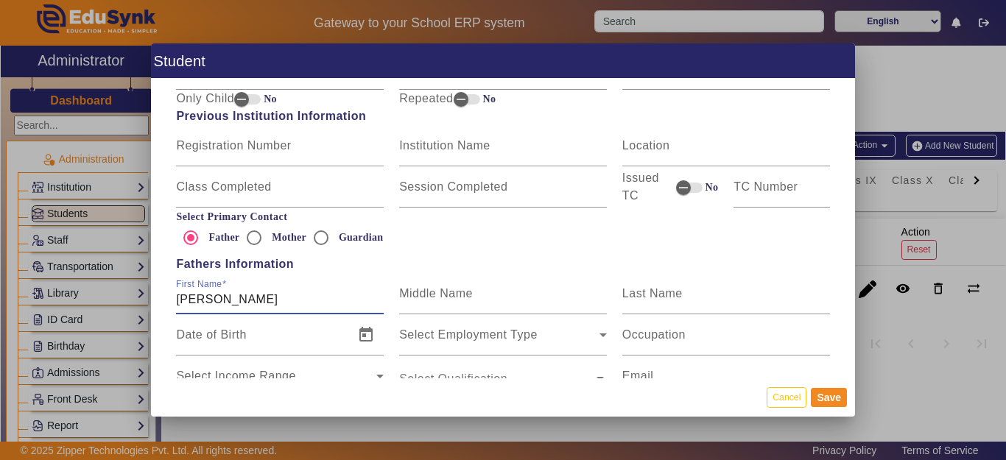
click at [287, 303] on input "[PERSON_NAME]" at bounding box center [280, 300] width 208 height 18
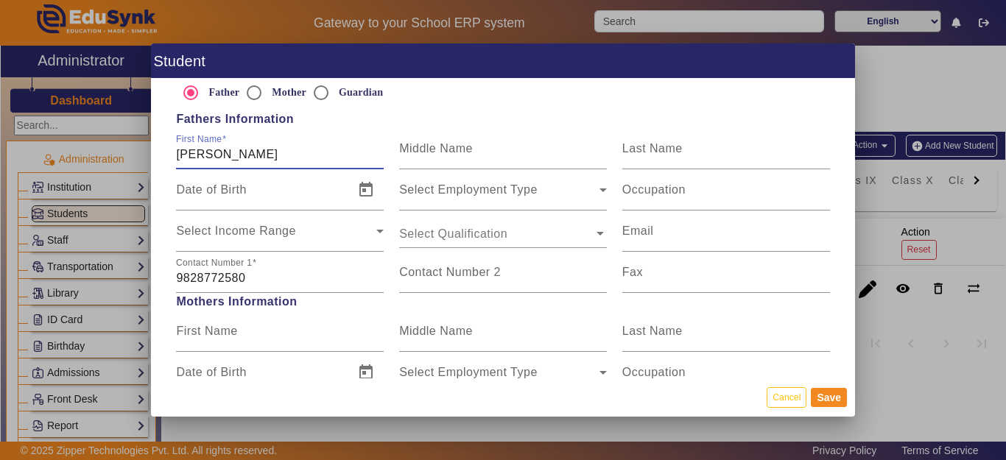
scroll to position [1031, 0]
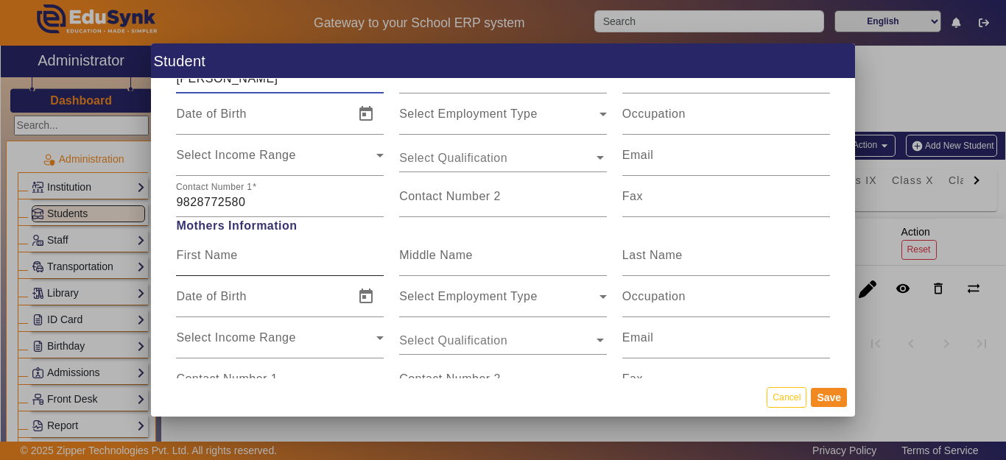
type input "[PERSON_NAME]"
click at [260, 258] on input "First Name" at bounding box center [280, 262] width 208 height 18
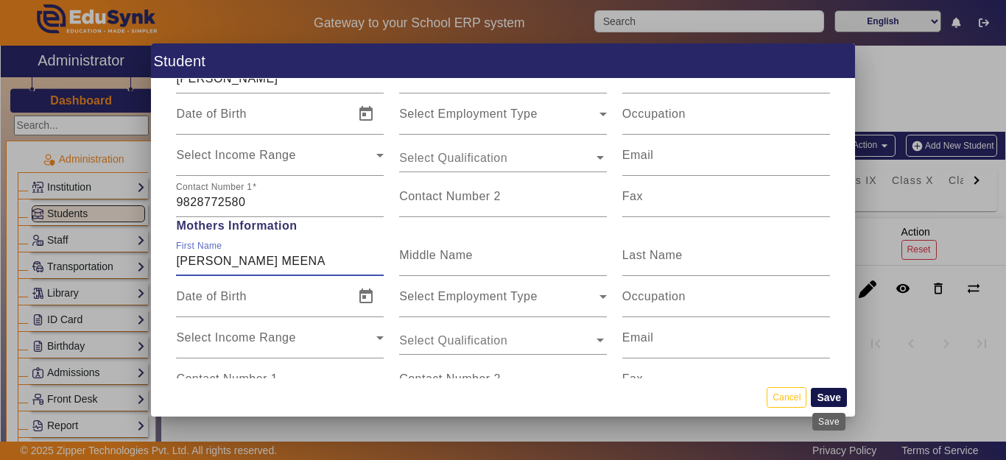
type input "[PERSON_NAME] MEENA"
click at [823, 396] on button "Save" at bounding box center [829, 397] width 36 height 19
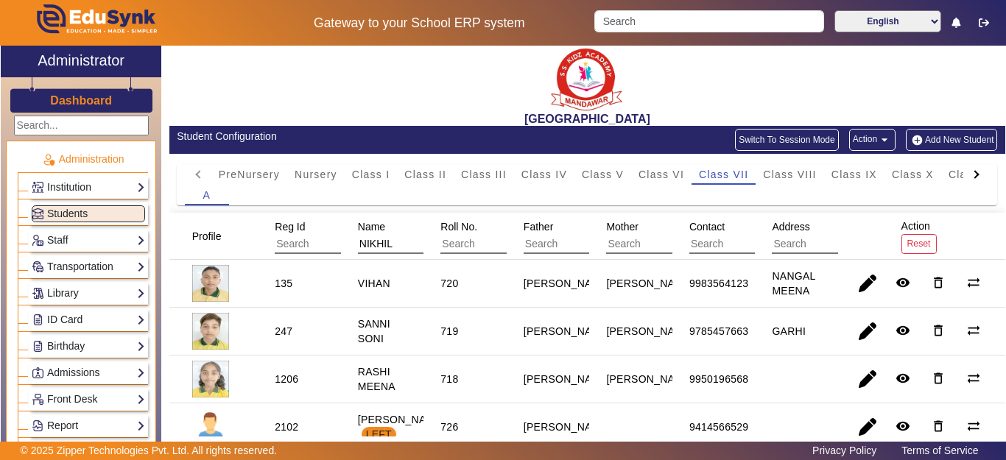
scroll to position [0, 0]
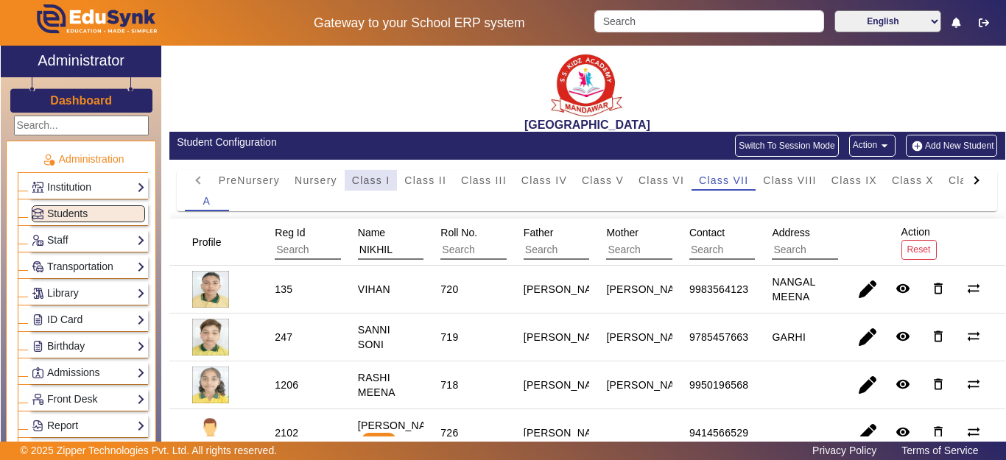
click at [379, 183] on span "Class I" at bounding box center [371, 180] width 38 height 10
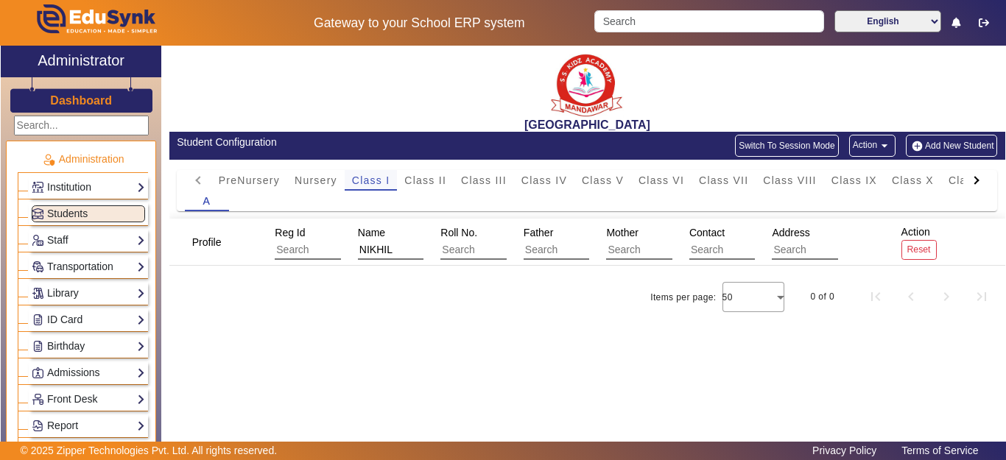
click at [379, 183] on span "Class I" at bounding box center [371, 180] width 38 height 10
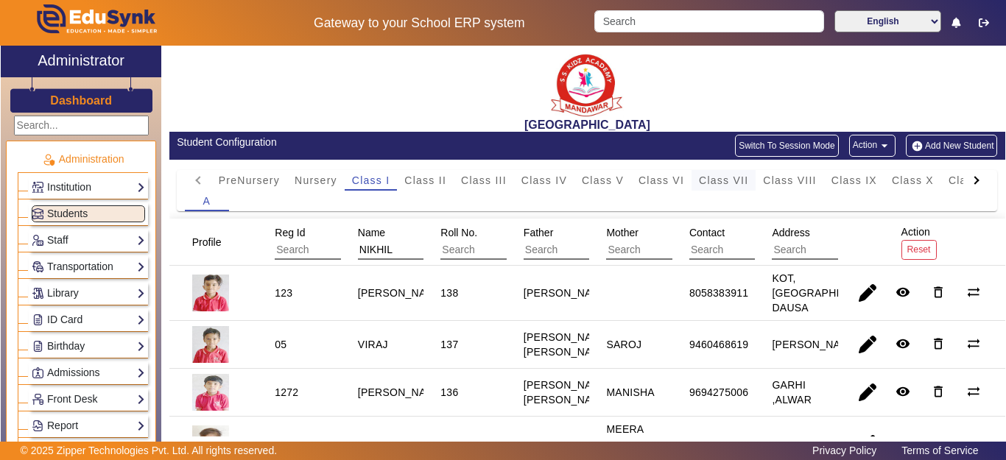
click at [729, 186] on span "Class VII" at bounding box center [723, 180] width 49 height 10
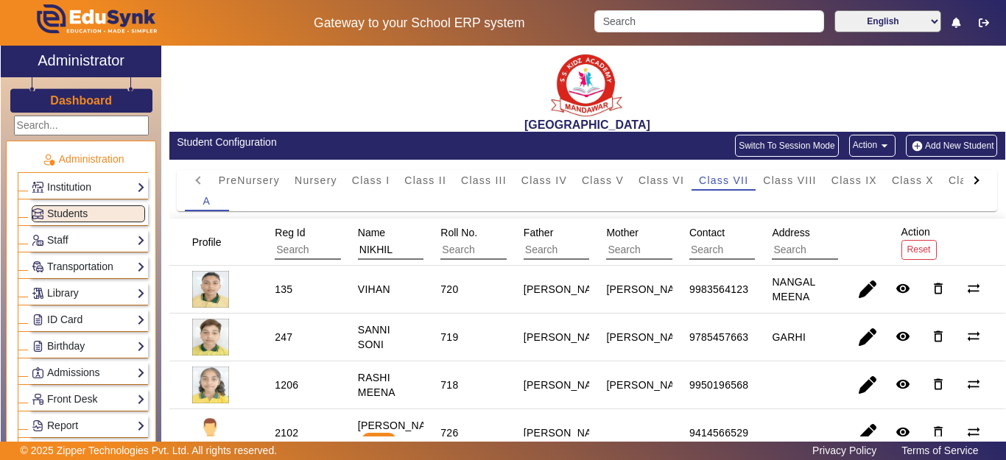
click at [396, 247] on input "NIKHIL" at bounding box center [424, 250] width 132 height 19
click at [379, 234] on span "Name" at bounding box center [371, 233] width 27 height 12
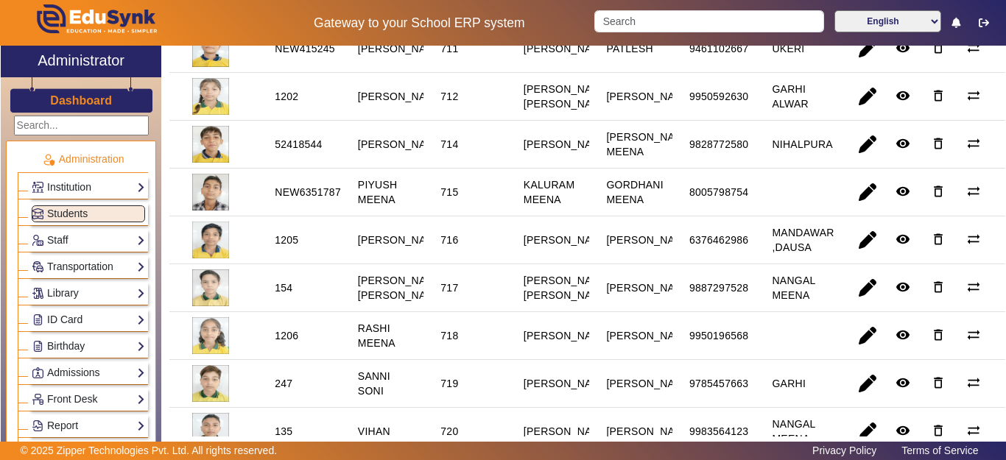
scroll to position [736, 0]
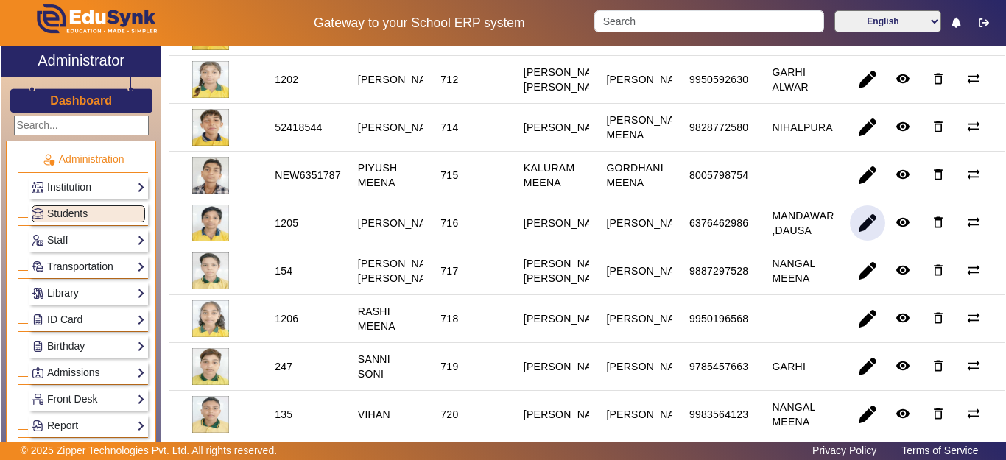
click at [851, 241] on span "button" at bounding box center [867, 222] width 35 height 35
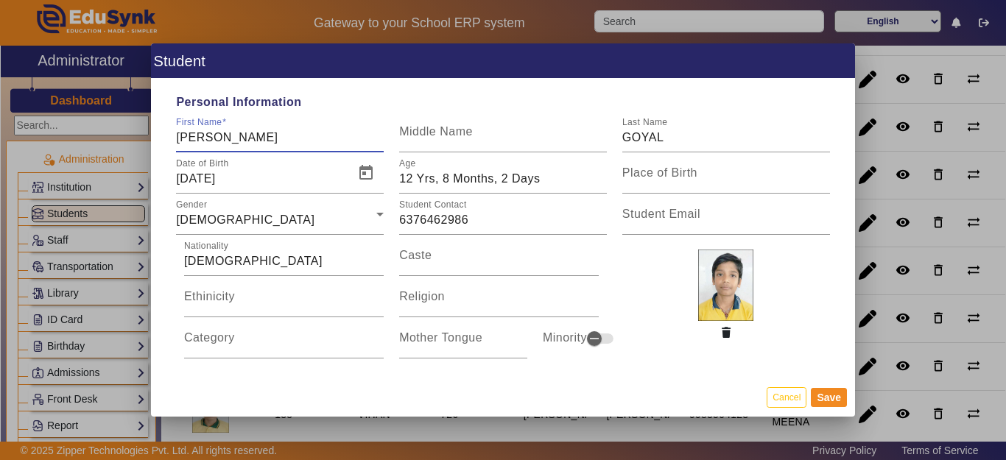
type input "[PERSON_NAME]"
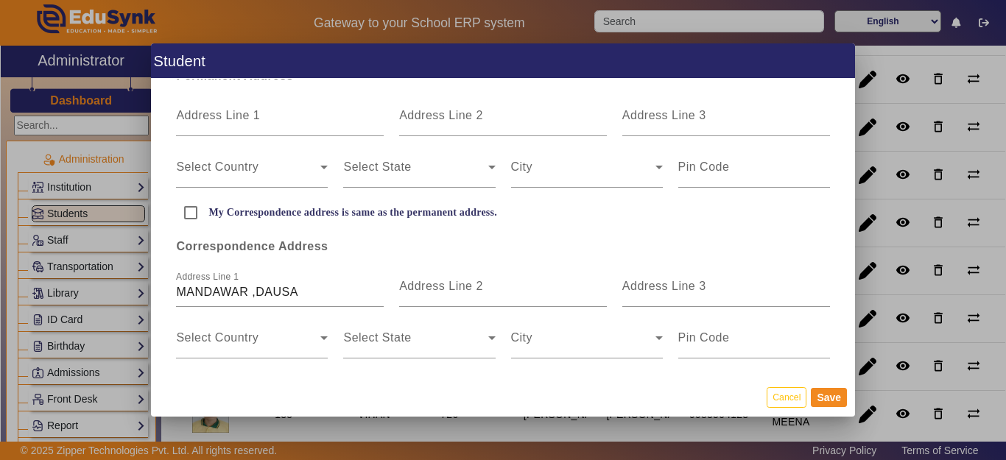
scroll to position [442, 0]
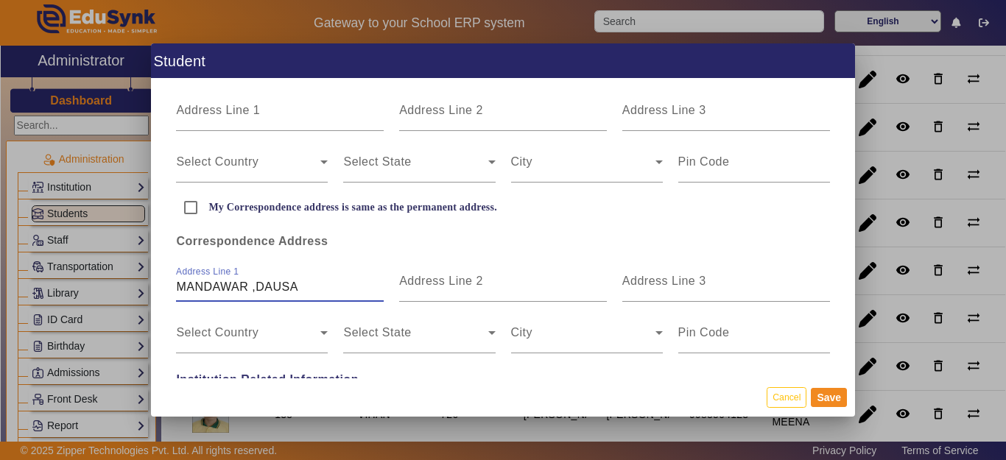
drag, startPoint x: 310, startPoint y: 281, endPoint x: 116, endPoint y: 267, distance: 194.9
click at [116, 267] on div "Student Personal Information First Name [PERSON_NAME] Middle Name Last Name Dat…" at bounding box center [503, 230] width 1006 height 460
click at [211, 115] on mat-label "Address Line 1" at bounding box center [218, 110] width 84 height 13
click at [211, 115] on input "Address Line 1" at bounding box center [280, 117] width 208 height 18
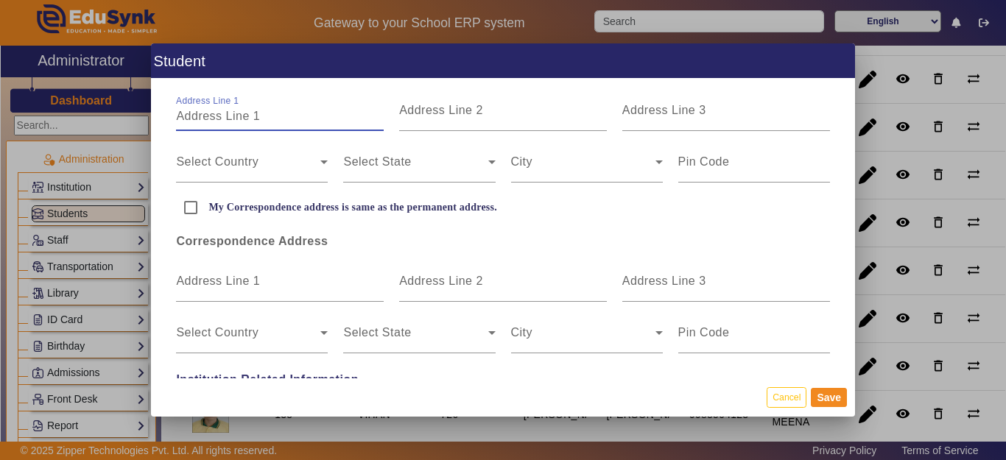
paste input "MANDAWAR ,DAUSA"
type input "MANDAWAR ,DAUSA"
click at [190, 204] on input "My Correspondence address is same as the permanent address." at bounding box center [190, 207] width 29 height 29
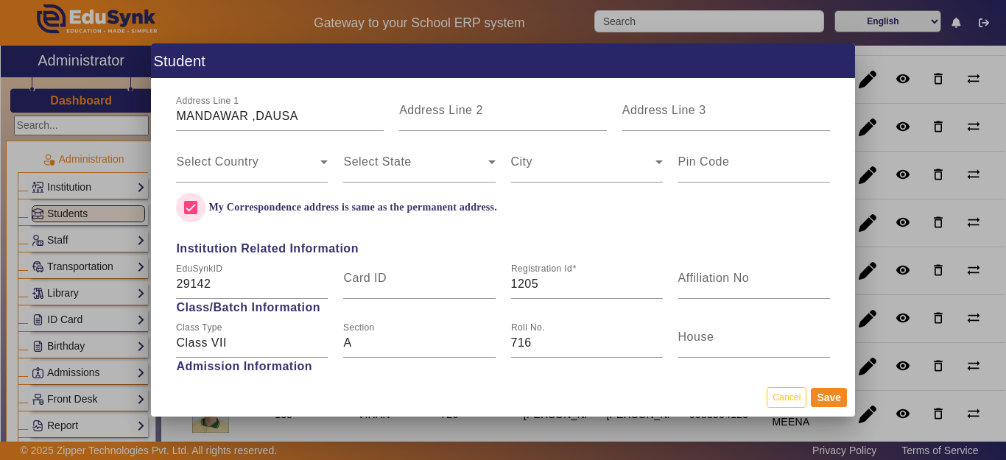
click at [190, 204] on input "My Correspondence address is same as the permanent address." at bounding box center [190, 207] width 29 height 29
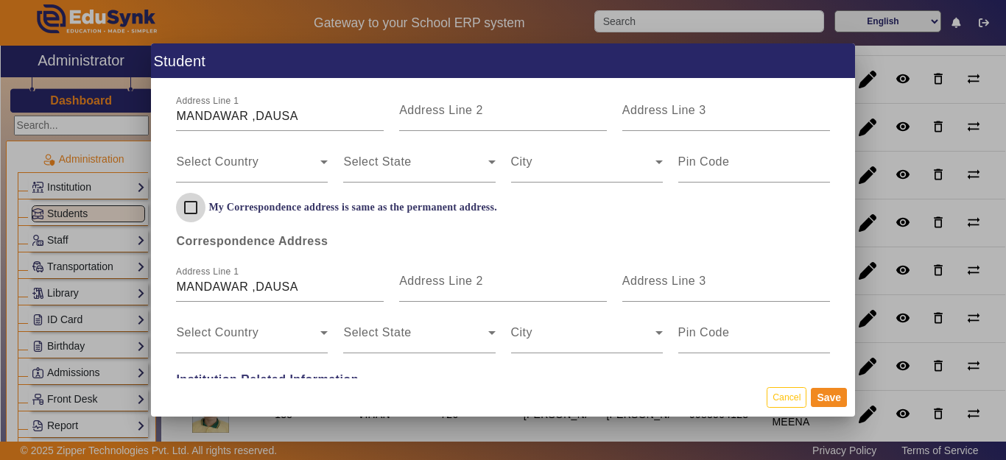
click at [194, 208] on input "My Correspondence address is same as the permanent address." at bounding box center [190, 207] width 29 height 29
checkbox input "true"
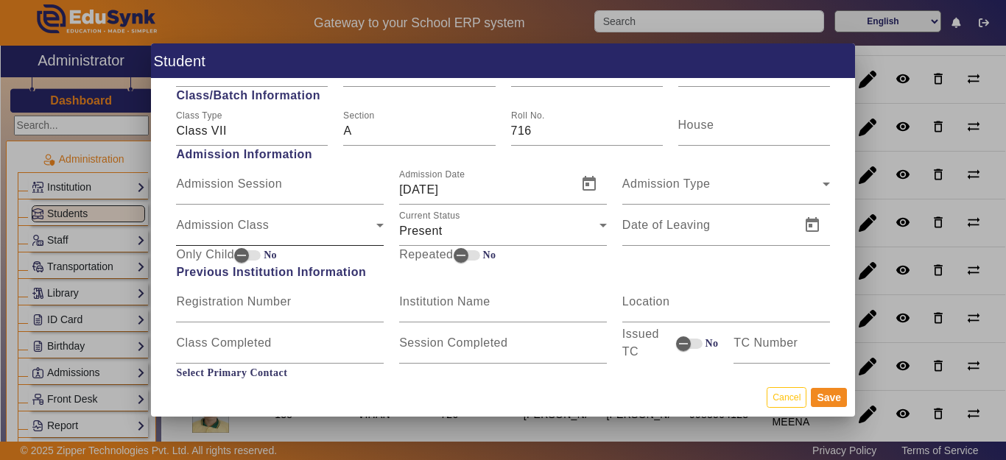
scroll to position [663, 0]
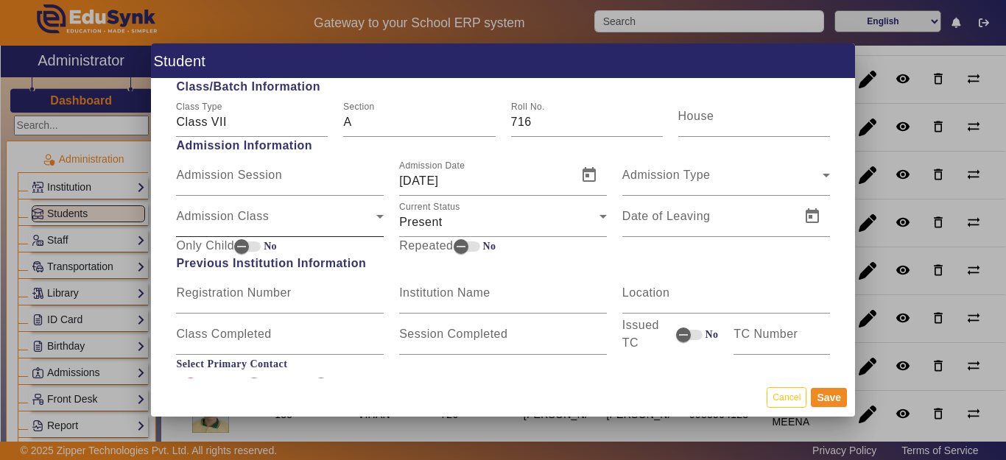
click at [253, 207] on div "Admission Class Admission Class" at bounding box center [280, 216] width 208 height 41
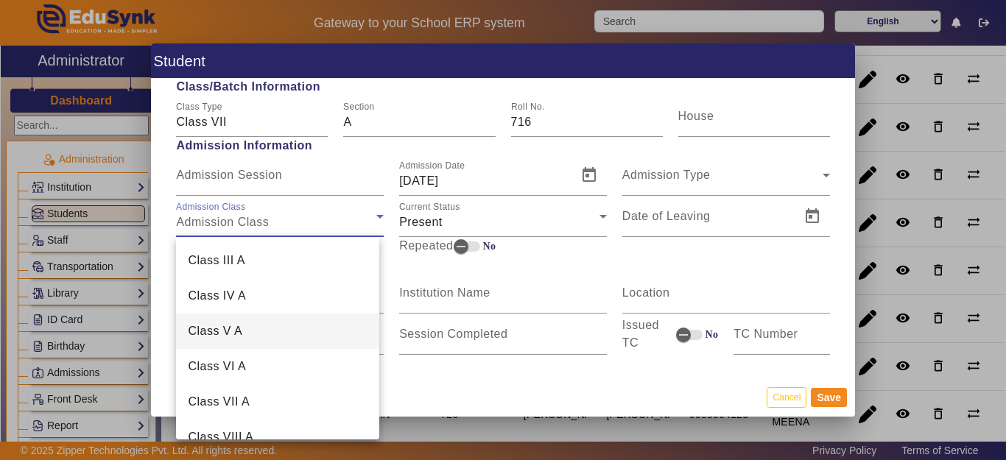
scroll to position [147, 0]
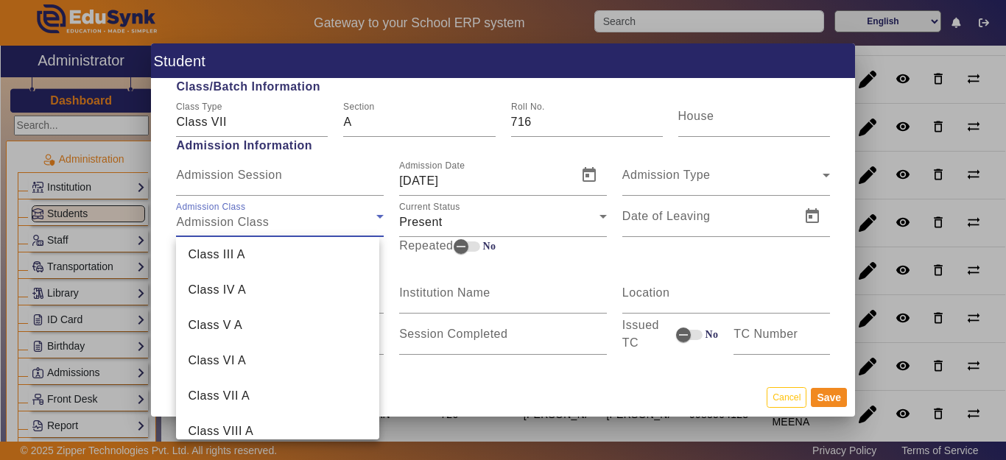
click at [243, 365] on span "Class VI A" at bounding box center [217, 361] width 58 height 18
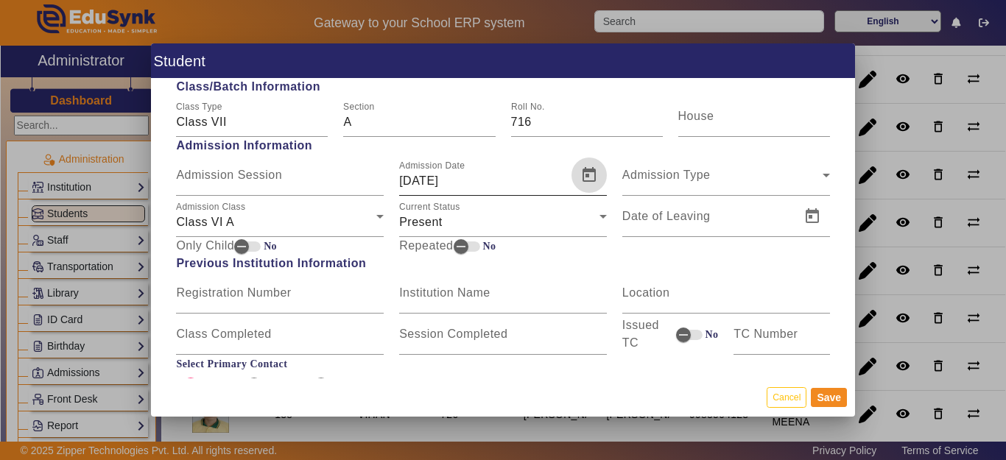
click at [578, 178] on span "Open calendar" at bounding box center [588, 175] width 35 height 35
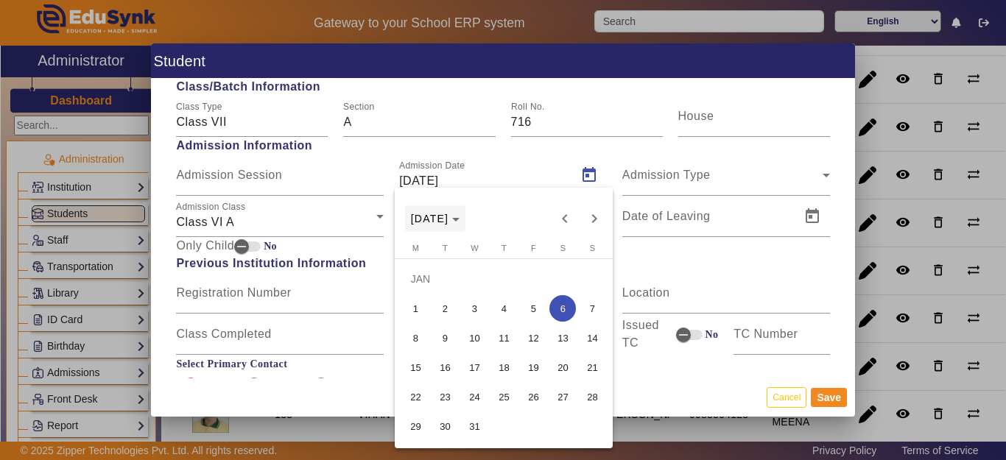
click at [449, 222] on span "[DATE]" at bounding box center [430, 219] width 38 height 12
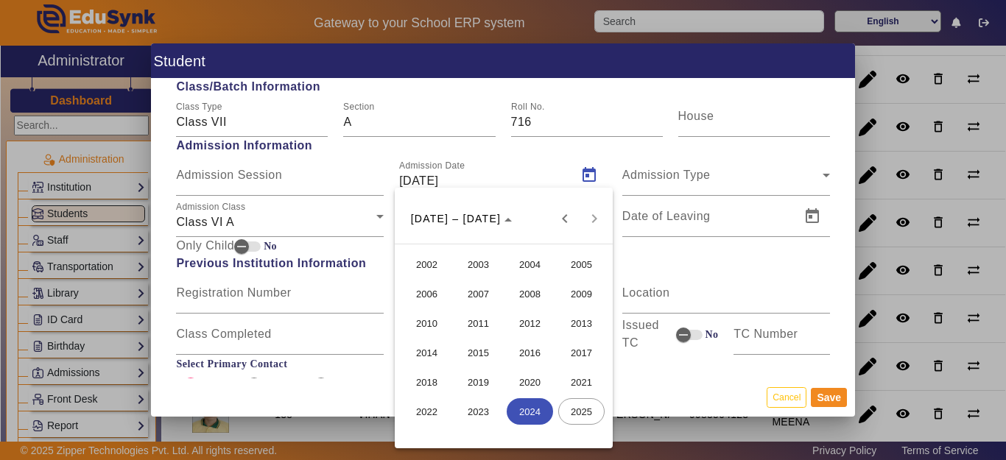
click at [534, 419] on span "2024" at bounding box center [530, 411] width 46 height 27
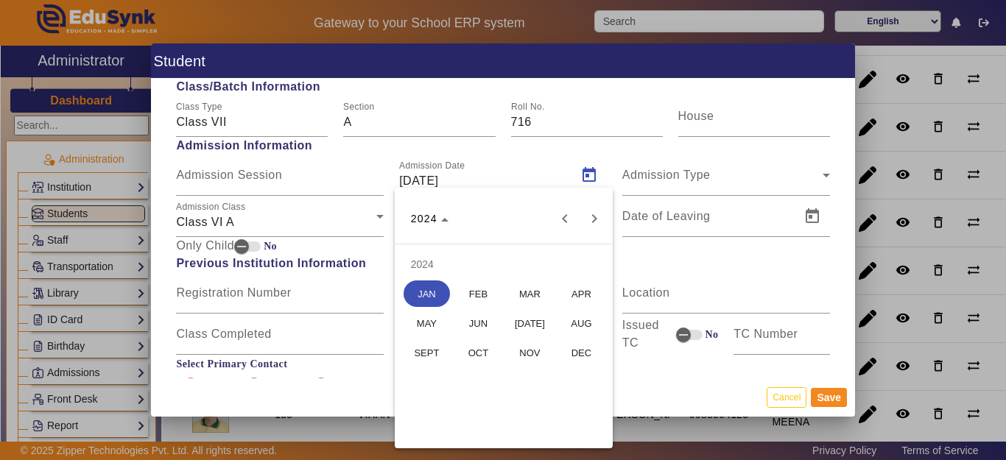
click at [574, 299] on span "APR" at bounding box center [581, 294] width 46 height 27
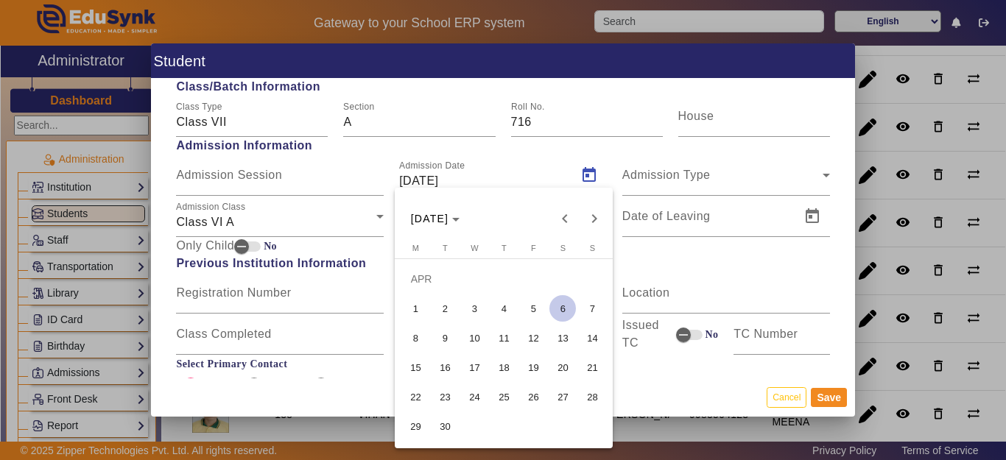
click at [437, 431] on span "30" at bounding box center [445, 426] width 27 height 27
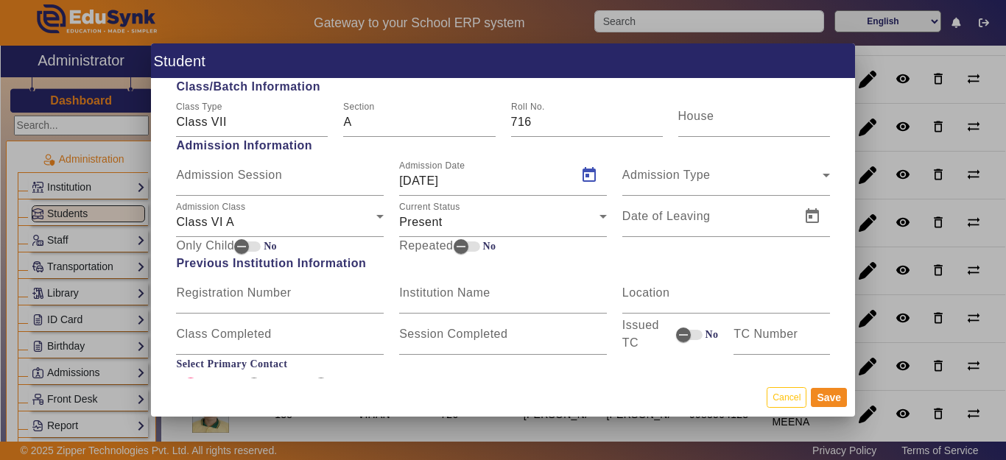
type input "[DATE]"
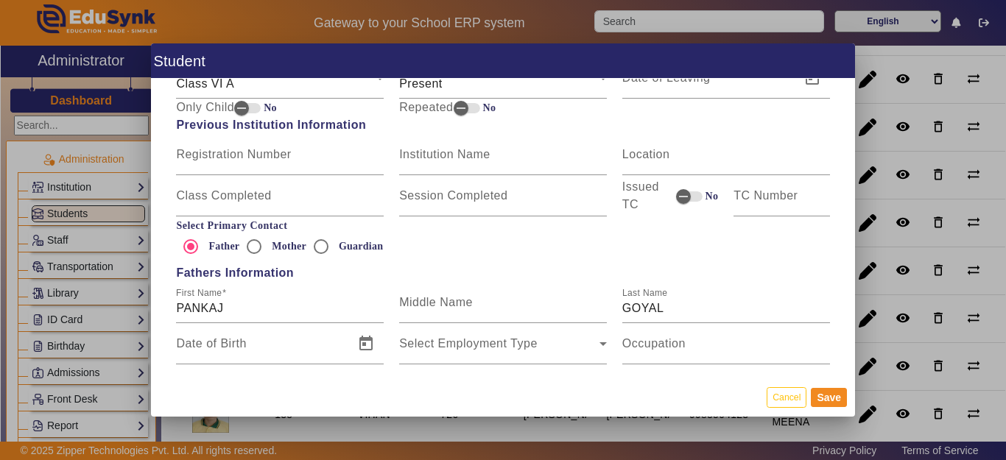
scroll to position [810, 0]
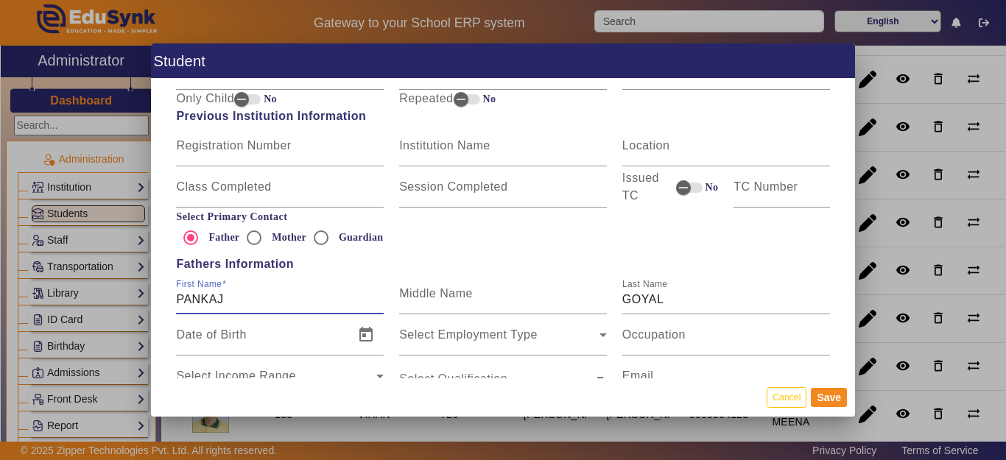
click at [259, 304] on input "PANKAJ" at bounding box center [280, 300] width 208 height 18
type input "[PERSON_NAME]"
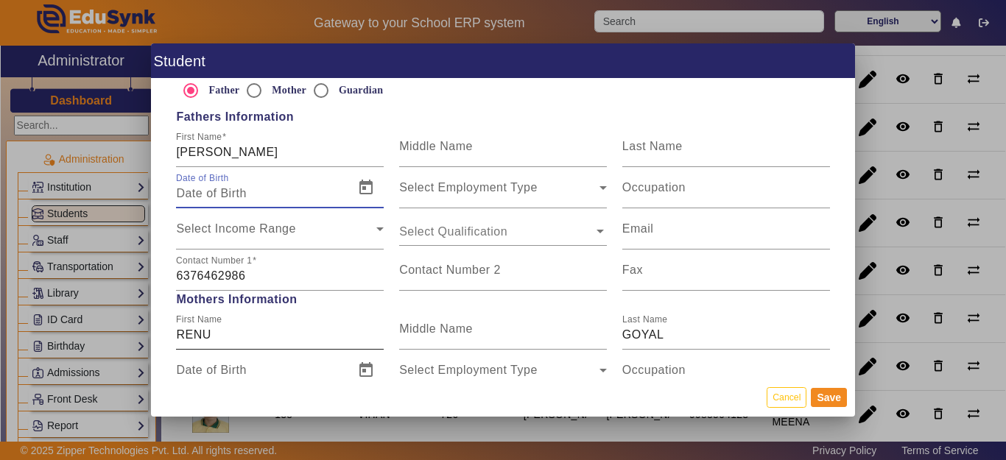
scroll to position [1031, 0]
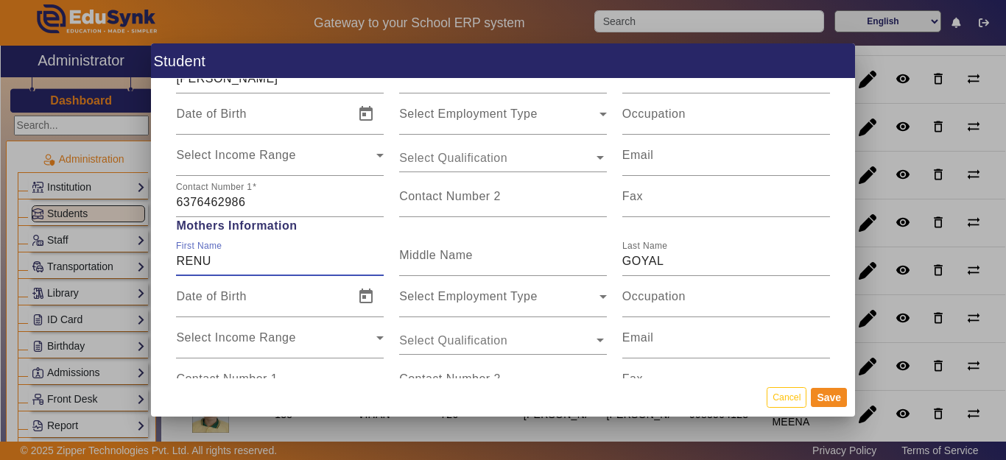
click at [233, 261] on input "RENU" at bounding box center [280, 262] width 208 height 18
type input "[PERSON_NAME]"
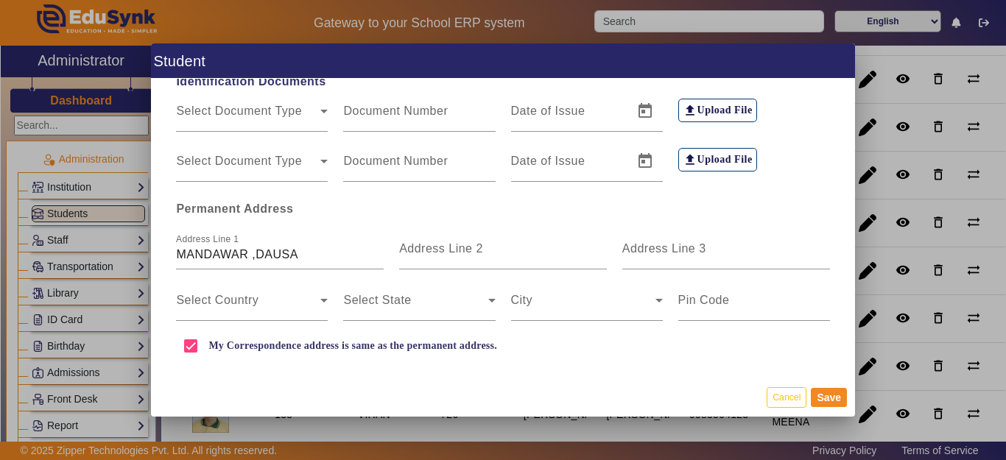
scroll to position [295, 0]
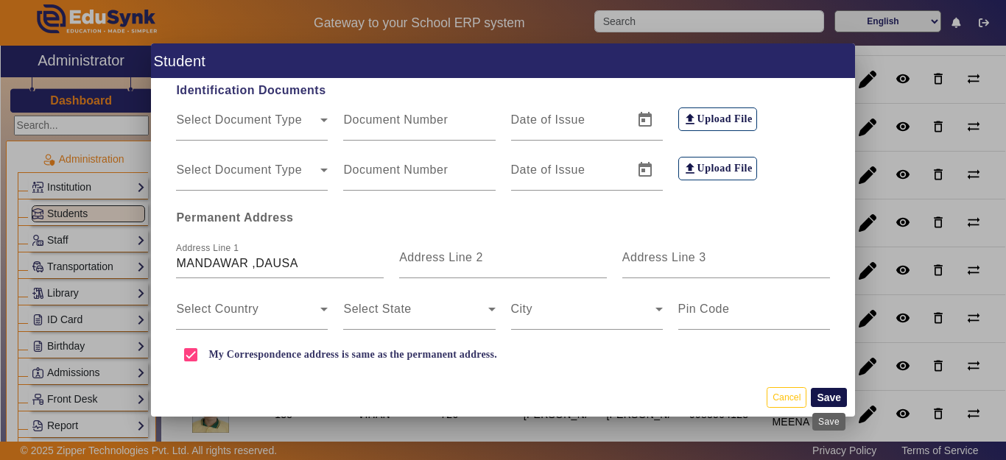
click at [828, 395] on button "Save" at bounding box center [829, 397] width 36 height 19
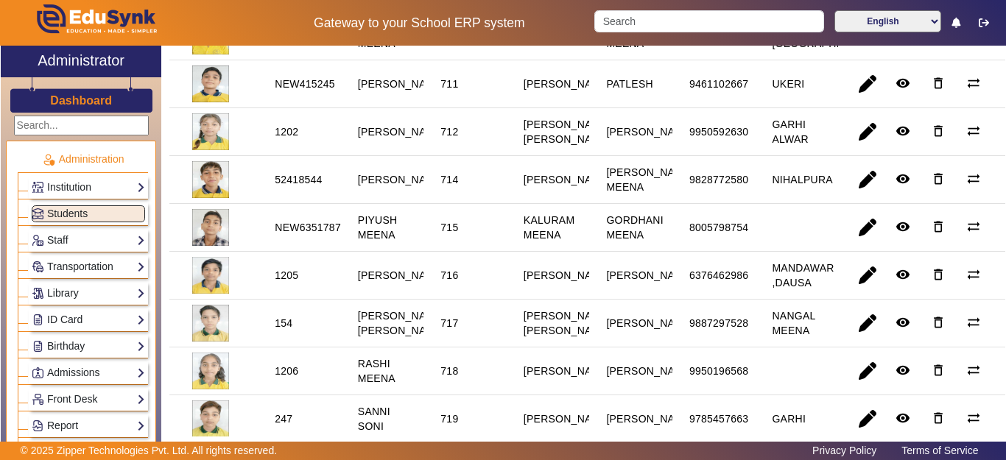
scroll to position [884, 0]
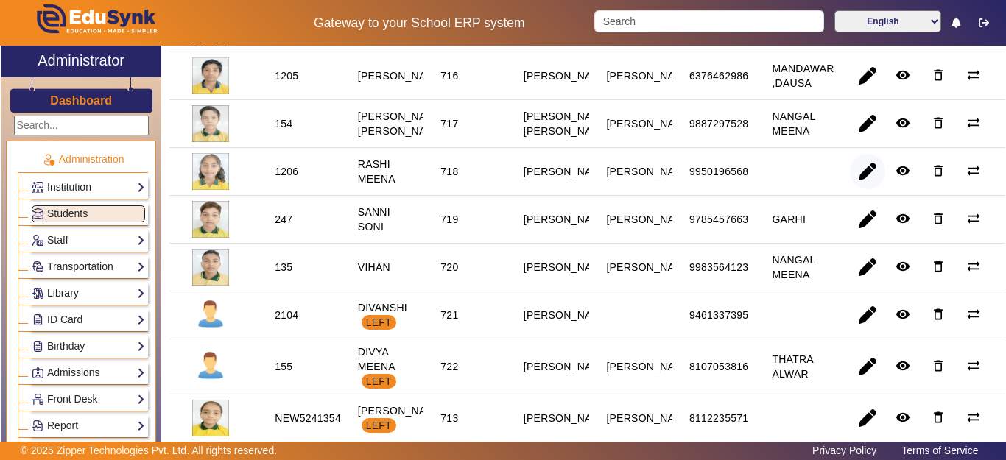
click at [857, 189] on span "button" at bounding box center [867, 171] width 35 height 35
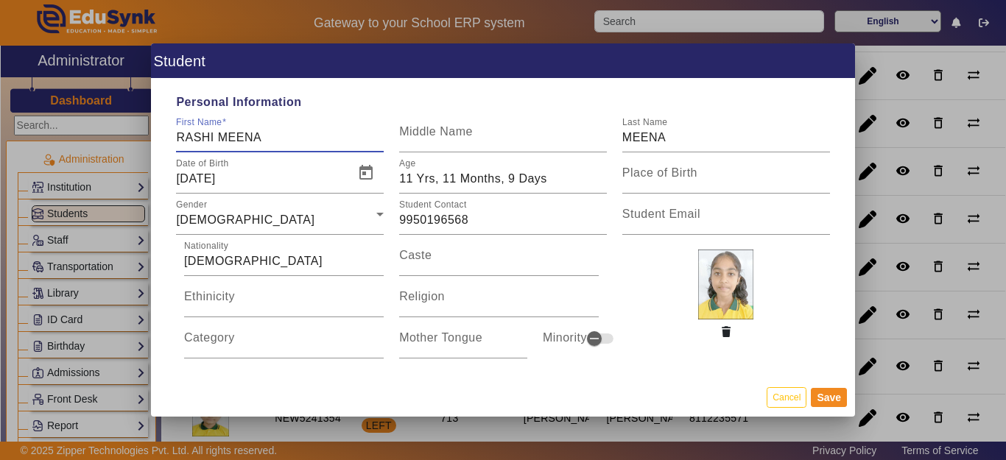
type input "RASHI MEENA"
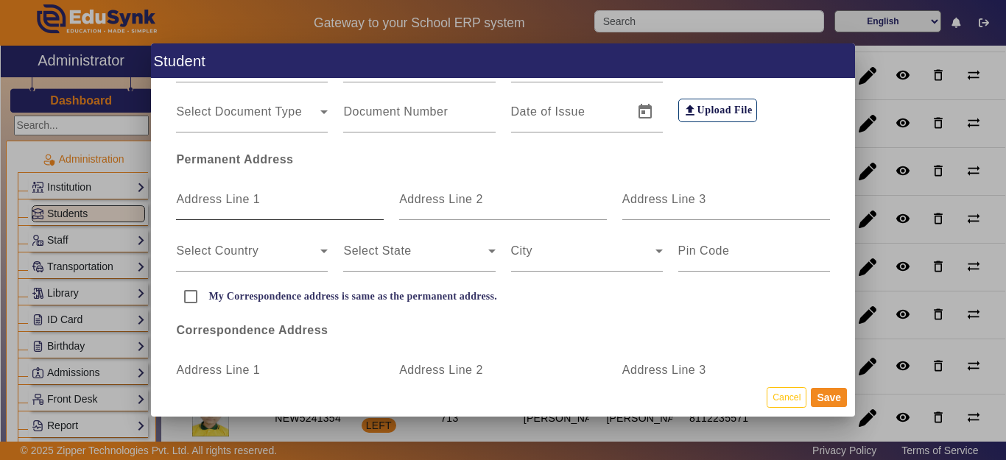
scroll to position [368, 0]
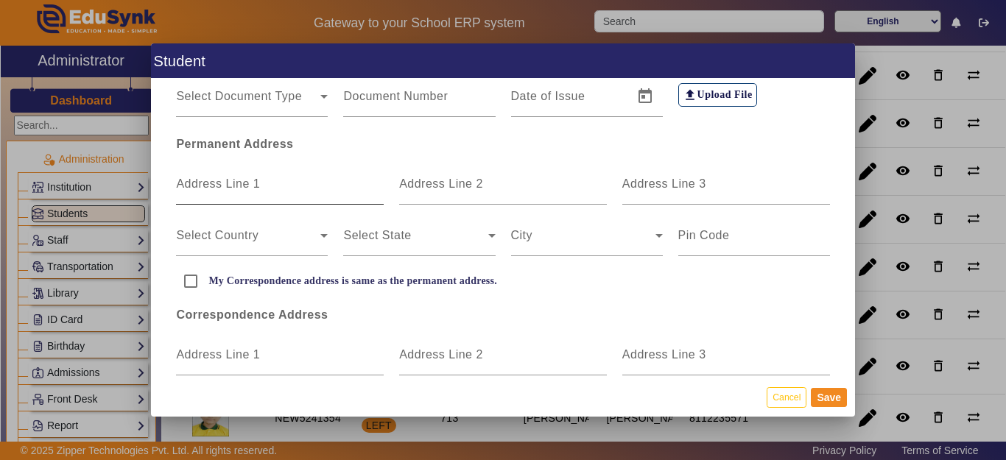
click at [228, 194] on input "Address Line 1" at bounding box center [280, 190] width 208 height 18
type input "RAMPURA"
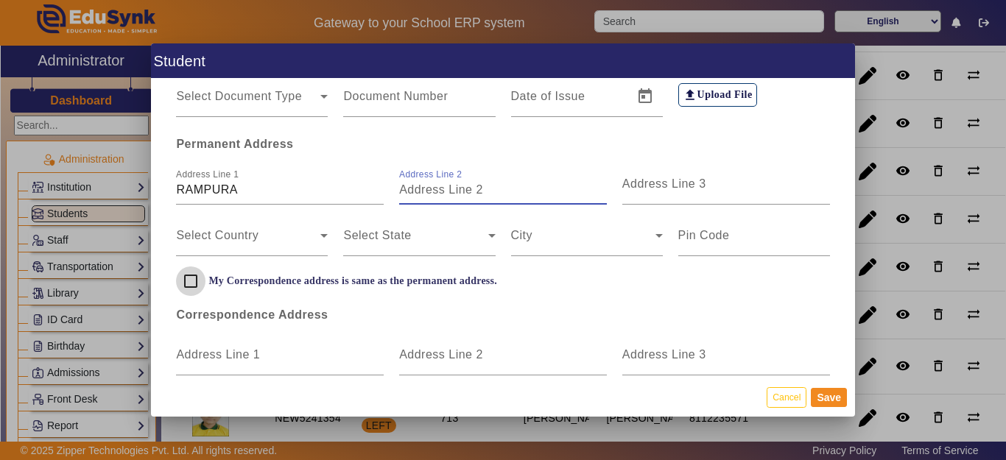
click at [194, 278] on input "My Correspondence address is same as the permanent address." at bounding box center [190, 281] width 29 height 29
checkbox input "true"
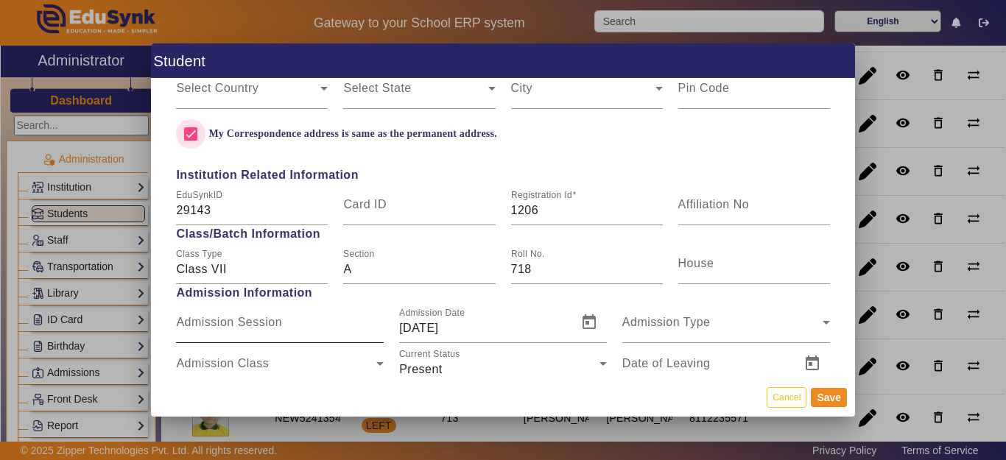
scroll to position [663, 0]
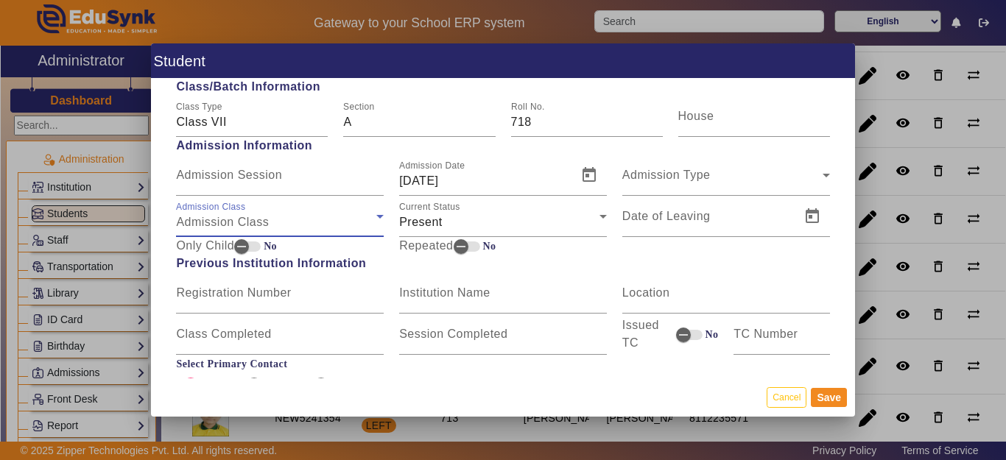
click at [256, 216] on span "Admission Class" at bounding box center [222, 222] width 93 height 13
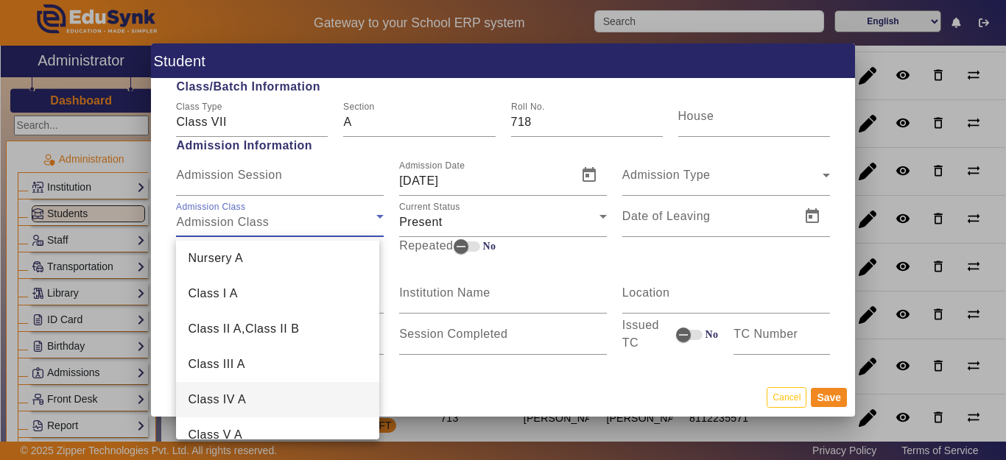
scroll to position [74, 0]
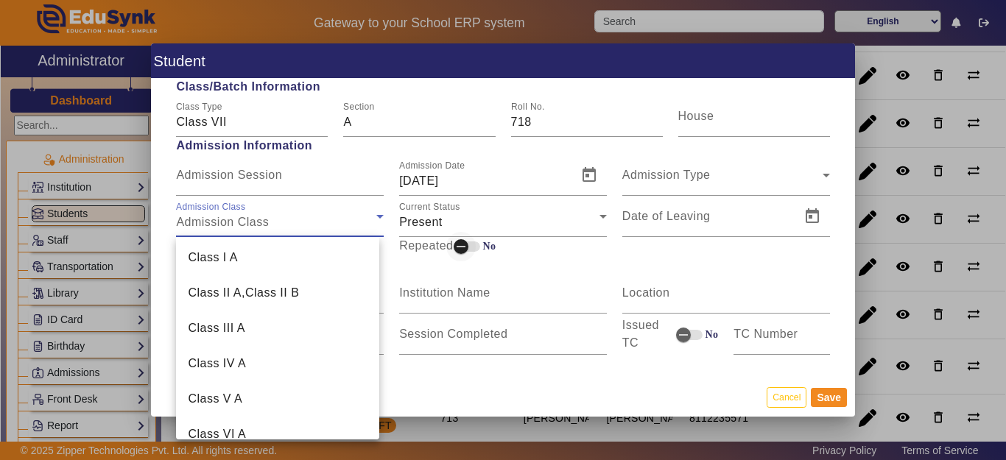
drag, startPoint x: 258, startPoint y: 359, endPoint x: 464, endPoint y: 252, distance: 232.6
click at [261, 359] on mat-option "Class IV A" at bounding box center [277, 363] width 203 height 35
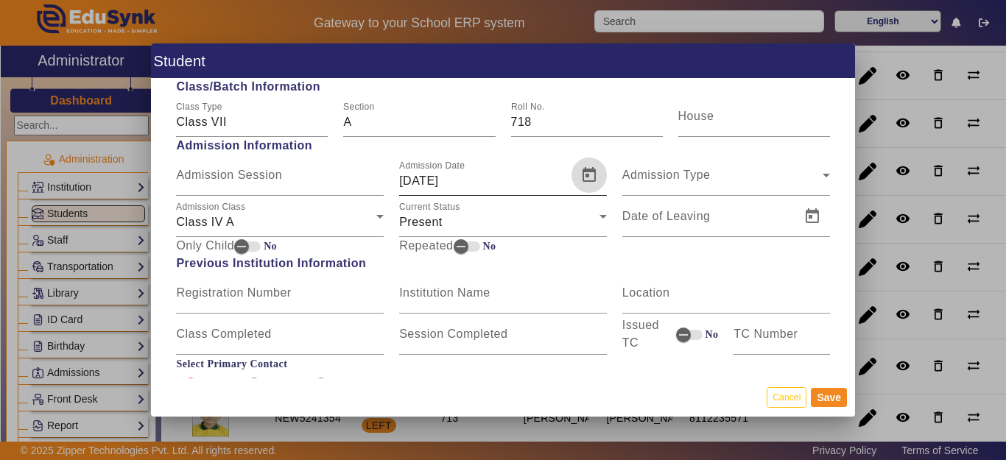
click at [571, 176] on span "Open calendar" at bounding box center [588, 175] width 35 height 35
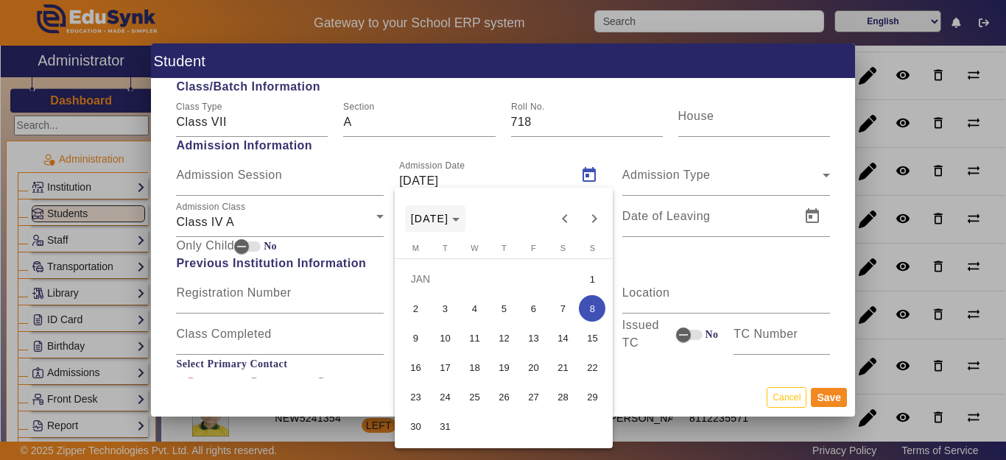
drag, startPoint x: 462, startPoint y: 221, endPoint x: 471, endPoint y: 224, distance: 8.6
click at [460, 222] on span "[DATE]" at bounding box center [435, 219] width 49 height 12
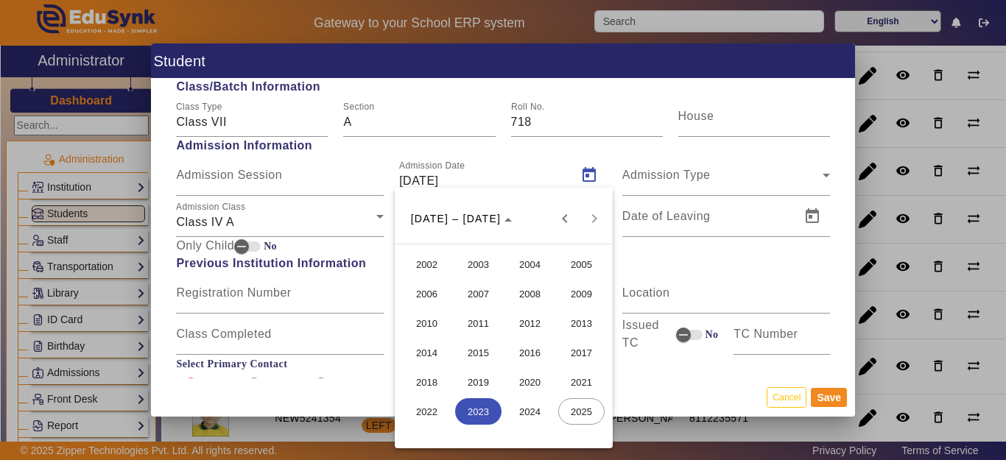
click at [437, 412] on span "2022" at bounding box center [427, 411] width 46 height 27
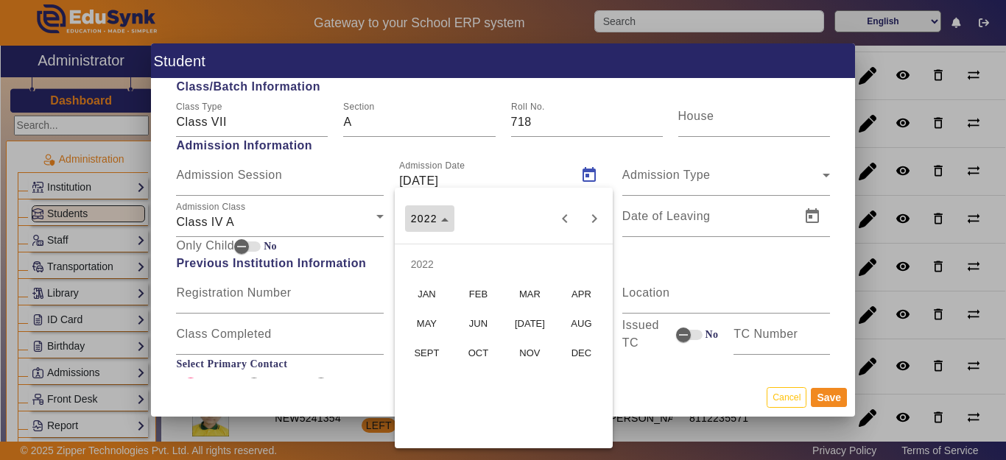
click at [419, 219] on span "2022" at bounding box center [424, 219] width 27 height 12
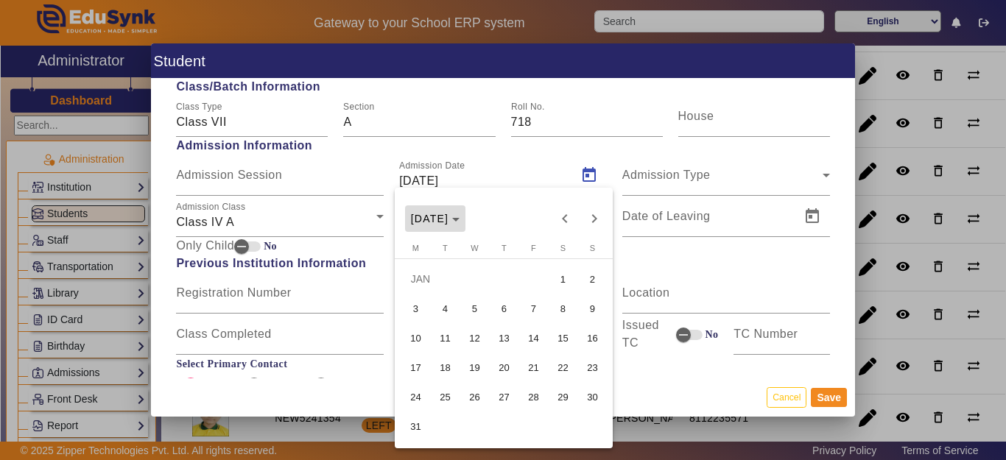
click at [449, 221] on span "[DATE]" at bounding box center [430, 219] width 38 height 12
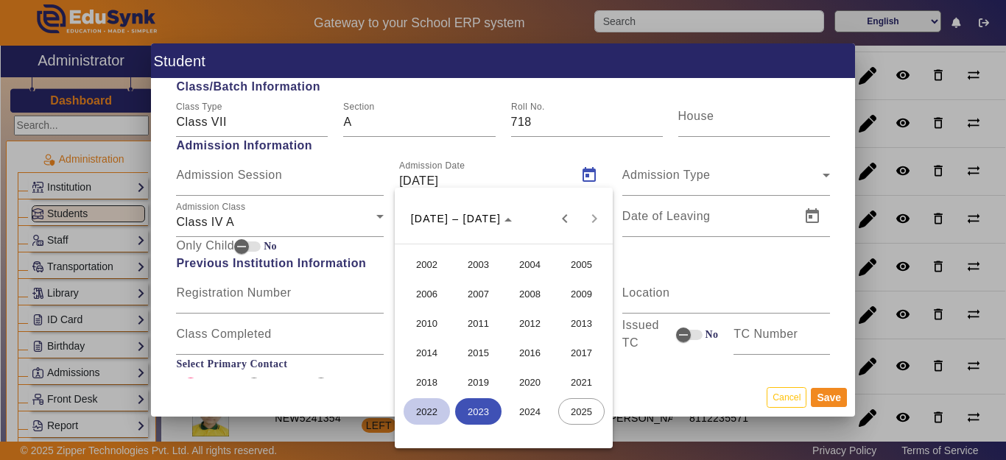
click at [421, 412] on span "2022" at bounding box center [427, 411] width 46 height 27
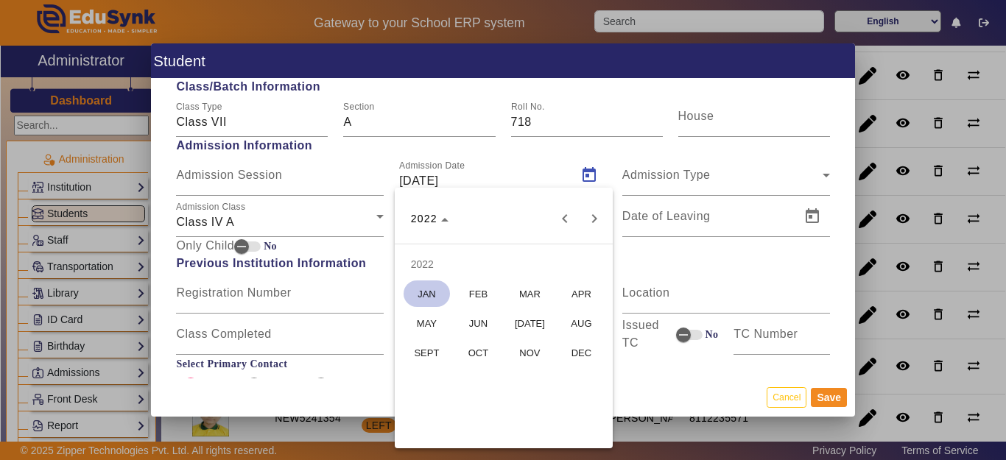
click at [535, 316] on span "[DATE]" at bounding box center [530, 323] width 46 height 27
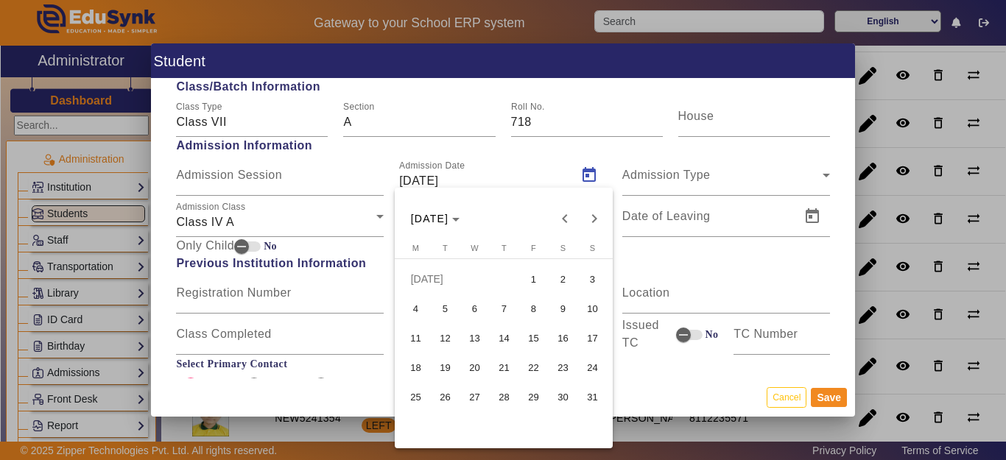
click at [558, 305] on span "9" at bounding box center [562, 308] width 27 height 27
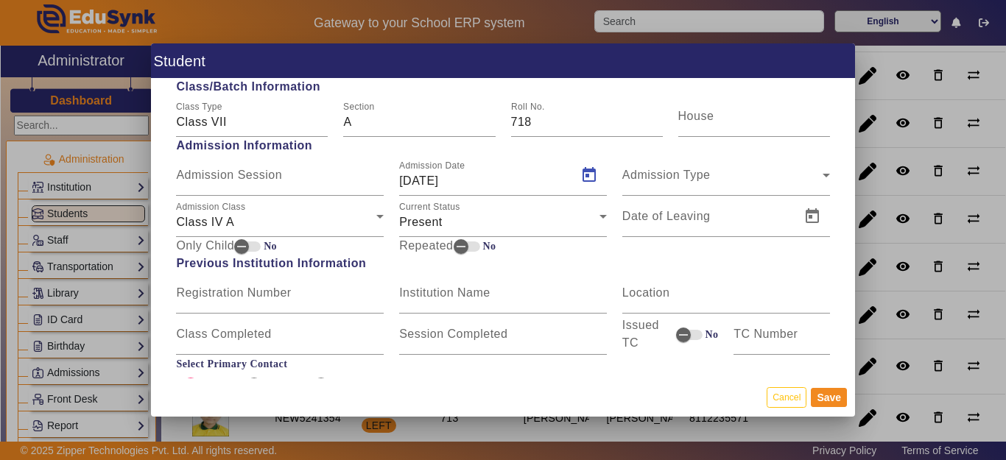
type input "[DATE]"
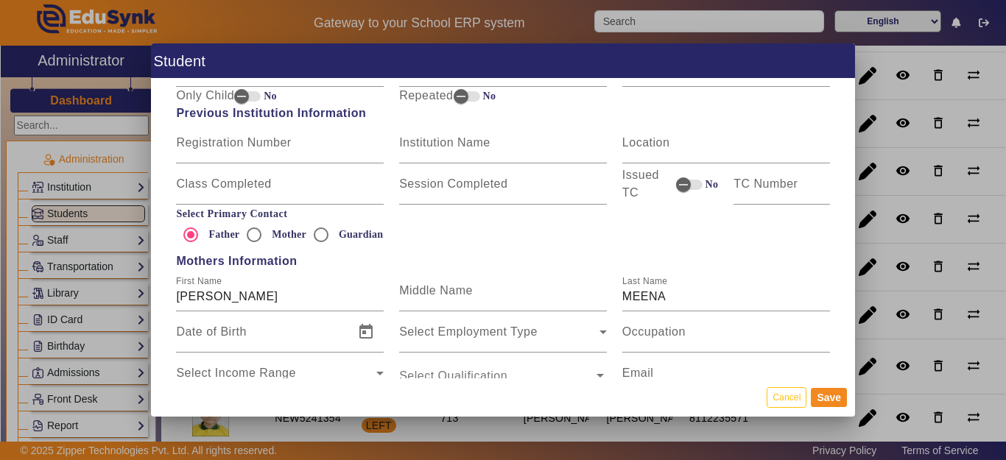
scroll to position [884, 0]
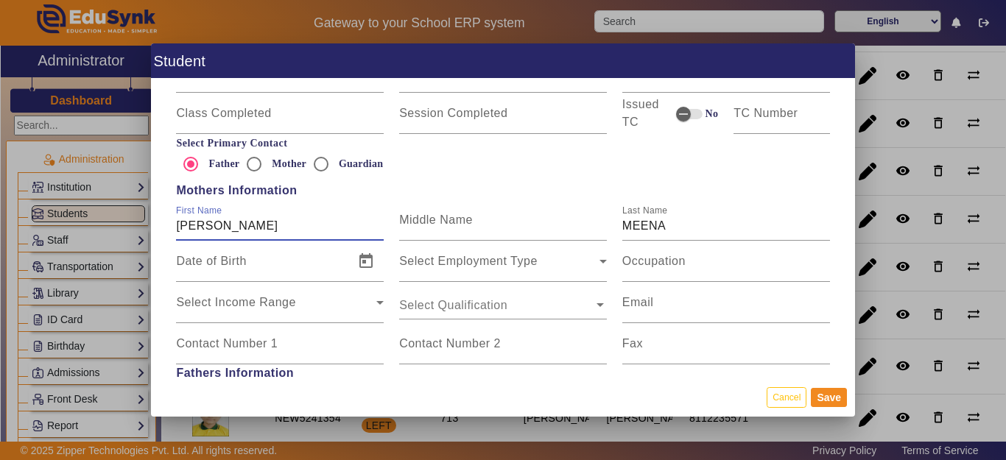
click at [258, 226] on input "[PERSON_NAME]" at bounding box center [280, 226] width 208 height 18
type input "S"
type input "[PERSON_NAME]"
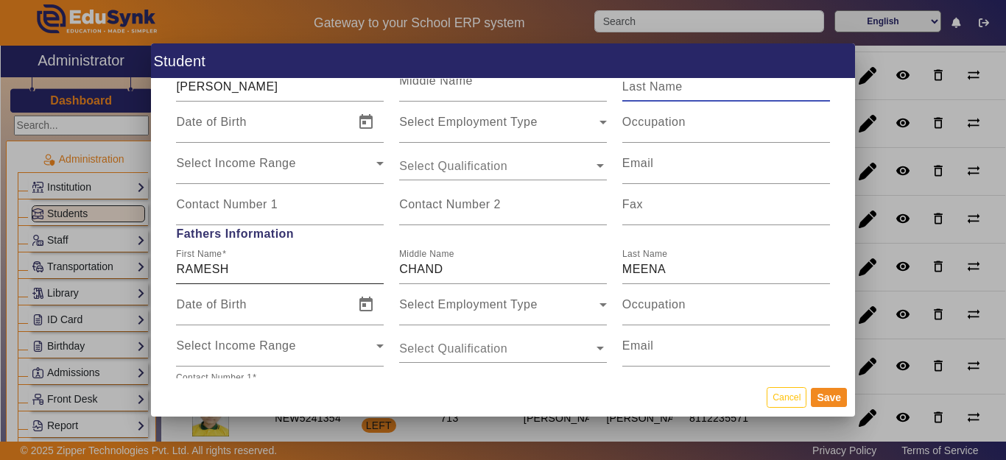
scroll to position [1031, 0]
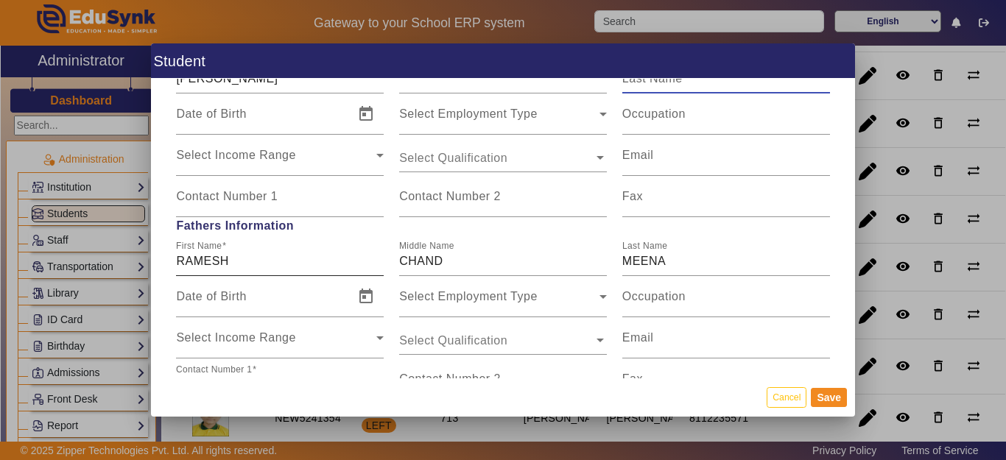
click at [260, 261] on input "RAMESH" at bounding box center [280, 262] width 208 height 18
type input "[PERSON_NAME]"
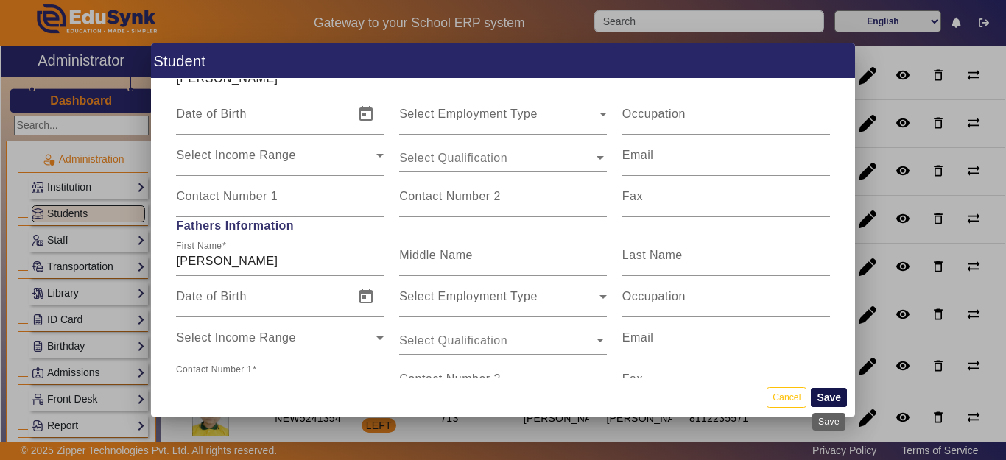
click at [828, 398] on button "Save" at bounding box center [829, 397] width 36 height 19
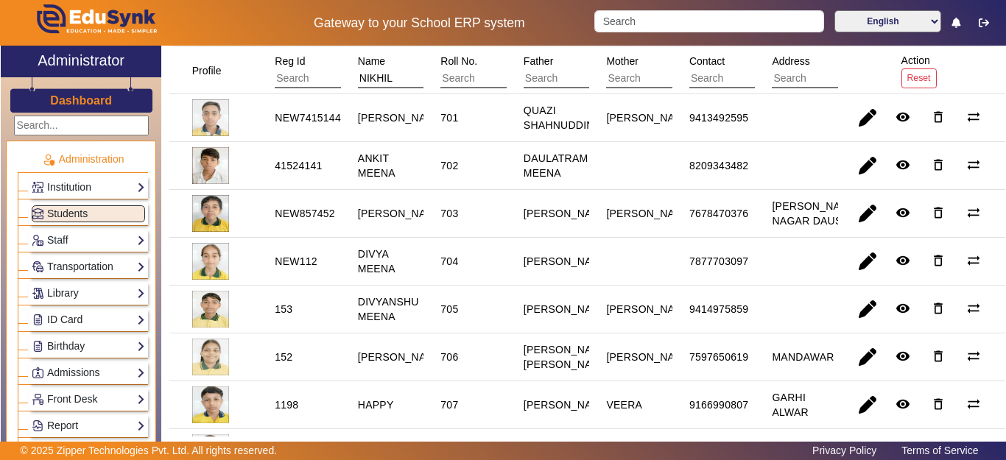
scroll to position [0, 0]
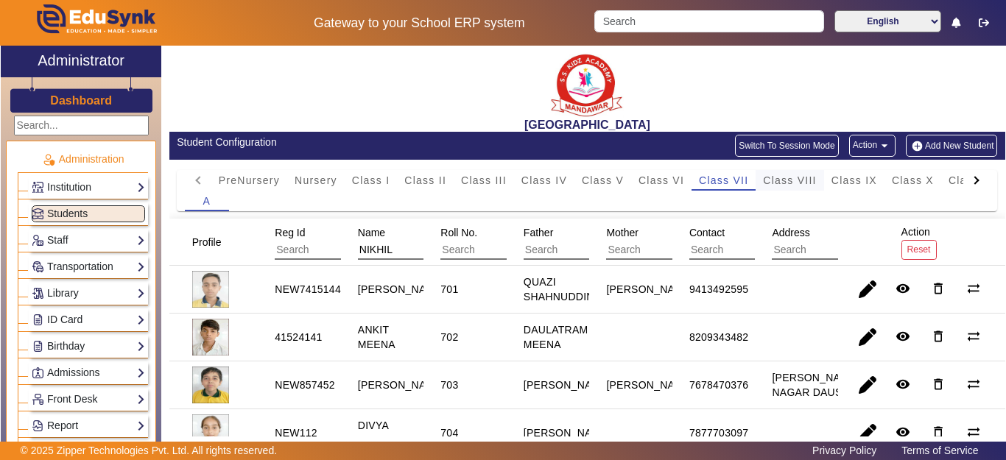
click at [784, 177] on span "Class VIII" at bounding box center [789, 180] width 53 height 10
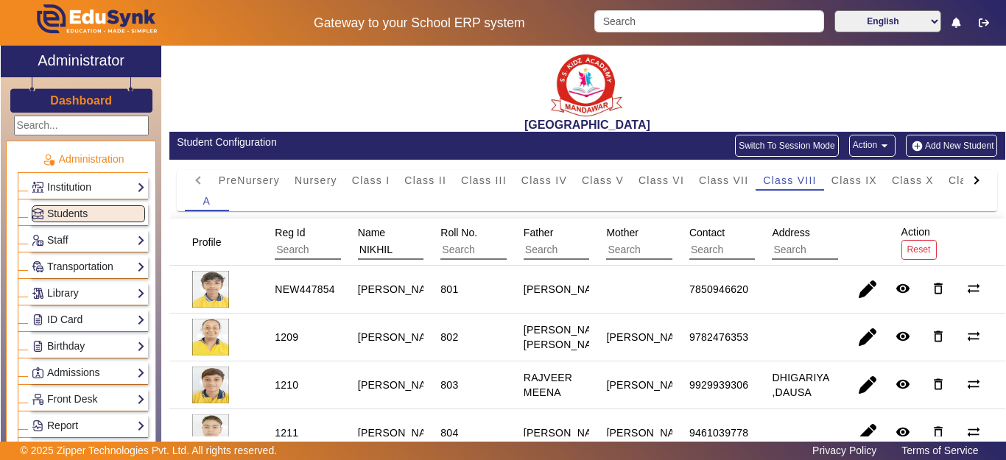
click at [389, 252] on input "NIKHIL" at bounding box center [424, 250] width 132 height 19
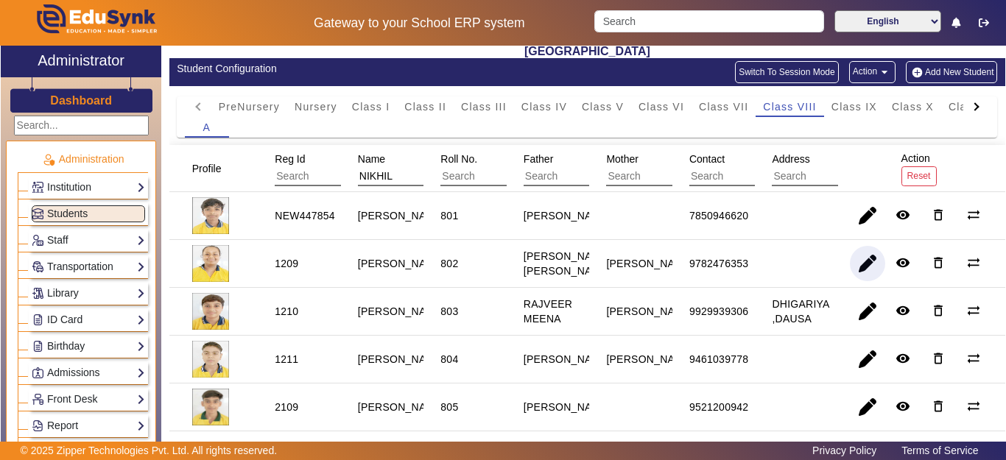
drag, startPoint x: 858, startPoint y: 266, endPoint x: 739, endPoint y: 303, distance: 125.1
click at [858, 267] on span "button" at bounding box center [867, 263] width 35 height 35
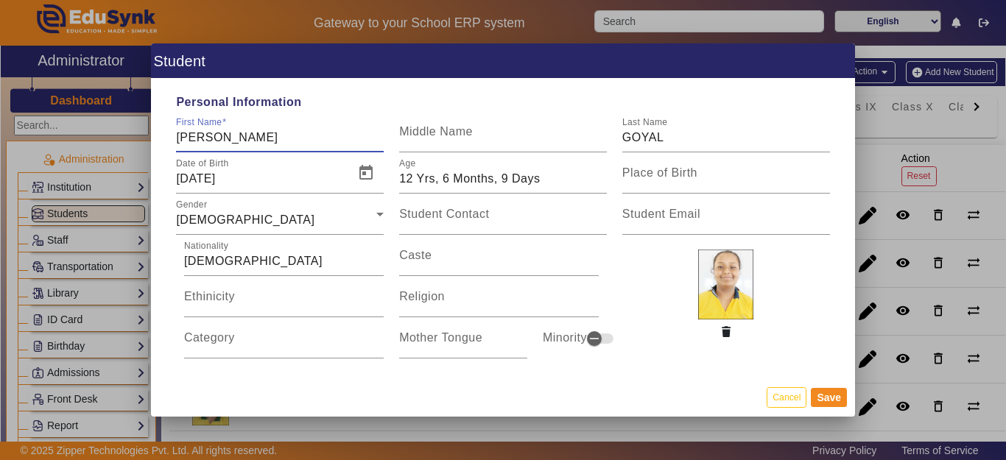
type input "[PERSON_NAME]"
click at [301, 135] on input "[PERSON_NAME]" at bounding box center [280, 138] width 208 height 18
click at [311, 113] on div "First Name [PERSON_NAME]" at bounding box center [280, 131] width 208 height 41
click at [300, 131] on input "[PERSON_NAME]" at bounding box center [280, 138] width 208 height 18
click at [337, 99] on span "Personal Information" at bounding box center [503, 103] width 669 height 18
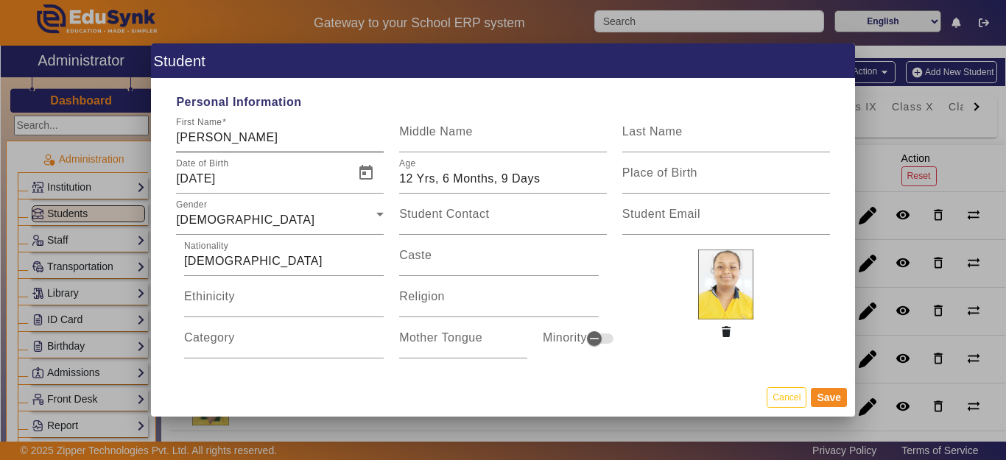
click at [300, 141] on input "[PERSON_NAME]" at bounding box center [280, 138] width 208 height 18
click at [307, 99] on span "Personal Information" at bounding box center [503, 103] width 669 height 18
click at [296, 134] on input "[PERSON_NAME]" at bounding box center [280, 138] width 208 height 18
click at [303, 136] on input "[PERSON_NAME]" at bounding box center [280, 138] width 208 height 18
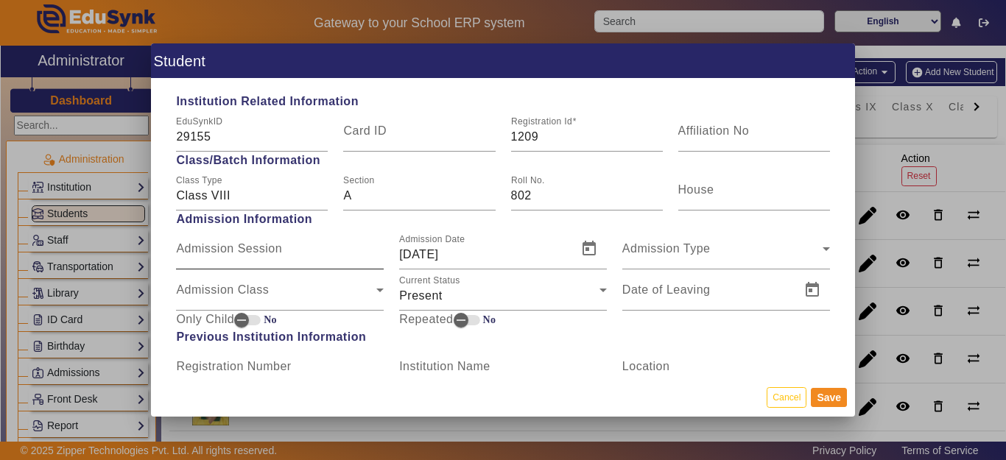
scroll to position [736, 0]
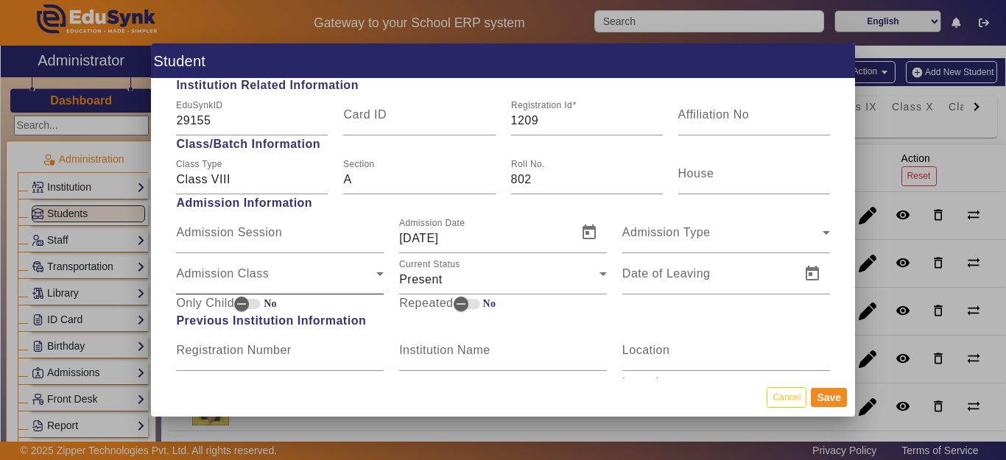
click at [253, 272] on span "Admission Class" at bounding box center [276, 280] width 200 height 18
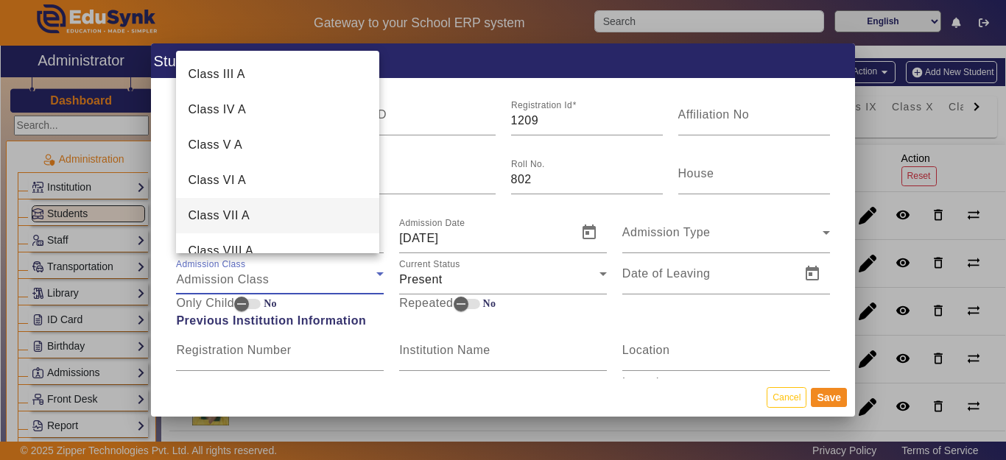
scroll to position [147, 0]
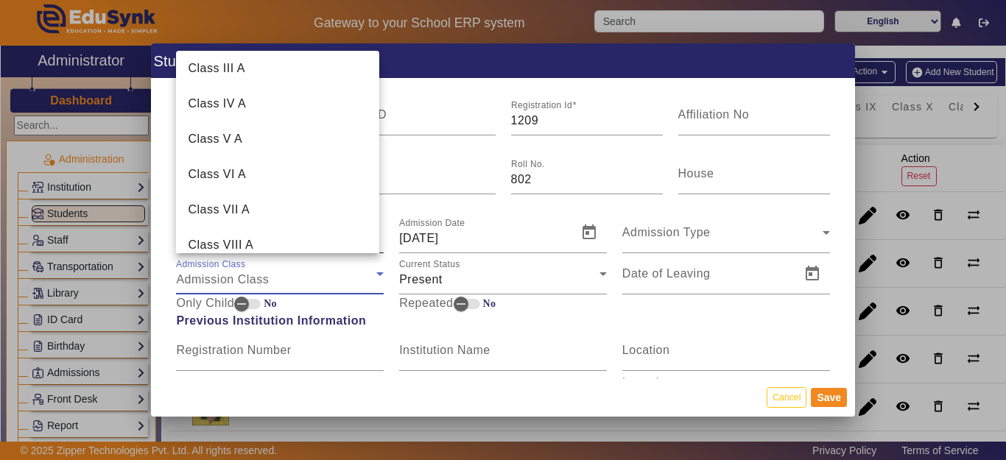
drag, startPoint x: 245, startPoint y: 209, endPoint x: 336, endPoint y: 221, distance: 91.3
click at [246, 208] on span "Class VII A" at bounding box center [219, 210] width 62 height 18
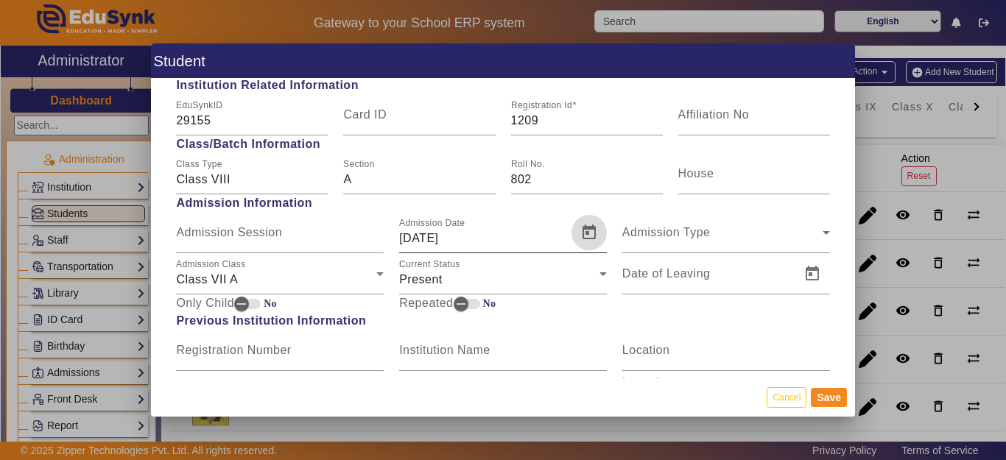
click at [589, 229] on span "Open calendar" at bounding box center [588, 232] width 35 height 35
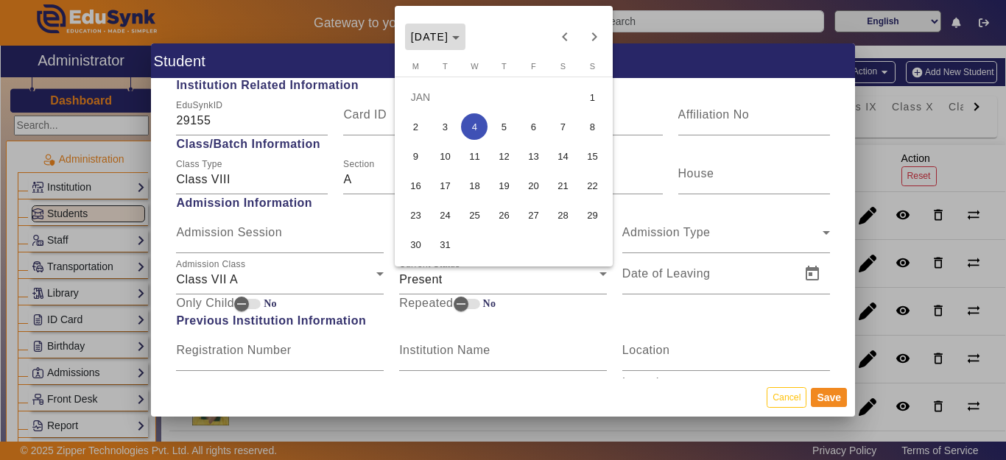
click at [460, 41] on span "[DATE]" at bounding box center [435, 37] width 49 height 12
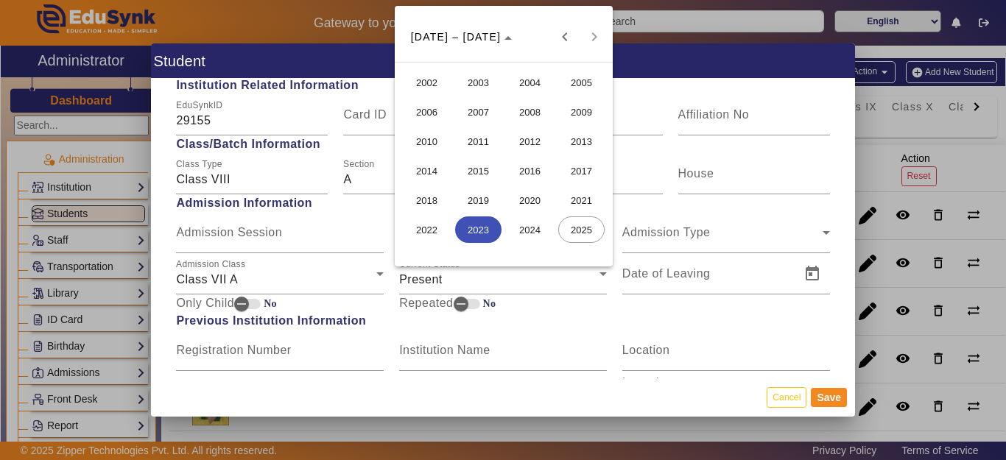
click at [533, 228] on span "2024" at bounding box center [530, 230] width 46 height 27
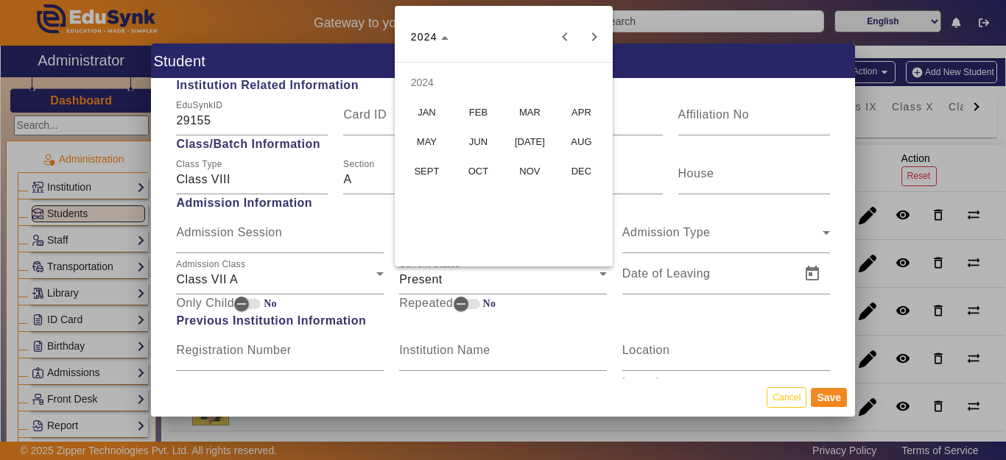
click at [431, 141] on span "MAY" at bounding box center [427, 141] width 46 height 27
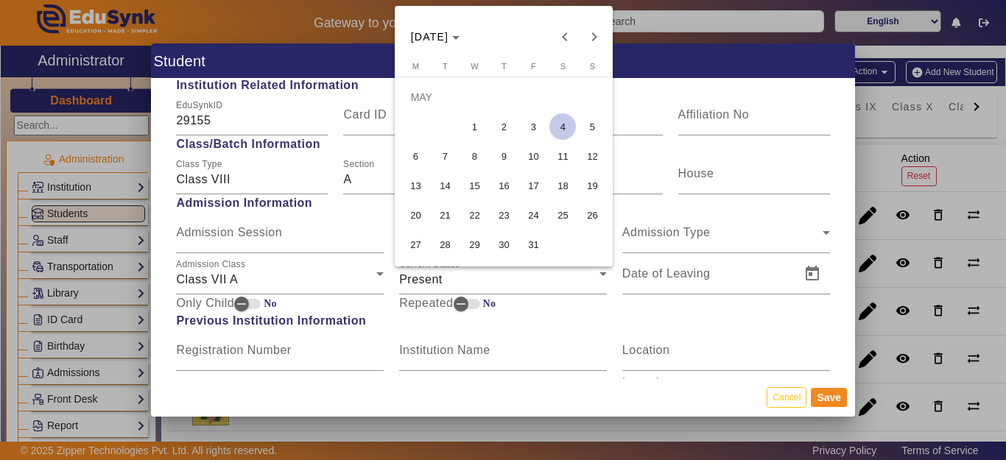
click at [563, 133] on span "4" at bounding box center [562, 126] width 27 height 27
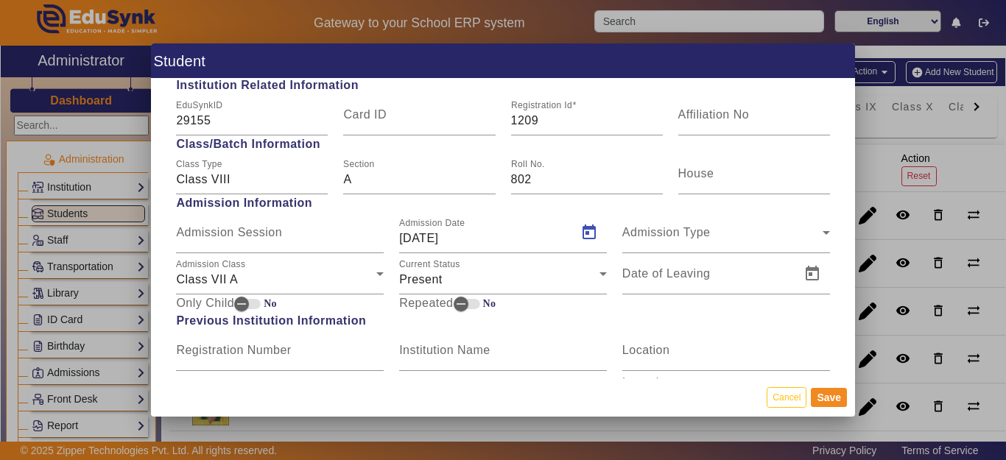
type input "[DATE]"
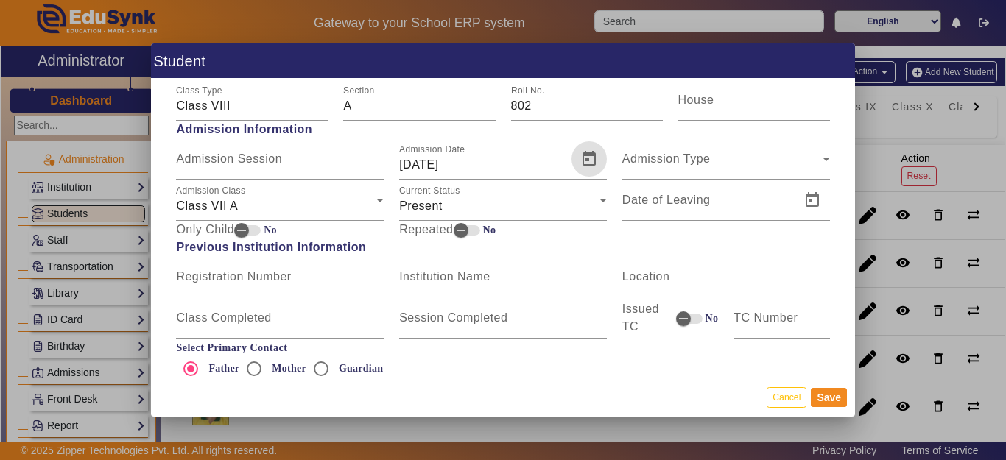
scroll to position [884, 0]
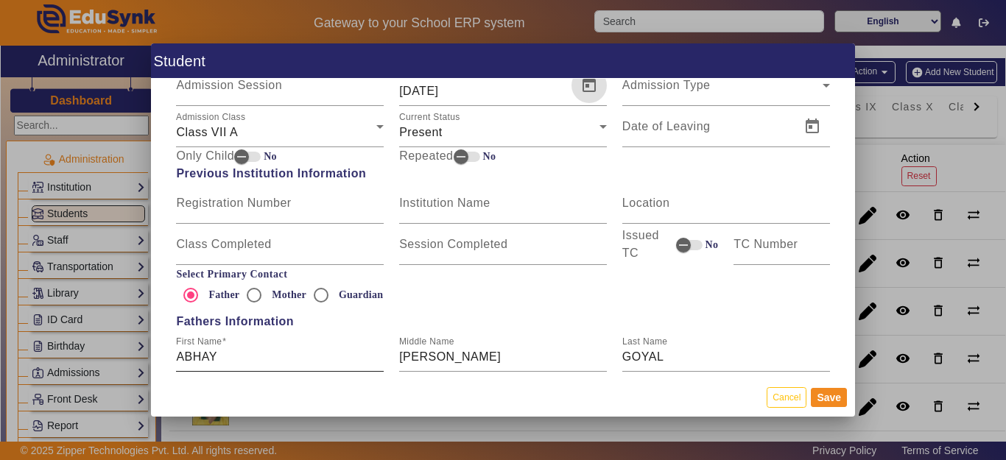
click at [273, 362] on input "ABHAY" at bounding box center [280, 357] width 208 height 18
type input "[PERSON_NAME] [PERSON_NAME]"
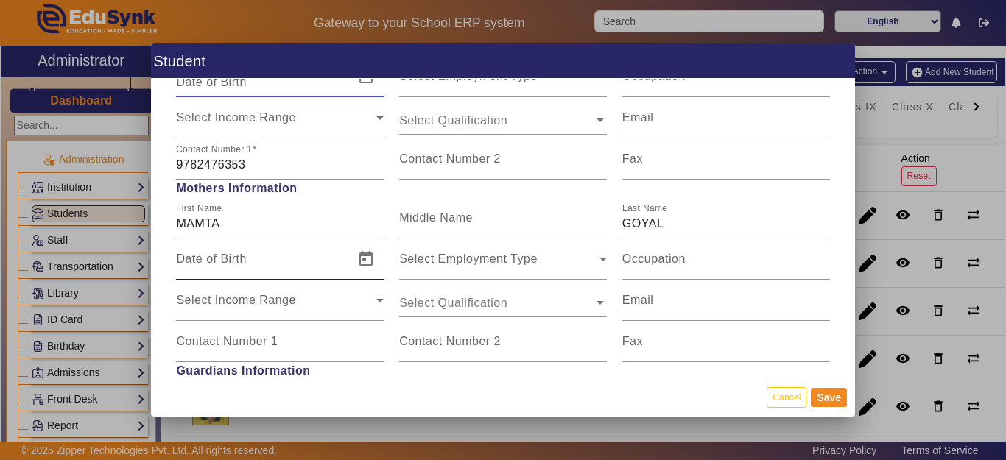
scroll to position [1200, 0]
click at [270, 214] on input "MAMTA" at bounding box center [280, 223] width 208 height 18
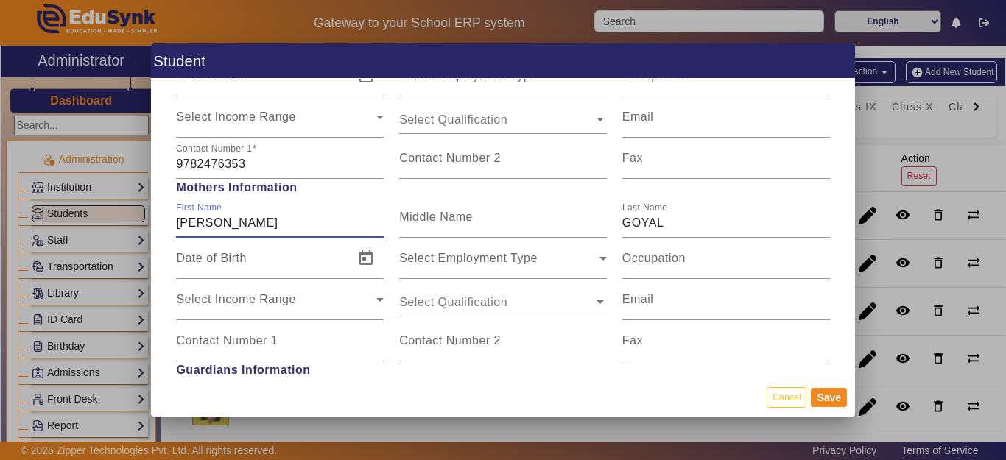
type input "[PERSON_NAME]"
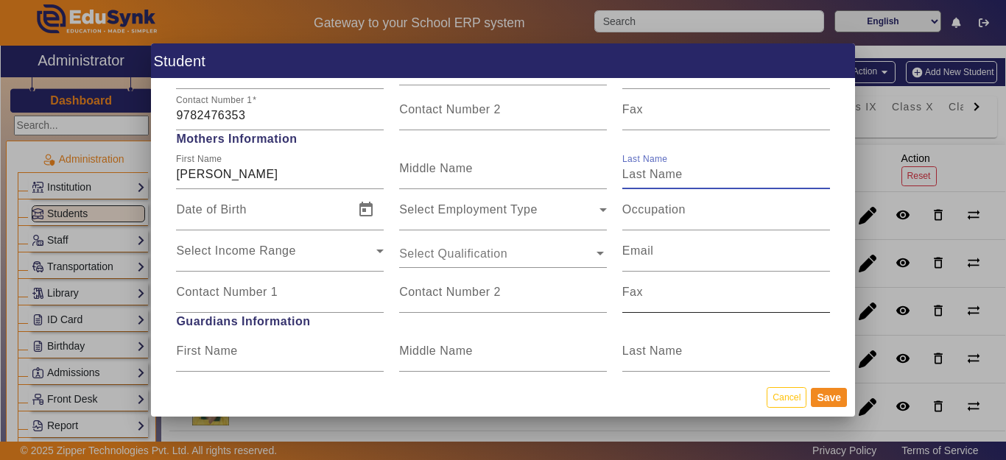
scroll to position [1274, 0]
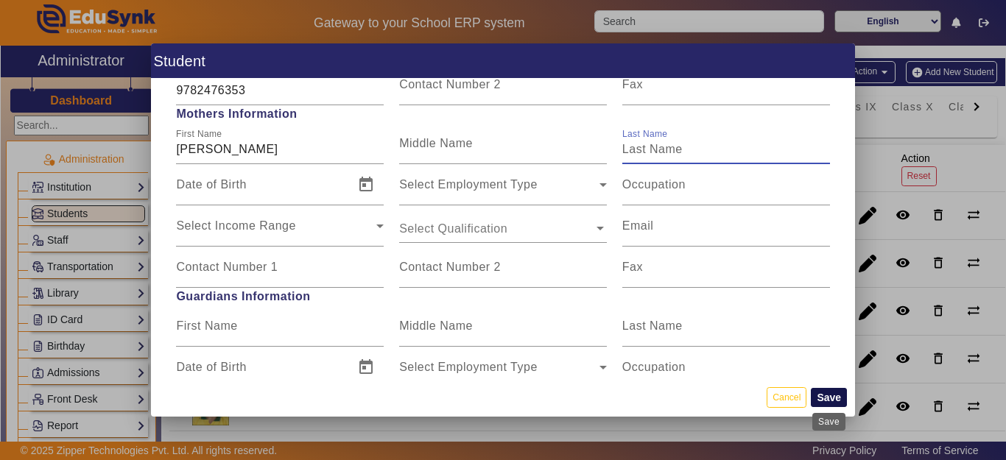
click at [838, 398] on button "Save" at bounding box center [829, 397] width 36 height 19
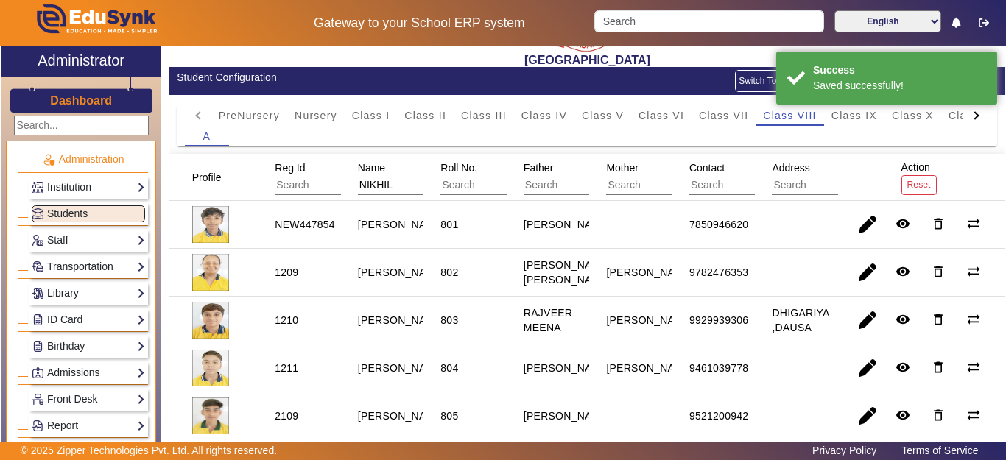
scroll to position [147, 0]
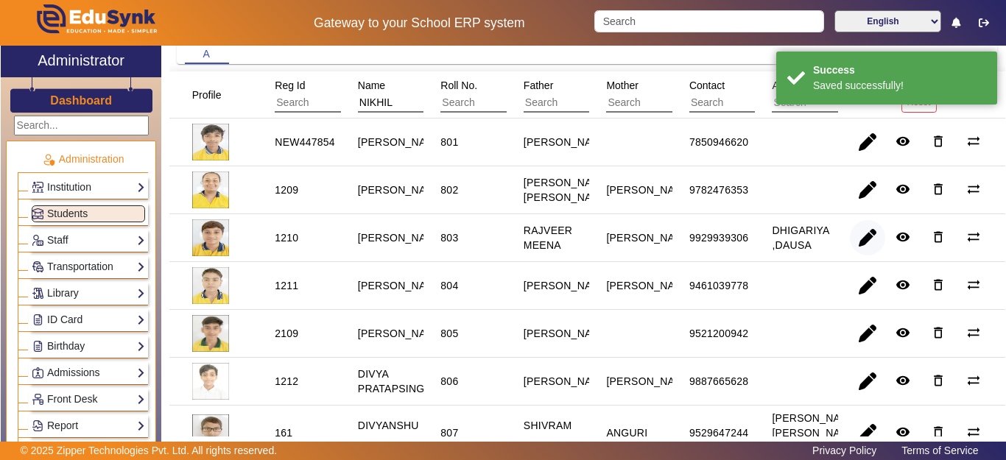
drag, startPoint x: 864, startPoint y: 263, endPoint x: 857, endPoint y: 252, distance: 12.9
click at [861, 256] on span "button" at bounding box center [867, 237] width 35 height 35
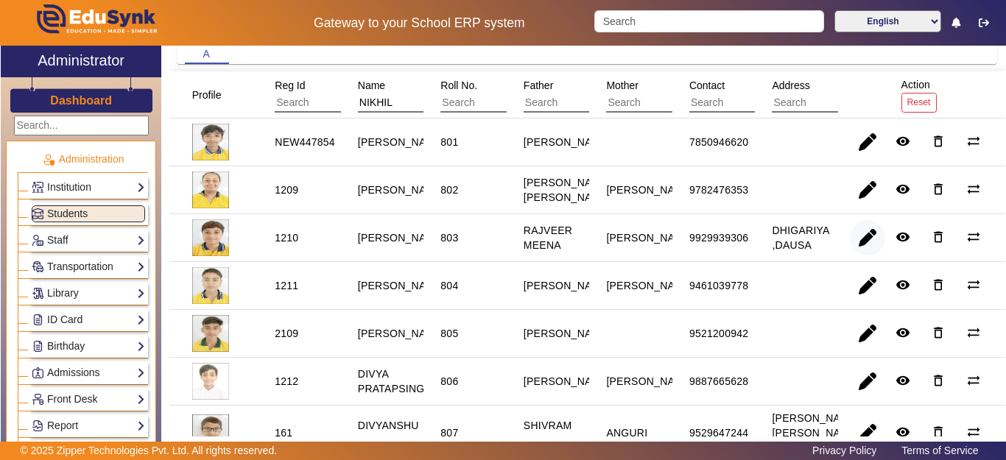
click at [861, 247] on span "button" at bounding box center [867, 237] width 35 height 35
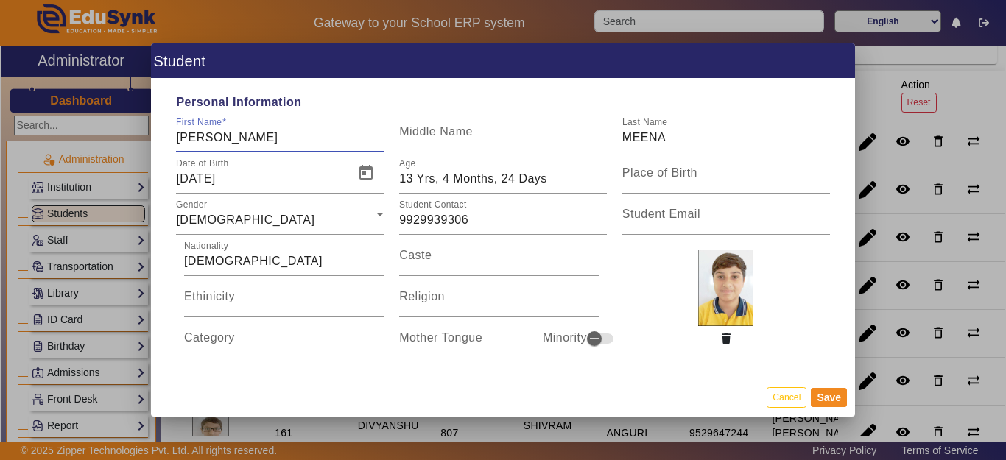
type input "[PERSON_NAME]"
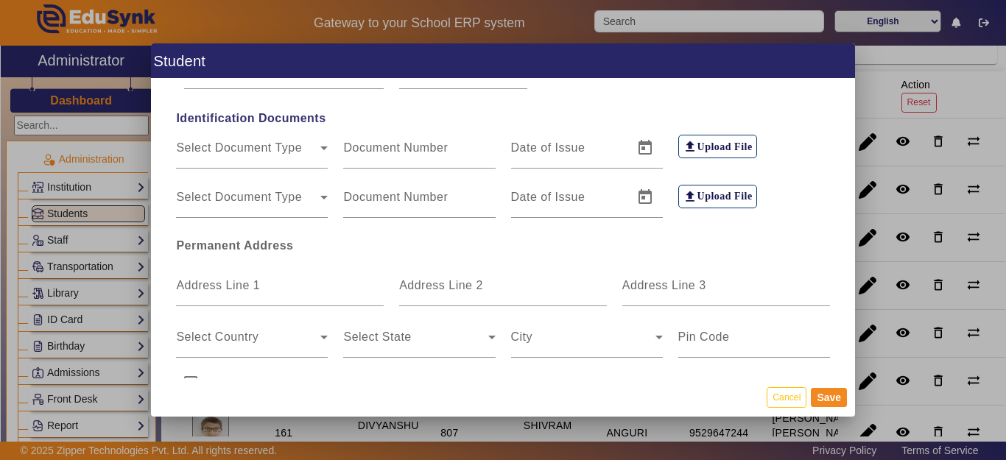
scroll to position [295, 0]
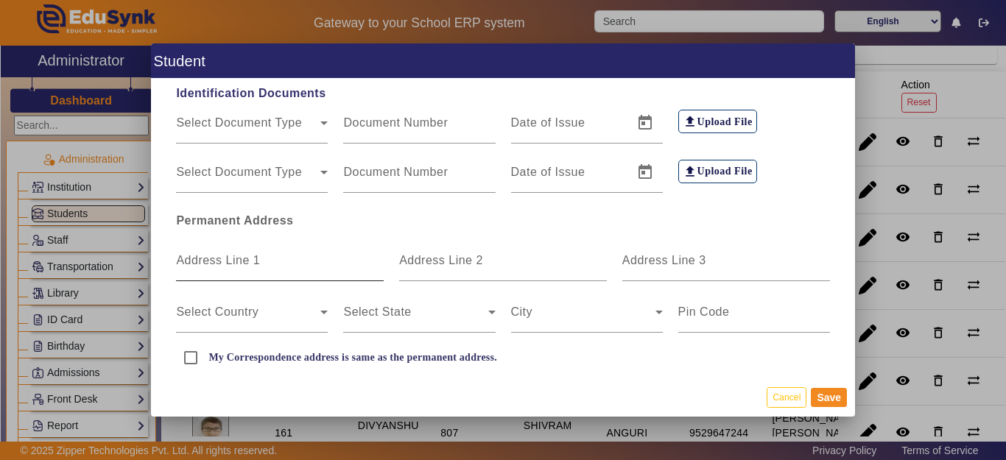
click at [250, 261] on mat-label "Address Line 1" at bounding box center [218, 260] width 84 height 13
click at [250, 261] on input "Address Line 1" at bounding box center [280, 267] width 208 height 18
type input "DHIGARIYA"
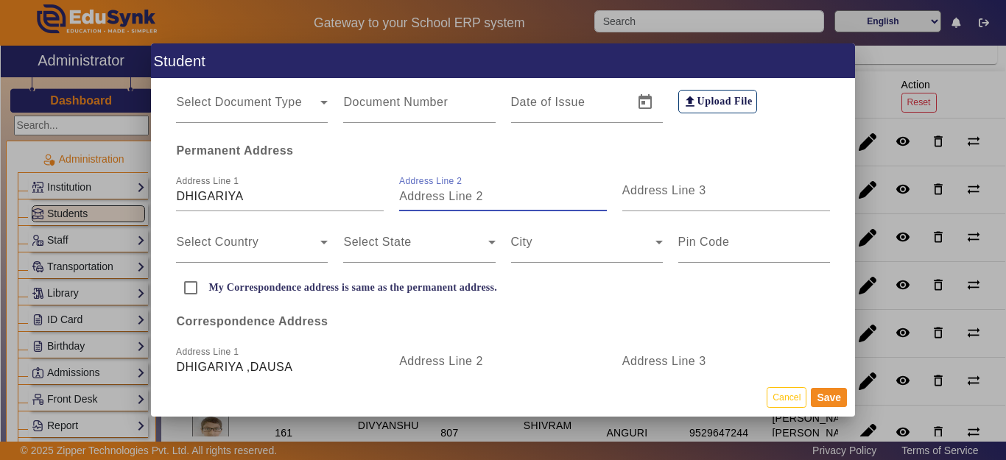
scroll to position [368, 0]
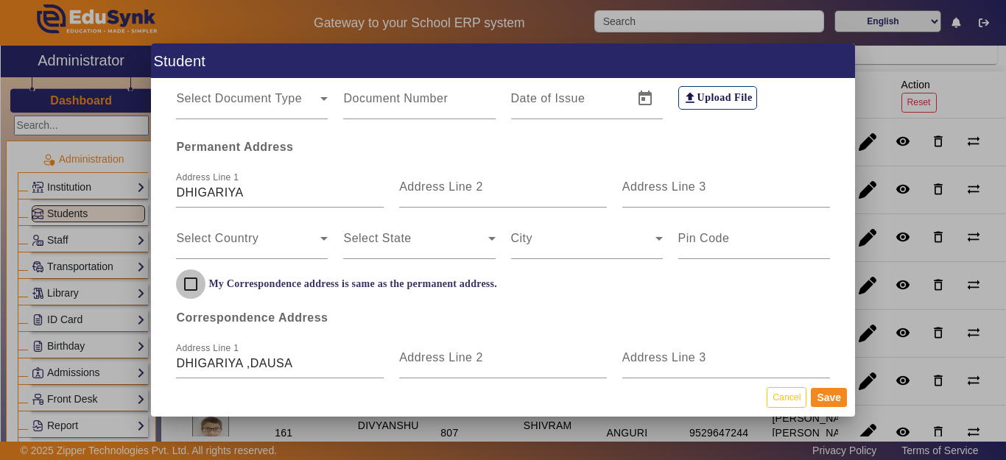
drag, startPoint x: 191, startPoint y: 280, endPoint x: 198, endPoint y: 288, distance: 10.5
click at [193, 281] on input "My Correspondence address is same as the permanent address." at bounding box center [190, 284] width 29 height 29
checkbox input "true"
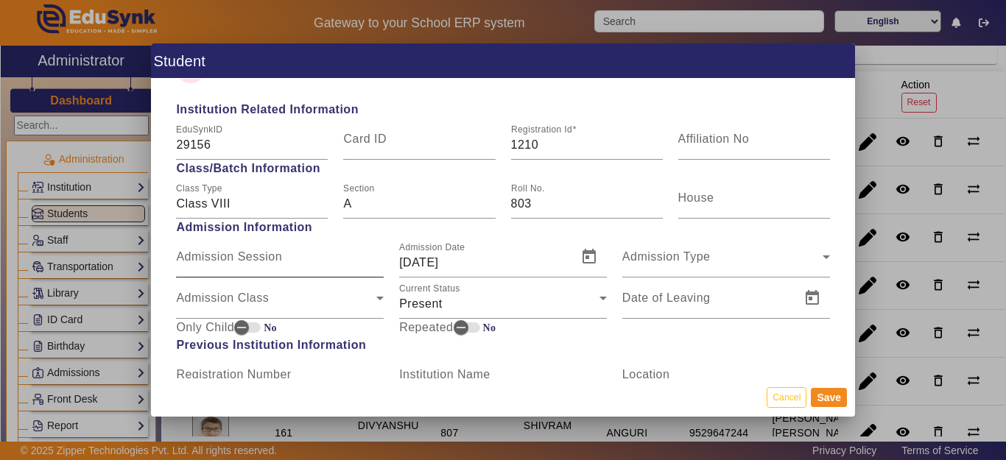
scroll to position [589, 0]
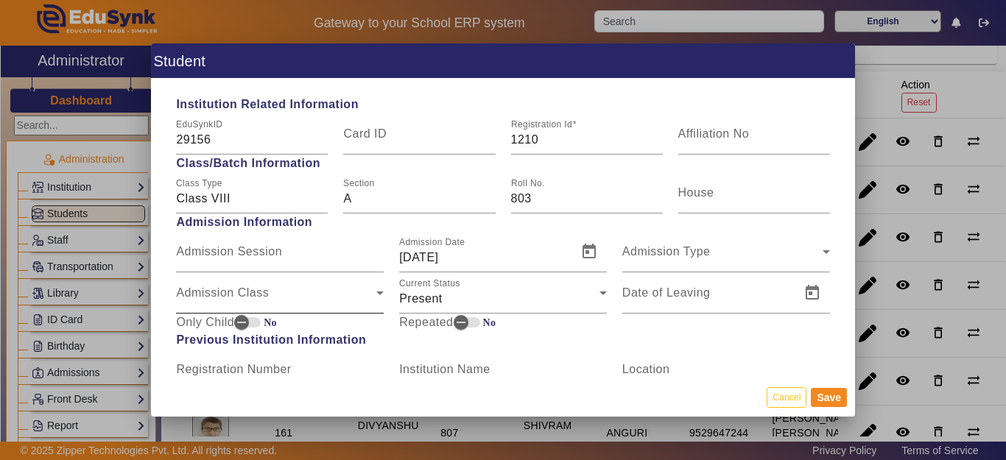
drag, startPoint x: 221, startPoint y: 296, endPoint x: 210, endPoint y: 294, distance: 11.3
click at [220, 295] on span "Admission Class" at bounding box center [276, 299] width 200 height 18
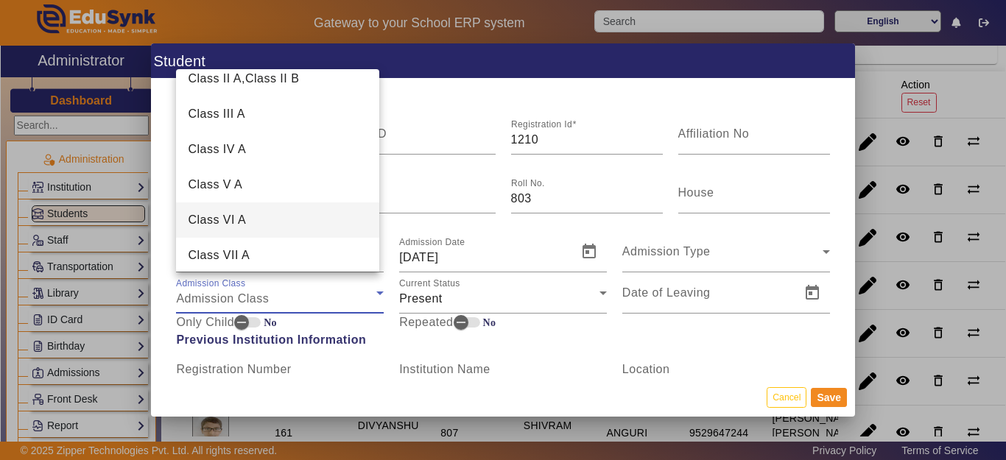
scroll to position [147, 0]
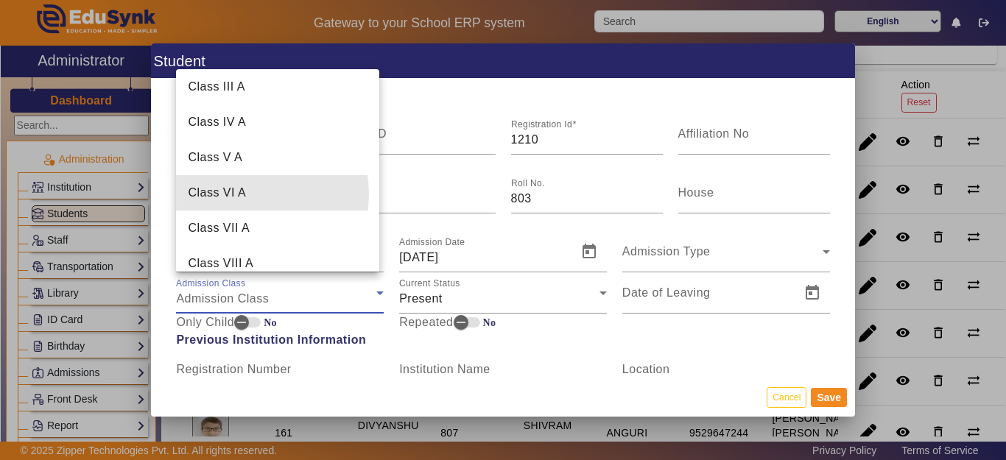
drag, startPoint x: 249, startPoint y: 194, endPoint x: 296, endPoint y: 211, distance: 49.8
click at [248, 194] on mat-option "Class VI A" at bounding box center [277, 192] width 203 height 35
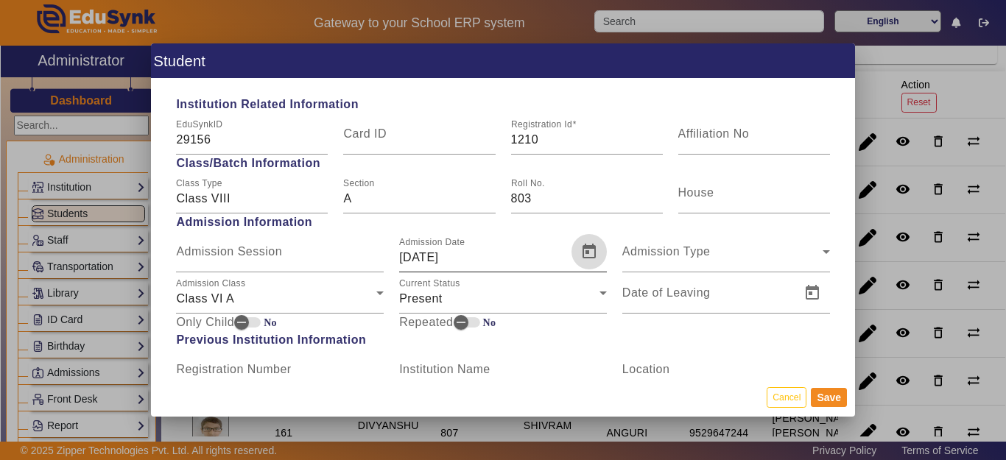
click at [574, 258] on span "Open calendar" at bounding box center [588, 251] width 35 height 35
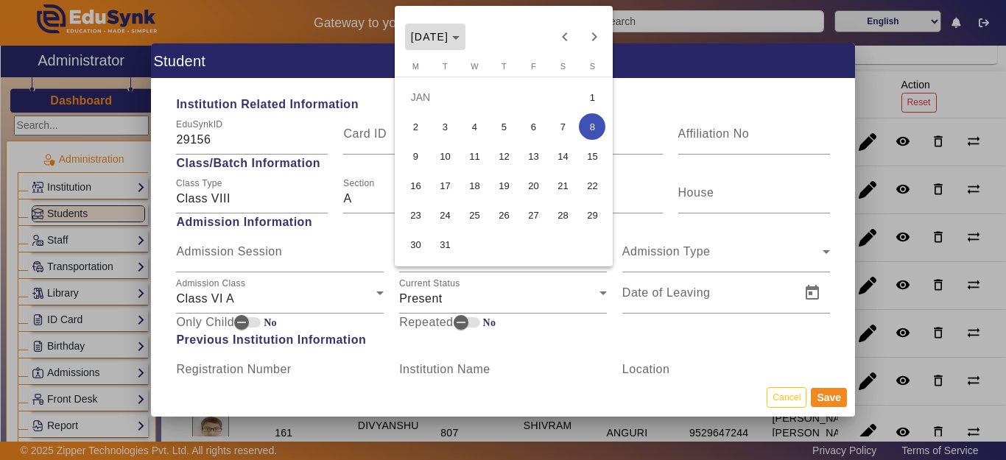
click at [449, 37] on span "[DATE]" at bounding box center [430, 37] width 38 height 12
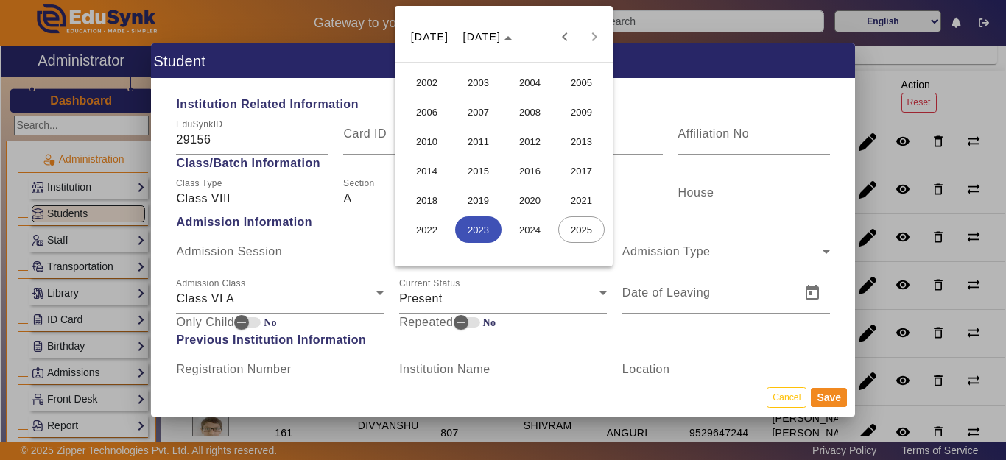
click at [479, 229] on span "2023" at bounding box center [478, 230] width 46 height 27
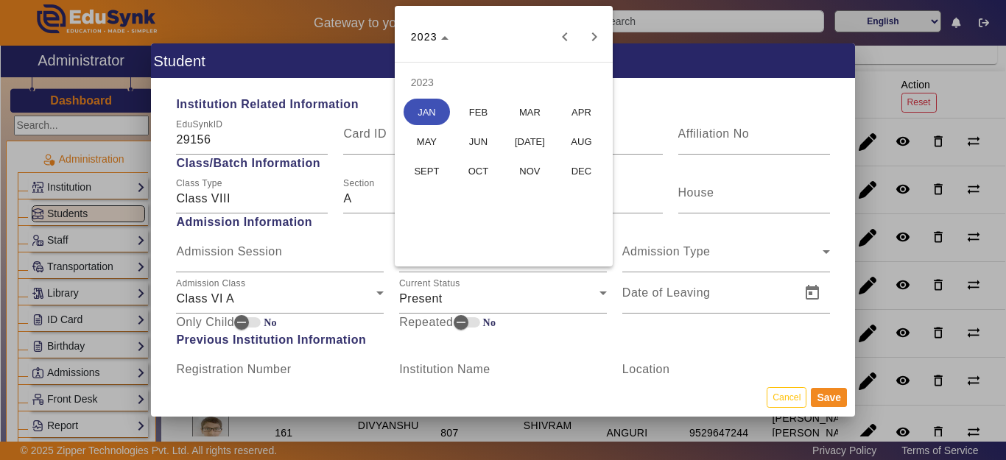
click at [572, 113] on span "APR" at bounding box center [581, 112] width 46 height 27
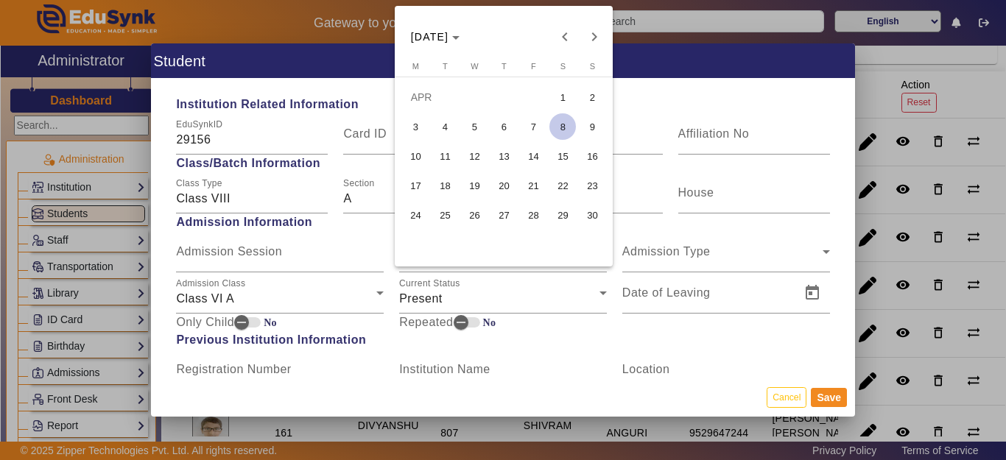
click at [532, 185] on span "21" at bounding box center [533, 185] width 27 height 27
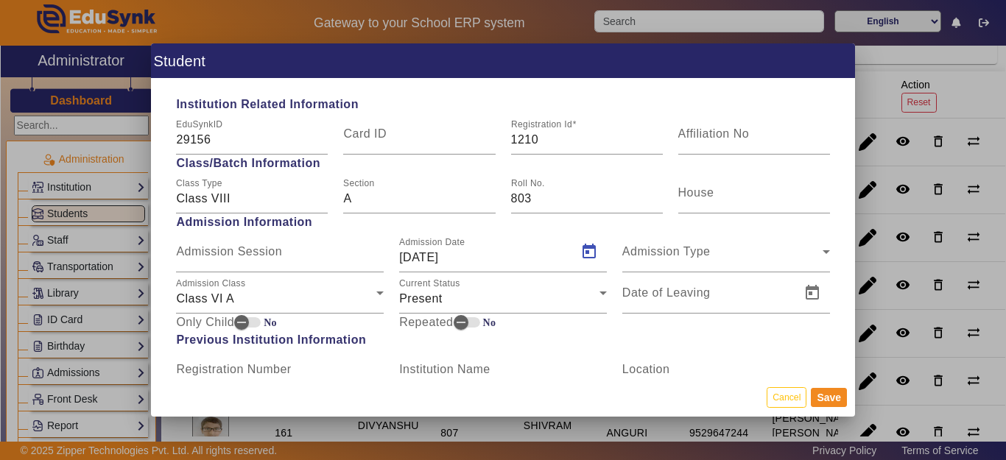
type input "[DATE]"
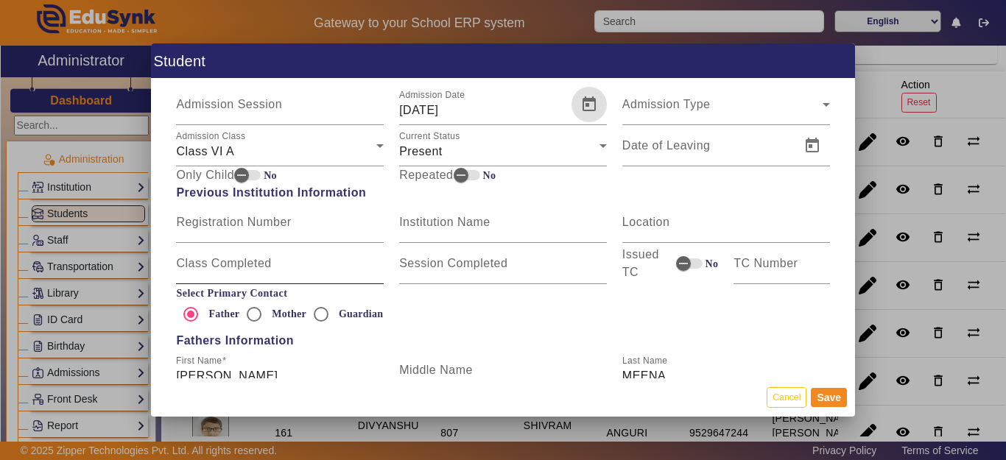
scroll to position [810, 0]
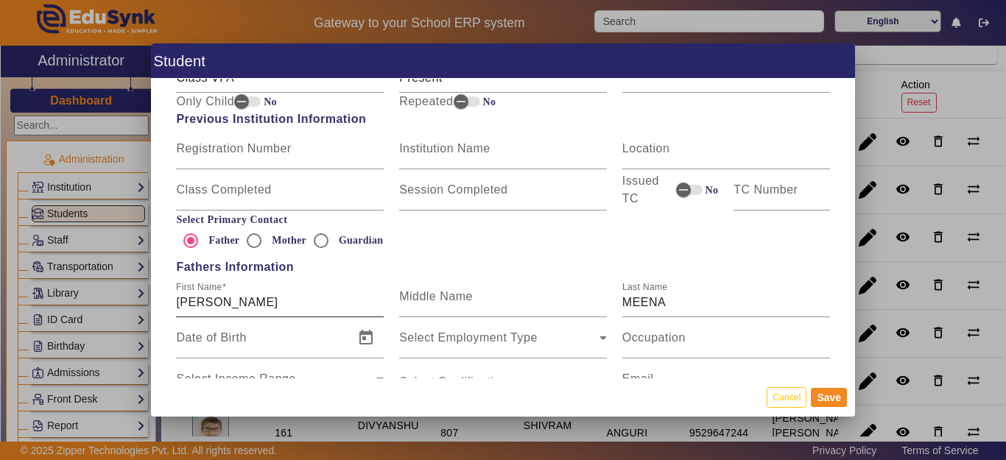
click at [259, 306] on input "[PERSON_NAME]" at bounding box center [280, 303] width 208 height 18
type input "RAJVEER MEENA"
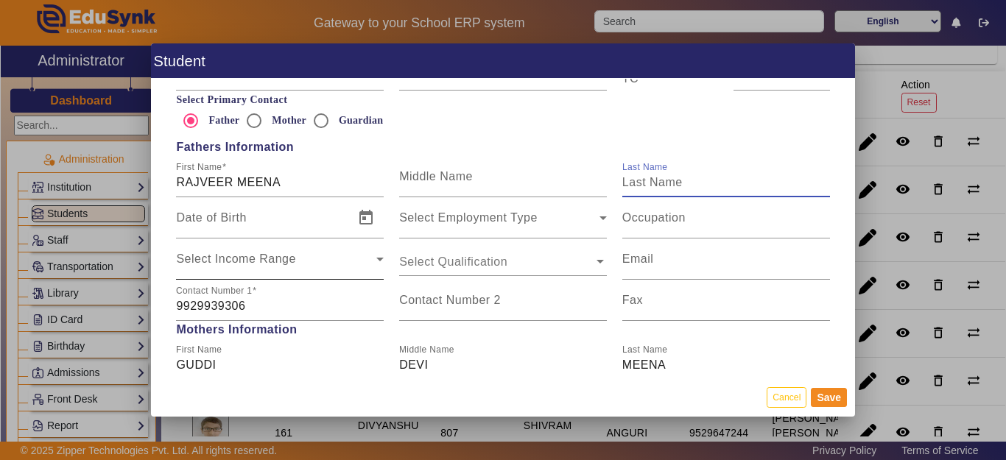
scroll to position [957, 0]
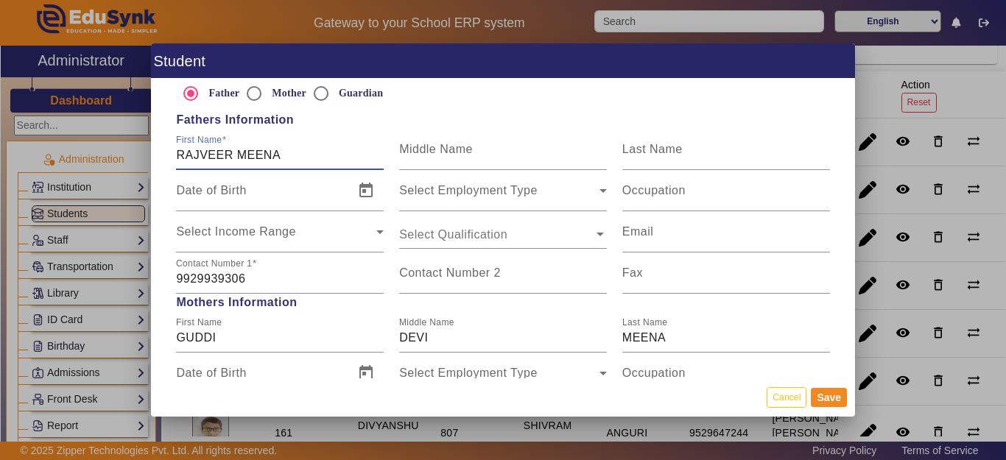
drag, startPoint x: 301, startPoint y: 161, endPoint x: 208, endPoint y: 160, distance: 92.8
click at [208, 160] on input "RAJVEER MEENA" at bounding box center [280, 156] width 208 height 18
type input "R"
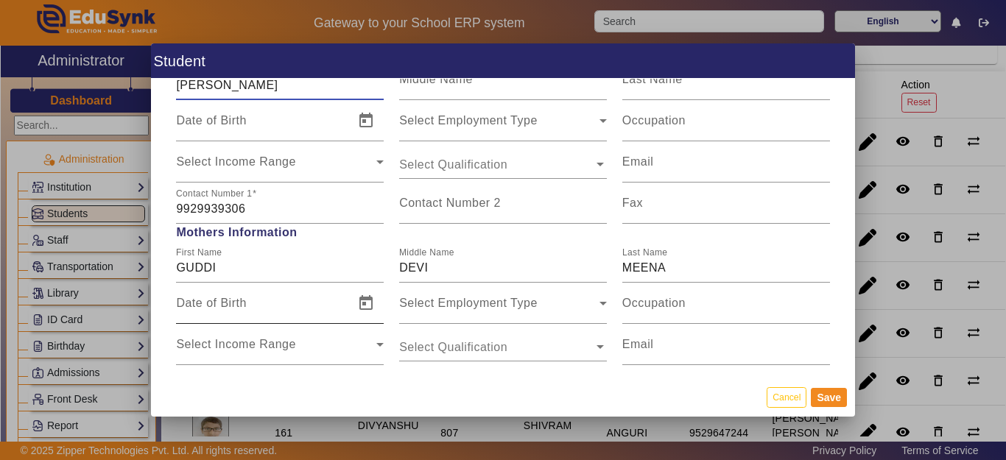
scroll to position [1031, 0]
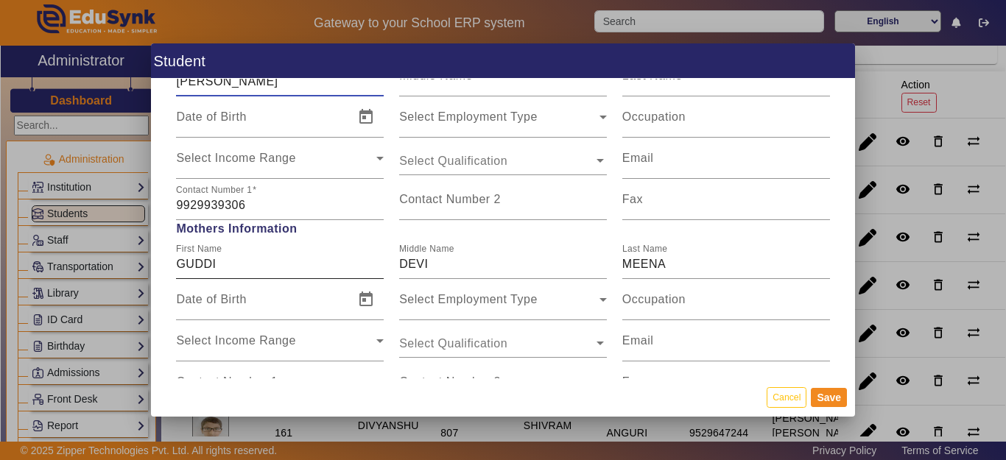
type input "[PERSON_NAME]"
click at [274, 265] on input "GUDDI" at bounding box center [280, 265] width 208 height 18
type input "[PERSON_NAME]"
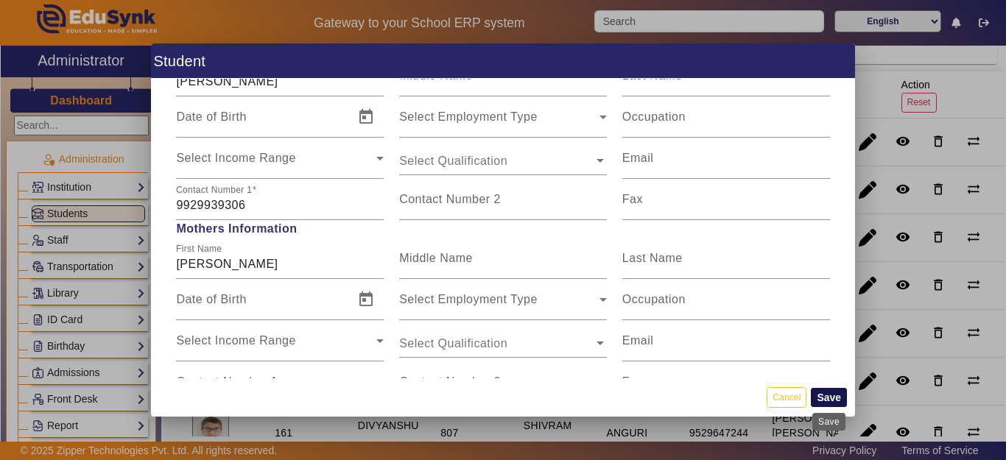
click at [826, 402] on button "Save" at bounding box center [829, 397] width 36 height 19
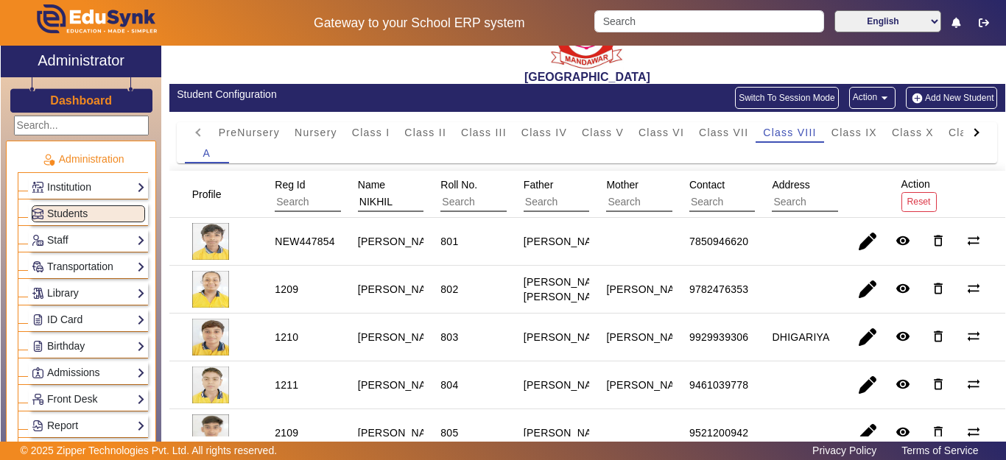
scroll to position [74, 0]
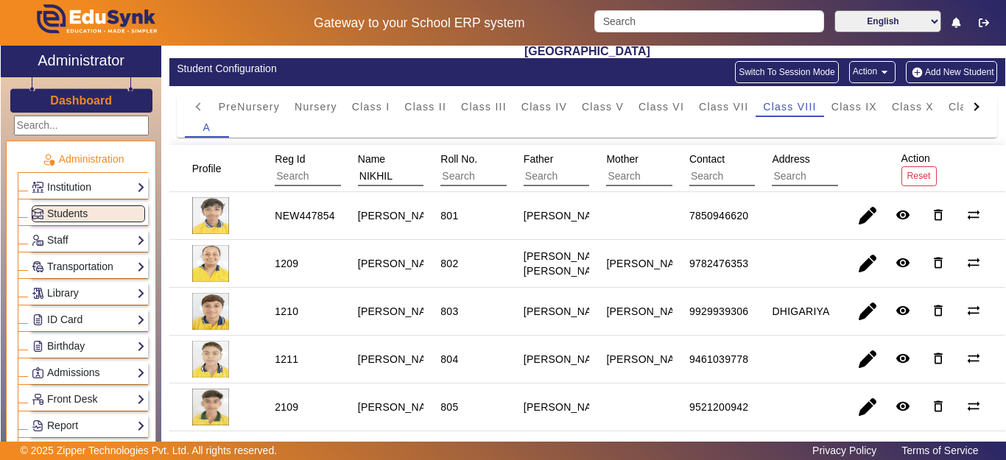
drag, startPoint x: 393, startPoint y: 171, endPoint x: 348, endPoint y: 178, distance: 44.8
click at [348, 178] on mat-header-cell "Name NIKHIL" at bounding box center [382, 168] width 83 height 47
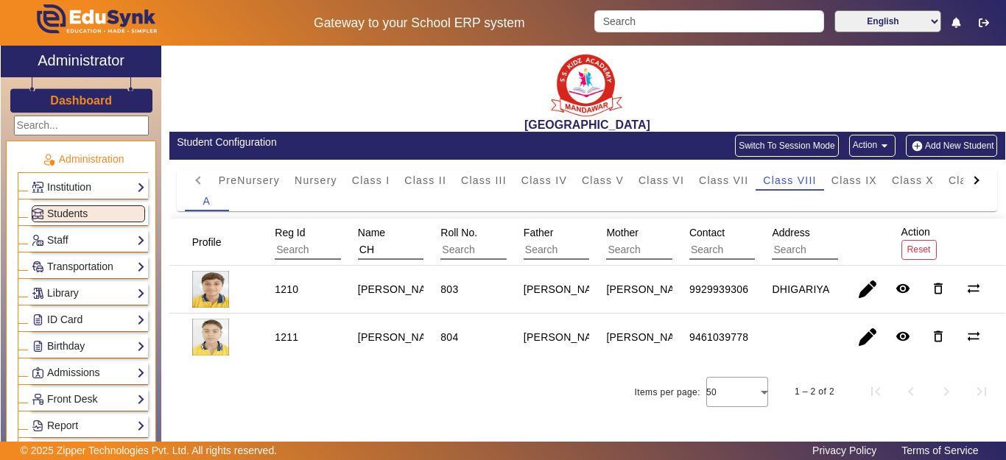
scroll to position [0, 0]
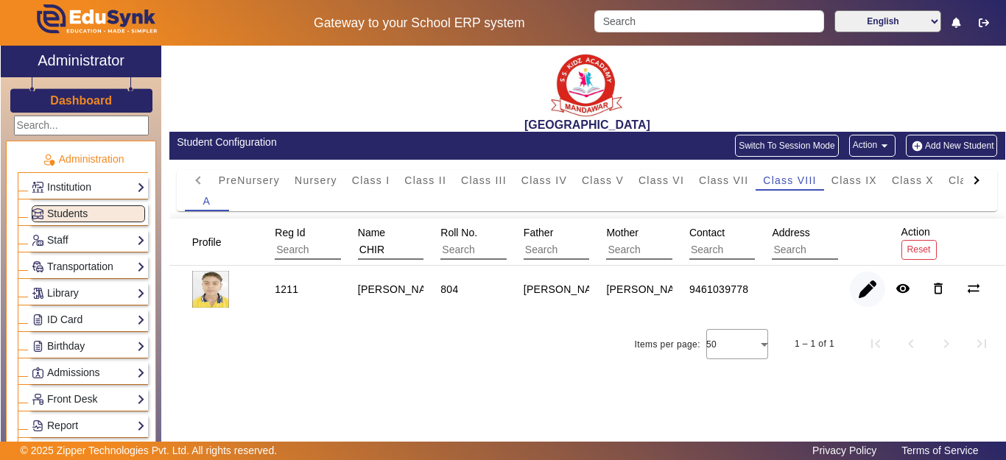
type input "CHIR"
click at [857, 288] on span "button" at bounding box center [867, 289] width 35 height 35
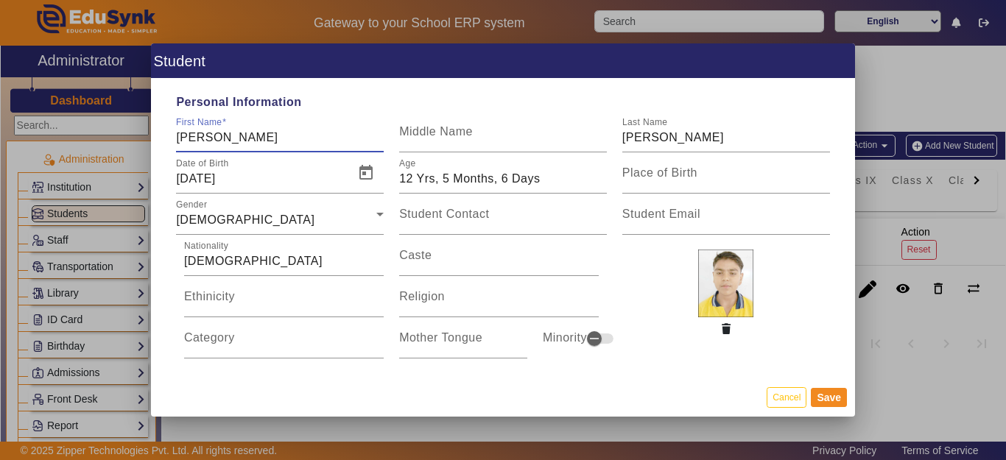
type input "[PERSON_NAME]"
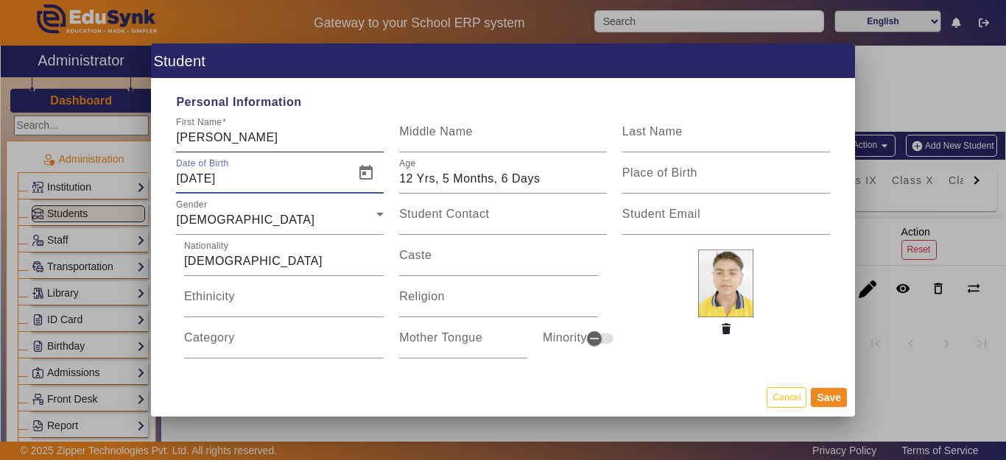
drag, startPoint x: 254, startPoint y: 138, endPoint x: 265, endPoint y: 143, distance: 11.9
click at [260, 138] on input "[PERSON_NAME]" at bounding box center [280, 138] width 208 height 18
type input "[PERSON_NAME]"
click at [278, 161] on div "Date of Birth [DEMOGRAPHIC_DATA]" at bounding box center [260, 172] width 169 height 41
click at [358, 173] on span "Open calendar" at bounding box center [365, 172] width 35 height 35
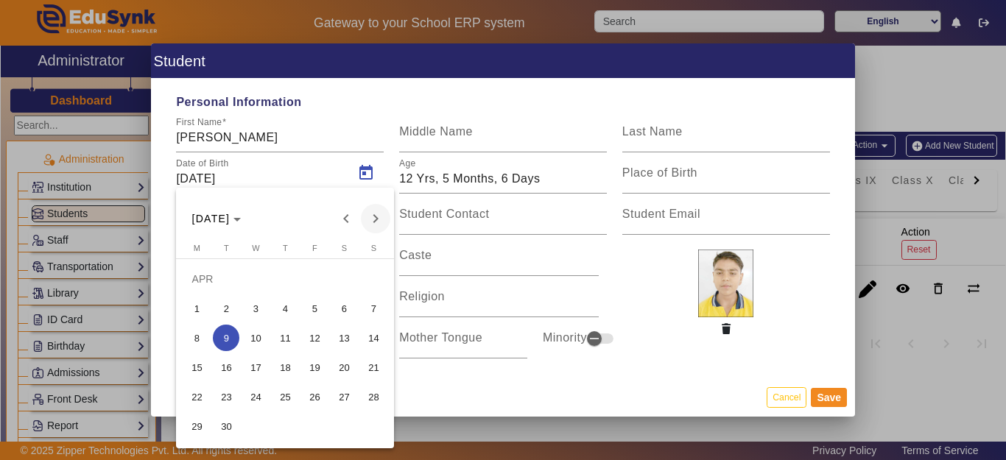
click at [376, 217] on span "Next month" at bounding box center [375, 218] width 29 height 29
click at [376, 216] on span "Next month" at bounding box center [375, 218] width 29 height 29
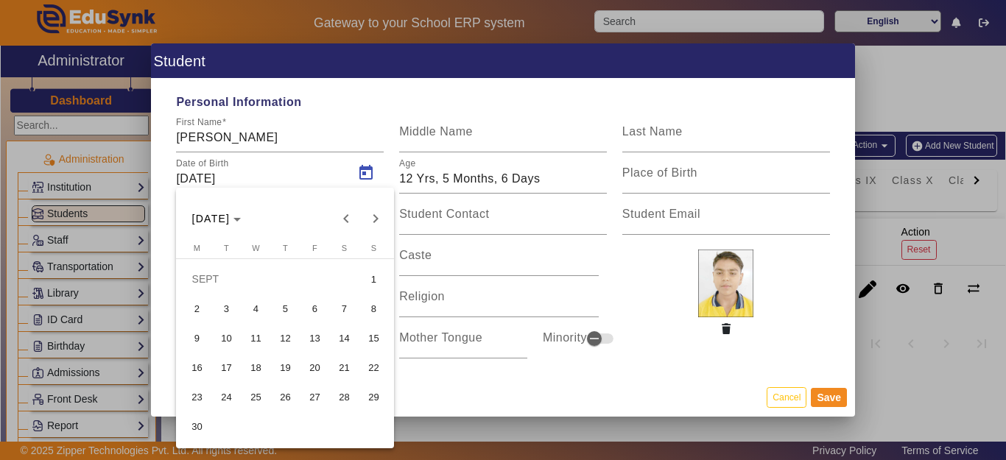
click at [258, 309] on span "4" at bounding box center [255, 308] width 27 height 27
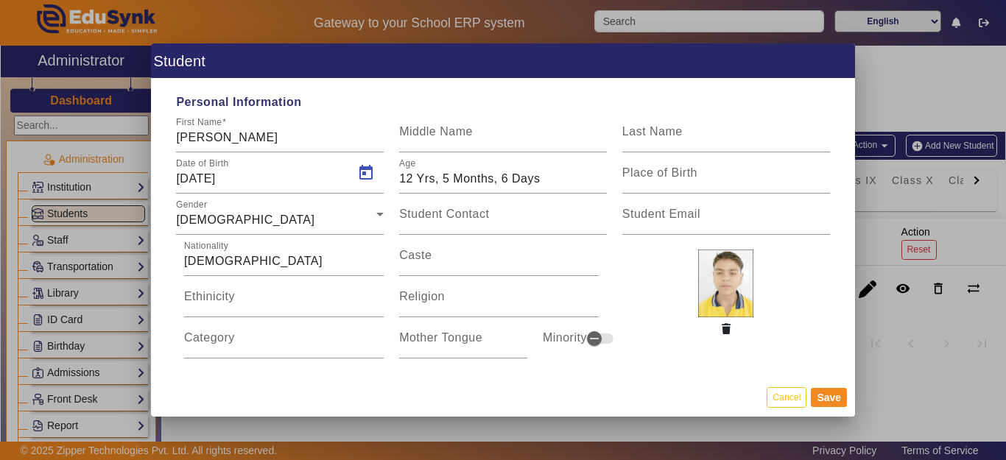
type input "[DATE]"
type input "12 Yrs, 0 Months, 11 Days"
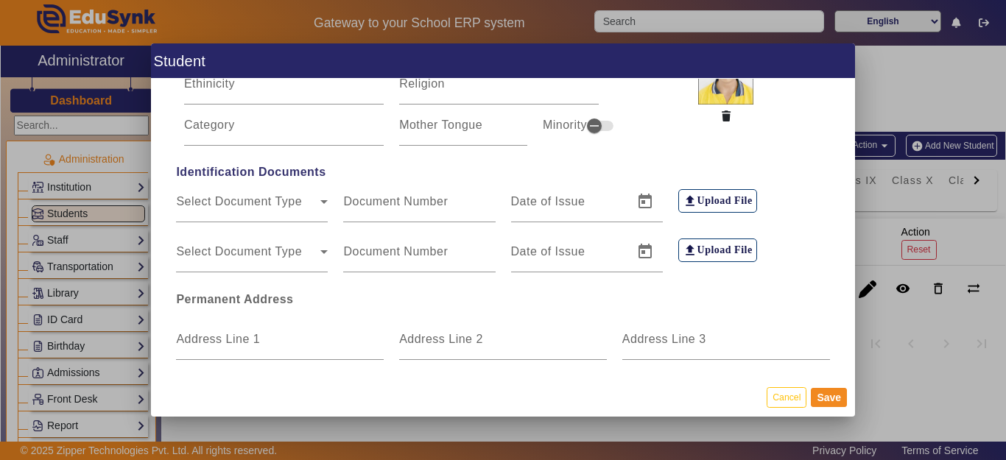
scroll to position [221, 0]
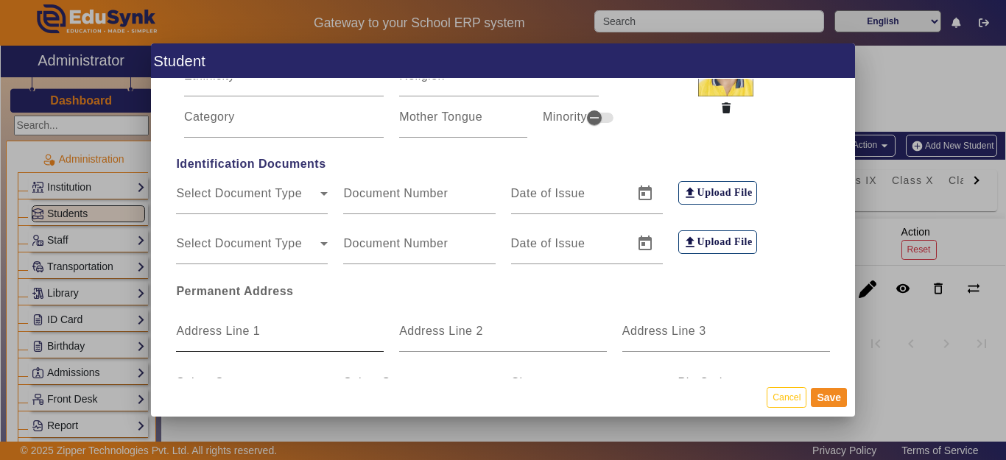
click at [232, 332] on mat-label "Address Line 1" at bounding box center [218, 331] width 84 height 13
click at [232, 332] on input "Address Line 1" at bounding box center [280, 337] width 208 height 18
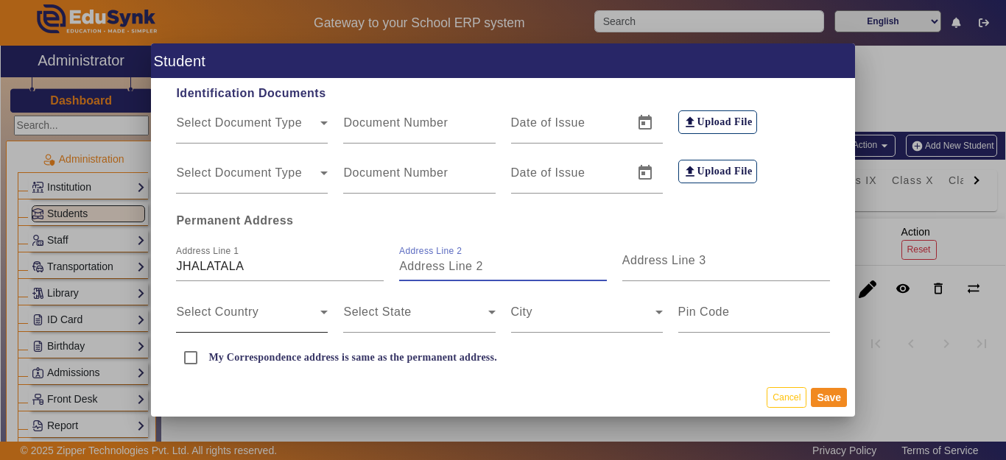
scroll to position [295, 0]
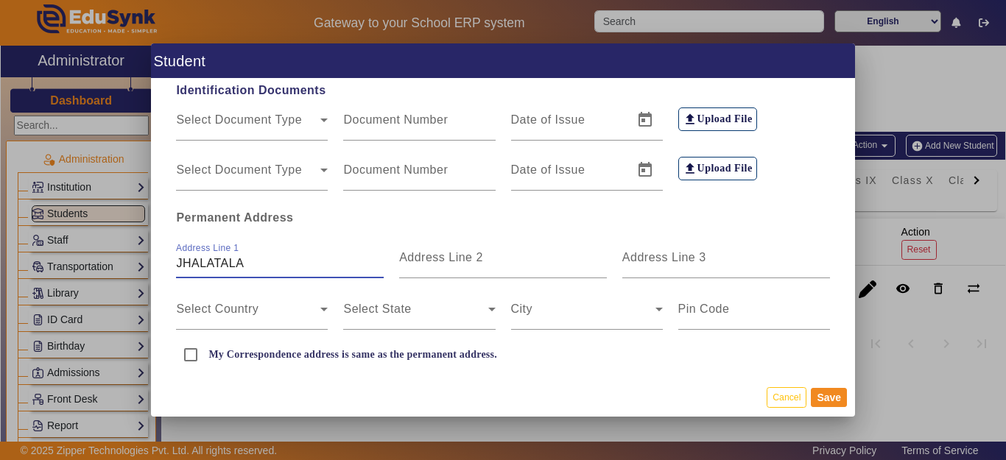
click at [280, 266] on input "JHALATALA" at bounding box center [280, 264] width 208 height 18
type input "JHALATALA ALWAR"
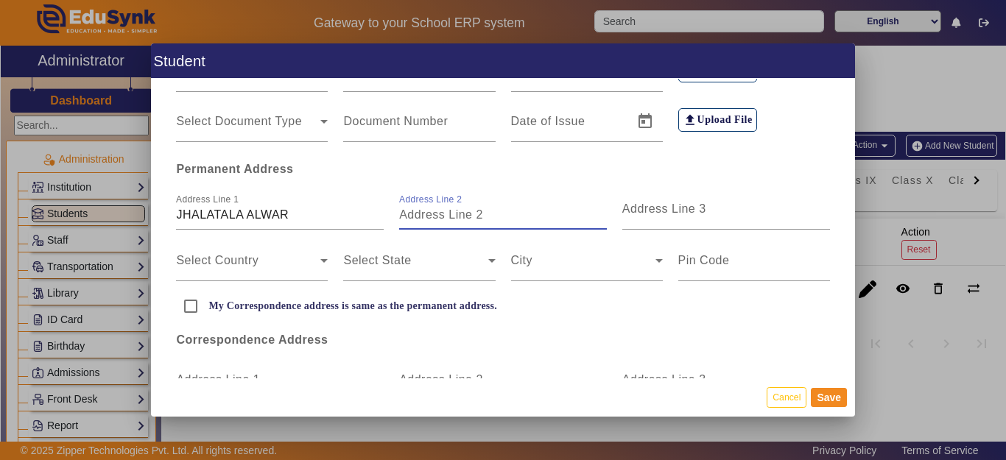
scroll to position [368, 0]
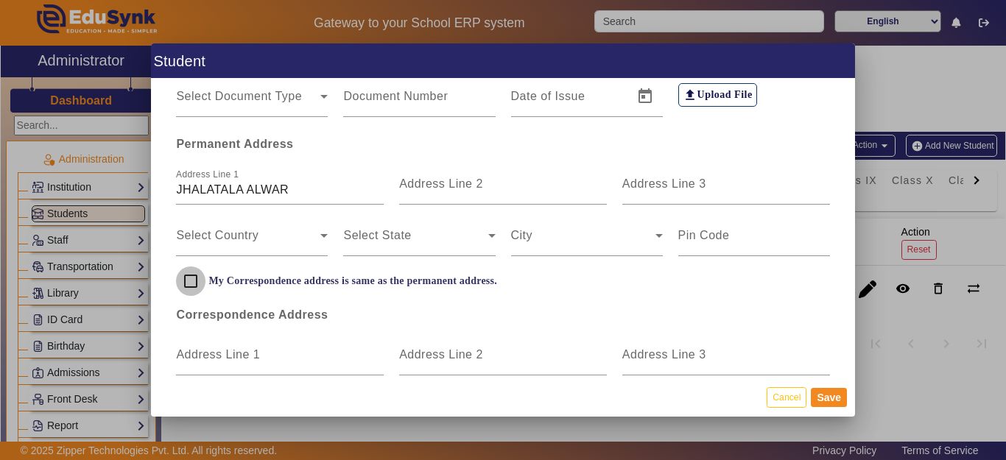
click at [191, 281] on input "My Correspondence address is same as the permanent address." at bounding box center [190, 281] width 29 height 29
checkbox input "true"
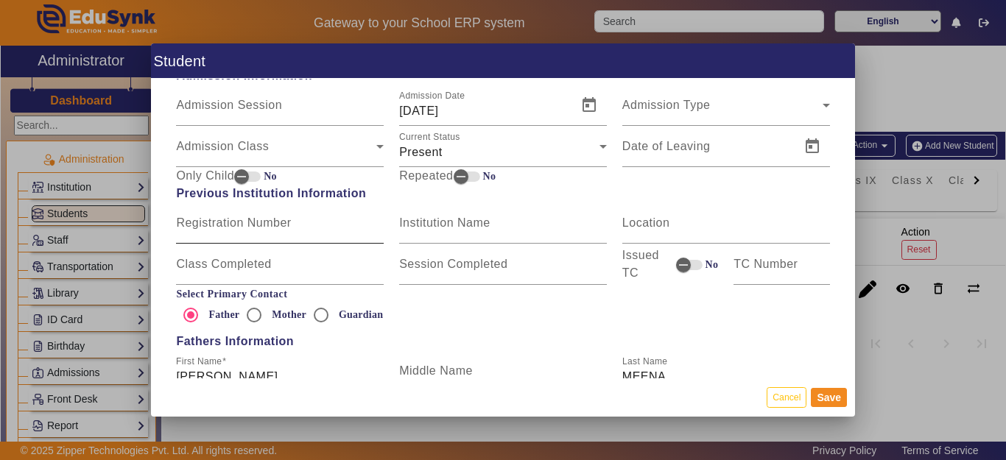
scroll to position [736, 0]
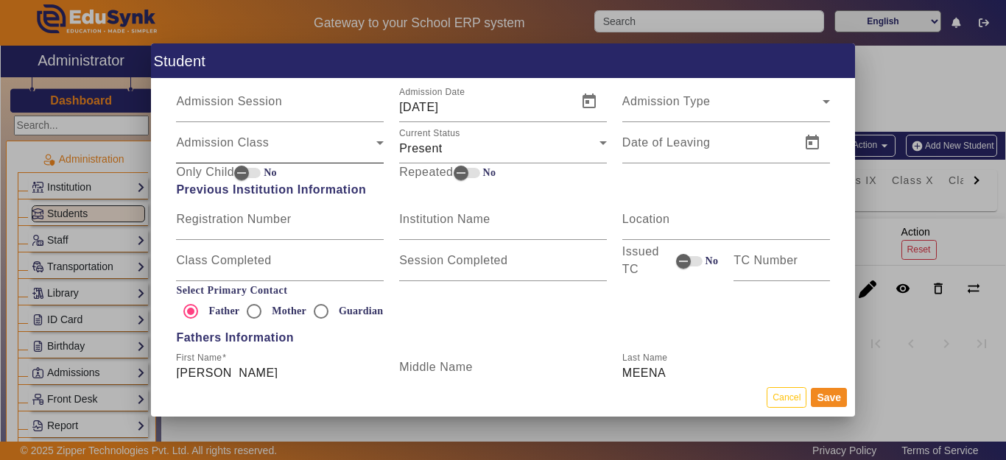
click at [226, 141] on div "Admission Class" at bounding box center [276, 149] width 200 height 18
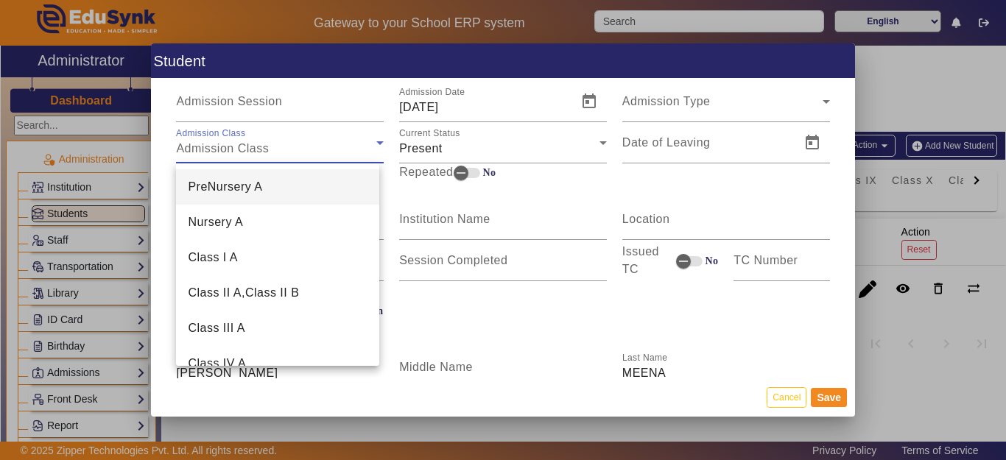
scroll to position [375, 0]
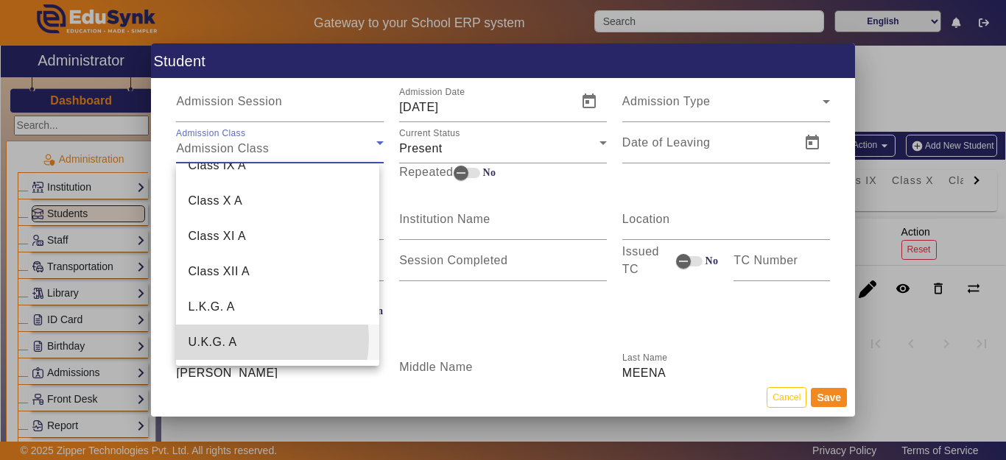
click at [244, 340] on mat-option "U.K.G. A" at bounding box center [277, 342] width 203 height 35
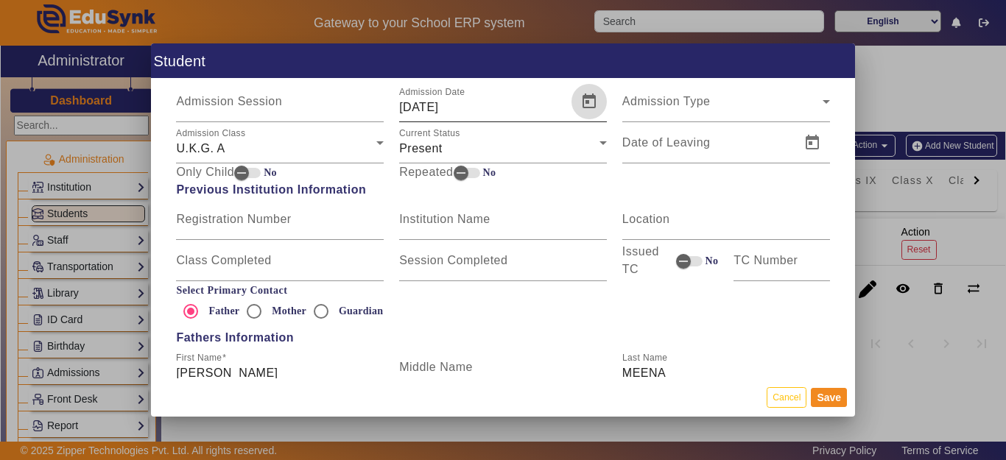
click at [571, 105] on span "Open calendar" at bounding box center [588, 101] width 35 height 35
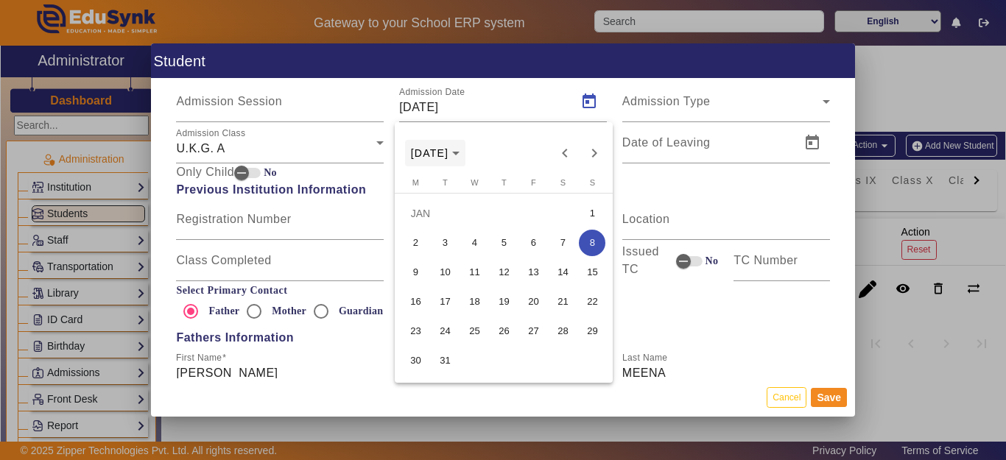
click at [449, 150] on span "[DATE]" at bounding box center [430, 153] width 38 height 12
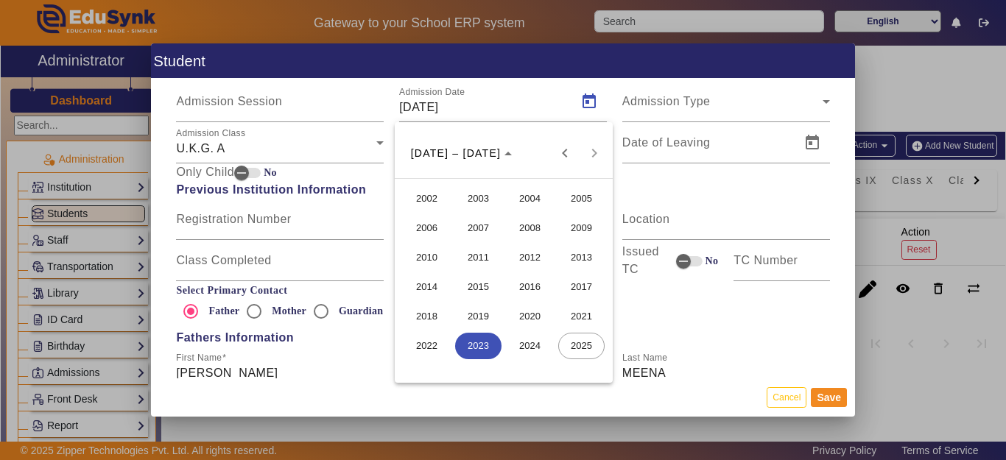
click at [588, 286] on span "2017" at bounding box center [581, 287] width 46 height 27
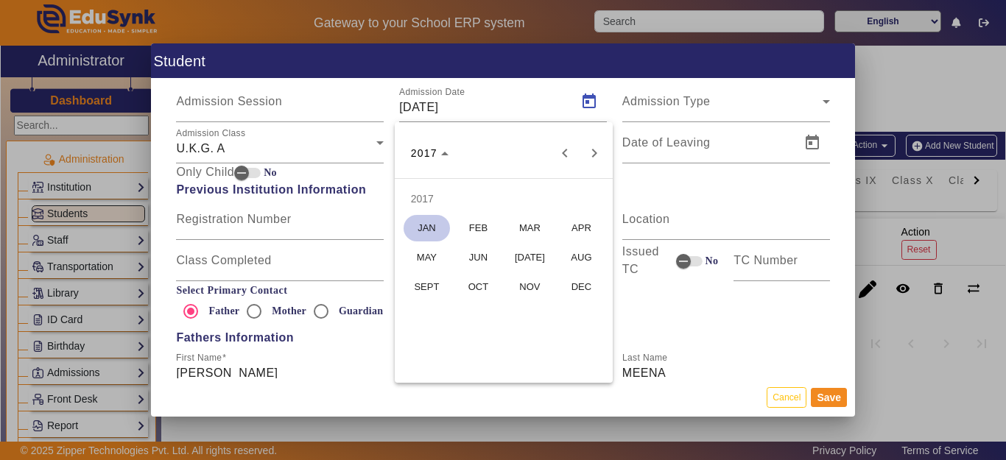
click at [583, 229] on span "APR" at bounding box center [581, 228] width 46 height 27
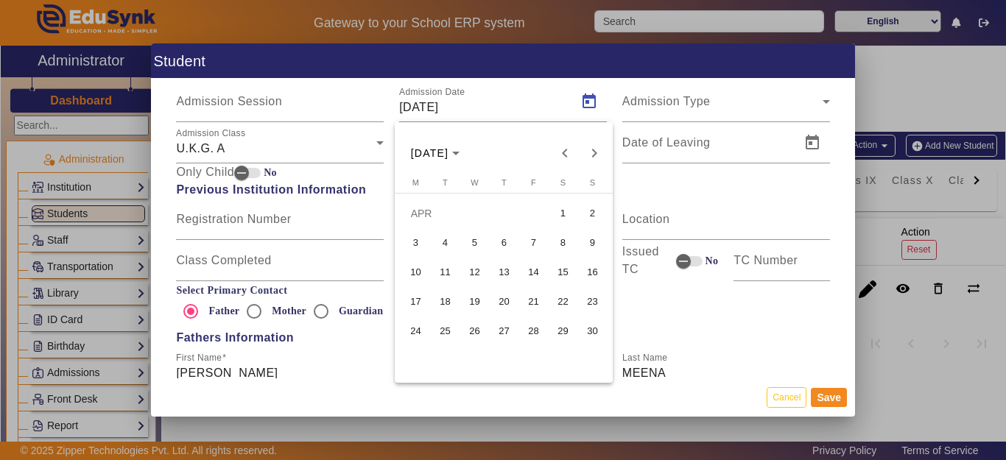
click at [449, 269] on span "11" at bounding box center [445, 272] width 27 height 27
type input "[DATE]"
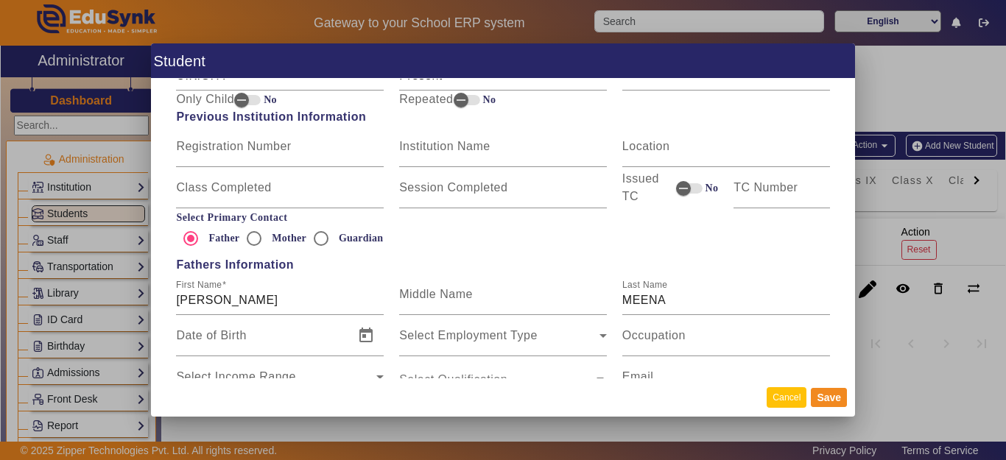
scroll to position [810, 0]
click at [309, 299] on input "[PERSON_NAME]" at bounding box center [280, 300] width 208 height 18
type input "[PERSON_NAME]"
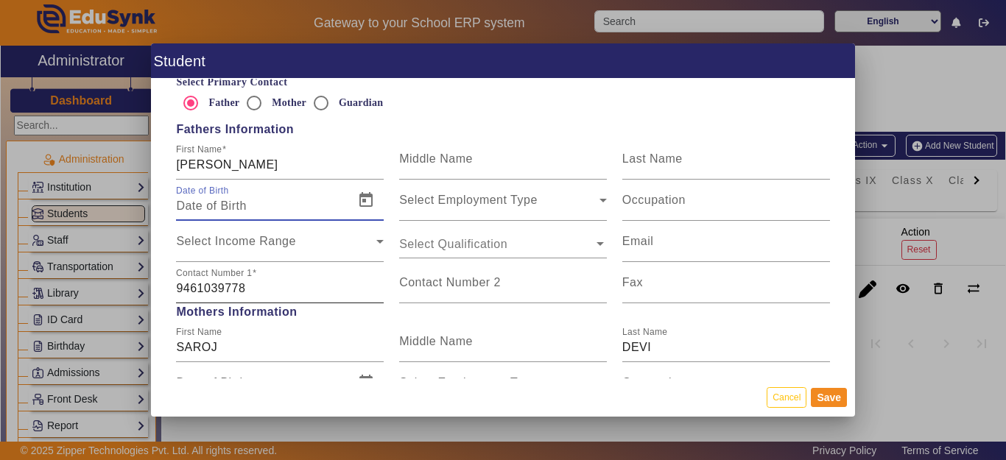
scroll to position [957, 0]
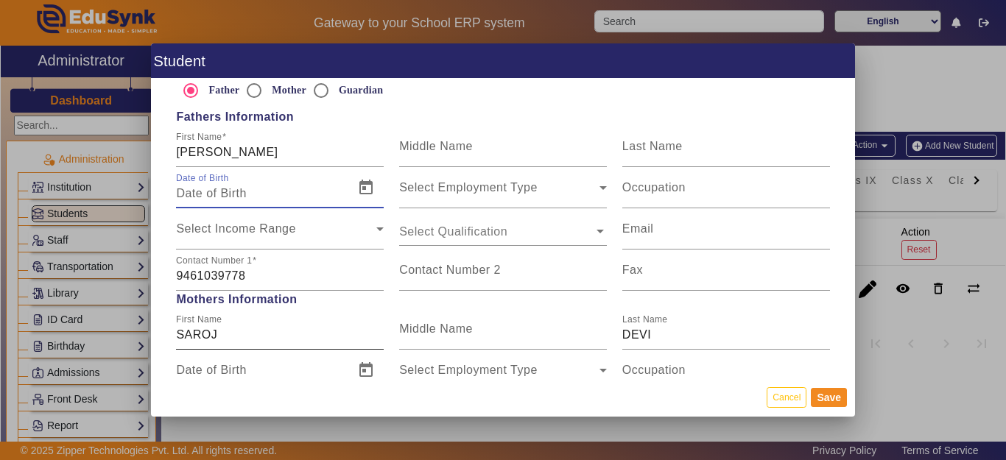
click at [256, 334] on input "SAROJ" at bounding box center [280, 335] width 208 height 18
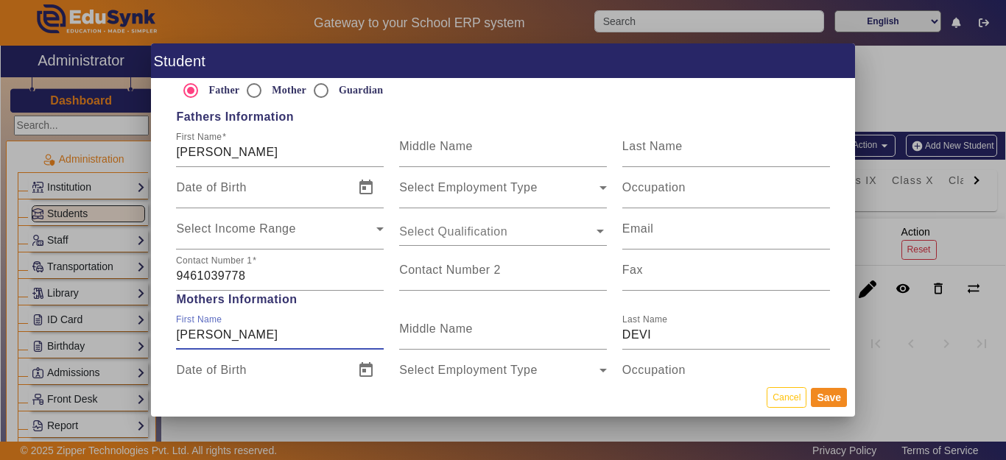
type input "[PERSON_NAME]"
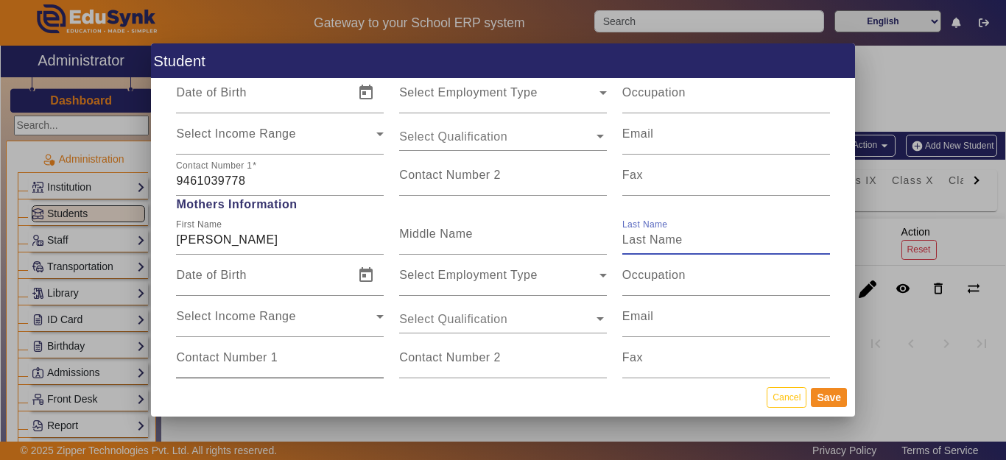
scroll to position [1105, 0]
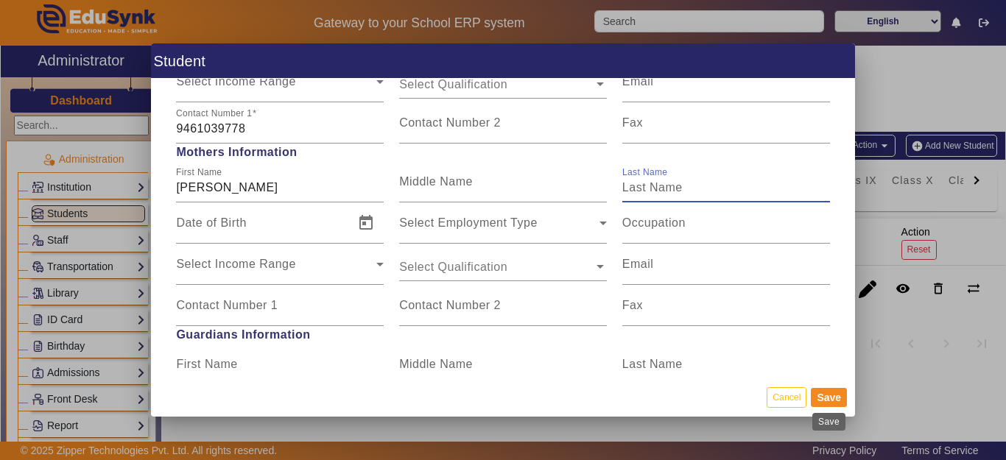
drag, startPoint x: 825, startPoint y: 396, endPoint x: 757, endPoint y: 395, distance: 67.8
click at [826, 396] on button "Save" at bounding box center [829, 397] width 36 height 19
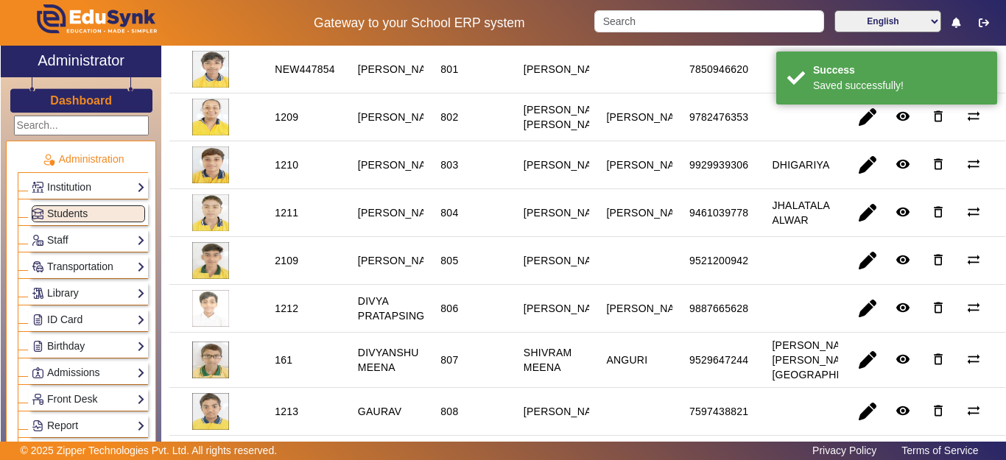
scroll to position [221, 0]
click at [854, 326] on span "button" at bounding box center [867, 307] width 35 height 35
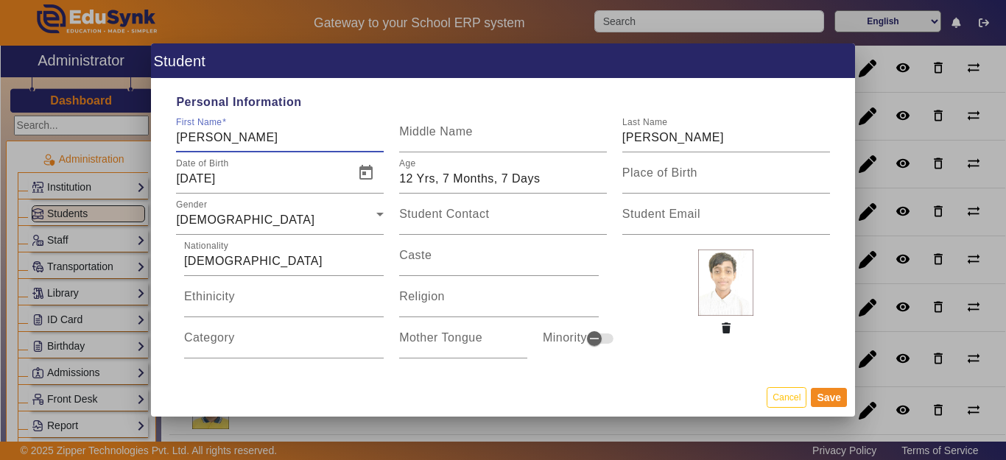
type input "[PERSON_NAME]"
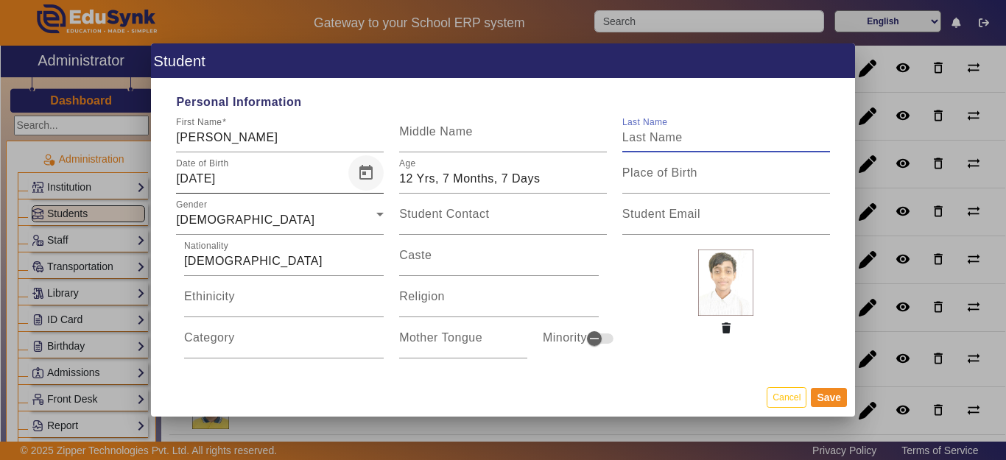
click at [367, 177] on span "Open calendar" at bounding box center [365, 172] width 35 height 35
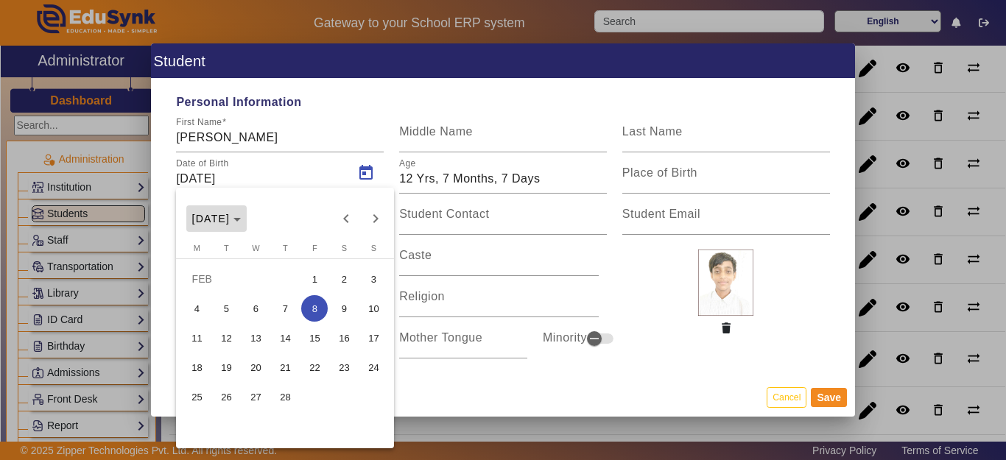
drag, startPoint x: 240, startPoint y: 220, endPoint x: 249, endPoint y: 233, distance: 15.9
click at [231, 219] on span "[DATE]" at bounding box center [211, 219] width 38 height 12
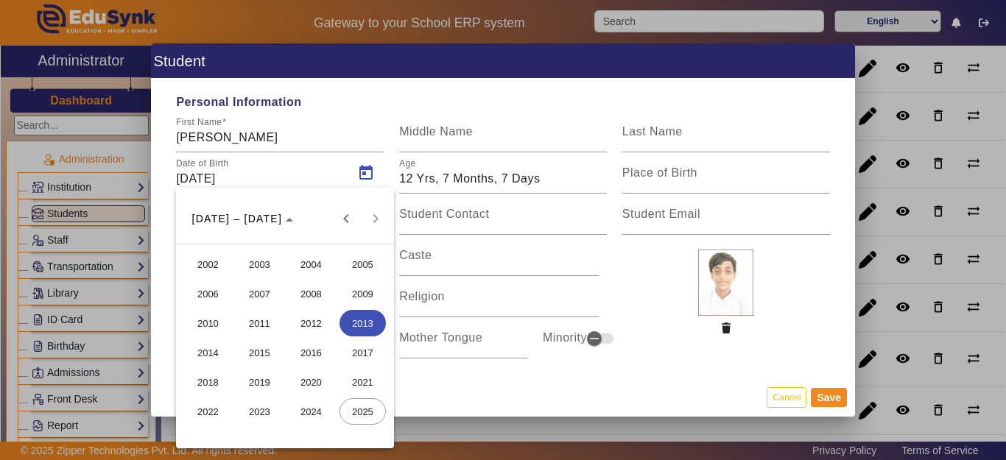
click at [376, 218] on div "[DATE] to [DATE] [DATE] – [DATE]" at bounding box center [285, 218] width 211 height 29
click at [354, 329] on span "2013" at bounding box center [363, 323] width 46 height 27
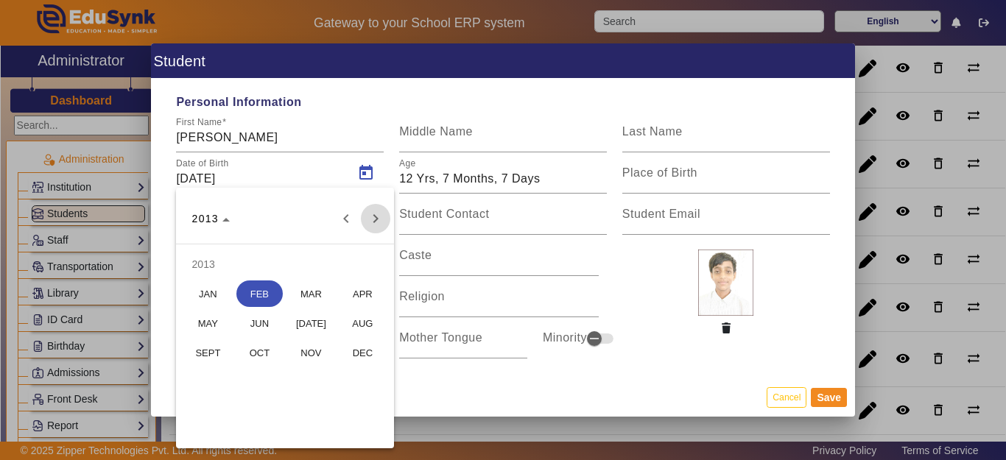
click at [379, 222] on span "Next year" at bounding box center [375, 218] width 29 height 29
click at [379, 221] on span "Next year" at bounding box center [375, 218] width 29 height 29
click at [356, 222] on span "Previous year" at bounding box center [345, 218] width 29 height 29
click at [359, 320] on span "AUG" at bounding box center [363, 323] width 46 height 27
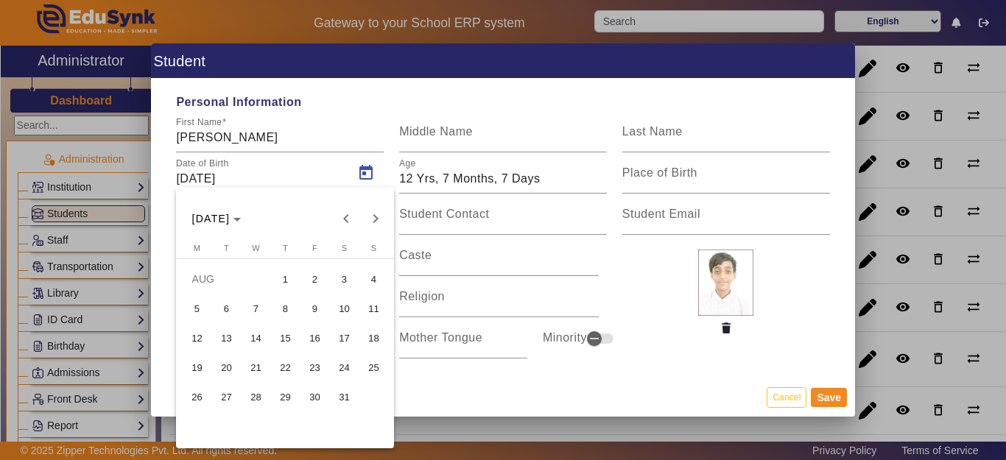
click at [314, 281] on span "2" at bounding box center [314, 279] width 27 height 27
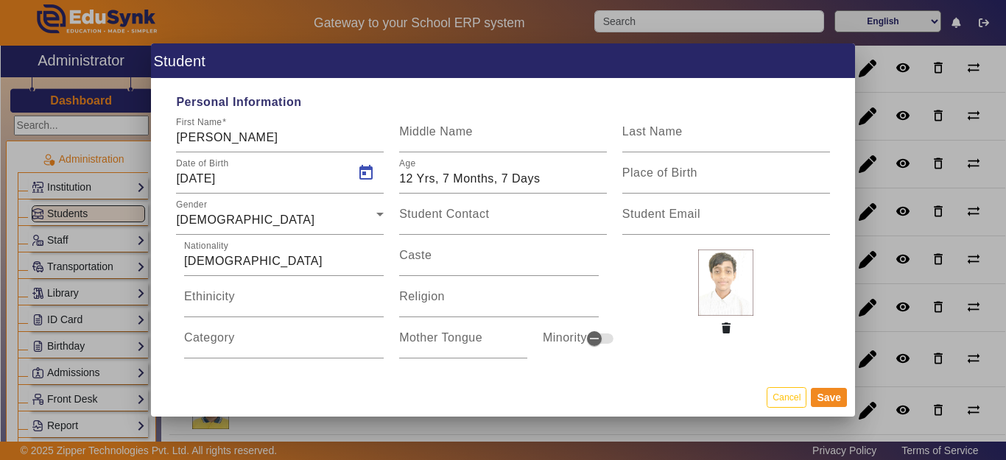
type input "[DATE]"
type input "12 Yrs, 1 Months, 13 Days"
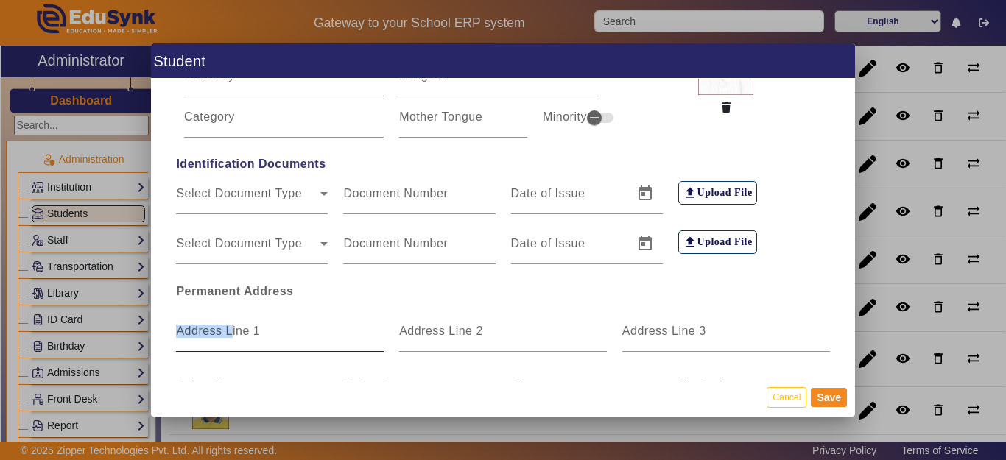
click at [232, 340] on div "Address Line 1" at bounding box center [280, 331] width 208 height 41
type input "MANDAWAR"
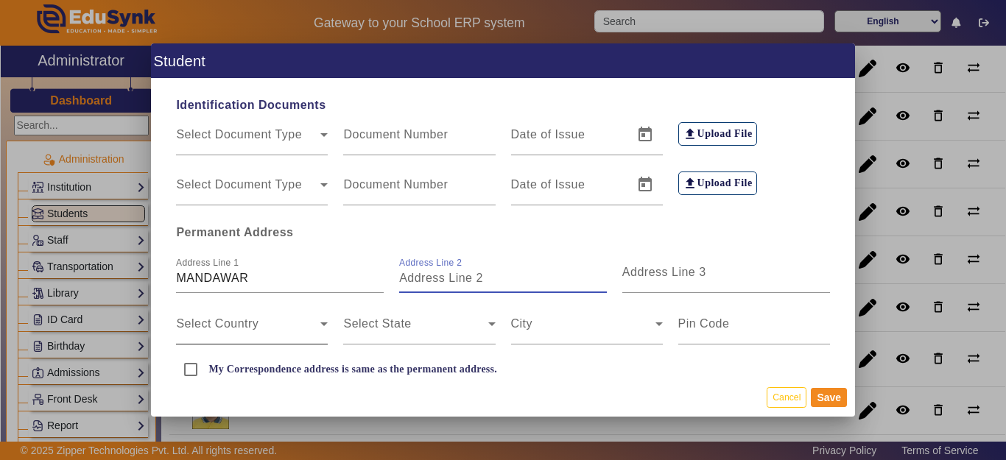
scroll to position [368, 0]
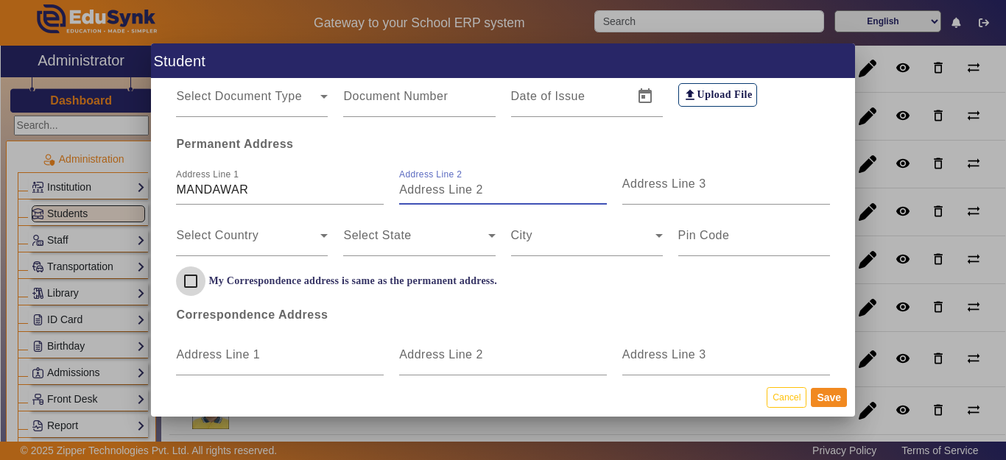
drag, startPoint x: 181, startPoint y: 275, endPoint x: 203, endPoint y: 283, distance: 22.6
click at [187, 275] on input "My Correspondence address is same as the permanent address." at bounding box center [190, 281] width 29 height 29
checkbox input "true"
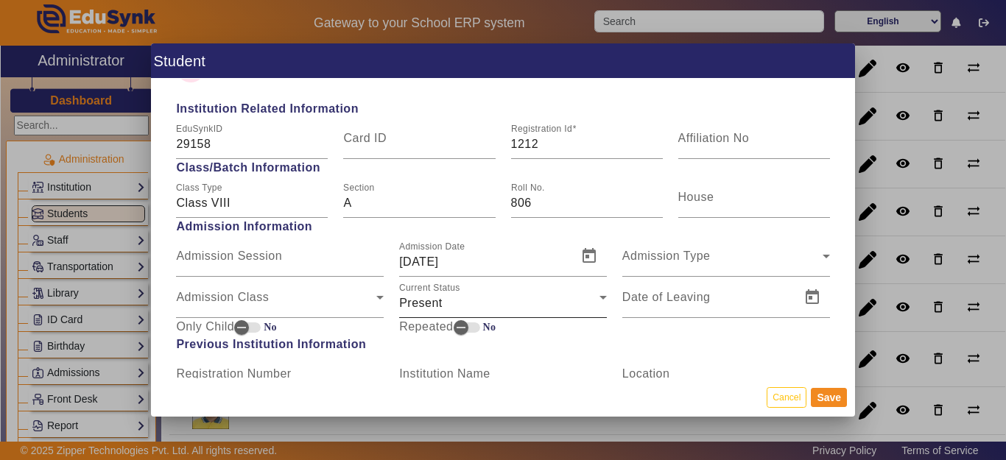
scroll to position [663, 0]
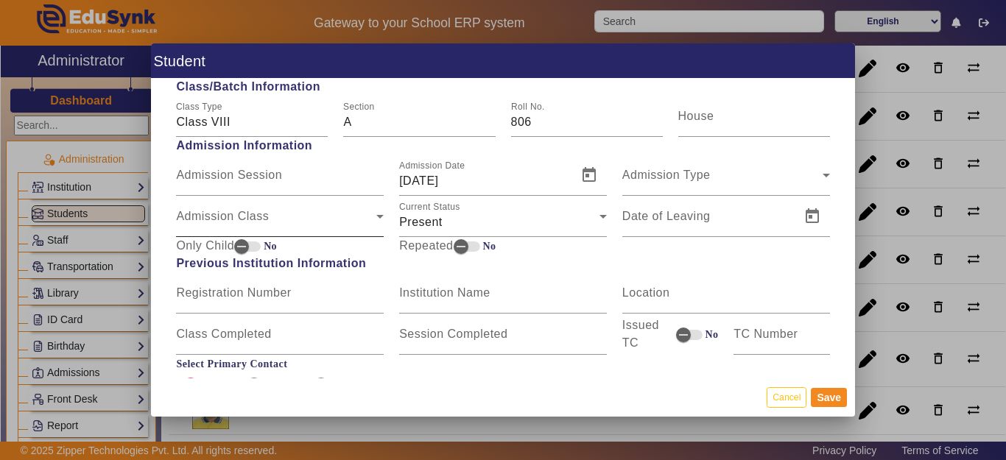
click at [237, 221] on span "Admission Class" at bounding box center [276, 223] width 200 height 18
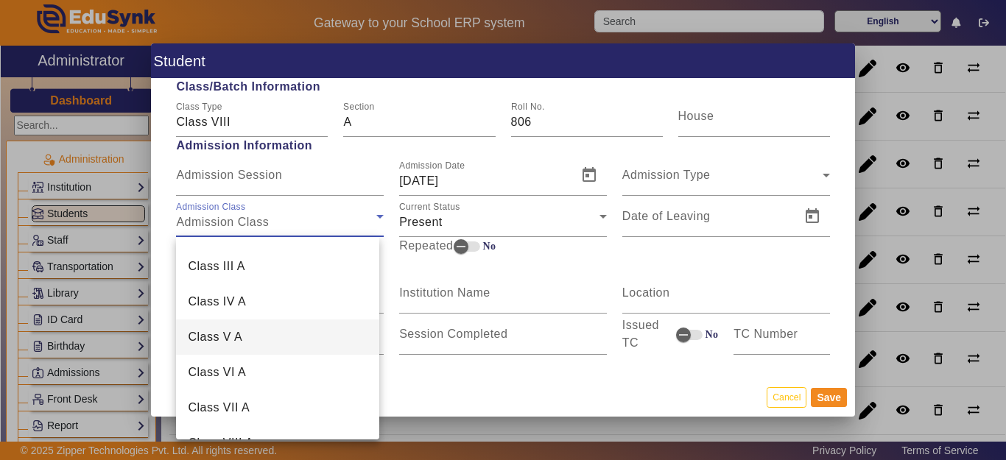
scroll to position [147, 0]
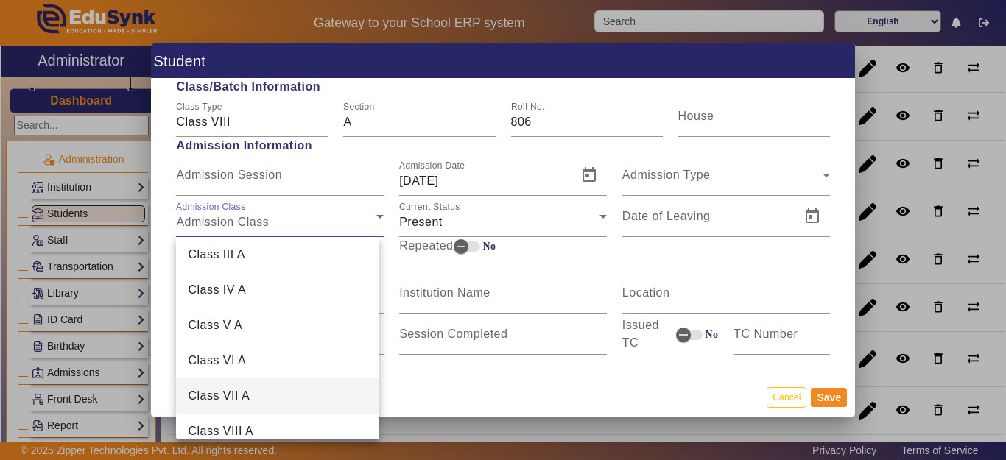
click at [236, 398] on span "Class VII A" at bounding box center [219, 396] width 62 height 18
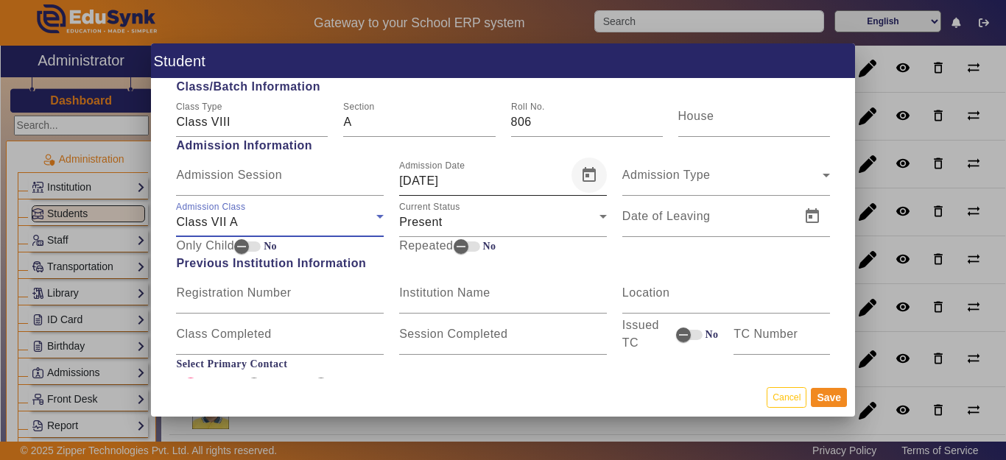
click at [585, 185] on span "Open calendar" at bounding box center [588, 175] width 35 height 35
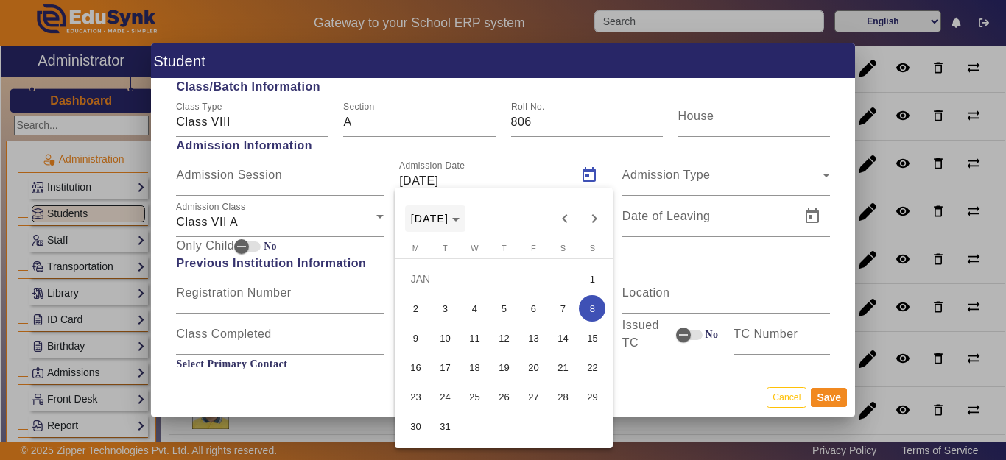
click at [449, 217] on span "[DATE]" at bounding box center [430, 219] width 38 height 12
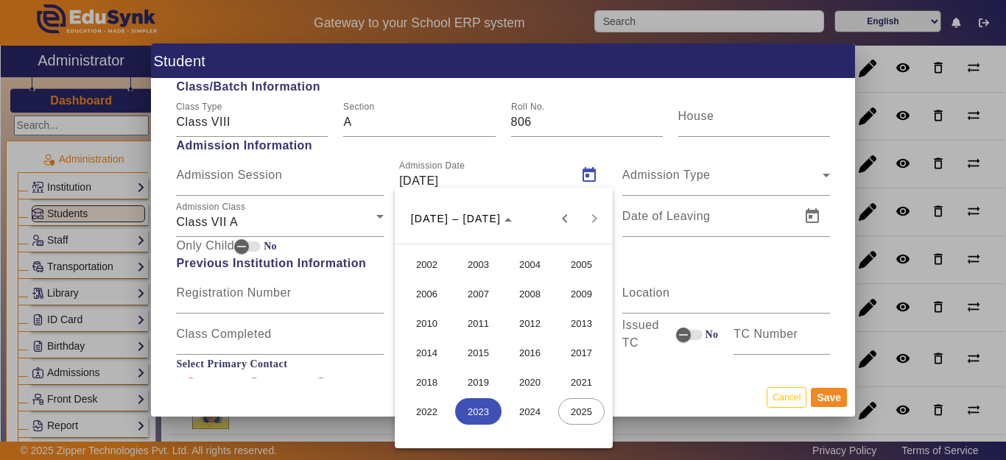
click at [532, 409] on span "2024" at bounding box center [530, 411] width 46 height 27
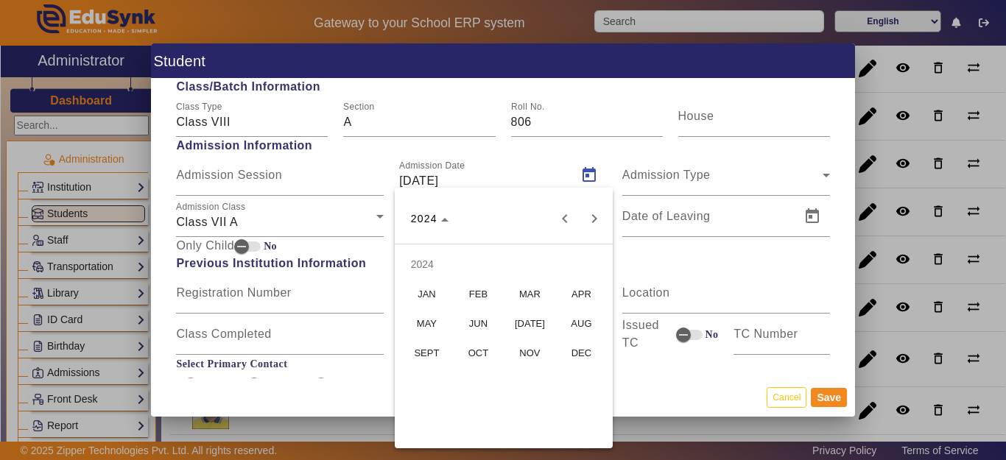
click at [569, 287] on span "APR" at bounding box center [581, 294] width 46 height 27
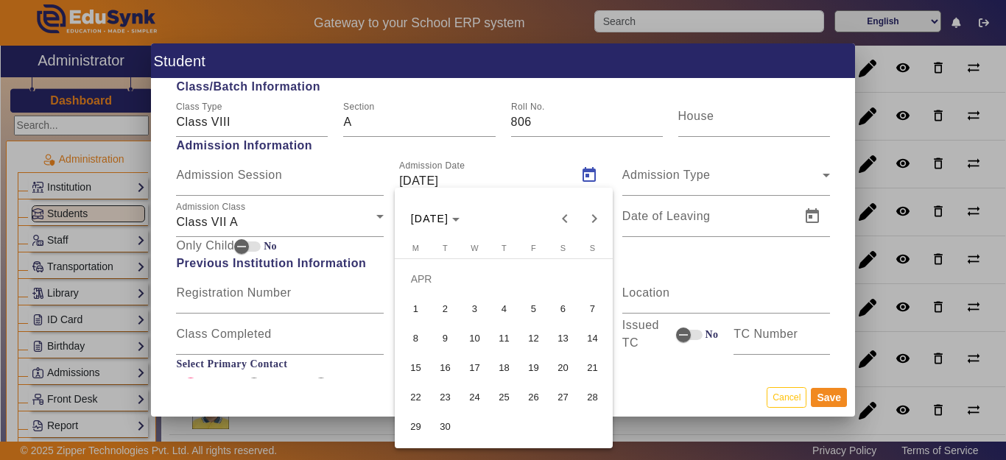
click at [447, 423] on span "30" at bounding box center [445, 426] width 27 height 27
type input "[DATE]"
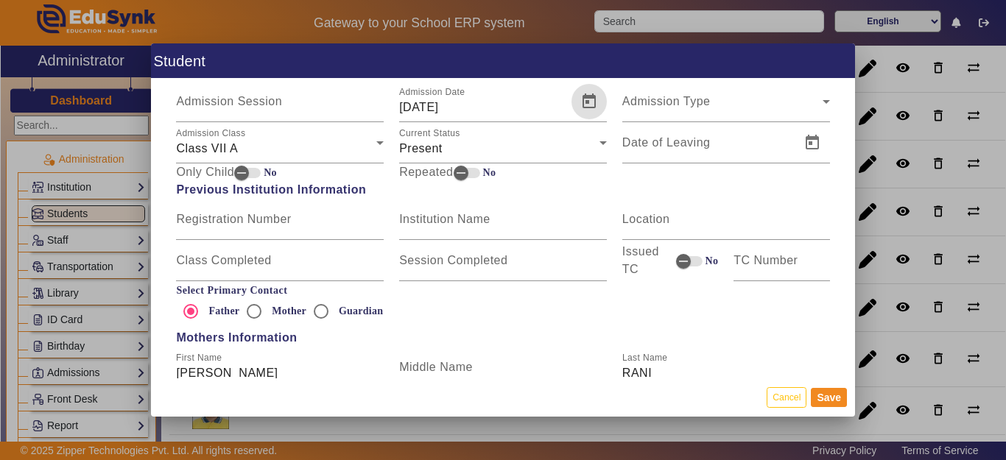
scroll to position [810, 0]
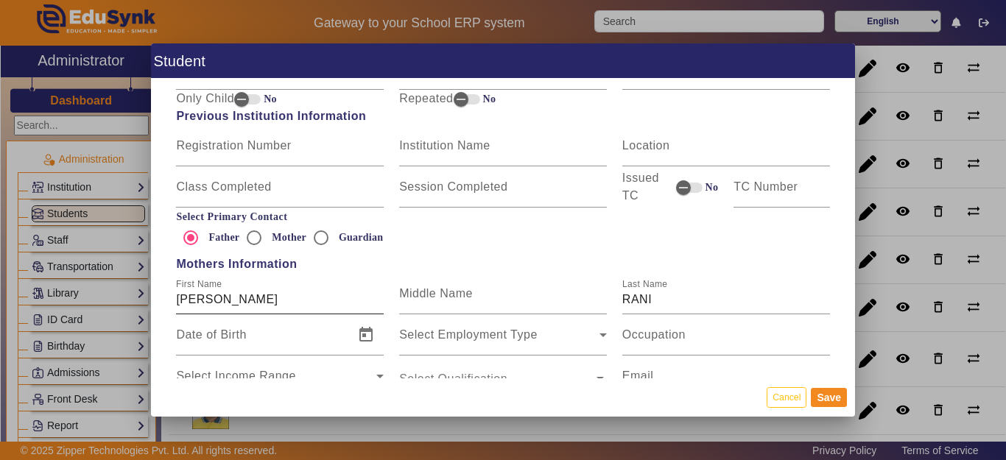
click at [242, 296] on input "[PERSON_NAME]" at bounding box center [280, 300] width 208 height 18
type input "[PERSON_NAME]"
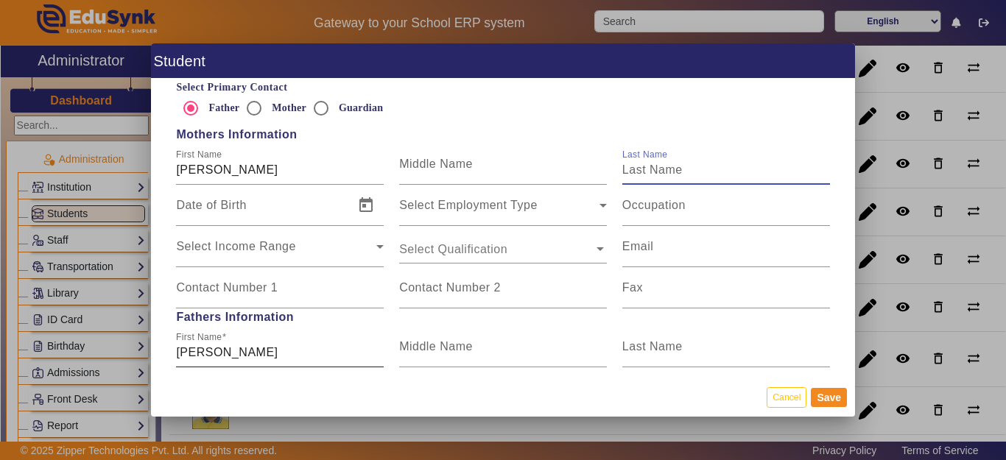
scroll to position [957, 0]
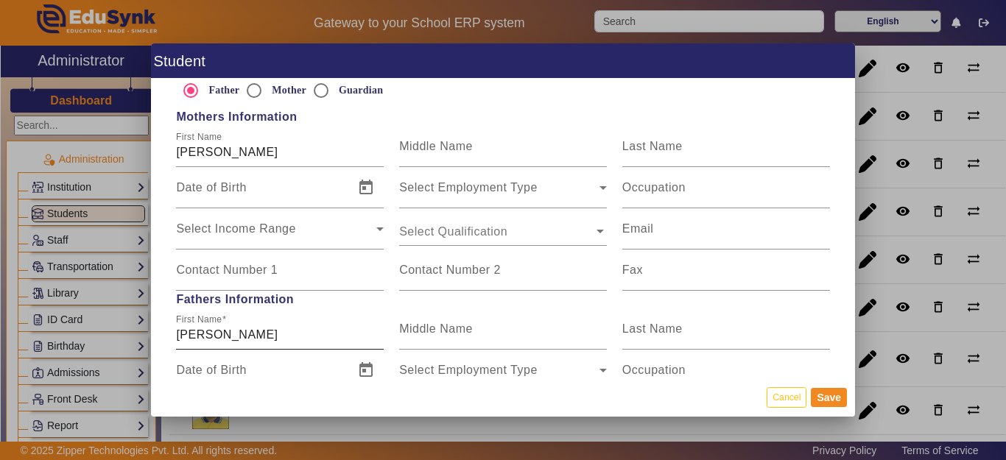
drag, startPoint x: 250, startPoint y: 340, endPoint x: 262, endPoint y: 336, distance: 12.6
click at [226, 337] on div "First Name [PERSON_NAME]" at bounding box center [280, 329] width 208 height 41
drag, startPoint x: 239, startPoint y: 334, endPoint x: 141, endPoint y: 339, distance: 98.8
click at [141, 339] on div "Student Personal Information First Name [PERSON_NAME] Middle Name Last Name Dat…" at bounding box center [503, 230] width 1006 height 460
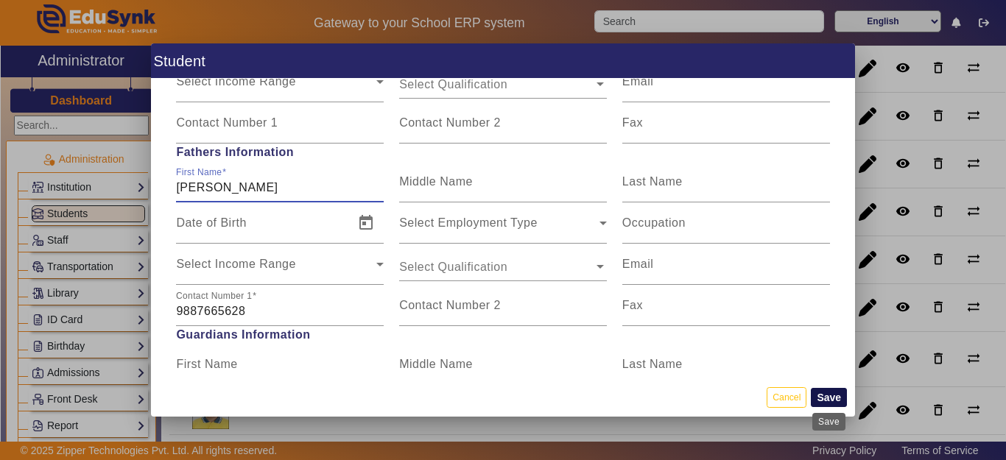
type input "[PERSON_NAME]"
click at [833, 395] on button "Save" at bounding box center [829, 397] width 36 height 19
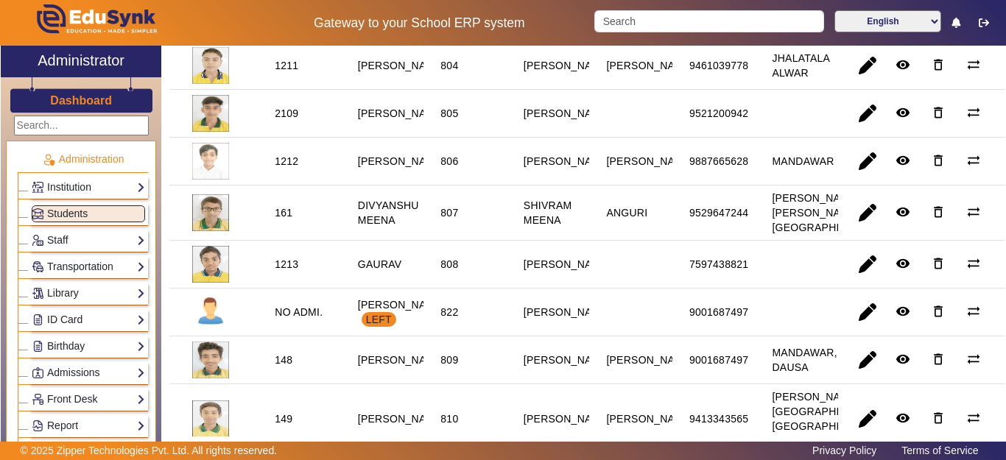
scroll to position [368, 0]
click at [855, 281] on span "button" at bounding box center [867, 263] width 35 height 35
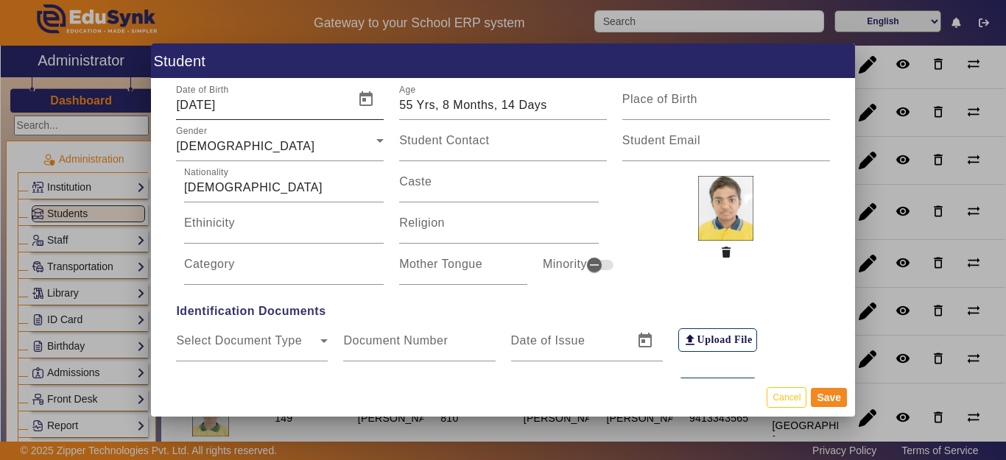
scroll to position [0, 0]
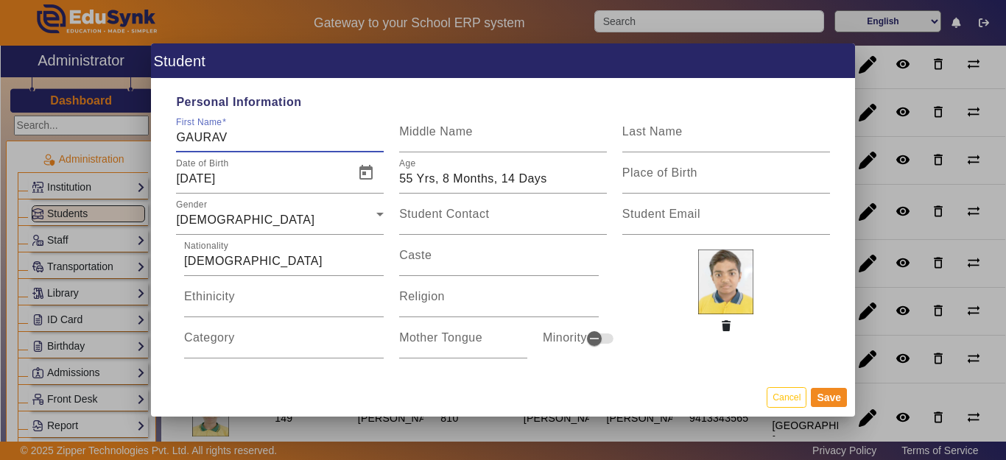
drag, startPoint x: 253, startPoint y: 136, endPoint x: 50, endPoint y: 142, distance: 203.3
click at [50, 142] on div "Student Personal Information First Name [PERSON_NAME] Middle Name Last Name Dat…" at bounding box center [503, 230] width 1006 height 460
type input "[PERSON_NAME]"
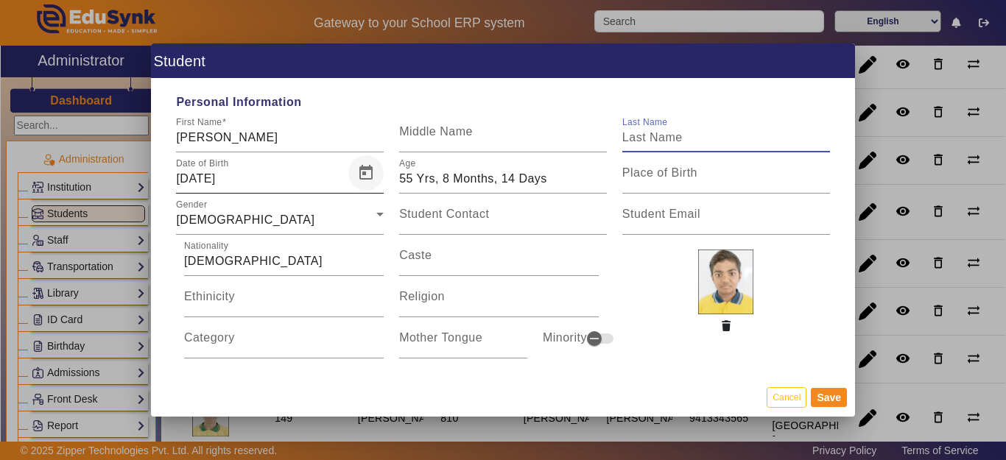
click at [367, 173] on span "Open calendar" at bounding box center [365, 172] width 35 height 35
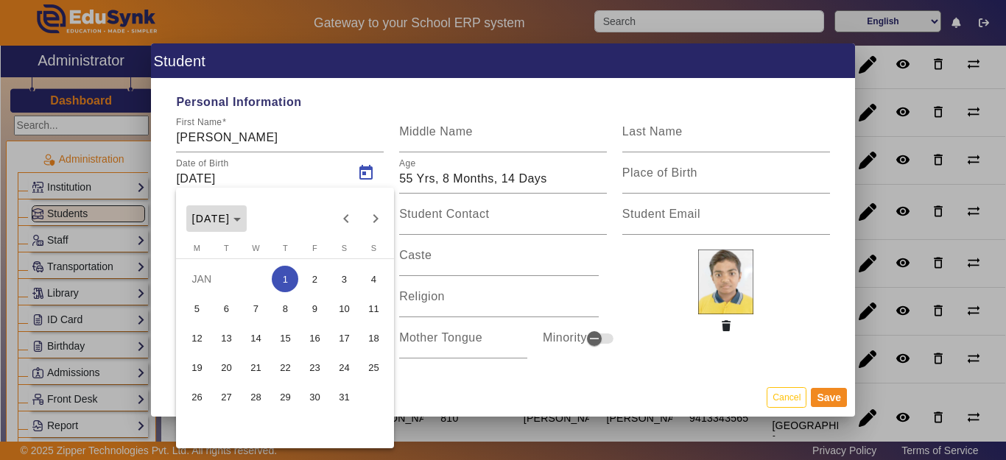
click at [231, 219] on span "[DATE]" at bounding box center [211, 219] width 38 height 12
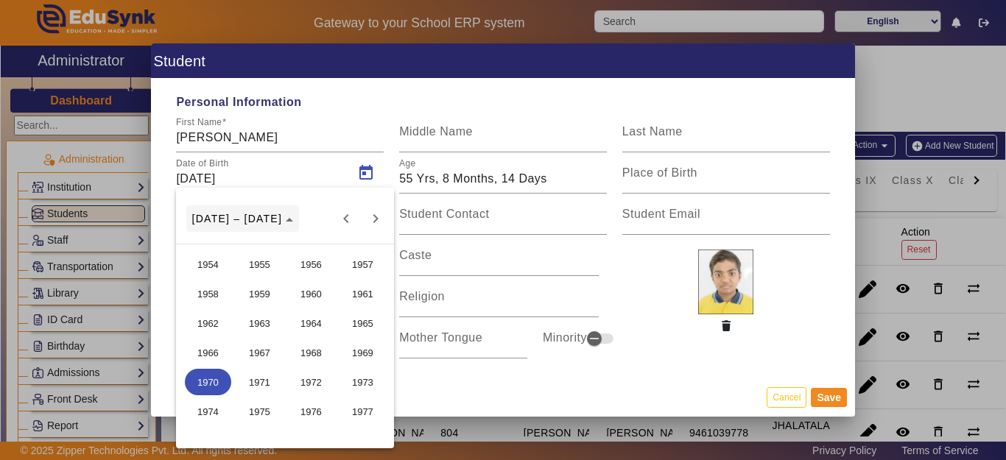
scroll to position [368, 0]
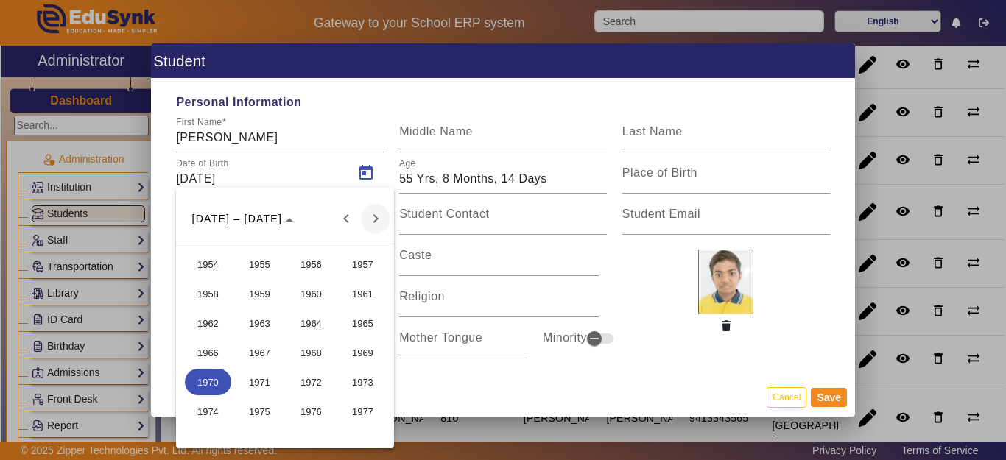
click at [381, 217] on span "Next 24 years" at bounding box center [375, 218] width 29 height 29
click at [377, 217] on span "Next 24 years" at bounding box center [375, 218] width 29 height 29
click at [318, 320] on span "2012" at bounding box center [311, 323] width 46 height 27
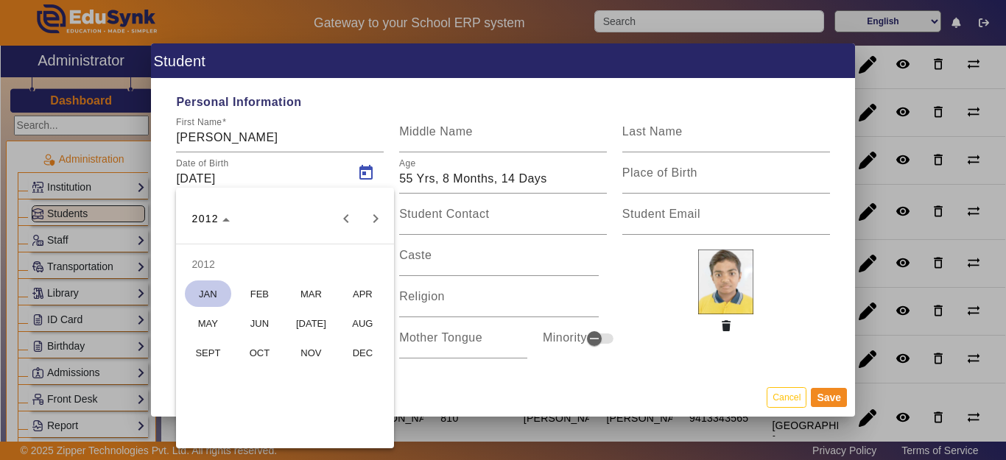
click at [363, 292] on span "APR" at bounding box center [363, 294] width 46 height 27
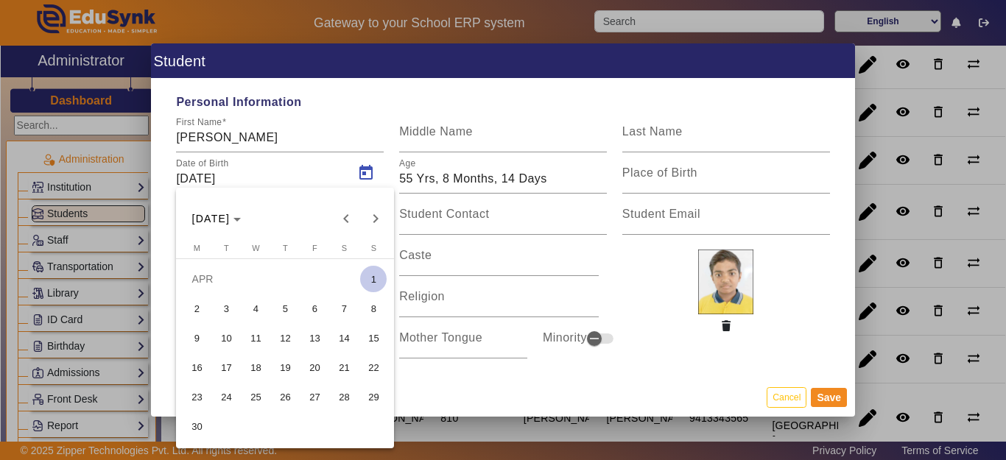
click at [368, 304] on span "8" at bounding box center [373, 308] width 27 height 27
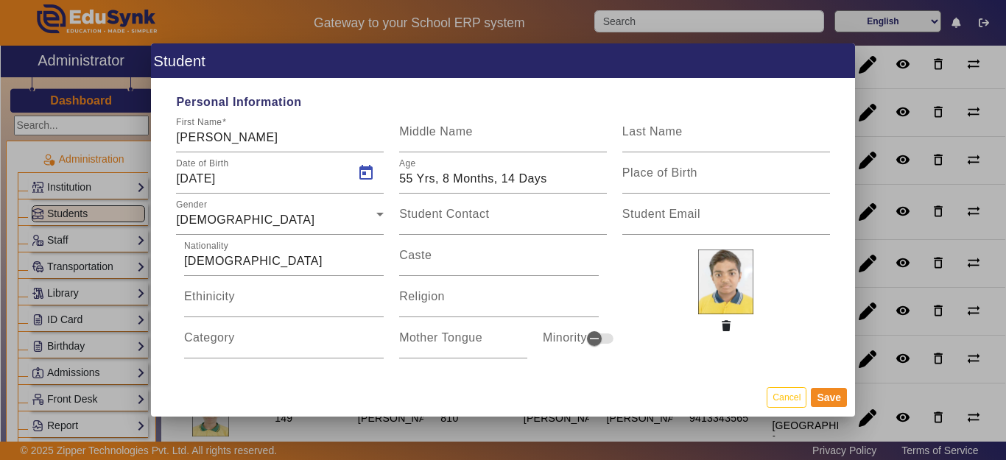
type input "08/04/2012"
type input "13 Yrs, 5 Months, 7 Days"
click at [370, 168] on span "Open calendar" at bounding box center [365, 172] width 35 height 35
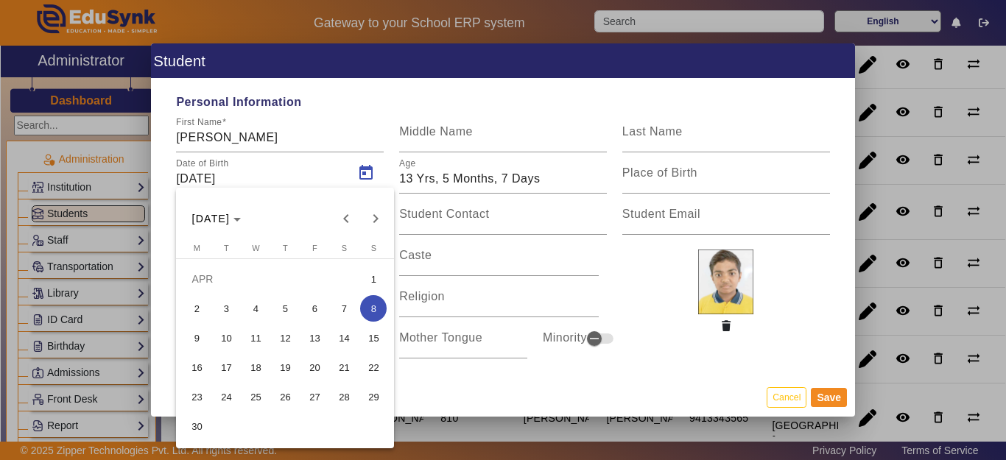
click at [204, 340] on span "9" at bounding box center [196, 338] width 27 height 27
type input "09/04/2012"
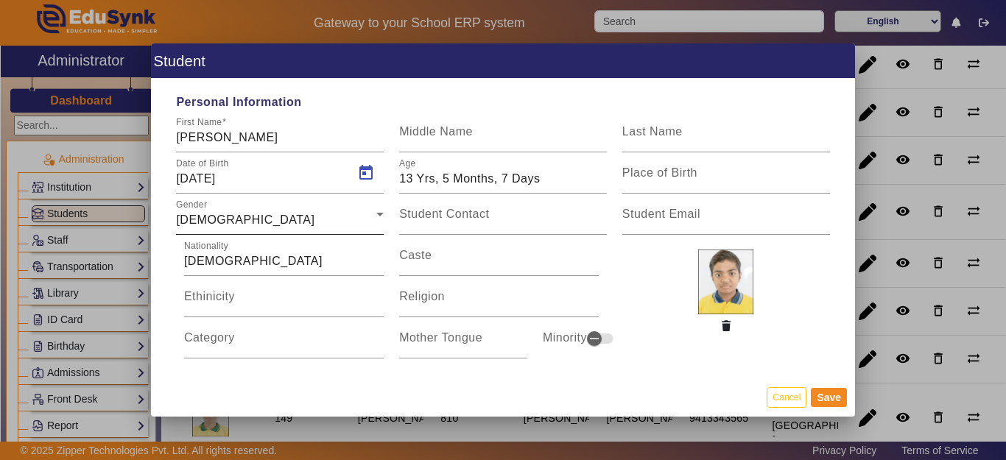
type input "13 Yrs, 5 Months, 6 Days"
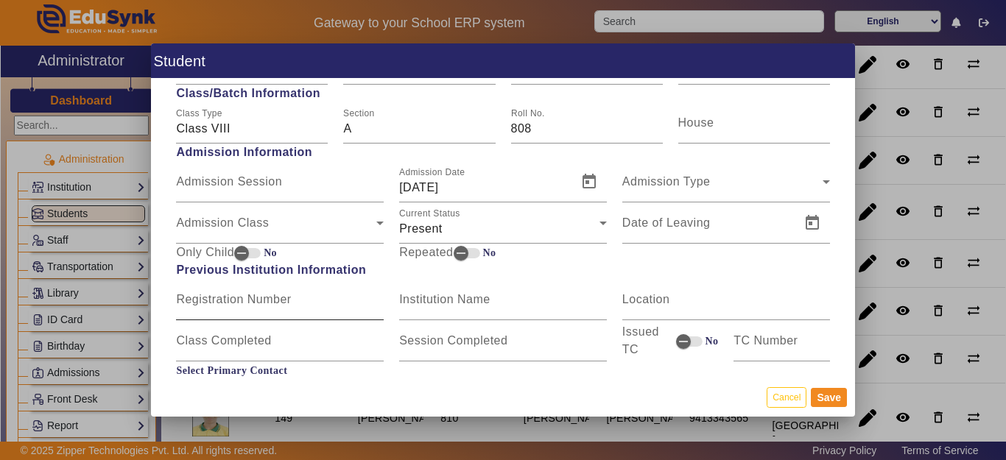
scroll to position [810, 0]
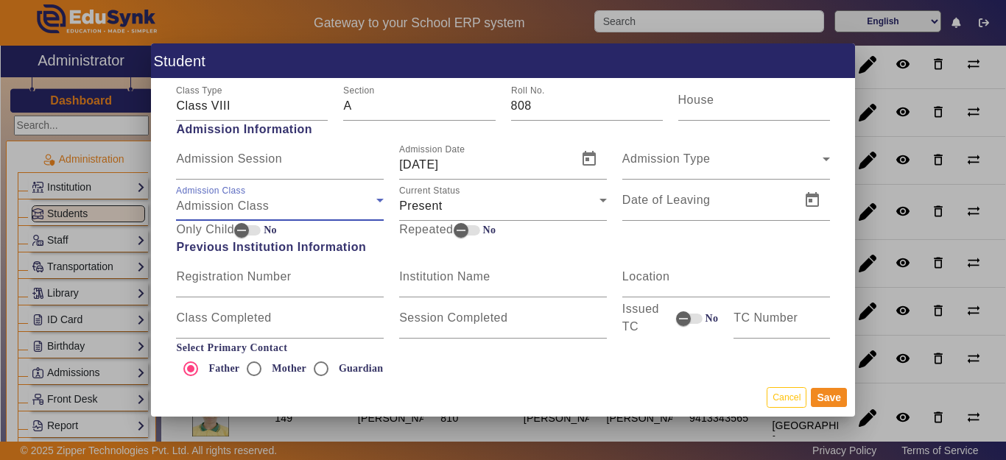
drag, startPoint x: 235, startPoint y: 200, endPoint x: 235, endPoint y: 208, distance: 8.1
click at [235, 201] on span "Admission Class" at bounding box center [222, 206] width 93 height 13
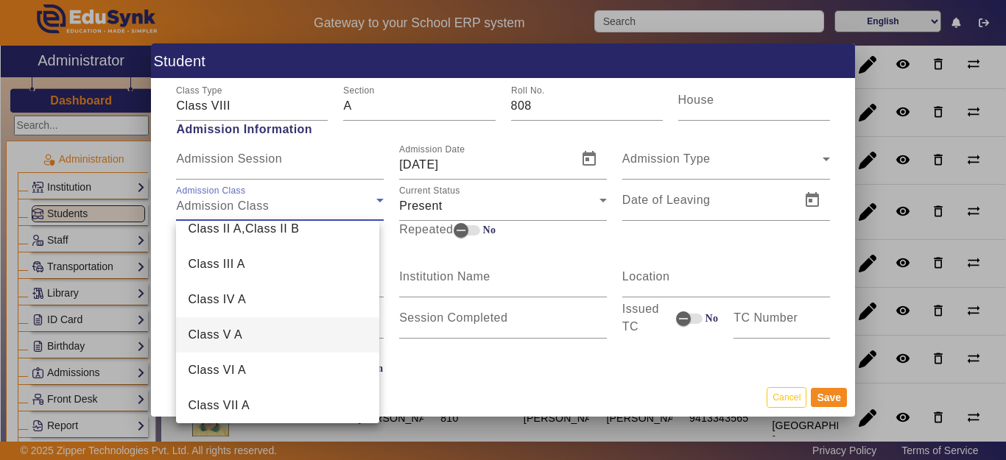
scroll to position [147, 0]
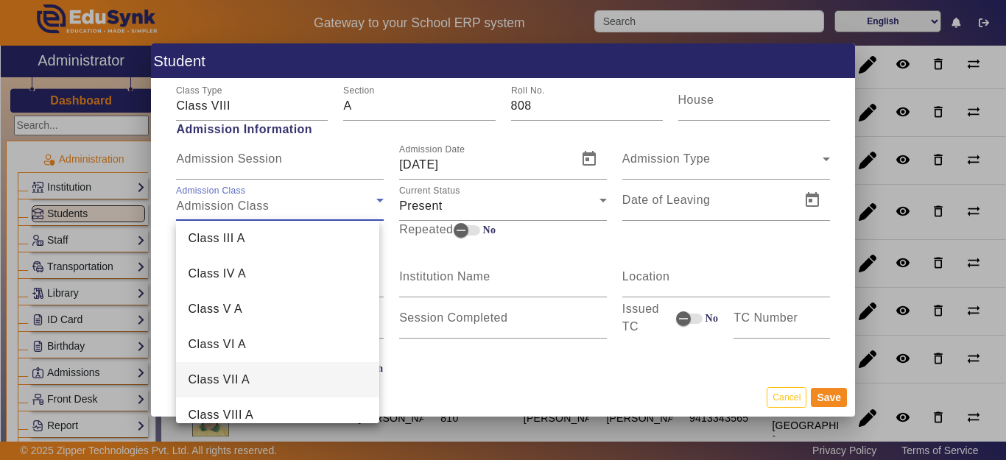
click at [253, 380] on mat-option "Class VII A" at bounding box center [277, 379] width 203 height 35
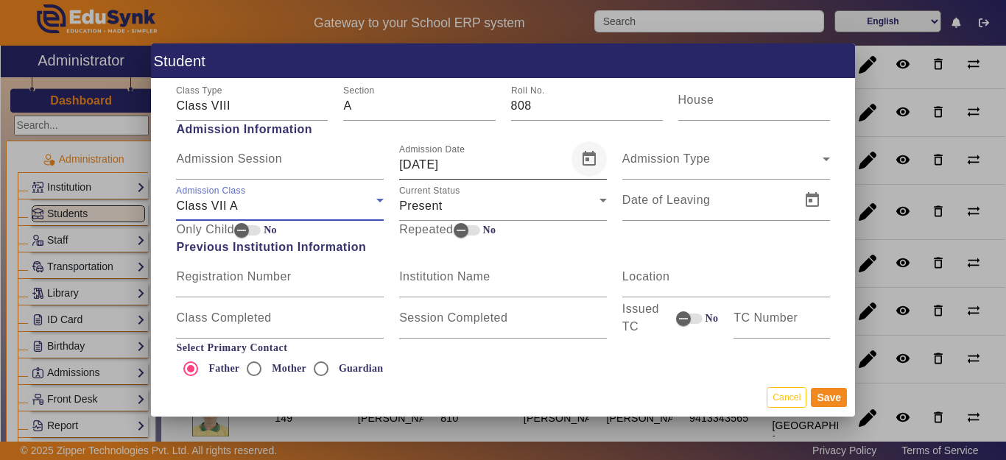
click at [588, 163] on span "Open calendar" at bounding box center [588, 158] width 35 height 35
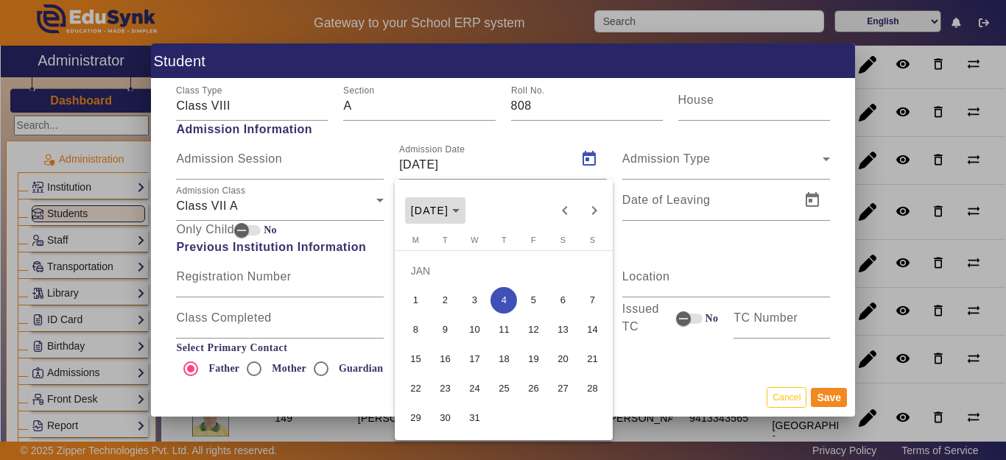
click at [460, 212] on polygon "Choose month and year" at bounding box center [455, 211] width 7 height 4
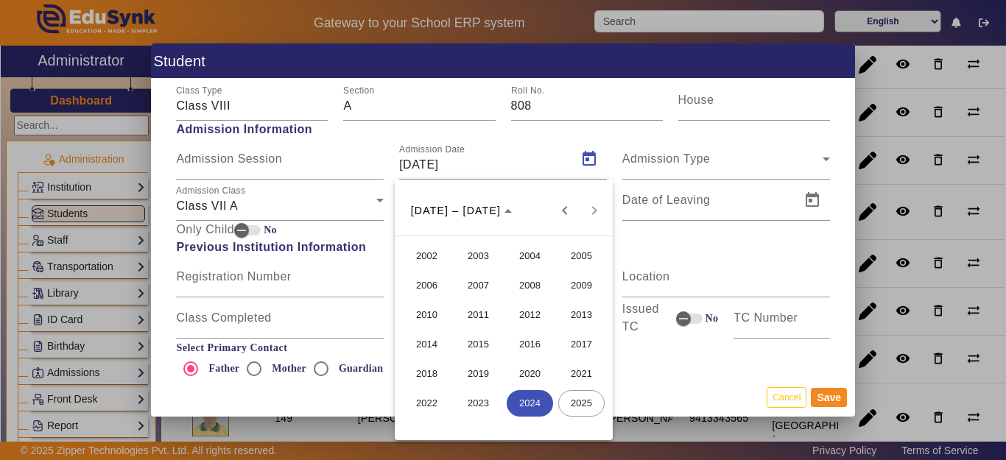
click at [532, 407] on span "2024" at bounding box center [530, 403] width 46 height 27
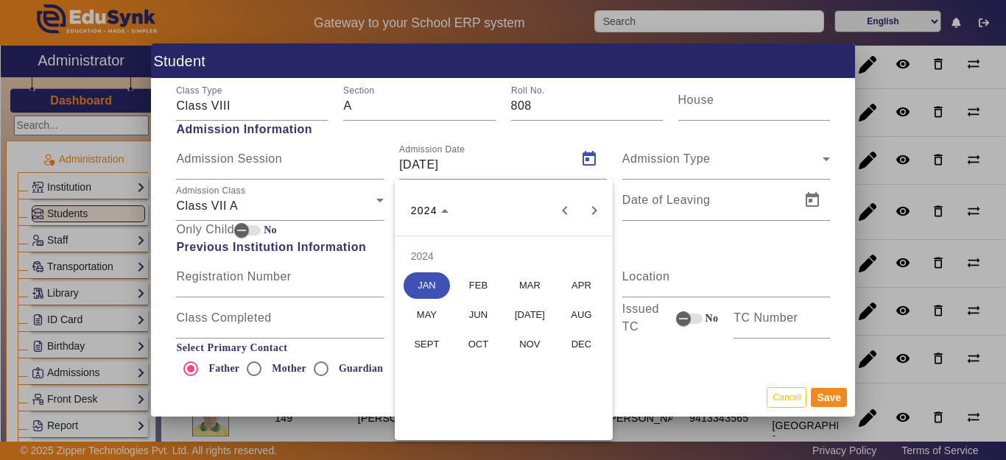
click at [446, 316] on span "MAY" at bounding box center [427, 315] width 46 height 27
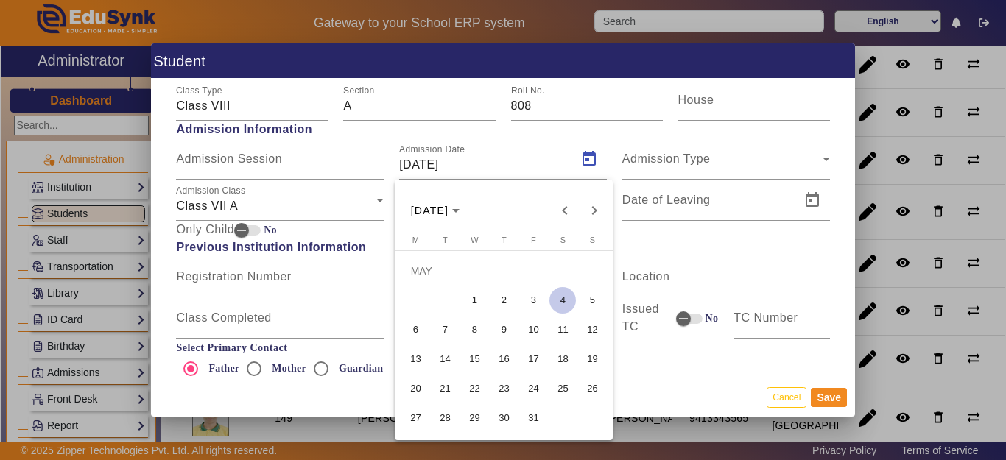
click at [538, 300] on span "3" at bounding box center [533, 300] width 27 height 27
type input "03/05/2024"
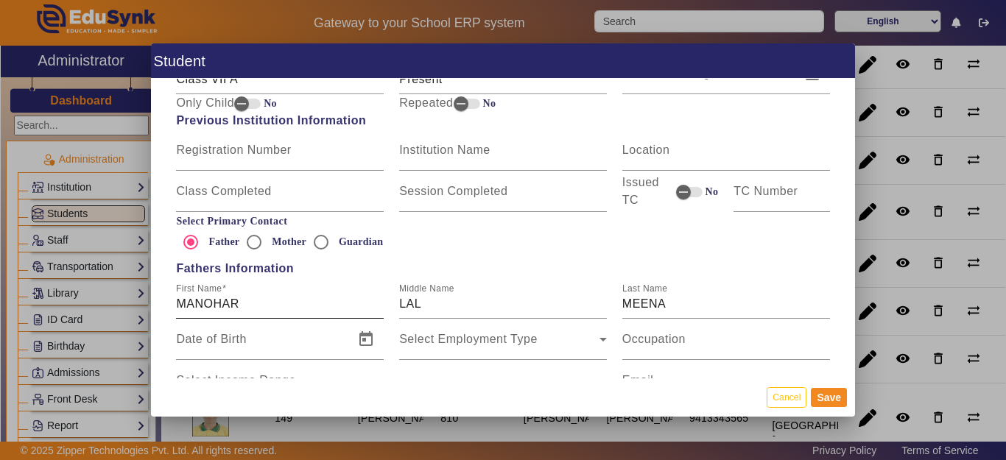
scroll to position [957, 0]
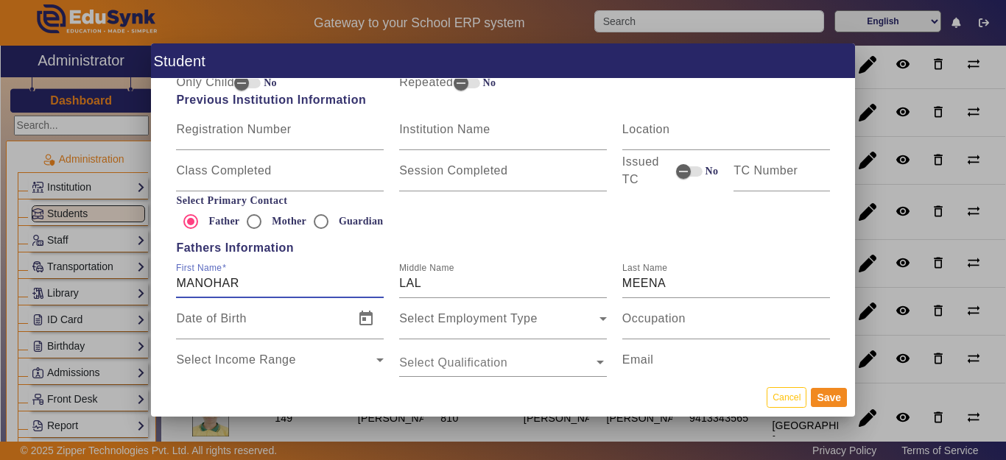
drag, startPoint x: 274, startPoint y: 278, endPoint x: 286, endPoint y: 283, distance: 12.9
click at [278, 278] on input "MANOHAR" at bounding box center [280, 284] width 208 height 18
type input "[PERSON_NAME]"
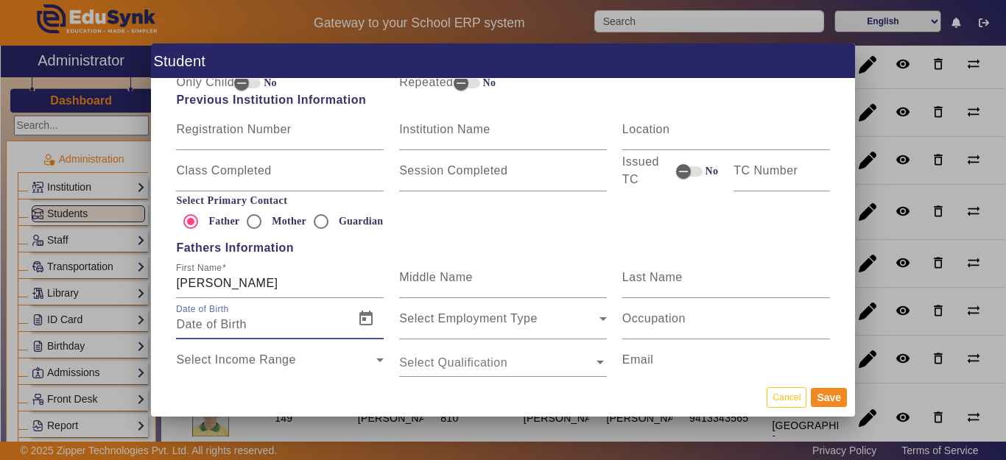
scroll to position [1105, 0]
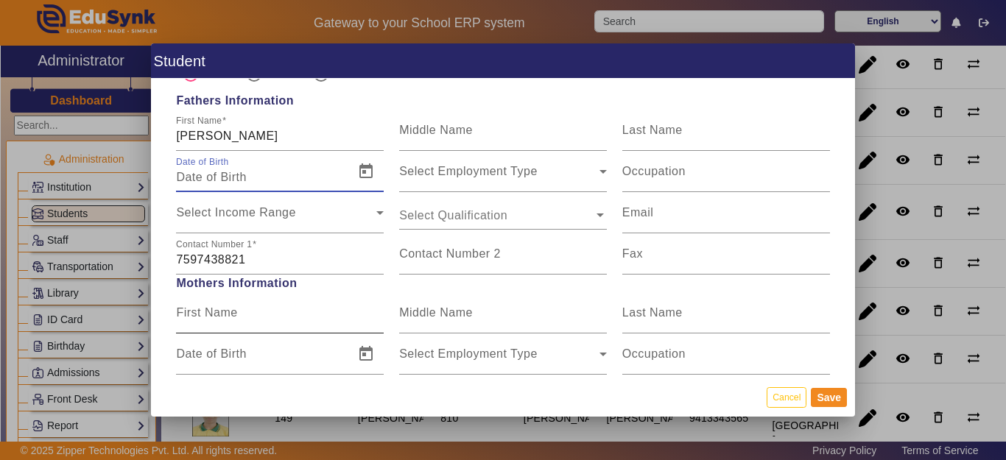
click at [247, 314] on input "First Name" at bounding box center [280, 319] width 208 height 18
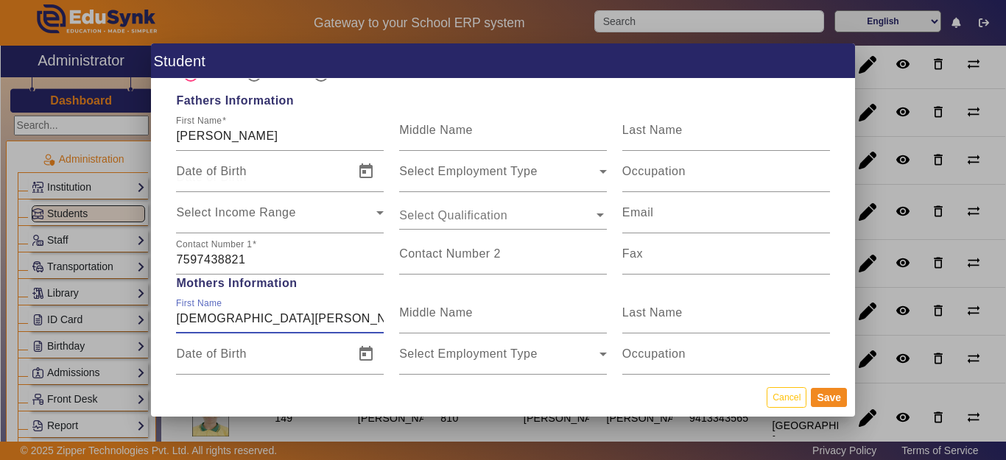
type input "SUNITA MEENA"
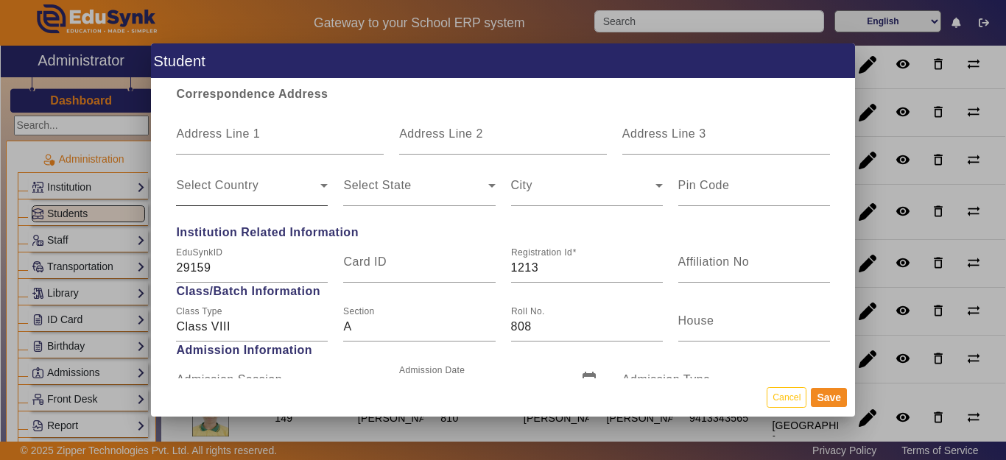
scroll to position [442, 0]
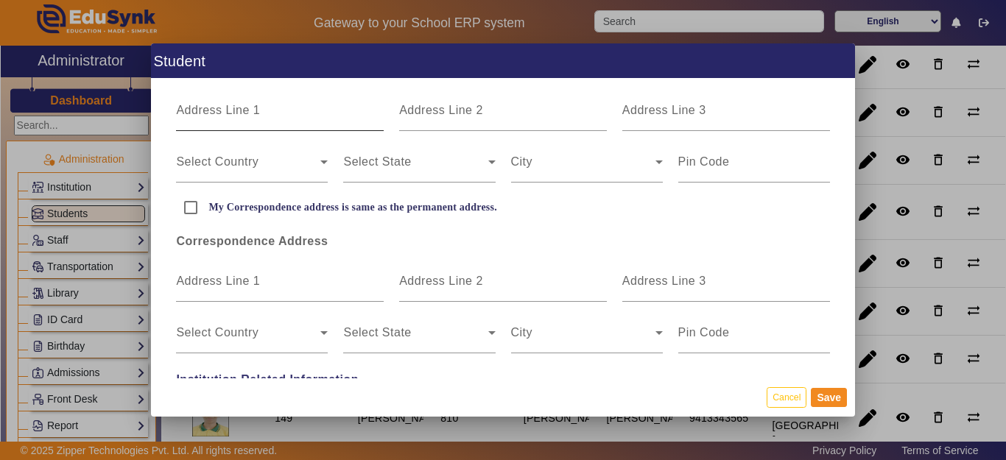
click at [237, 110] on mat-label "Address Line 1" at bounding box center [218, 110] width 84 height 13
click at [237, 110] on input "Address Line 1" at bounding box center [280, 117] width 208 height 18
type input "MALAWALI"
click at [191, 211] on input "My Correspondence address is same as the permanent address." at bounding box center [190, 207] width 29 height 29
checkbox input "true"
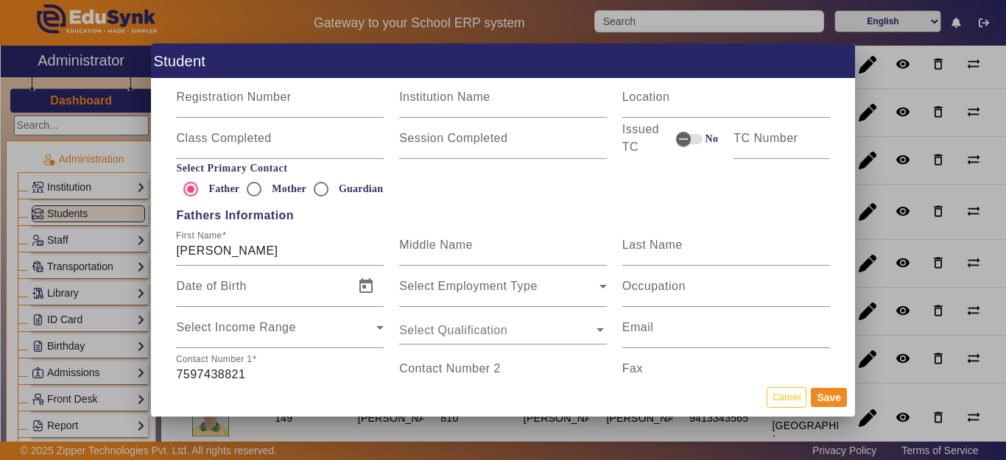
scroll to position [884, 0]
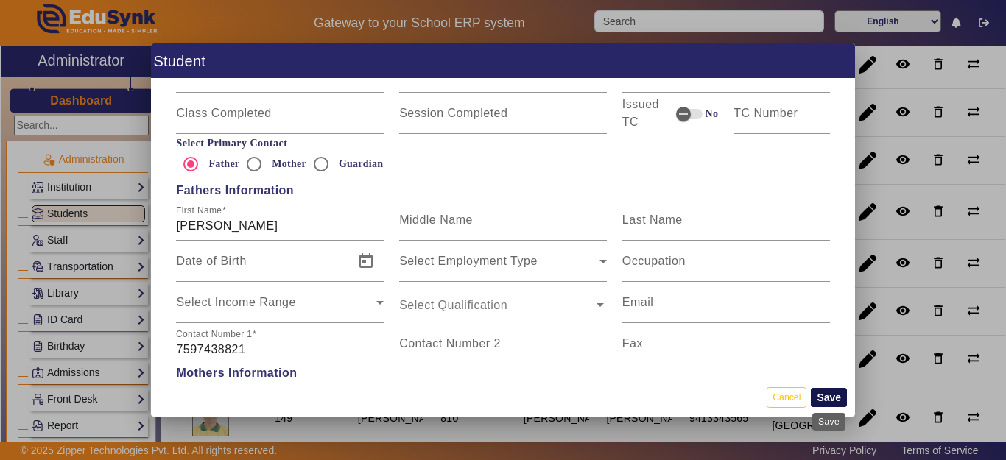
click at [837, 398] on button "Save" at bounding box center [829, 397] width 36 height 19
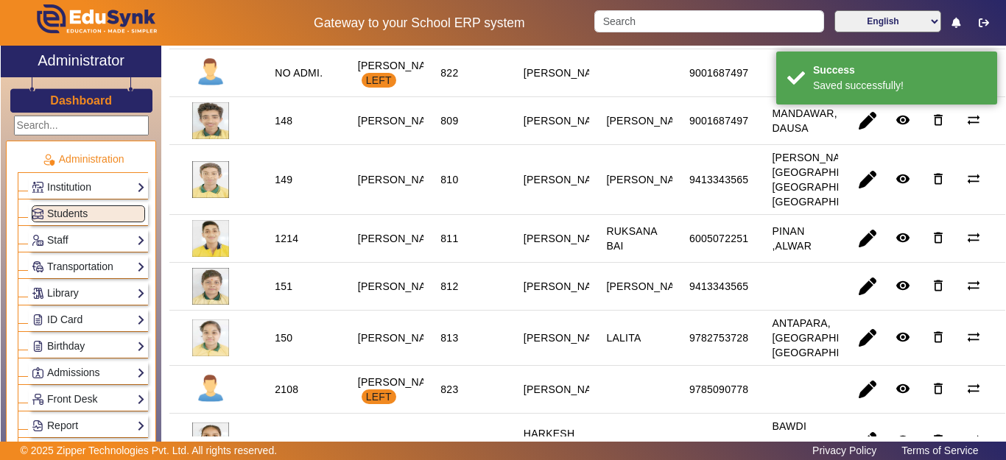
scroll to position [516, 0]
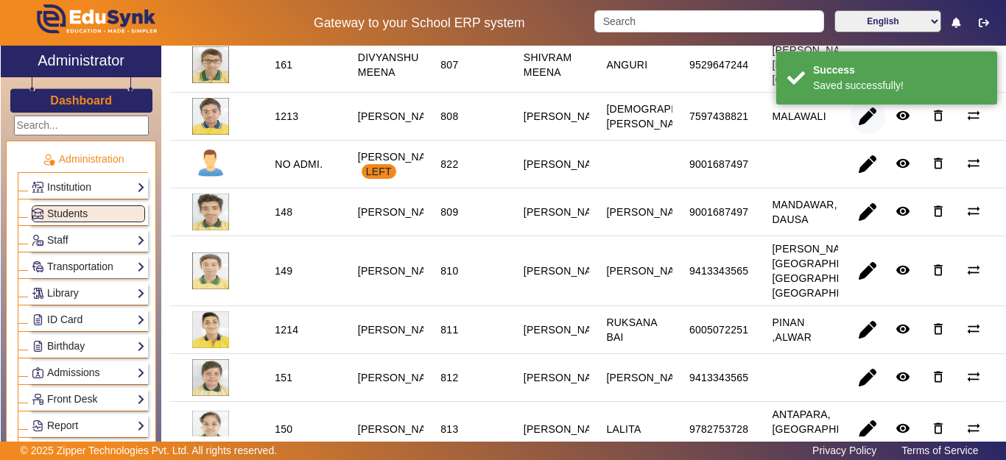
click at [855, 134] on span "button" at bounding box center [867, 116] width 35 height 35
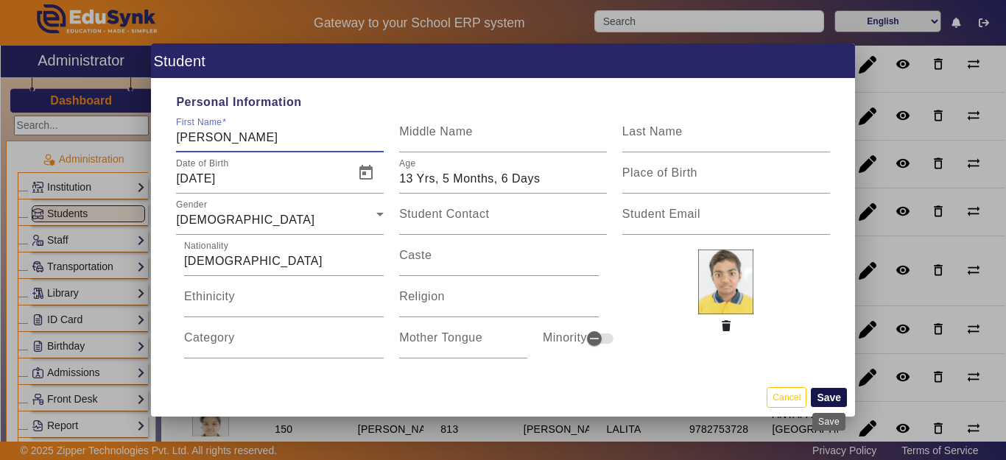
click at [830, 392] on button "Save" at bounding box center [829, 397] width 36 height 19
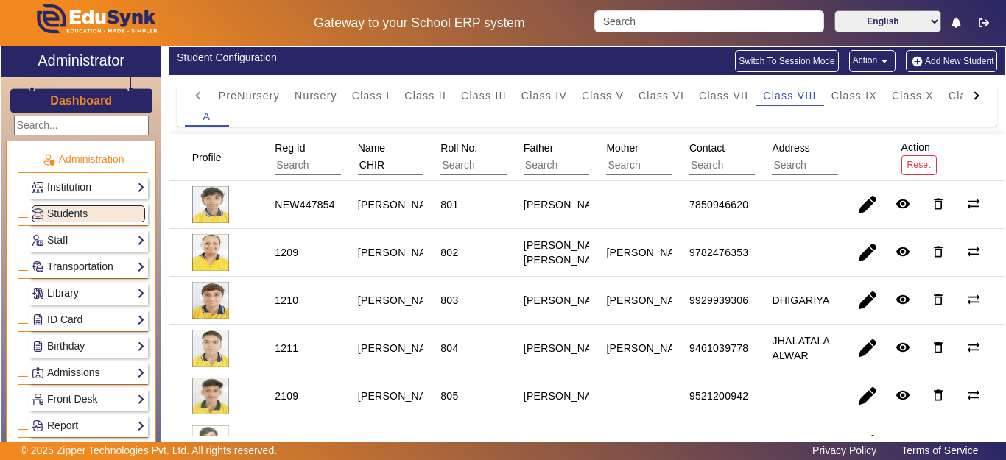
scroll to position [0, 0]
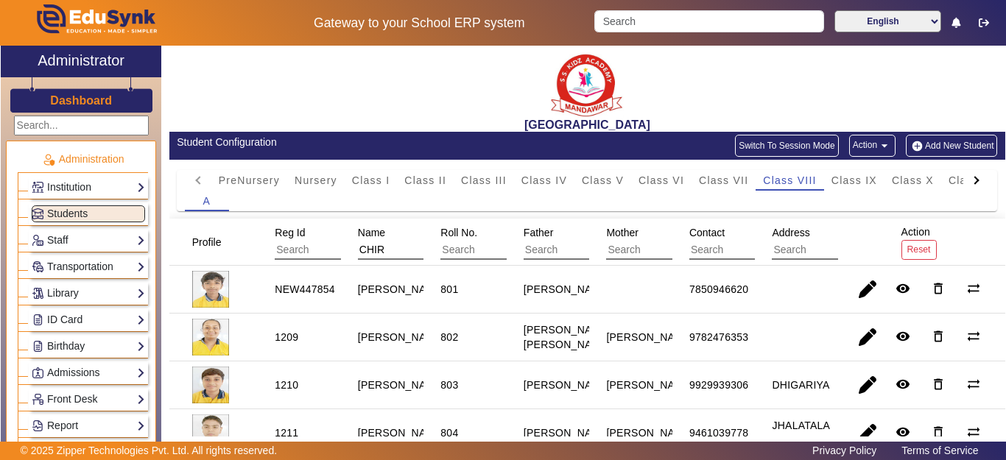
click at [370, 237] on span "Name" at bounding box center [371, 233] width 27 height 12
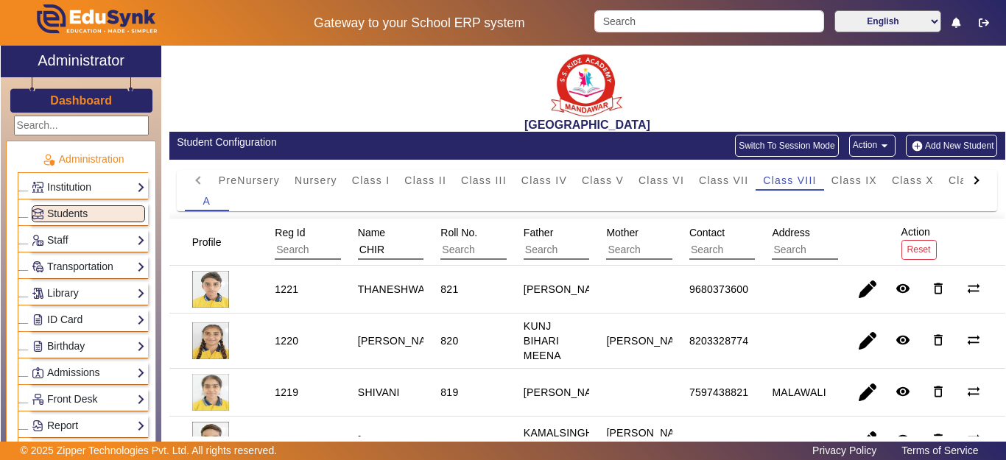
click at [368, 228] on span "Name" at bounding box center [371, 233] width 27 height 12
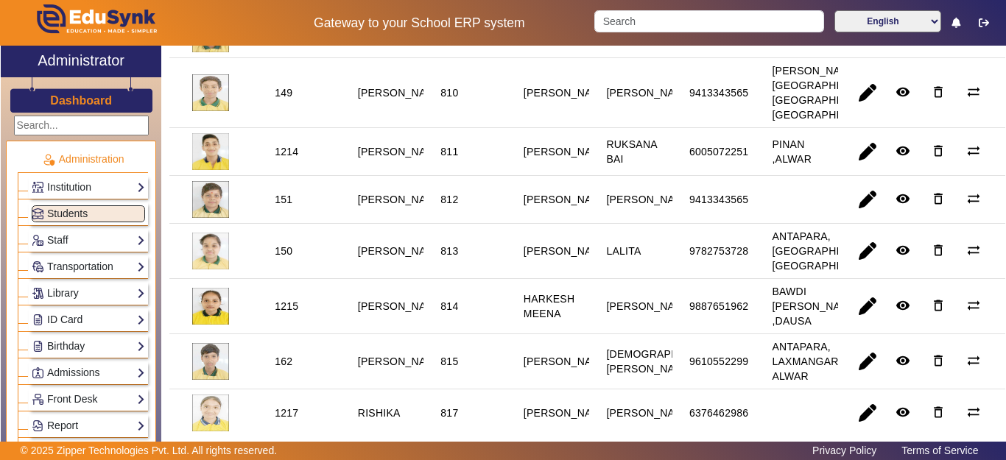
scroll to position [620, 0]
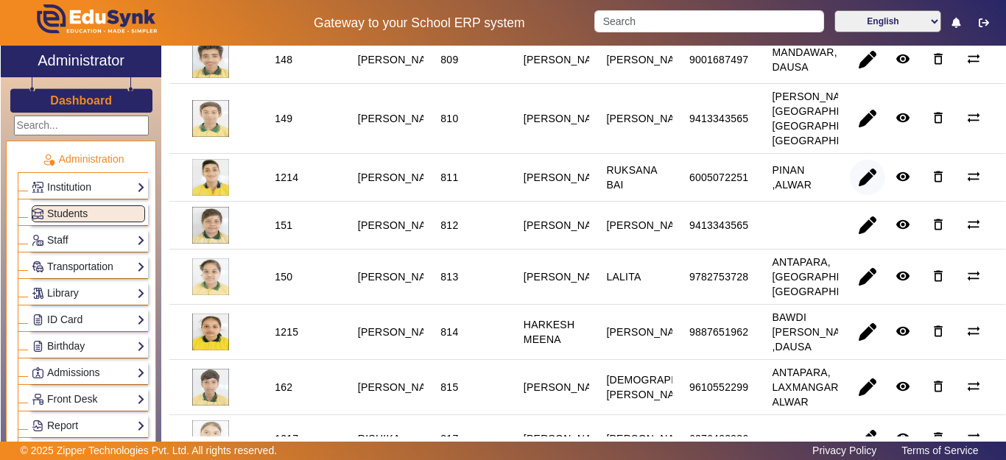
click at [850, 195] on span "button" at bounding box center [867, 177] width 35 height 35
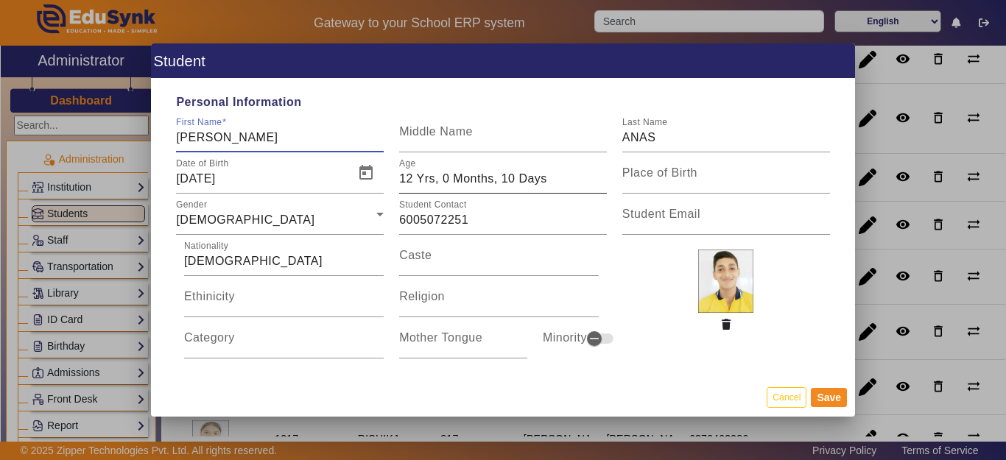
type input "[PERSON_NAME]"
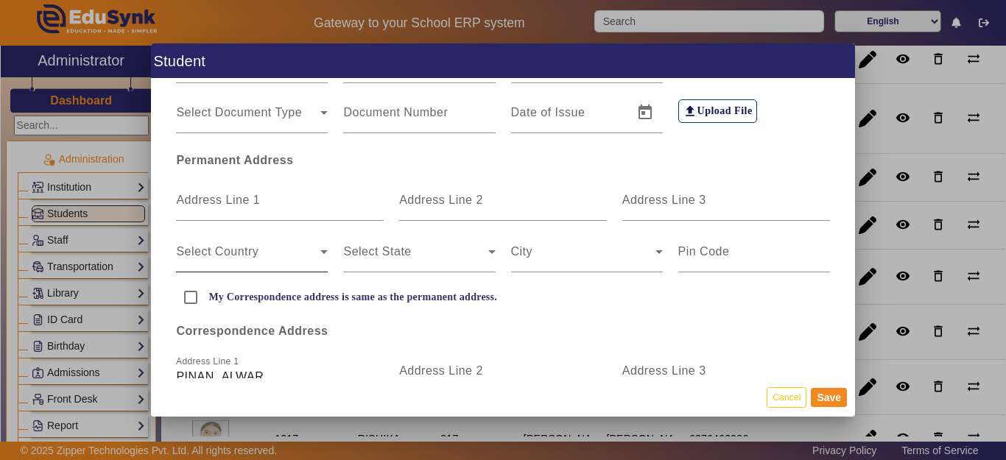
scroll to position [368, 0]
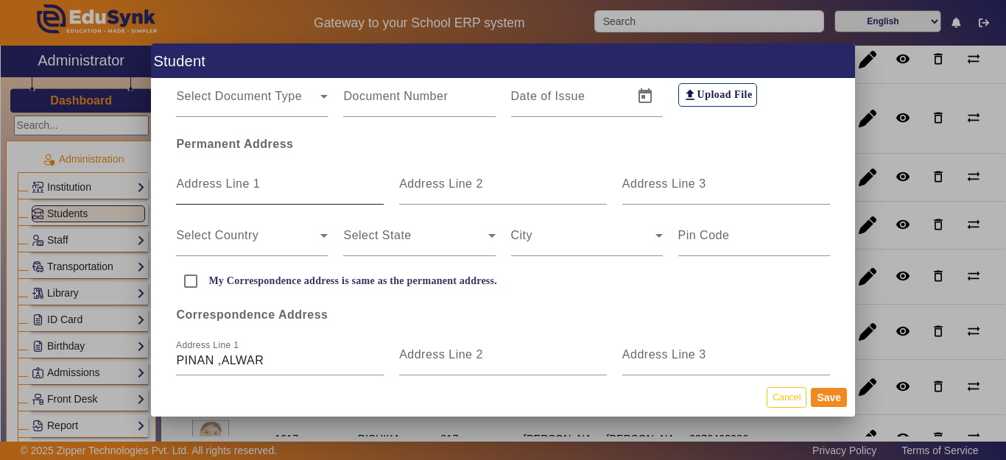
click at [246, 186] on mat-label "Address Line 1" at bounding box center [218, 183] width 84 height 13
click at [246, 186] on input "Address Line 1" at bounding box center [280, 190] width 208 height 18
type input "PINAN"
click at [191, 281] on input "My Correspondence address is same as the permanent address." at bounding box center [190, 281] width 29 height 29
checkbox input "true"
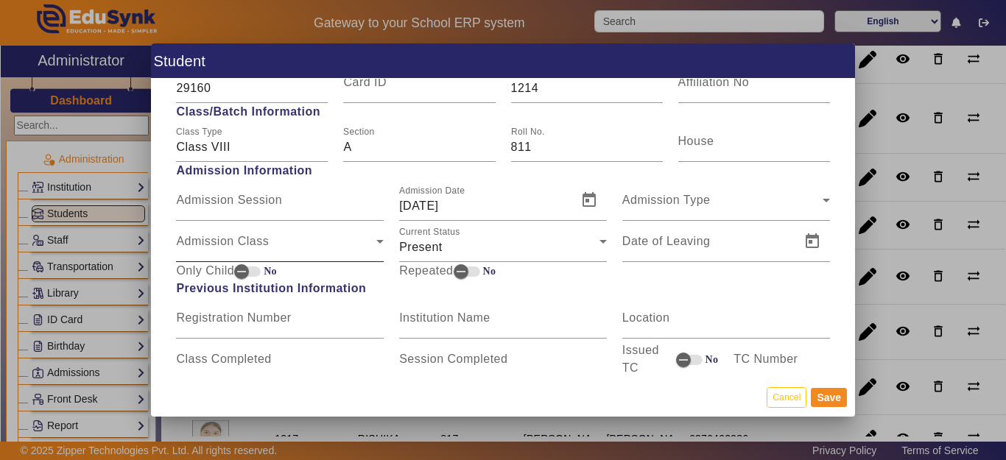
scroll to position [663, 0]
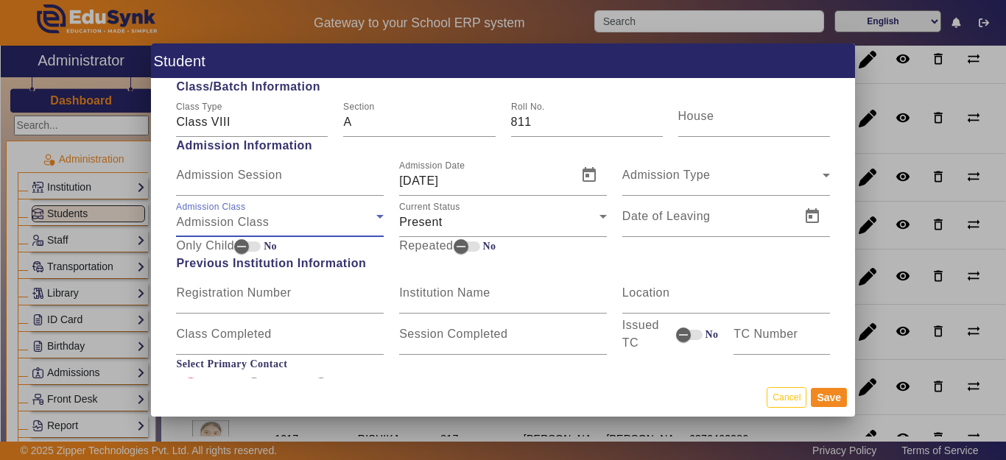
click at [247, 222] on span "Admission Class" at bounding box center [222, 222] width 93 height 13
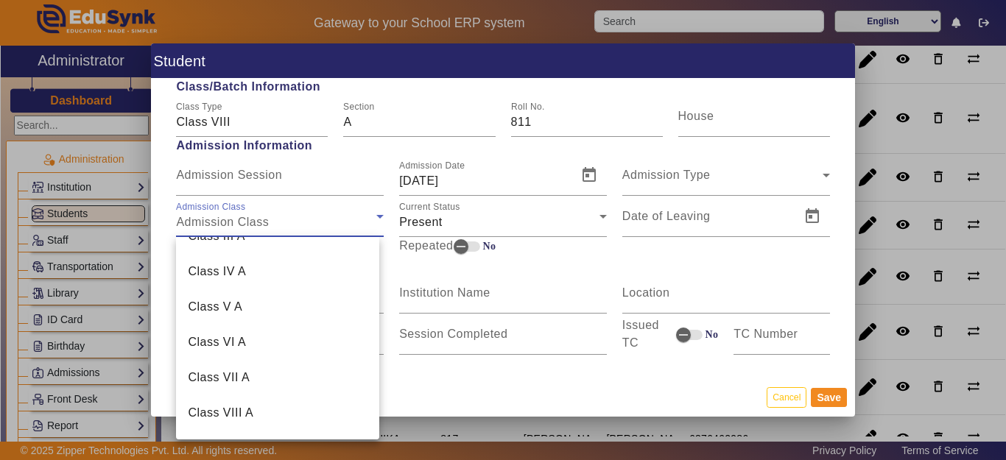
scroll to position [375, 0]
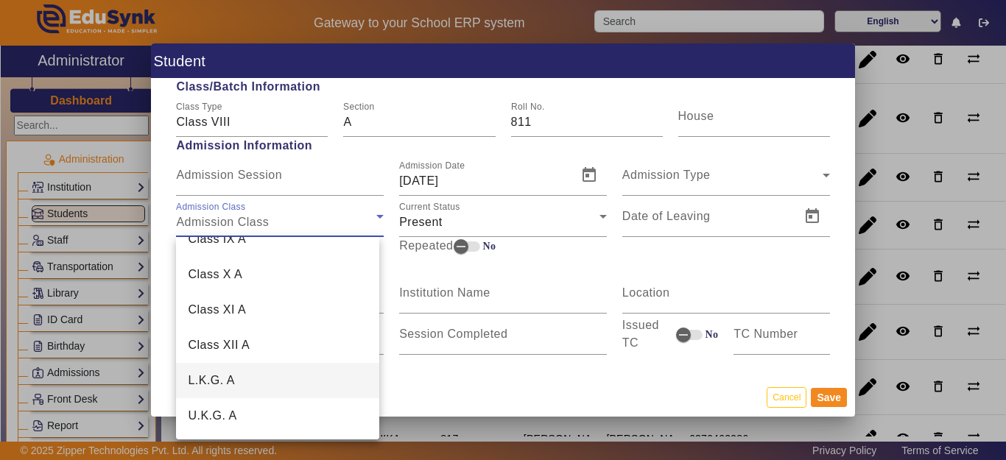
click at [219, 386] on span "L.K.G. A" at bounding box center [211, 381] width 47 height 18
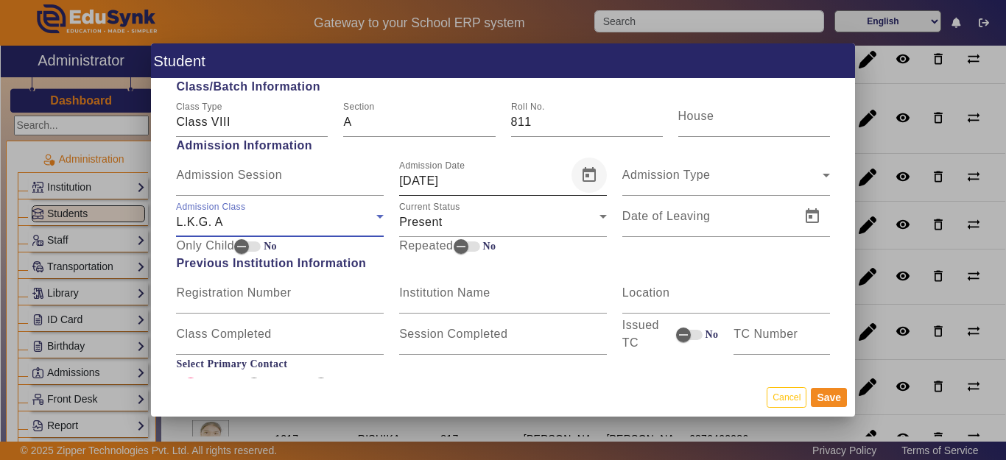
click at [579, 176] on span "Open calendar" at bounding box center [588, 175] width 35 height 35
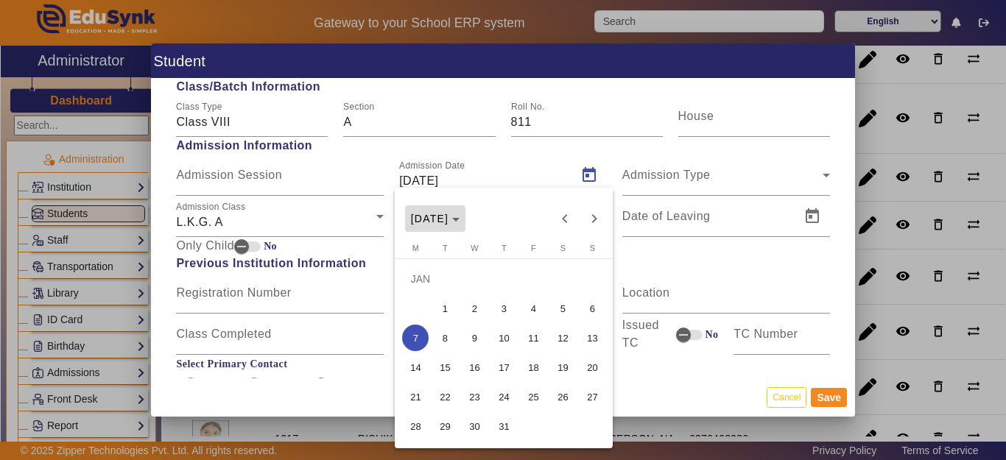
click at [449, 216] on span "JAN 2019" at bounding box center [430, 219] width 38 height 12
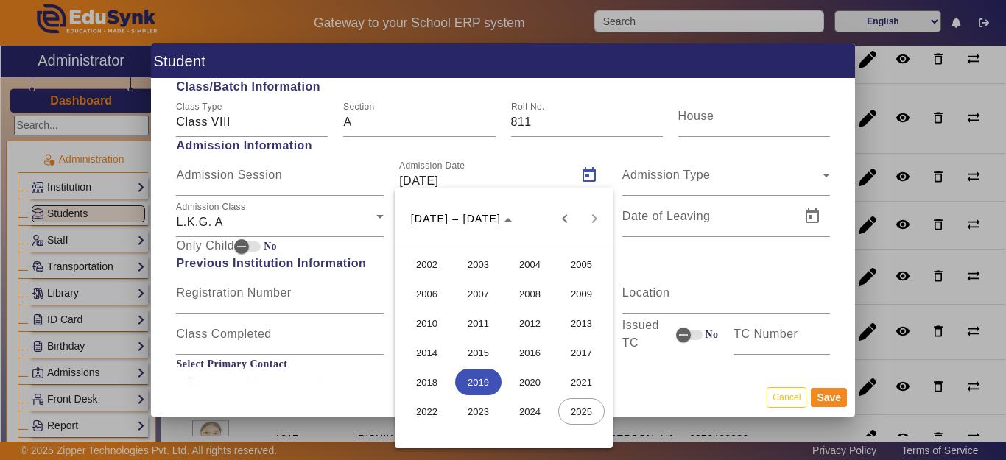
drag, startPoint x: 474, startPoint y: 387, endPoint x: 485, endPoint y: 376, distance: 15.6
click at [475, 387] on span "2019" at bounding box center [478, 382] width 46 height 27
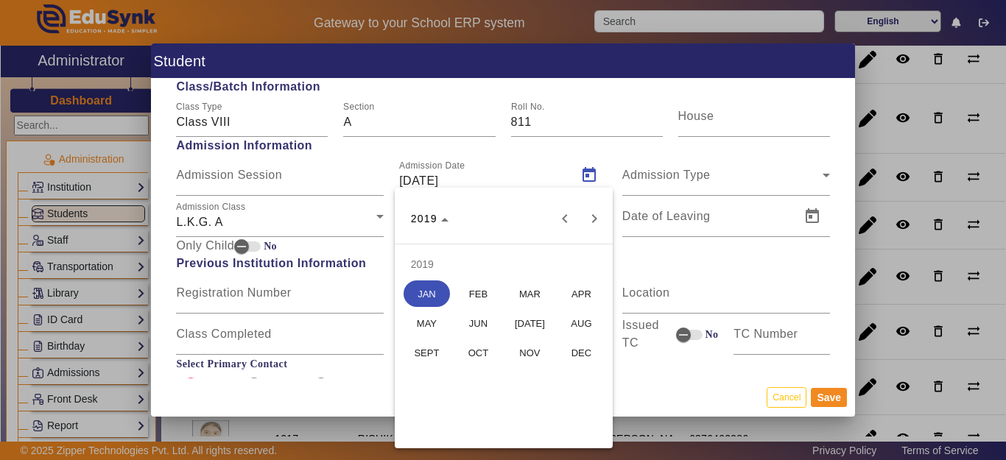
click at [538, 324] on span "[DATE]" at bounding box center [530, 323] width 46 height 27
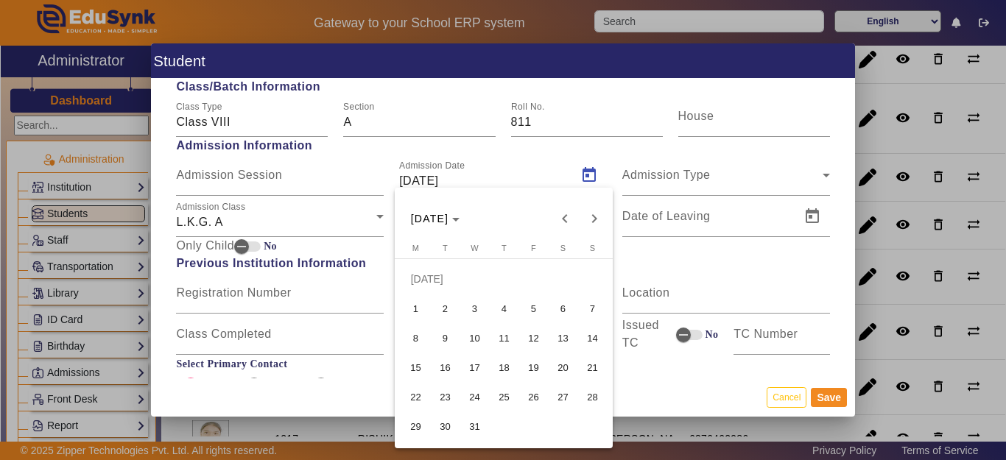
click at [413, 317] on span "1" at bounding box center [415, 308] width 27 height 27
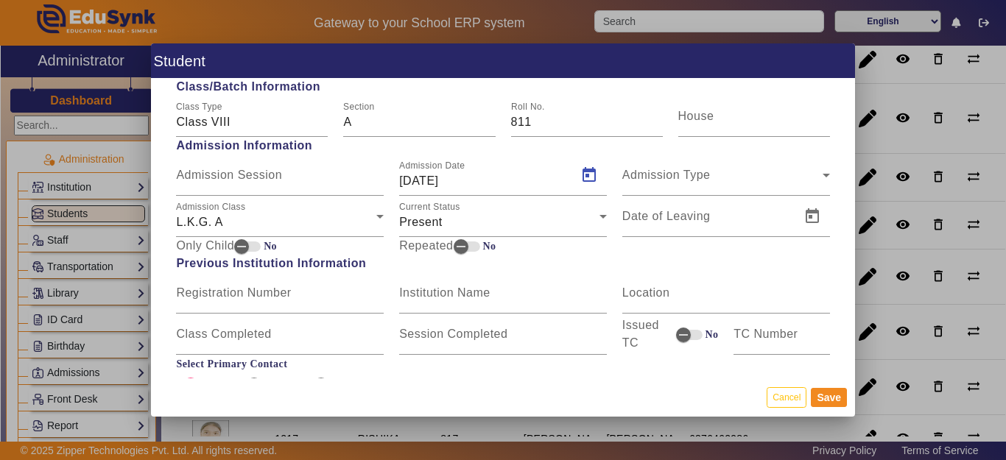
type input "01/07/2019"
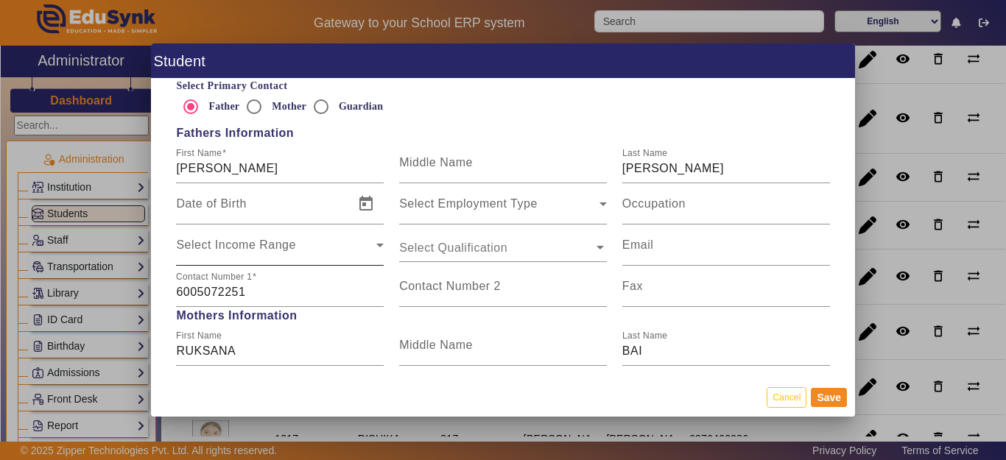
scroll to position [957, 0]
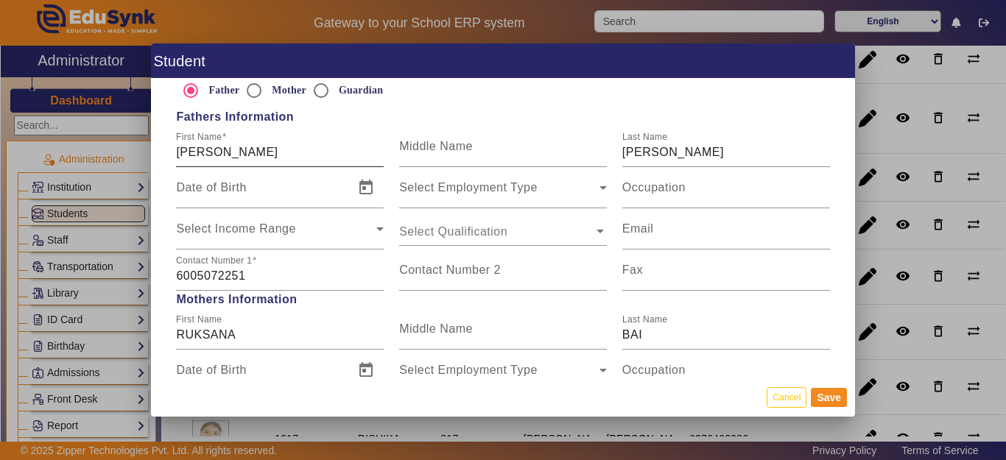
click at [250, 139] on div "First Name ALTAF" at bounding box center [280, 146] width 208 height 41
type input "[PERSON_NAME]"
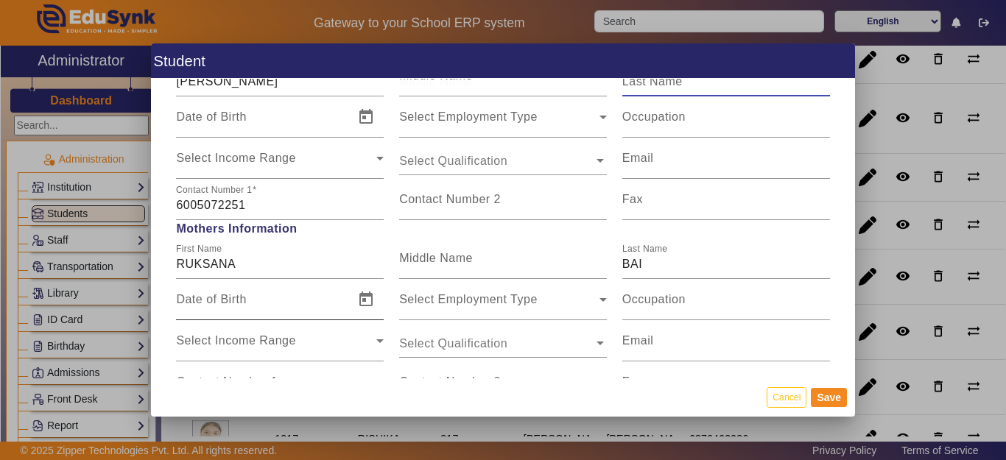
scroll to position [1031, 0]
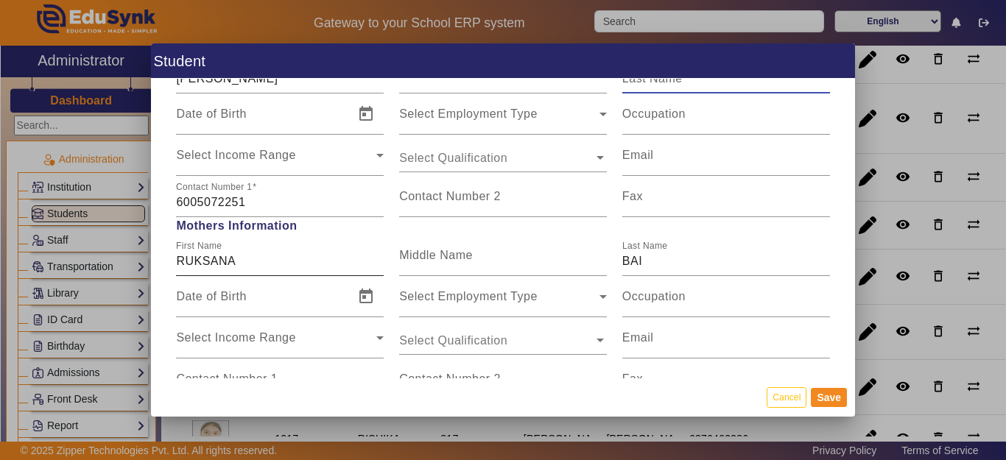
click at [250, 270] on div "First Name RUKSANA" at bounding box center [280, 255] width 208 height 41
type input "RUKSANA BAI"
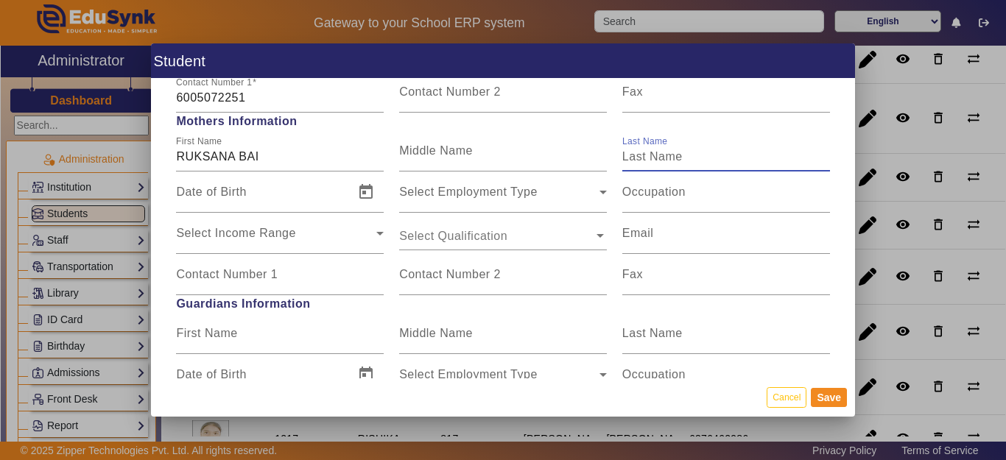
scroll to position [1178, 0]
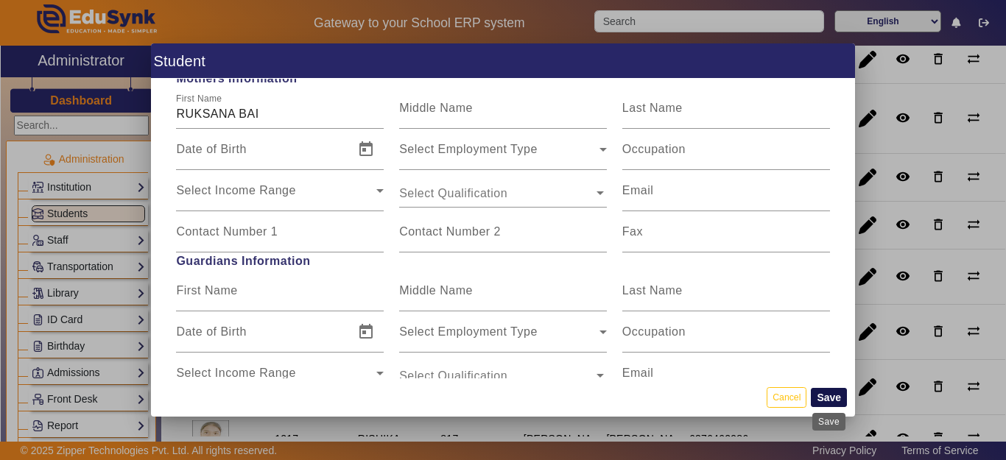
click at [834, 396] on button "Save" at bounding box center [829, 397] width 36 height 19
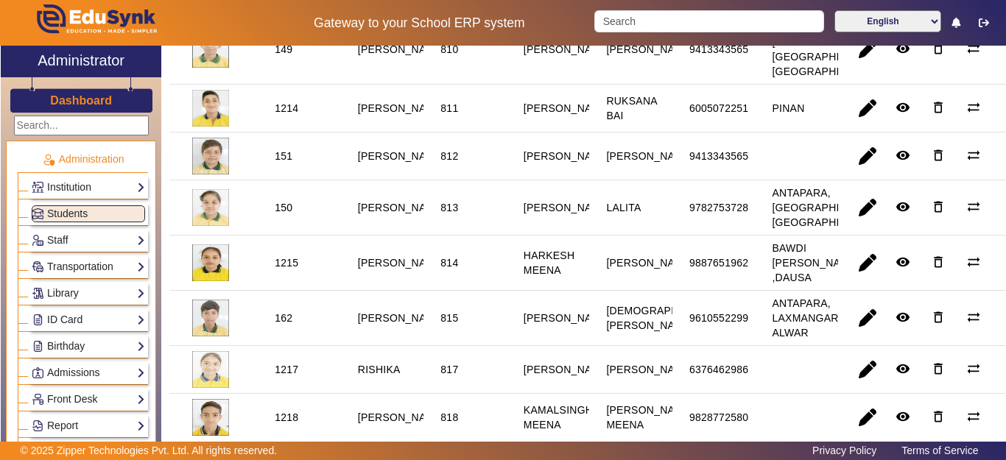
scroll to position [736, 0]
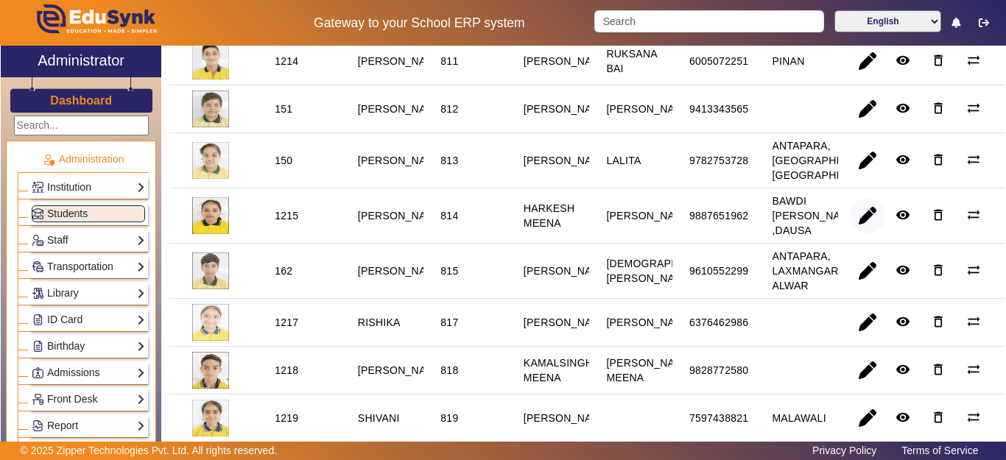
click at [851, 233] on span "button" at bounding box center [867, 215] width 35 height 35
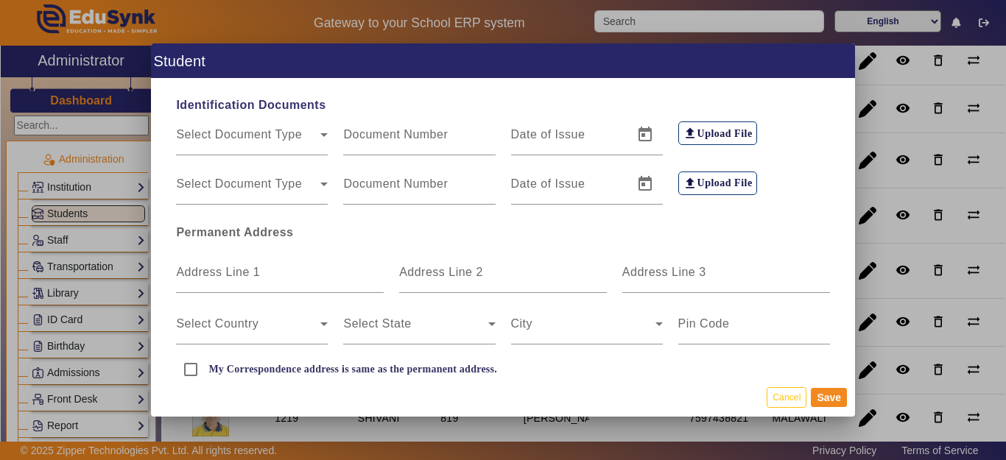
scroll to position [295, 0]
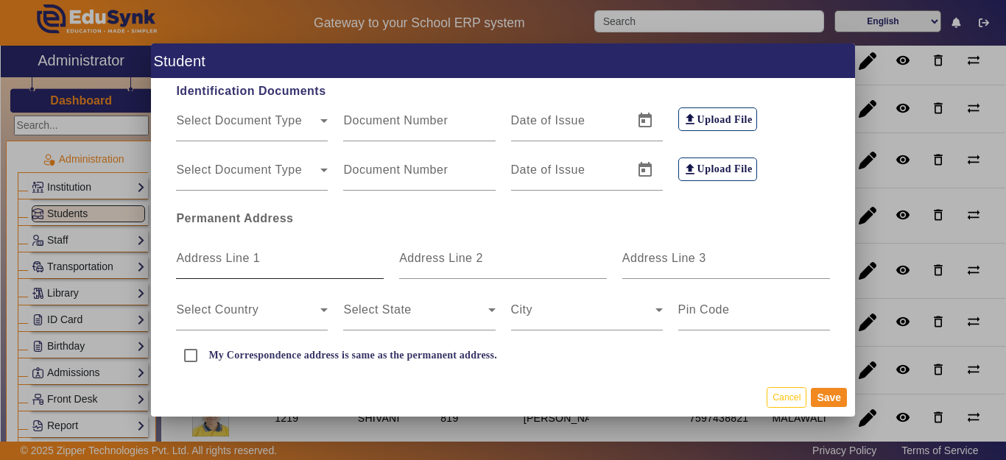
click at [227, 255] on mat-label "Address Line 1" at bounding box center [218, 258] width 84 height 13
click at [227, 256] on input "Address Line 1" at bounding box center [280, 265] width 208 height 18
type input "BHIKHAHERI"
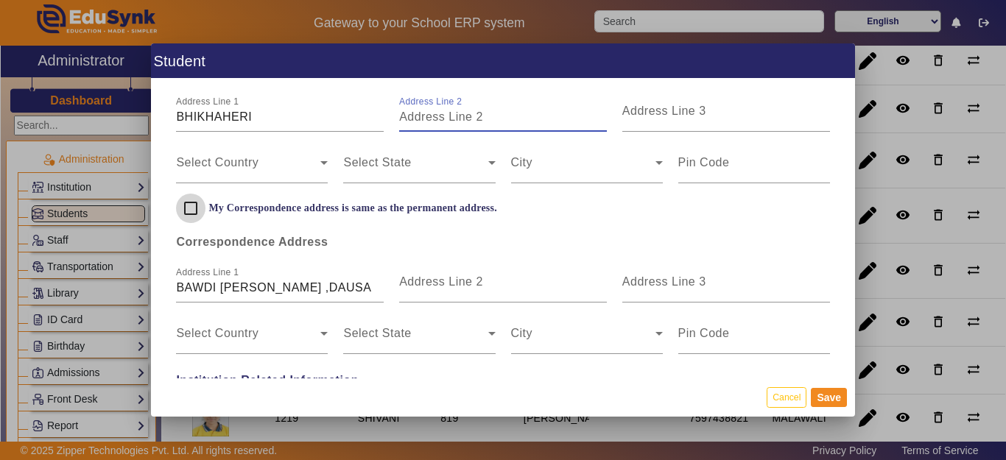
drag, startPoint x: 192, startPoint y: 205, endPoint x: 212, endPoint y: 223, distance: 27.1
click at [191, 204] on input "My Correspondence address is same as the permanent address." at bounding box center [190, 208] width 29 height 29
checkbox input "true"
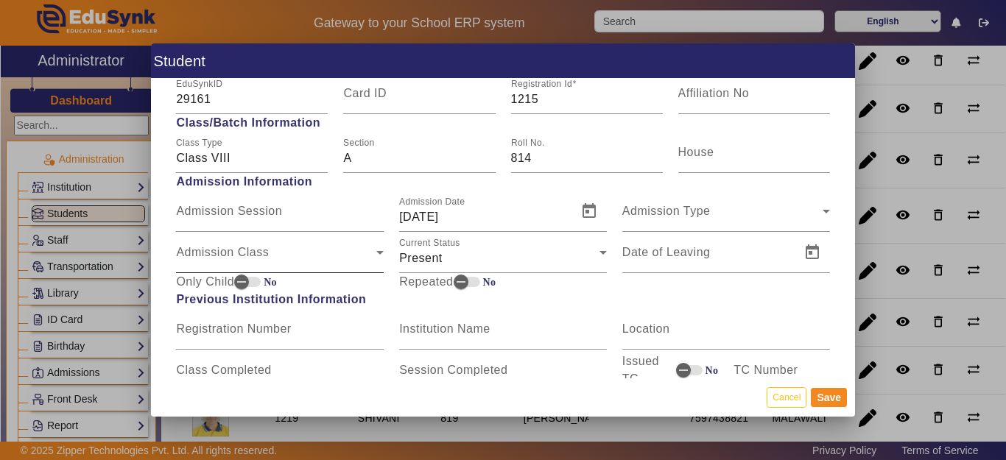
scroll to position [663, 0]
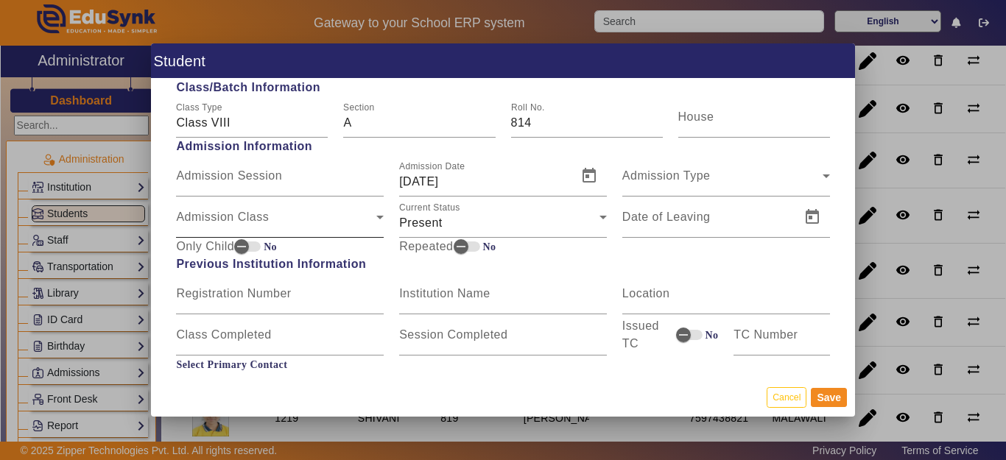
click at [219, 220] on span "Admission Class" at bounding box center [276, 223] width 200 height 18
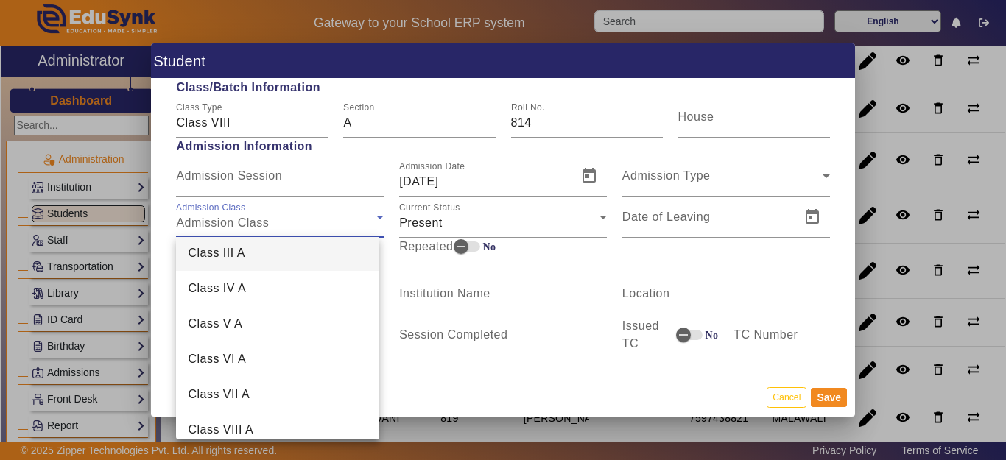
scroll to position [80, 0]
drag, startPoint x: 248, startPoint y: 386, endPoint x: 260, endPoint y: 383, distance: 12.1
click at [249, 387] on mat-option "Class V A" at bounding box center [277, 392] width 203 height 35
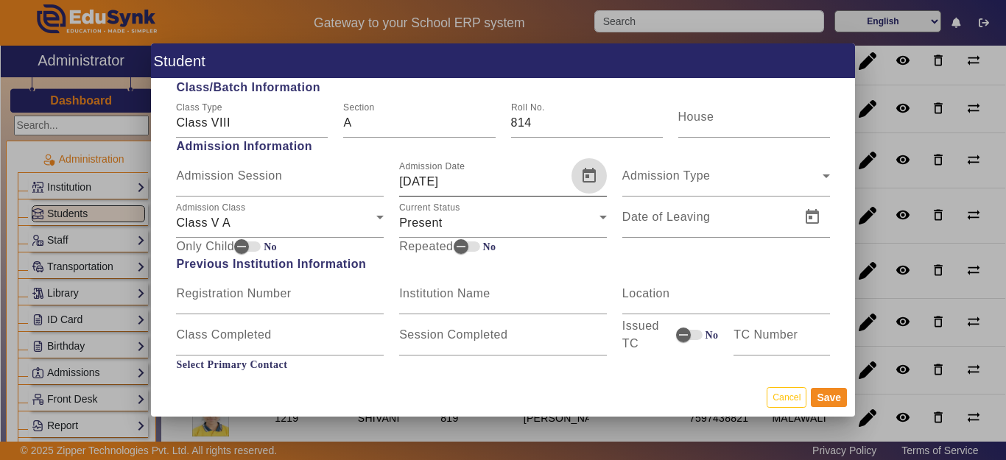
click at [574, 179] on span "Open calendar" at bounding box center [588, 175] width 35 height 35
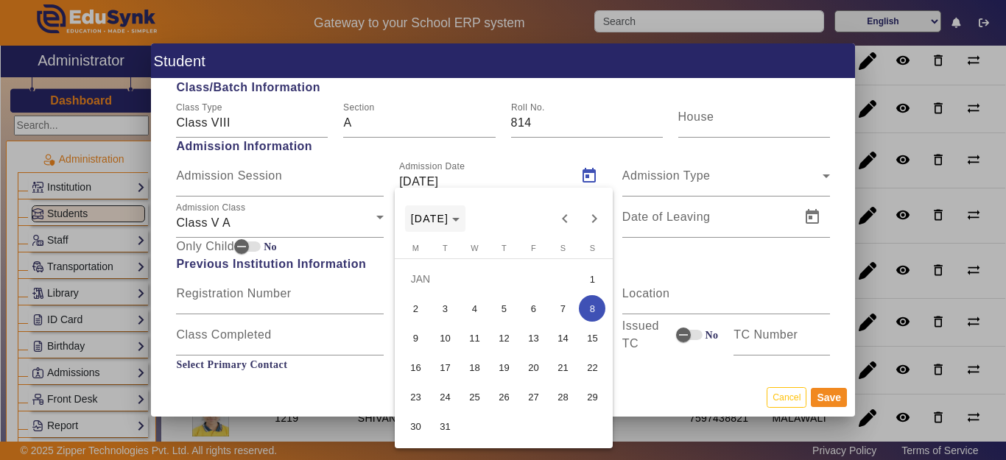
click at [449, 217] on span "[DATE]" at bounding box center [430, 219] width 38 height 12
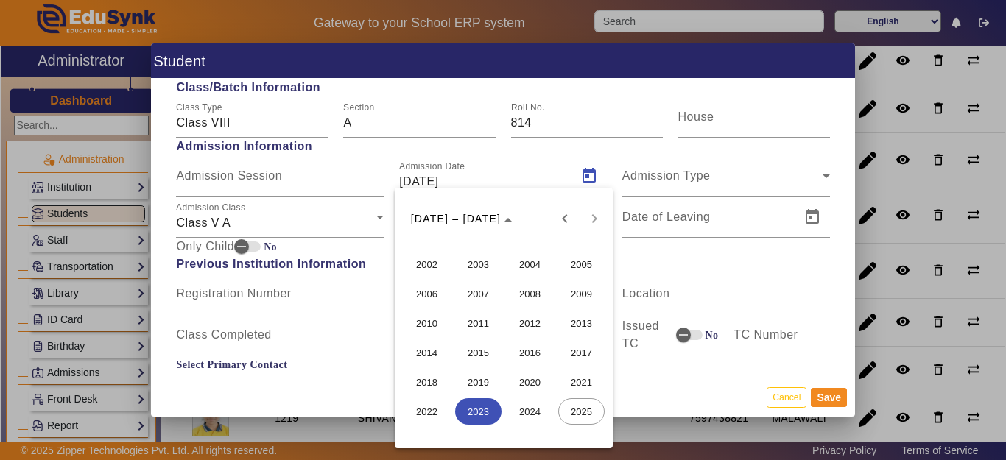
click at [429, 414] on span "2022" at bounding box center [427, 411] width 46 height 27
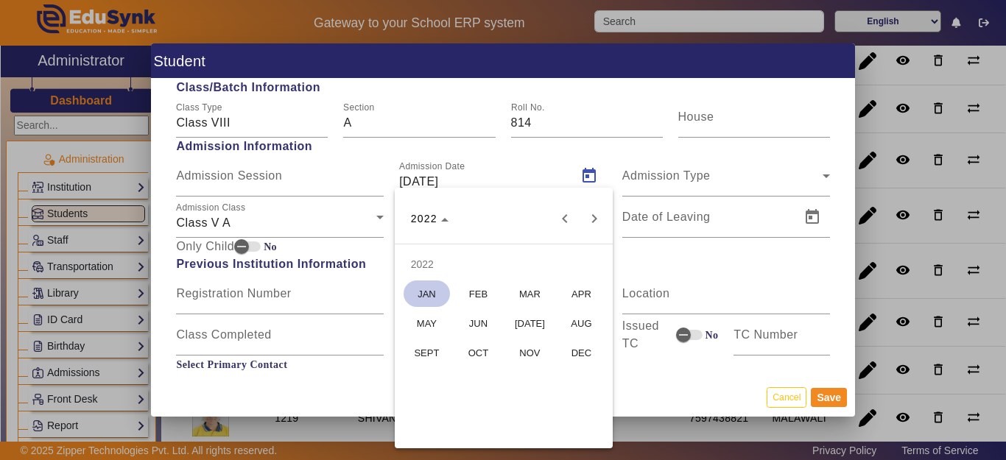
click at [575, 292] on span "APR" at bounding box center [581, 294] width 46 height 27
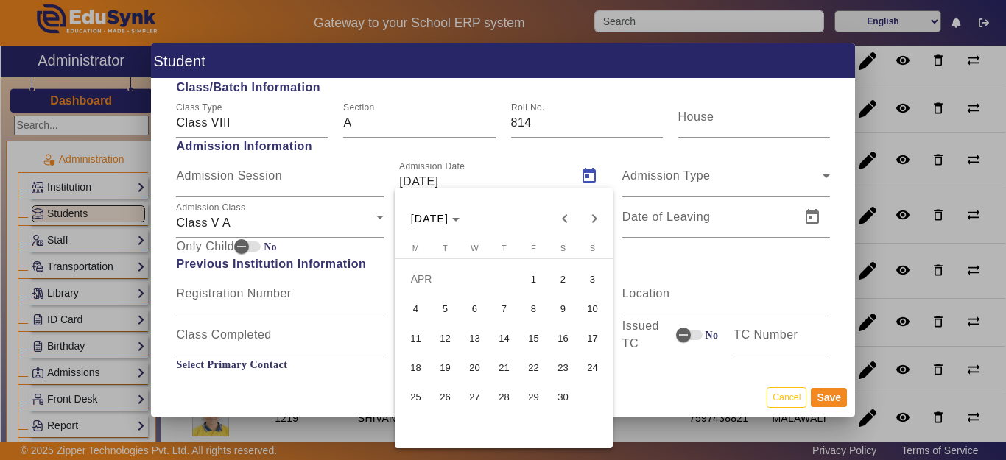
click at [477, 366] on span "20" at bounding box center [474, 367] width 27 height 27
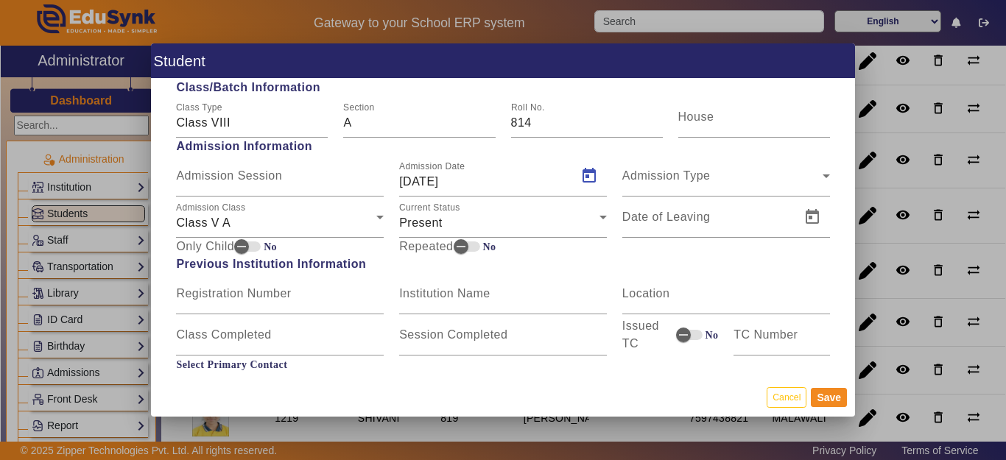
type input "20/04/2022"
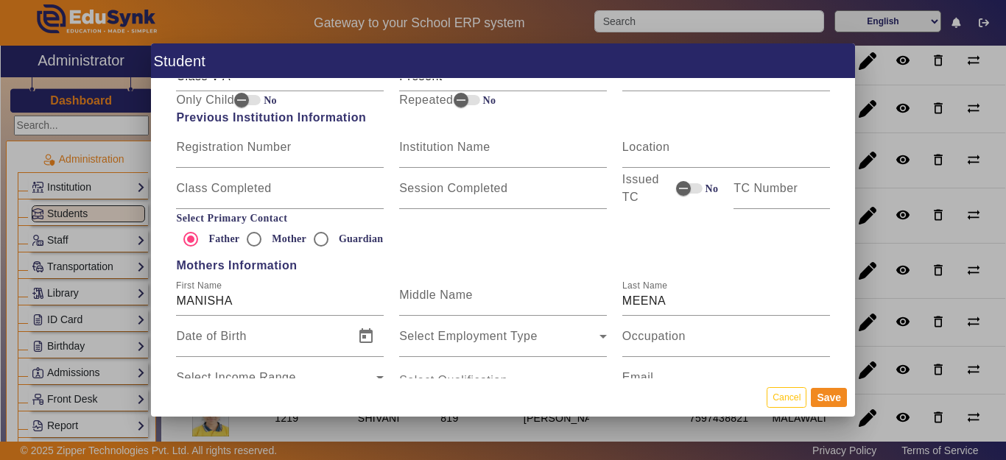
scroll to position [810, 0]
click at [264, 303] on input "MANISHA" at bounding box center [280, 301] width 208 height 18
type input "[PERSON_NAME]"
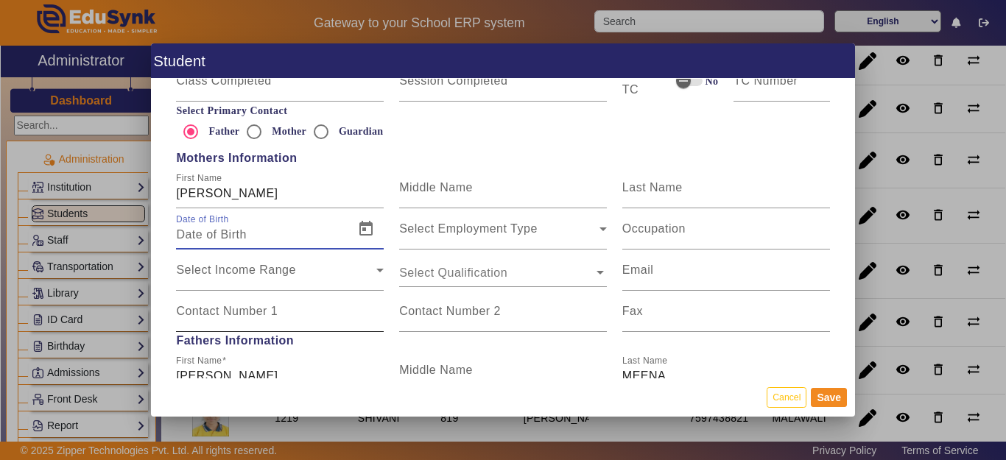
scroll to position [957, 0]
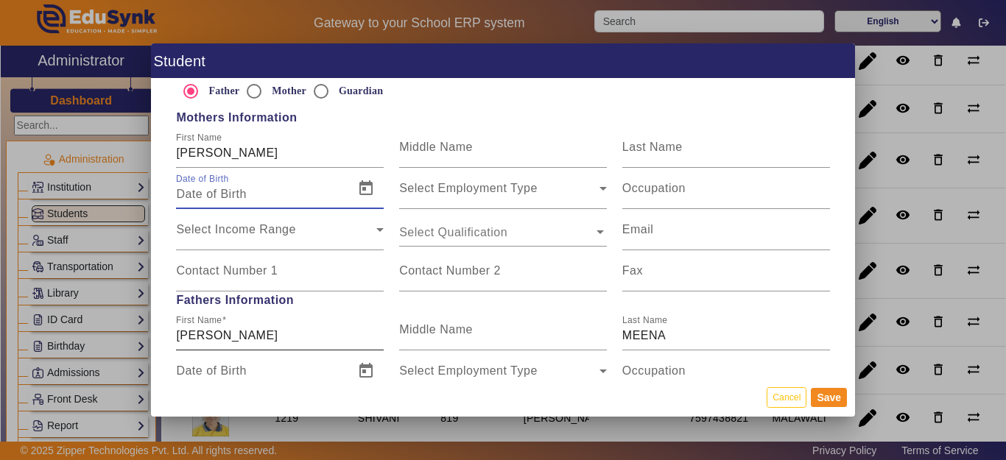
click at [258, 342] on input "HARKESH" at bounding box center [280, 336] width 208 height 18
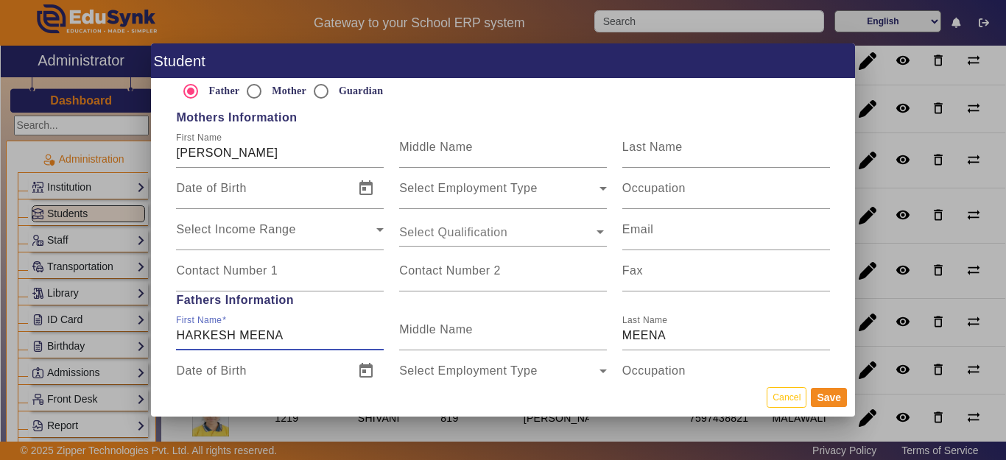
type input "HARKESH MEENA"
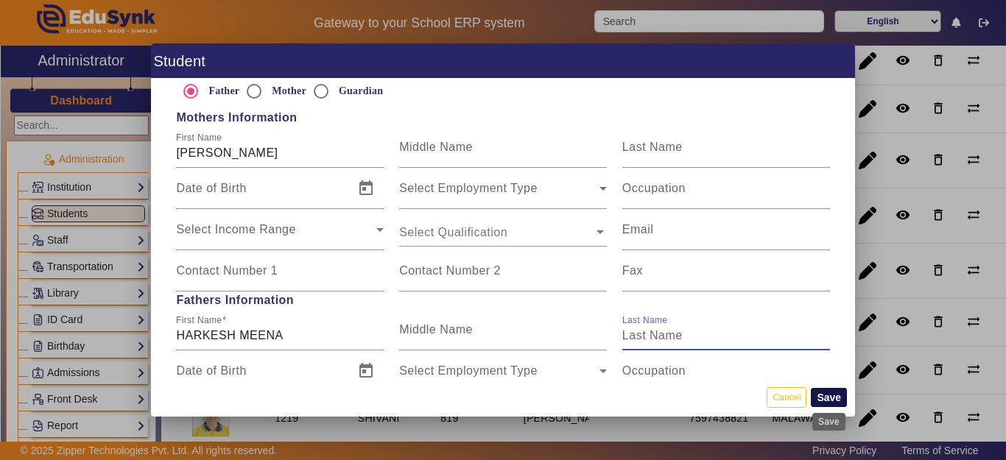
click at [837, 399] on button "Save" at bounding box center [829, 397] width 36 height 19
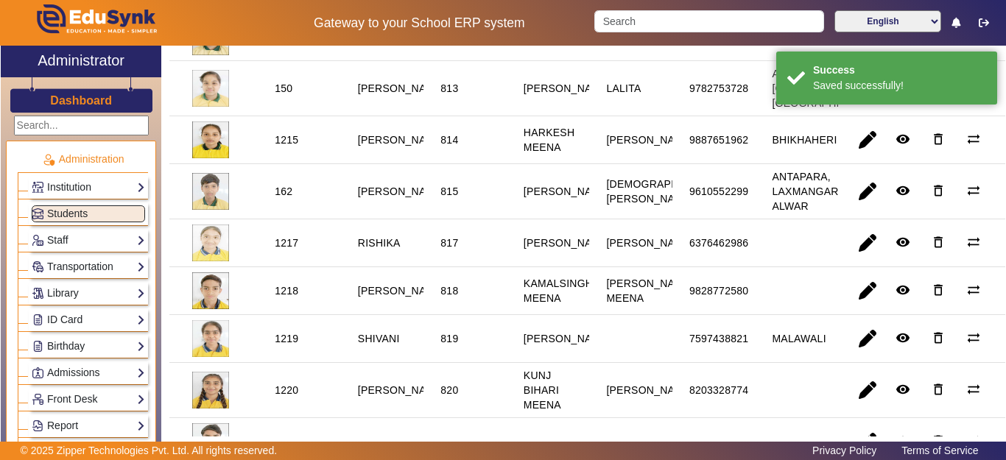
scroll to position [810, 0]
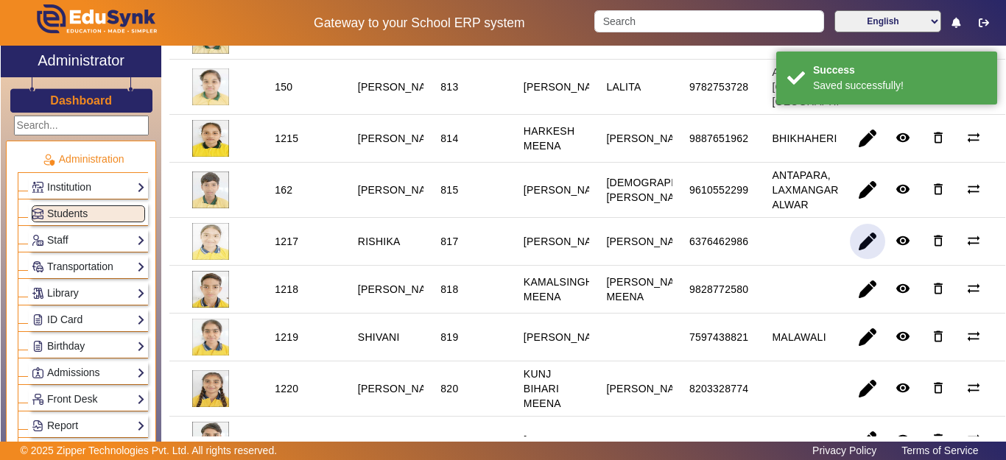
click at [860, 259] on span "button" at bounding box center [867, 241] width 35 height 35
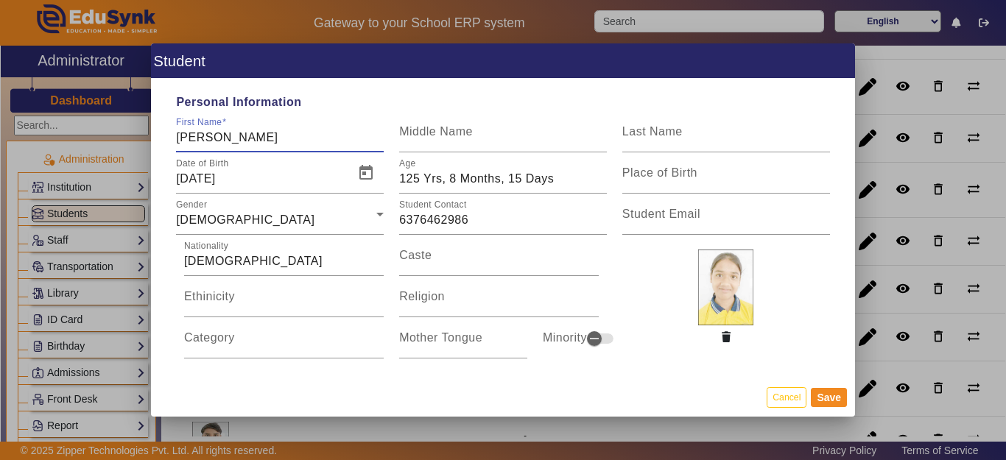
type input "RISHIKA GOYAL"
click at [352, 171] on span "Open calendar" at bounding box center [365, 172] width 35 height 35
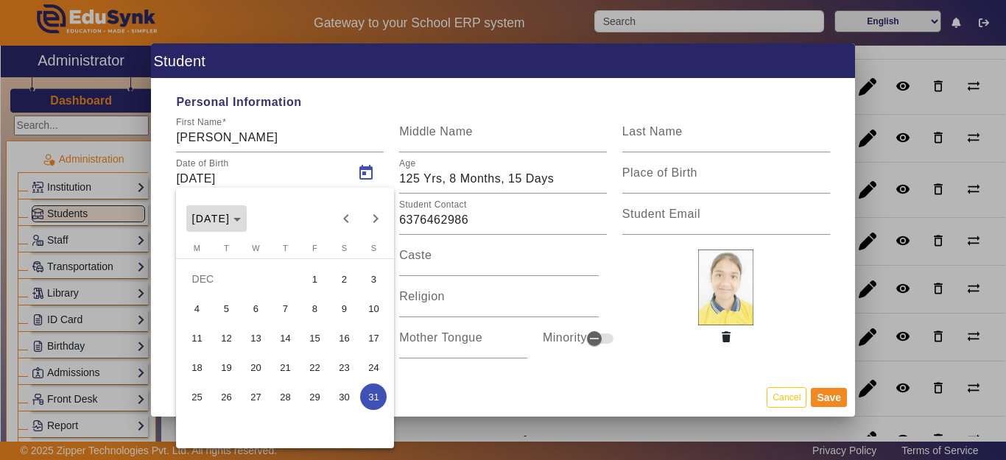
click at [242, 214] on span "DEC 1899" at bounding box center [216, 219] width 49 height 12
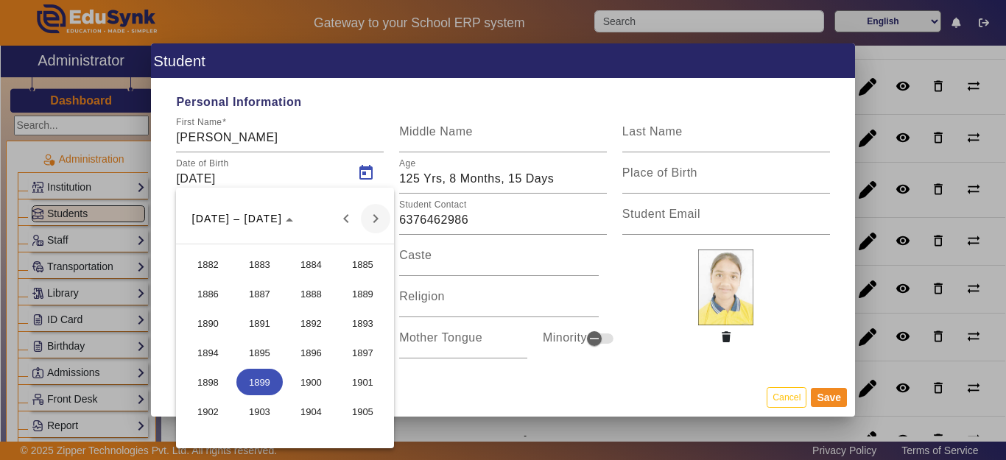
click at [377, 222] on span "Next 24 years" at bounding box center [375, 218] width 29 height 29
click at [373, 220] on span "Next 24 years" at bounding box center [375, 218] width 29 height 29
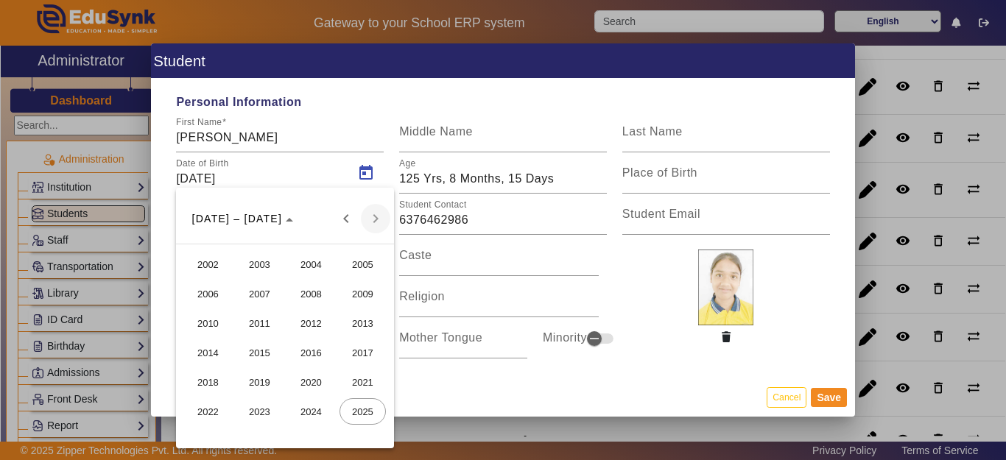
click at [373, 220] on div "[DATE] to [DATE] [DATE] – [DATE]" at bounding box center [285, 218] width 211 height 29
click at [314, 319] on span "2012" at bounding box center [311, 323] width 46 height 27
click at [268, 295] on span "FEB" at bounding box center [259, 294] width 46 height 27
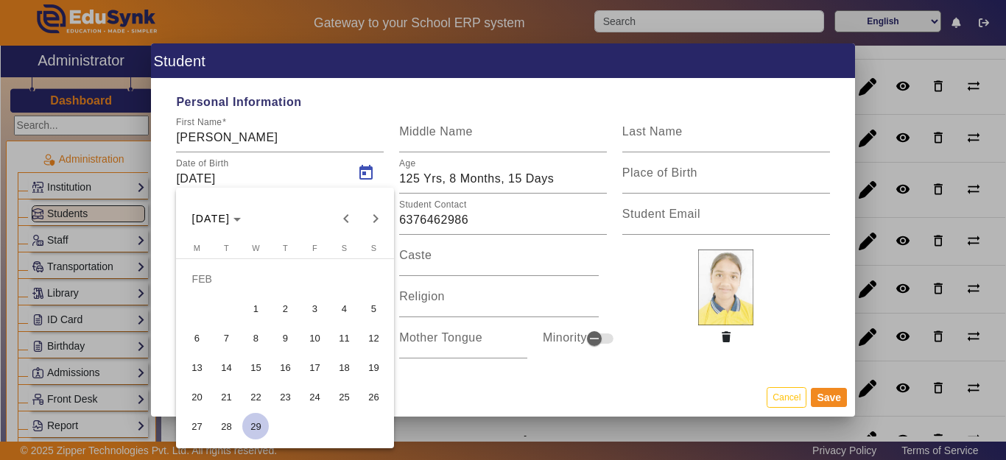
click at [374, 337] on span "12" at bounding box center [373, 338] width 27 height 27
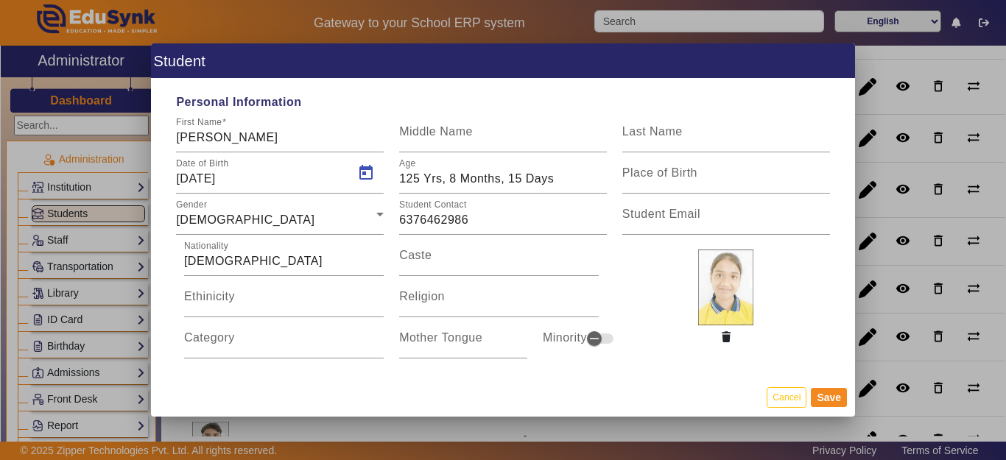
type input "12/02/2012"
type input "13 Yrs, 7 Months, 3 Days"
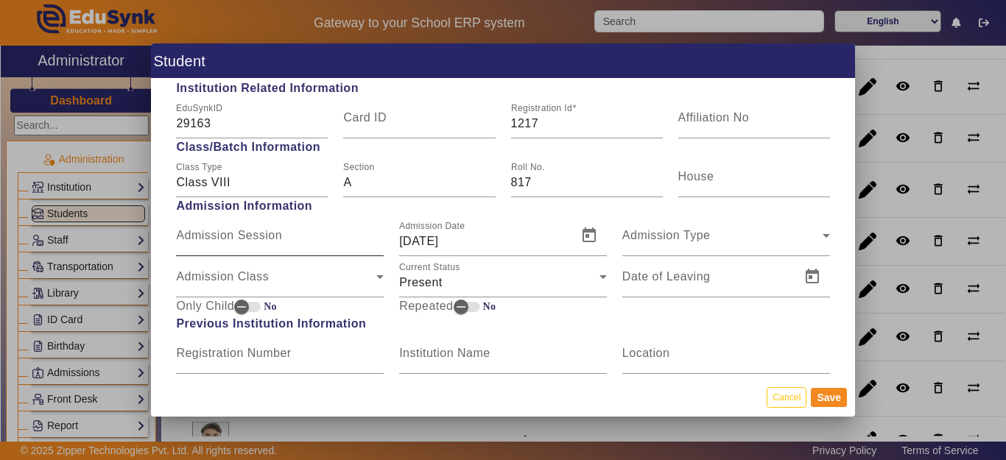
scroll to position [736, 0]
click at [239, 281] on span "Admission Class" at bounding box center [276, 281] width 200 height 18
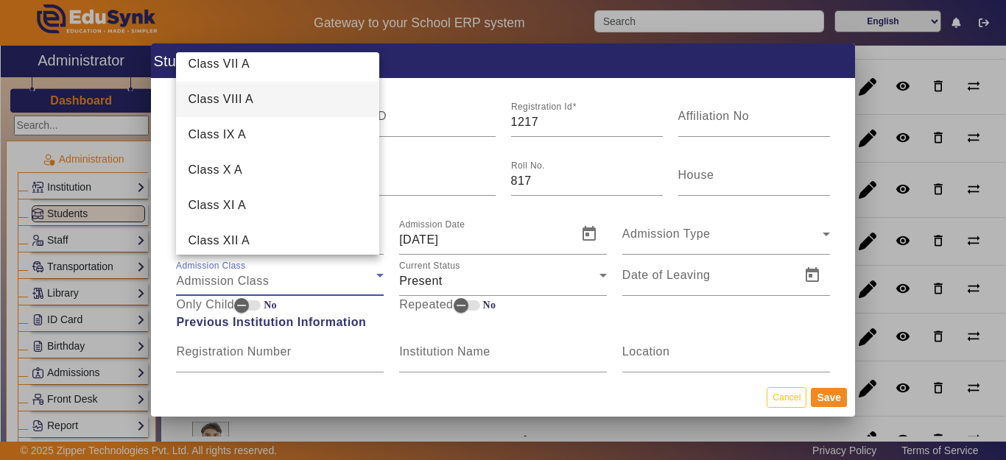
scroll to position [221, 0]
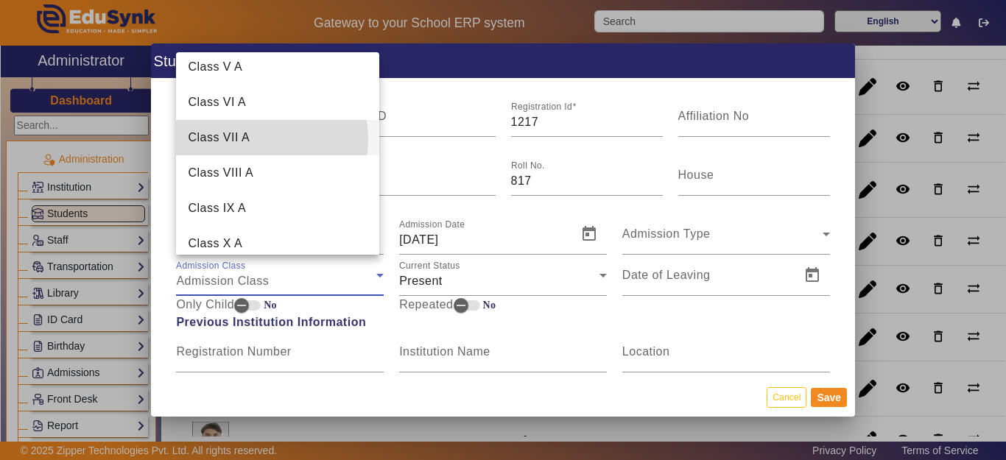
drag, startPoint x: 252, startPoint y: 138, endPoint x: 337, endPoint y: 186, distance: 96.9
click at [252, 138] on mat-option "Class VII A" at bounding box center [277, 137] width 203 height 35
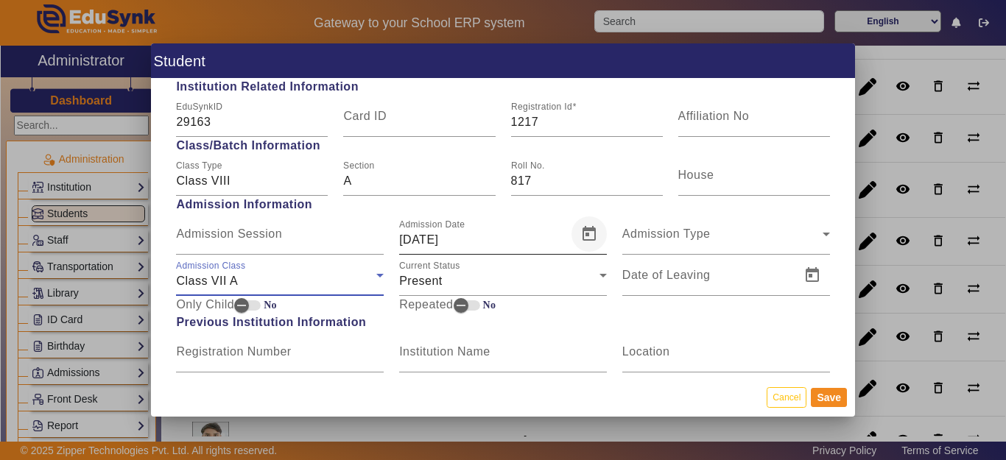
click at [584, 233] on span "Open calendar" at bounding box center [588, 234] width 35 height 35
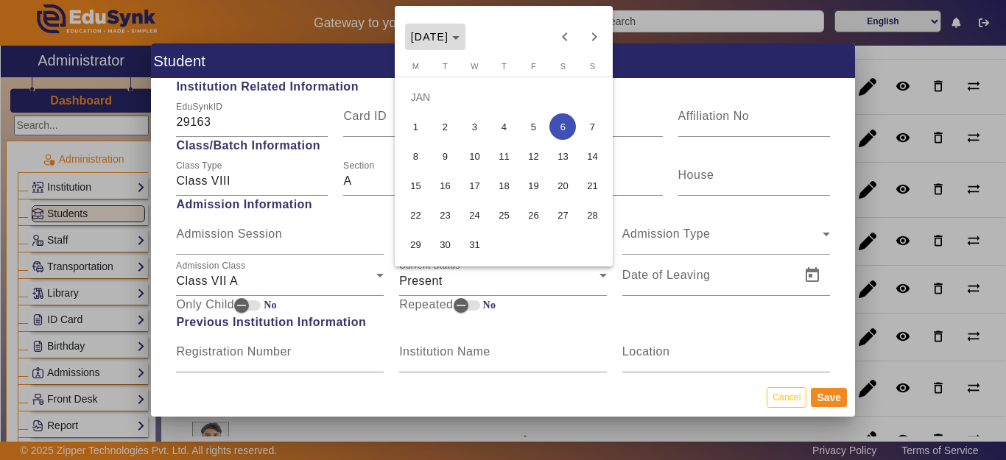
click at [449, 40] on span "[DATE]" at bounding box center [430, 37] width 38 height 12
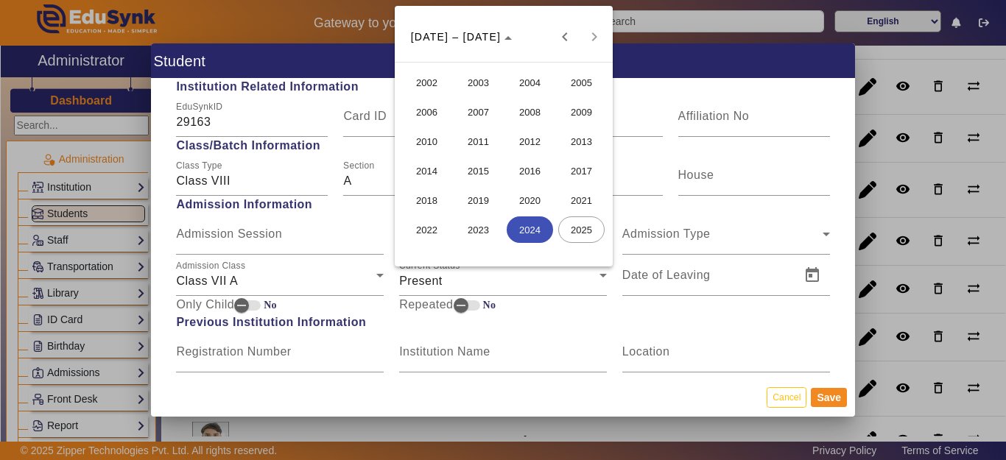
click at [535, 230] on span "2024" at bounding box center [530, 230] width 46 height 27
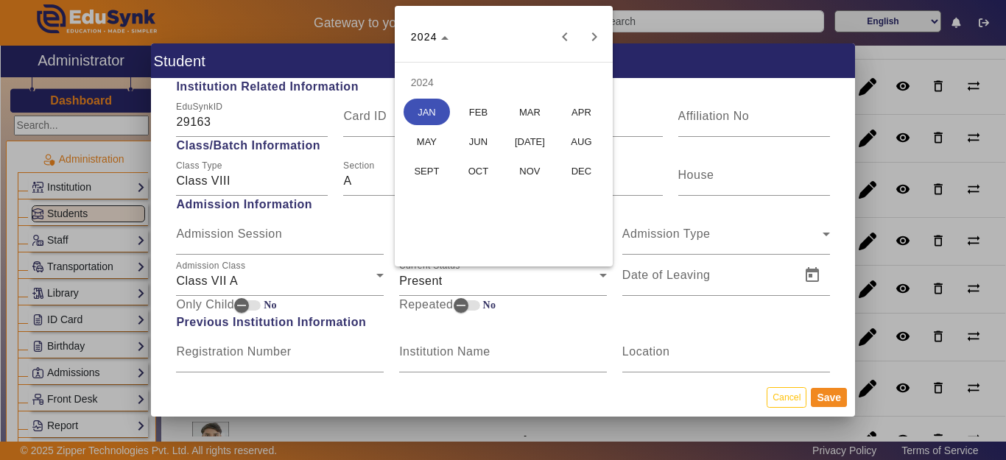
click at [408, 141] on span "MAY" at bounding box center [427, 141] width 46 height 27
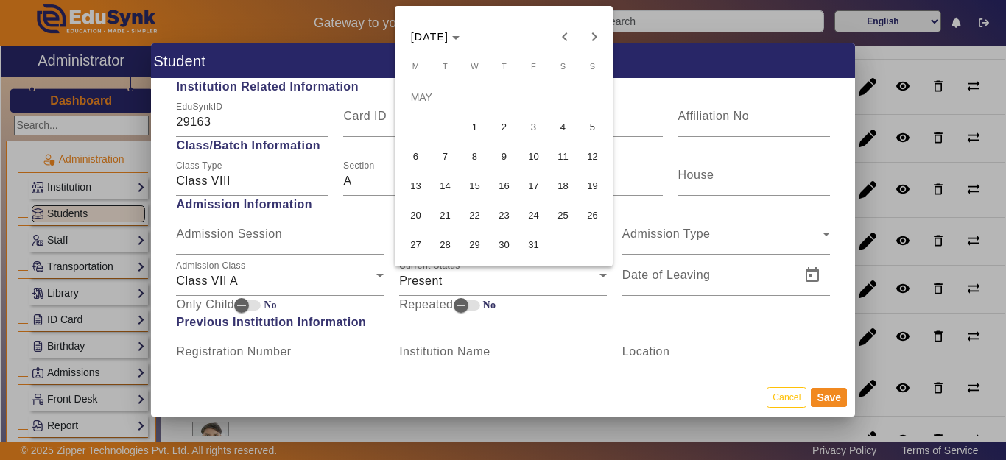
click at [565, 126] on span "4" at bounding box center [562, 126] width 27 height 27
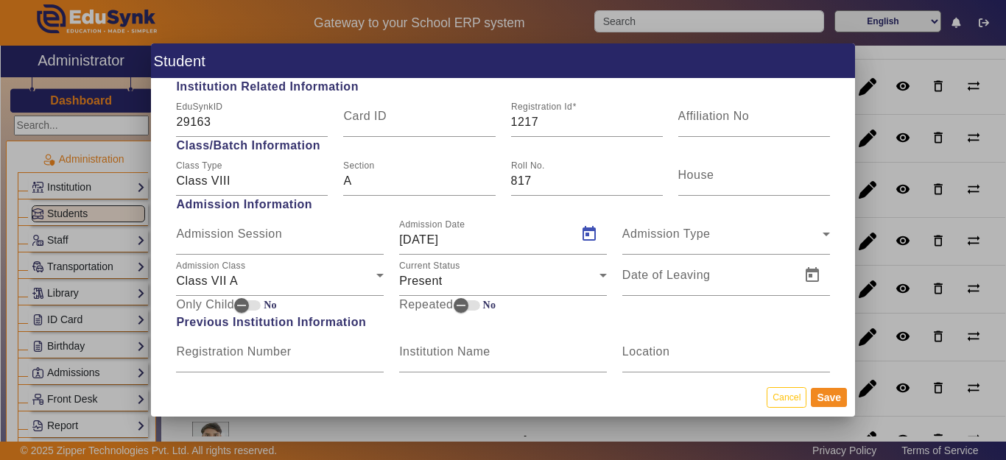
type input "[DATE]"
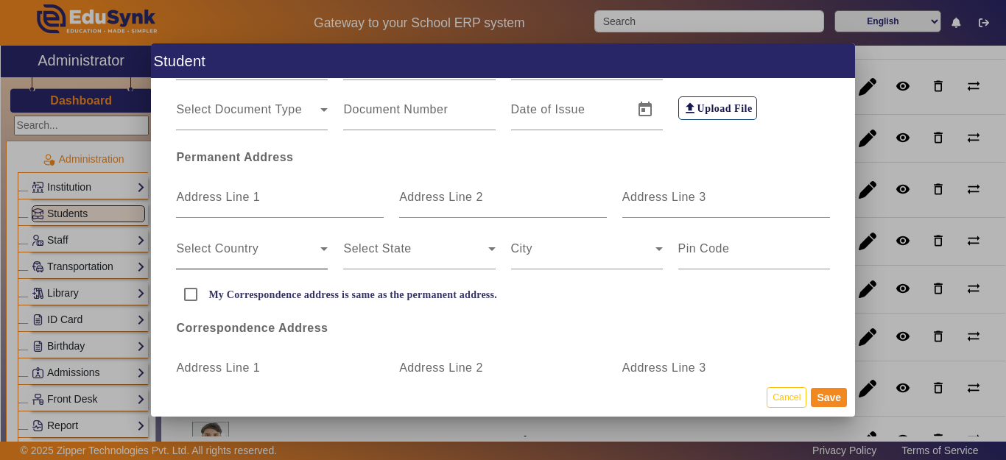
scroll to position [368, 0]
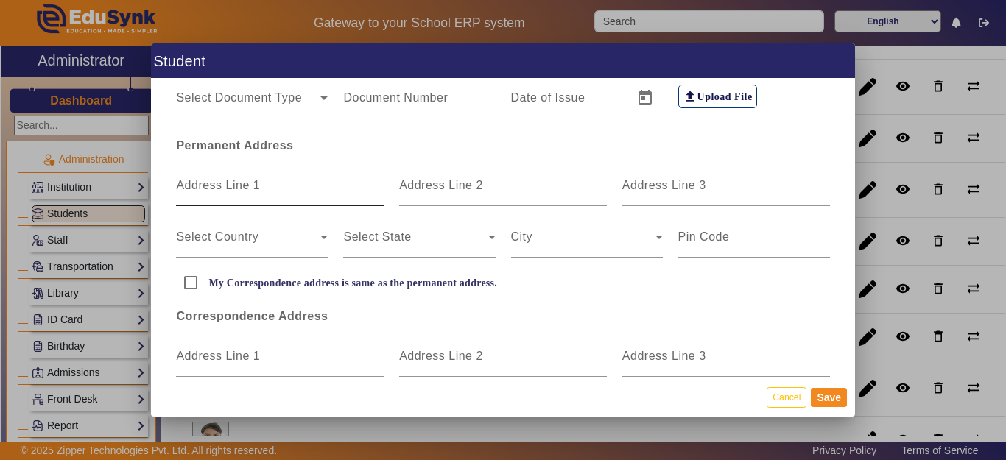
click at [228, 183] on mat-label "Address Line 1" at bounding box center [218, 185] width 84 height 13
click at [228, 183] on input "Address Line 1" at bounding box center [280, 192] width 208 height 18
type input "MANDAWAR"
click at [199, 285] on input "My Correspondence address is same as the permanent address." at bounding box center [190, 282] width 29 height 29
checkbox input "true"
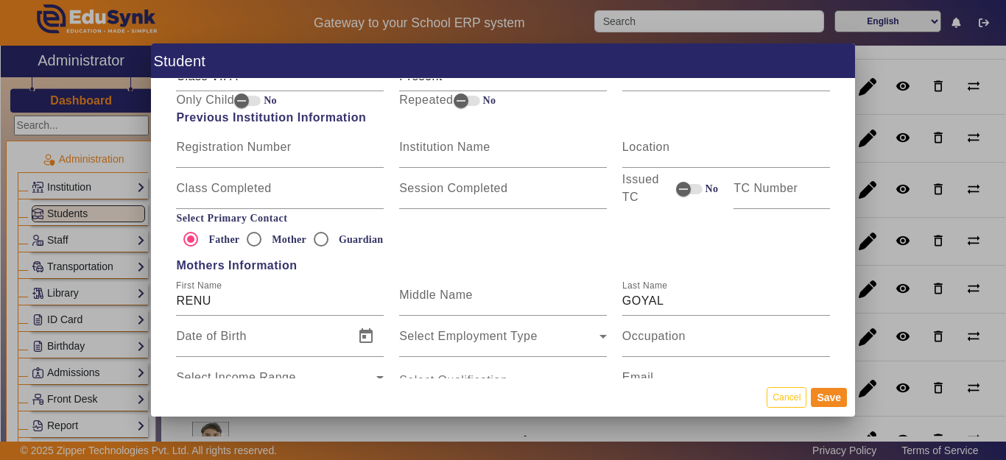
scroll to position [884, 0]
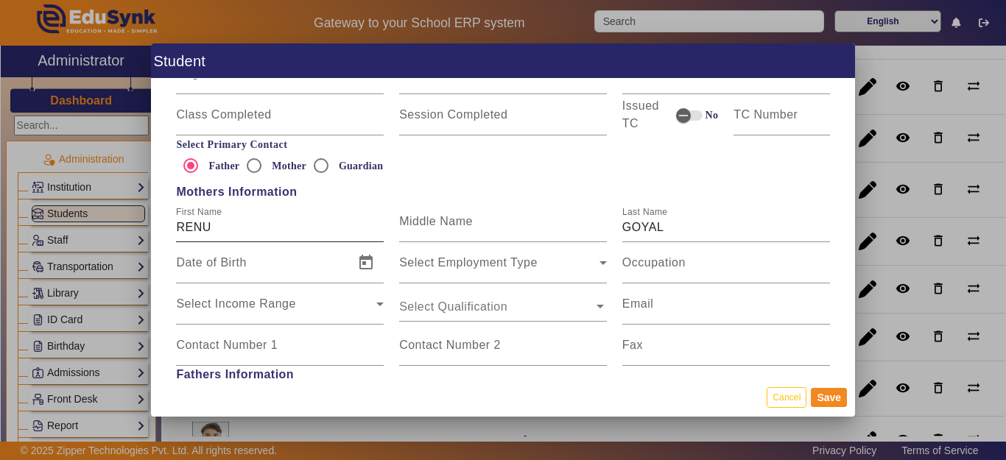
click at [247, 234] on input "RENU" at bounding box center [280, 228] width 208 height 18
type input "[PERSON_NAME]"
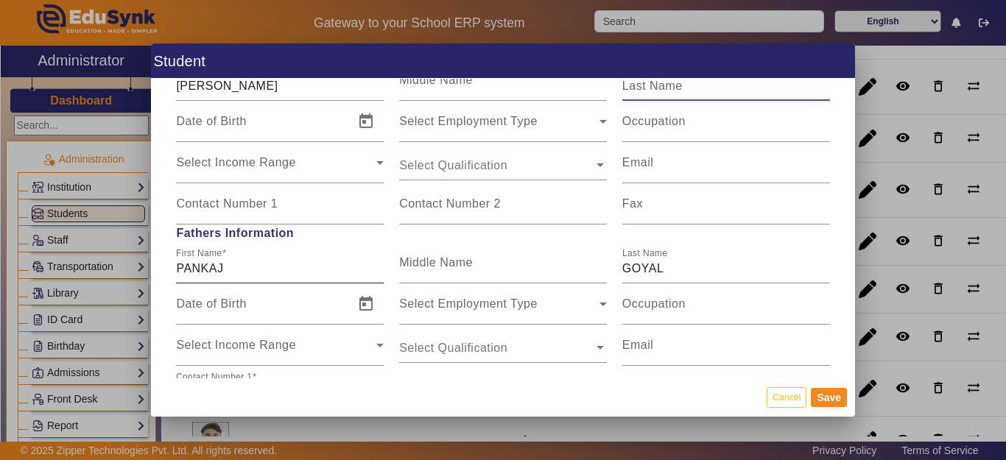
scroll to position [1031, 0]
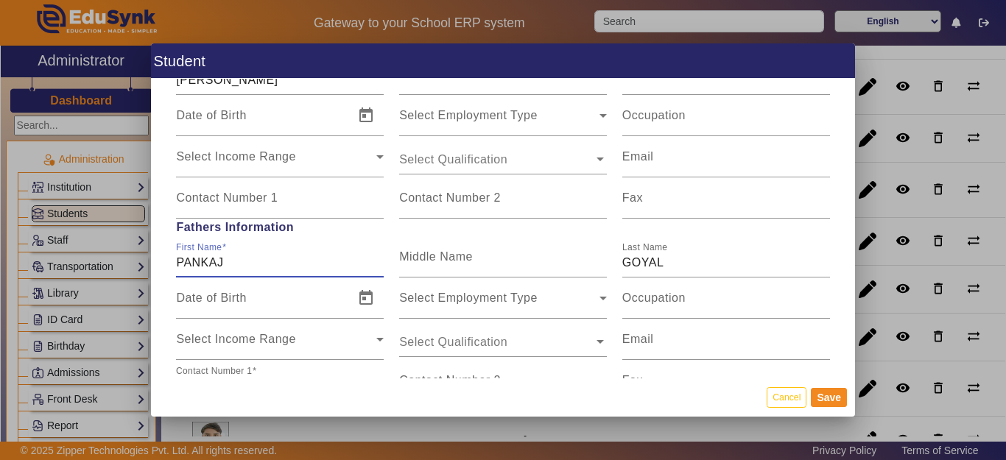
drag, startPoint x: 236, startPoint y: 264, endPoint x: 250, endPoint y: 269, distance: 14.0
click at [237, 264] on input "PANKAJ" at bounding box center [280, 263] width 208 height 18
type input "[PERSON_NAME]"
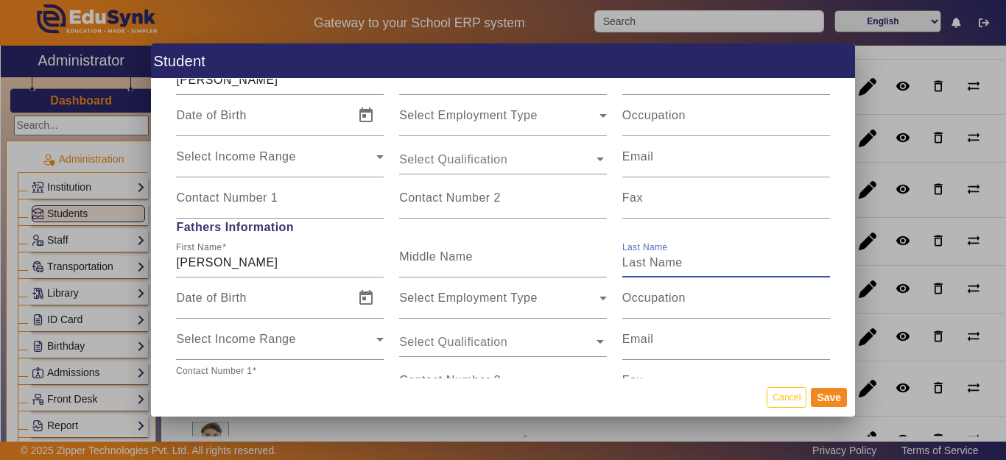
scroll to position [1105, 0]
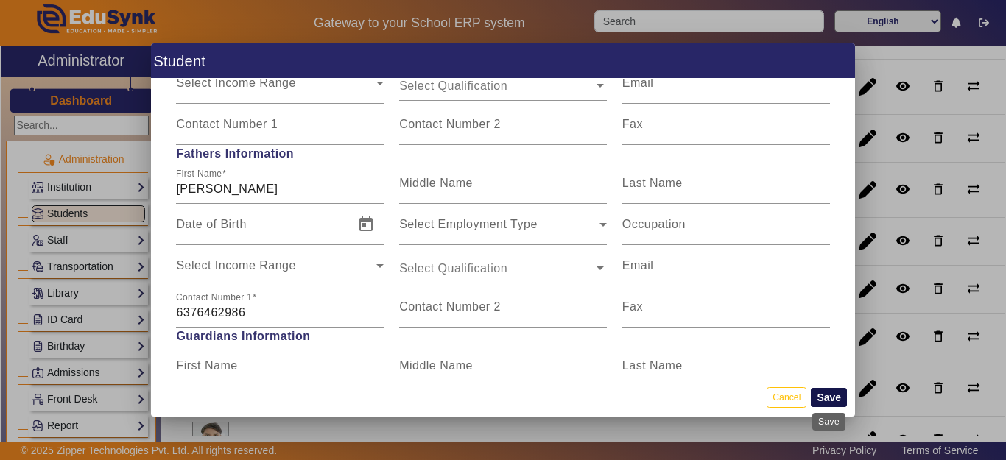
click at [821, 401] on button "Save" at bounding box center [829, 397] width 36 height 19
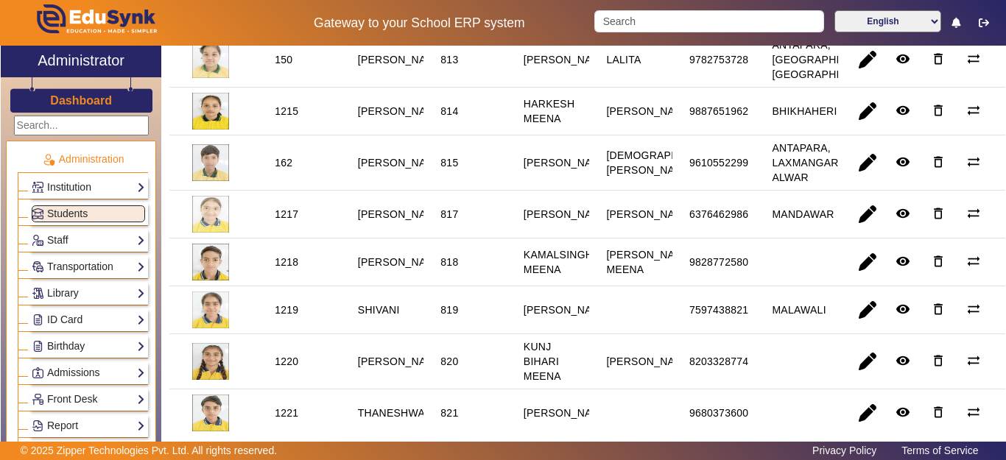
scroll to position [884, 0]
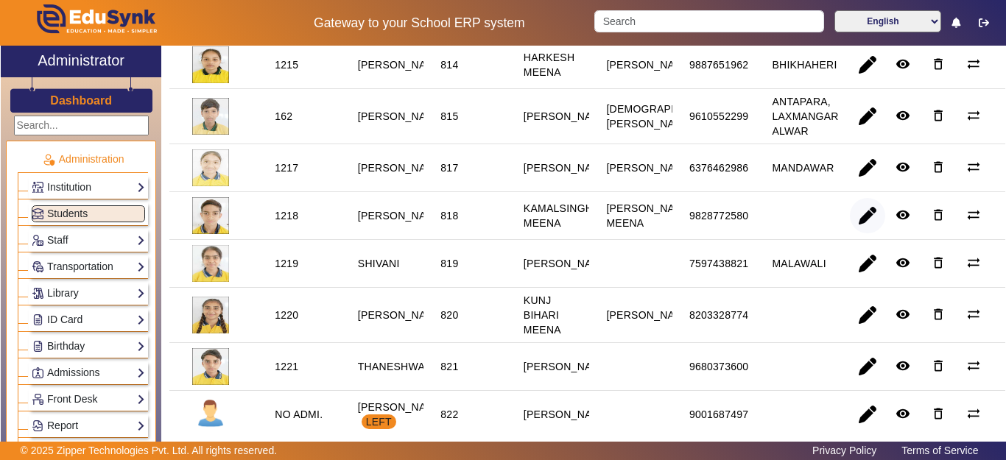
click at [850, 233] on span "button" at bounding box center [867, 215] width 35 height 35
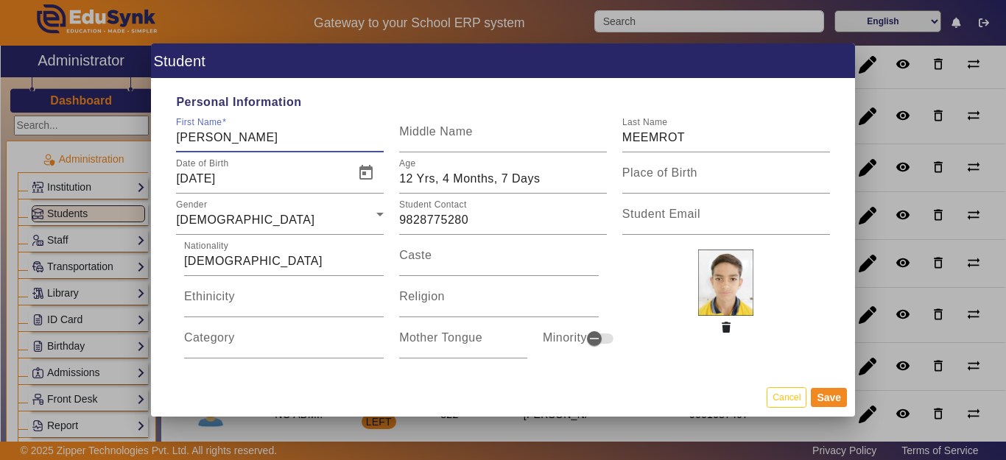
type input "[PERSON_NAME]"
drag, startPoint x: 209, startPoint y: 136, endPoint x: 161, endPoint y: 136, distance: 47.9
click at [161, 136] on div "Personal Information First Name SAHIL MEEMROT Middle Name Last Name Date of Bir…" at bounding box center [503, 228] width 704 height 299
type input "SHAHIL MEEMROT"
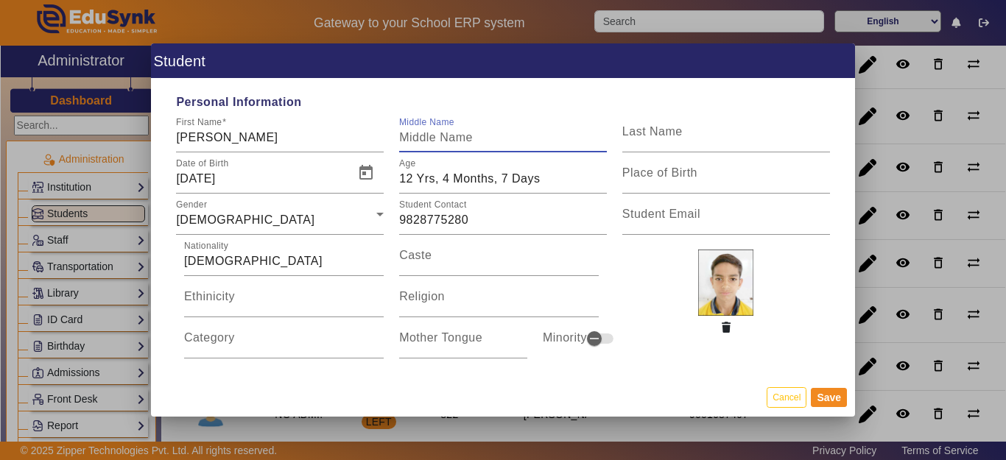
scroll to position [221, 0]
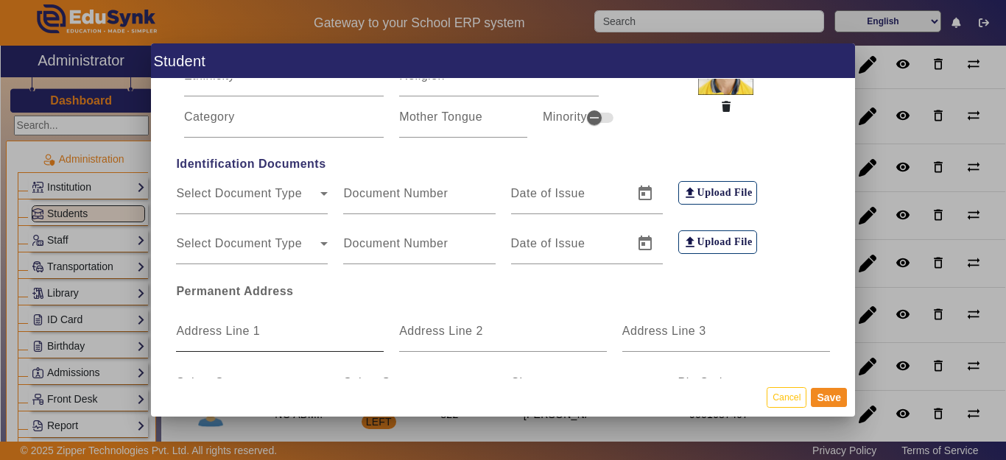
click at [219, 333] on mat-label "Address Line 1" at bounding box center [218, 331] width 84 height 13
click at [219, 333] on input "Address Line 1" at bounding box center [280, 337] width 208 height 18
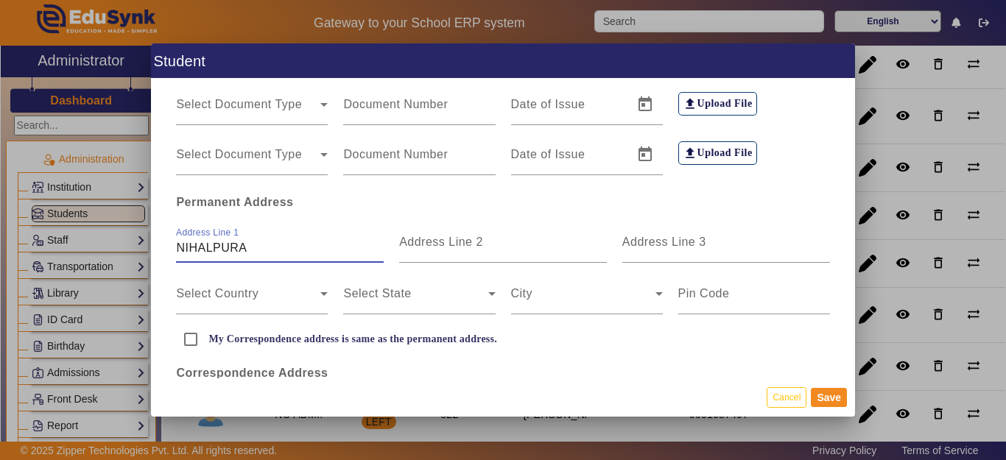
scroll to position [368, 0]
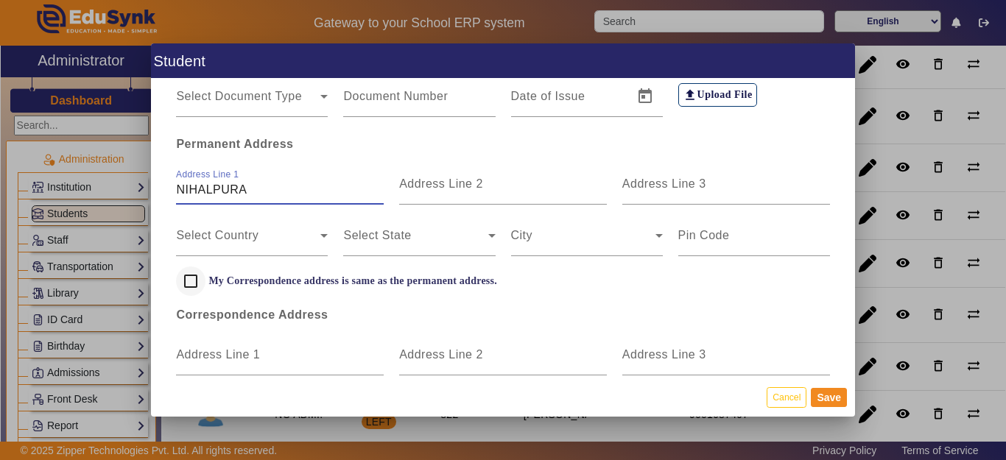
type input "NIHALPURA"
click at [190, 275] on input "My Correspondence address is same as the permanent address." at bounding box center [190, 281] width 29 height 29
checkbox input "true"
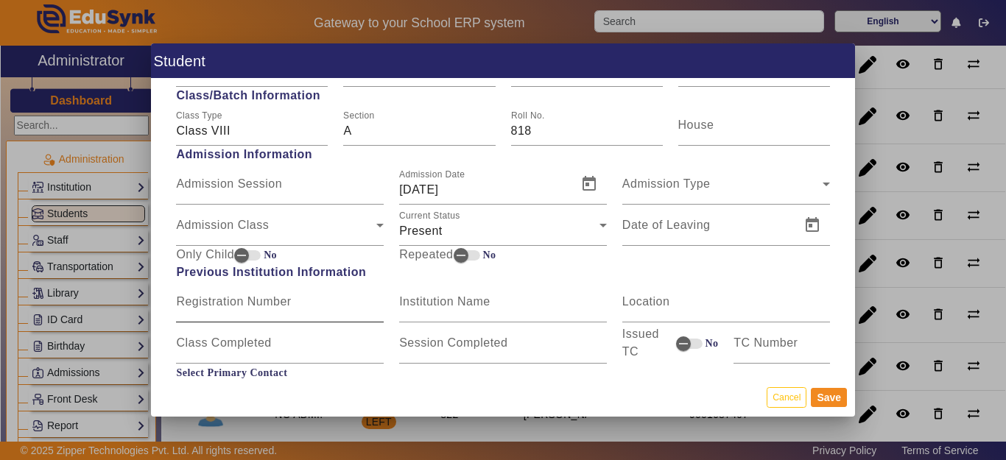
scroll to position [663, 0]
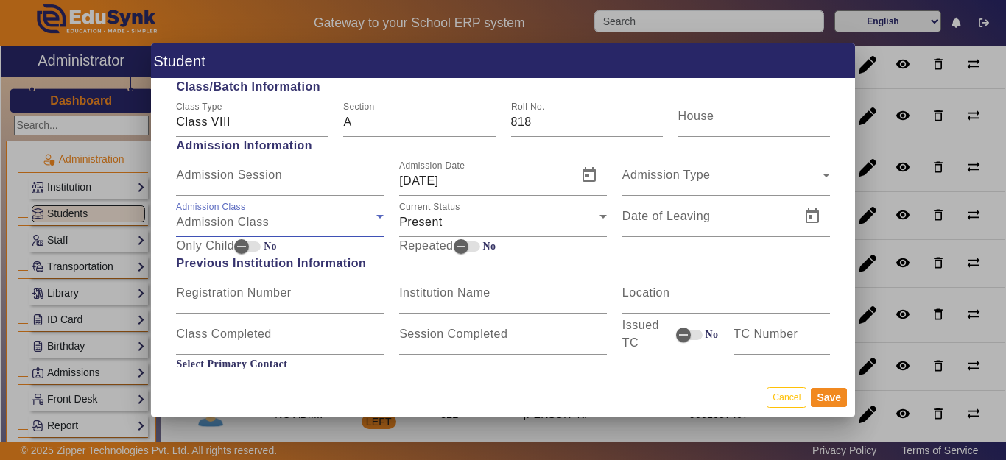
click at [243, 217] on span "Admission Class" at bounding box center [222, 222] width 93 height 13
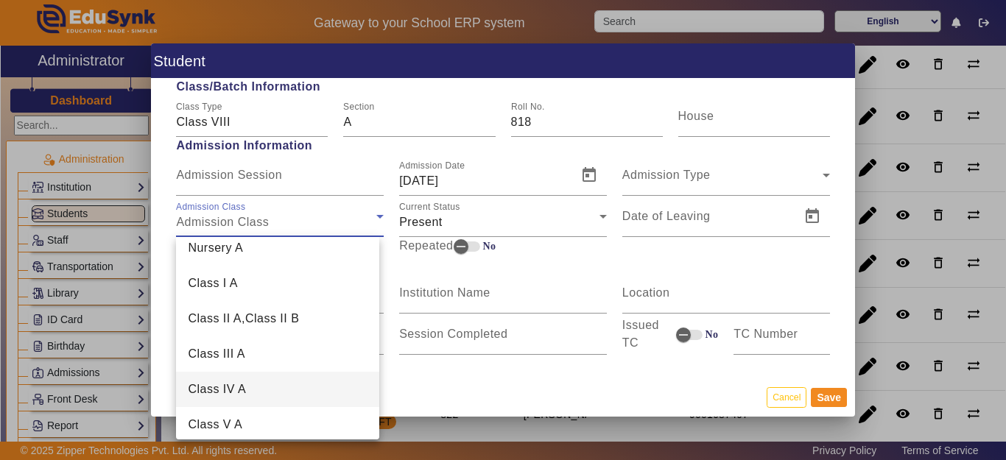
scroll to position [74, 0]
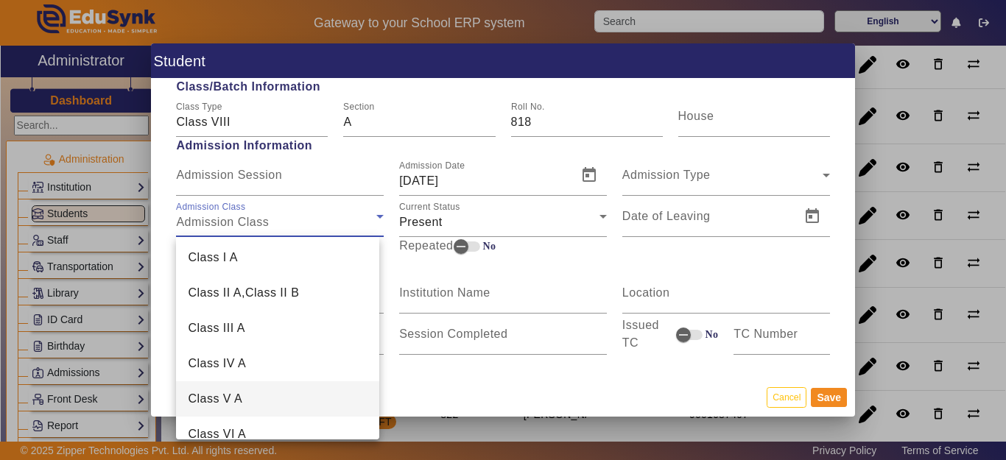
click at [247, 402] on mat-option "Class V A" at bounding box center [277, 398] width 203 height 35
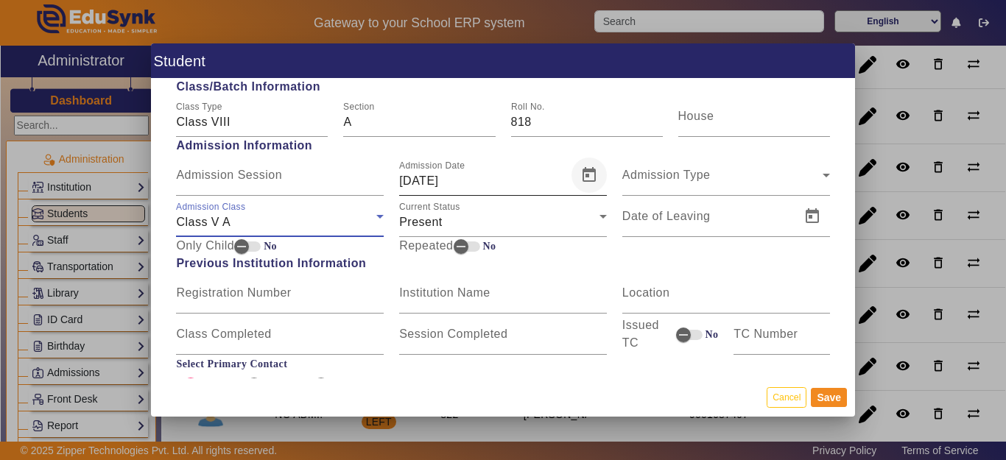
click at [572, 187] on span "Open calendar" at bounding box center [588, 175] width 35 height 35
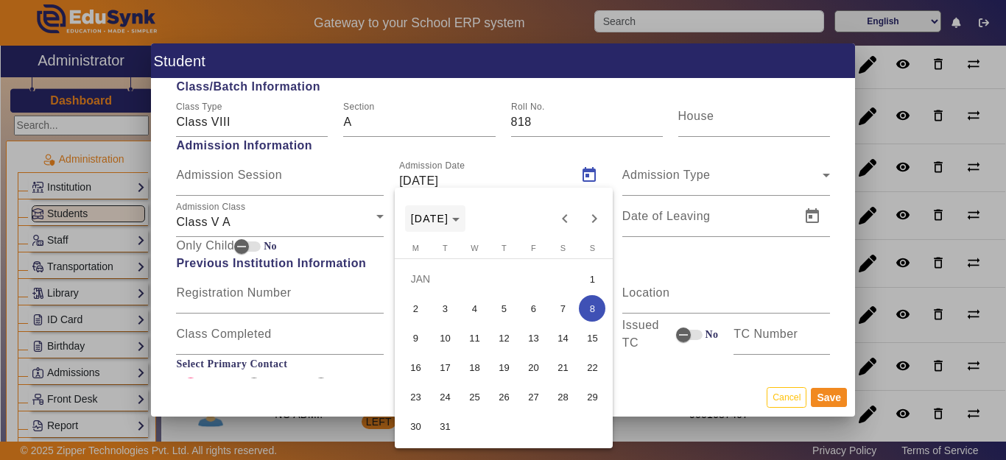
click at [466, 211] on span "Choose month and year" at bounding box center [435, 218] width 61 height 35
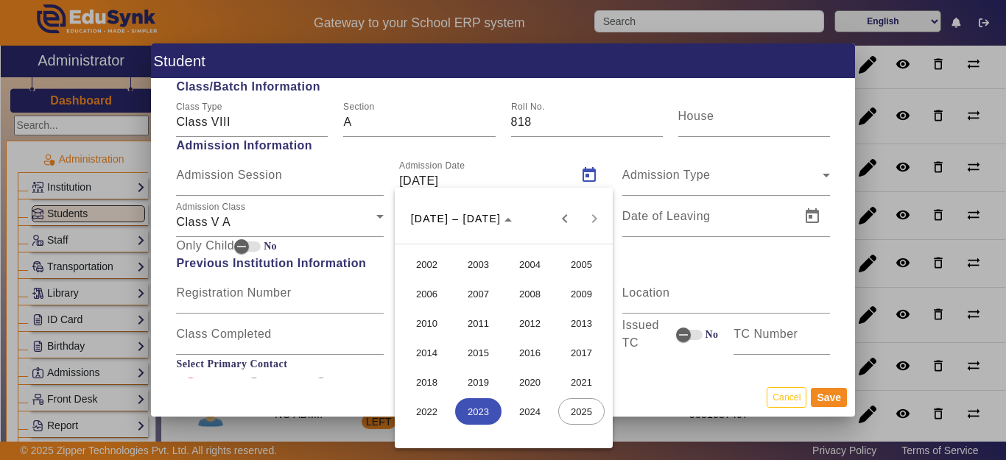
click at [427, 416] on span "2022" at bounding box center [427, 411] width 46 height 27
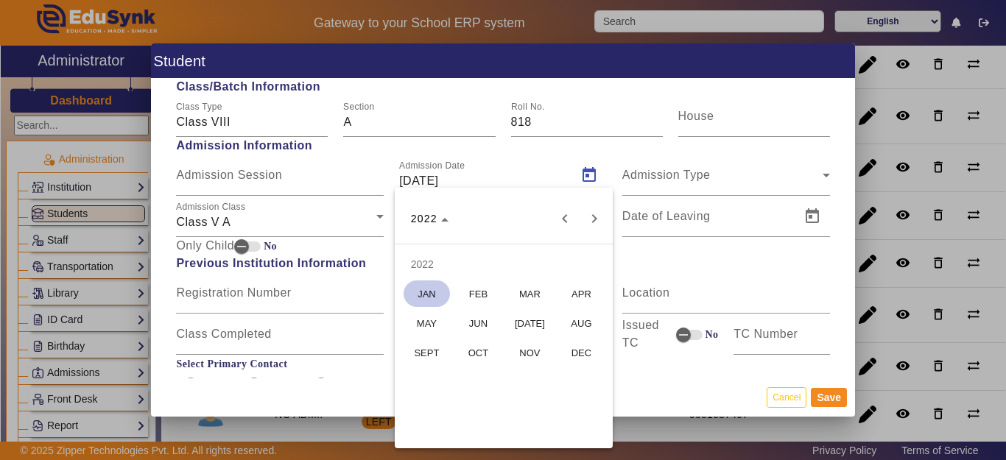
click at [524, 321] on span "[DATE]" at bounding box center [530, 323] width 46 height 27
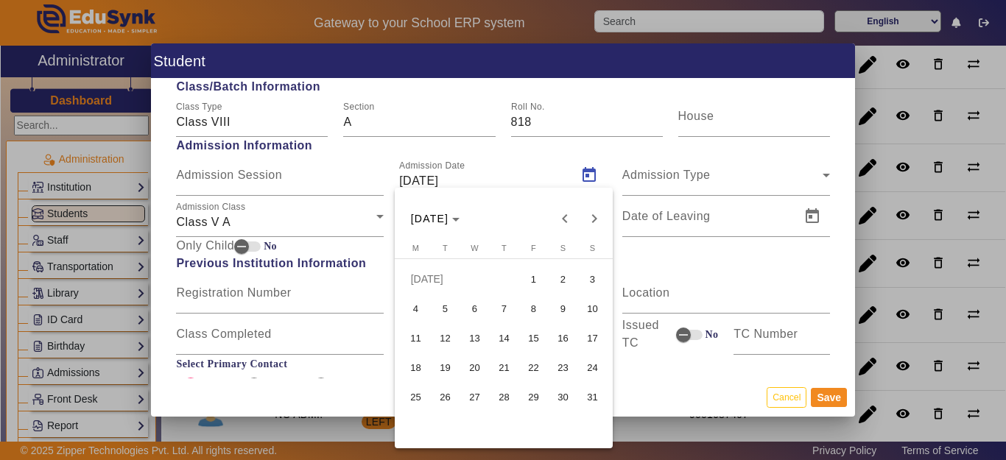
click at [414, 337] on span "11" at bounding box center [415, 338] width 27 height 27
type input "11/07/2022"
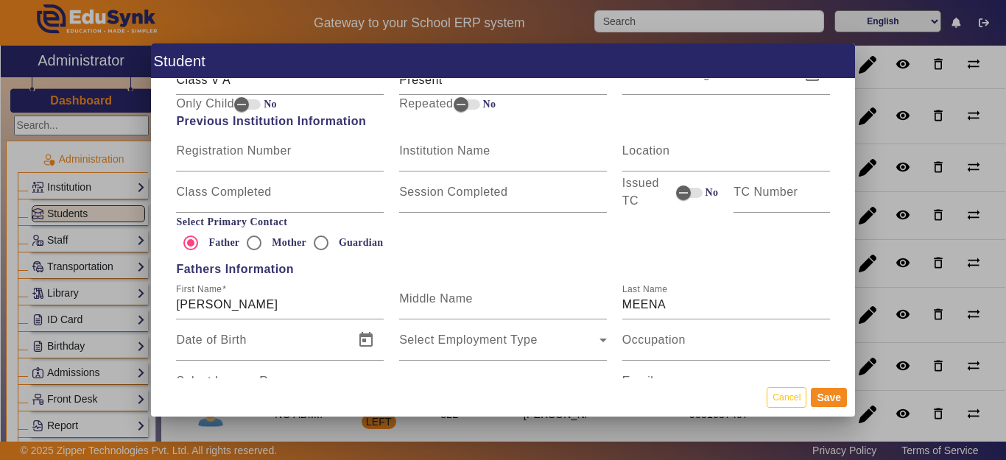
scroll to position [810, 0]
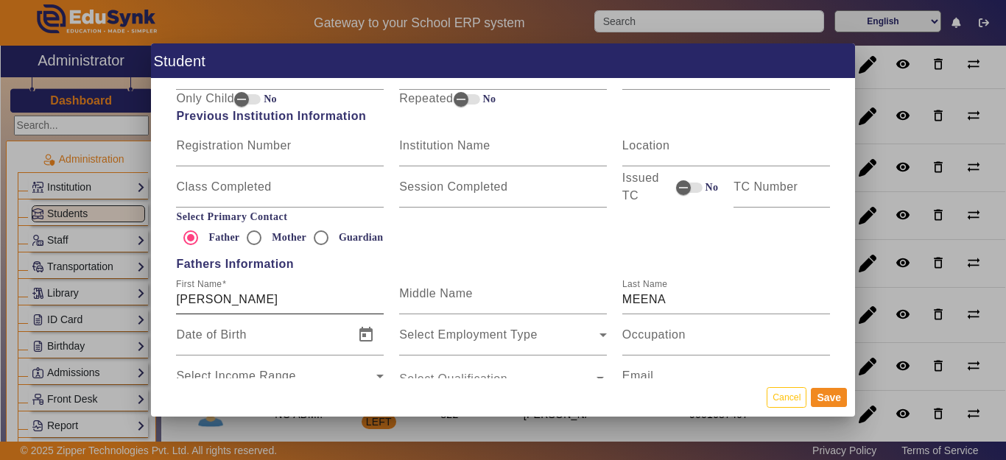
click at [212, 298] on input "KAMALSINGH" at bounding box center [280, 300] width 208 height 18
click at [217, 300] on input "KAMALSINGH" at bounding box center [280, 300] width 208 height 18
click at [284, 302] on input "[PERSON_NAME]" at bounding box center [280, 300] width 208 height 18
type input "[PERSON_NAME]"
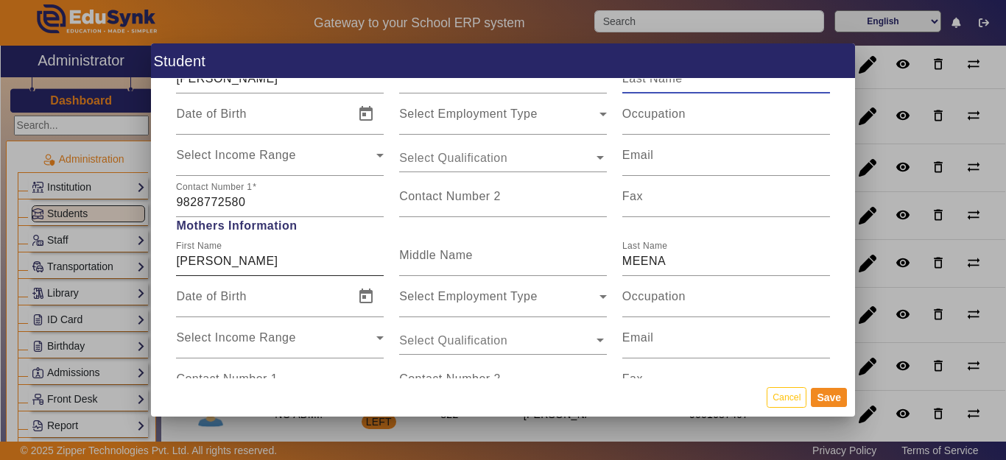
click at [259, 257] on input "[PERSON_NAME]" at bounding box center [280, 262] width 208 height 18
type input "[PERSON_NAME] MEENA"
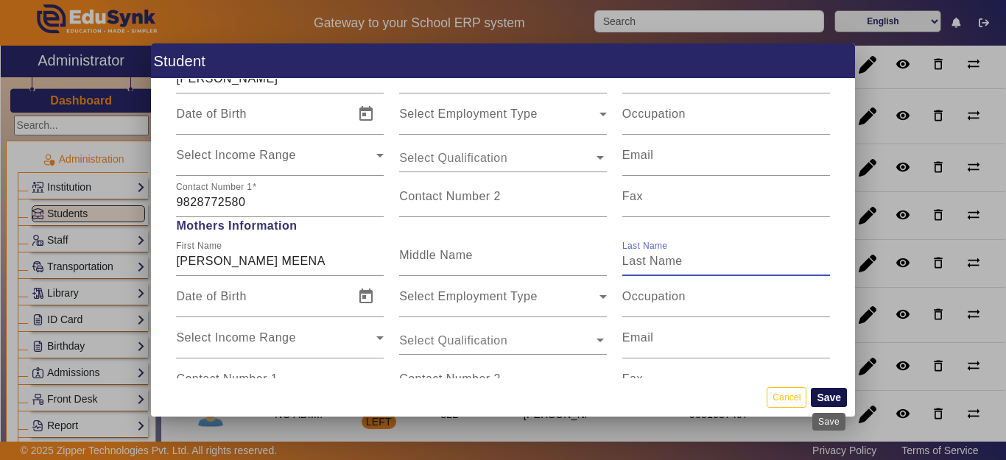
click at [831, 394] on button "Save" at bounding box center [829, 397] width 36 height 19
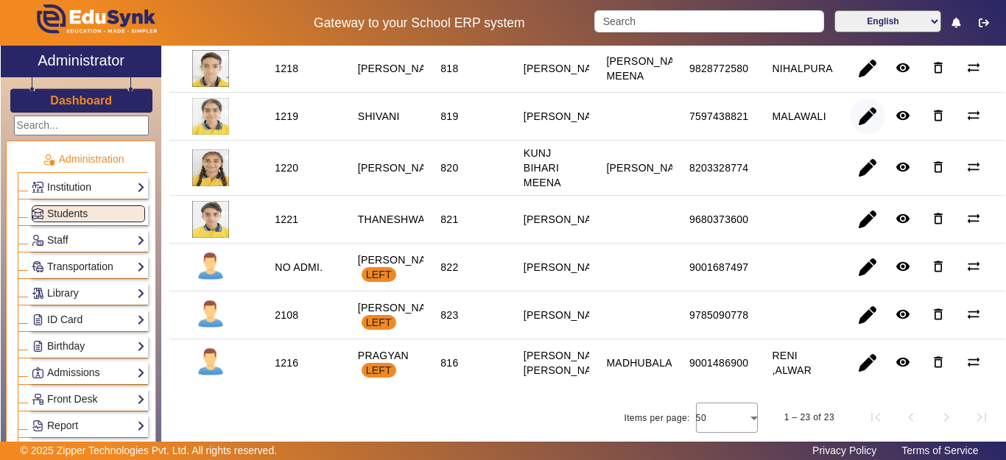
click at [856, 134] on span "button" at bounding box center [867, 116] width 35 height 35
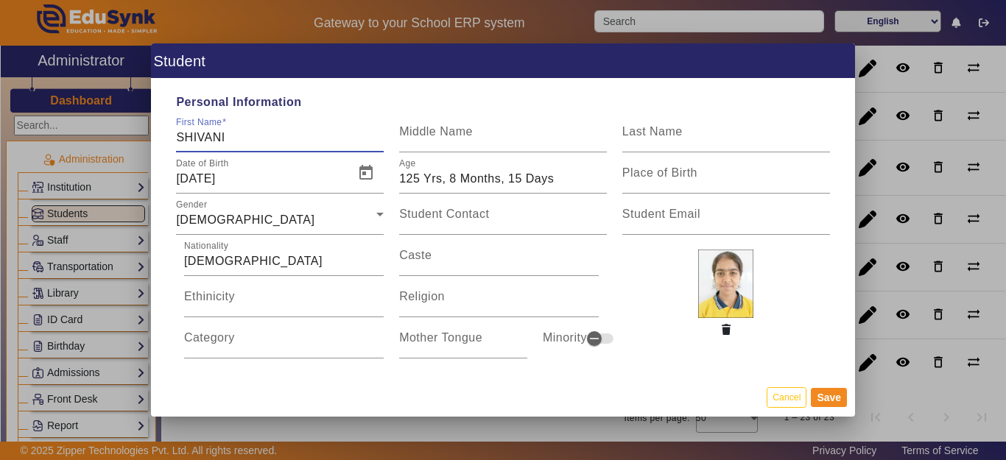
click at [253, 136] on input "SHIVANI" at bounding box center [280, 138] width 208 height 18
type input "SHIVANI BAMNAVAT"
click at [363, 180] on span "Open calendar" at bounding box center [365, 172] width 35 height 35
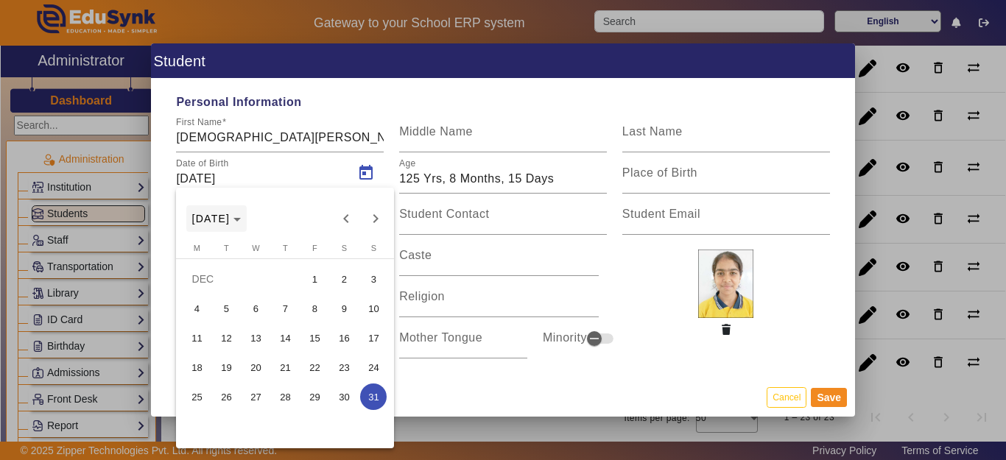
click at [231, 219] on span "DEC 1899" at bounding box center [211, 219] width 38 height 12
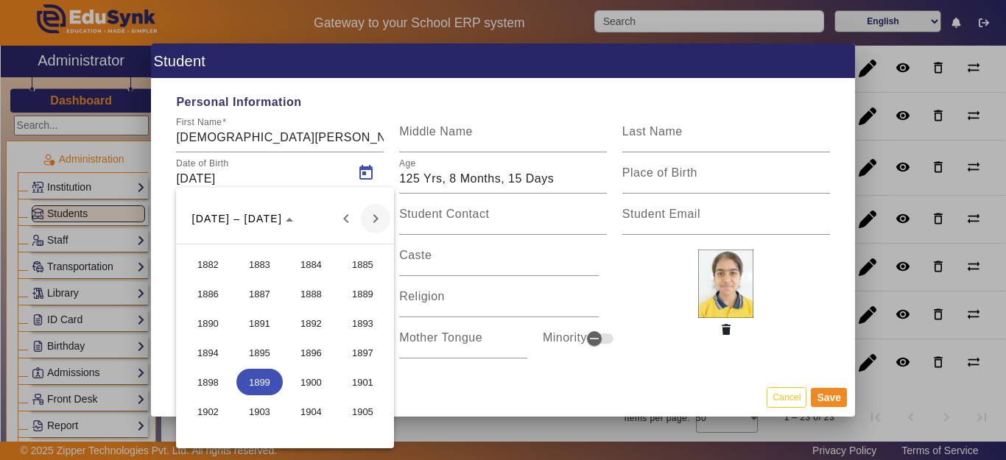
click at [379, 225] on span "Next 24 years" at bounding box center [375, 218] width 29 height 29
click at [379, 224] on span "Next 24 years" at bounding box center [375, 218] width 29 height 29
click at [378, 223] on span "Next 24 years" at bounding box center [375, 218] width 29 height 29
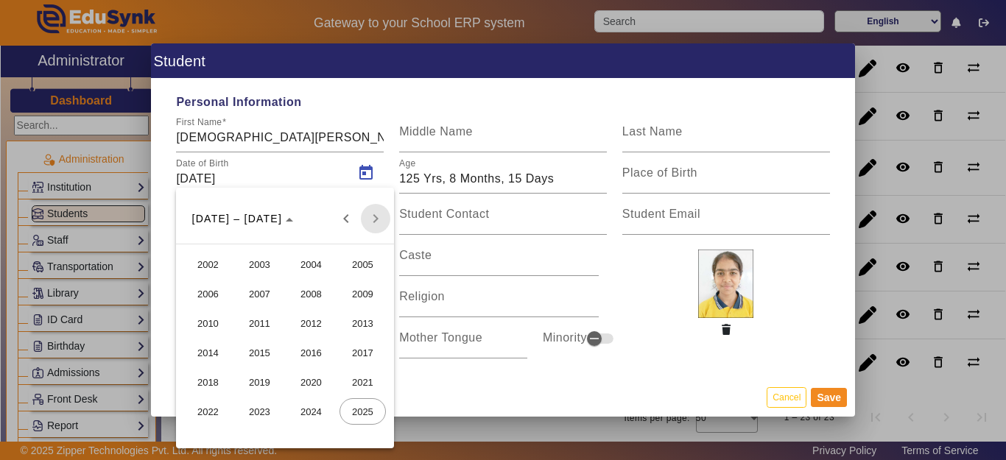
click at [378, 222] on div "[DATE] to [DATE] [DATE] – [DATE]" at bounding box center [285, 218] width 211 height 29
click at [375, 220] on div "[DATE] to [DATE] [DATE] – [DATE]" at bounding box center [285, 218] width 211 height 29
click at [211, 358] on span "2014" at bounding box center [208, 353] width 46 height 27
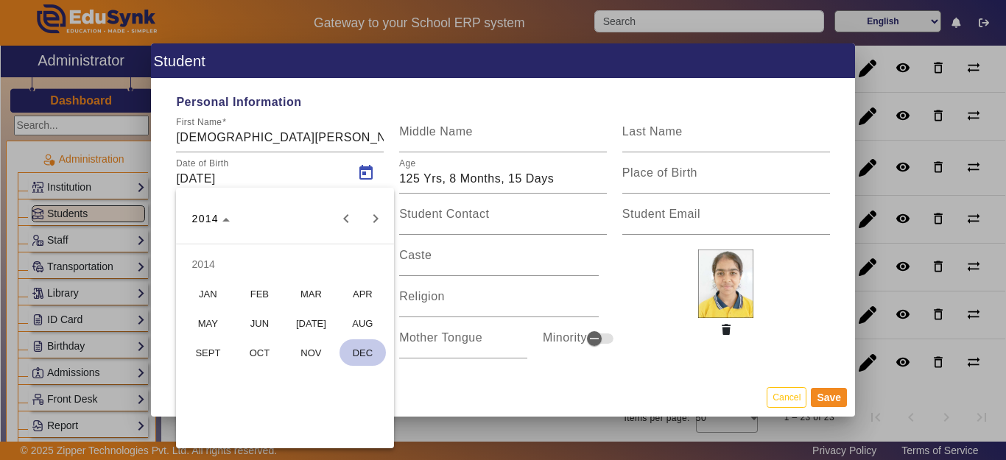
click at [204, 317] on span "MAY" at bounding box center [208, 323] width 46 height 27
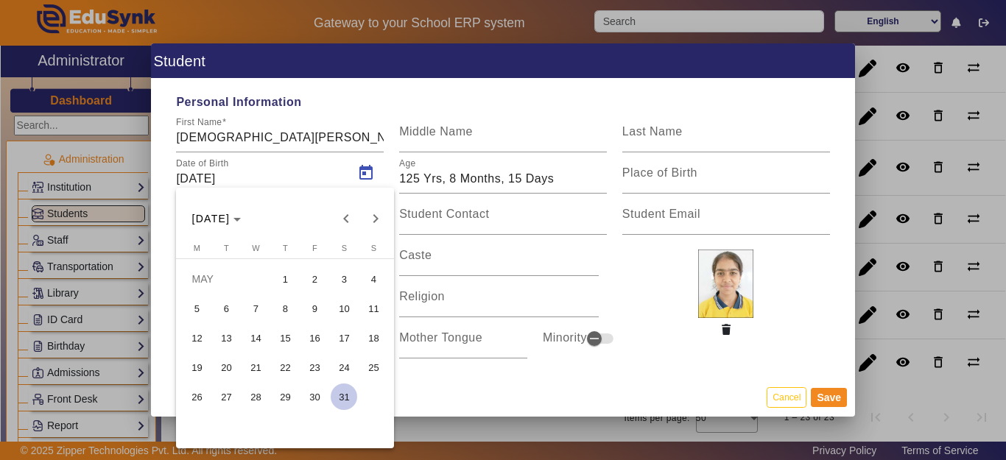
click at [341, 309] on span "10" at bounding box center [344, 308] width 27 height 27
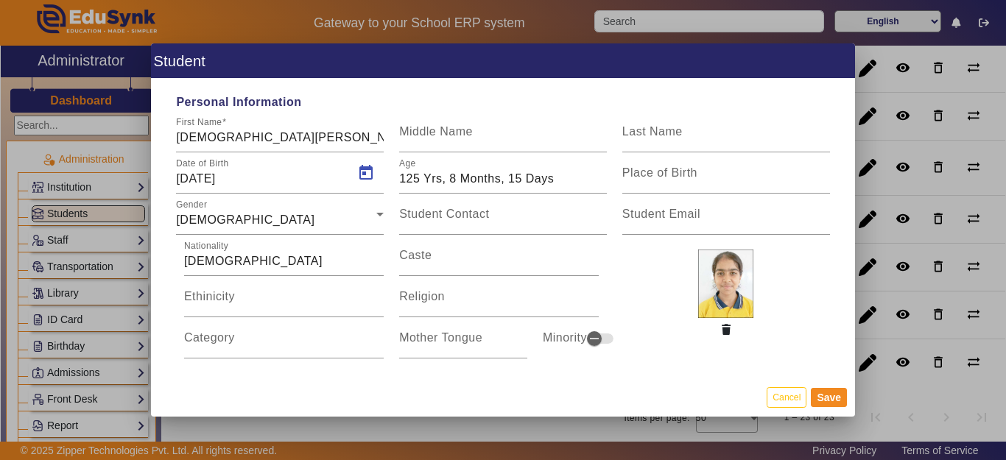
type input "10/05/2014"
type input "11 Yrs, 4 Months, 5 Days"
click at [348, 155] on button "Open calendar" at bounding box center [365, 172] width 35 height 35
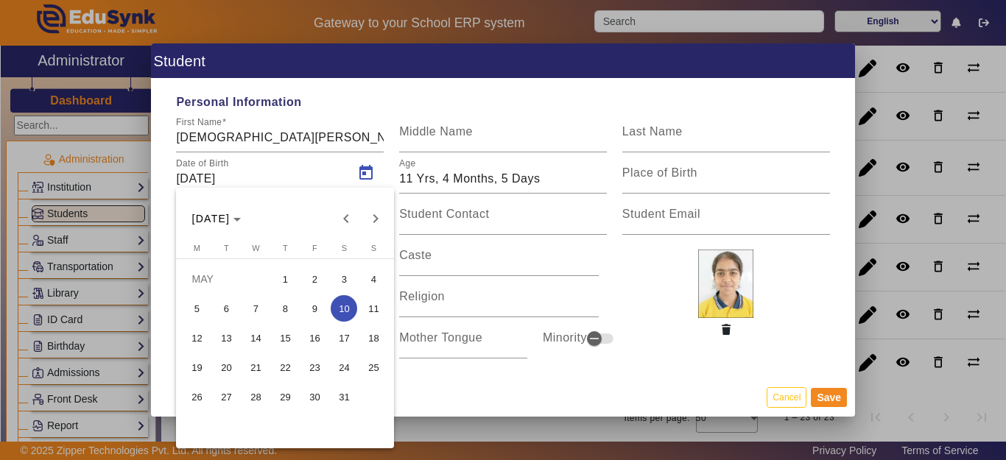
click at [518, 237] on div at bounding box center [503, 230] width 1006 height 460
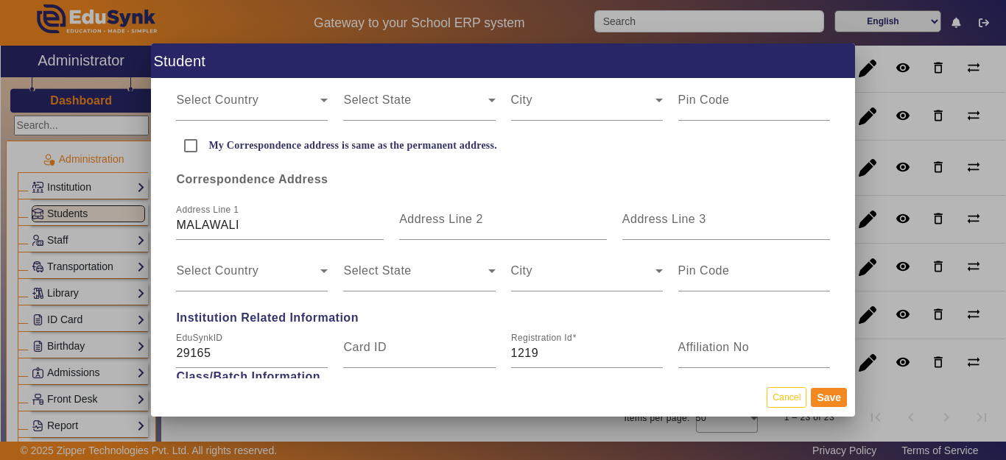
scroll to position [442, 0]
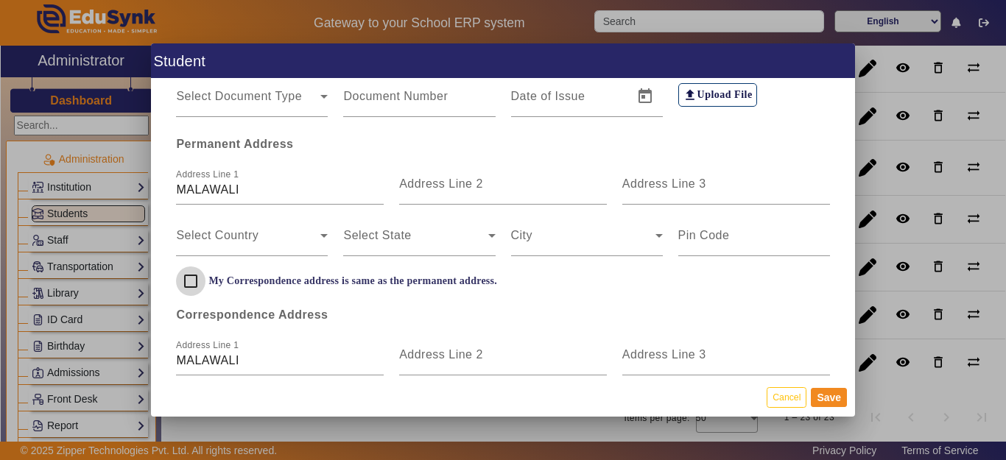
drag, startPoint x: 187, startPoint y: 281, endPoint x: 221, endPoint y: 284, distance: 34.0
click at [189, 281] on input "My Correspondence address is same as the permanent address." at bounding box center [190, 281] width 29 height 29
checkbox input "true"
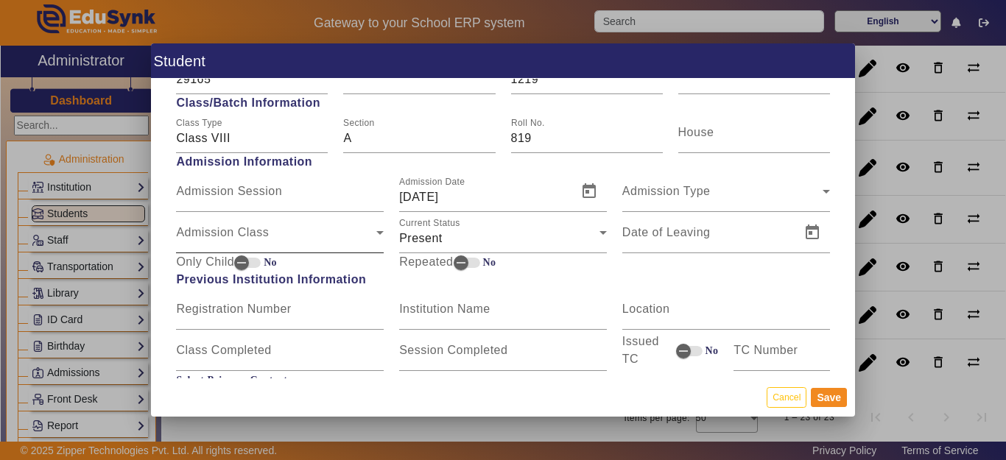
scroll to position [663, 0]
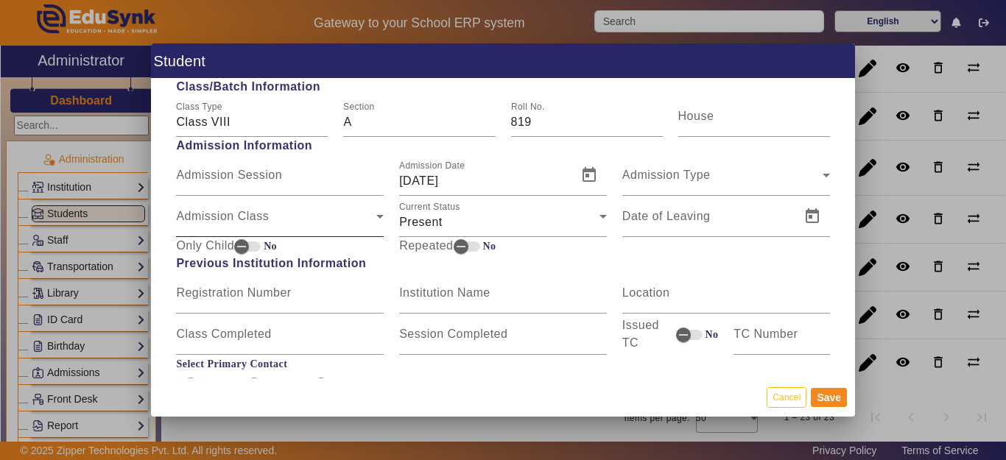
click at [248, 224] on span "Admission Class" at bounding box center [276, 223] width 200 height 18
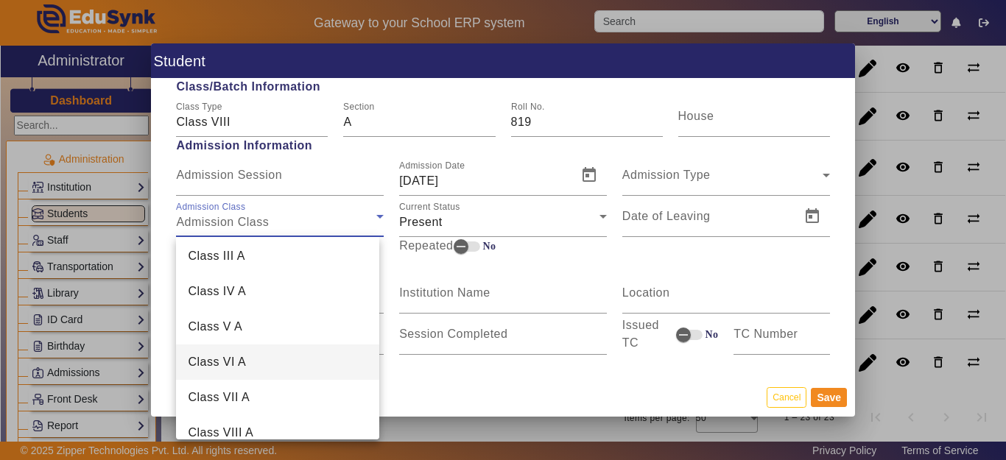
scroll to position [147, 0]
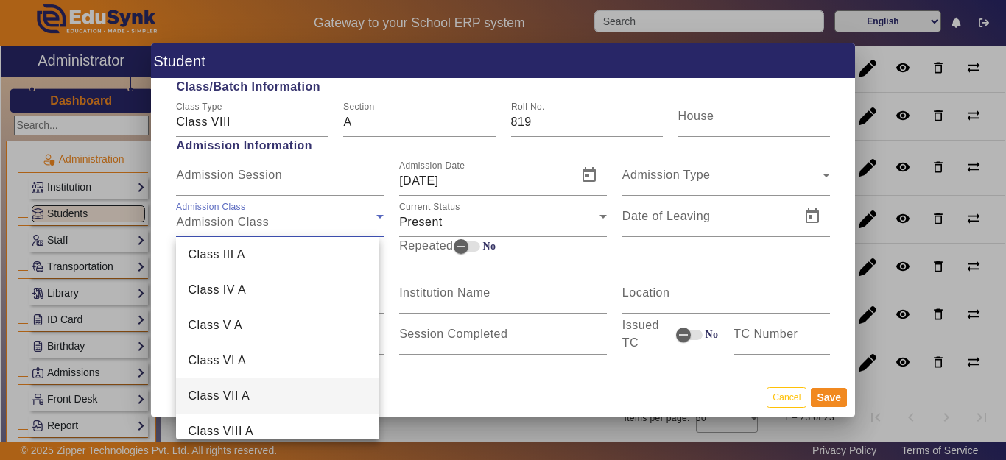
drag, startPoint x: 246, startPoint y: 395, endPoint x: 416, endPoint y: 283, distance: 203.6
click at [246, 394] on span "Class VII A" at bounding box center [219, 396] width 62 height 18
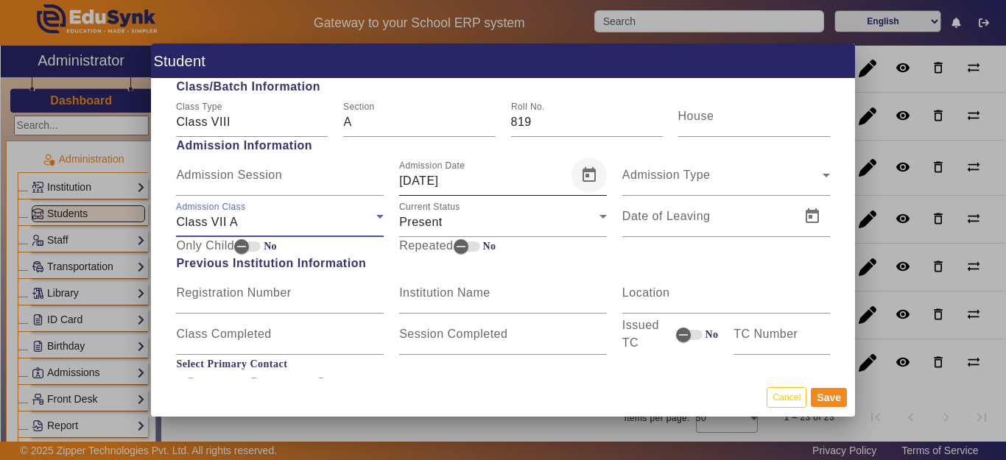
click at [581, 178] on span "Open calendar" at bounding box center [588, 175] width 35 height 35
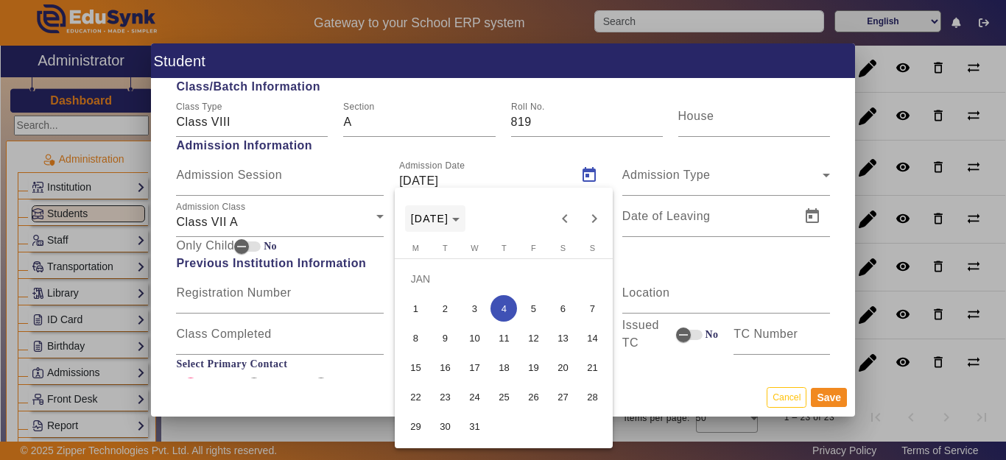
click at [449, 223] on span "[DATE]" at bounding box center [430, 219] width 38 height 12
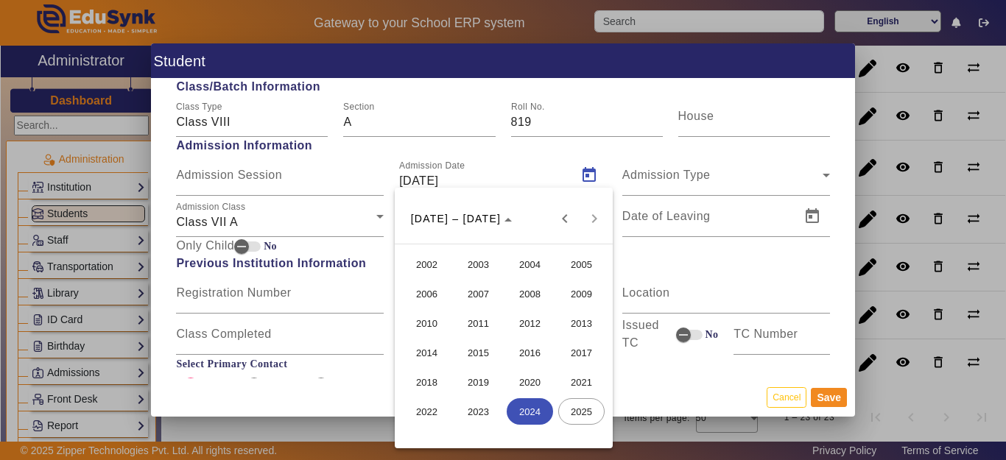
drag, startPoint x: 533, startPoint y: 415, endPoint x: 527, endPoint y: 387, distance: 28.6
click at [532, 414] on span "2024" at bounding box center [530, 411] width 46 height 27
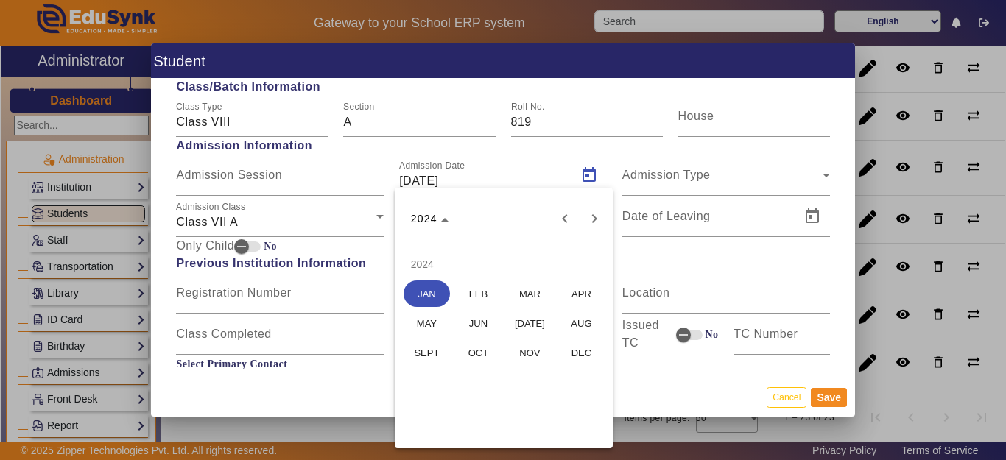
click at [429, 326] on span "MAY" at bounding box center [427, 323] width 46 height 27
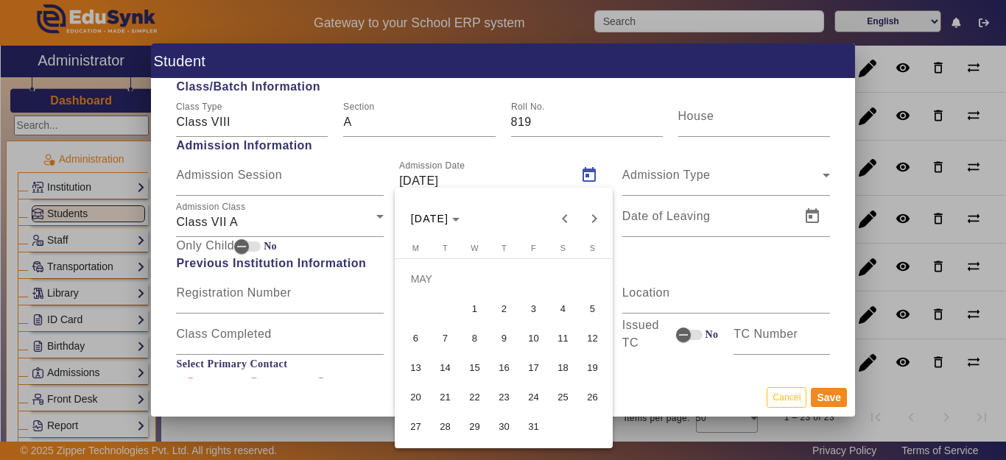
click at [536, 306] on span "3" at bounding box center [533, 308] width 27 height 27
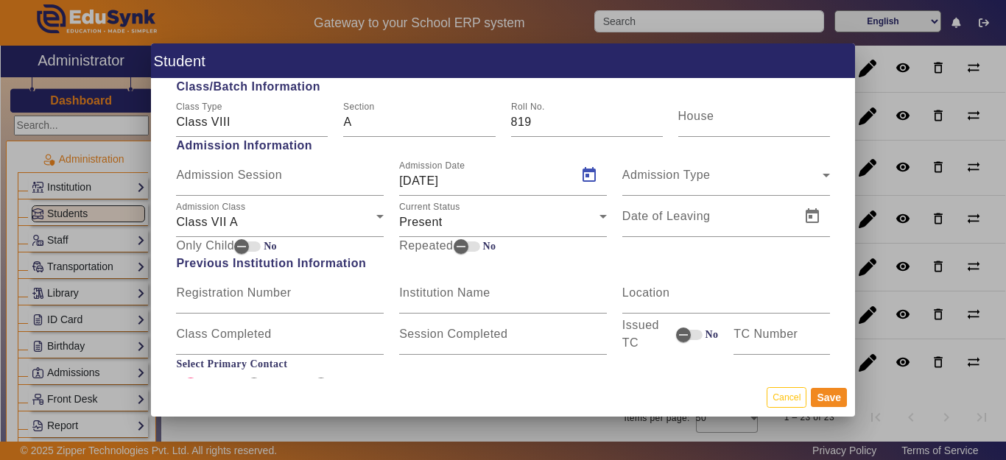
type input "03/05/2024"
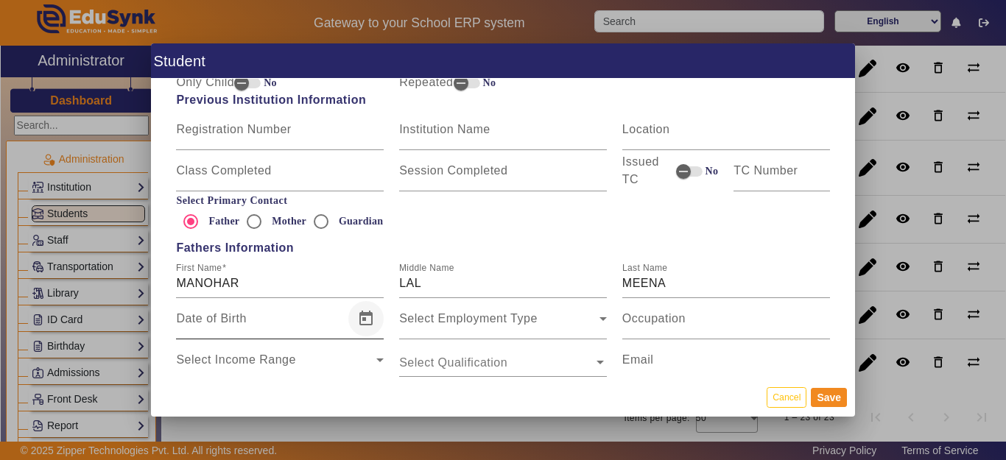
scroll to position [884, 0]
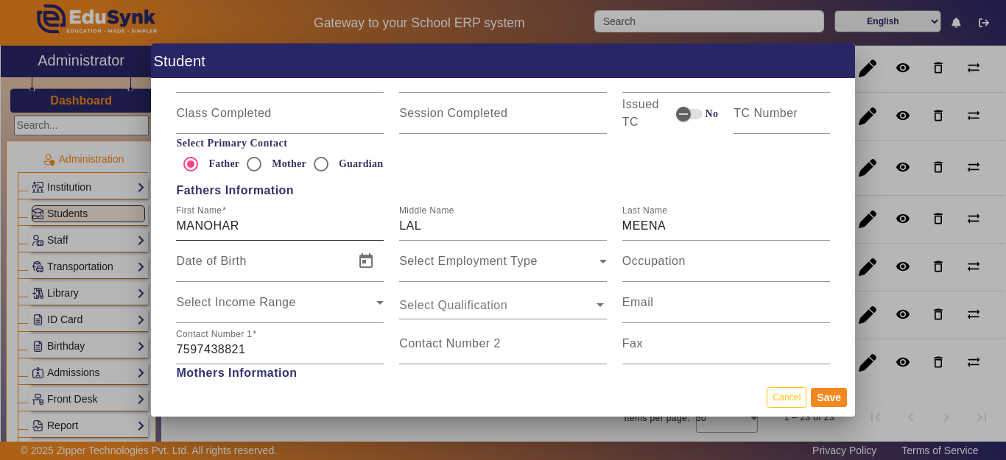
click at [279, 225] on input "MANOHAR" at bounding box center [280, 226] width 208 height 18
type input "[PERSON_NAME]"
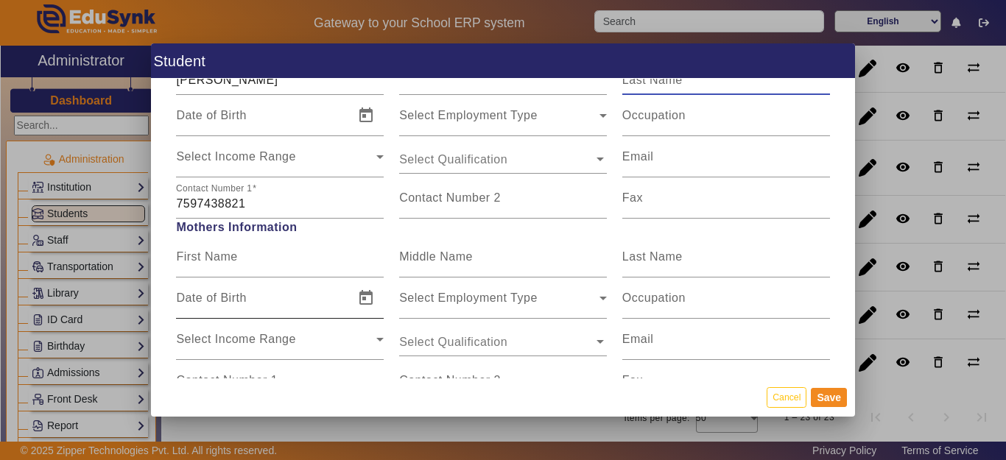
scroll to position [1031, 0]
click at [261, 254] on input "First Name" at bounding box center [280, 262] width 208 height 18
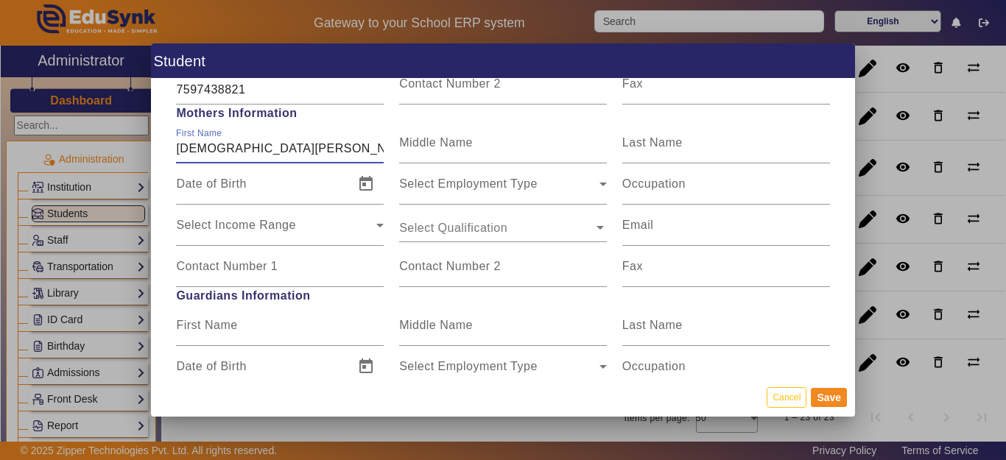
scroll to position [1178, 0]
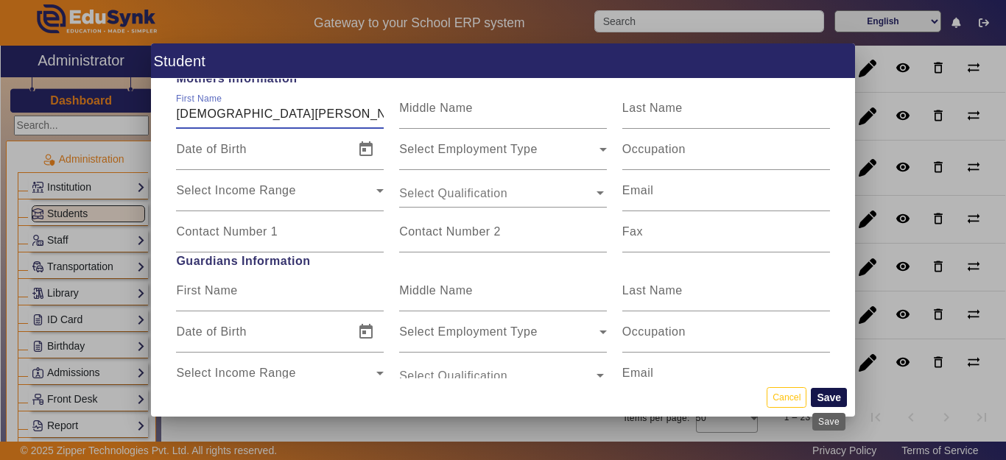
type input "SUNITA MEENA"
click at [833, 395] on button "Save" at bounding box center [829, 397] width 36 height 19
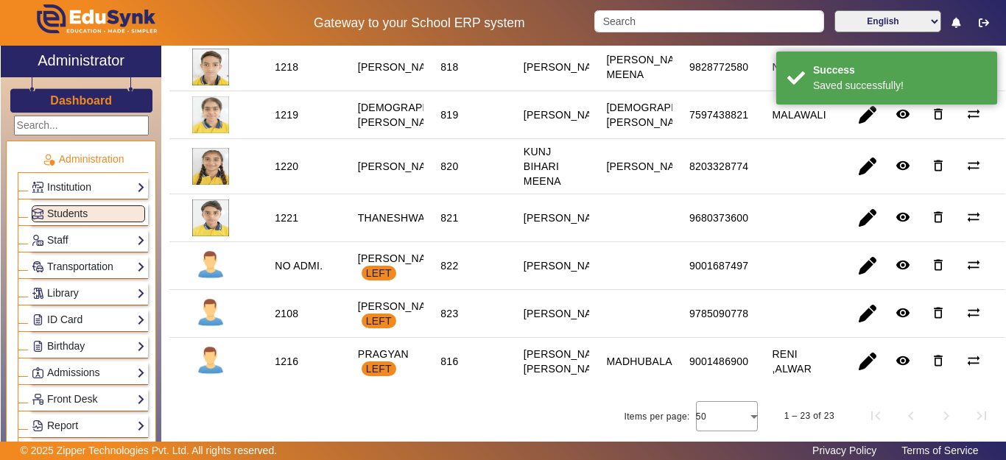
scroll to position [988, 0]
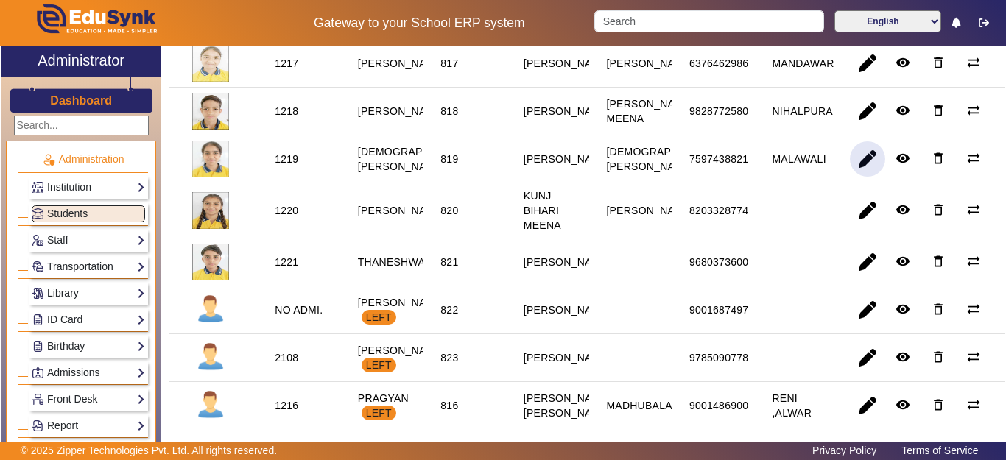
click at [869, 177] on span "button" at bounding box center [867, 158] width 35 height 35
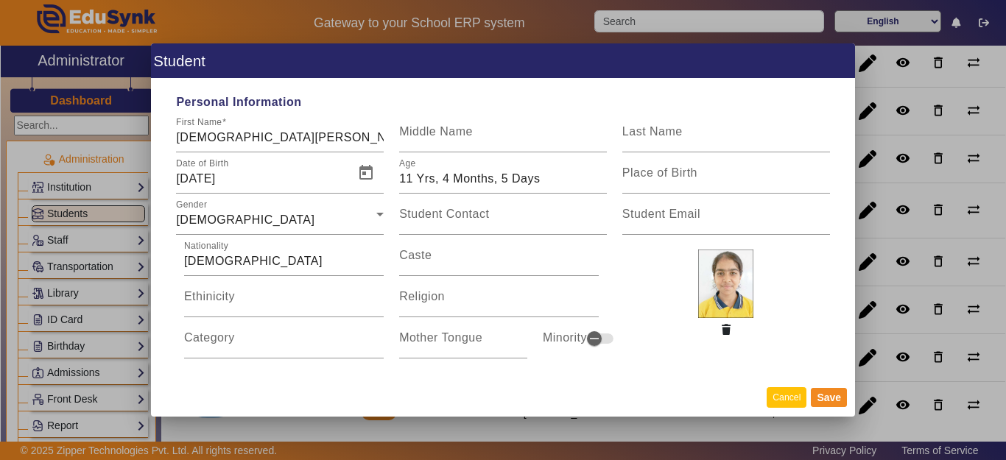
click at [784, 398] on button "Cancel" at bounding box center [787, 397] width 40 height 20
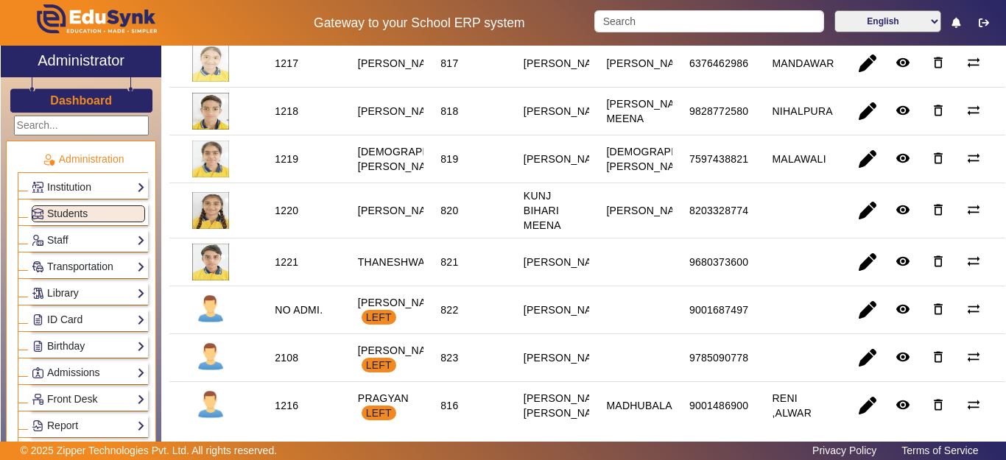
click at [214, 177] on img at bounding box center [210, 159] width 37 height 37
click at [860, 228] on span "button" at bounding box center [867, 210] width 35 height 35
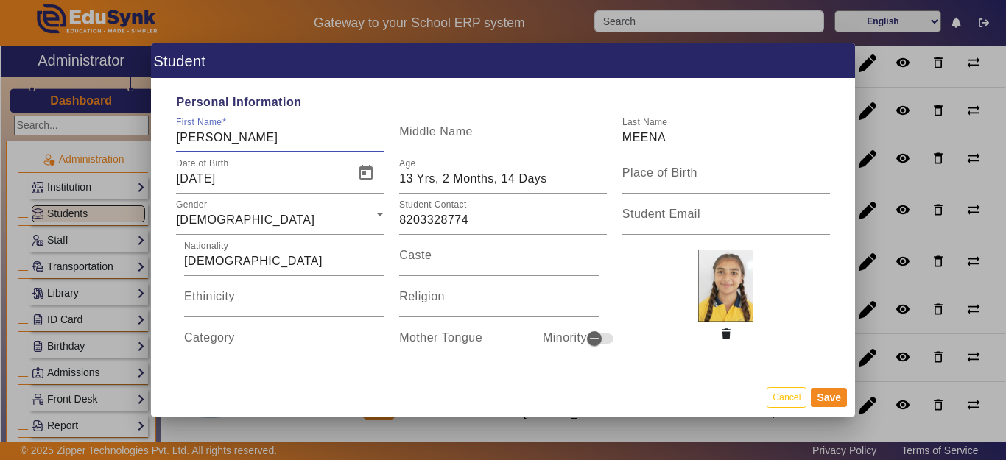
type input "[PERSON_NAME]"
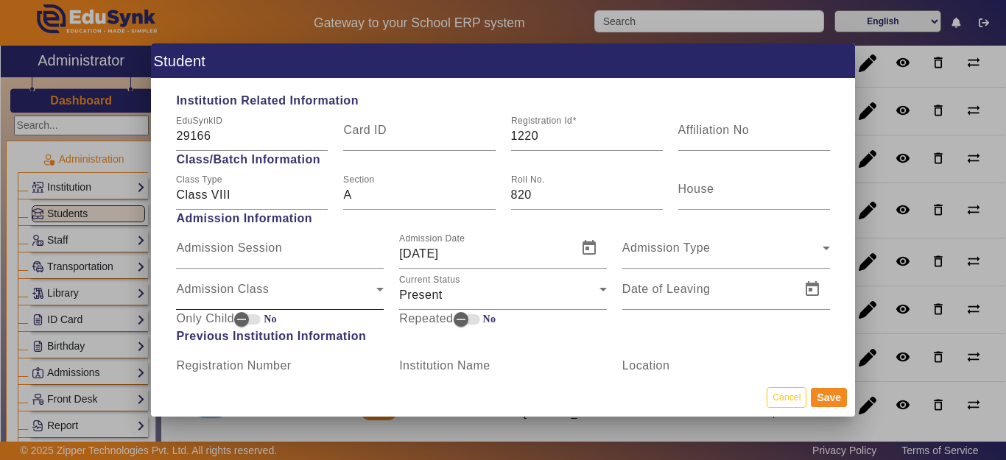
scroll to position [736, 0]
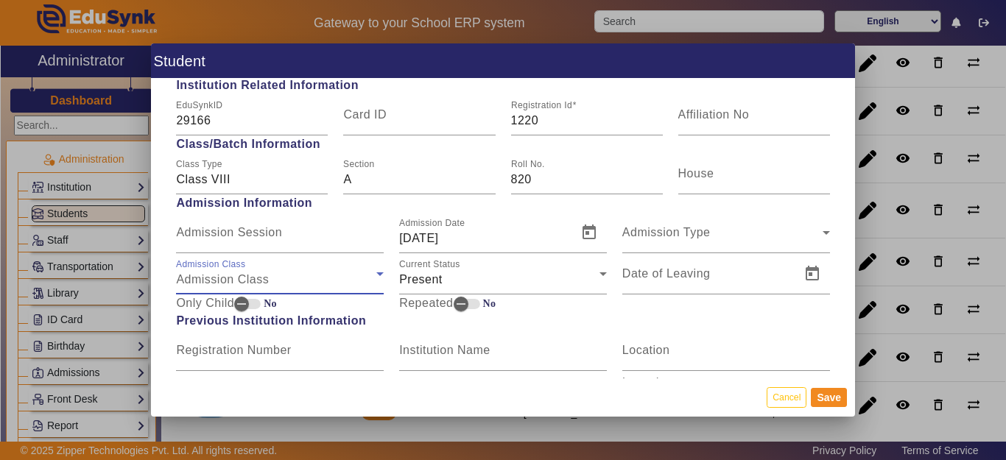
drag, startPoint x: 244, startPoint y: 272, endPoint x: 252, endPoint y: 275, distance: 8.4
click at [245, 273] on span "Admission Class" at bounding box center [222, 279] width 93 height 13
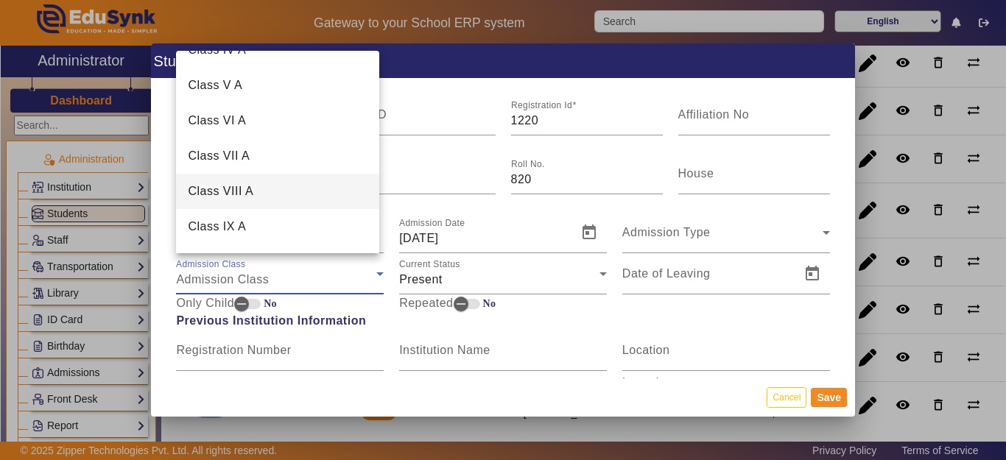
scroll to position [221, 0]
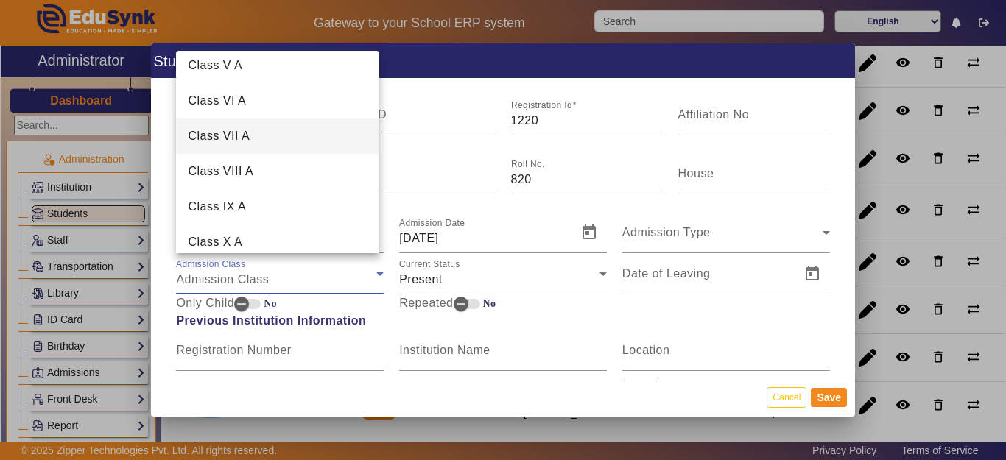
click at [249, 144] on span "Class VII A" at bounding box center [219, 136] width 62 height 18
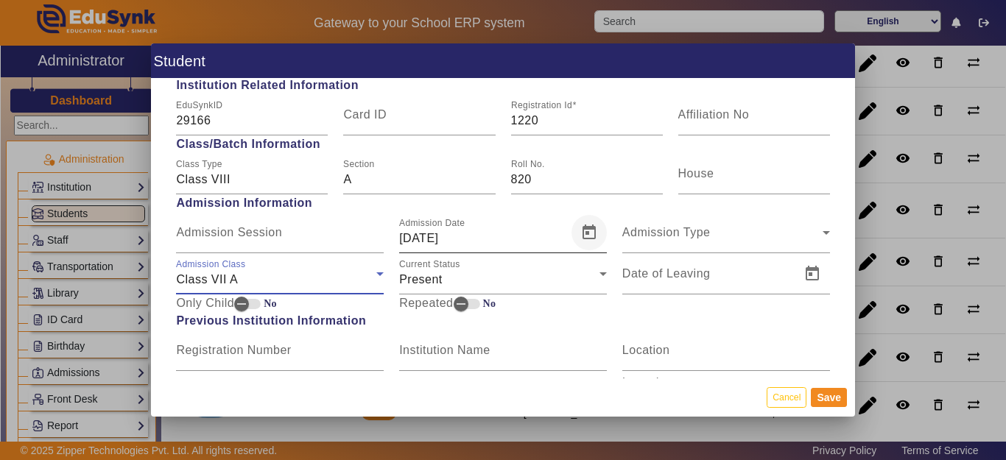
click at [585, 231] on span "Open calendar" at bounding box center [588, 232] width 35 height 35
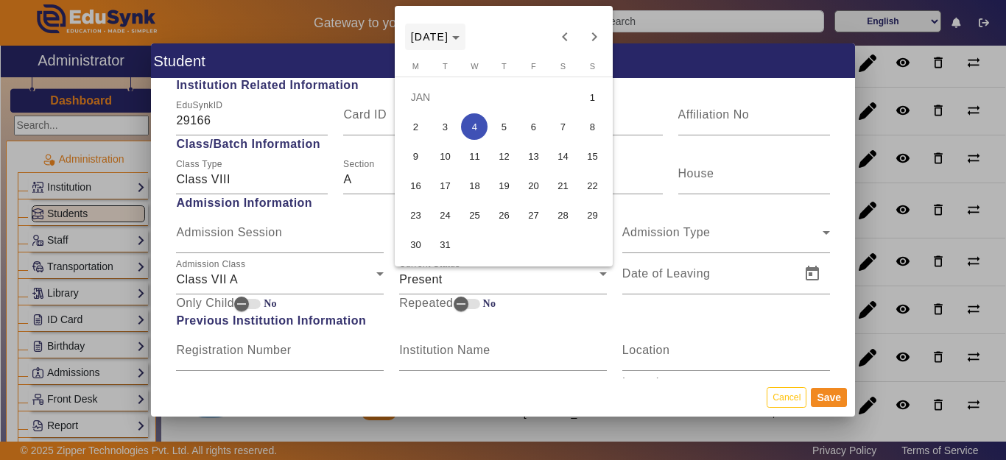
click at [460, 36] on icon "Choose month and year" at bounding box center [455, 38] width 7 height 4
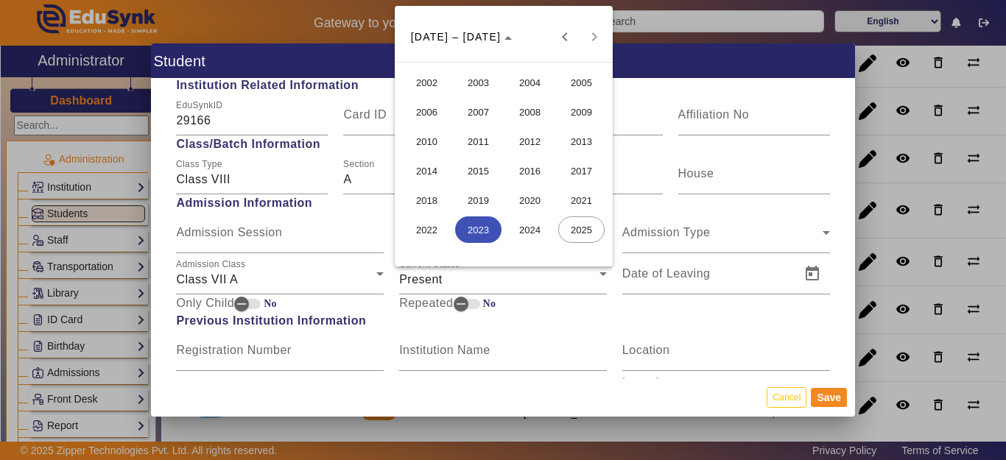
click at [527, 230] on span "2024" at bounding box center [530, 230] width 46 height 27
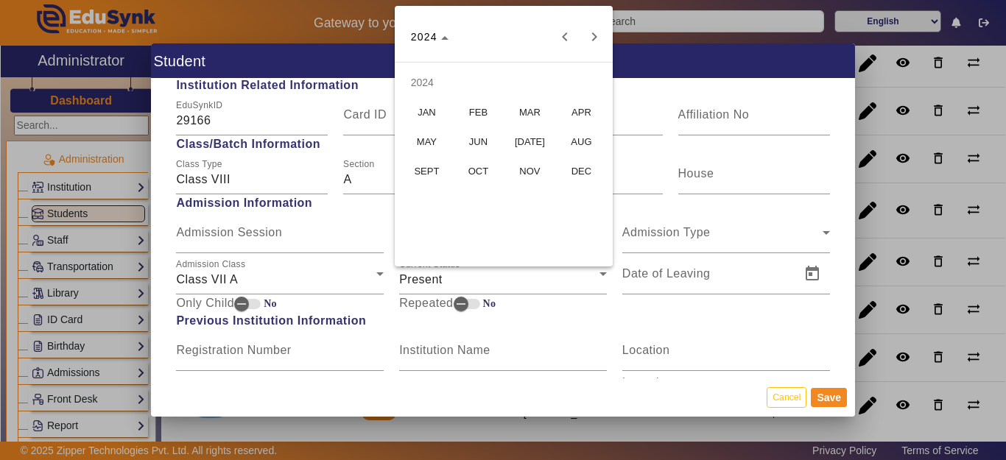
click at [431, 138] on span "MAY" at bounding box center [427, 141] width 46 height 27
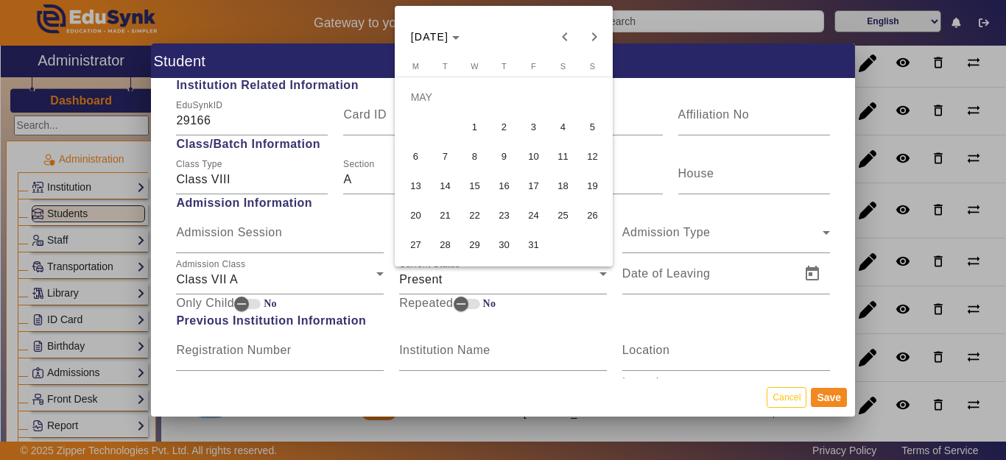
click at [446, 153] on span "7" at bounding box center [445, 156] width 27 height 27
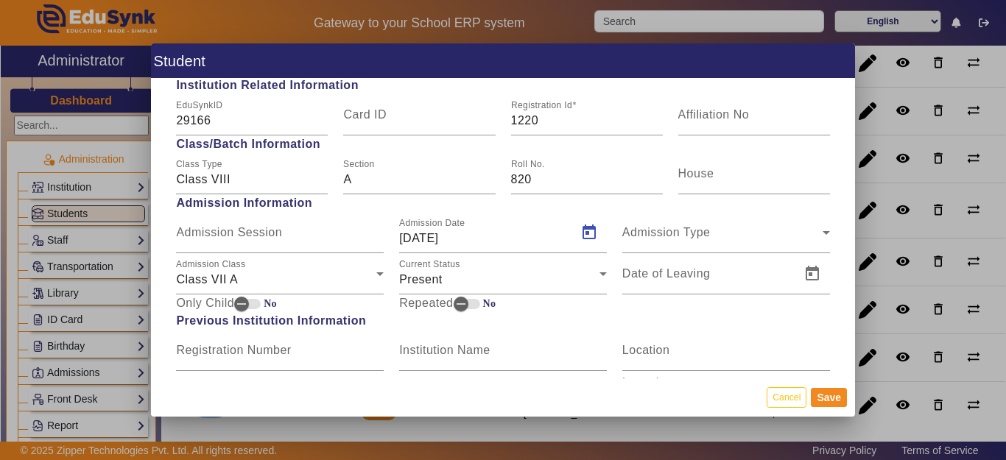
type input "07/05/2024"
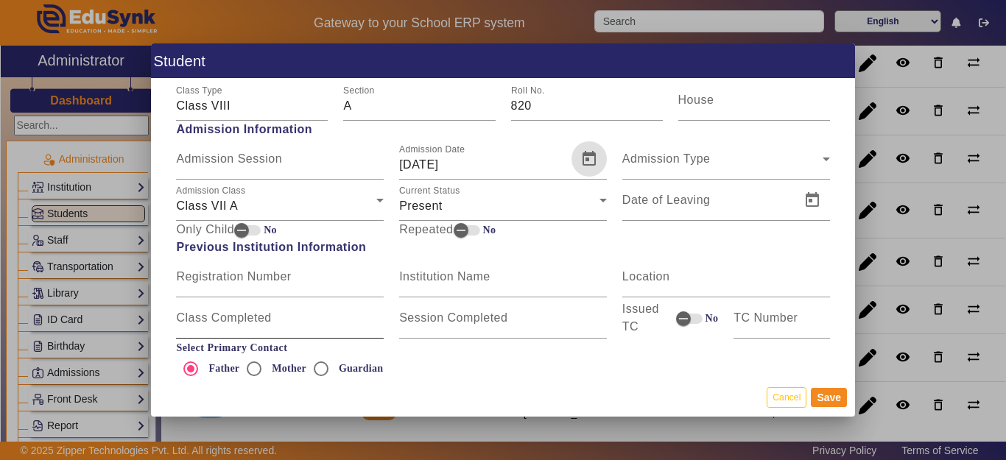
scroll to position [957, 0]
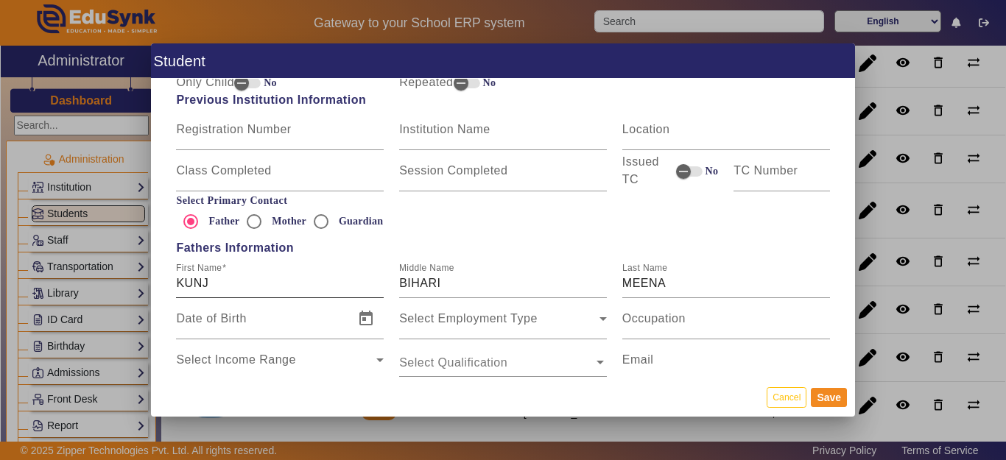
click at [241, 282] on input "KUNJ" at bounding box center [280, 284] width 208 height 18
type input "KUNJ VIHARI MEENA"
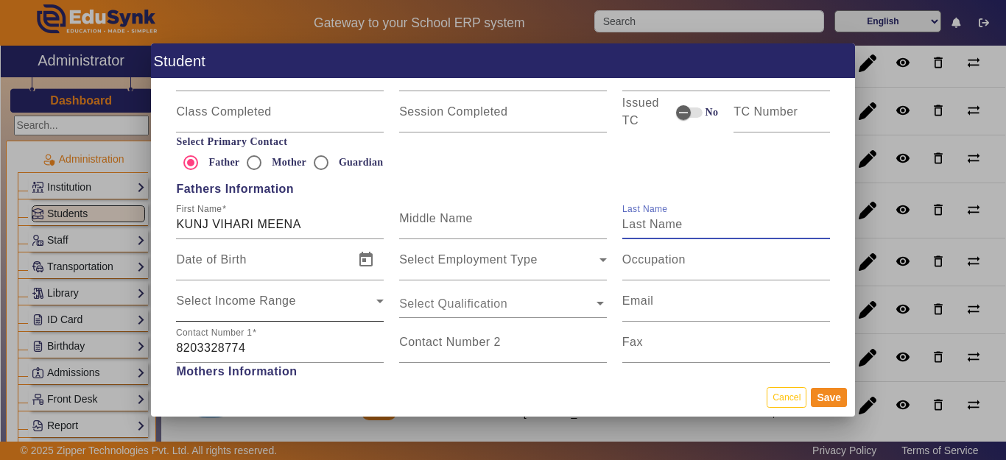
scroll to position [1105, 0]
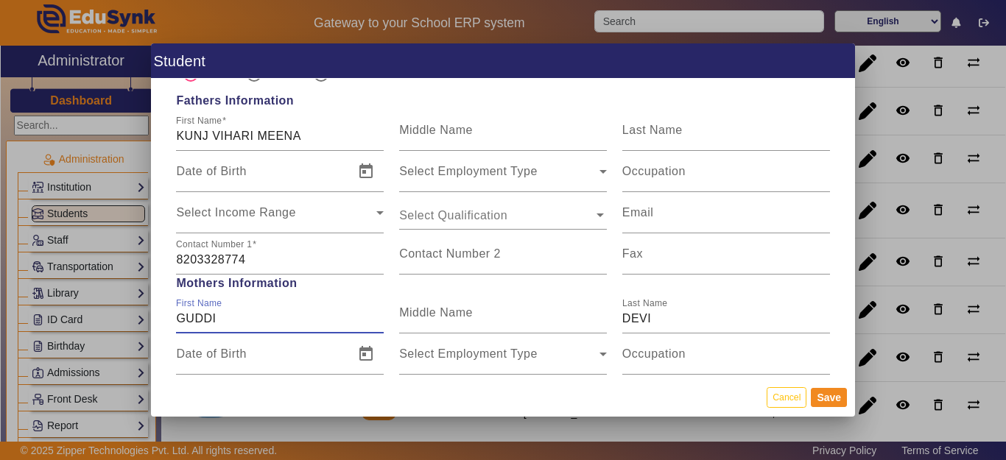
click at [253, 322] on input "GUDDI" at bounding box center [280, 319] width 208 height 18
drag, startPoint x: 272, startPoint y: 314, endPoint x: 121, endPoint y: 338, distance: 153.6
click at [122, 337] on div "Student Personal Information First Name TANISHKA MEENA Middle Name Last Name Da…" at bounding box center [503, 230] width 1006 height 460
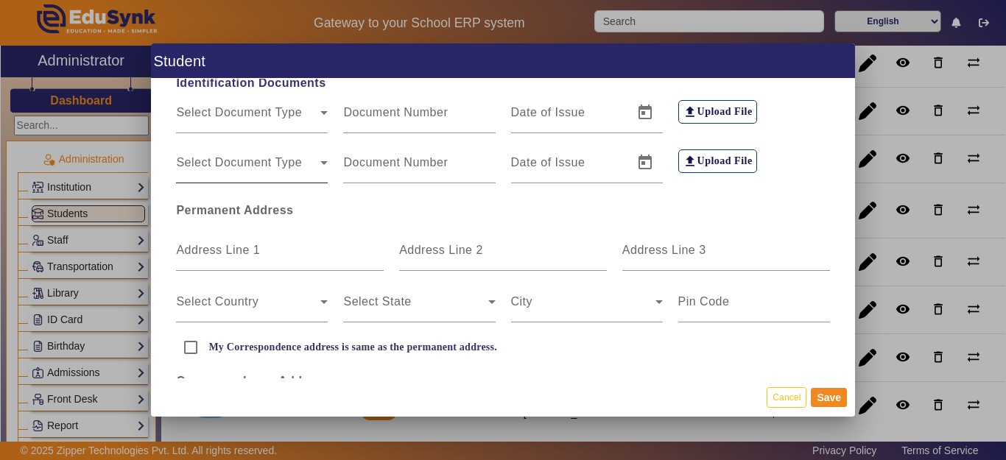
scroll to position [295, 0]
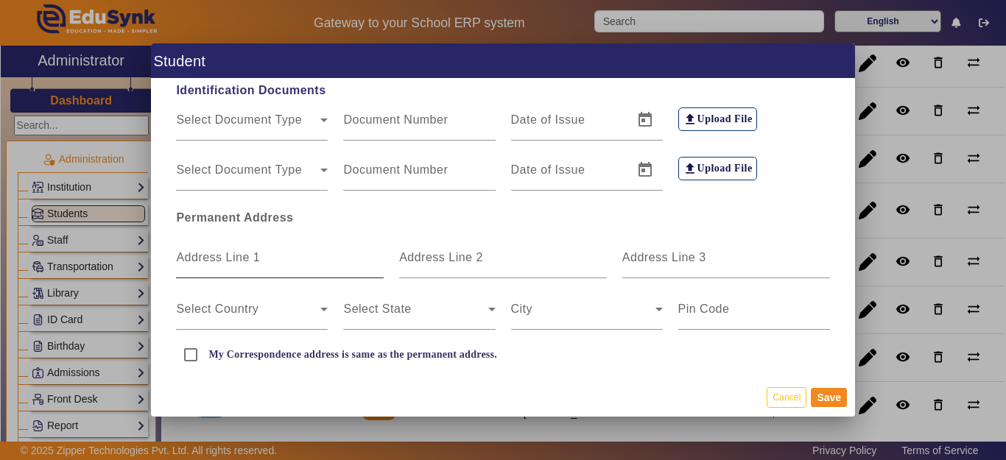
type input "ARCHANA DEVI"
click at [229, 257] on mat-label "Address Line 1" at bounding box center [218, 257] width 84 height 13
click at [229, 257] on input "Address Line 1" at bounding box center [280, 264] width 208 height 18
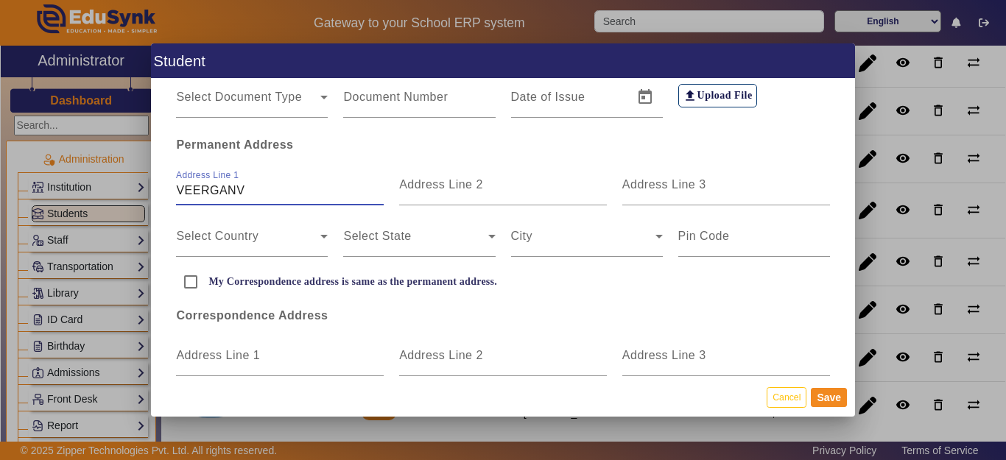
scroll to position [368, 0]
type input "VEERGANV"
click at [194, 279] on input "My Correspondence address is same as the permanent address." at bounding box center [190, 281] width 29 height 29
checkbox input "true"
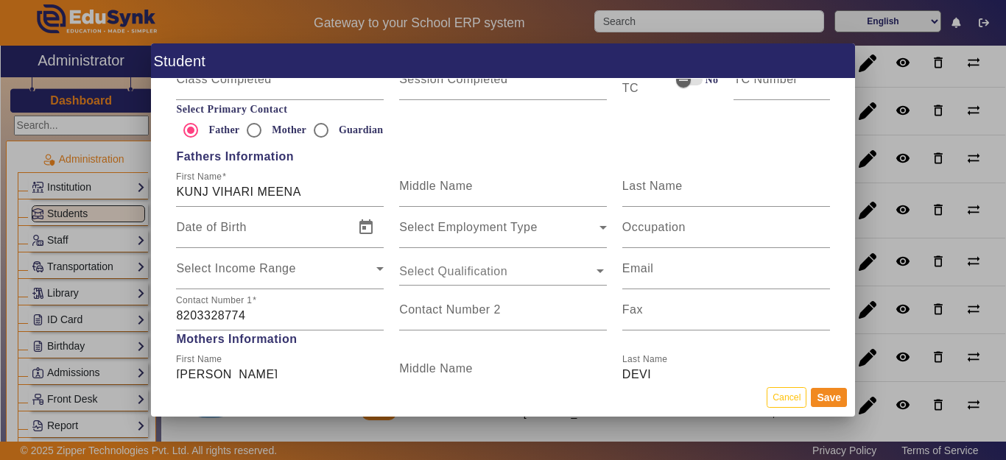
scroll to position [1031, 0]
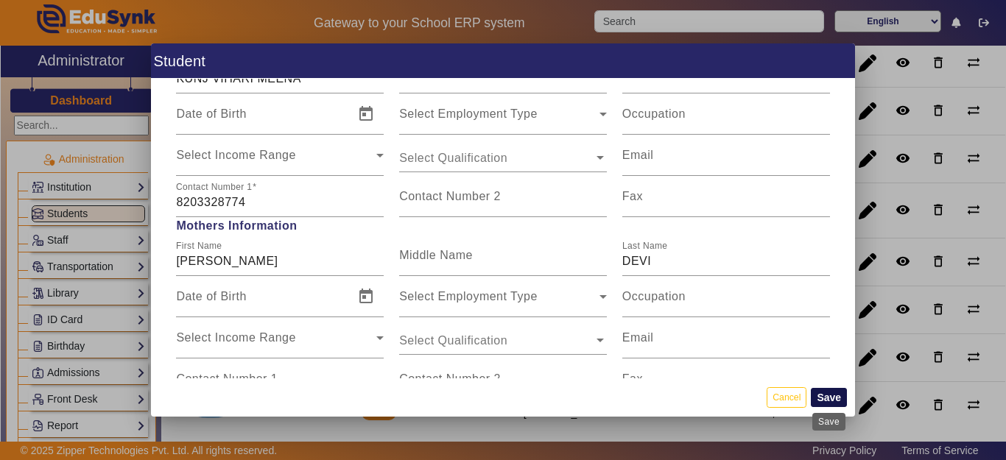
click at [832, 401] on button "Save" at bounding box center [829, 397] width 36 height 19
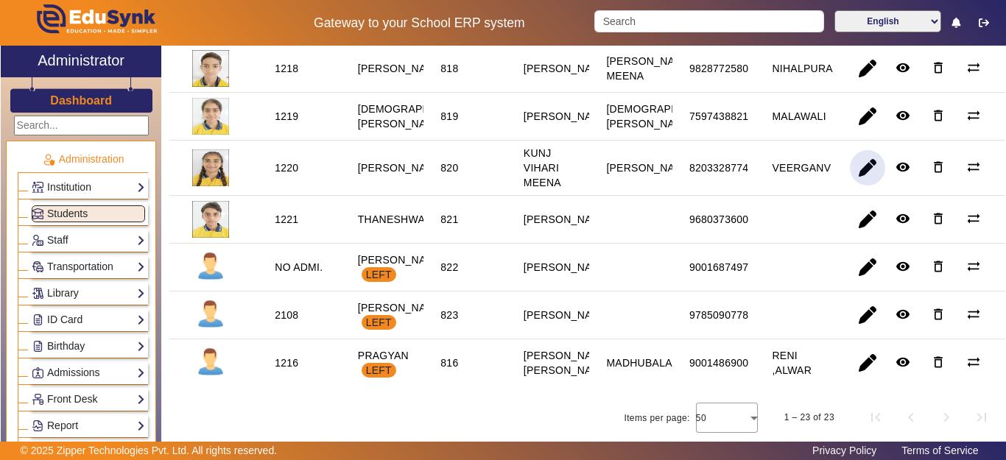
click at [857, 186] on span "button" at bounding box center [867, 167] width 35 height 35
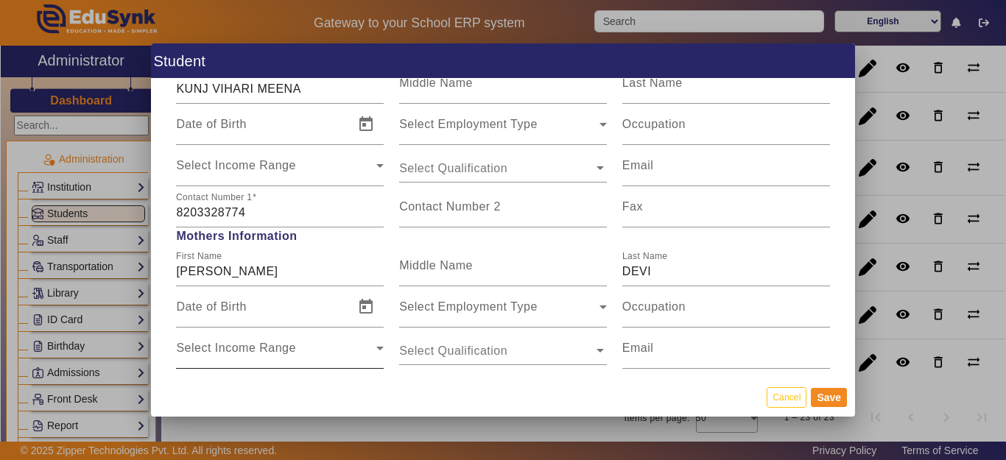
scroll to position [1105, 0]
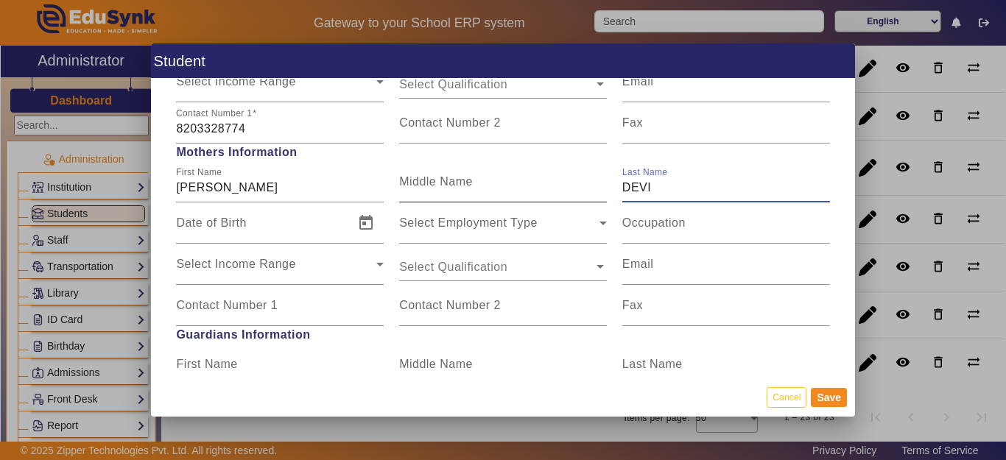
drag, startPoint x: 608, startPoint y: 191, endPoint x: 549, endPoint y: 197, distance: 58.5
click at [562, 191] on div "First Name ARCHANA DEVI Middle Name Last Name DEVI" at bounding box center [503, 181] width 669 height 41
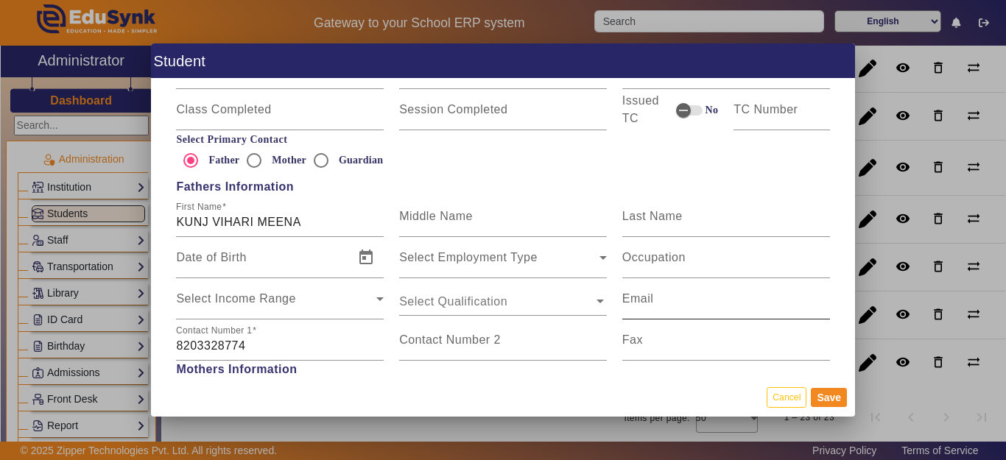
scroll to position [884, 0]
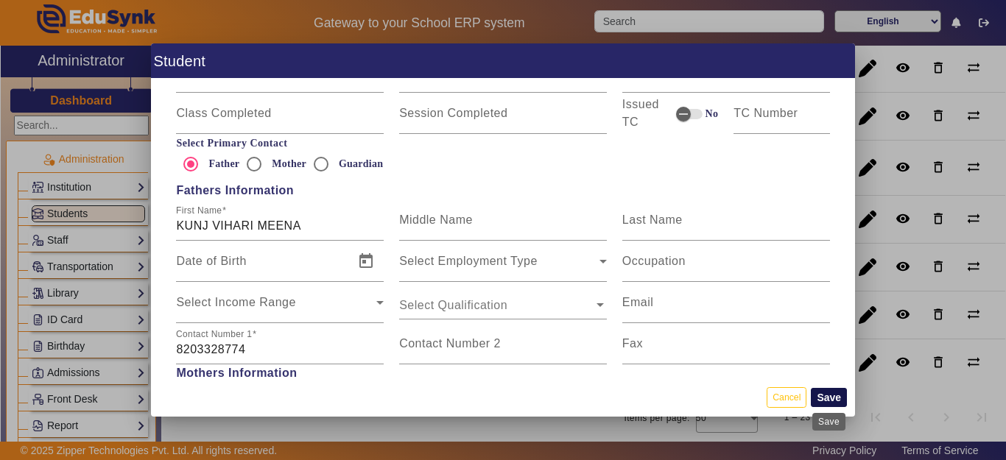
click at [826, 398] on button "Save" at bounding box center [829, 397] width 36 height 19
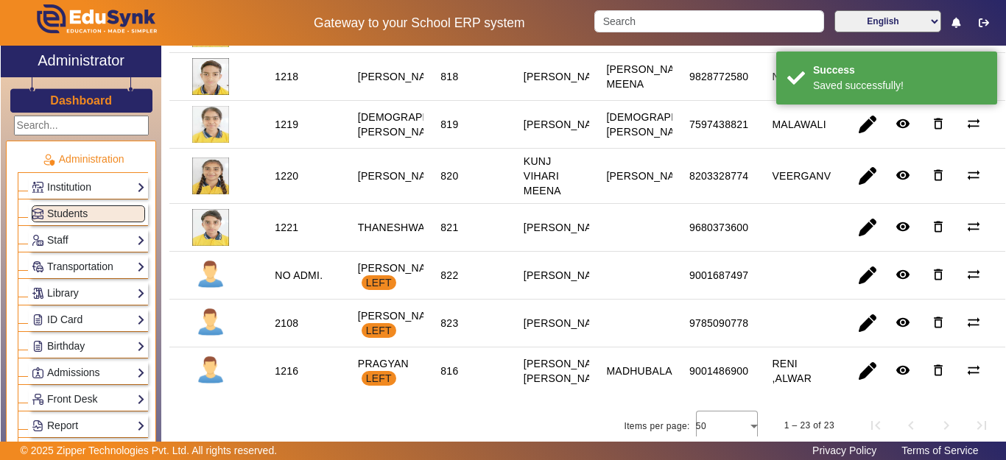
scroll to position [1031, 0]
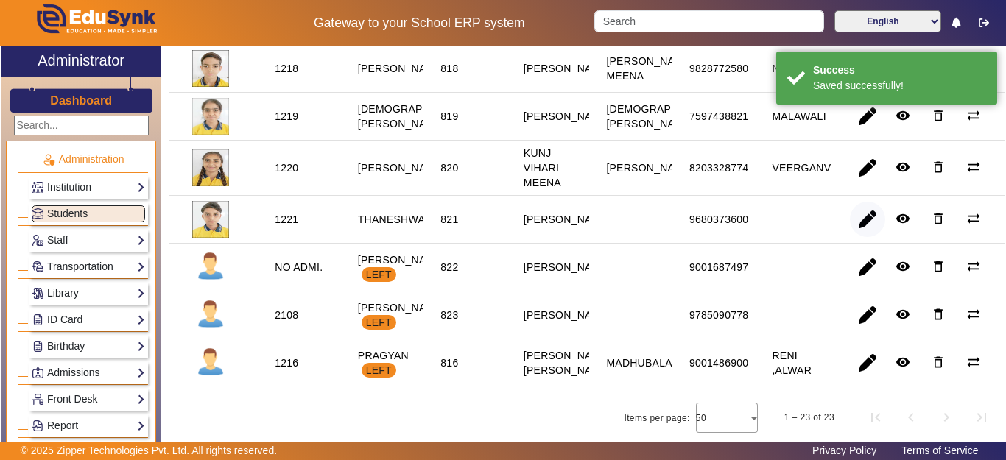
drag, startPoint x: 864, startPoint y: 298, endPoint x: 856, endPoint y: 301, distance: 8.6
click at [863, 237] on span "button" at bounding box center [867, 219] width 35 height 35
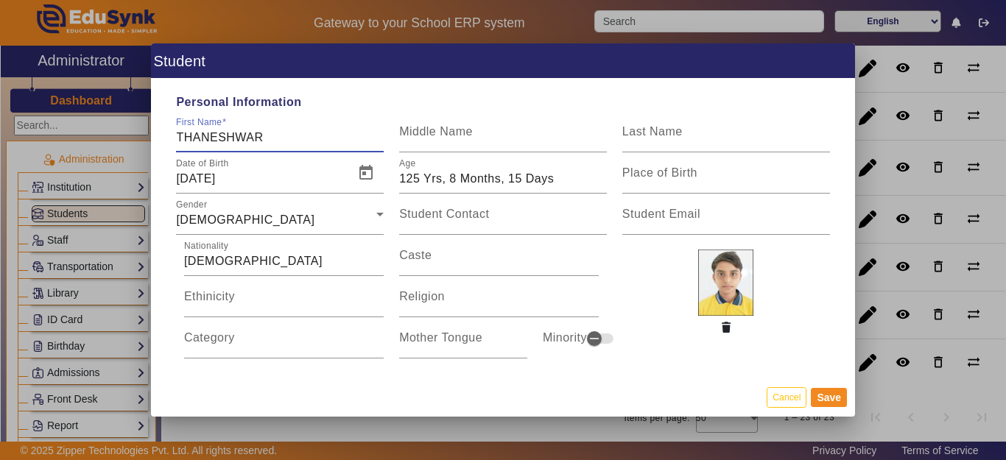
drag, startPoint x: 267, startPoint y: 141, endPoint x: 128, endPoint y: 138, distance: 138.5
click at [126, 136] on div "Student Personal Information First Name THANESHWAR Middle Name Last Name Date o…" at bounding box center [503, 230] width 1006 height 460
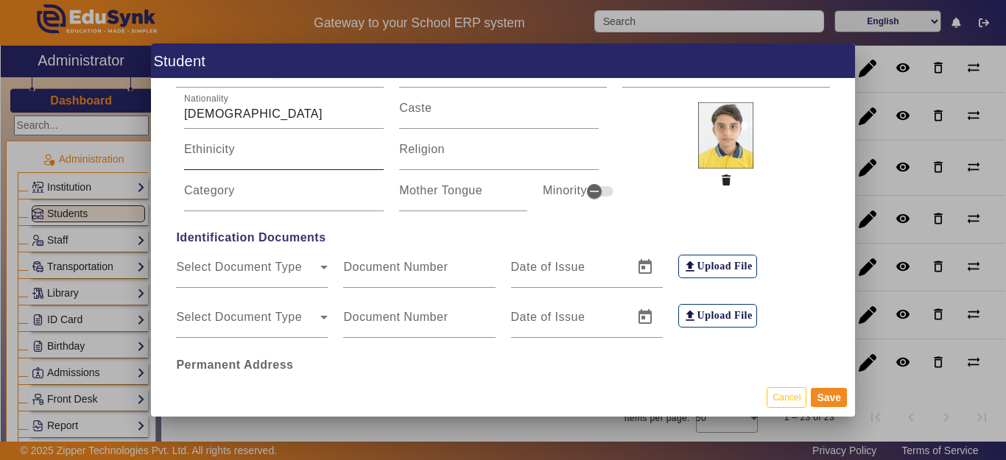
scroll to position [0, 0]
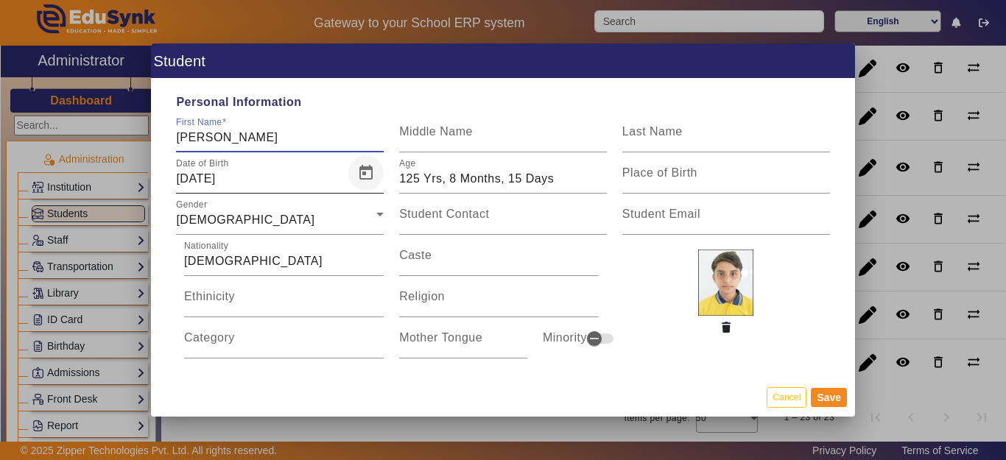
type input "THANESHVAR SINGHAL"
click at [366, 175] on span "Open calendar" at bounding box center [365, 172] width 35 height 35
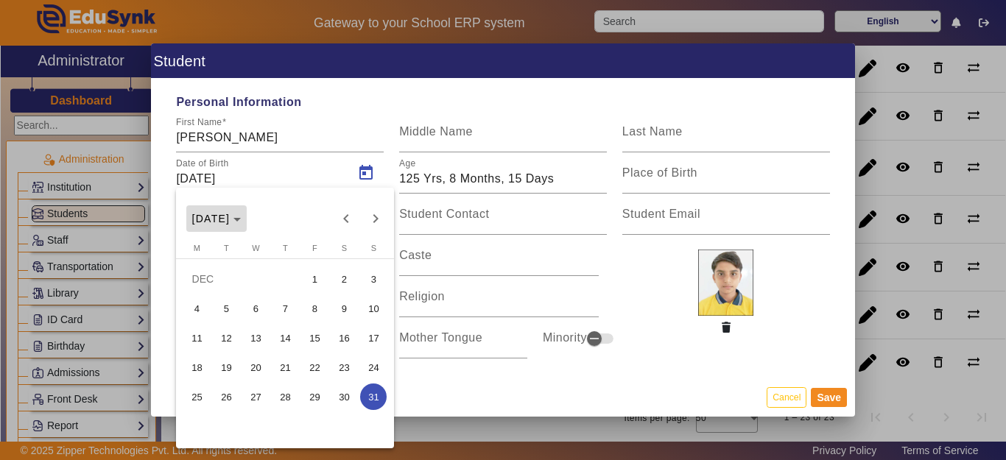
click at [235, 208] on span "Choose month and year" at bounding box center [216, 218] width 61 height 35
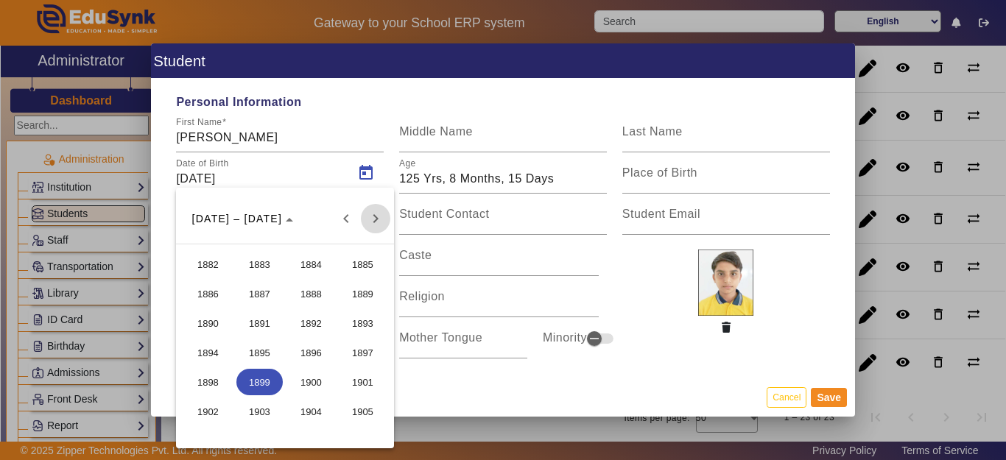
click at [371, 213] on span "Next 24 years" at bounding box center [375, 218] width 29 height 29
click at [370, 213] on span "Next 24 years" at bounding box center [375, 218] width 29 height 29
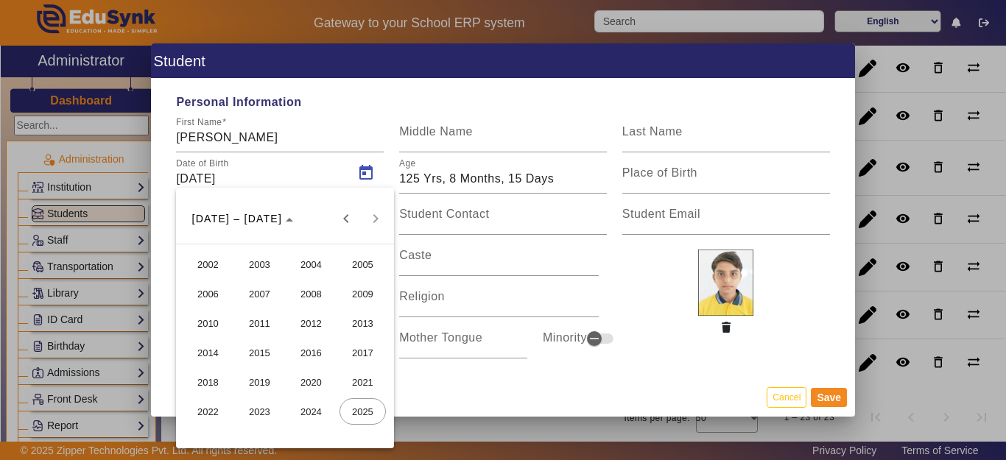
click at [378, 211] on div "[DATE] to [DATE] [DATE] – [DATE]" at bounding box center [285, 218] width 211 height 29
click at [376, 217] on div "[DATE] to [DATE] [DATE] – [DATE]" at bounding box center [285, 218] width 211 height 29
click at [314, 321] on span "2012" at bounding box center [311, 323] width 46 height 27
click at [302, 353] on span "NOV" at bounding box center [311, 353] width 46 height 27
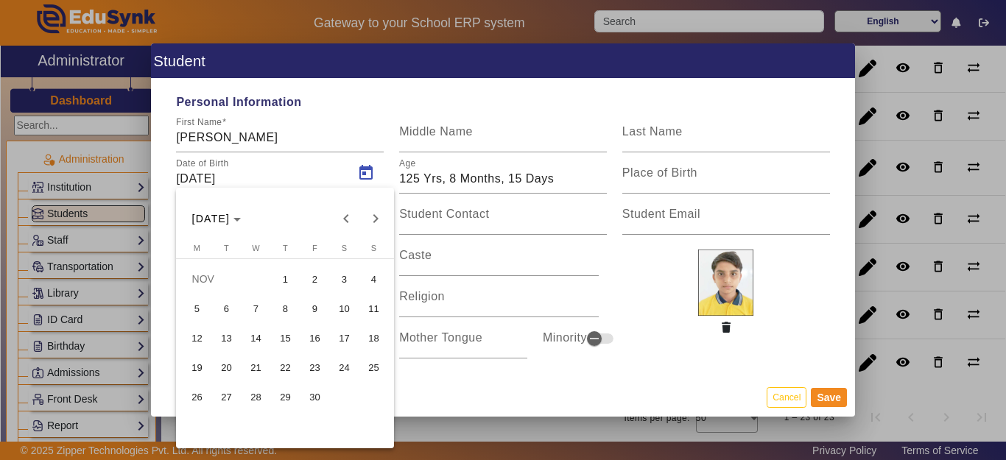
click at [373, 280] on span "4" at bounding box center [373, 279] width 27 height 27
type input "04/11/2012"
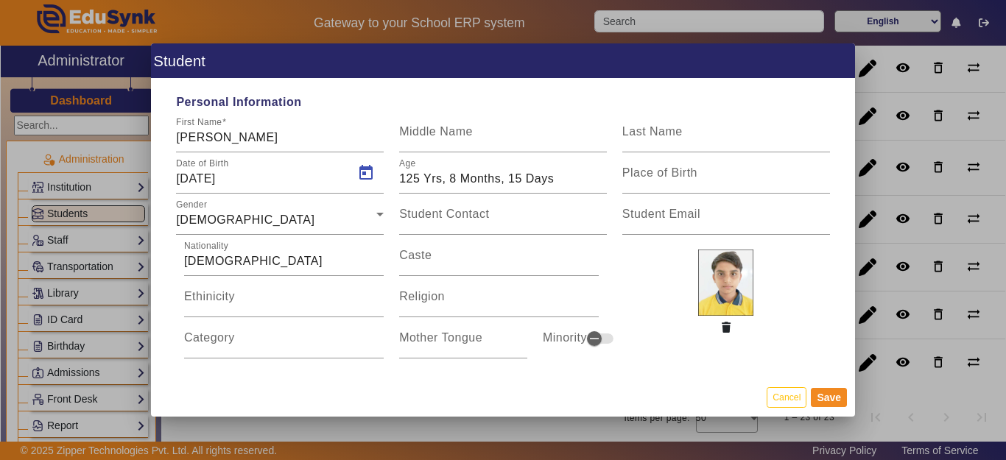
type input "12 Yrs, 10 Months, 11 Days"
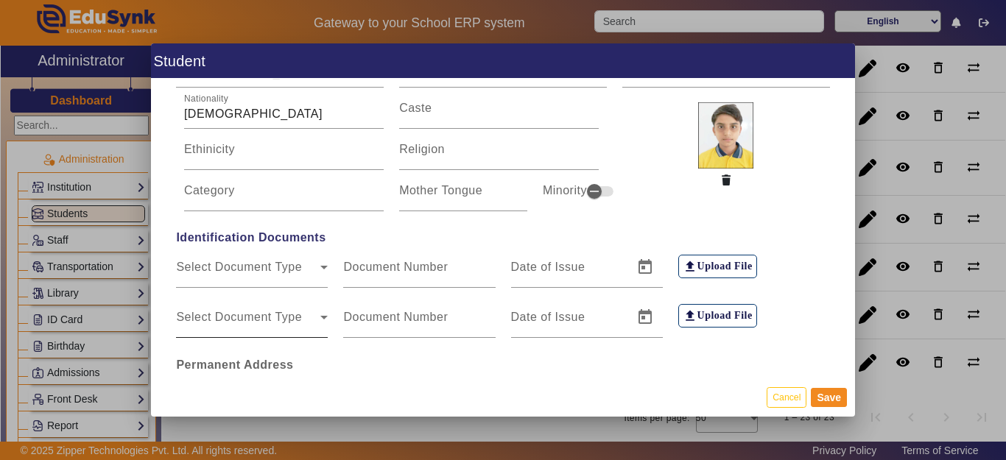
scroll to position [295, 0]
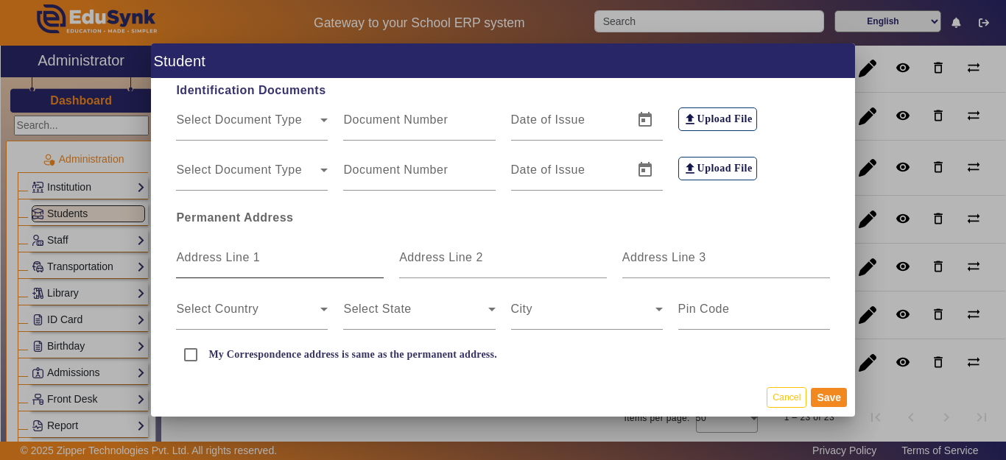
click at [225, 268] on input "Address Line 1" at bounding box center [280, 264] width 208 height 18
type input "MALAWALI"
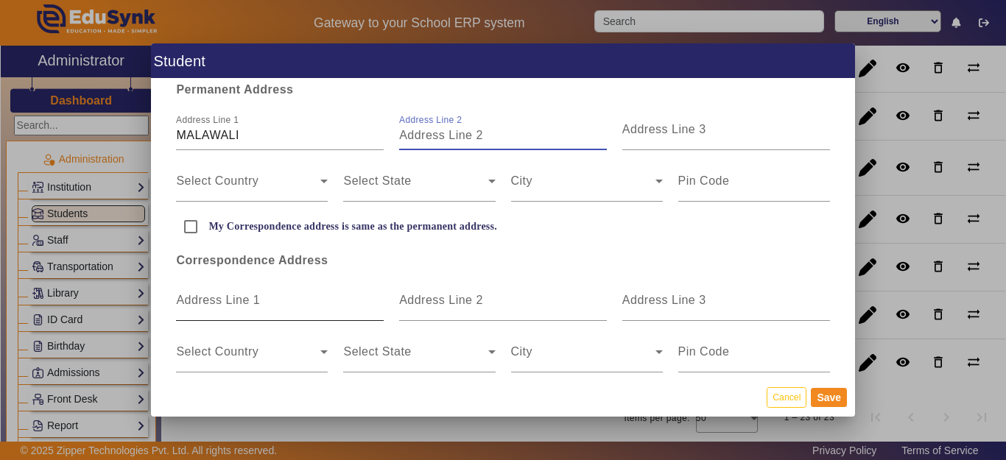
scroll to position [442, 0]
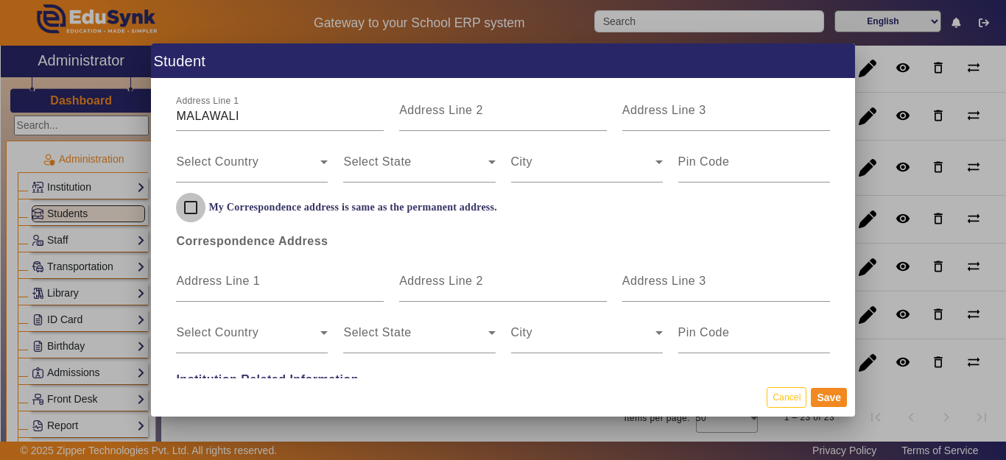
click at [186, 212] on input "My Correspondence address is same as the permanent address." at bounding box center [190, 207] width 29 height 29
checkbox input "true"
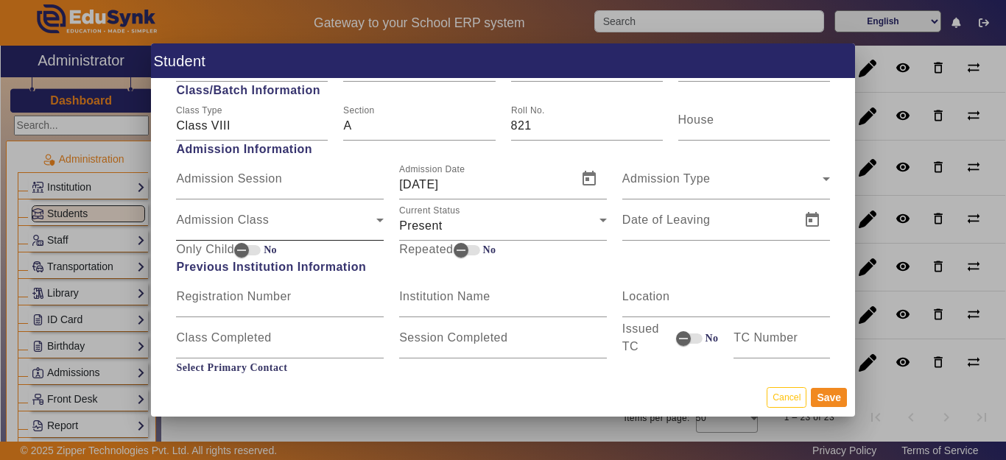
scroll to position [663, 0]
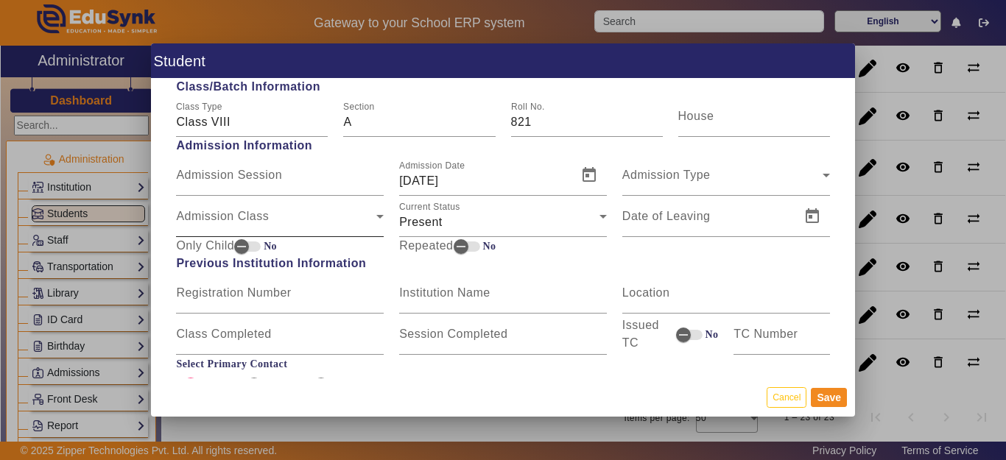
click at [217, 222] on span "Admission Class" at bounding box center [276, 223] width 200 height 18
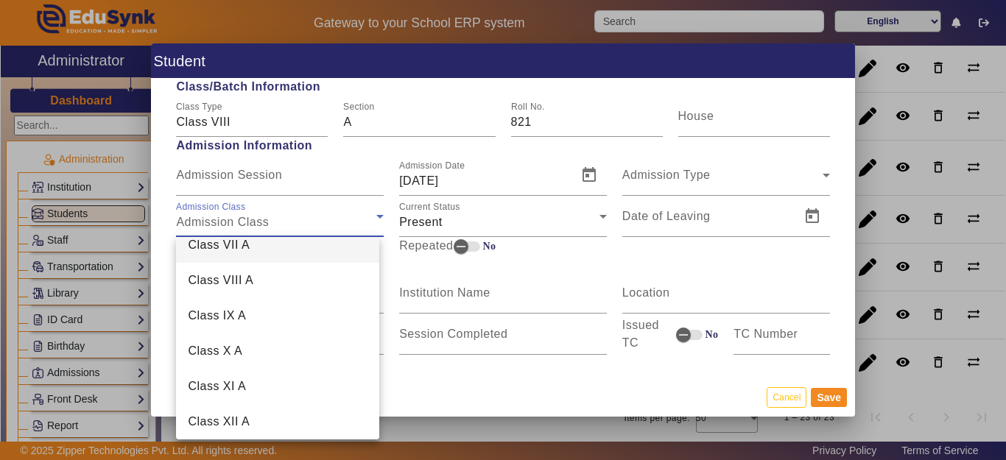
scroll to position [228, 0]
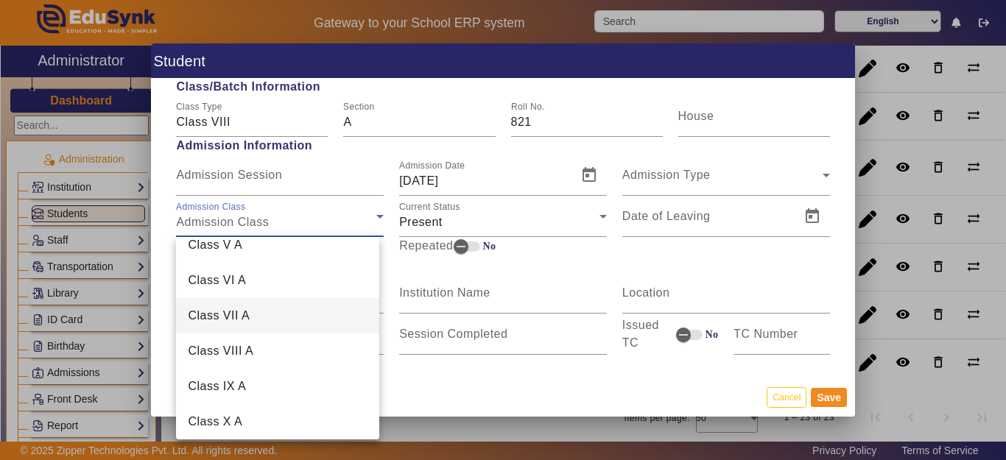
click at [252, 314] on mat-option "Class VII A" at bounding box center [277, 315] width 203 height 35
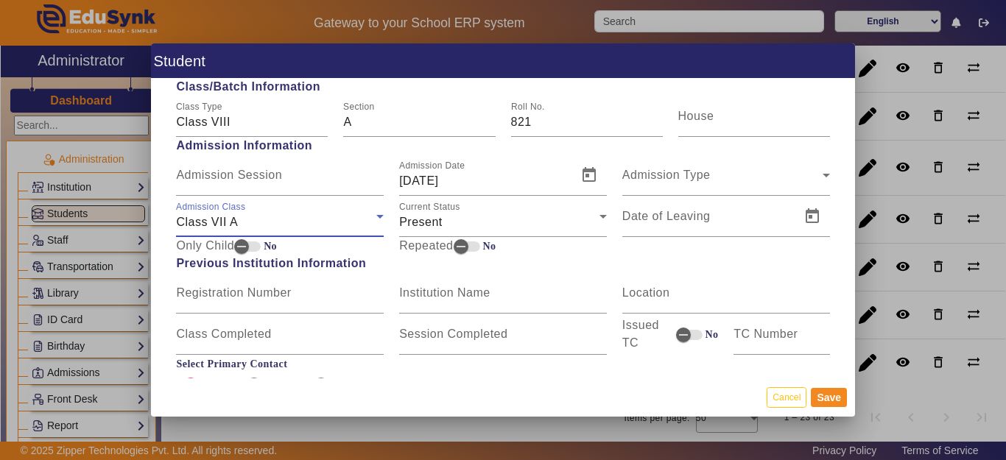
click at [599, 169] on div "Admission Date 01/01/1970" at bounding box center [503, 175] width 223 height 41
click at [584, 172] on span "Open calendar" at bounding box center [588, 175] width 35 height 35
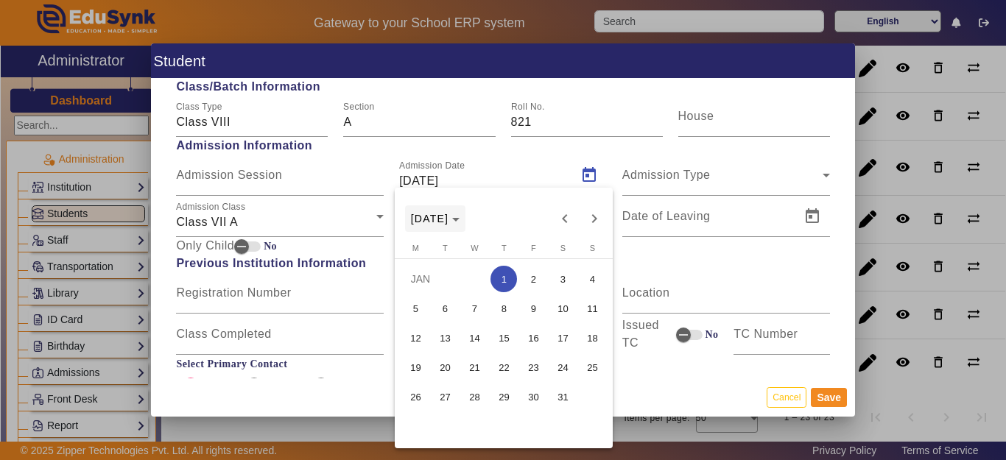
click at [449, 213] on button "[DATE]" at bounding box center [435, 218] width 61 height 27
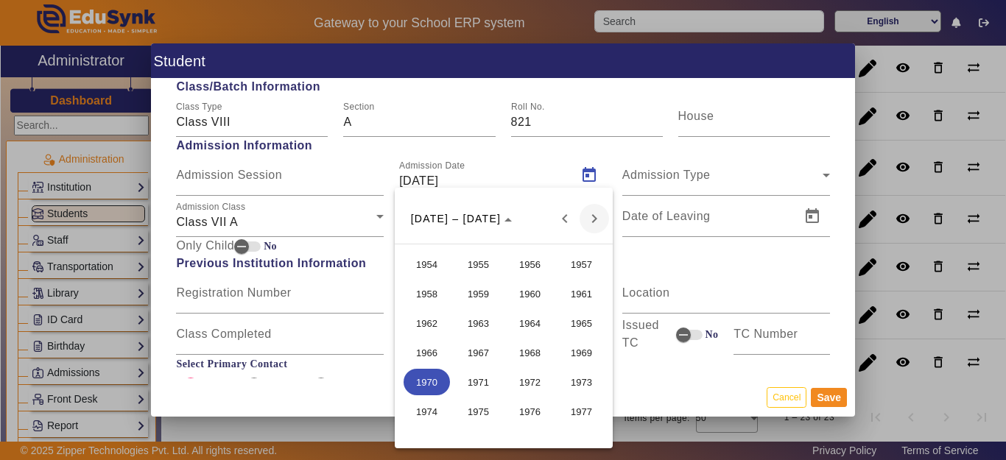
click at [600, 217] on span "Next 24 years" at bounding box center [594, 218] width 29 height 29
click at [599, 217] on div "[DATE] to [DATE] [DATE] – [DATE]" at bounding box center [504, 218] width 211 height 29
click at [525, 426] on button "2024" at bounding box center [530, 411] width 52 height 29
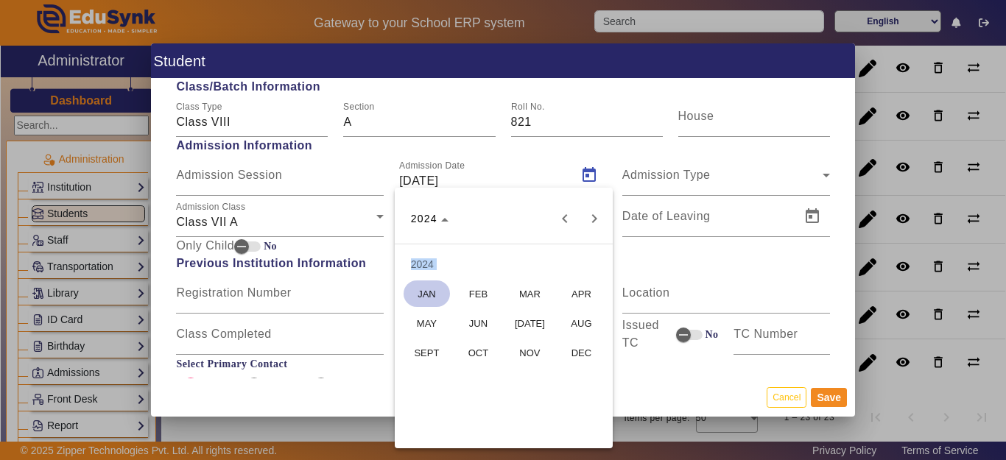
click at [437, 320] on span "MAY" at bounding box center [427, 323] width 46 height 27
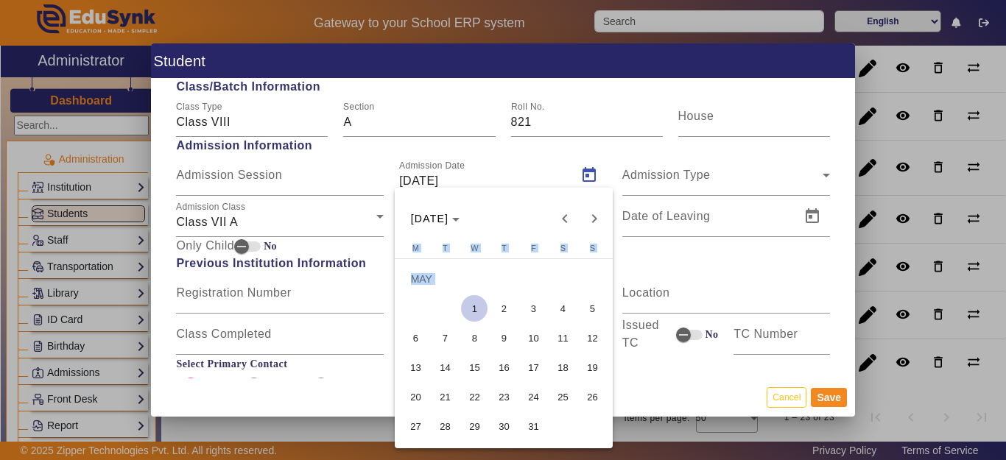
click at [596, 305] on span "5" at bounding box center [592, 308] width 27 height 27
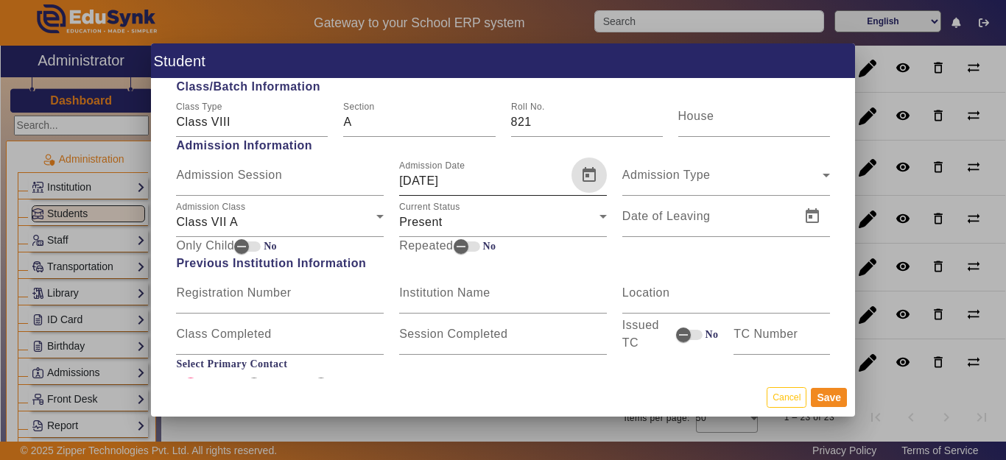
click at [587, 164] on span "Open calendar" at bounding box center [588, 175] width 35 height 35
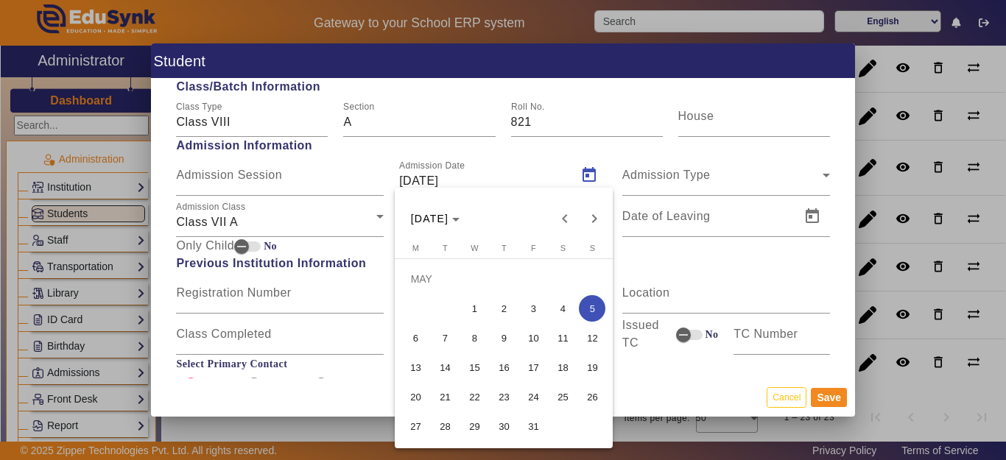
click at [560, 311] on span "4" at bounding box center [562, 308] width 27 height 27
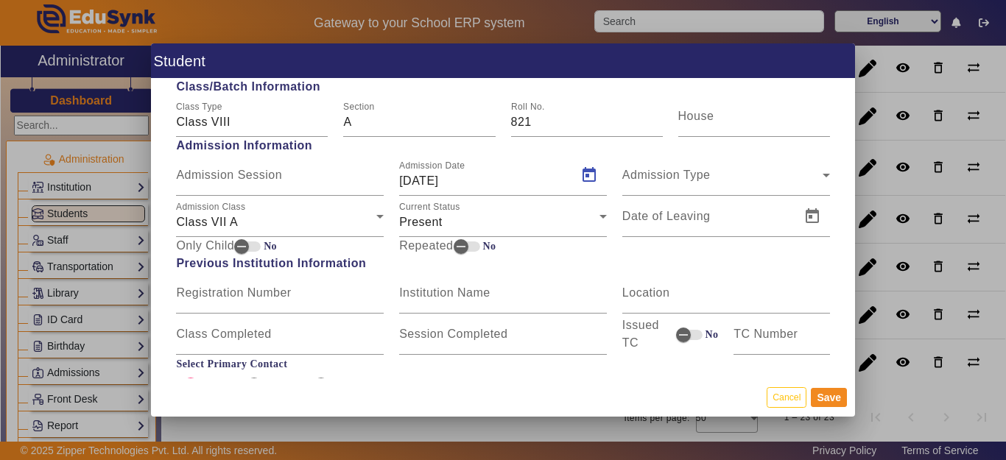
type input "[DATE]"
click at [837, 397] on button "Save" at bounding box center [829, 397] width 36 height 19
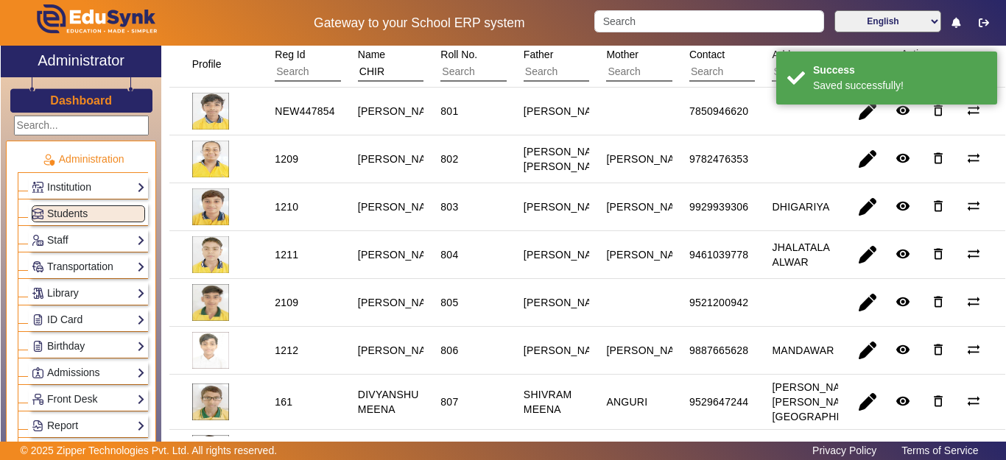
scroll to position [0, 0]
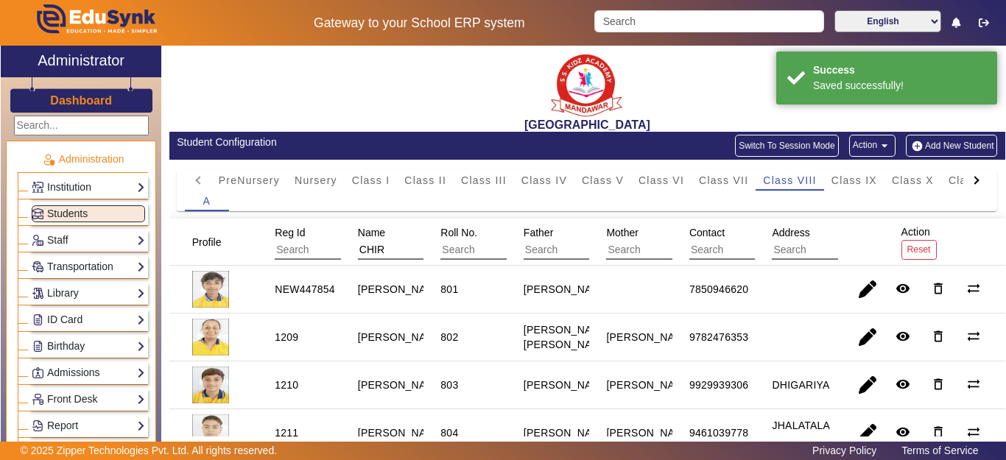
click at [963, 181] on div at bounding box center [976, 180] width 27 height 21
click at [959, 181] on mat-tab-header "PreNursery Nursery Class I Class II Class III Class IV Class V Class VI Class V…" at bounding box center [587, 180] width 805 height 21
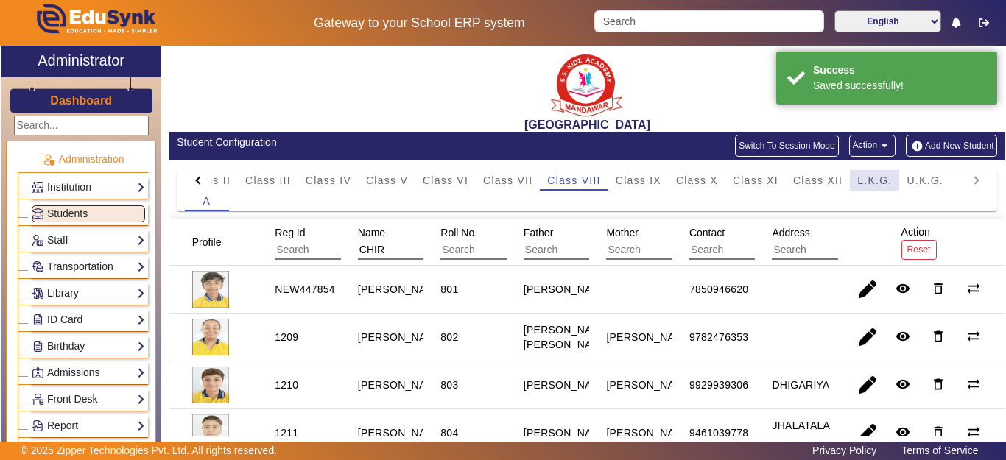
click at [879, 177] on span "L.K.G." at bounding box center [874, 180] width 35 height 10
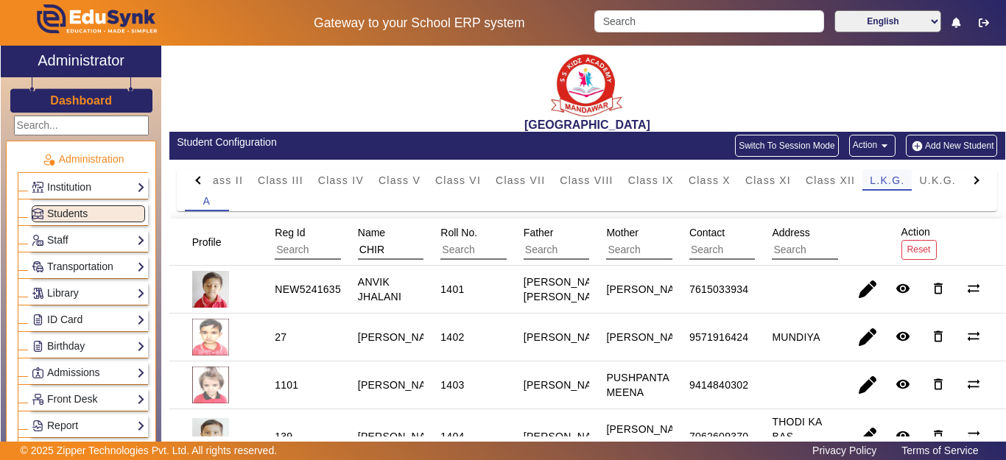
click at [888, 177] on span "L.K.G." at bounding box center [887, 180] width 35 height 10
click at [67, 99] on h3 "Dashboard" at bounding box center [81, 101] width 62 height 14
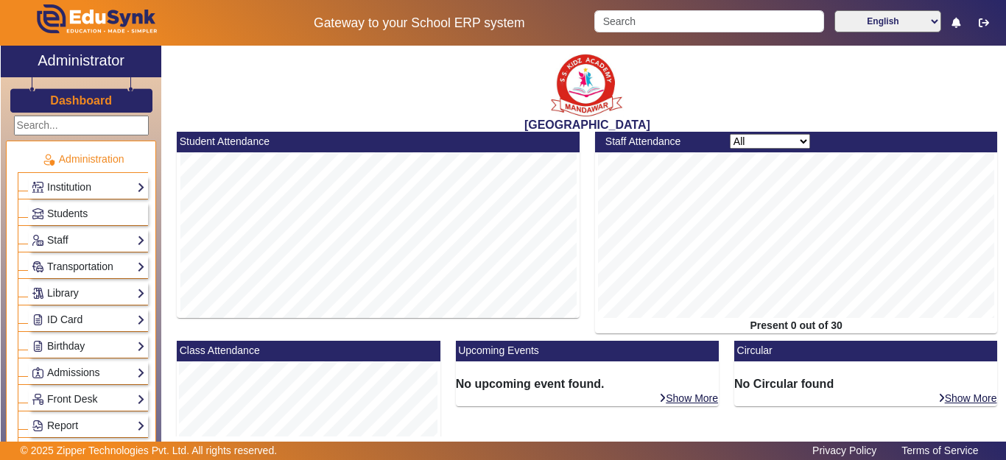
scroll to position [589, 0]
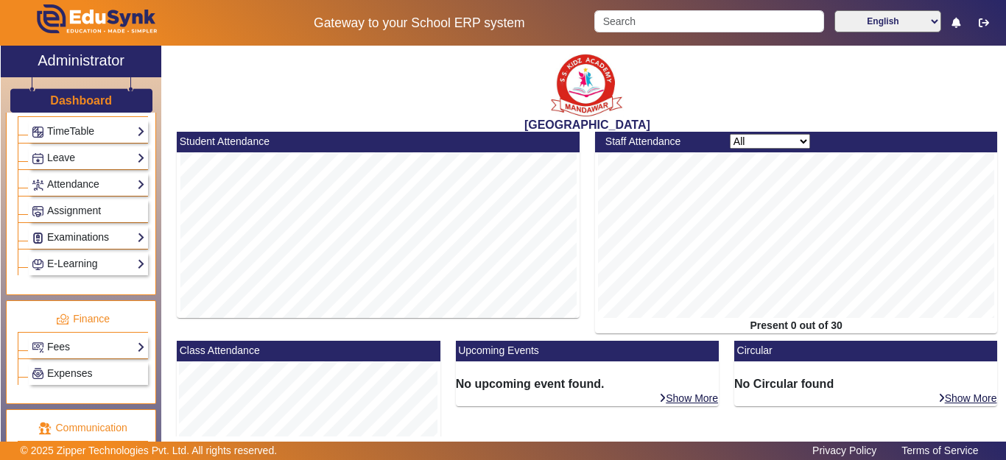
click at [57, 232] on link "Examinations" at bounding box center [88, 237] width 113 height 17
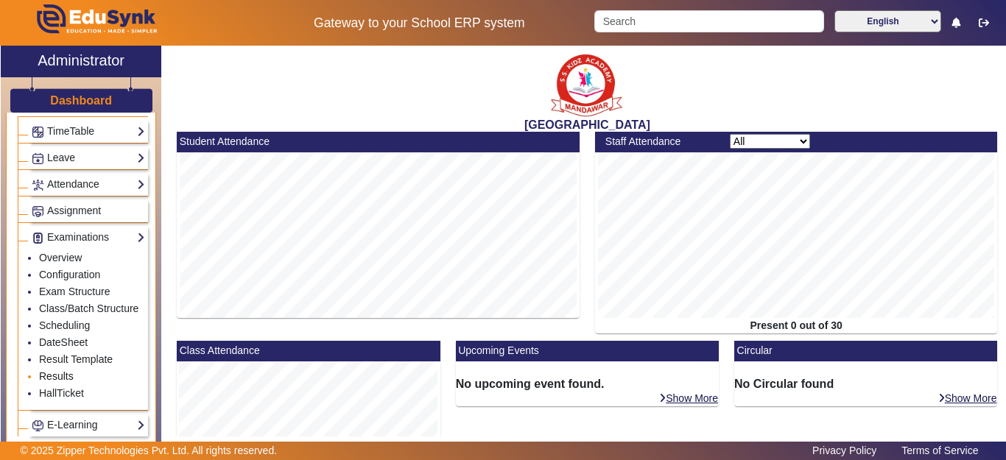
click at [59, 382] on link "Results" at bounding box center [56, 376] width 35 height 12
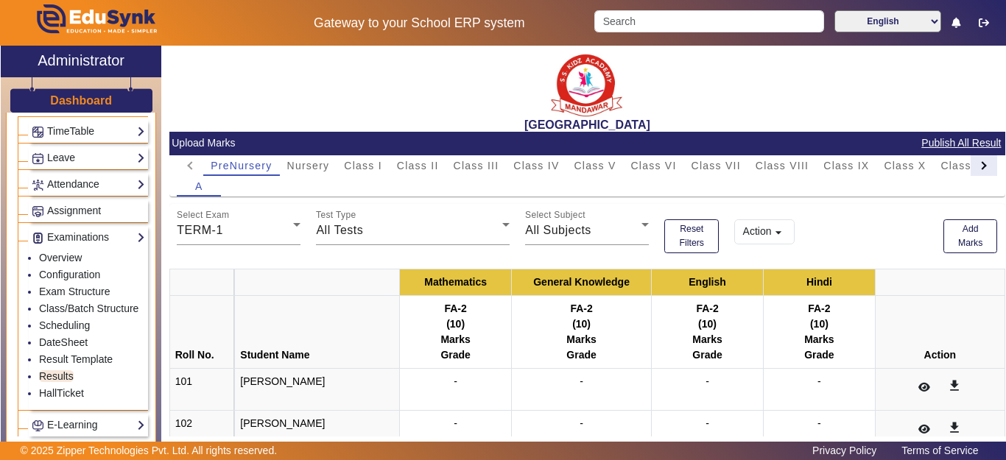
click at [971, 171] on div at bounding box center [984, 165] width 27 height 21
click at [969, 171] on mat-tab-header "PreNursery Nursery Class I Class II Class III Class IV Class V Class VI Class V…" at bounding box center [587, 165] width 820 height 21
click at [935, 172] on span "U.K.G." at bounding box center [933, 165] width 37 height 21
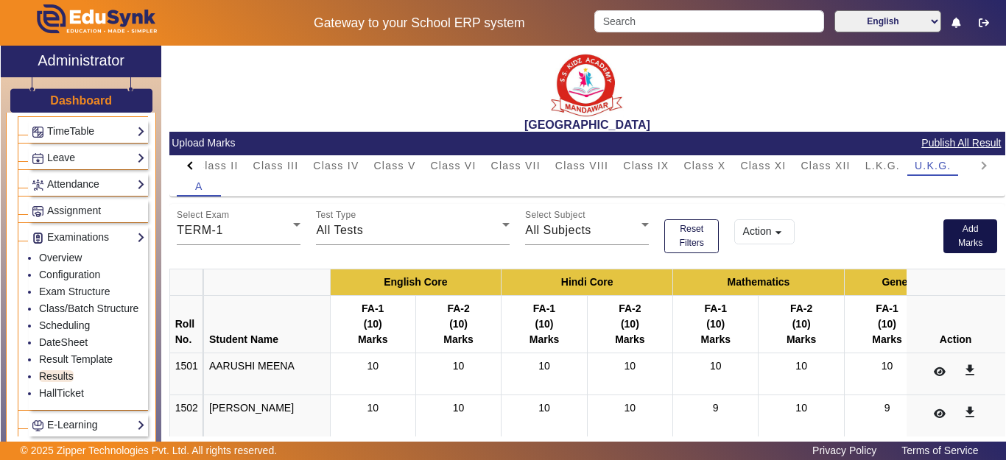
click at [952, 239] on button "Add Marks" at bounding box center [970, 236] width 54 height 34
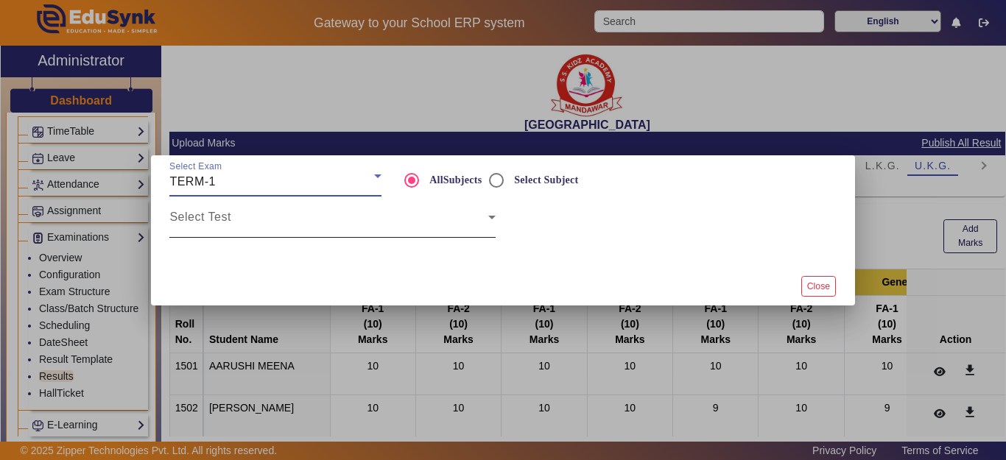
click at [246, 235] on div "Select Test" at bounding box center [332, 217] width 326 height 41
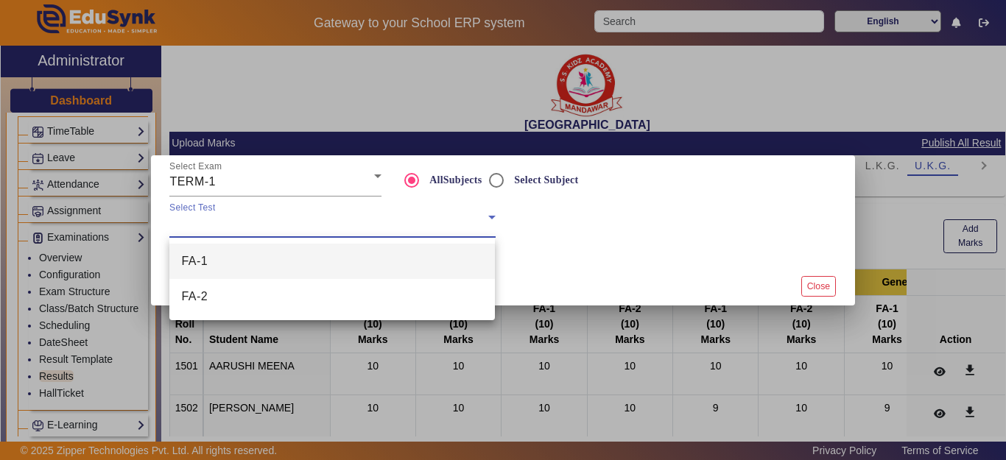
click at [261, 261] on mat-option "FA-1" at bounding box center [332, 261] width 326 height 35
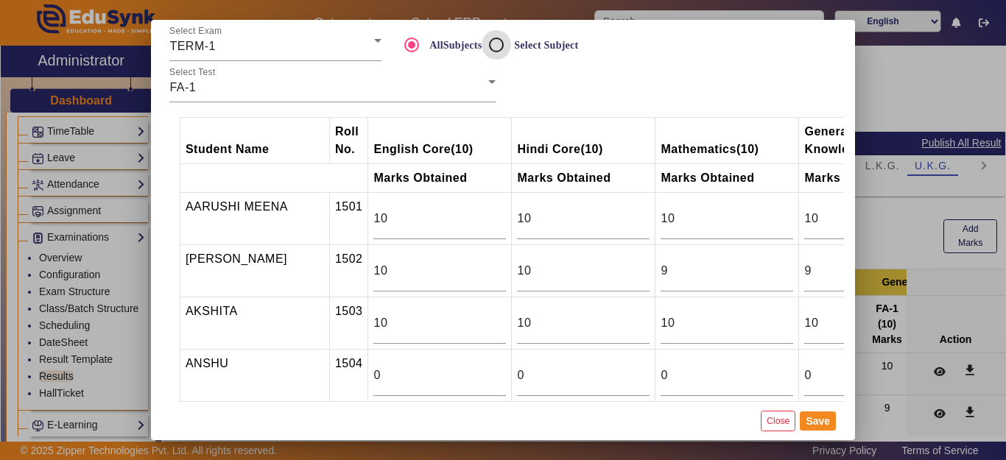
click at [496, 42] on input "Select Subject" at bounding box center [496, 44] width 29 height 29
radio input "true"
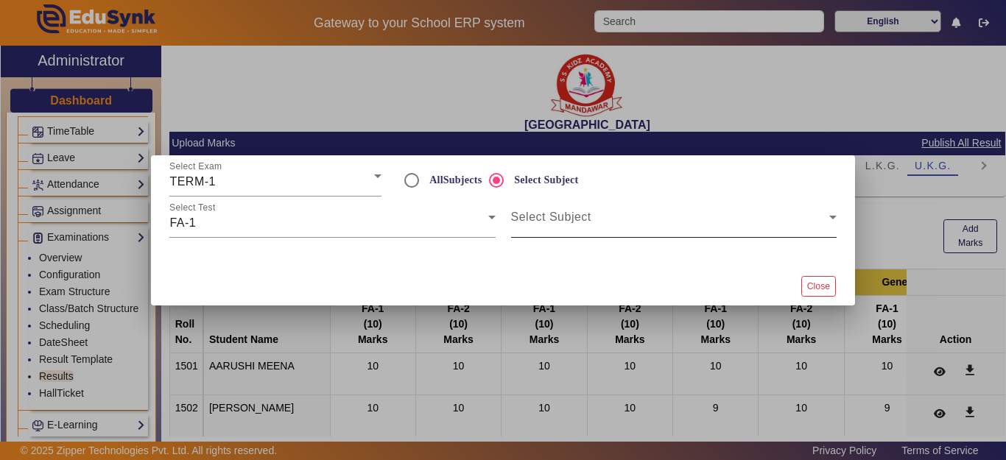
click at [556, 226] on span at bounding box center [670, 223] width 318 height 18
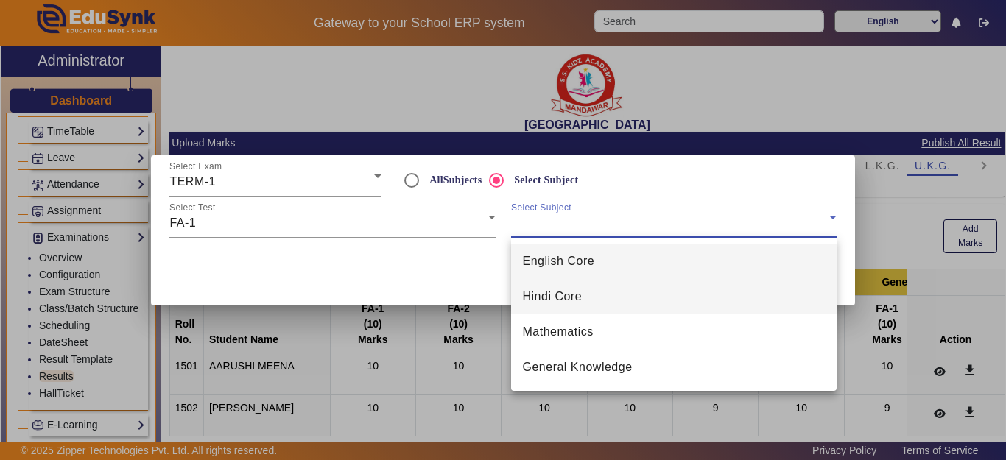
click at [556, 300] on span "Hindi Core" at bounding box center [553, 297] width 60 height 18
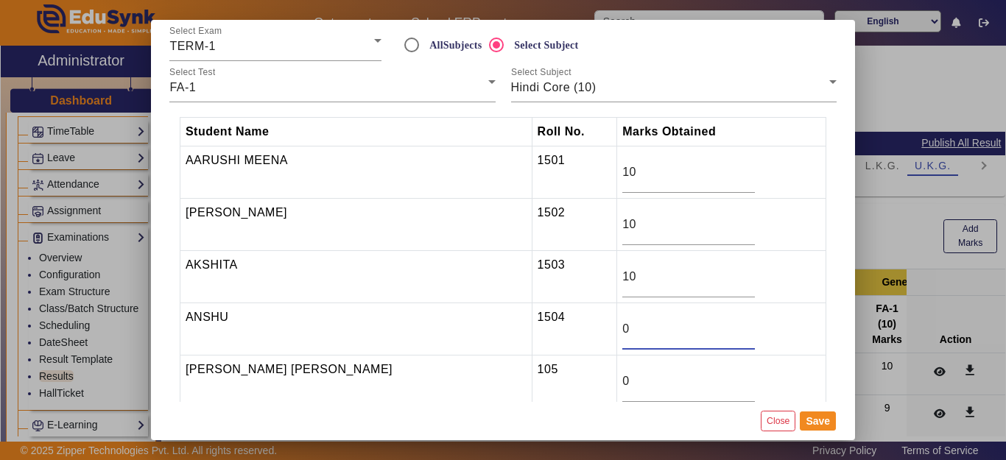
drag, startPoint x: 577, startPoint y: 330, endPoint x: 556, endPoint y: 330, distance: 21.4
click at [556, 330] on tr "ANSHU 1504 0" at bounding box center [503, 329] width 646 height 52
type input "8"
click at [815, 423] on button "Save" at bounding box center [818, 421] width 36 height 19
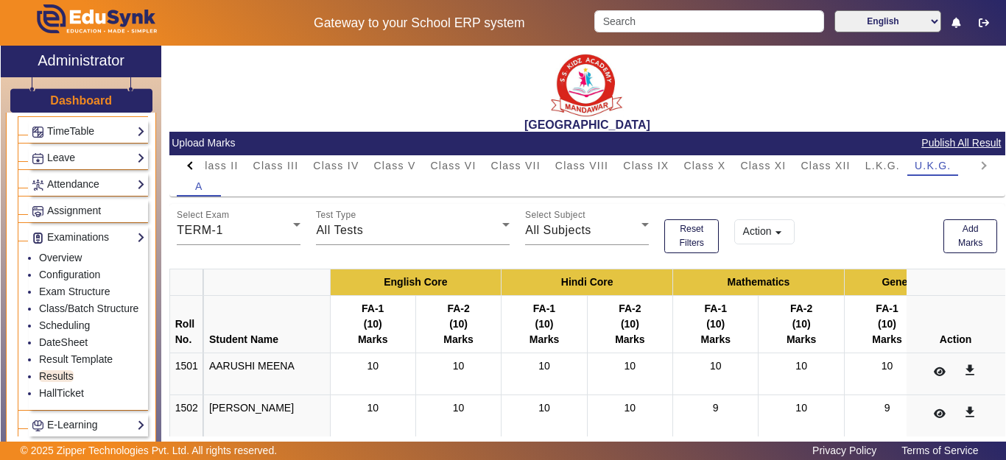
click at [190, 163] on div at bounding box center [192, 165] width 8 height 8
click at [190, 163] on mat-tab-header "PreNursery Nursery Class I Class II Class III Class IV Class V Class VI Class V…" at bounding box center [587, 165] width 820 height 21
drag, startPoint x: 360, startPoint y: 164, endPoint x: 455, endPoint y: 211, distance: 106.1
click at [362, 164] on span "Class I" at bounding box center [363, 166] width 38 height 10
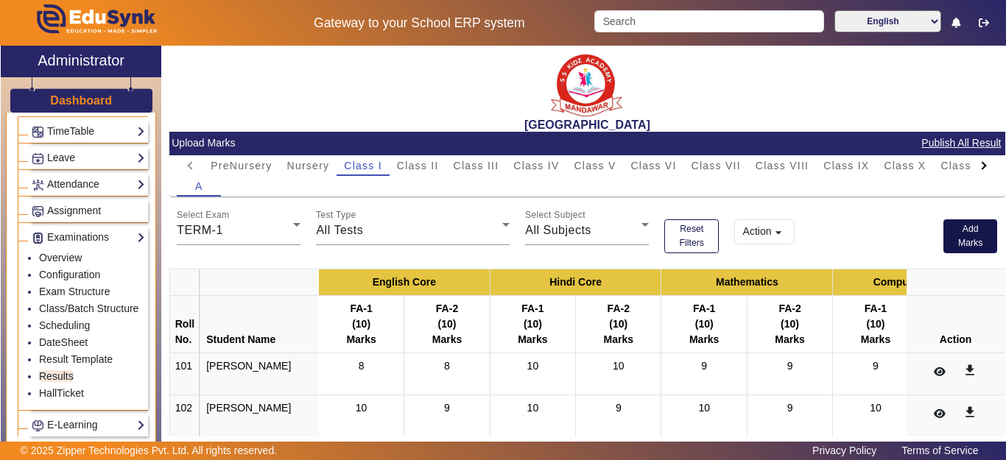
click at [963, 238] on button "Add Marks" at bounding box center [970, 236] width 54 height 34
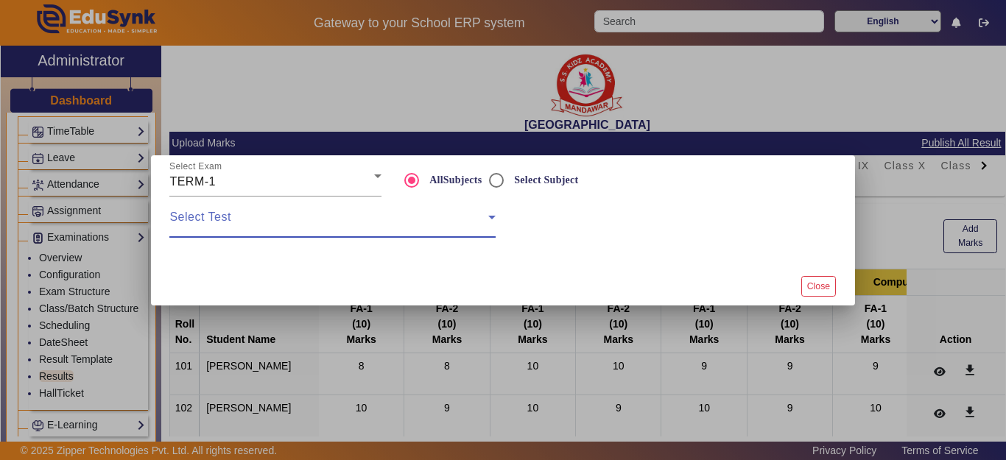
click at [348, 219] on span at bounding box center [328, 223] width 318 height 18
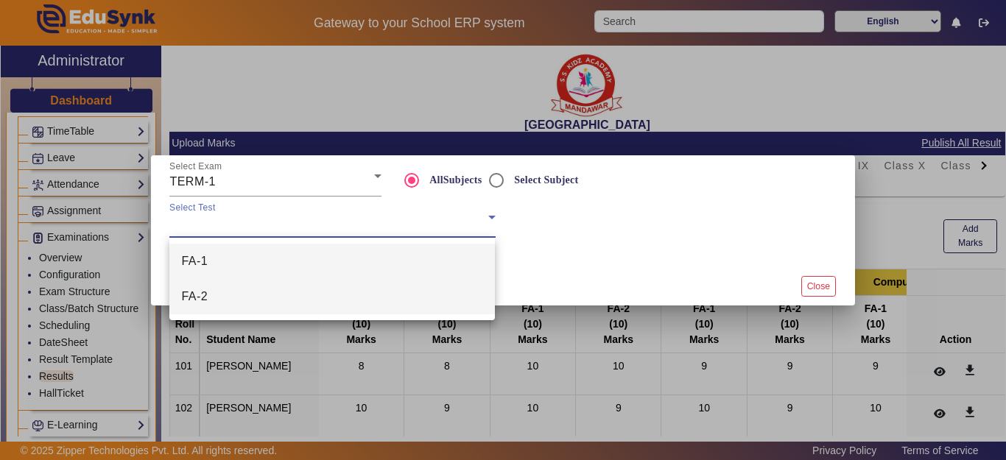
click at [261, 298] on mat-option "FA-2" at bounding box center [332, 296] width 326 height 35
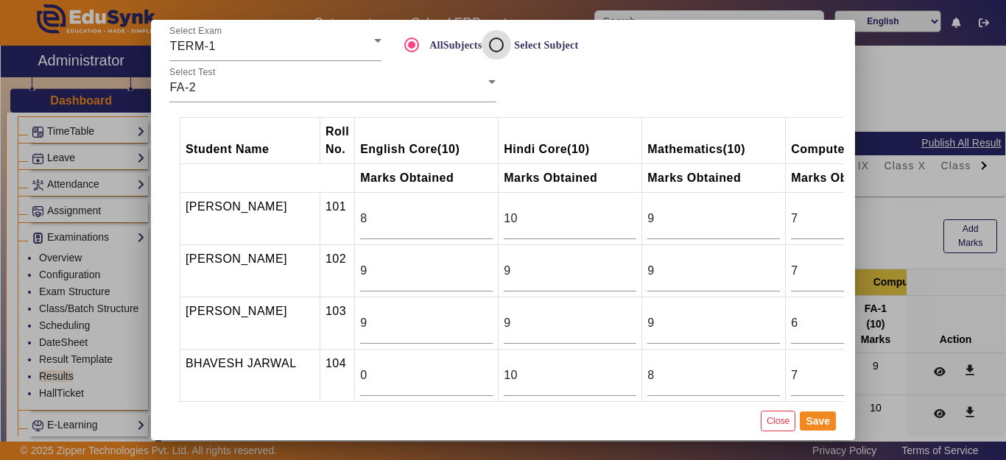
click at [498, 38] on input "Select Subject" at bounding box center [496, 44] width 29 height 29
radio input "true"
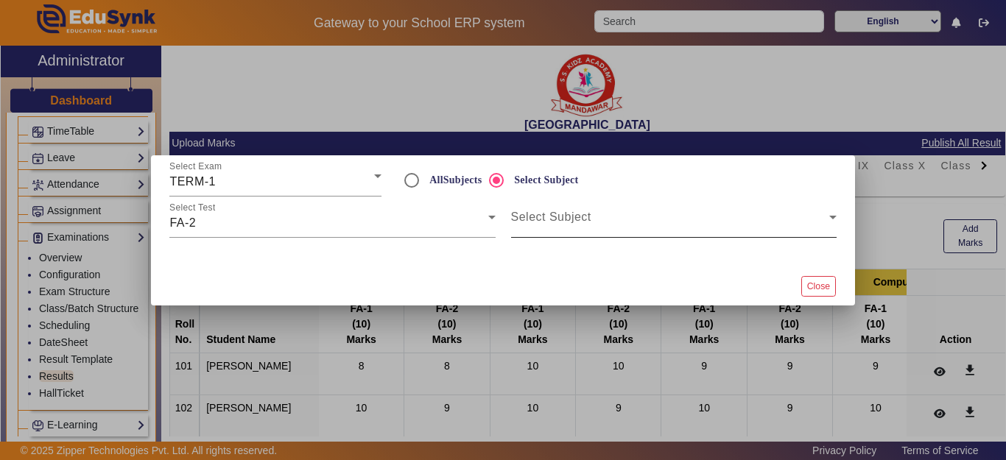
click at [560, 231] on span at bounding box center [670, 223] width 318 height 18
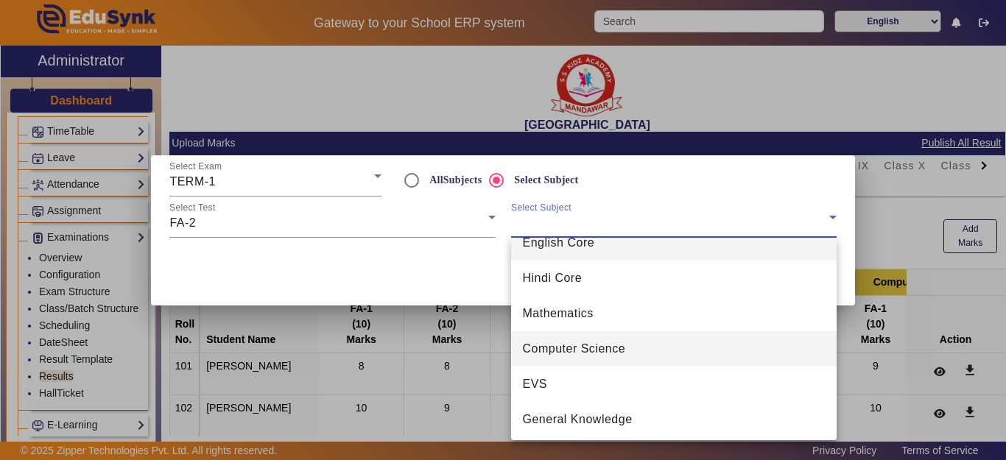
scroll to position [21, 0]
click at [602, 342] on span "Computer Science" at bounding box center [574, 346] width 103 height 18
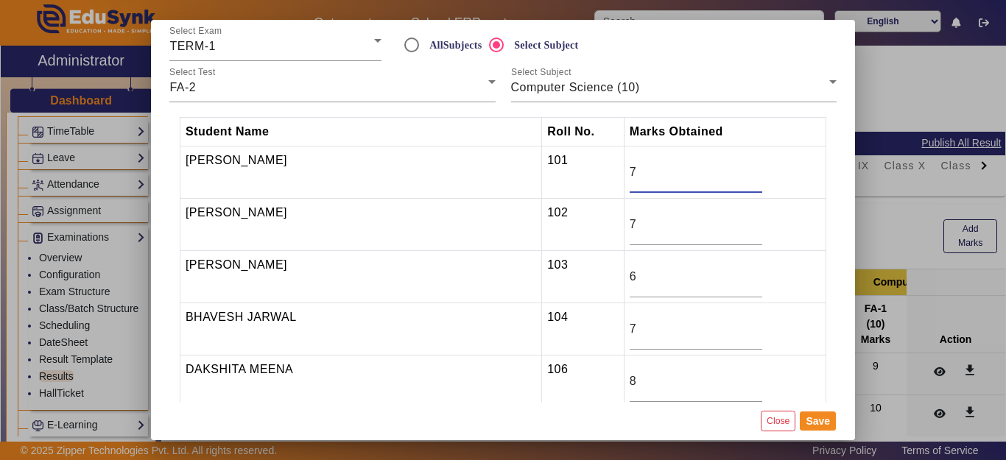
drag, startPoint x: 600, startPoint y: 174, endPoint x: 540, endPoint y: 172, distance: 60.4
click at [540, 172] on tr "AMAN KUMAR 101 7" at bounding box center [503, 173] width 646 height 52
type input "9"
drag, startPoint x: 630, startPoint y: 227, endPoint x: 583, endPoint y: 222, distance: 47.3
click at [583, 224] on tr "AMIT MEENA 102 7" at bounding box center [503, 225] width 646 height 52
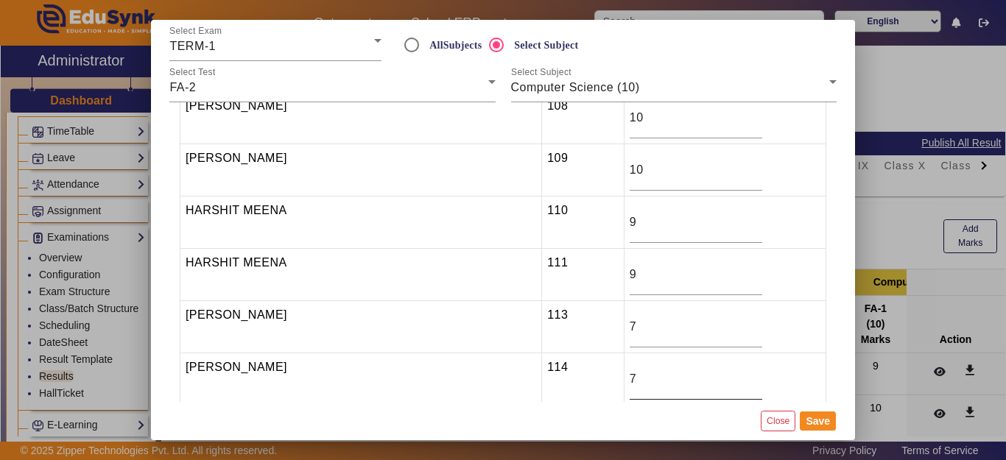
scroll to position [442, 0]
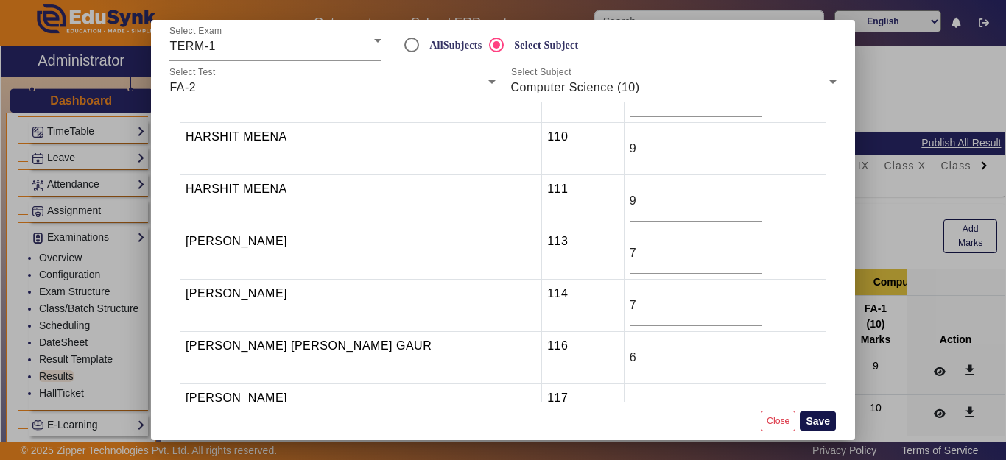
type input "9"
click at [805, 425] on button "Save" at bounding box center [818, 421] width 36 height 19
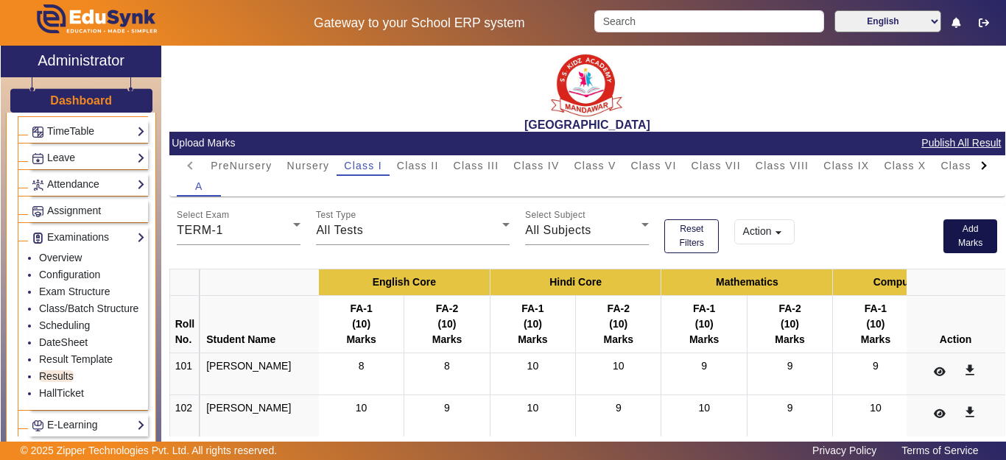
click at [960, 239] on button "Add Marks" at bounding box center [970, 236] width 54 height 34
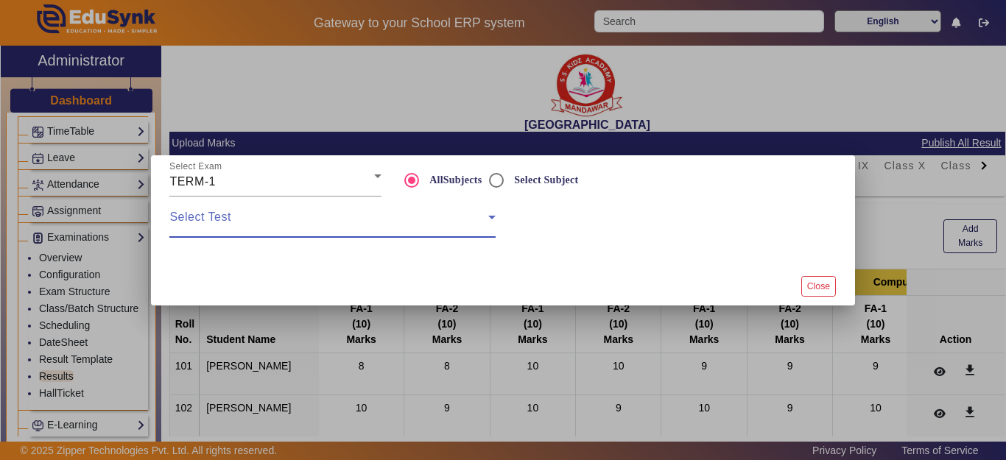
click at [250, 228] on span at bounding box center [328, 223] width 318 height 18
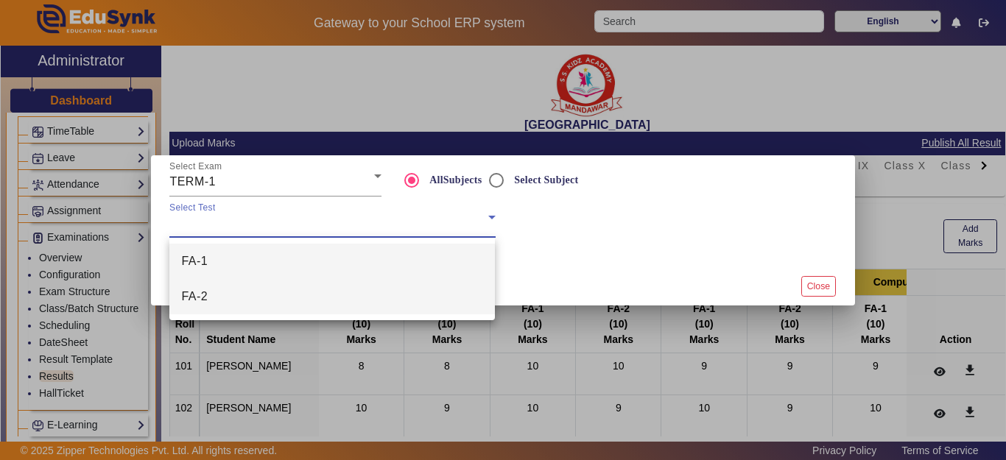
click at [227, 295] on mat-option "FA-2" at bounding box center [332, 296] width 326 height 35
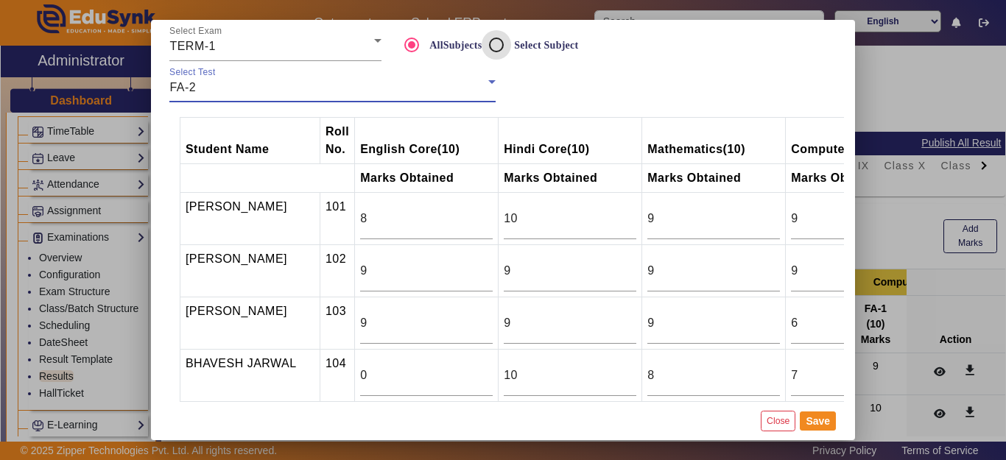
click at [490, 50] on input "Select Subject" at bounding box center [496, 44] width 29 height 29
radio input "true"
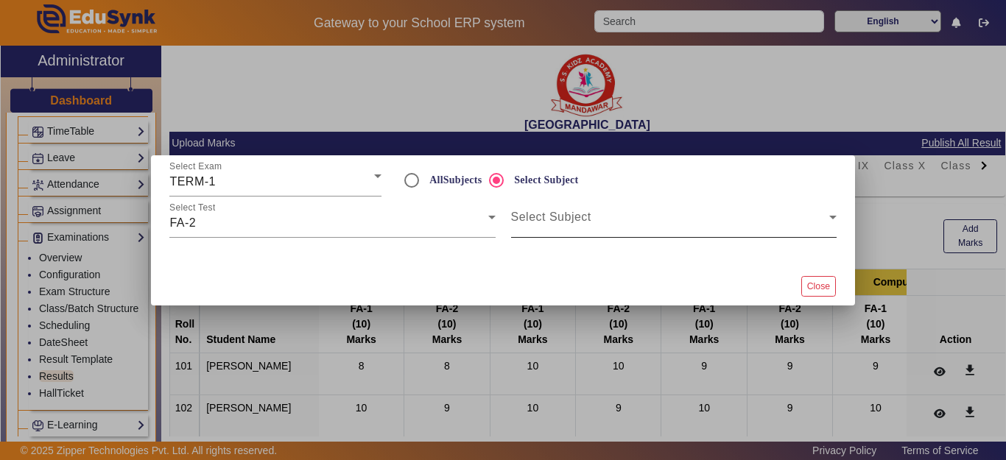
click at [550, 221] on span at bounding box center [670, 223] width 318 height 18
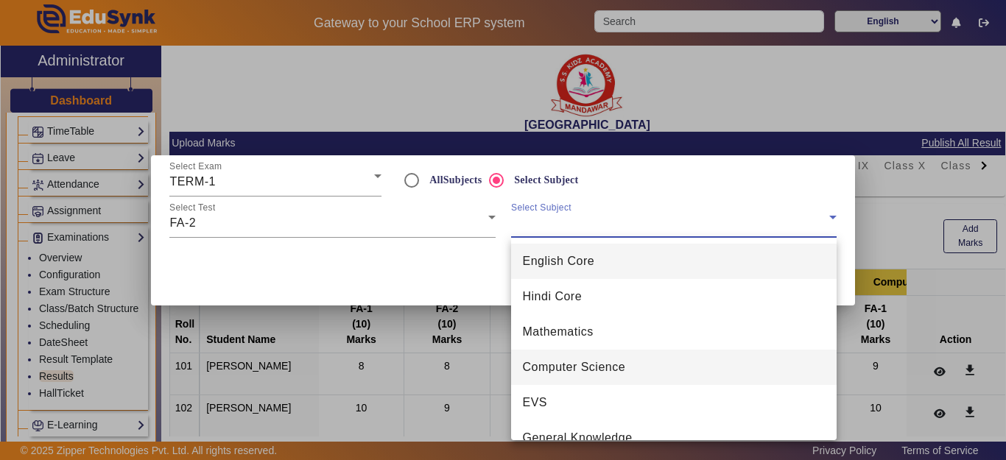
scroll to position [21, 0]
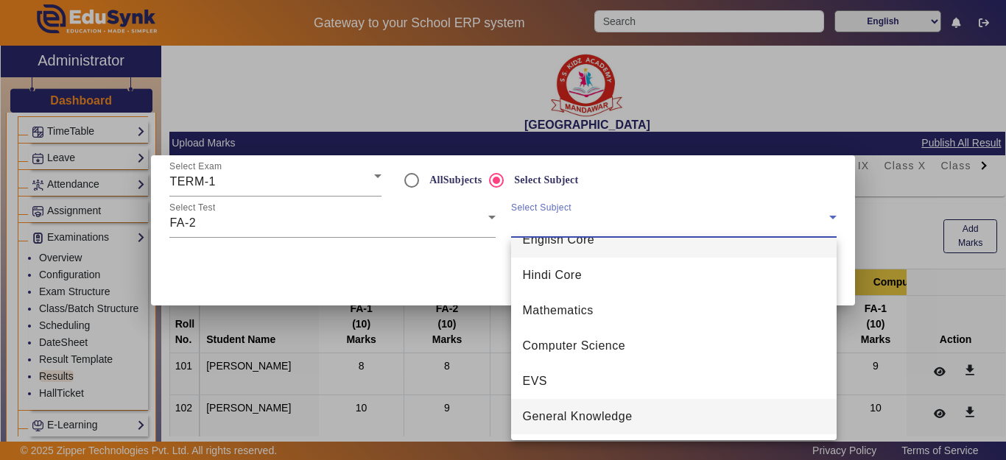
click at [576, 423] on span "General Knowledge" at bounding box center [578, 417] width 110 height 18
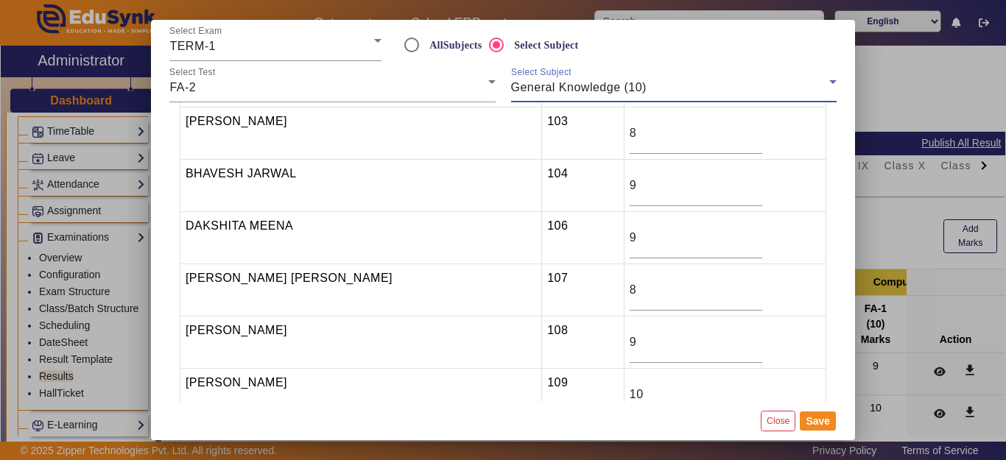
scroll to position [147, 0]
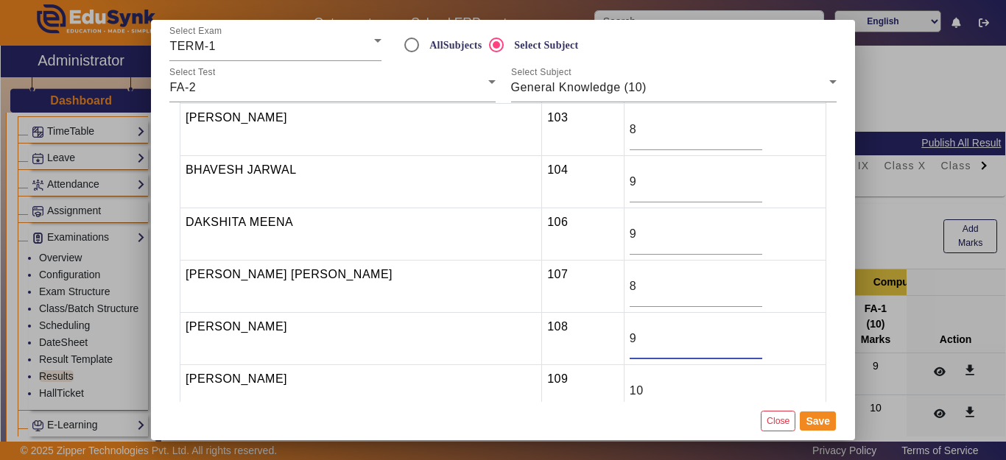
click at [550, 339] on tr "DEVRAJ SINGH RAJPUT 108 9" at bounding box center [503, 339] width 646 height 52
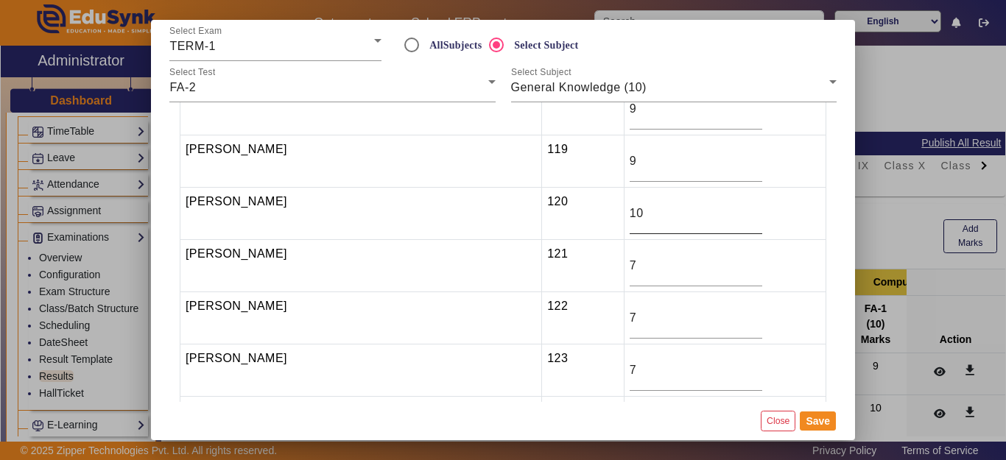
scroll to position [810, 0]
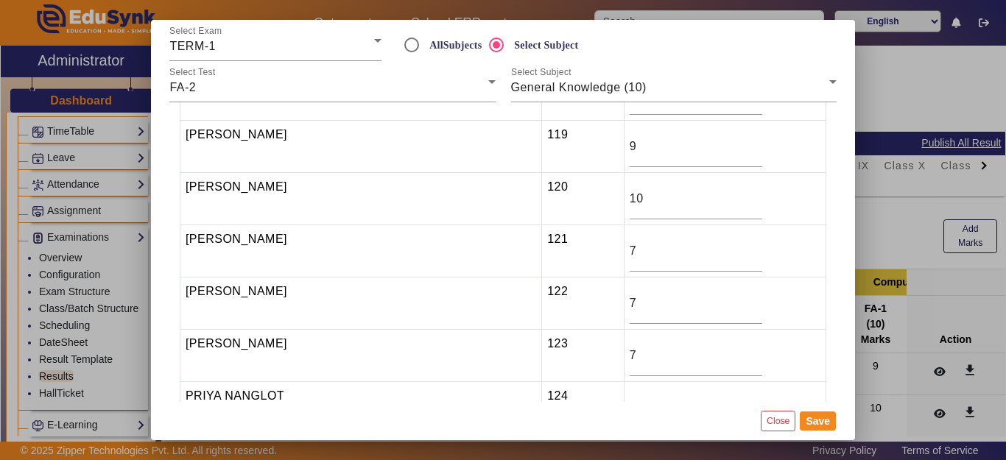
type input "8"
drag, startPoint x: 544, startPoint y: 250, endPoint x: 525, endPoint y: 253, distance: 19.5
click at [521, 250] on tr "PRINCE MEENA 121 7" at bounding box center [503, 251] width 646 height 52
type input "8"
drag, startPoint x: 613, startPoint y: 303, endPoint x: 571, endPoint y: 305, distance: 42.8
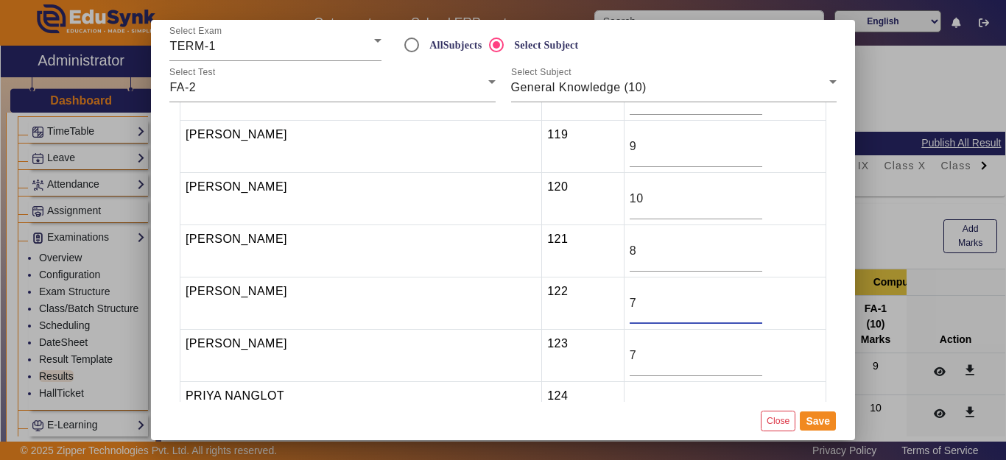
click at [571, 304] on tr "PRINCE MEENA 122 7" at bounding box center [503, 304] width 646 height 52
type input "8"
drag, startPoint x: 609, startPoint y: 365, endPoint x: 578, endPoint y: 365, distance: 30.9
click at [579, 364] on tr "PRINCE RAJ MEENA 123 7" at bounding box center [503, 356] width 646 height 52
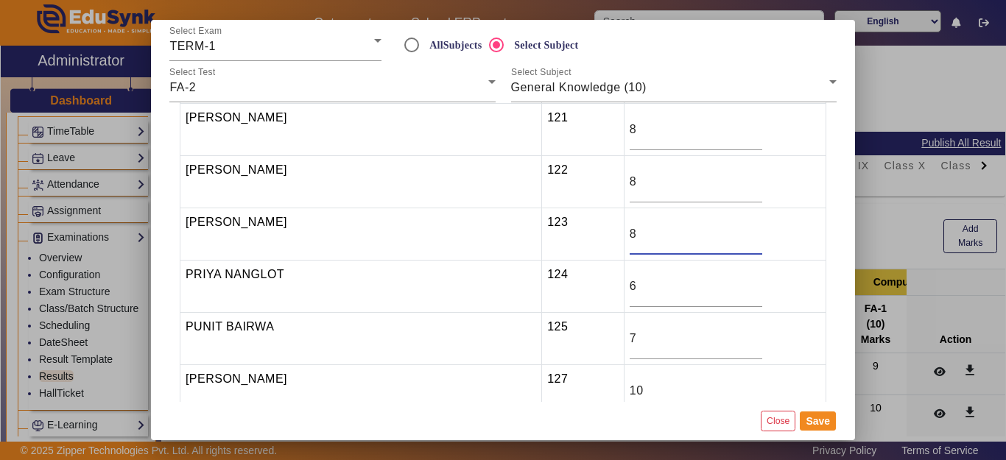
scroll to position [957, 0]
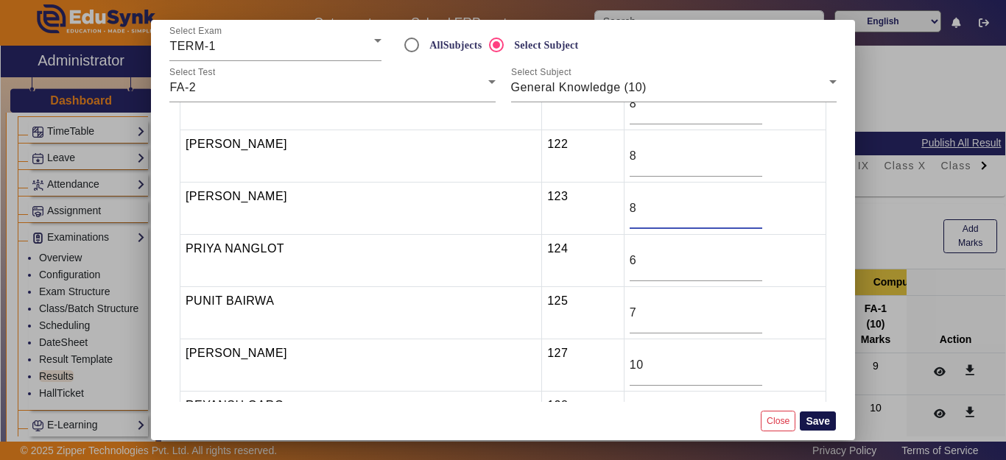
type input "8"
click at [817, 419] on button "Save" at bounding box center [818, 421] width 36 height 19
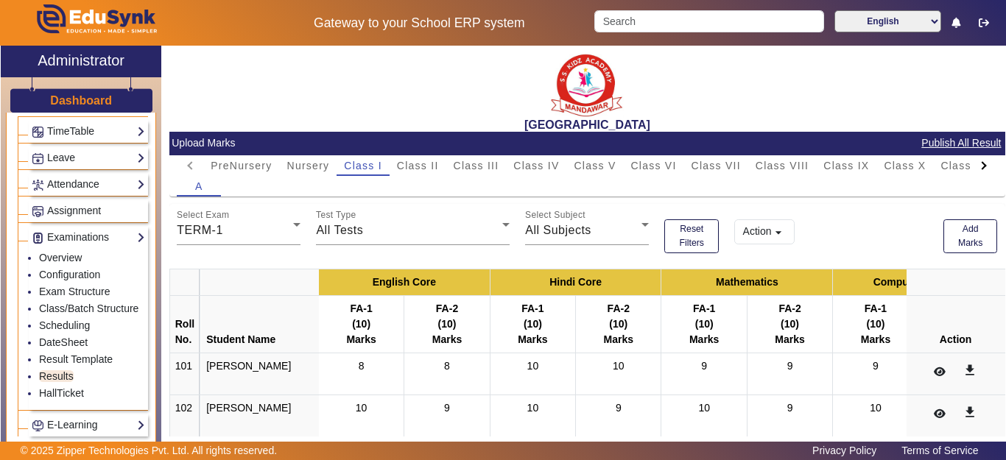
click at [980, 166] on div at bounding box center [984, 165] width 27 height 21
click at [974, 164] on mat-tab-header "PreNursery Nursery Class I Class II Class III Class IV Class V Class VI Class V…" at bounding box center [587, 165] width 820 height 21
drag, startPoint x: 887, startPoint y: 166, endPoint x: 620, endPoint y: 199, distance: 268.6
click at [887, 169] on span "L.K.G." at bounding box center [882, 166] width 35 height 10
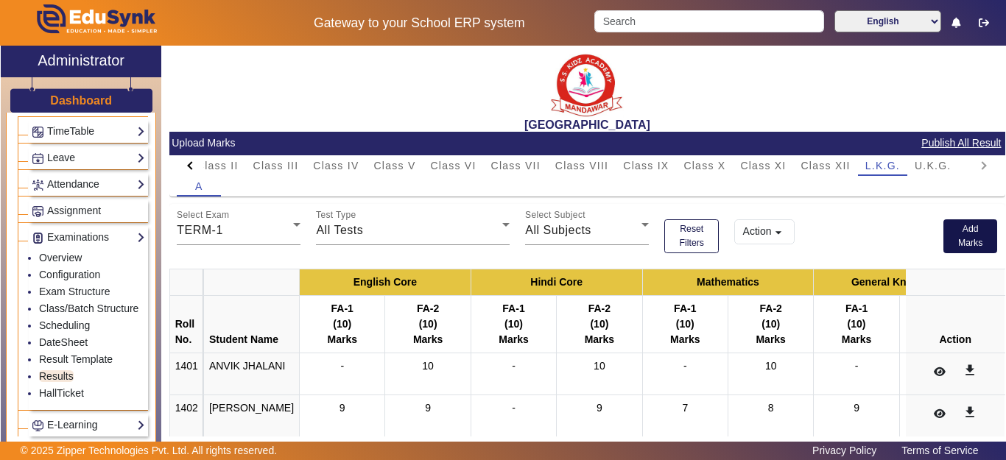
click at [955, 233] on button "Add Marks" at bounding box center [970, 236] width 54 height 34
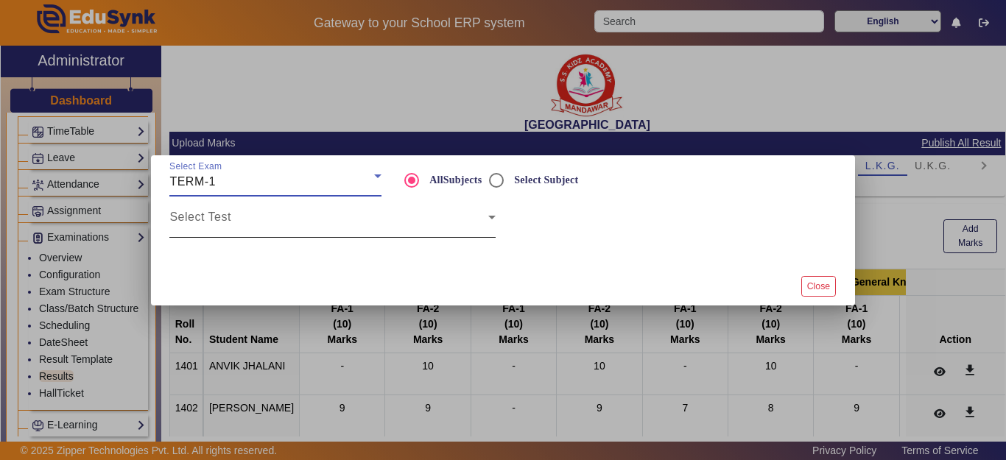
click at [214, 233] on div "Select Test" at bounding box center [332, 217] width 326 height 41
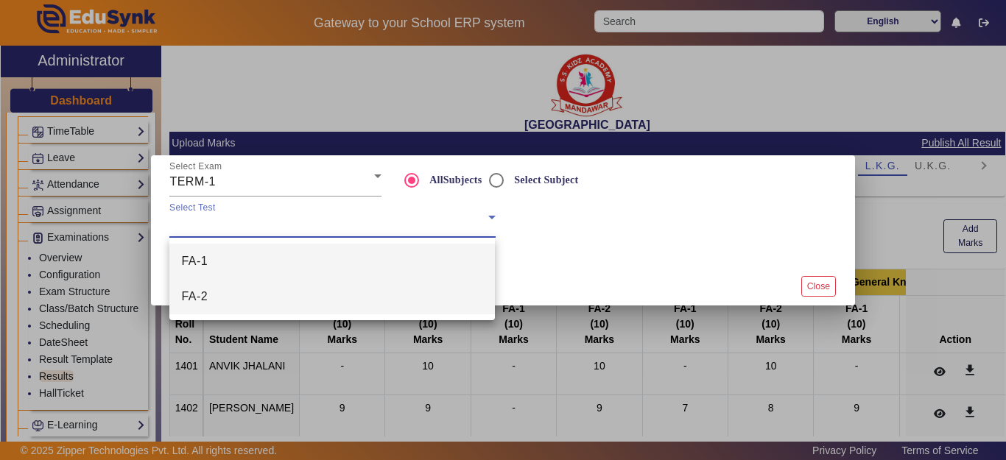
drag, startPoint x: 211, startPoint y: 295, endPoint x: 211, endPoint y: 304, distance: 9.6
click at [211, 304] on mat-option "FA-2" at bounding box center [332, 296] width 326 height 35
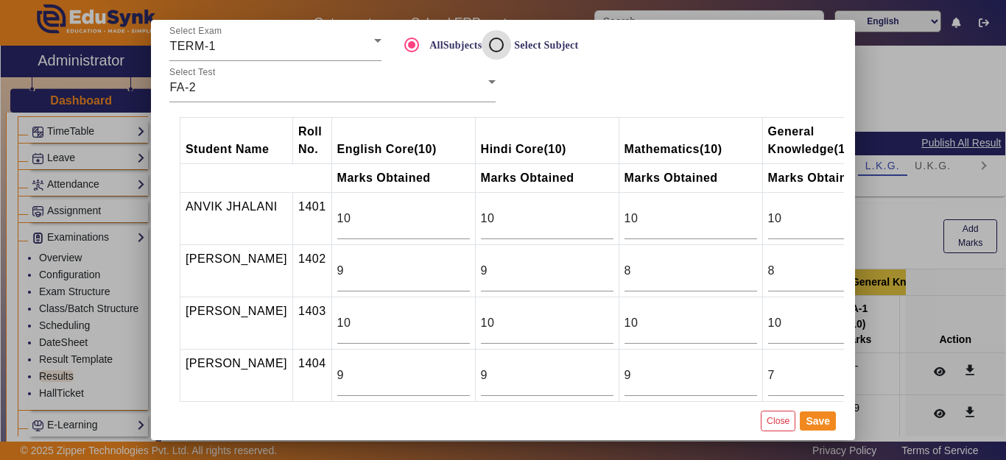
click at [496, 47] on input "Select Subject" at bounding box center [496, 44] width 29 height 29
radio input "true"
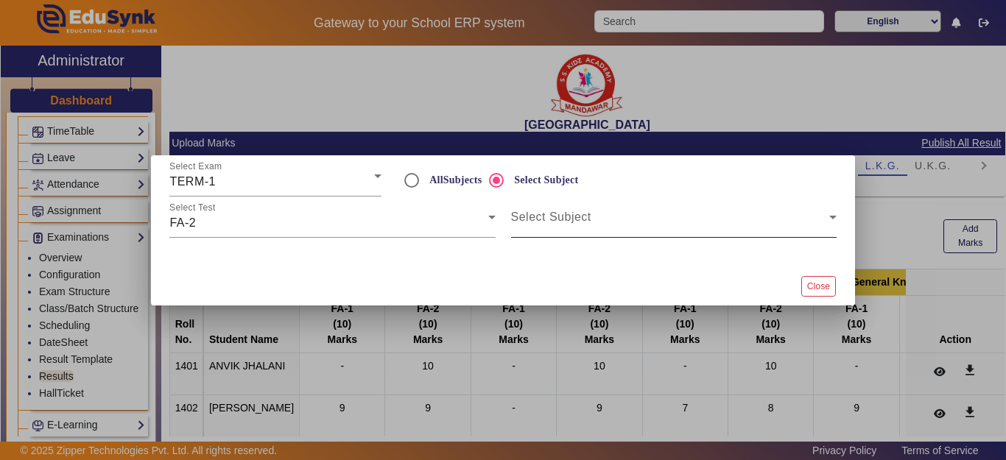
click at [544, 225] on span at bounding box center [670, 223] width 318 height 18
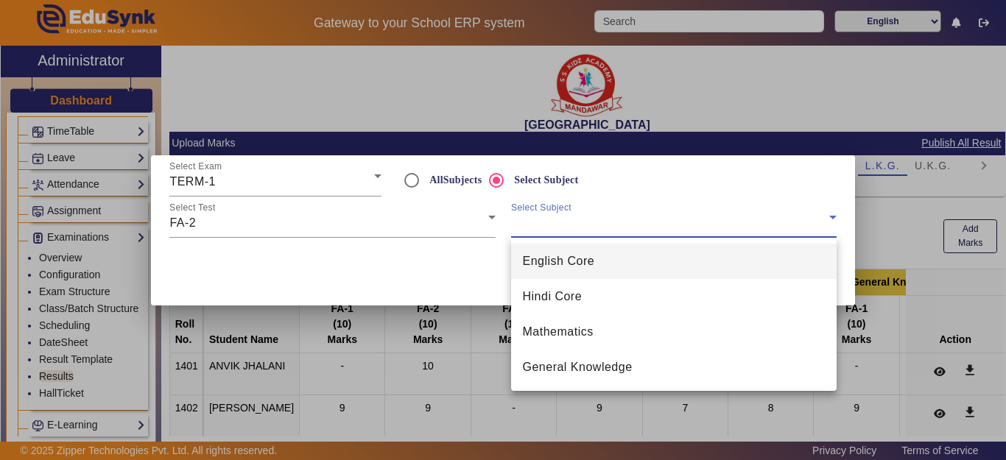
click at [578, 263] on span "English Core" at bounding box center [559, 262] width 72 height 18
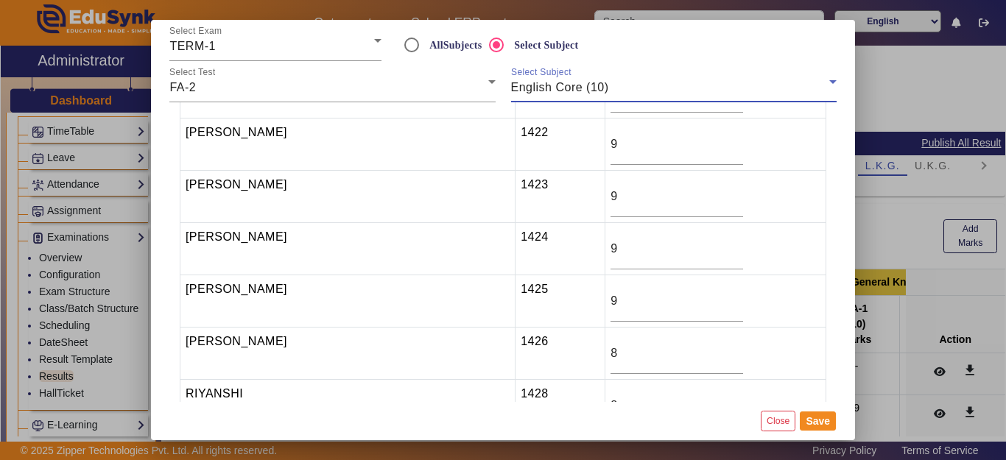
scroll to position [1252, 0]
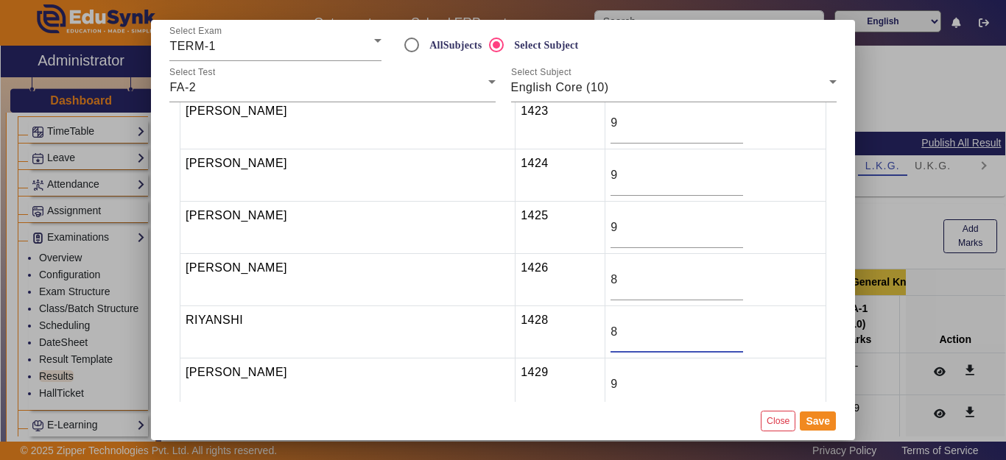
drag, startPoint x: 608, startPoint y: 335, endPoint x: 557, endPoint y: 337, distance: 51.6
click at [557, 337] on tr "RIYANSHI 1428 8" at bounding box center [503, 332] width 646 height 52
type input "9"
drag, startPoint x: 622, startPoint y: 382, endPoint x: 589, endPoint y: 384, distance: 32.5
click at [589, 384] on tr "RIYANSHI SAINI 1429 9" at bounding box center [503, 385] width 646 height 52
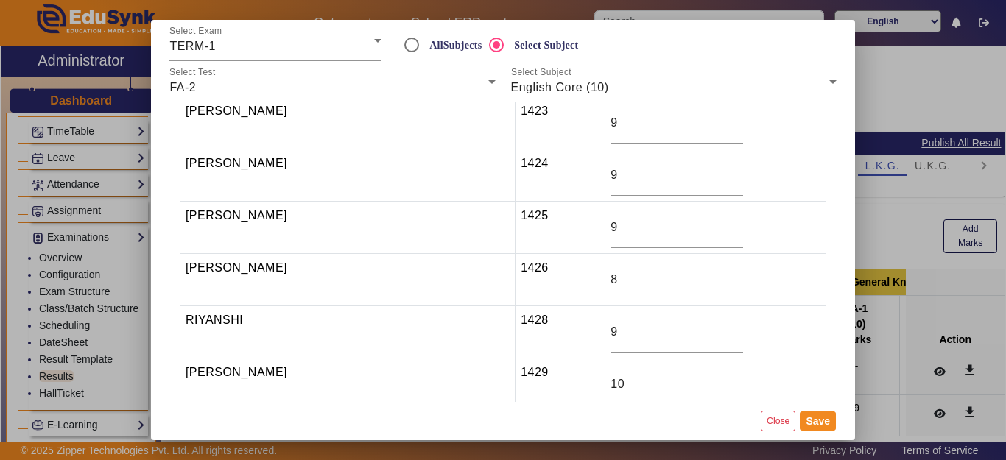
scroll to position [1399, 0]
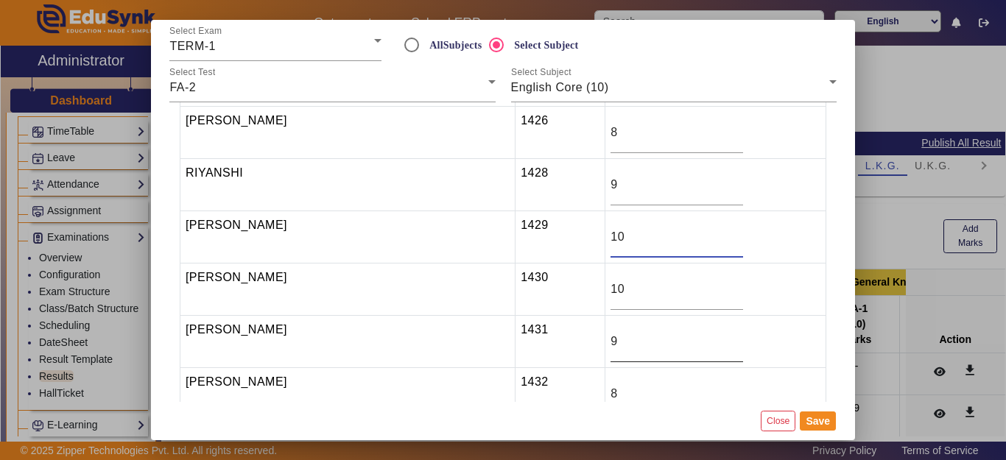
type input "10"
drag, startPoint x: 608, startPoint y: 338, endPoint x: 570, endPoint y: 335, distance: 38.4
click at [570, 335] on tr "SAKSHI MEENA 1431 9" at bounding box center [503, 342] width 646 height 52
type input "10"
click at [817, 417] on button "Save" at bounding box center [818, 421] width 36 height 19
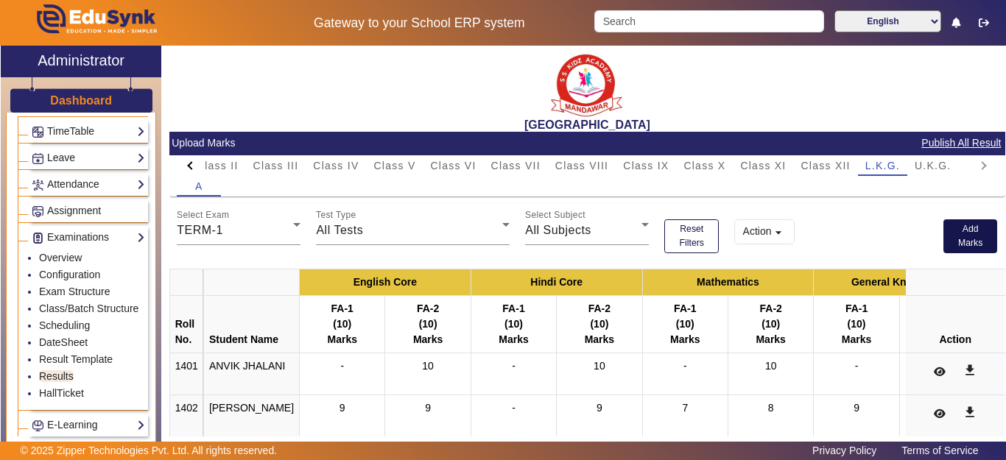
click at [951, 236] on button "Add Marks" at bounding box center [970, 236] width 54 height 34
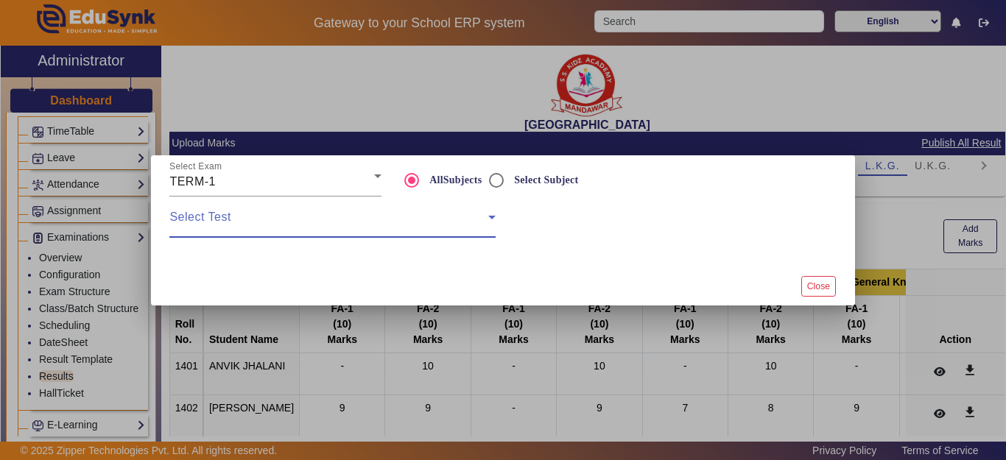
click at [292, 219] on span at bounding box center [328, 223] width 318 height 18
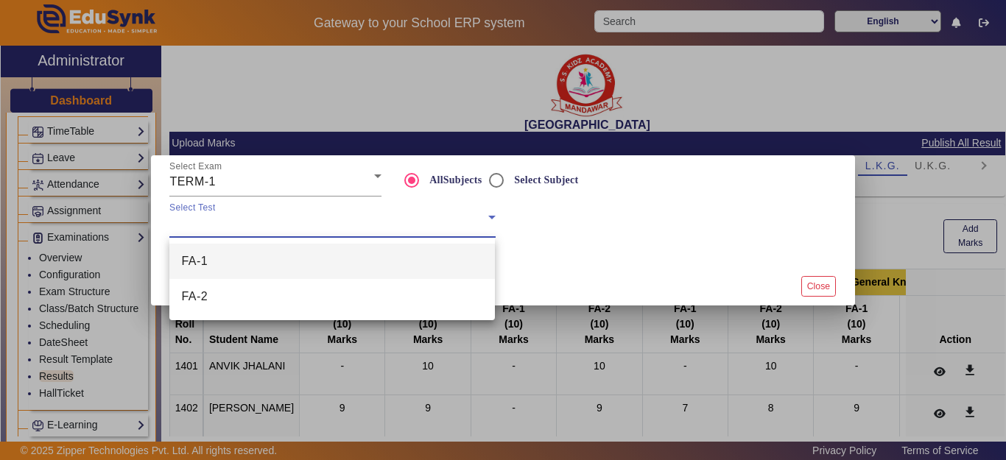
click at [233, 259] on mat-option "FA-1" at bounding box center [332, 261] width 326 height 35
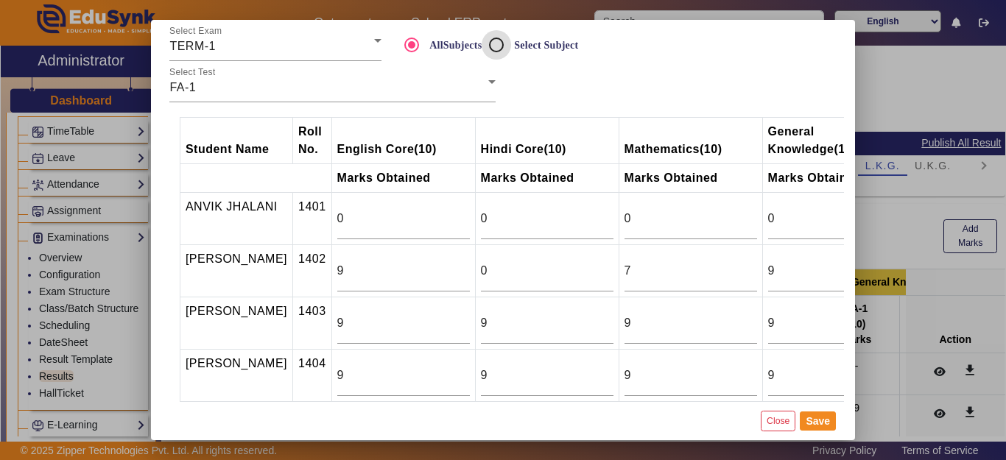
click at [489, 45] on input "Select Subject" at bounding box center [496, 44] width 29 height 29
radio input "true"
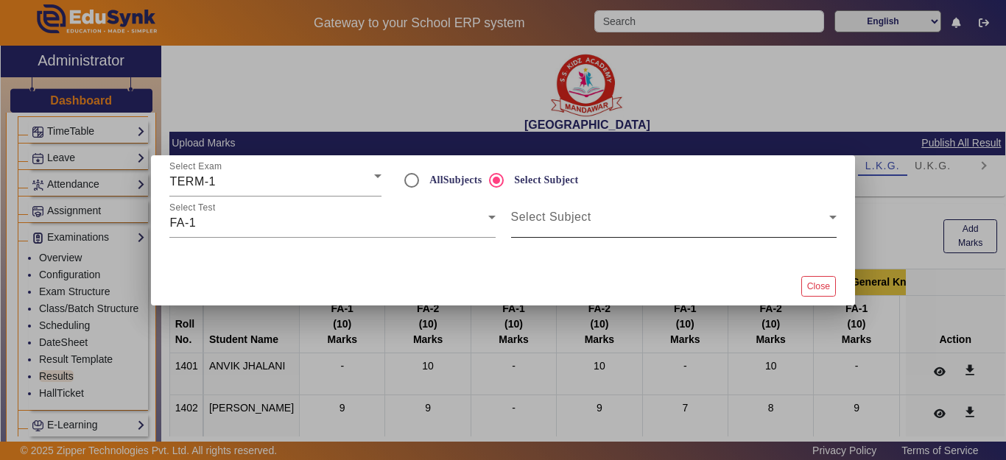
click at [541, 225] on span at bounding box center [670, 223] width 318 height 18
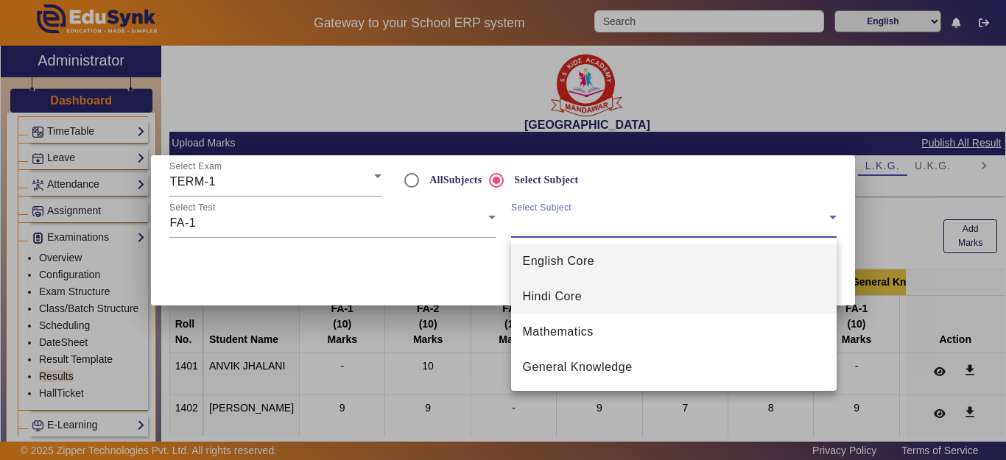
click at [564, 291] on span "Hindi Core" at bounding box center [553, 297] width 60 height 18
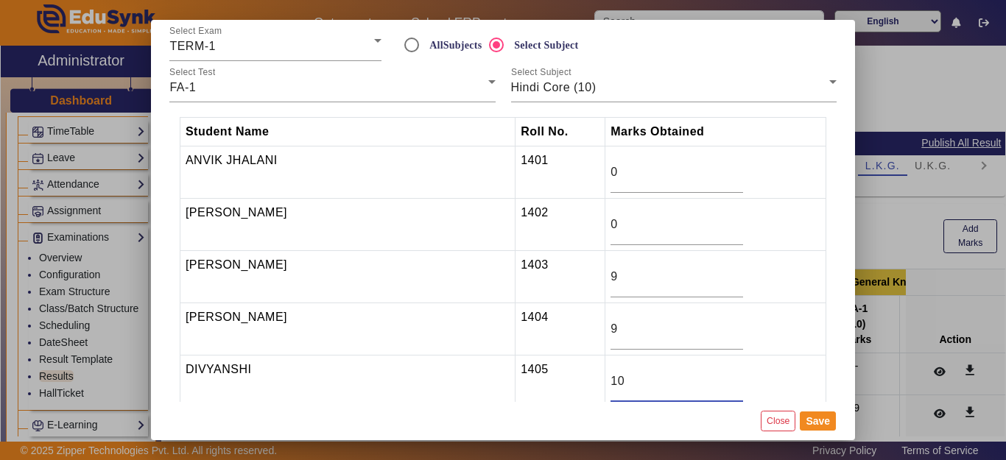
click at [605, 383] on td "10" at bounding box center [715, 382] width 221 height 52
type input "9"
click at [819, 423] on button "Save" at bounding box center [818, 421] width 36 height 19
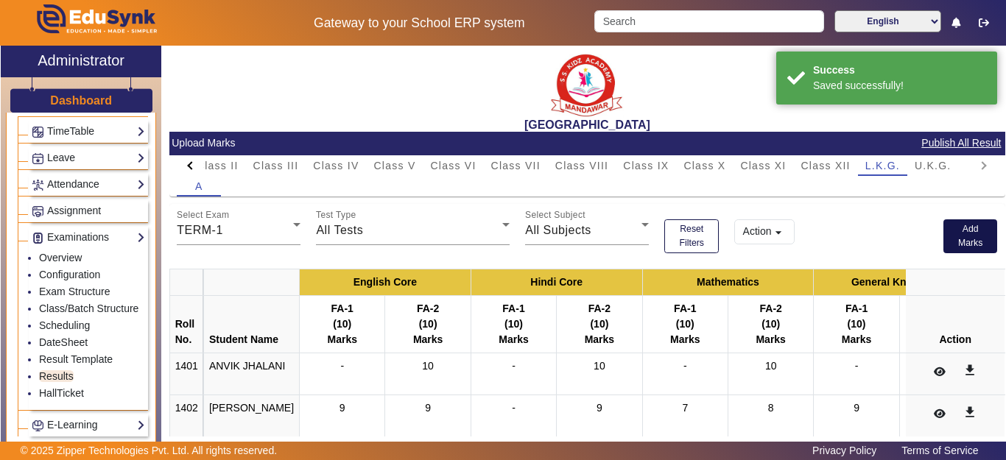
click at [953, 232] on button "Add Marks" at bounding box center [970, 236] width 54 height 34
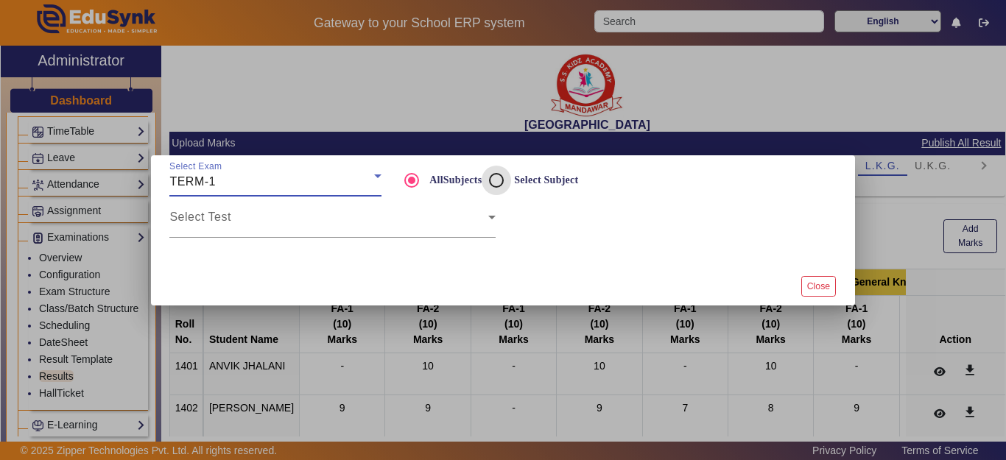
click at [497, 183] on input "Select Subject" at bounding box center [496, 180] width 29 height 29
radio input "true"
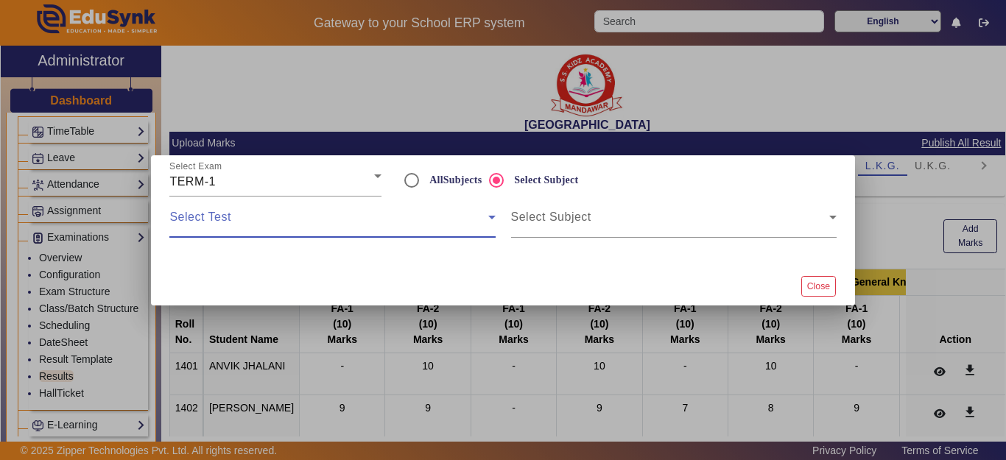
click at [306, 229] on span at bounding box center [328, 223] width 318 height 18
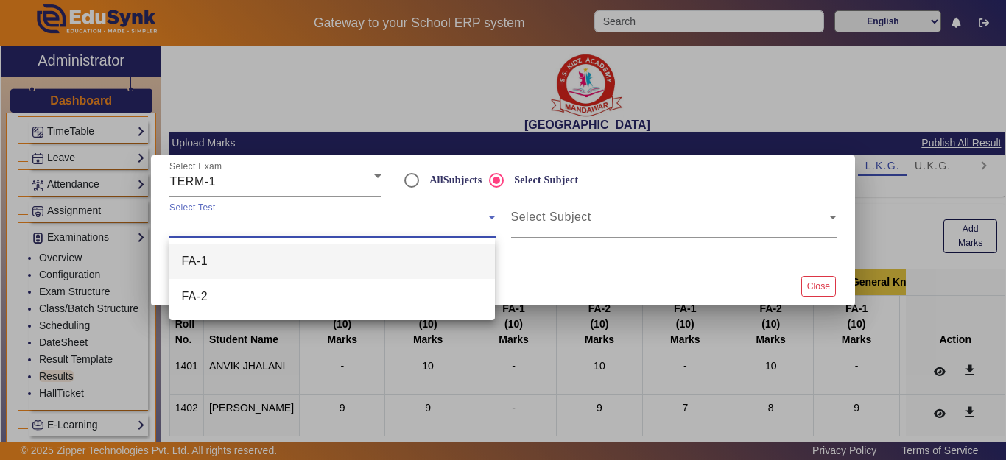
click at [232, 286] on mat-option "FA-2" at bounding box center [332, 296] width 326 height 35
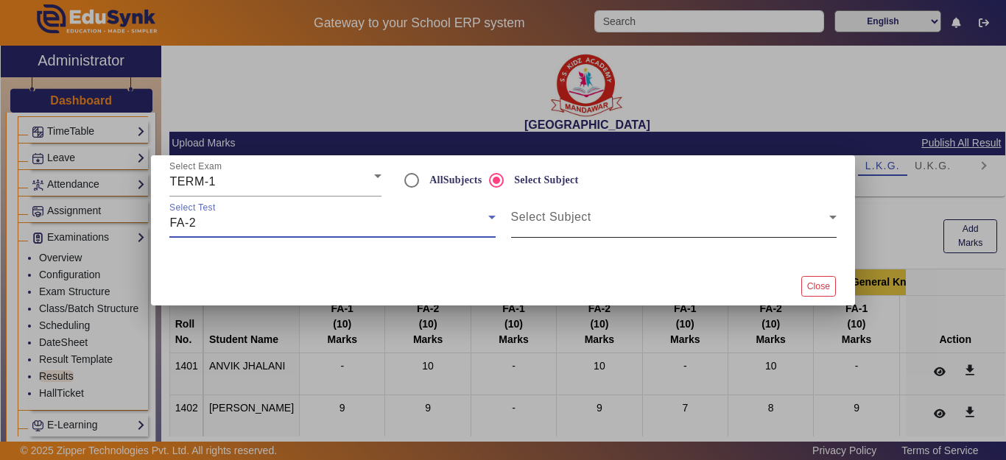
click at [568, 215] on span at bounding box center [670, 223] width 318 height 18
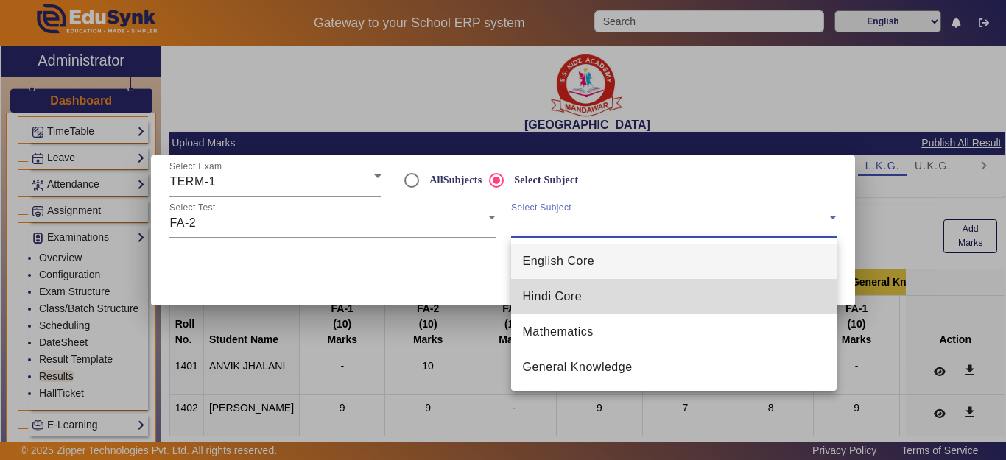
click at [550, 300] on span "Hindi Core" at bounding box center [553, 297] width 60 height 18
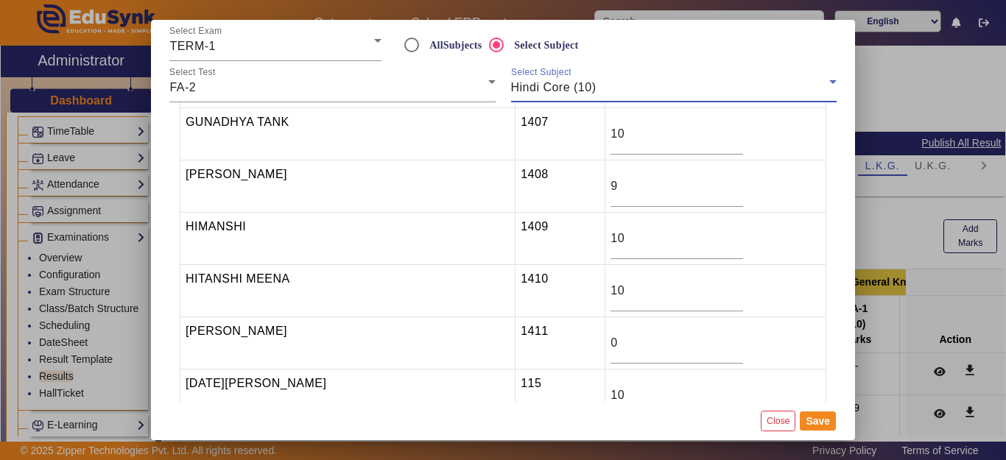
scroll to position [368, 0]
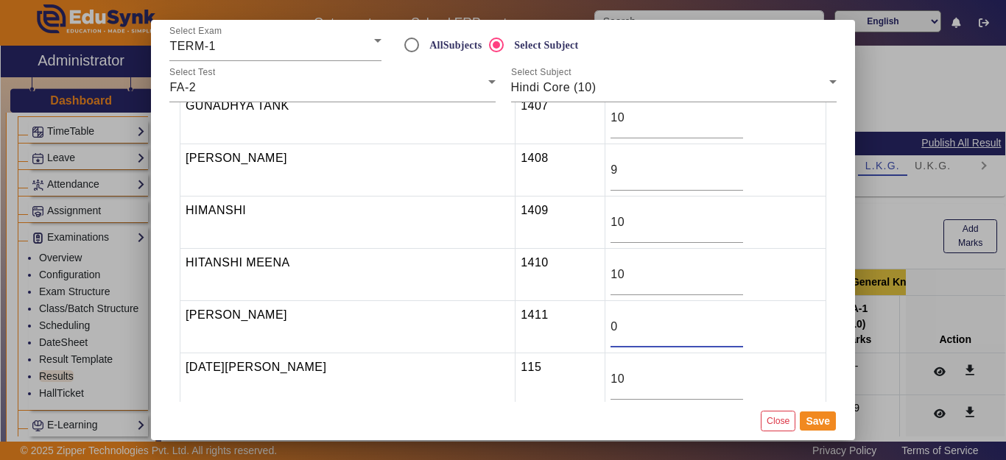
drag, startPoint x: 608, startPoint y: 322, endPoint x: 574, endPoint y: 325, distance: 33.3
click at [574, 325] on tr "JANVI JARWAL 1411 0" at bounding box center [503, 327] width 646 height 52
type input "9"
click at [816, 419] on button "Save" at bounding box center [818, 421] width 36 height 19
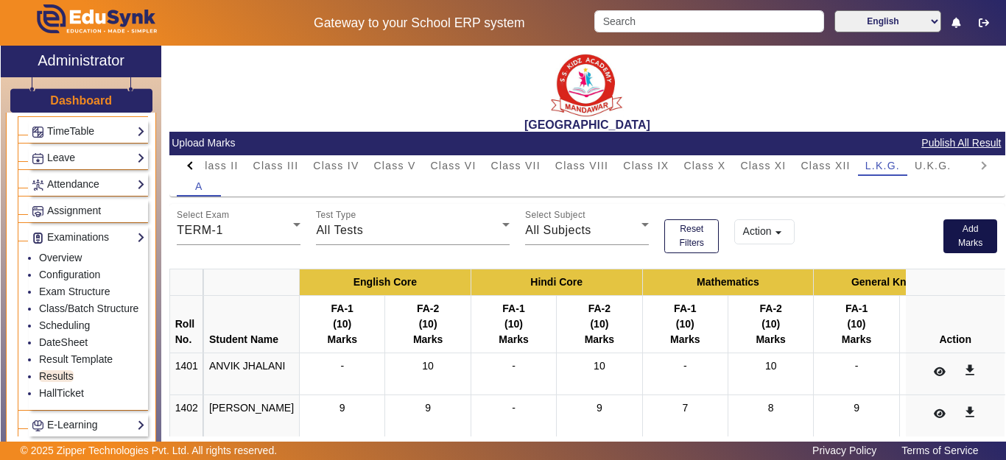
click at [944, 245] on button "Add Marks" at bounding box center [970, 236] width 54 height 34
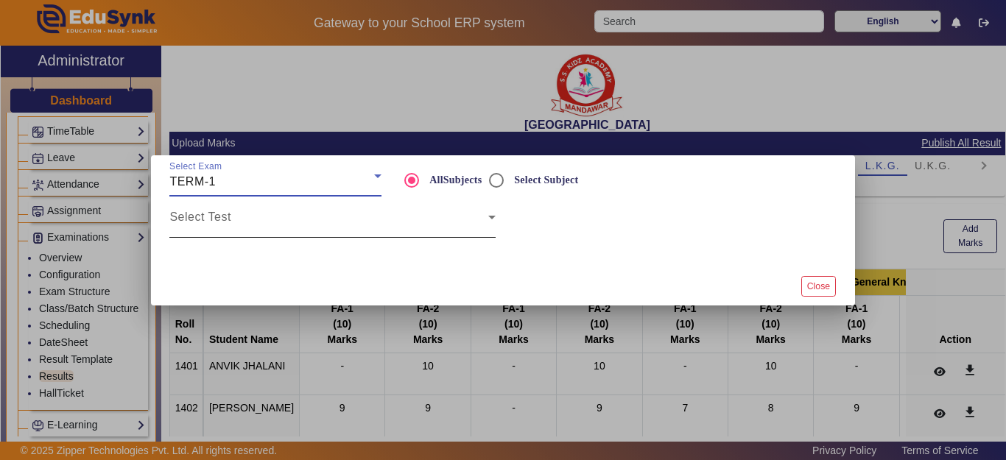
click at [257, 222] on span at bounding box center [328, 223] width 318 height 18
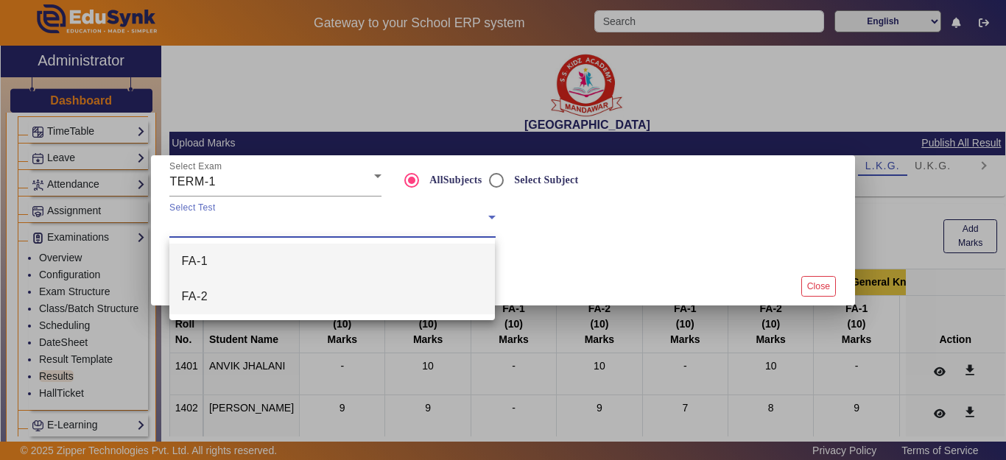
click at [225, 296] on mat-option "FA-2" at bounding box center [332, 296] width 326 height 35
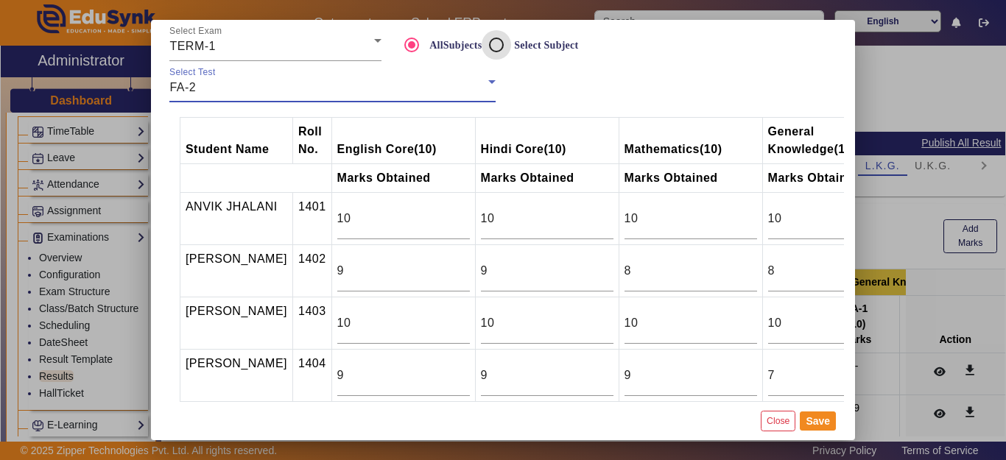
click at [496, 49] on input "Select Subject" at bounding box center [496, 44] width 29 height 29
radio input "true"
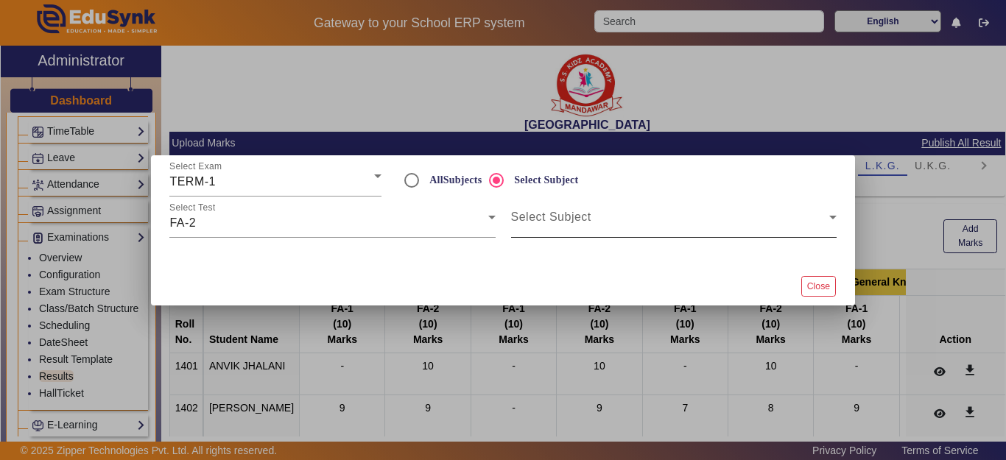
click at [534, 216] on span at bounding box center [670, 223] width 318 height 18
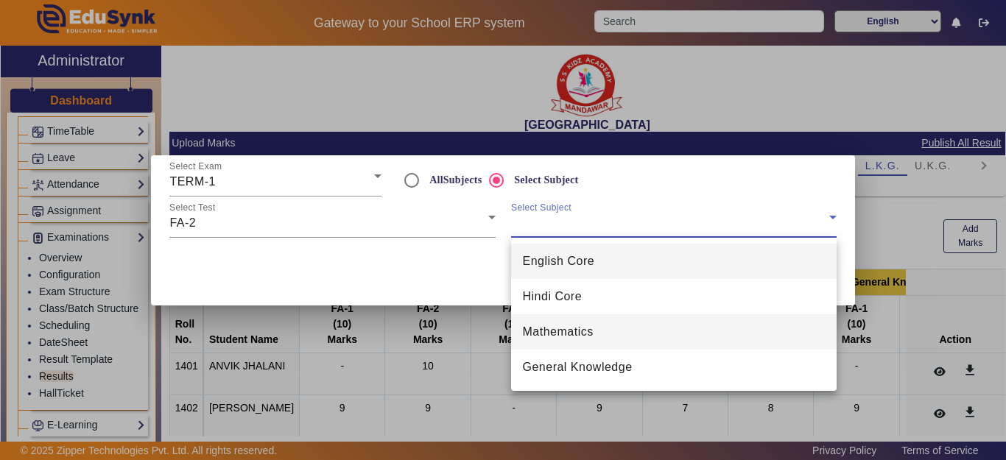
click at [577, 329] on span "Mathematics" at bounding box center [558, 332] width 71 height 18
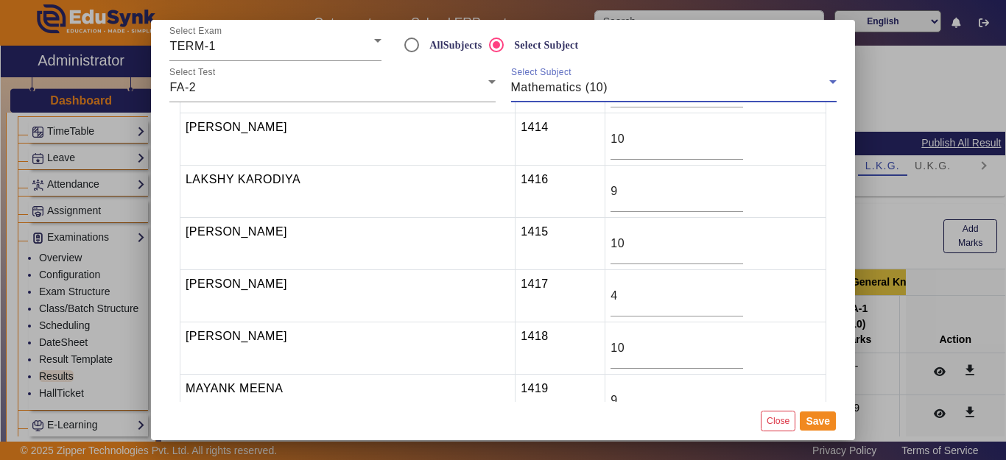
scroll to position [810, 0]
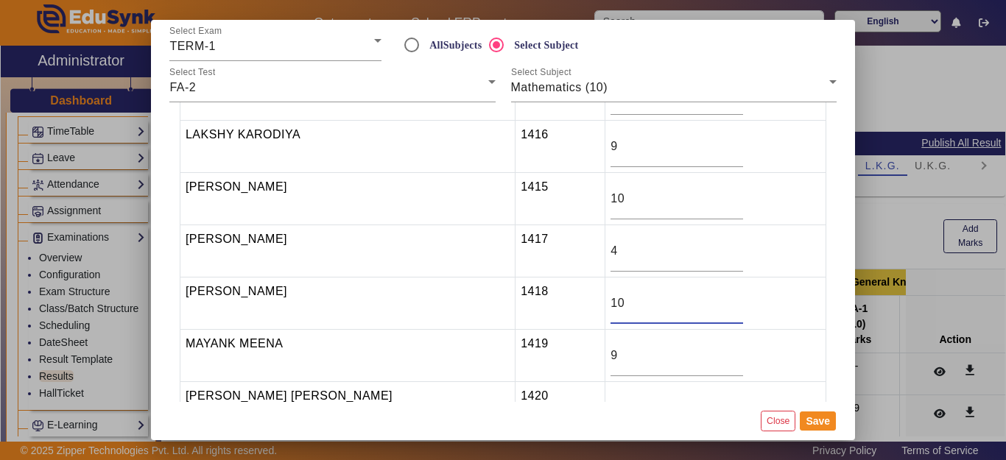
drag, startPoint x: 629, startPoint y: 302, endPoint x: 556, endPoint y: 300, distance: 72.9
click at [556, 300] on tr "MANVI MEENA 1418 10" at bounding box center [503, 304] width 646 height 52
type input "9"
click at [806, 418] on button "Save" at bounding box center [818, 421] width 36 height 19
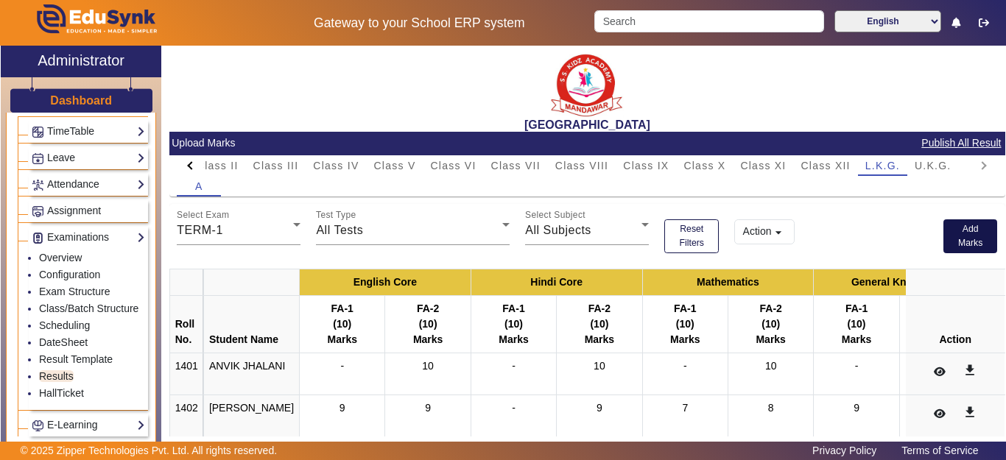
click at [966, 245] on button "Add Marks" at bounding box center [970, 236] width 54 height 34
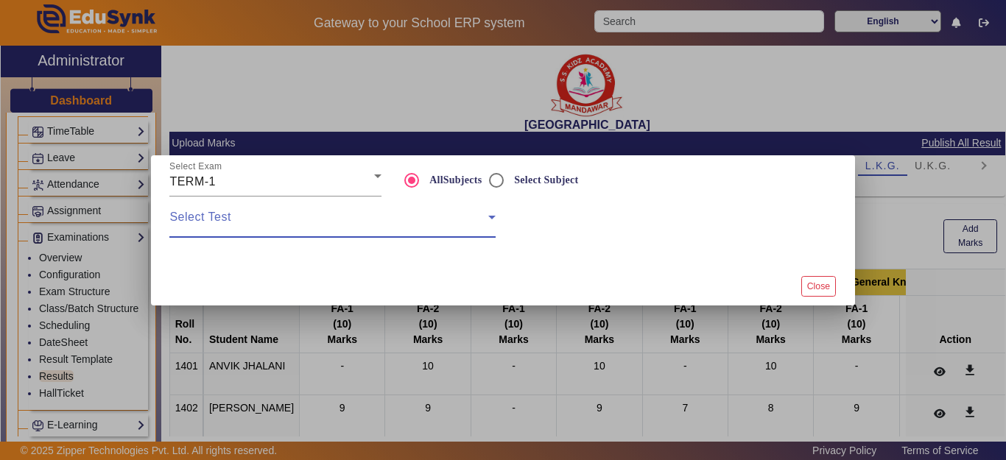
click at [289, 229] on span at bounding box center [328, 223] width 318 height 18
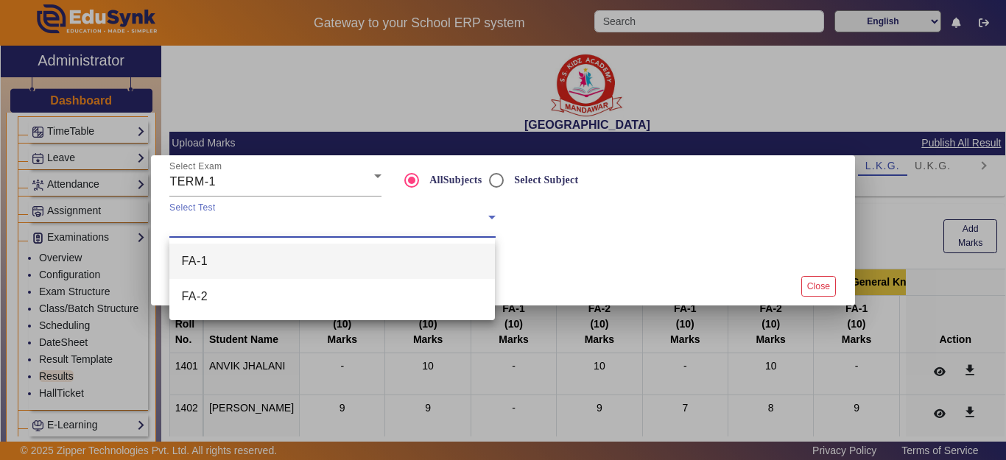
click at [233, 255] on mat-option "FA-1" at bounding box center [332, 261] width 326 height 35
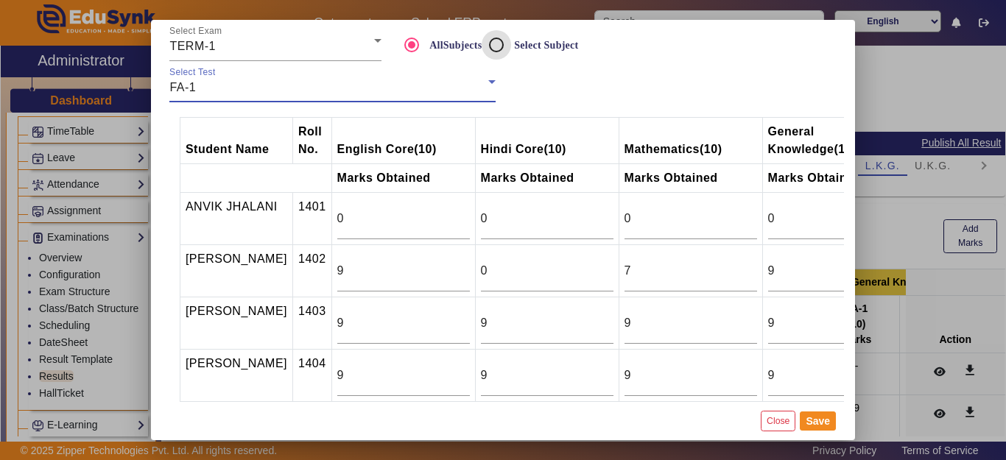
click at [490, 43] on input "Select Subject" at bounding box center [496, 44] width 29 height 29
radio input "true"
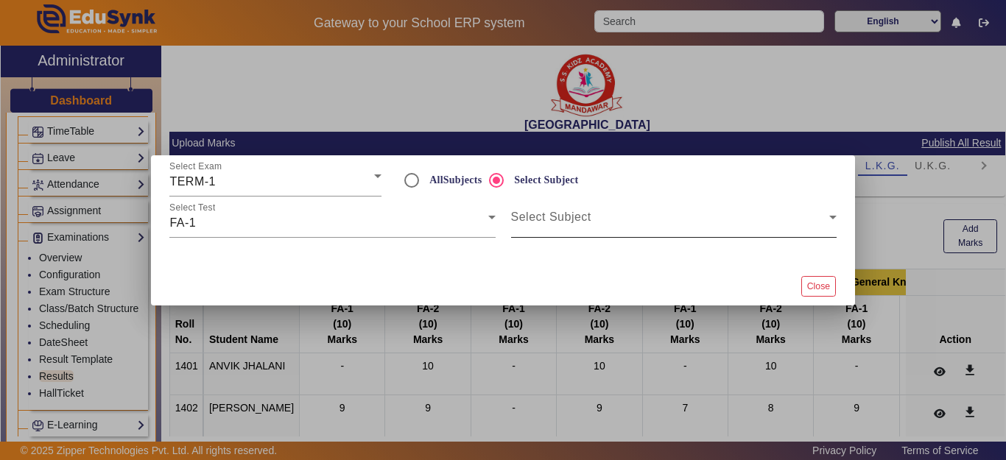
click at [555, 209] on div "Select Subject" at bounding box center [674, 217] width 326 height 41
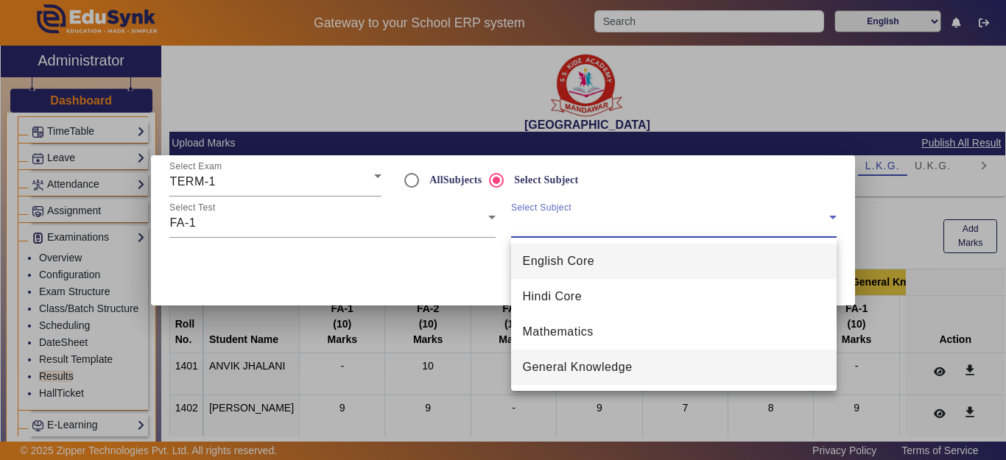
click at [562, 366] on span "General Knowledge" at bounding box center [578, 368] width 110 height 18
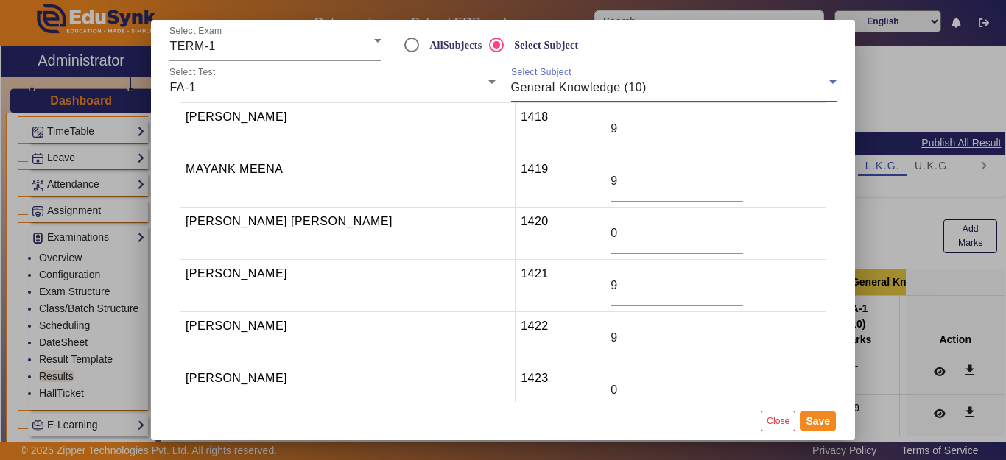
scroll to position [1031, 0]
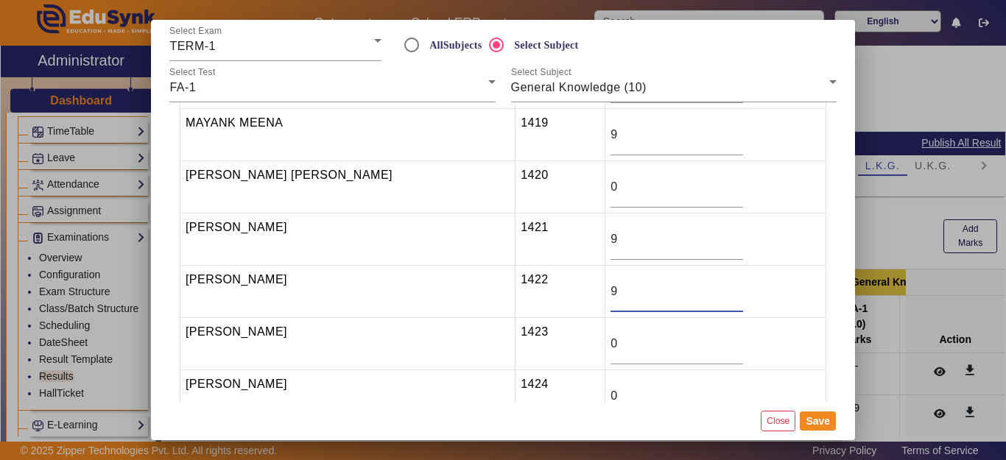
drag, startPoint x: 613, startPoint y: 292, endPoint x: 587, endPoint y: 292, distance: 26.5
click at [587, 292] on tr "NIHARIKA SAINI 1422 9" at bounding box center [503, 292] width 646 height 52
type input "8"
click at [805, 426] on button "Save" at bounding box center [818, 421] width 36 height 19
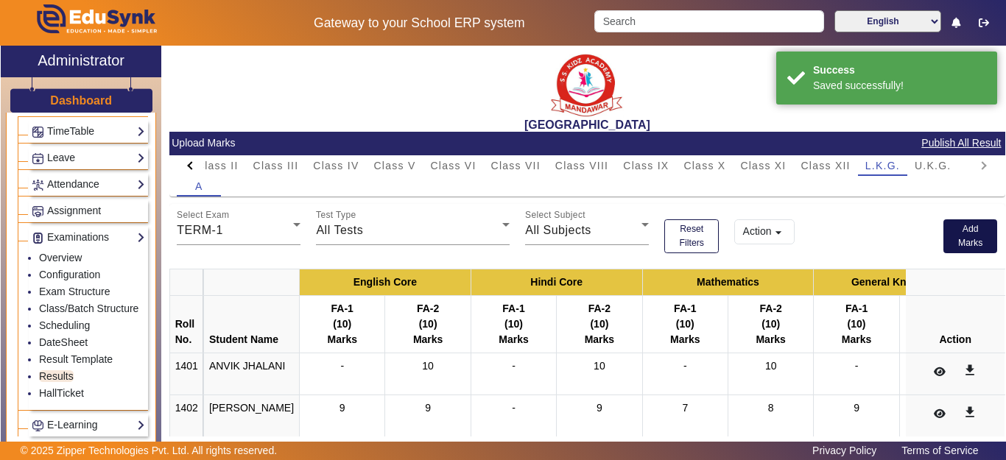
click at [963, 233] on button "Add Marks" at bounding box center [970, 236] width 54 height 34
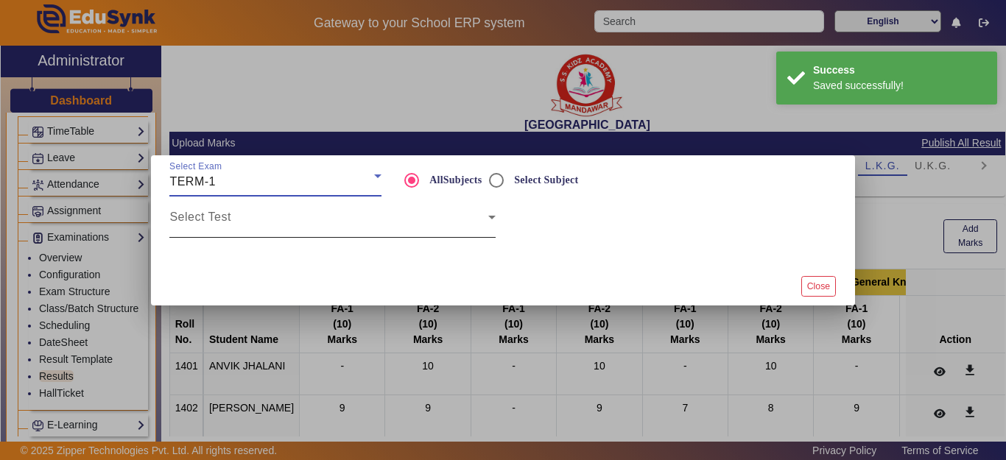
click at [274, 224] on span at bounding box center [328, 223] width 318 height 18
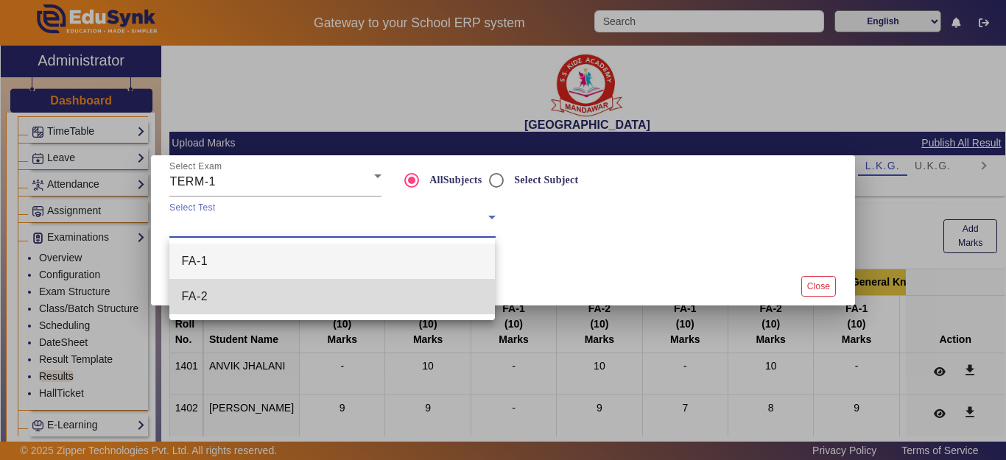
click at [247, 295] on mat-option "FA-2" at bounding box center [332, 296] width 326 height 35
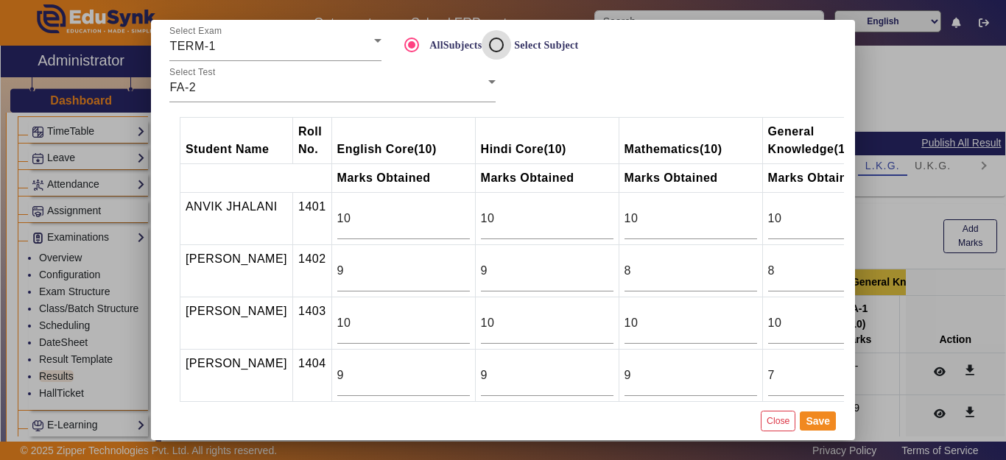
click at [496, 43] on input "Select Subject" at bounding box center [496, 44] width 29 height 29
radio input "true"
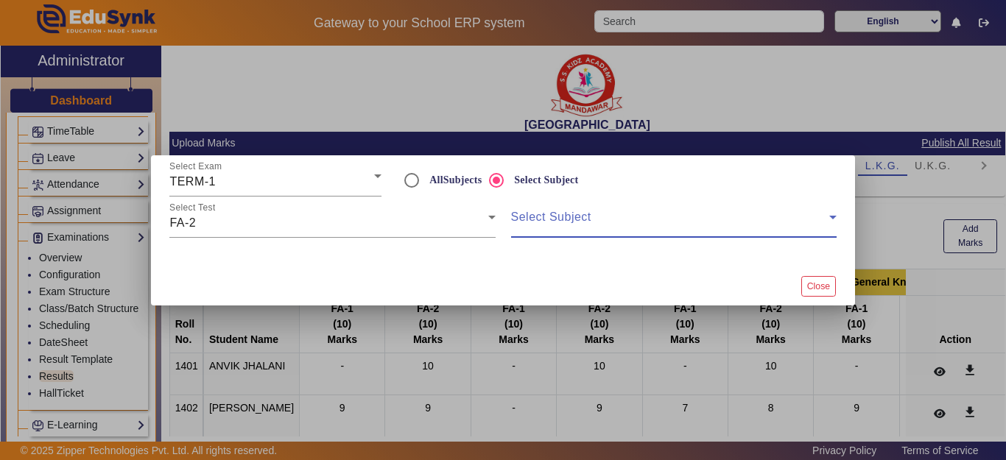
click at [555, 219] on span at bounding box center [670, 223] width 318 height 18
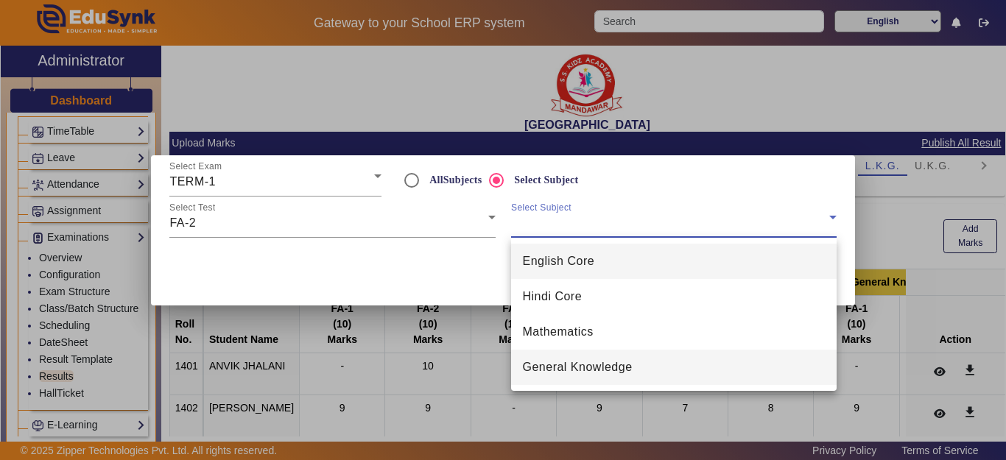
click at [561, 365] on span "General Knowledge" at bounding box center [578, 368] width 110 height 18
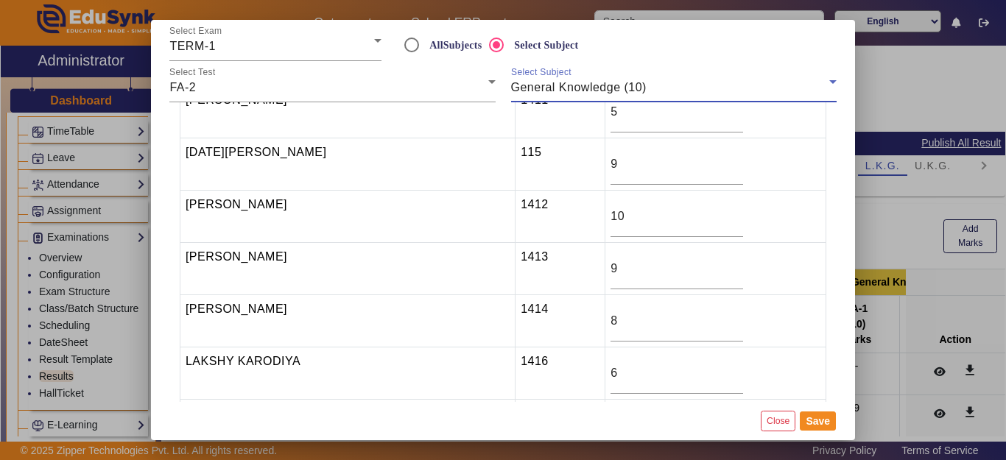
scroll to position [589, 0]
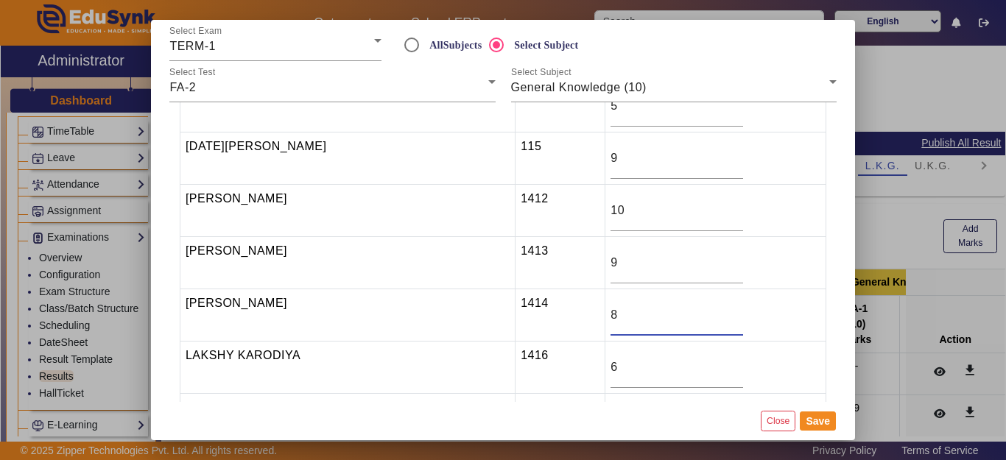
drag, startPoint x: 597, startPoint y: 318, endPoint x: 571, endPoint y: 312, distance: 27.2
click at [570, 312] on tr "KUSHAL SARKAR 1414 8" at bounding box center [503, 315] width 646 height 52
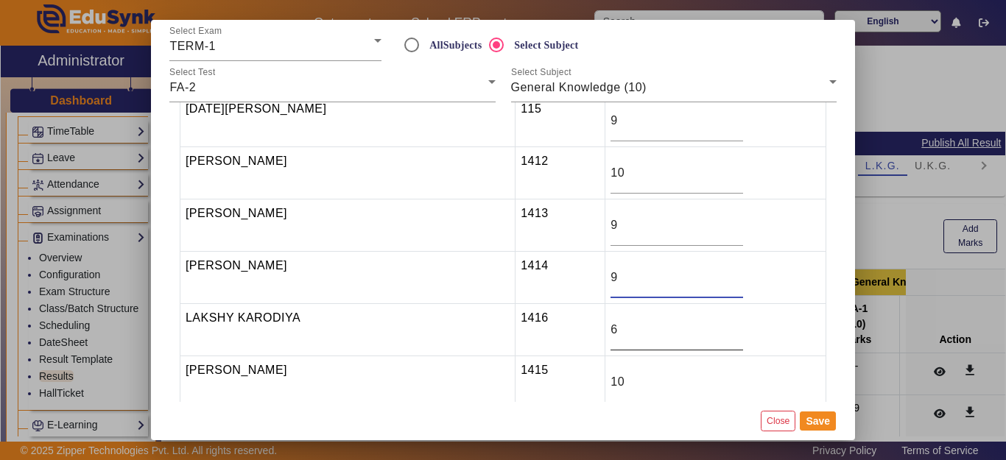
scroll to position [663, 0]
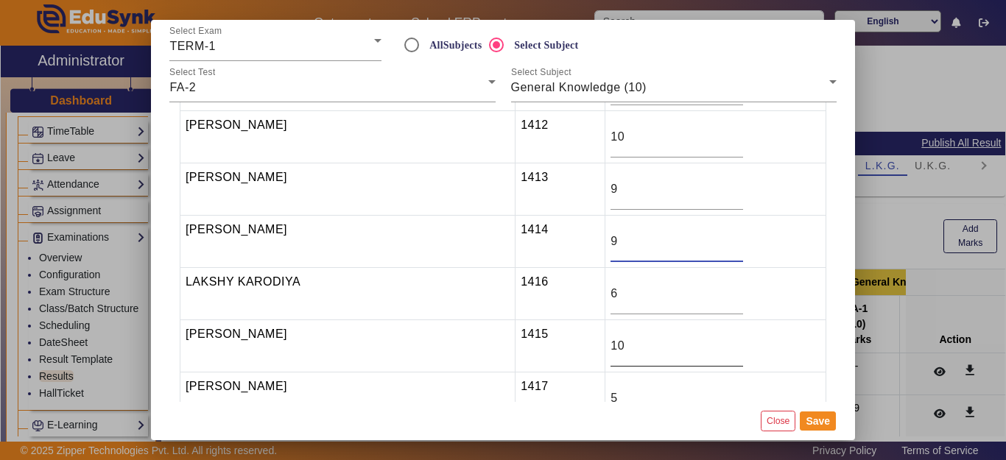
type input "9"
drag, startPoint x: 630, startPoint y: 348, endPoint x: 577, endPoint y: 347, distance: 52.3
click at [555, 349] on tr "LAKSHYA GARG 1415 10" at bounding box center [503, 346] width 646 height 52
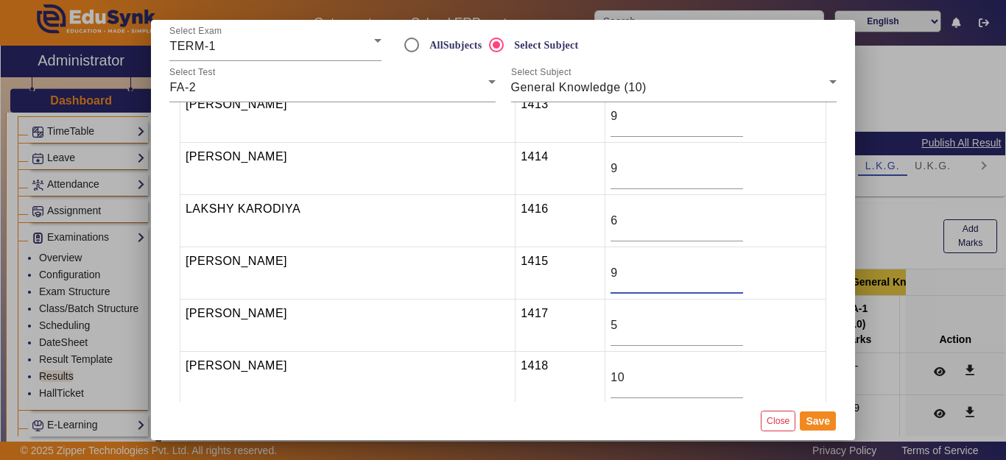
scroll to position [736, 0]
type input "9"
drag, startPoint x: 619, startPoint y: 382, endPoint x: 588, endPoint y: 384, distance: 31.7
click at [588, 384] on tr "MANVI MEENA 1418 10" at bounding box center [503, 377] width 646 height 52
type input "8"
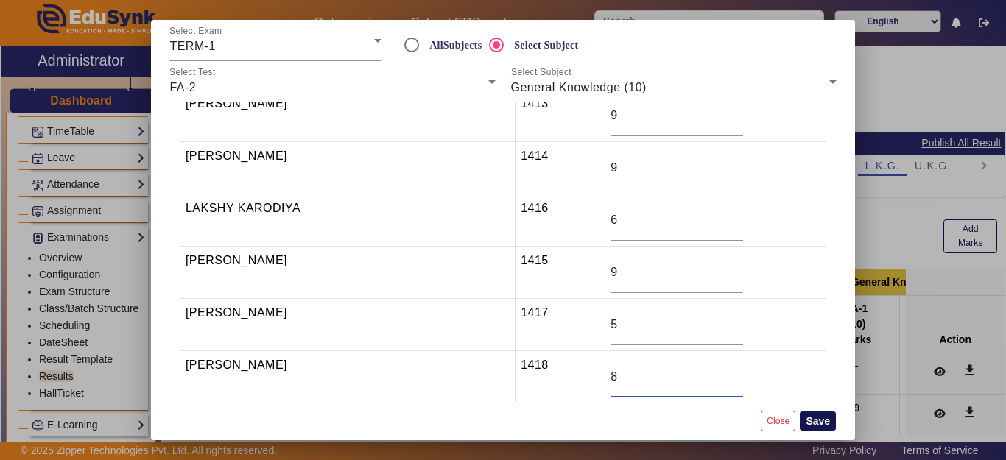
click at [817, 418] on button "Save" at bounding box center [818, 421] width 36 height 19
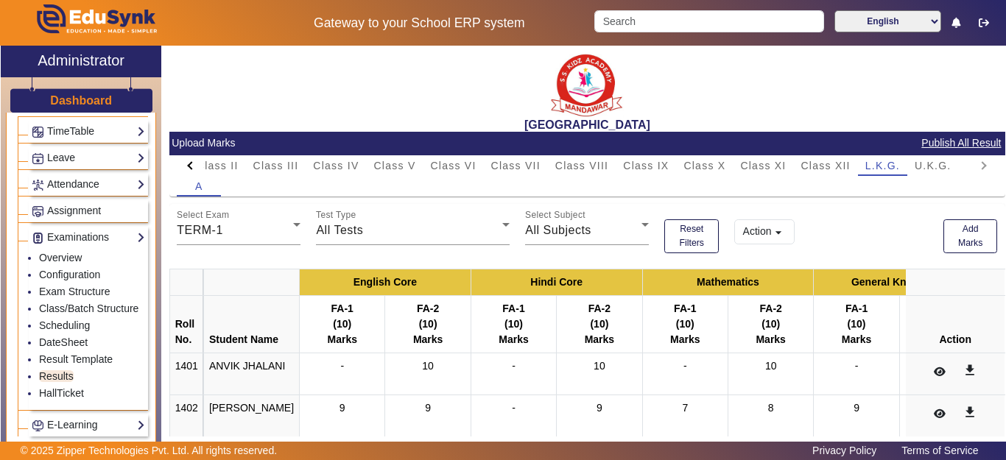
click at [188, 163] on div at bounding box center [190, 165] width 27 height 21
click at [188, 163] on mat-tab-header "PreNursery Nursery Class I Class II Class III Class IV Class V Class VI Class V…" at bounding box center [587, 165] width 820 height 21
drag, startPoint x: 436, startPoint y: 163, endPoint x: 447, endPoint y: 233, distance: 71.6
click at [436, 163] on span "Class II" at bounding box center [418, 166] width 42 height 10
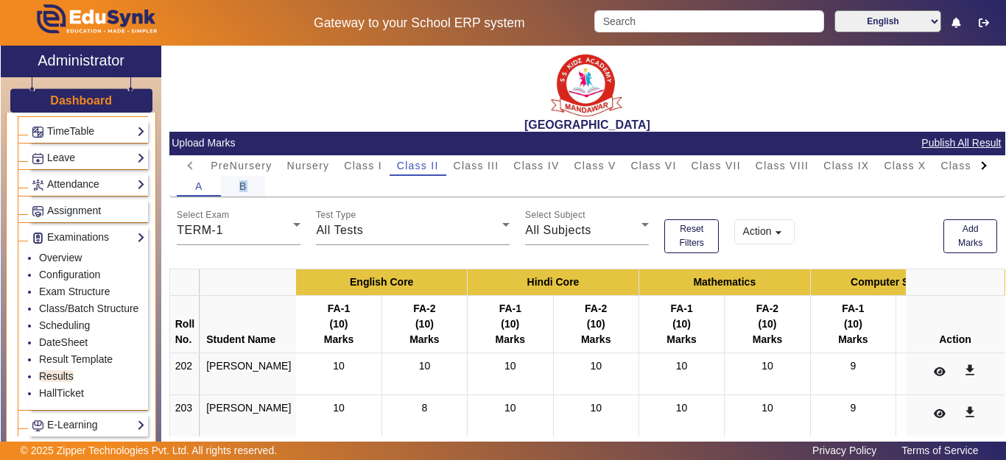
click at [243, 194] on span "B" at bounding box center [243, 186] width 8 height 21
click at [946, 236] on button "Add Marks" at bounding box center [970, 236] width 54 height 34
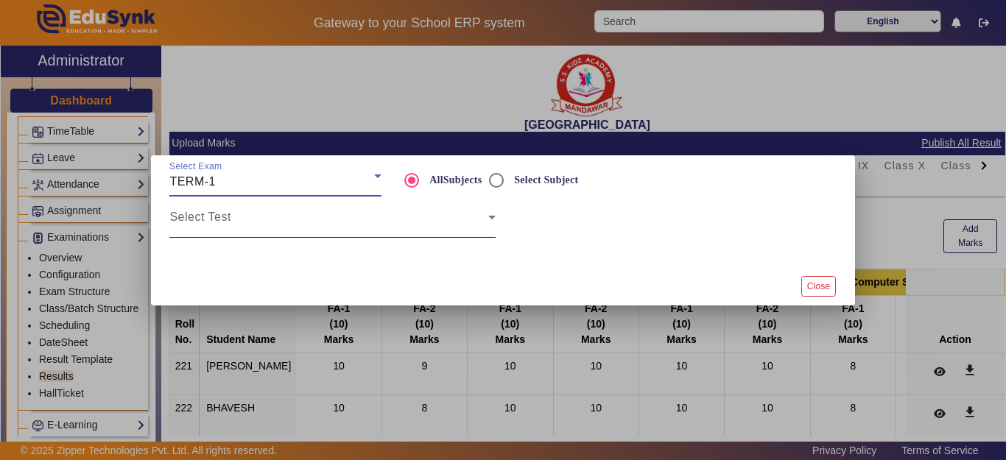
click at [241, 208] on div "Select Test" at bounding box center [332, 217] width 326 height 41
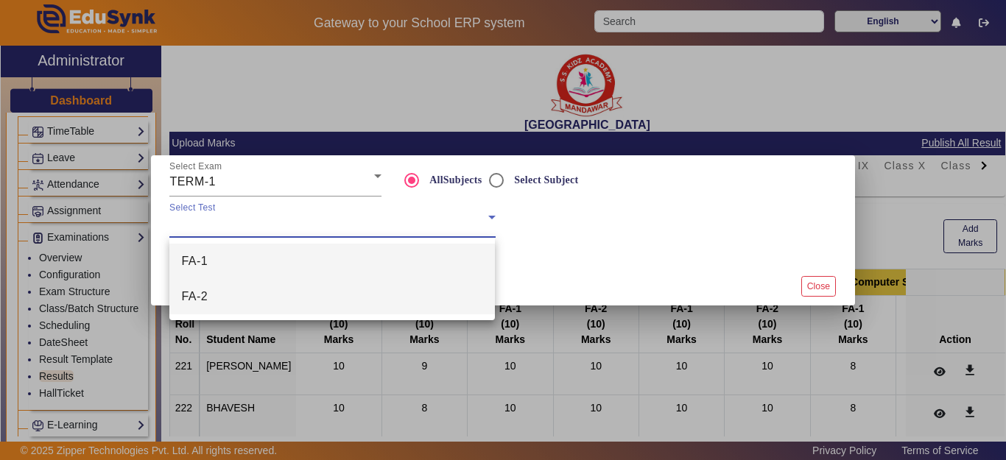
click at [217, 296] on mat-option "FA-2" at bounding box center [332, 296] width 326 height 35
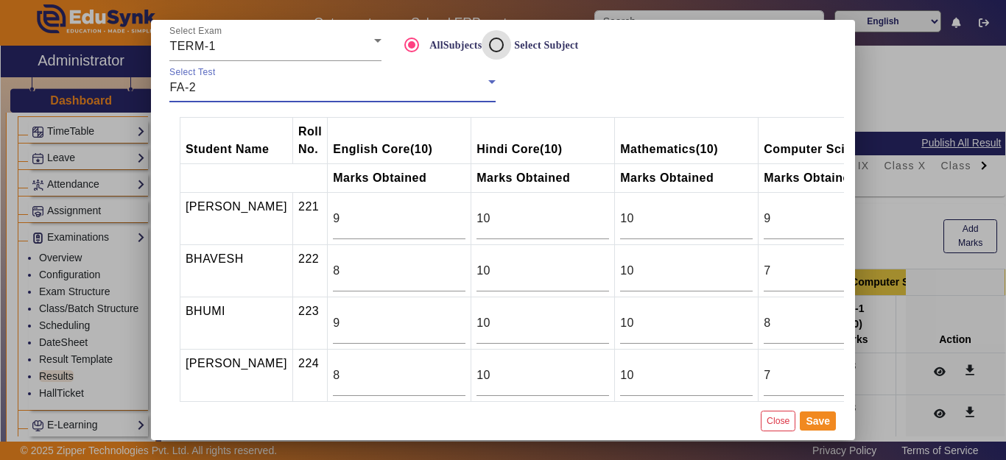
click at [499, 49] on input "Select Subject" at bounding box center [496, 44] width 29 height 29
radio input "true"
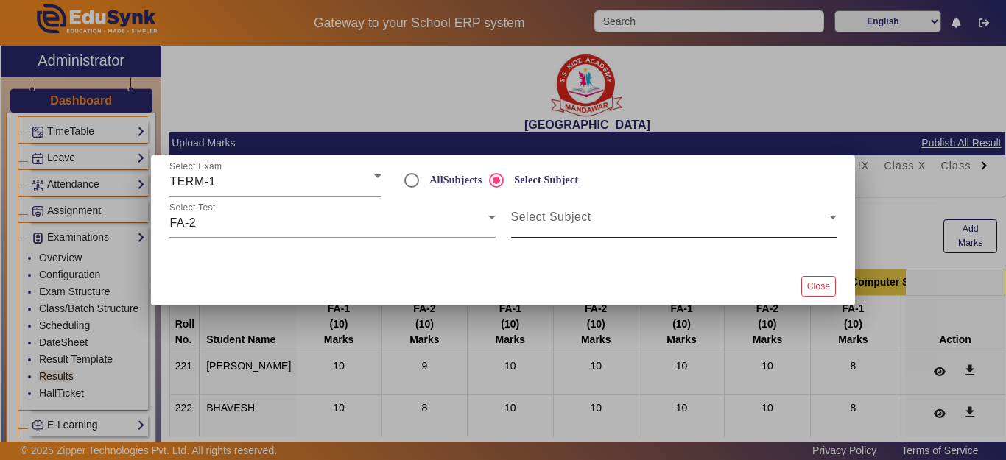
click at [549, 228] on span at bounding box center [670, 223] width 318 height 18
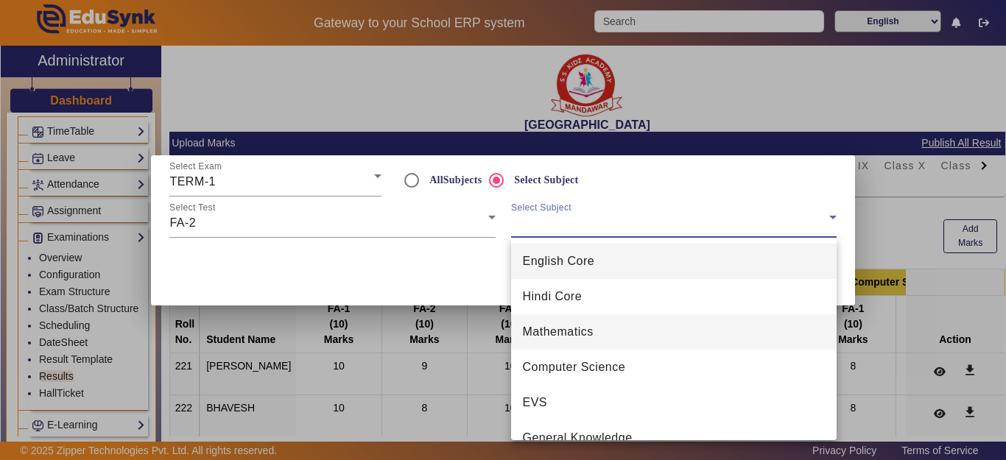
click at [567, 332] on span "Mathematics" at bounding box center [558, 332] width 71 height 18
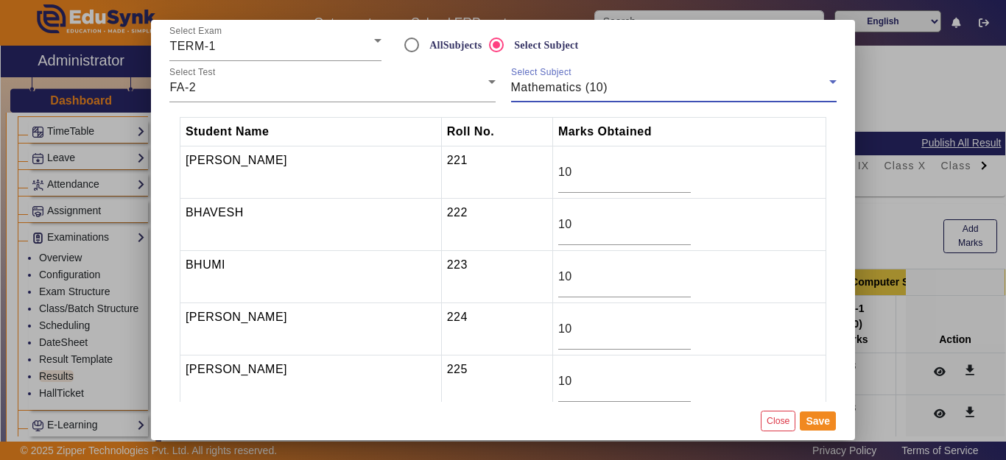
scroll to position [147, 0]
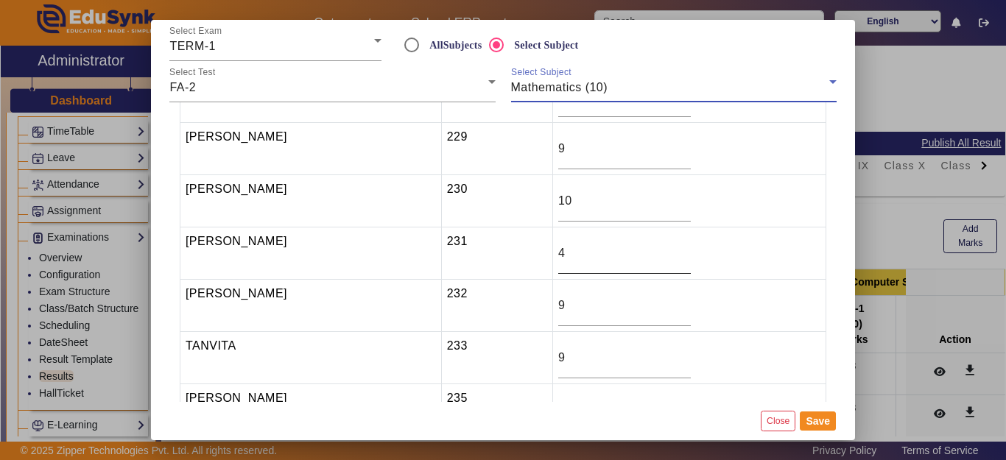
scroll to position [516, 0]
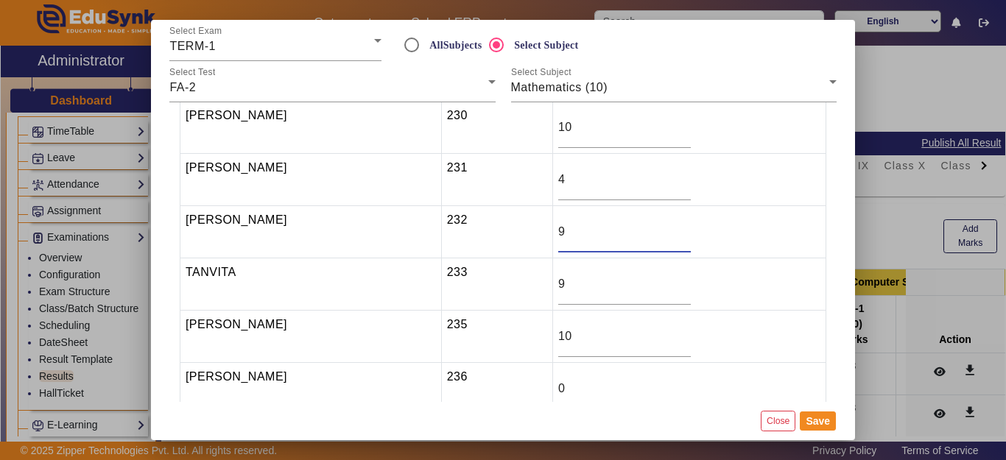
drag, startPoint x: 580, startPoint y: 233, endPoint x: 516, endPoint y: 233, distance: 64.1
click at [516, 233] on tr "RONAK KUMAR MEENA 232 9" at bounding box center [503, 232] width 646 height 52
type input "8"
click at [813, 417] on button "Save" at bounding box center [818, 421] width 36 height 19
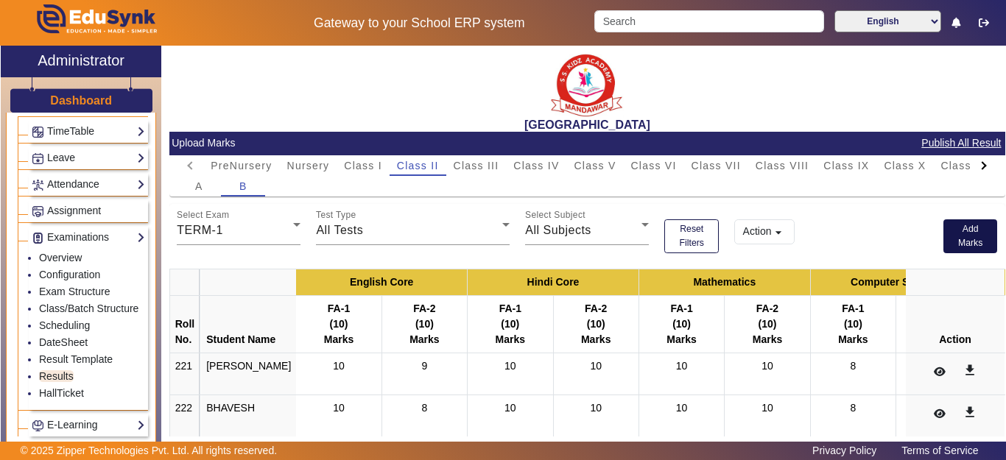
click at [952, 242] on button "Add Marks" at bounding box center [970, 236] width 54 height 34
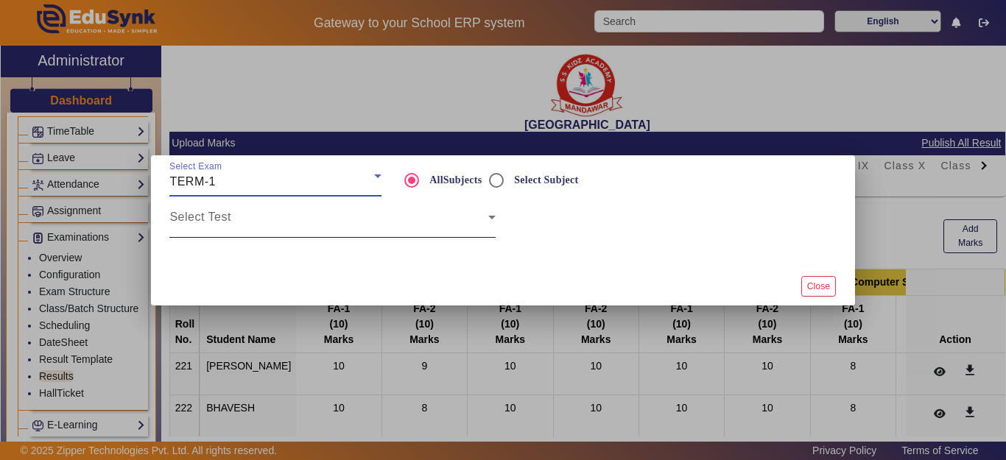
click at [209, 223] on span at bounding box center [328, 223] width 318 height 18
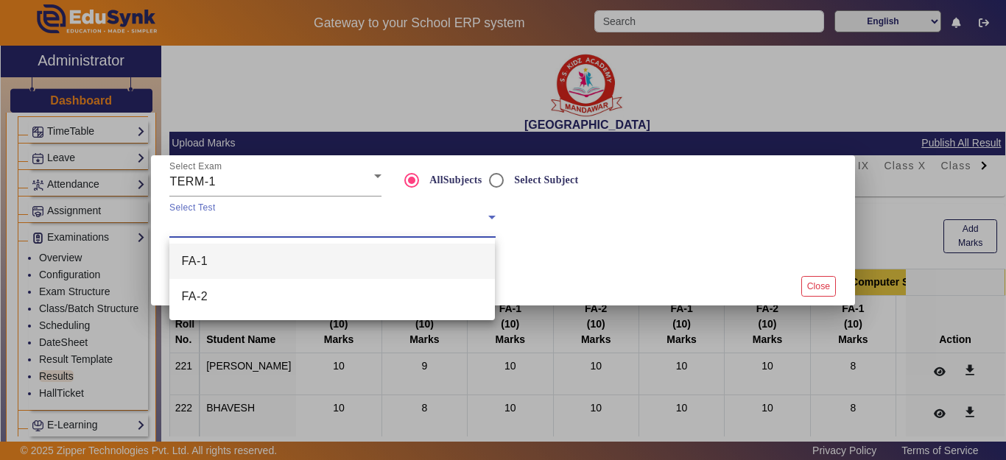
click at [211, 264] on mat-option "FA-1" at bounding box center [332, 261] width 326 height 35
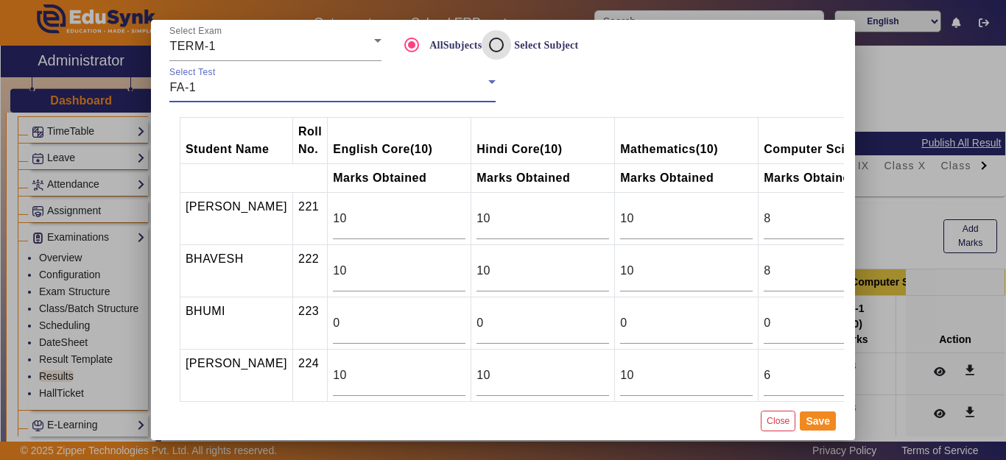
click at [493, 42] on input "Select Subject" at bounding box center [496, 44] width 29 height 29
radio input "true"
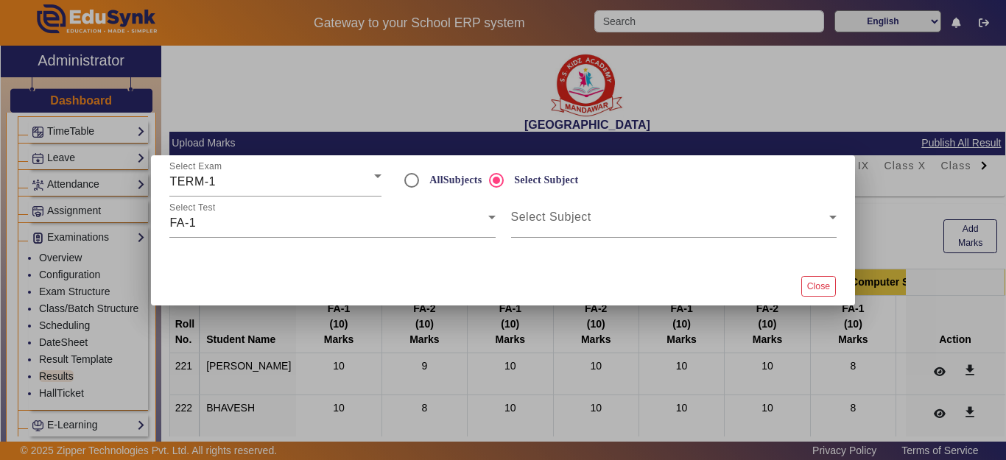
drag, startPoint x: 831, startPoint y: 284, endPoint x: 660, endPoint y: 295, distance: 172.0
click at [831, 284] on button "Close" at bounding box center [818, 286] width 35 height 20
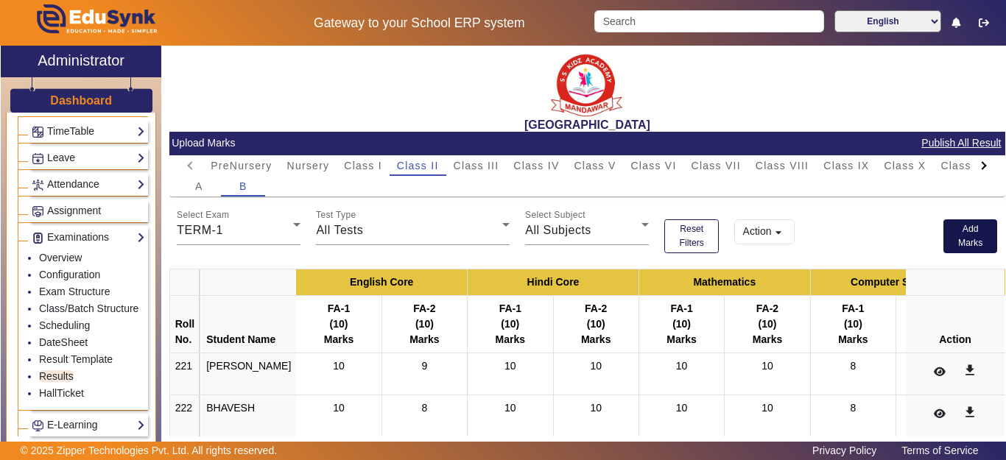
click at [949, 241] on button "Add Marks" at bounding box center [970, 236] width 54 height 34
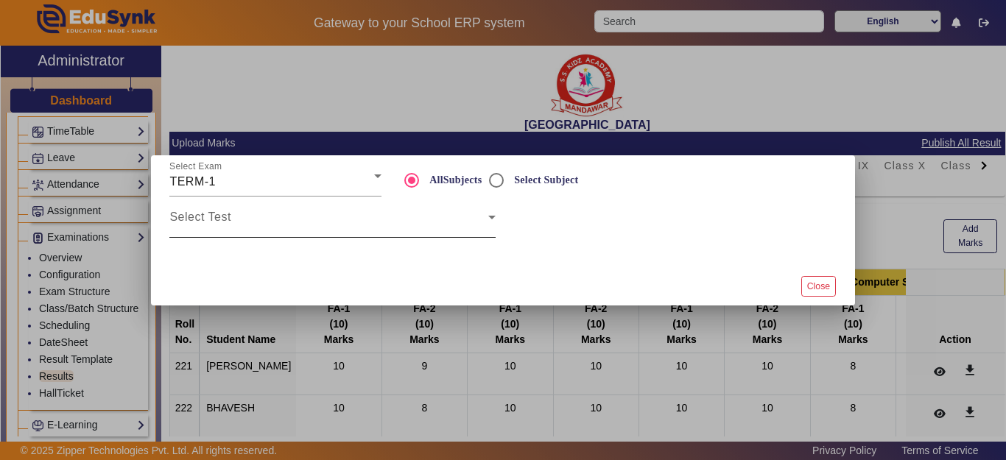
click at [267, 213] on div "Select Test" at bounding box center [332, 217] width 326 height 41
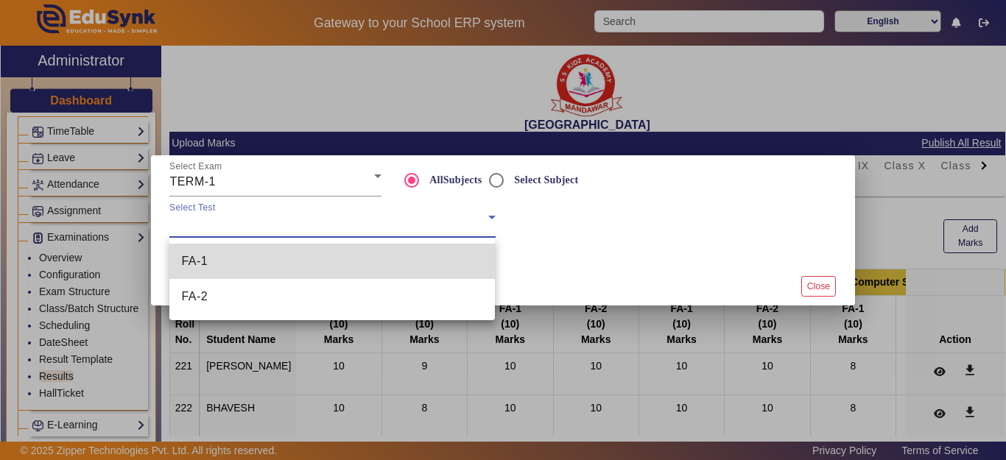
click at [214, 264] on mat-option "FA-1" at bounding box center [332, 261] width 326 height 35
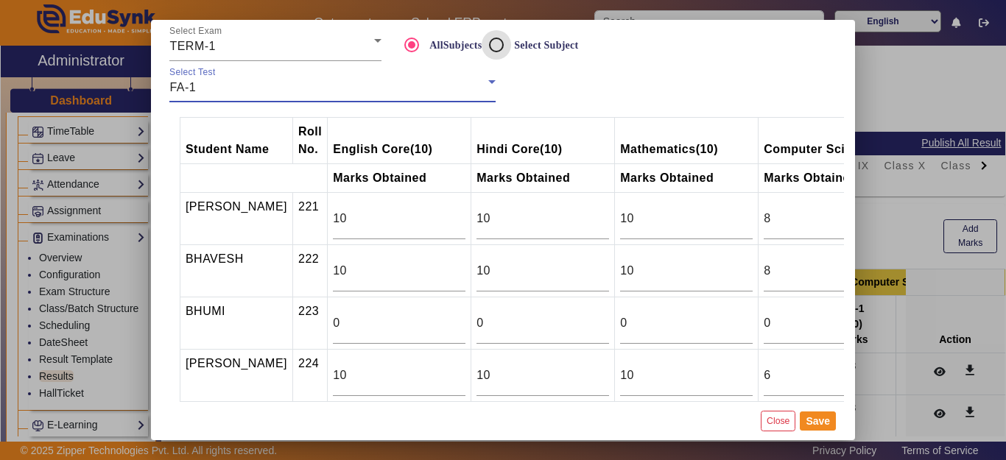
click at [499, 46] on input "Select Subject" at bounding box center [496, 44] width 29 height 29
radio input "true"
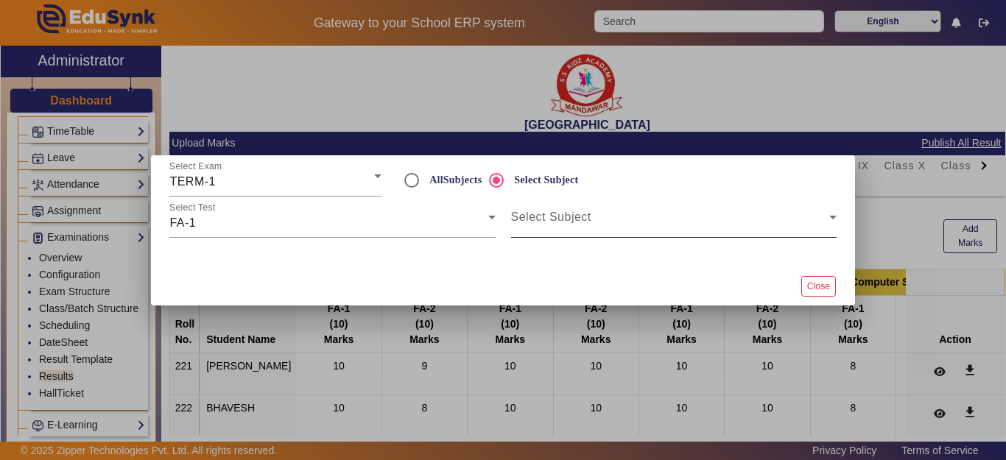
click at [573, 228] on span at bounding box center [670, 223] width 318 height 18
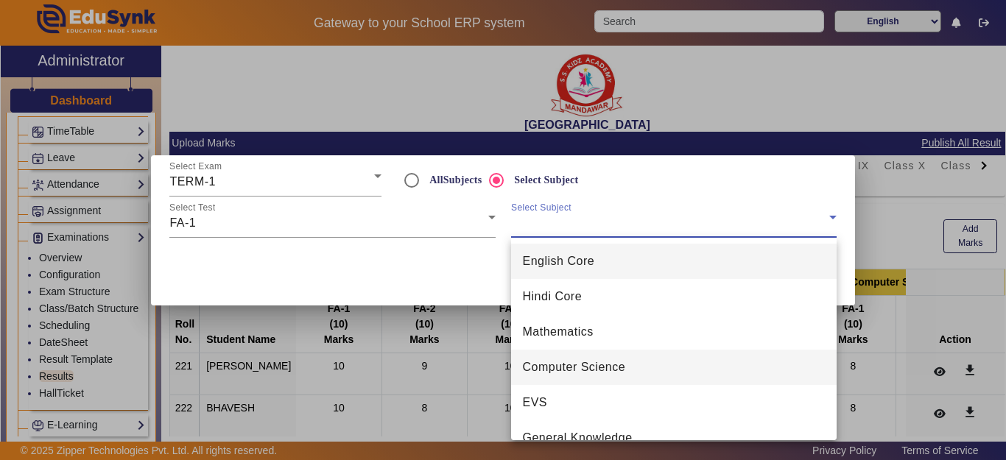
click at [566, 356] on mat-option "Computer Science" at bounding box center [674, 367] width 326 height 35
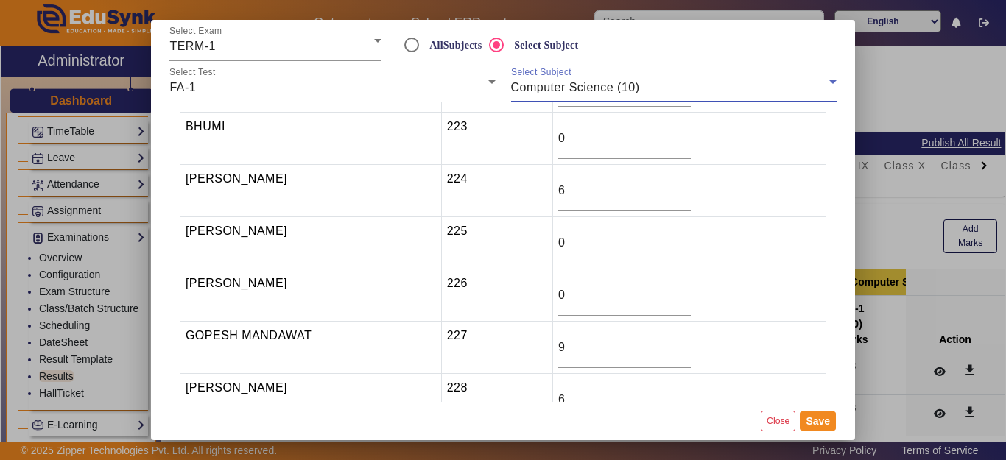
scroll to position [147, 0]
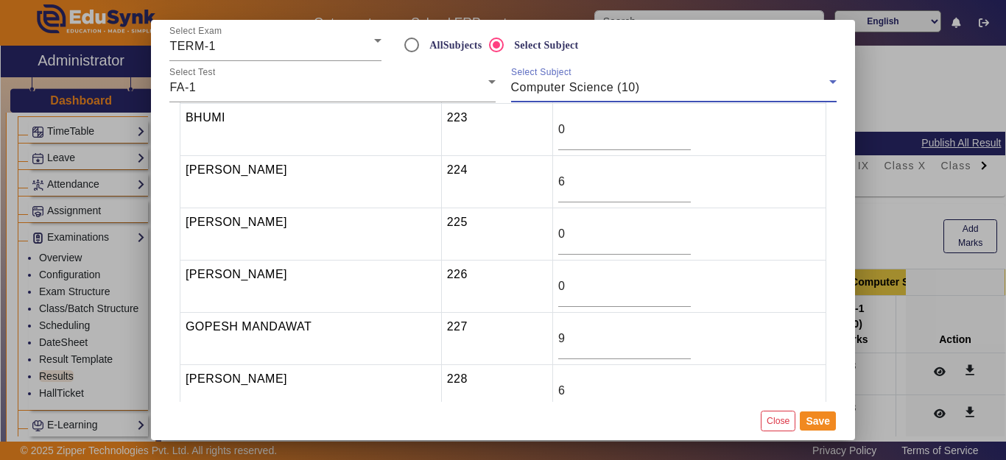
click at [561, 227] on input "0" at bounding box center [624, 234] width 133 height 18
type input "7"
click at [815, 423] on button "Save" at bounding box center [818, 421] width 36 height 19
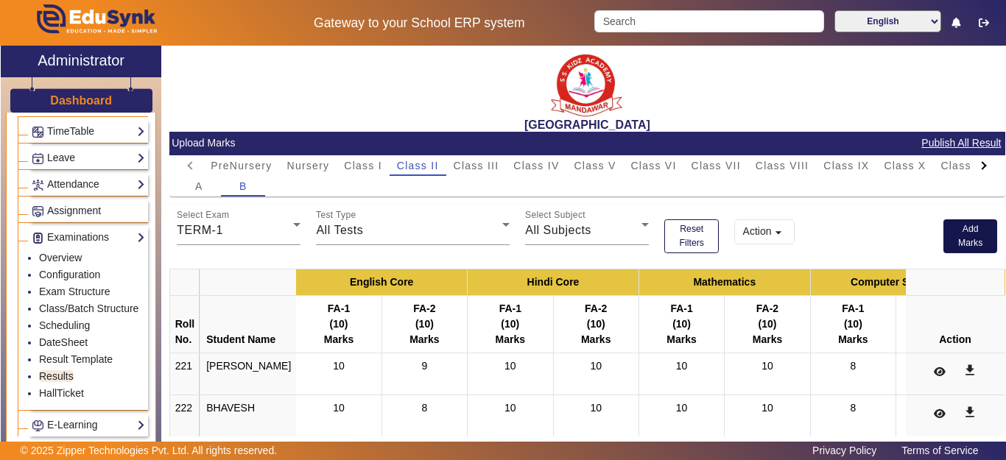
click at [967, 238] on button "Add Marks" at bounding box center [970, 236] width 54 height 34
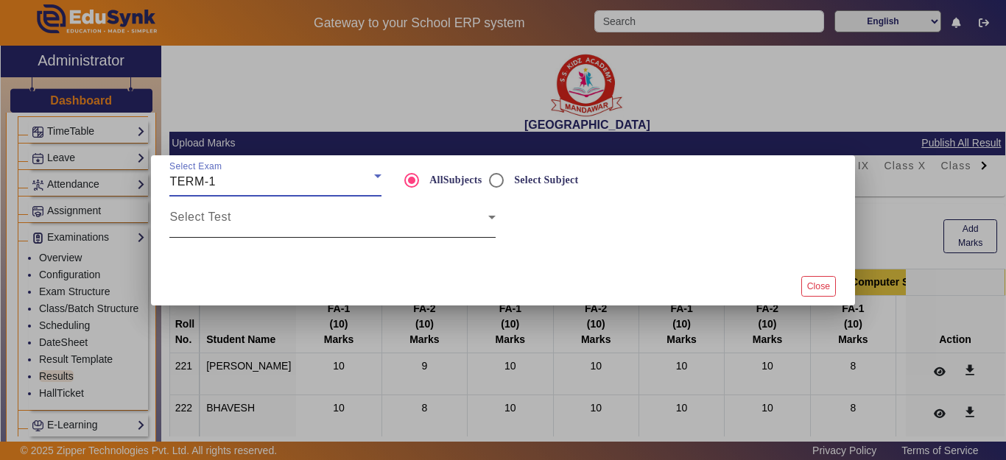
click at [258, 229] on span at bounding box center [328, 223] width 318 height 18
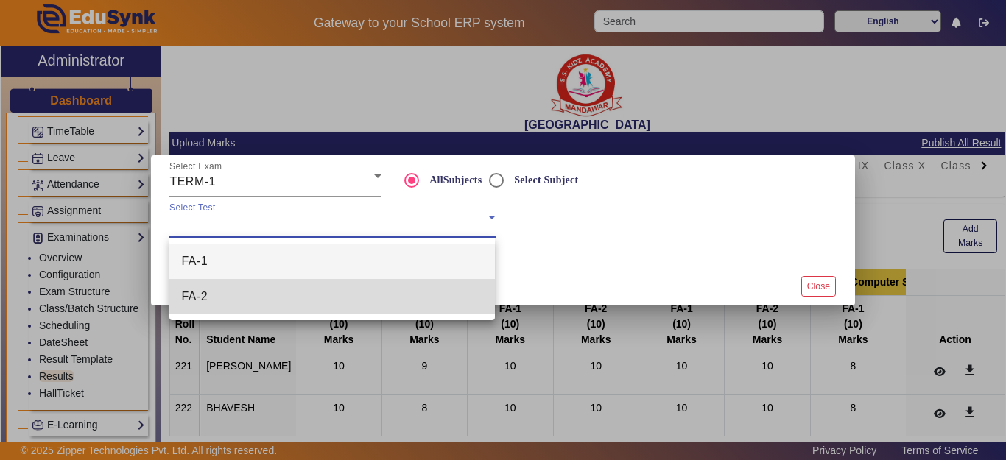
drag, startPoint x: 216, startPoint y: 297, endPoint x: 226, endPoint y: 289, distance: 12.7
click at [226, 289] on mat-option "FA-2" at bounding box center [332, 296] width 326 height 35
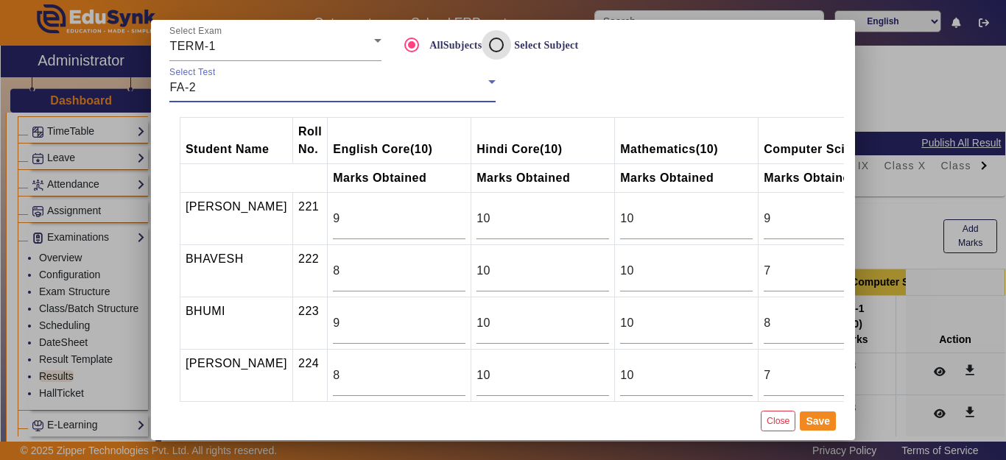
click at [502, 41] on input "Select Subject" at bounding box center [496, 44] width 29 height 29
radio input "true"
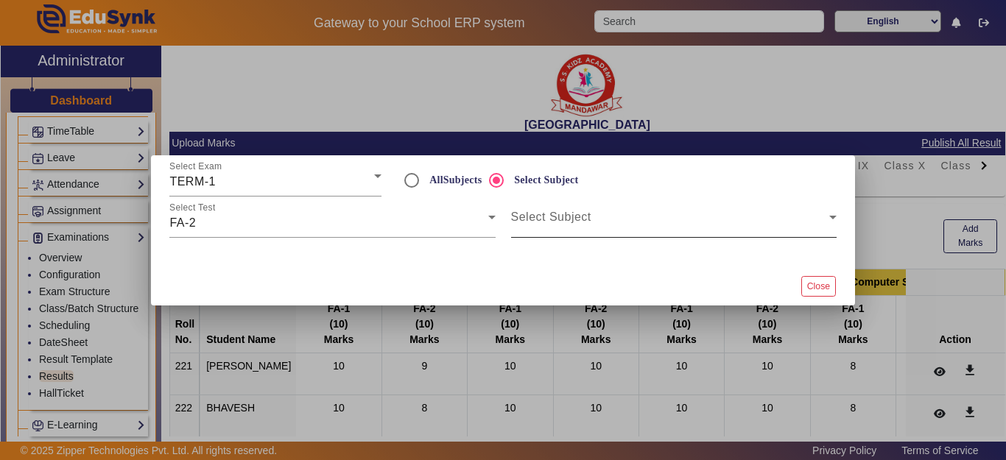
click at [569, 221] on span at bounding box center [670, 223] width 318 height 18
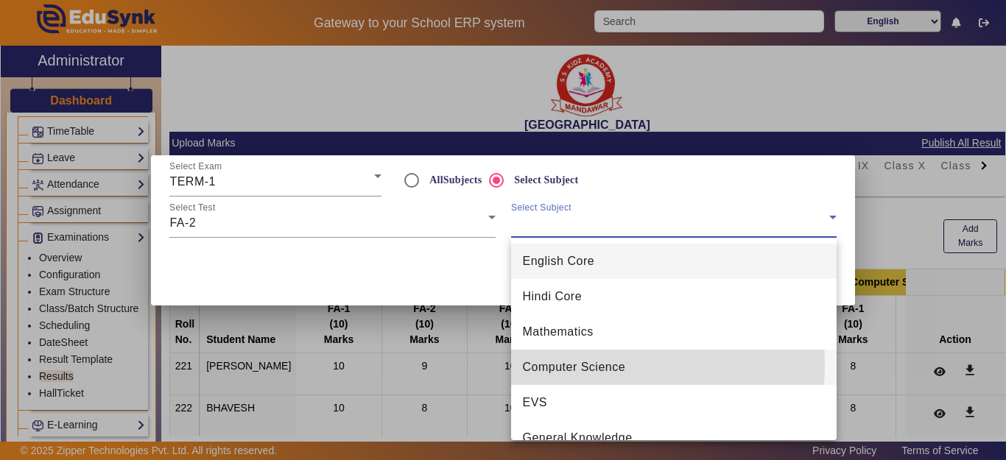
click at [563, 365] on span "Computer Science" at bounding box center [574, 368] width 103 height 18
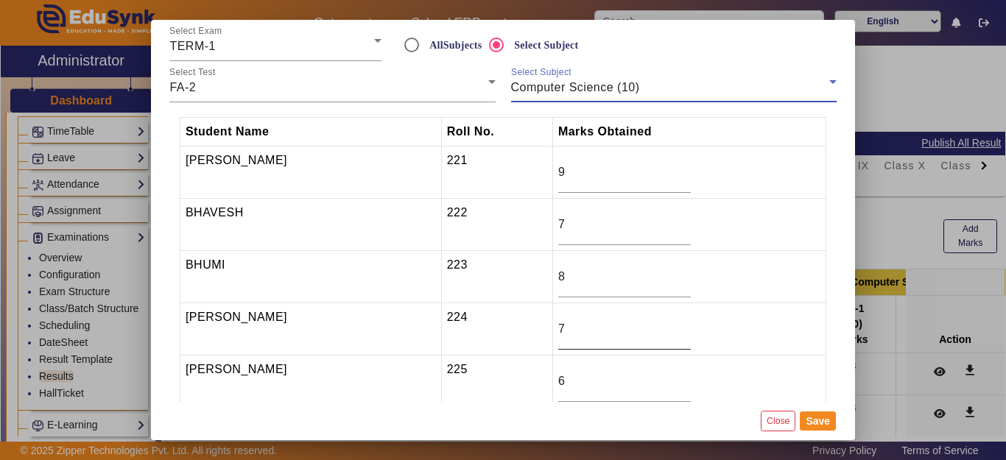
scroll to position [74, 0]
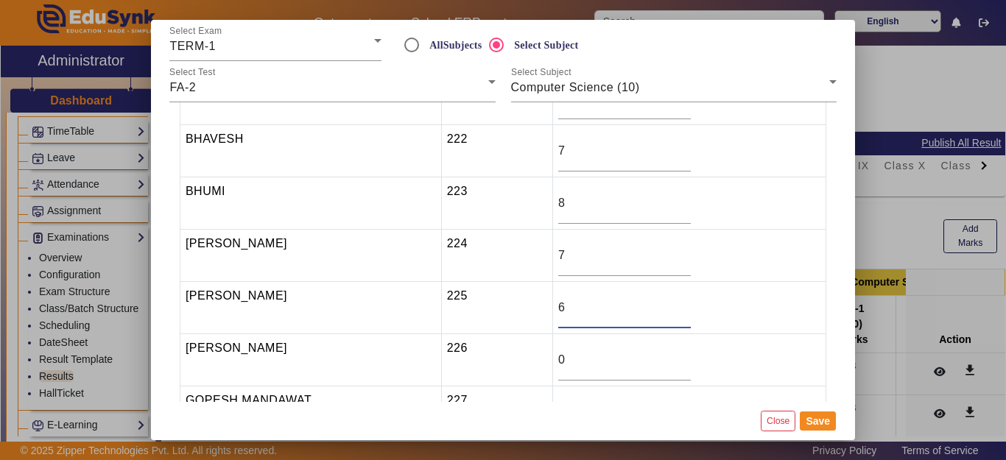
drag, startPoint x: 574, startPoint y: 301, endPoint x: 549, endPoint y: 304, distance: 25.2
click at [549, 304] on tr "DEVESH MEENA 225 6" at bounding box center [503, 308] width 646 height 52
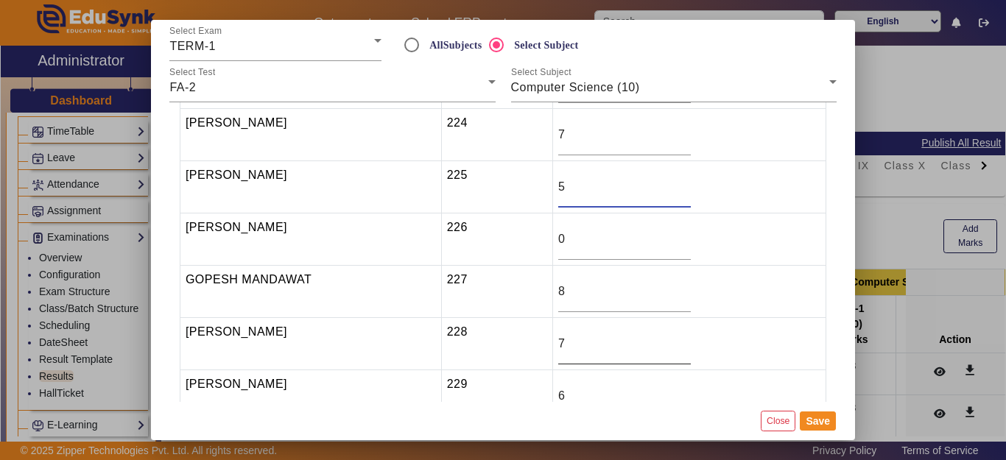
scroll to position [221, 0]
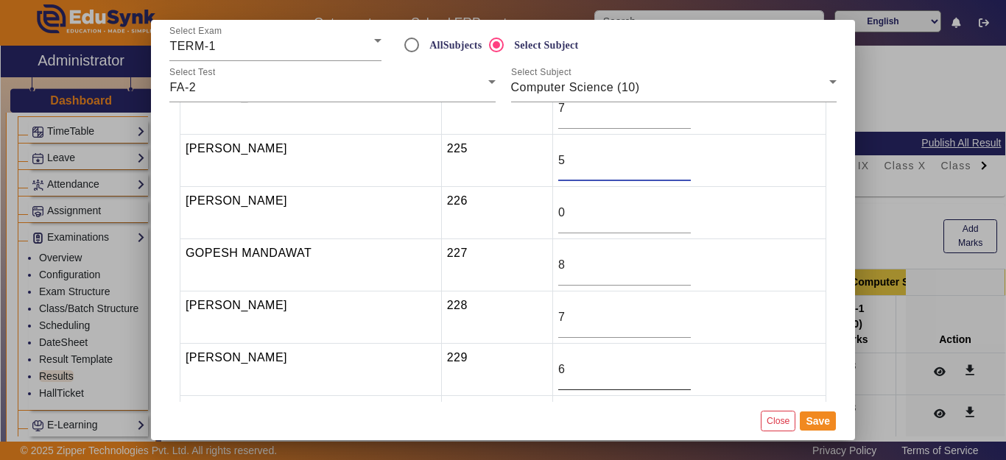
type input "5"
drag, startPoint x: 577, startPoint y: 365, endPoint x: 552, endPoint y: 357, distance: 26.8
click at [552, 357] on tr "KRISHANKANT 229 6" at bounding box center [503, 370] width 646 height 52
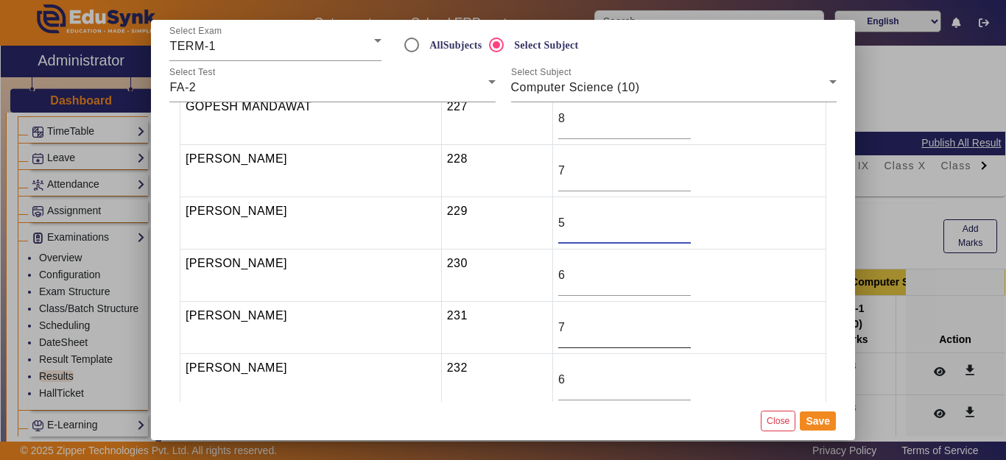
scroll to position [368, 0]
type input "5"
drag, startPoint x: 580, startPoint y: 325, endPoint x: 560, endPoint y: 327, distance: 20.7
click at [560, 327] on td "7" at bounding box center [688, 327] width 273 height 52
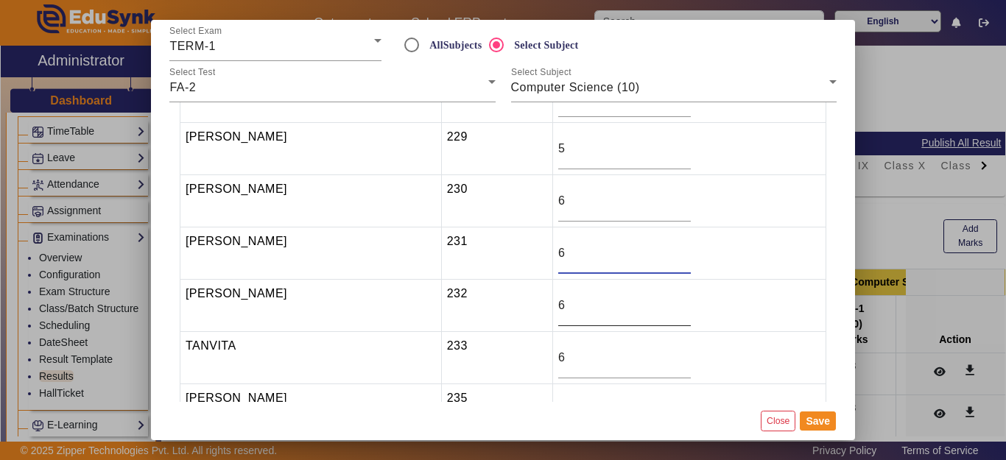
type input "6"
drag, startPoint x: 584, startPoint y: 303, endPoint x: 533, endPoint y: 300, distance: 50.9
click at [535, 301] on tr "RONAK KUMAR MEENA 232 6" at bounding box center [503, 306] width 646 height 52
type input "5"
click at [817, 417] on button "Save" at bounding box center [818, 421] width 36 height 19
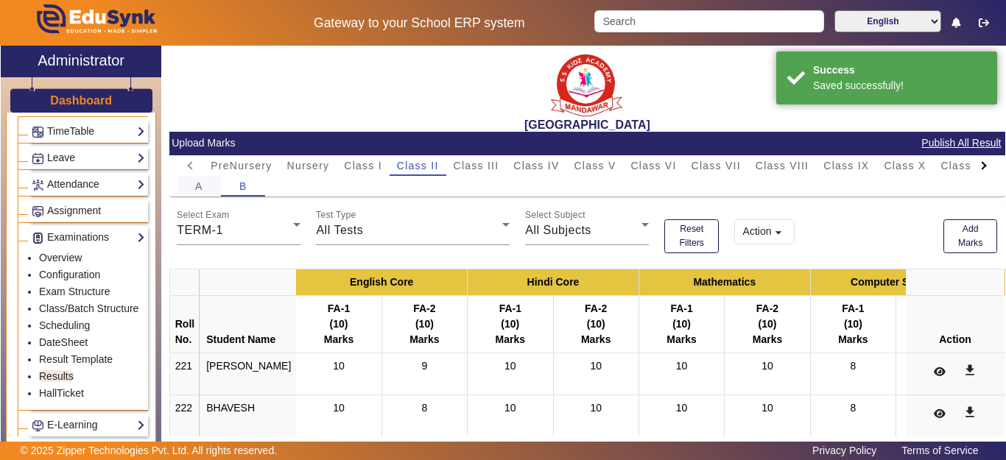
click at [203, 189] on div "A" at bounding box center [199, 186] width 44 height 21
click at [965, 238] on button "Add Marks" at bounding box center [970, 236] width 54 height 34
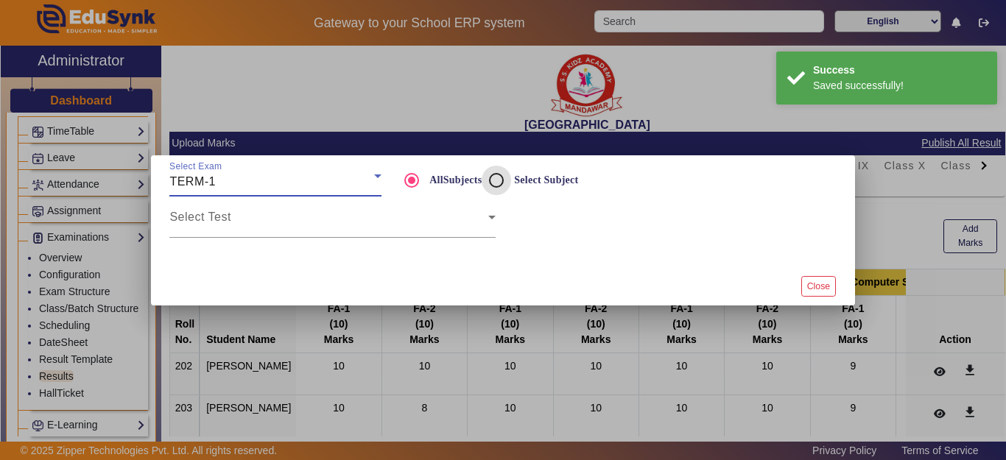
click at [492, 178] on input "Select Subject" at bounding box center [496, 180] width 29 height 29
radio input "true"
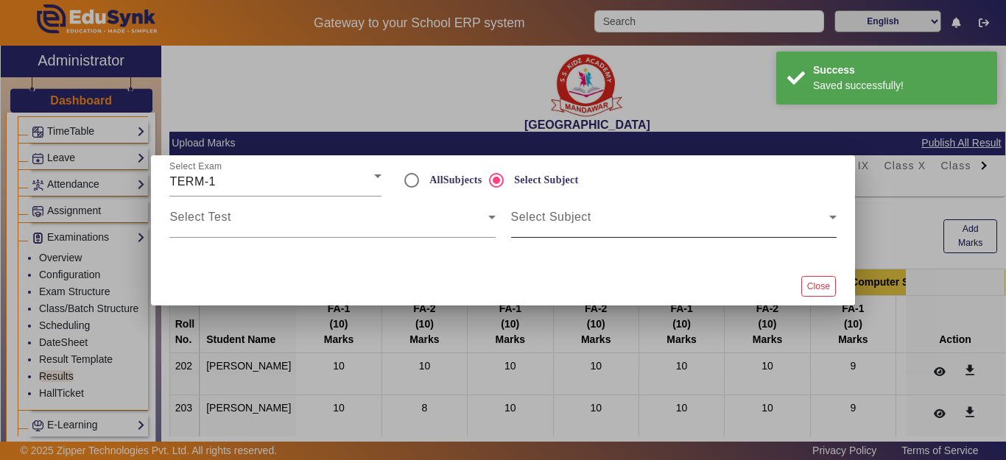
click at [563, 219] on span at bounding box center [670, 223] width 318 height 18
click at [380, 210] on div "Select Test" at bounding box center [332, 217] width 326 height 41
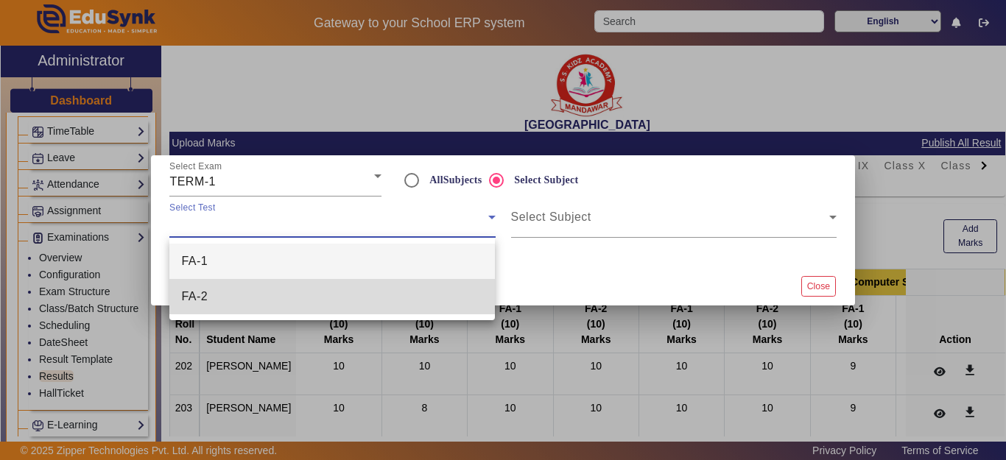
click at [261, 303] on mat-option "FA-2" at bounding box center [332, 296] width 326 height 35
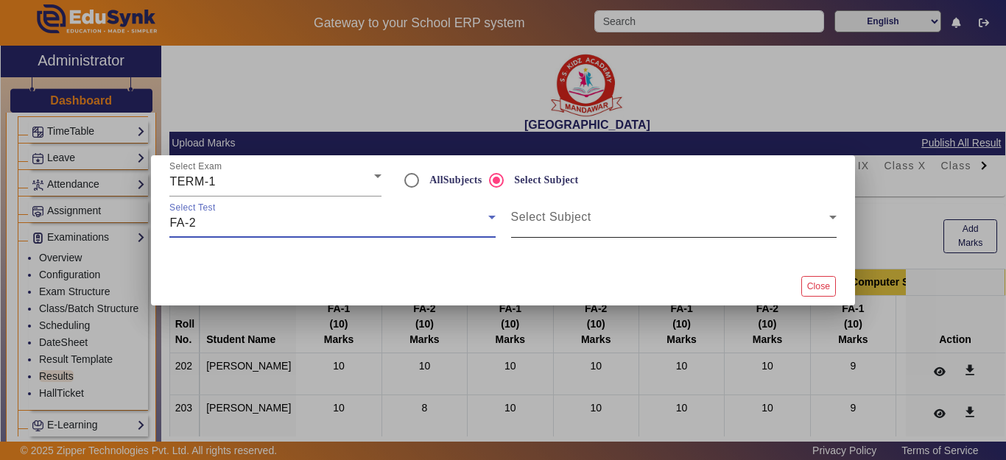
click at [541, 222] on span at bounding box center [670, 223] width 318 height 18
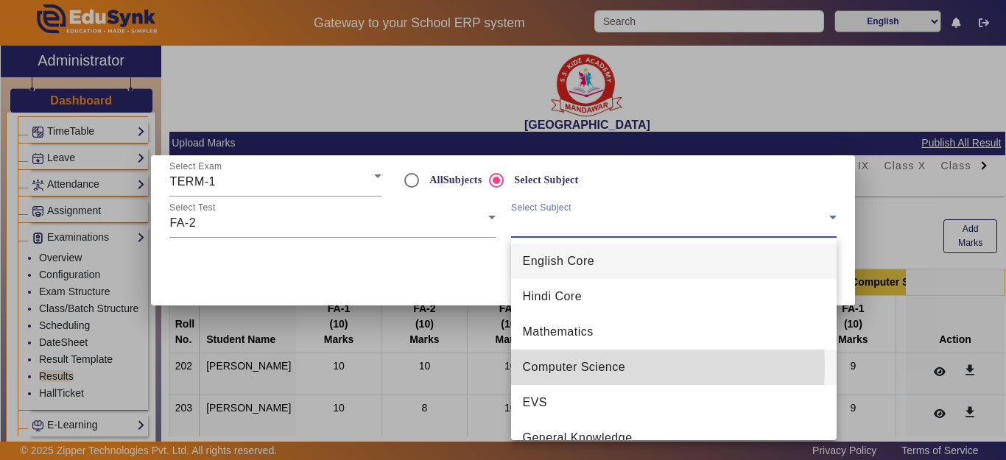
click at [581, 366] on span "Computer Science" at bounding box center [574, 368] width 103 height 18
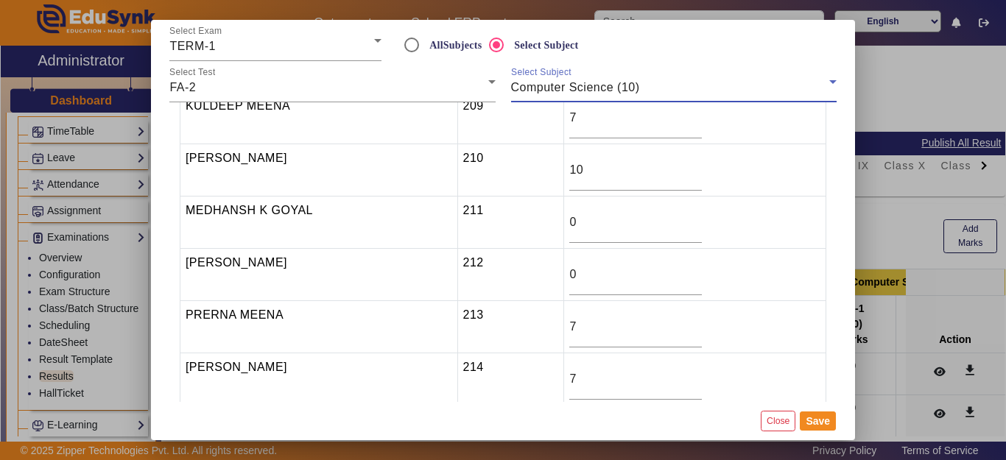
scroll to position [0, 0]
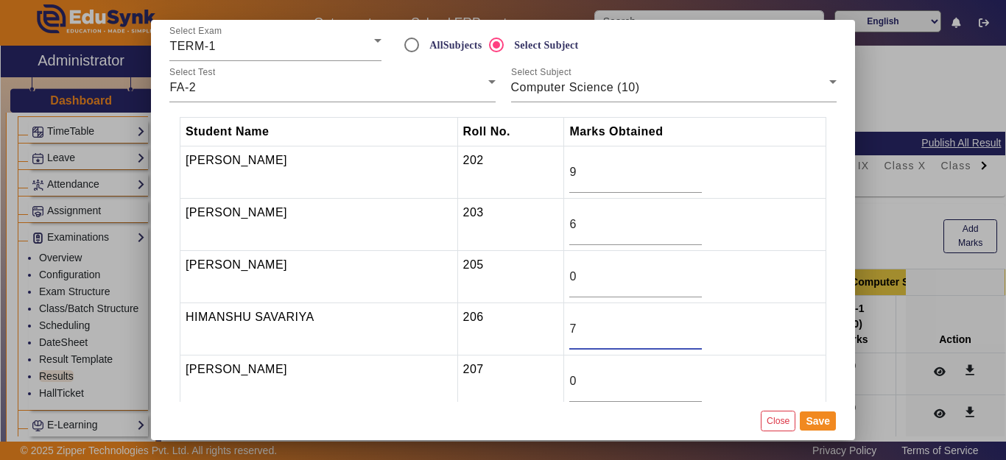
drag, startPoint x: 591, startPoint y: 328, endPoint x: 550, endPoint y: 328, distance: 40.5
click at [550, 328] on tr "HIMANSHU SAVARIYA 206 7" at bounding box center [503, 329] width 646 height 52
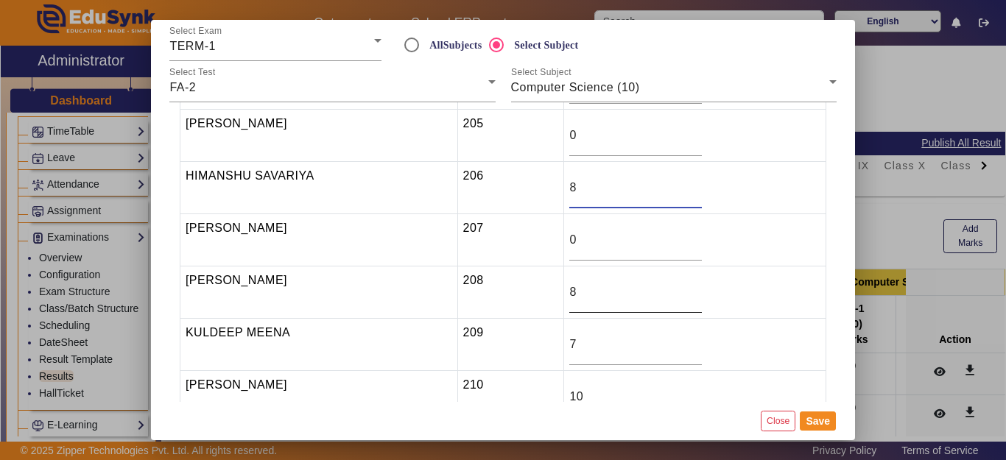
scroll to position [147, 0]
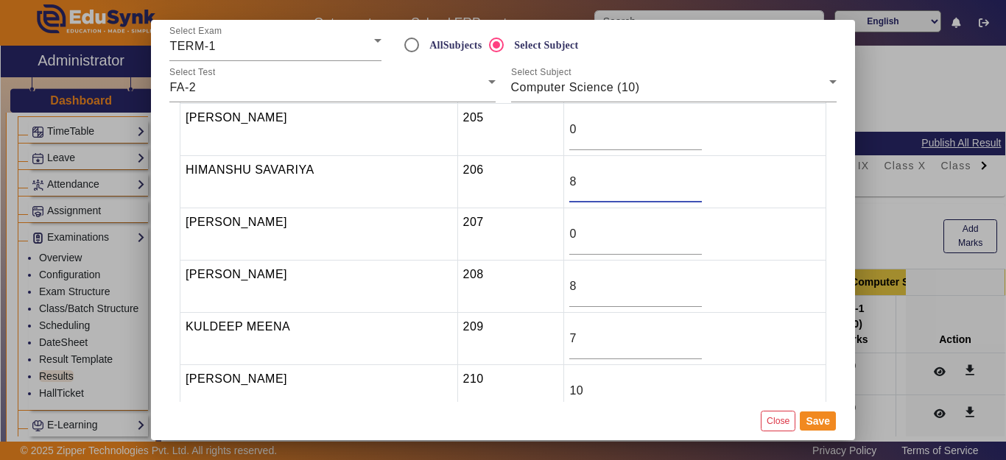
type input "8"
drag, startPoint x: 574, startPoint y: 290, endPoint x: 546, endPoint y: 289, distance: 28.7
click at [546, 289] on tr "JINESH KUMAR SHARMA 208 8" at bounding box center [503, 287] width 646 height 52
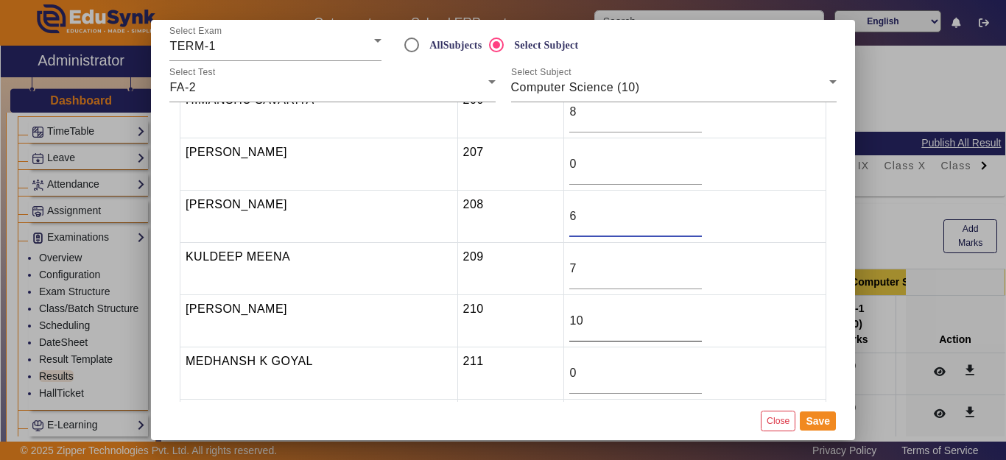
scroll to position [221, 0]
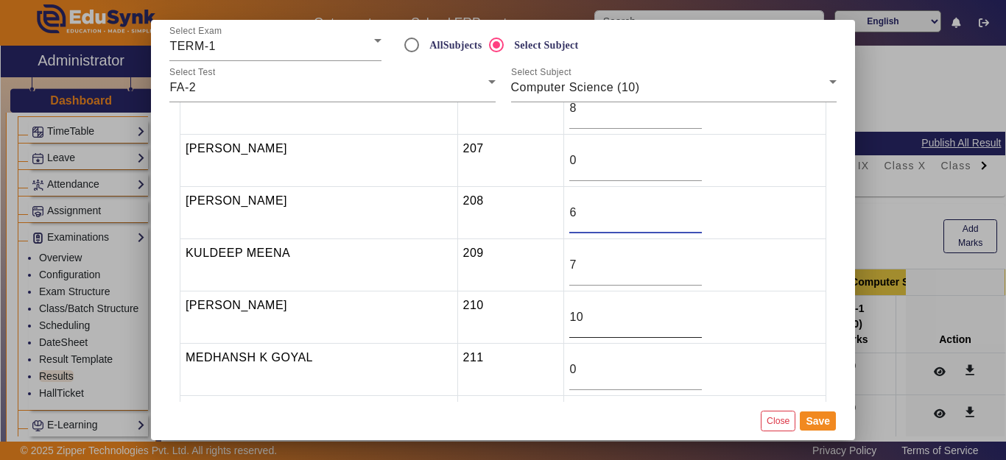
type input "6"
drag, startPoint x: 597, startPoint y: 320, endPoint x: 551, endPoint y: 318, distance: 45.7
click at [551, 318] on tr "LAKSHITA SAINI 210 10" at bounding box center [503, 318] width 646 height 52
type input "9"
click at [812, 419] on button "Save" at bounding box center [818, 421] width 36 height 19
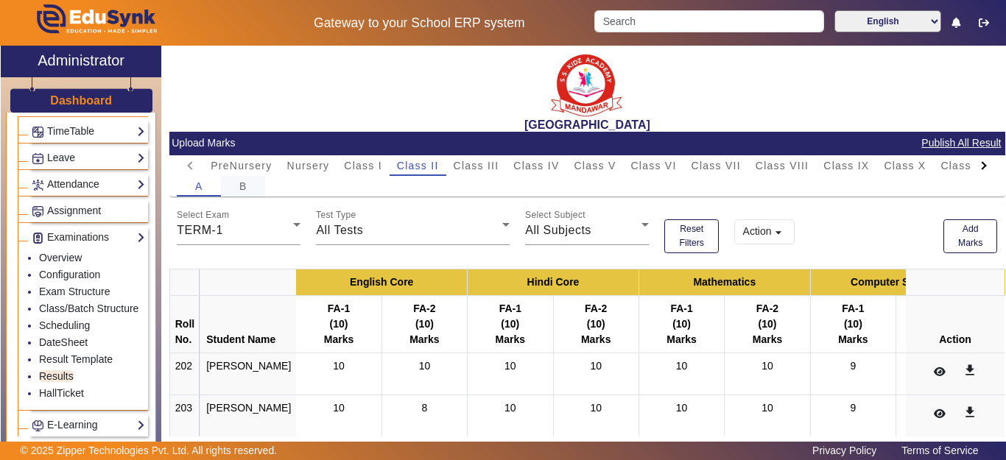
click at [232, 191] on div "B" at bounding box center [243, 186] width 44 height 21
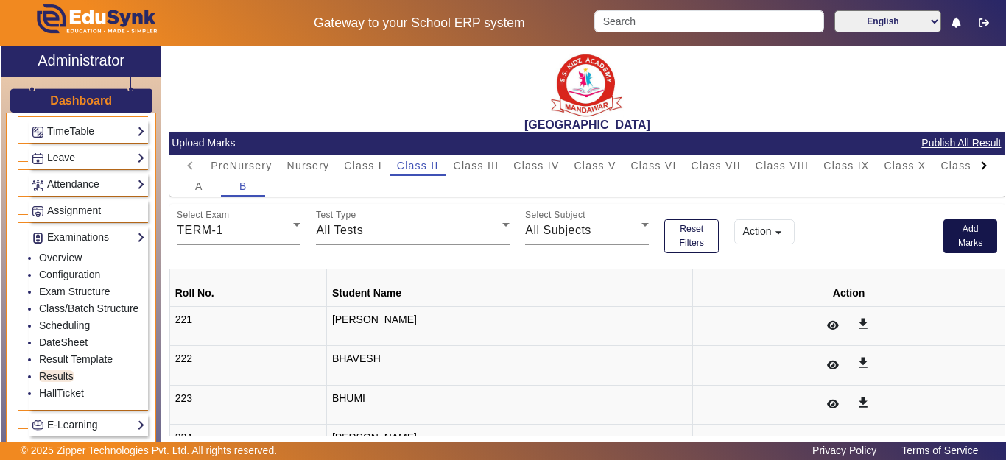
click at [946, 239] on button "Add Marks" at bounding box center [970, 236] width 54 height 34
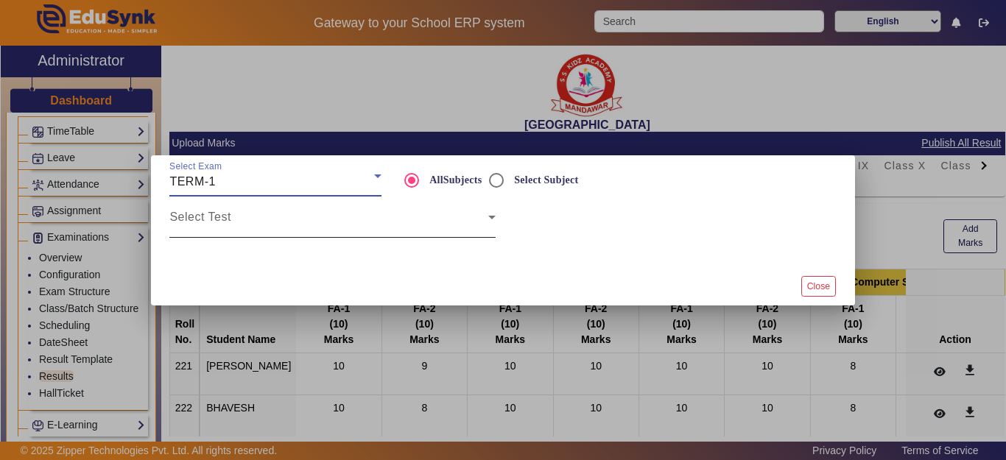
click at [258, 221] on span at bounding box center [328, 223] width 318 height 18
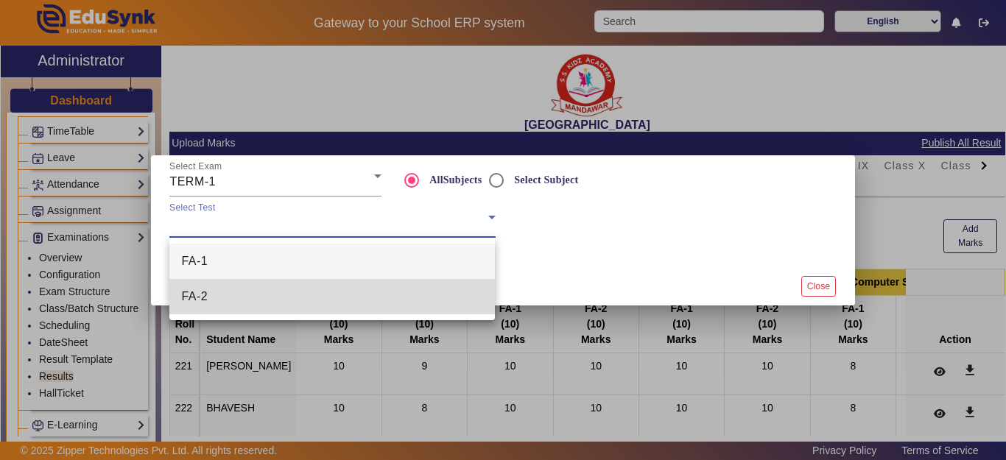
click at [217, 289] on mat-option "FA-2" at bounding box center [332, 296] width 326 height 35
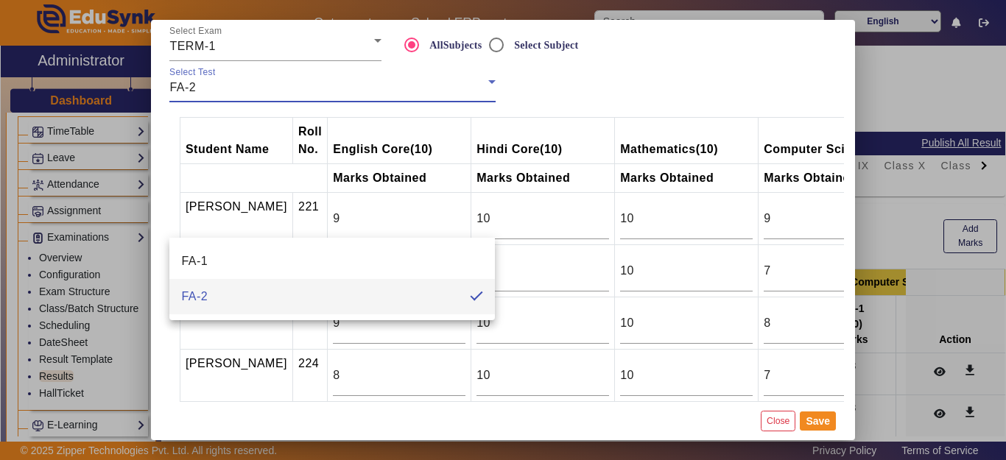
click at [213, 218] on td "AYUSHI MEENA" at bounding box center [236, 219] width 113 height 52
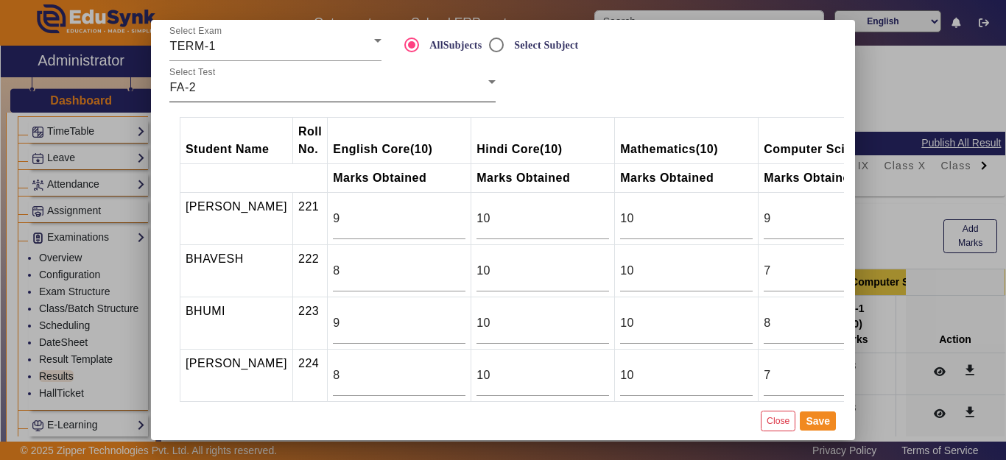
click at [201, 88] on div "FA-2" at bounding box center [328, 88] width 318 height 18
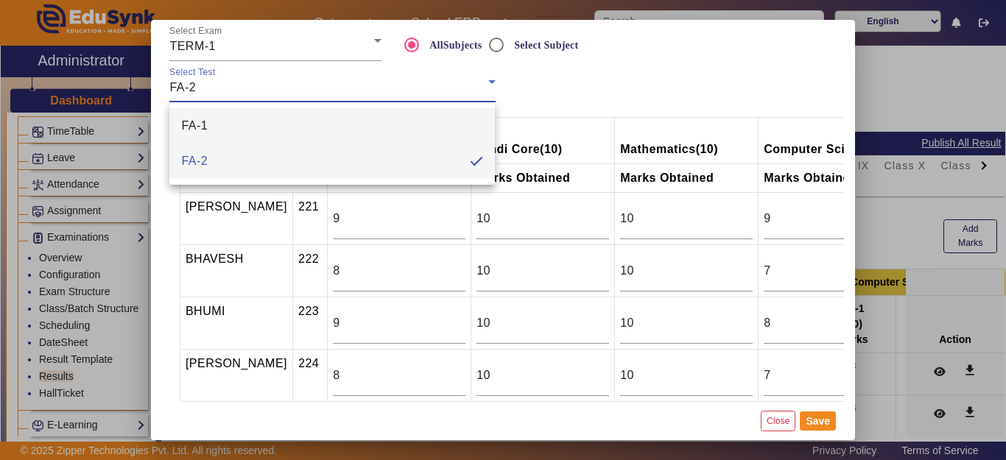
click at [216, 130] on mat-option "FA-1" at bounding box center [332, 125] width 326 height 35
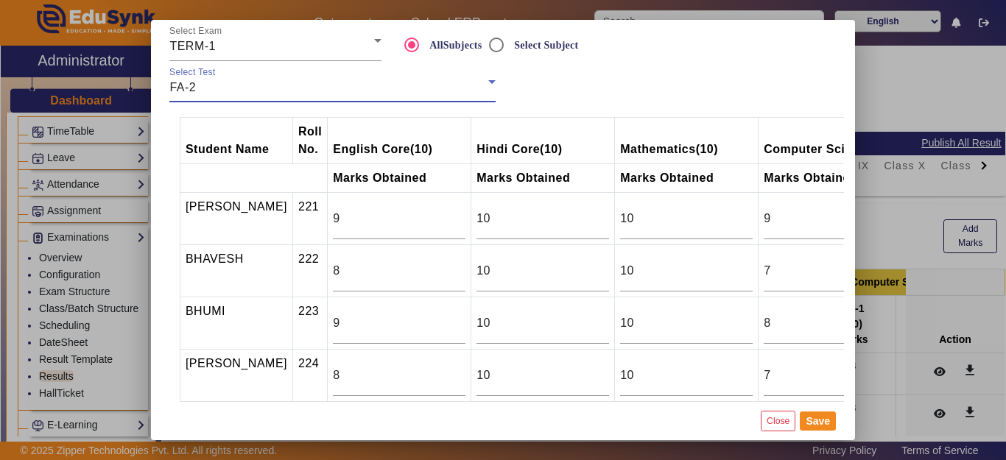
type input "10"
type input "8"
type input "10"
type input "8"
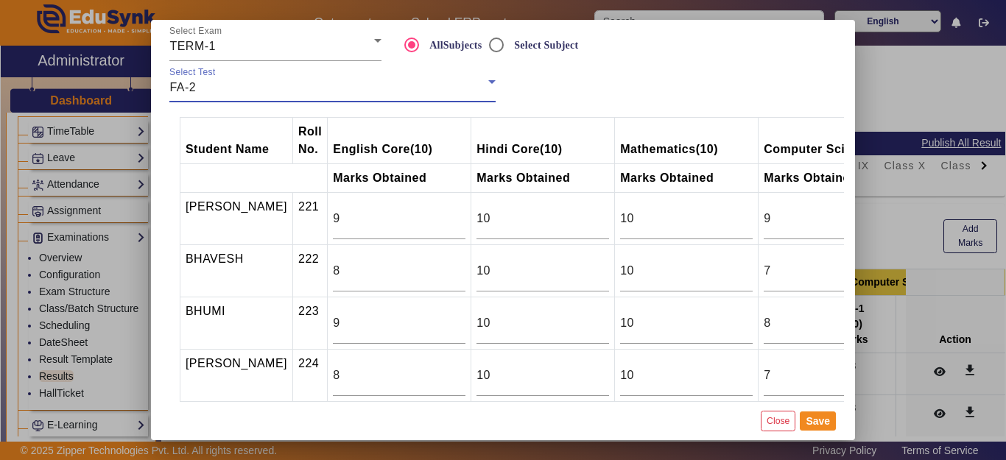
type input "10"
type input "8"
type input "0"
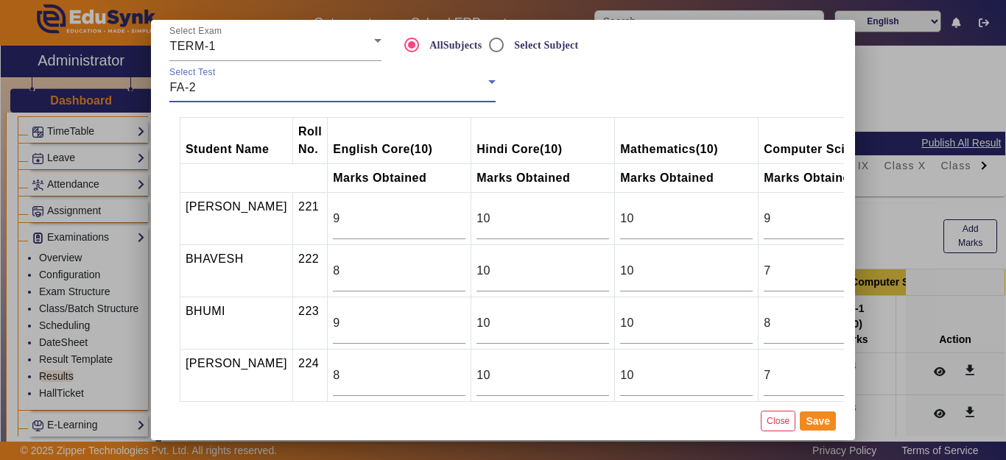
type input "0"
type input "10"
type input "6"
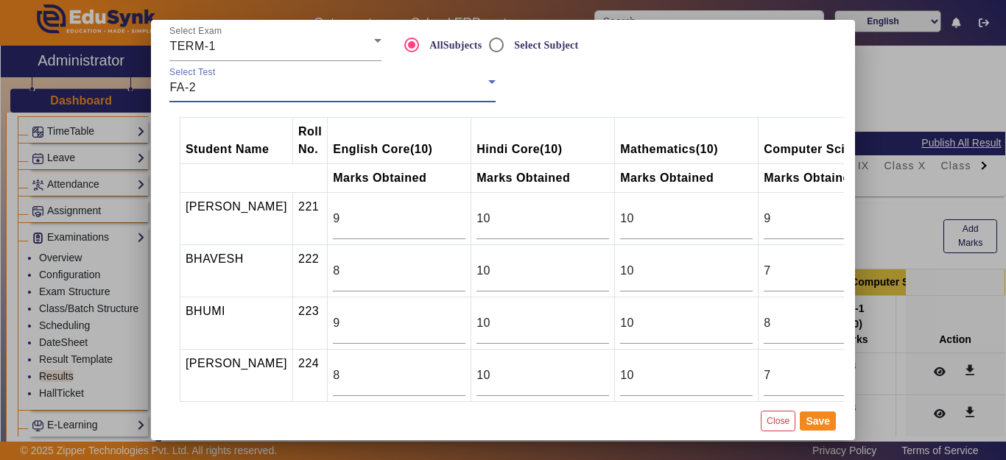
type input "0"
type input "7"
type input "0"
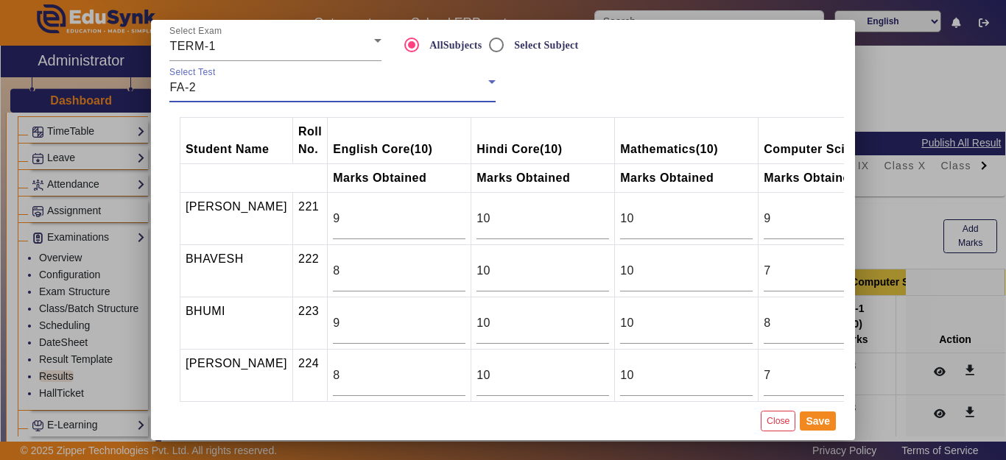
type input "0"
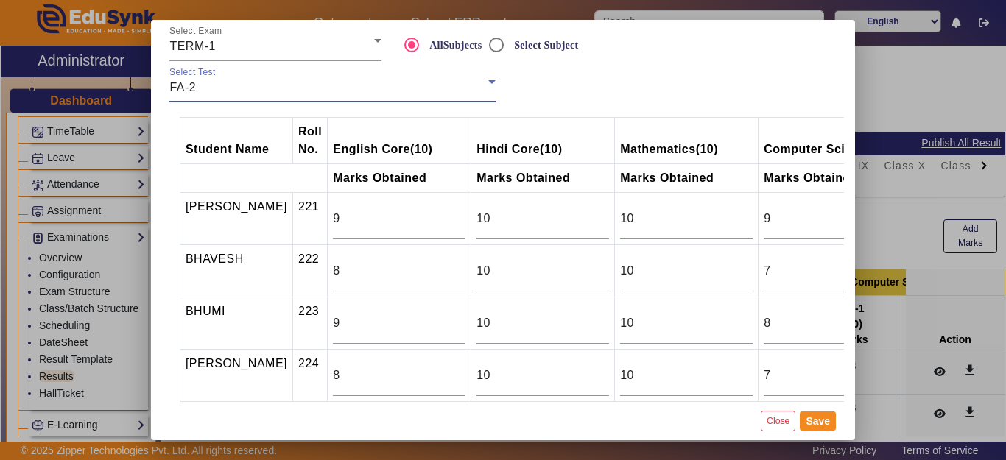
type input "10"
type input "9"
type input "7"
type input "10"
type input "9"
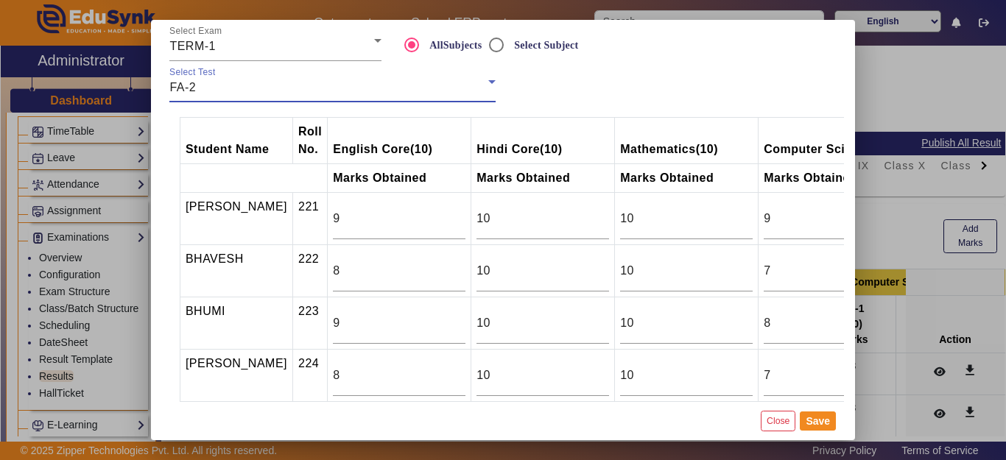
type input "6"
type input "7"
type input "5"
type input "8"
type input "3"
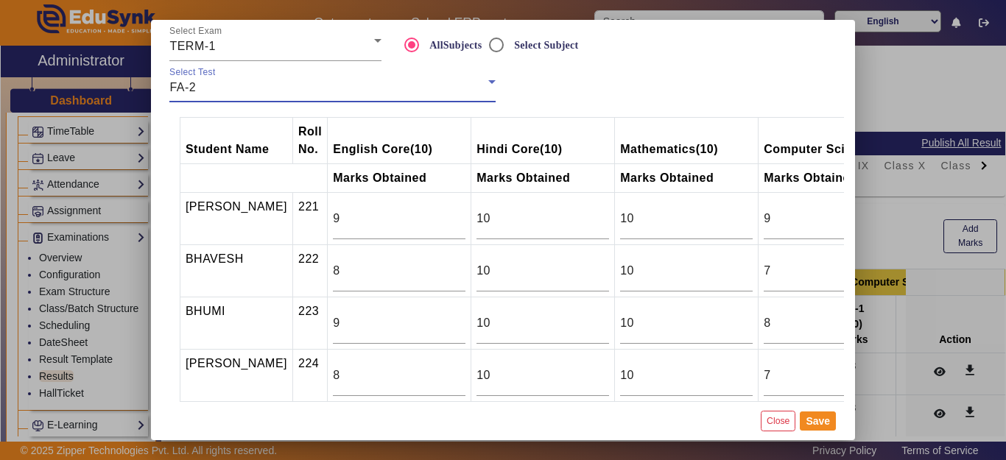
type input "5"
type input "10"
type input "4"
type input "7"
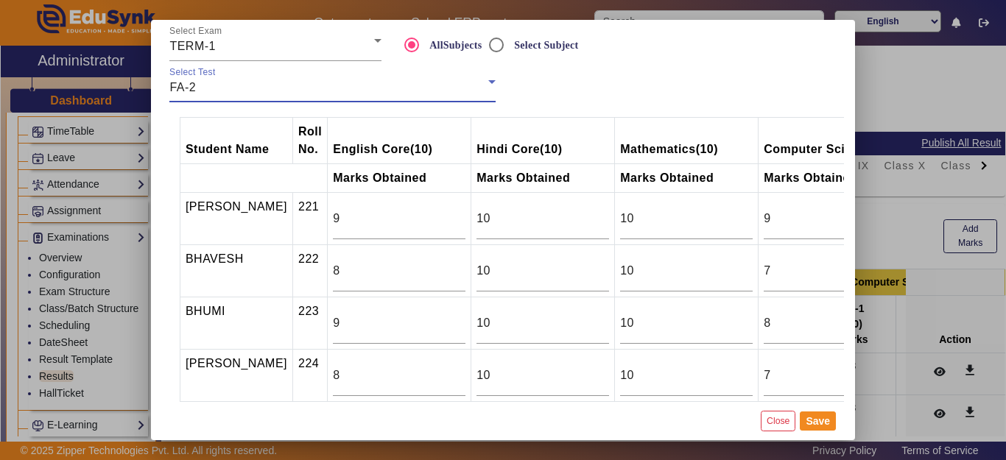
type input "7"
type input "6"
type input "0"
type input "2"
type input "3"
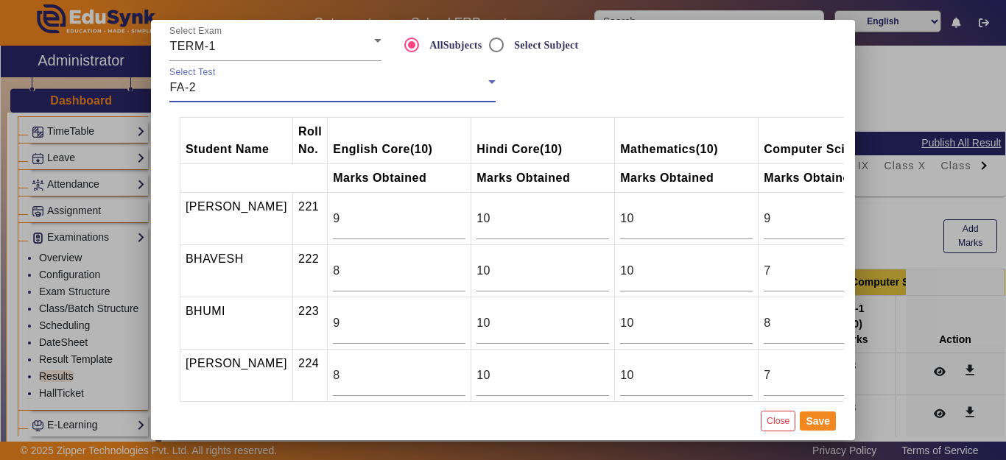
type input "0"
type input "7"
type input "0"
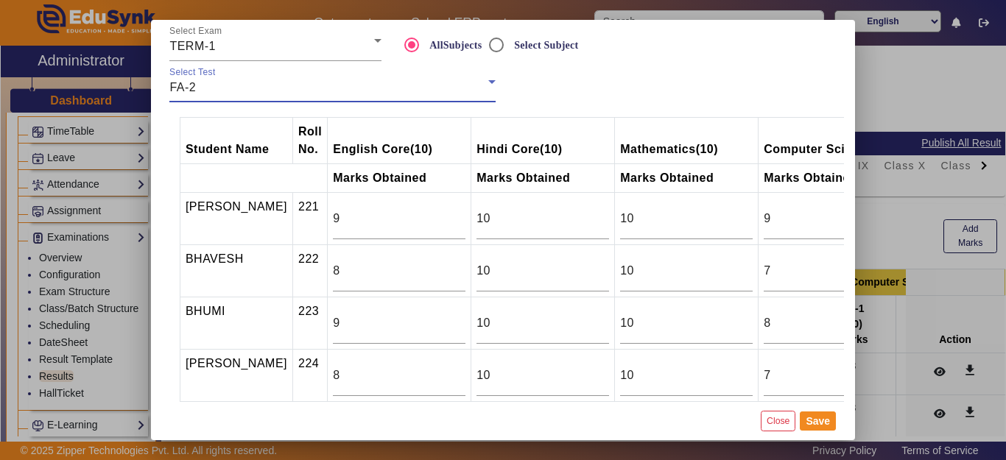
type input "0"
type input "8"
type input "7"
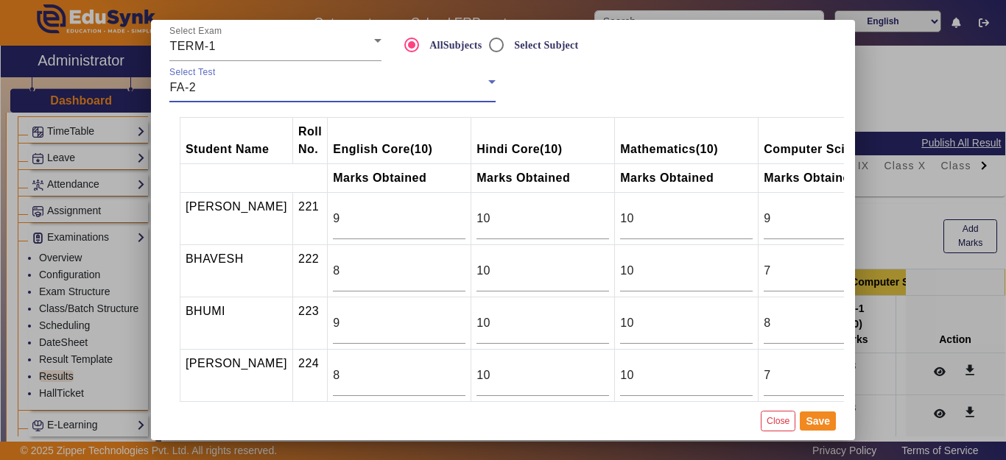
type input "10"
type input "9"
type input "10"
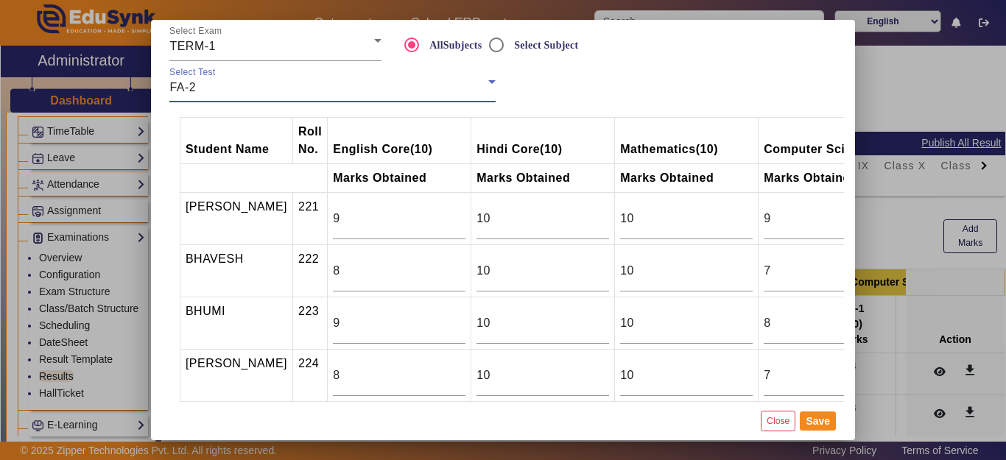
type input "10"
type input "9"
type input "8"
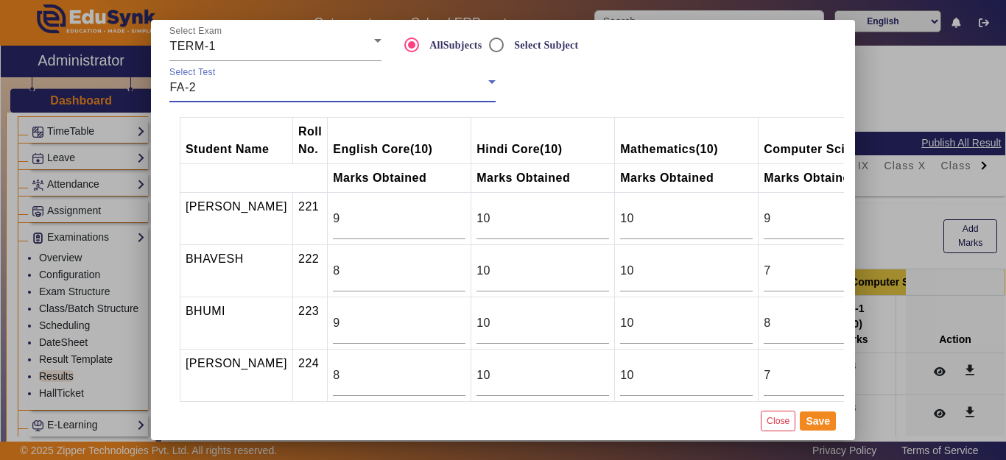
type input "5"
type input "10"
type input "6"
type input "7"
type input "8"
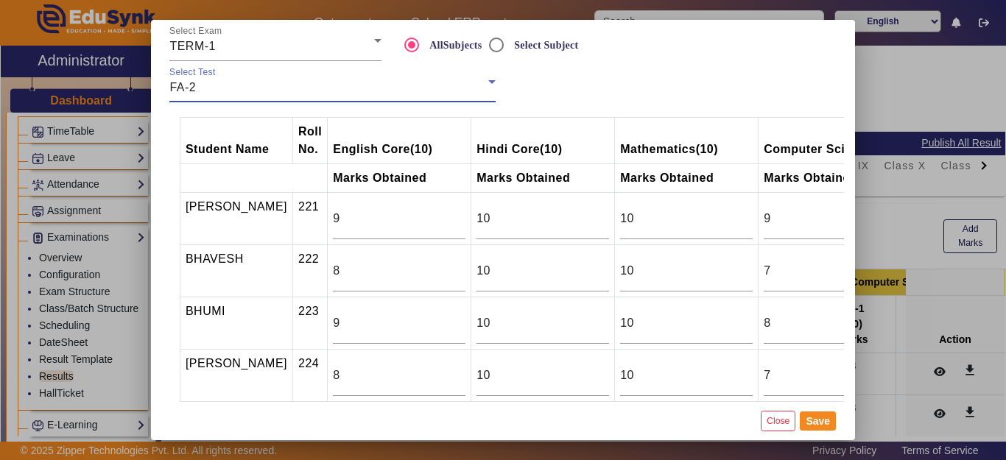
type input "9"
drag, startPoint x: 501, startPoint y: 41, endPoint x: 513, endPoint y: 51, distance: 15.2
click at [500, 41] on input "Select Subject" at bounding box center [496, 44] width 29 height 29
radio input "true"
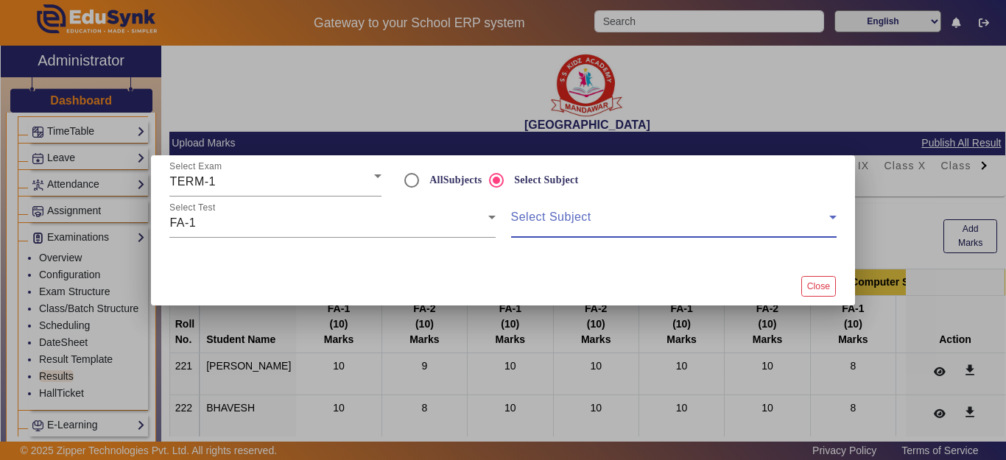
click at [577, 214] on span at bounding box center [670, 223] width 318 height 18
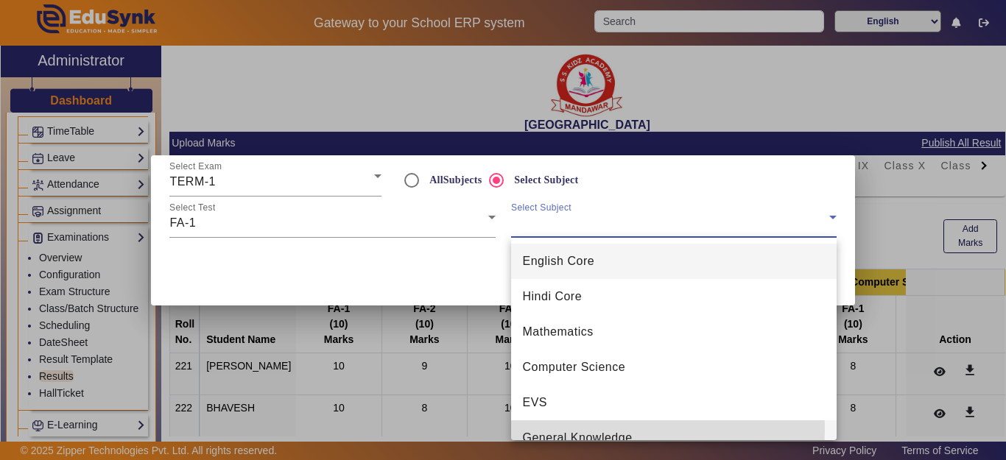
click at [566, 429] on span "General Knowledge" at bounding box center [578, 438] width 110 height 18
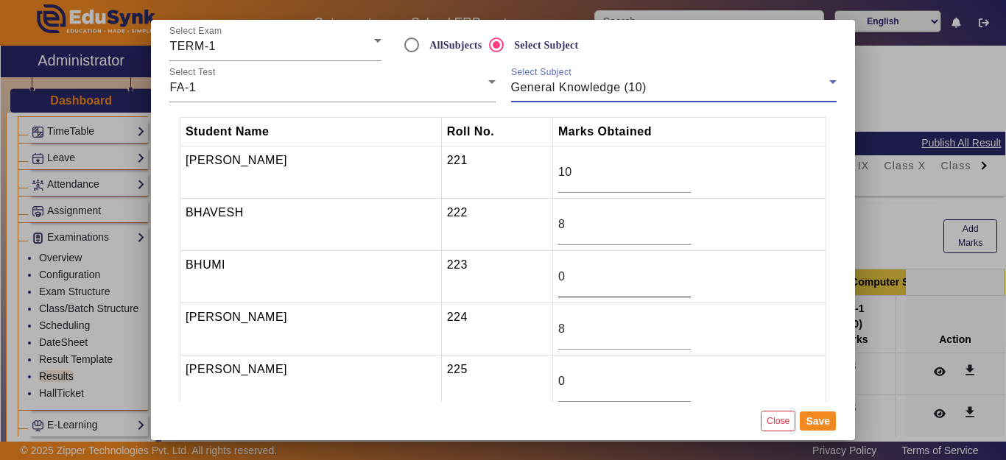
scroll to position [15, 0]
drag, startPoint x: 574, startPoint y: 329, endPoint x: 527, endPoint y: 328, distance: 47.2
click at [527, 328] on tr "CHANDRIKA MEENA 224 8" at bounding box center [503, 329] width 646 height 52
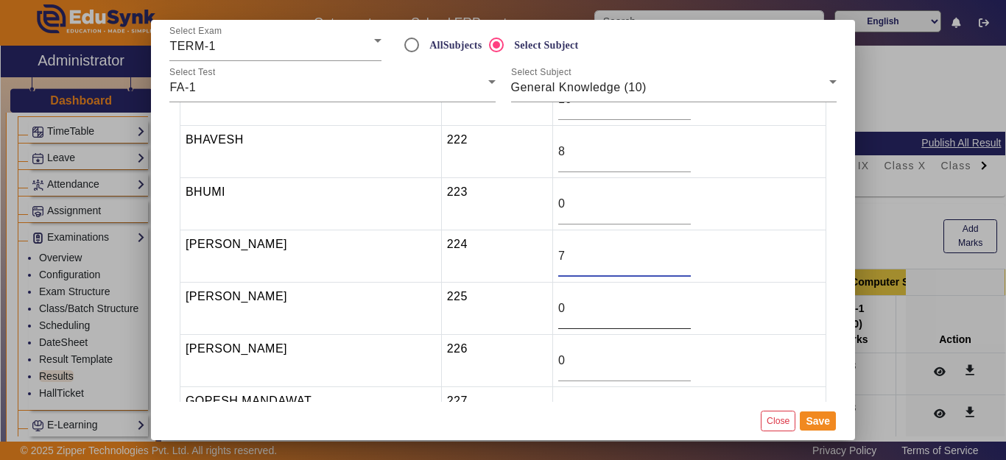
scroll to position [74, 0]
type input "7"
click at [570, 306] on input "0" at bounding box center [624, 308] width 133 height 18
drag, startPoint x: 574, startPoint y: 306, endPoint x: 537, endPoint y: 306, distance: 37.6
click at [537, 306] on tr "DEVESH MEENA 225 0" at bounding box center [503, 308] width 646 height 52
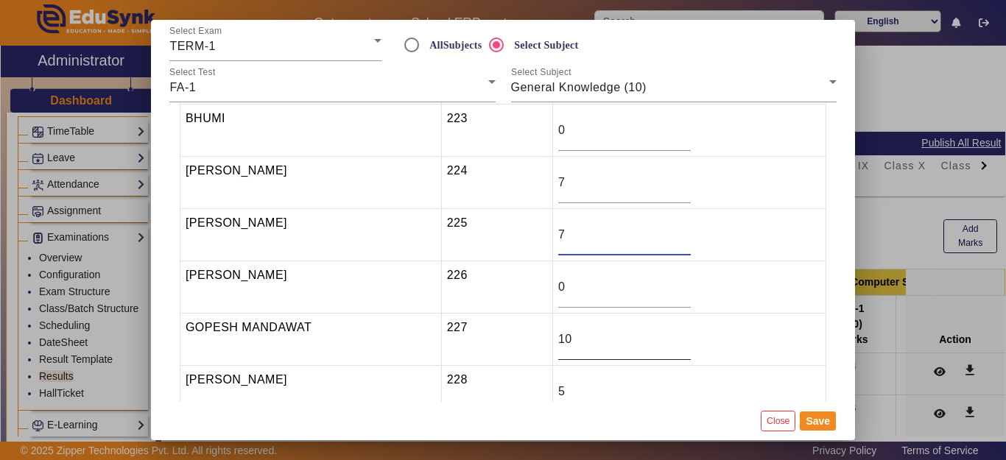
scroll to position [147, 0]
type input "7"
drag, startPoint x: 585, startPoint y: 336, endPoint x: 551, endPoint y: 336, distance: 33.9
click at [551, 336] on tr "GOPESH MANDAWAT 227 10" at bounding box center [503, 339] width 646 height 52
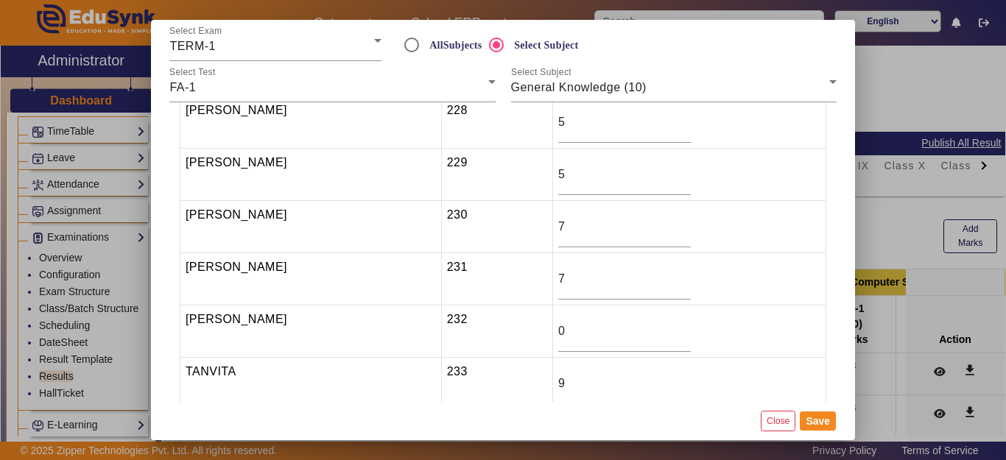
scroll to position [442, 0]
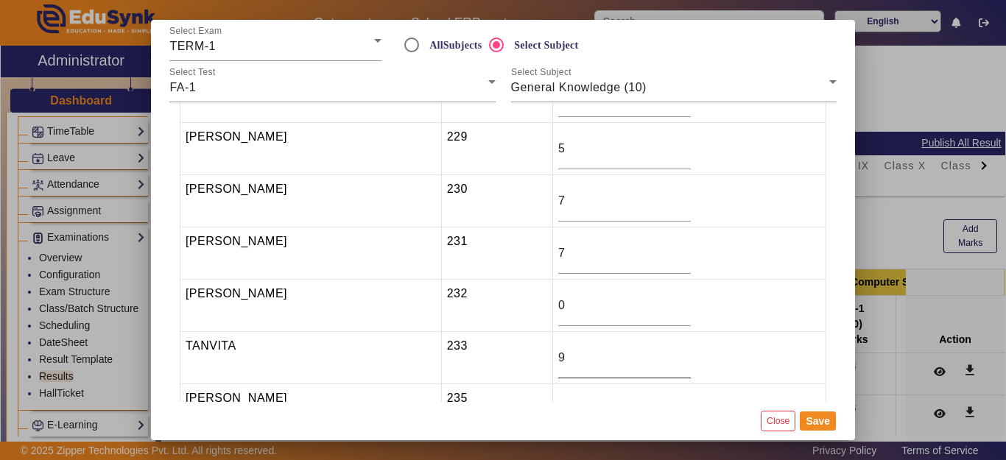
type input "8"
drag, startPoint x: 570, startPoint y: 358, endPoint x: 548, endPoint y: 356, distance: 22.1
click at [549, 356] on tr "TANVITA 233 9" at bounding box center [503, 358] width 646 height 52
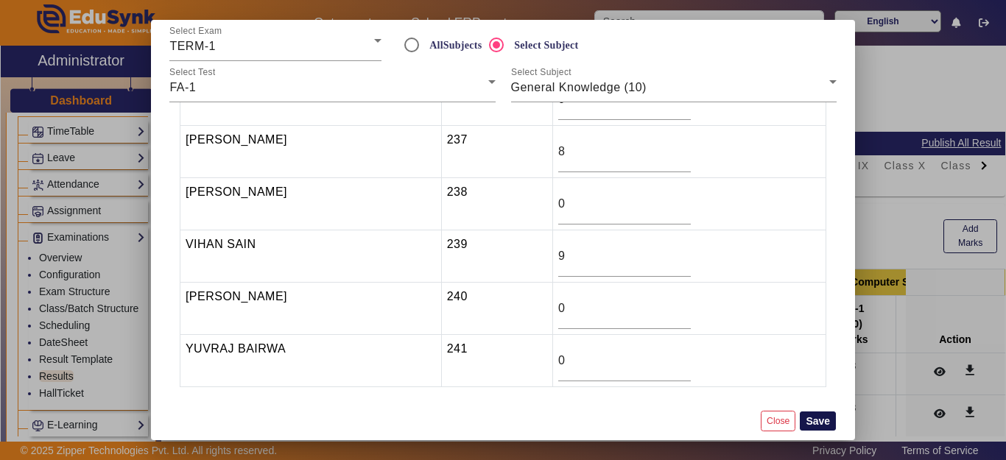
type input "8"
click at [816, 423] on button "Save" at bounding box center [818, 421] width 36 height 19
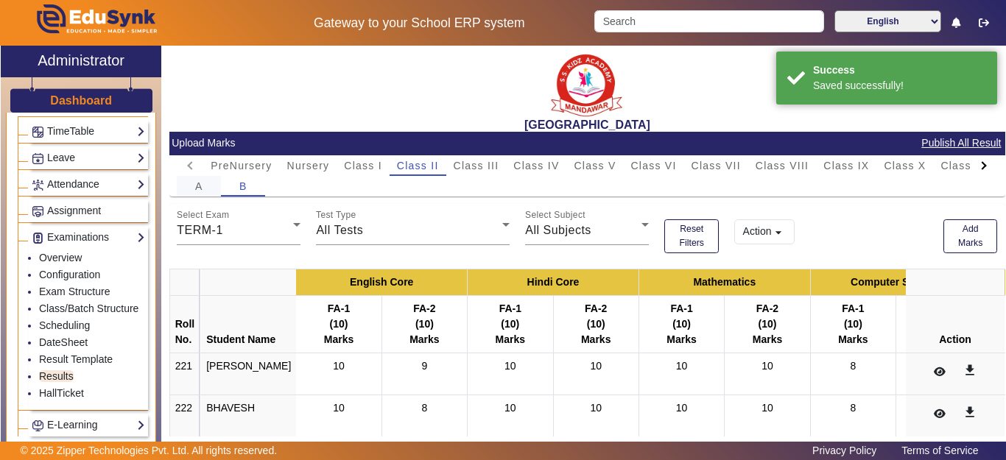
click at [193, 186] on div "A" at bounding box center [199, 186] width 44 height 21
click at [960, 236] on button "Add Marks" at bounding box center [970, 236] width 54 height 34
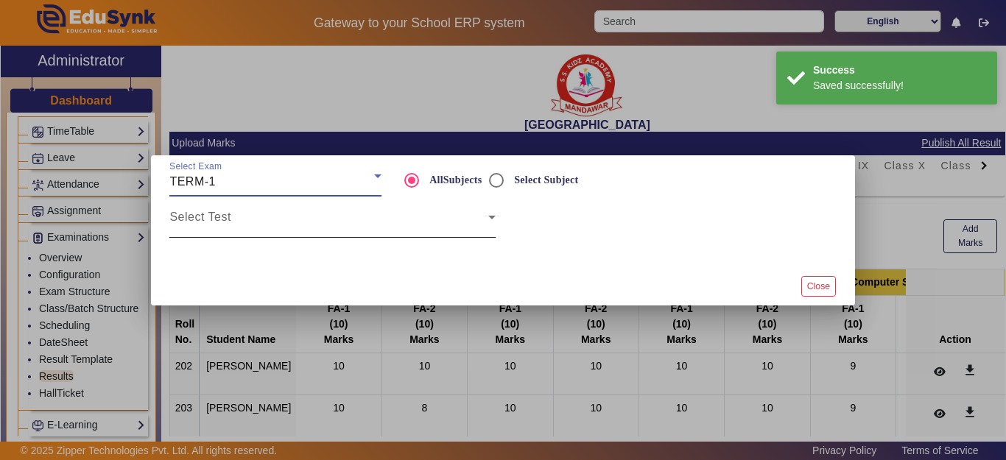
click at [327, 229] on span at bounding box center [328, 223] width 318 height 18
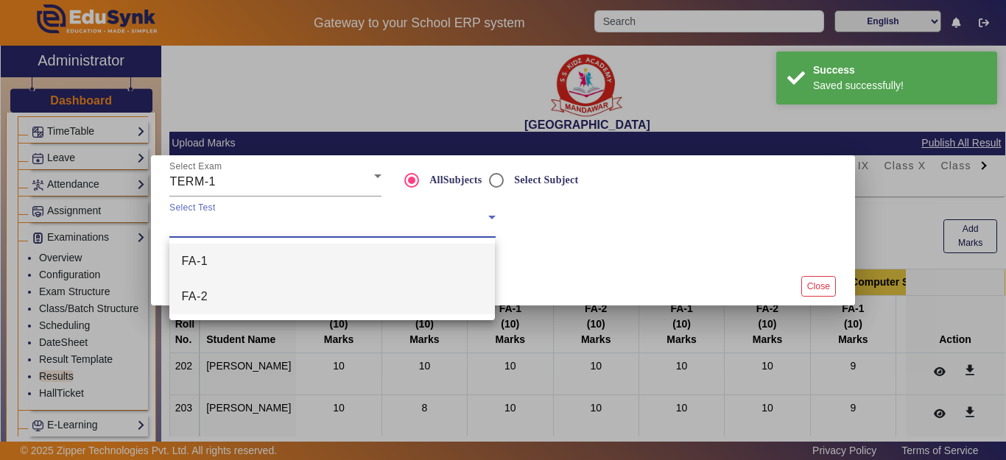
click at [253, 294] on mat-option "FA-2" at bounding box center [332, 296] width 326 height 35
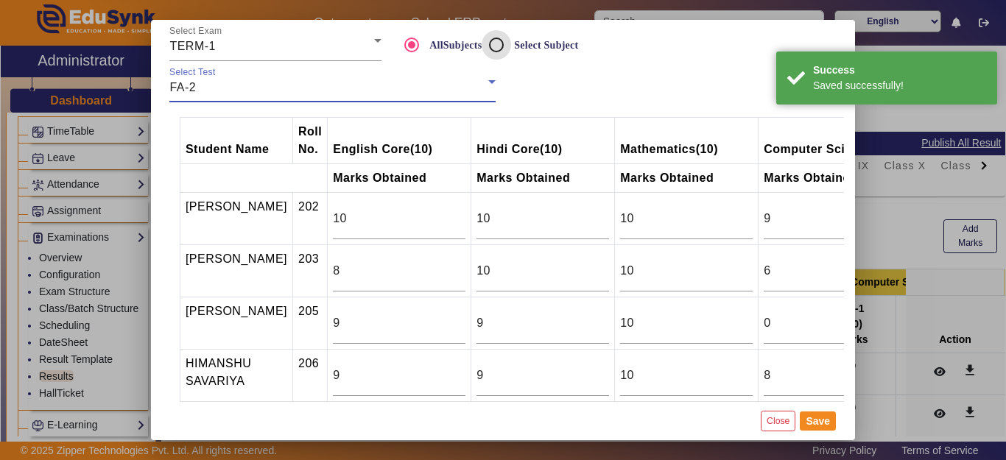
drag, startPoint x: 493, startPoint y: 43, endPoint x: 502, endPoint y: 105, distance: 62.5
click at [494, 43] on input "Select Subject" at bounding box center [496, 44] width 29 height 29
radio input "true"
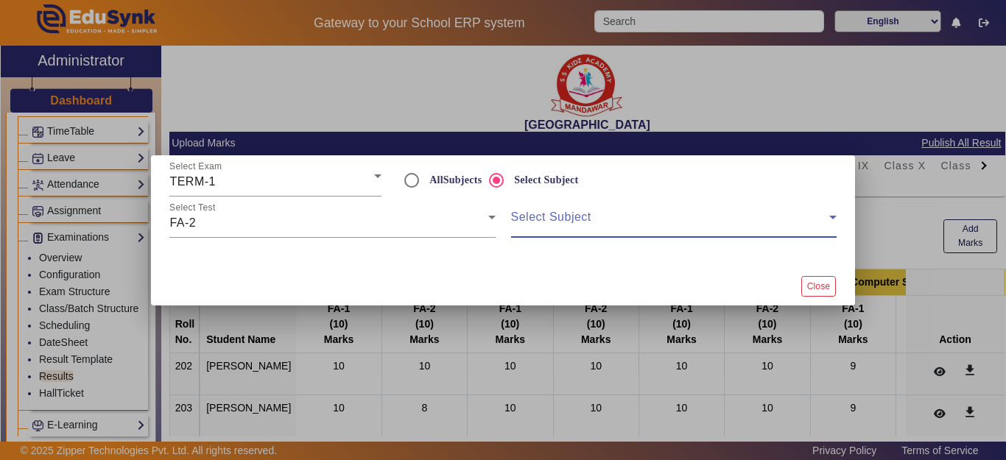
click at [541, 224] on span at bounding box center [670, 223] width 318 height 18
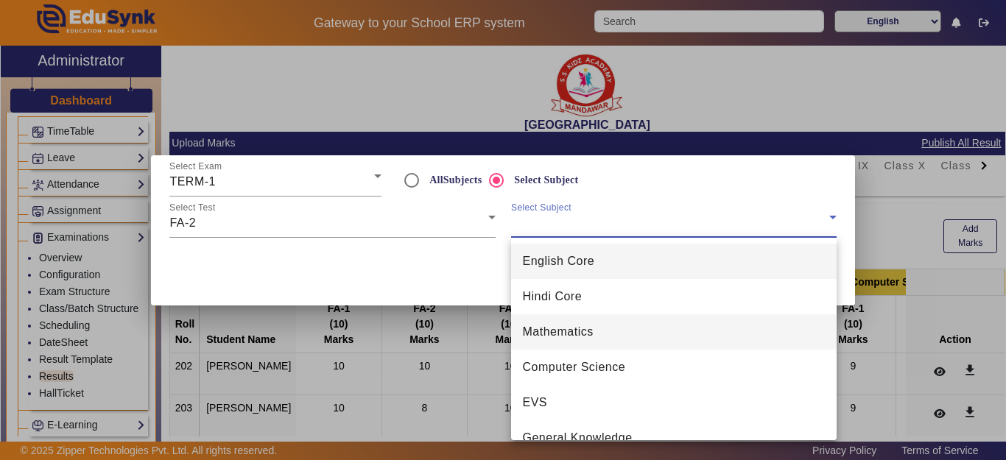
scroll to position [21, 0]
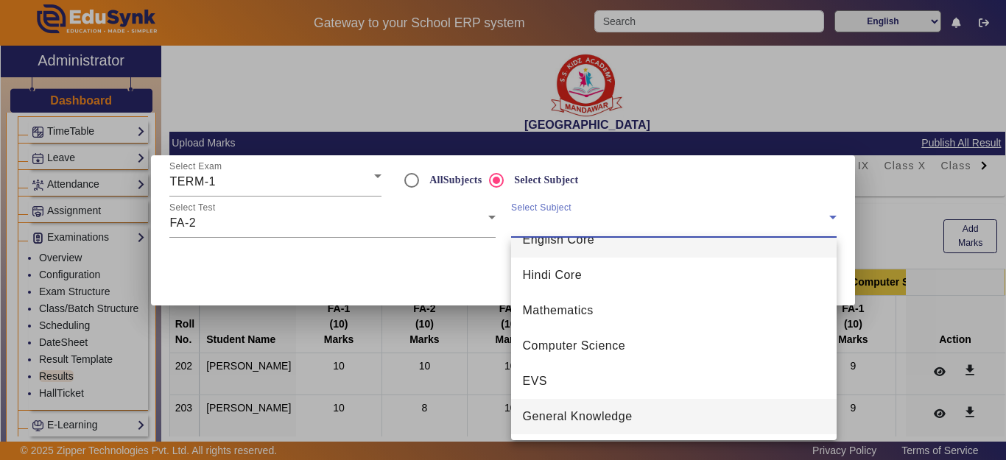
click at [590, 421] on span "General Knowledge" at bounding box center [578, 417] width 110 height 18
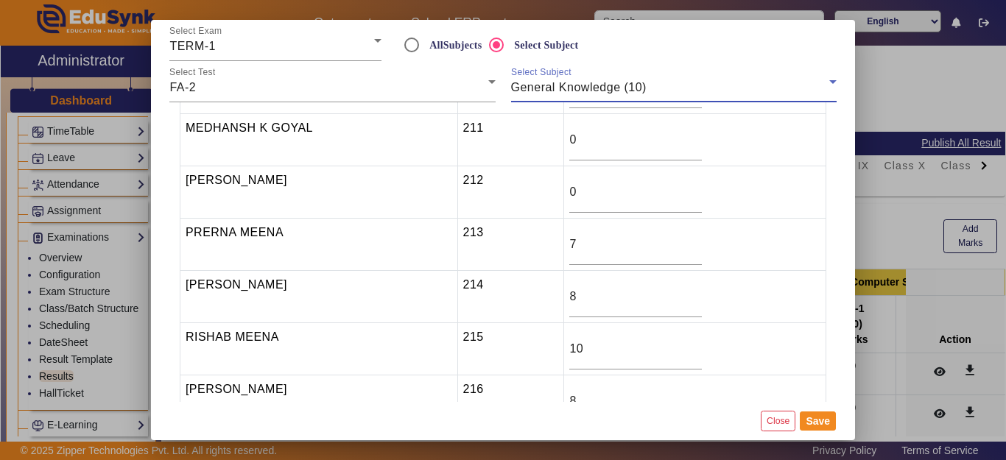
scroll to position [442, 0]
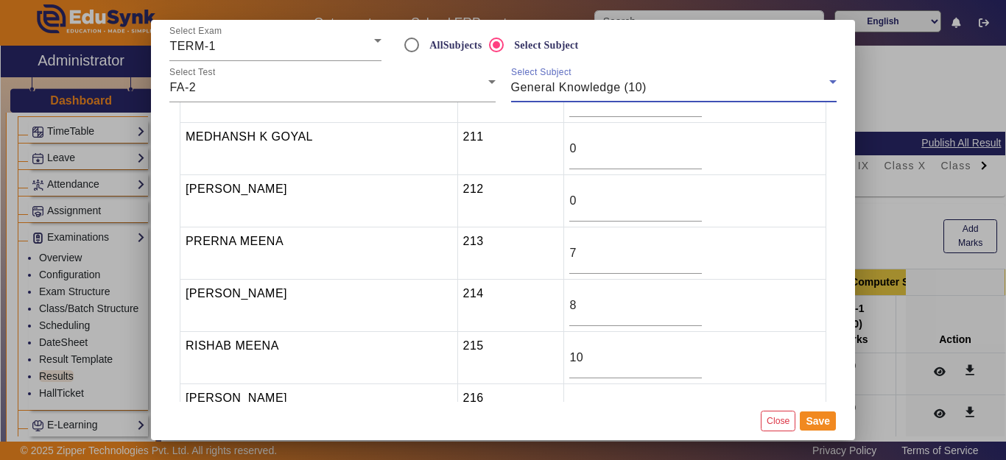
drag, startPoint x: 574, startPoint y: 306, endPoint x: 560, endPoint y: 303, distance: 15.0
click at [565, 304] on tr "PRIYANSHU SAINI 214 8" at bounding box center [503, 306] width 646 height 52
type input "9"
drag, startPoint x: 593, startPoint y: 309, endPoint x: 514, endPoint y: 308, distance: 78.8
click at [514, 308] on tr "PRIYANSHU SAINI 214 8" at bounding box center [503, 306] width 646 height 52
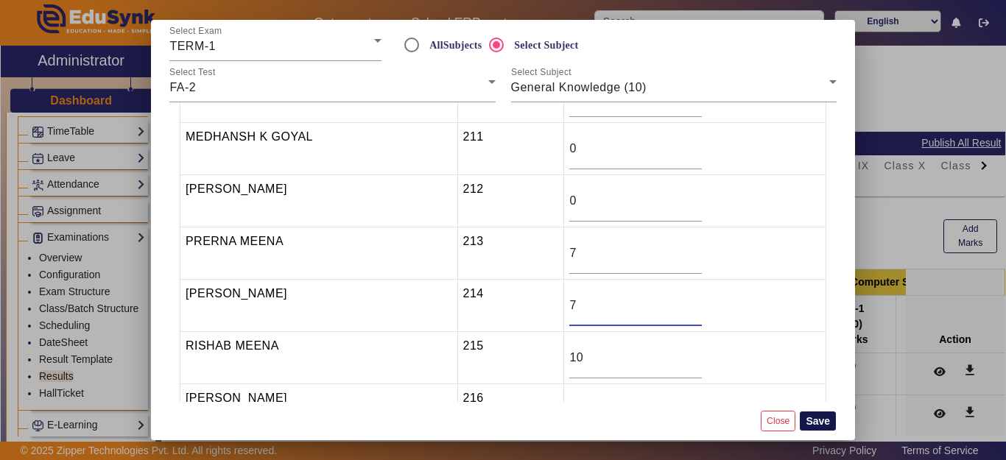
type input "7"
click at [812, 419] on button "Save" at bounding box center [818, 421] width 36 height 19
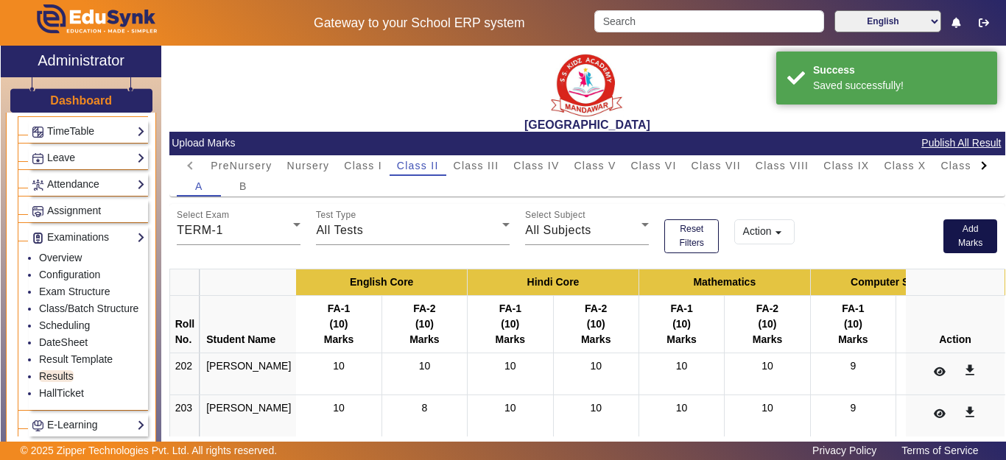
click at [953, 233] on button "Add Marks" at bounding box center [970, 236] width 54 height 34
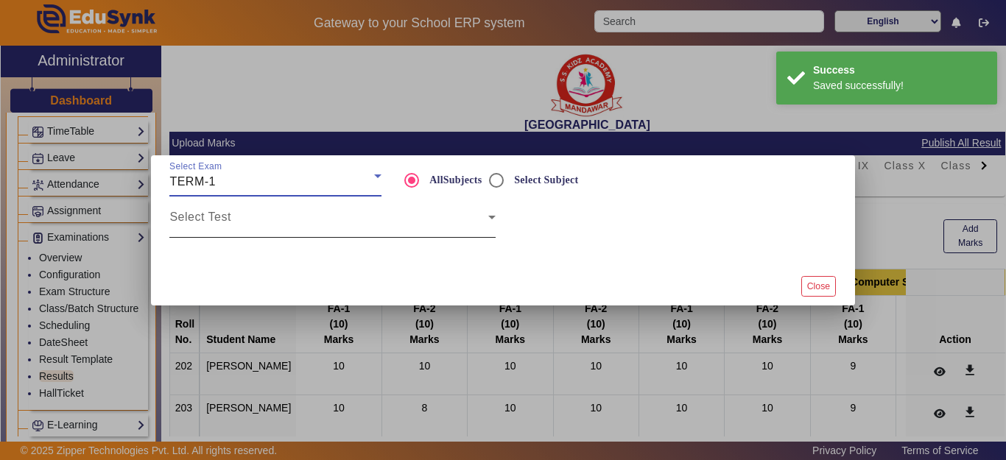
click at [266, 219] on span at bounding box center [328, 223] width 318 height 18
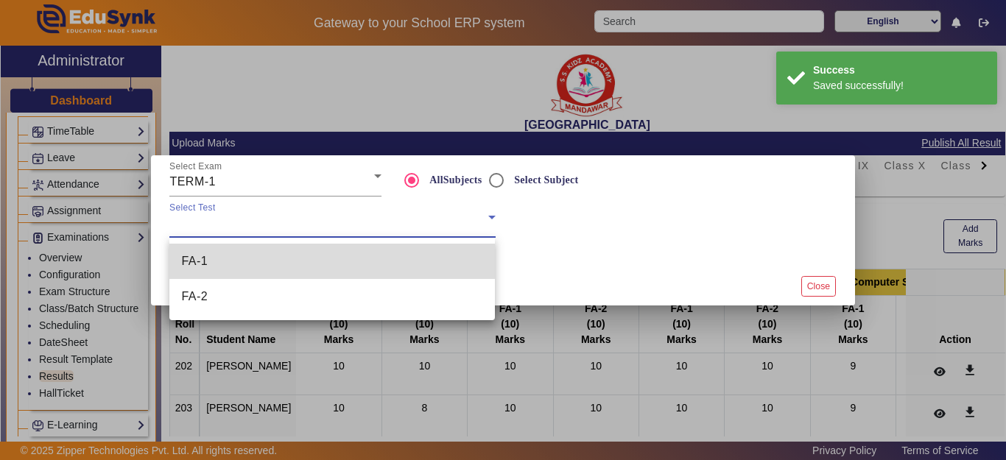
click at [237, 261] on mat-option "FA-1" at bounding box center [332, 261] width 326 height 35
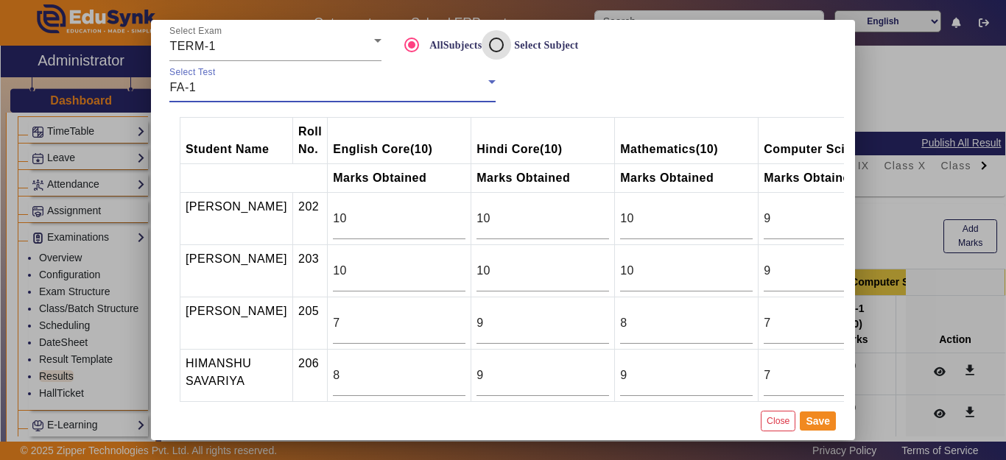
drag, startPoint x: 497, startPoint y: 34, endPoint x: 497, endPoint y: 52, distance: 17.7
click at [497, 38] on input "Select Subject" at bounding box center [496, 44] width 29 height 29
radio input "true"
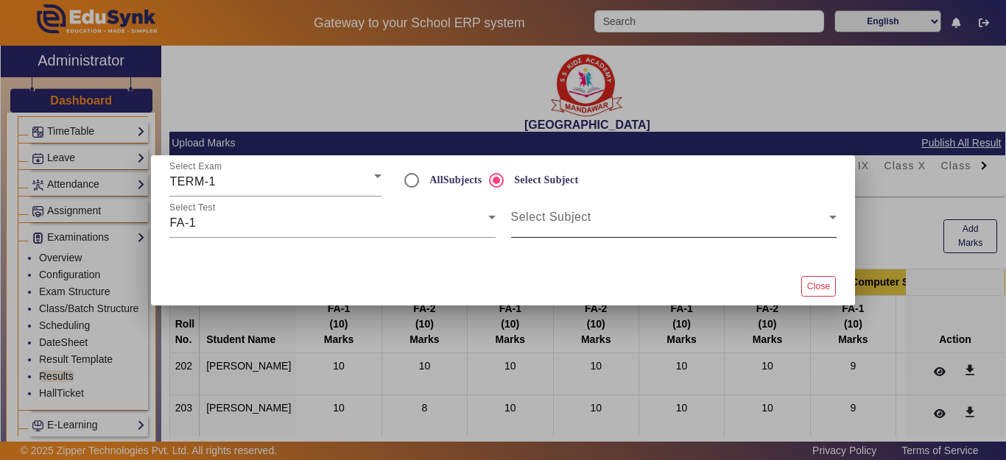
click at [540, 228] on span at bounding box center [670, 223] width 318 height 18
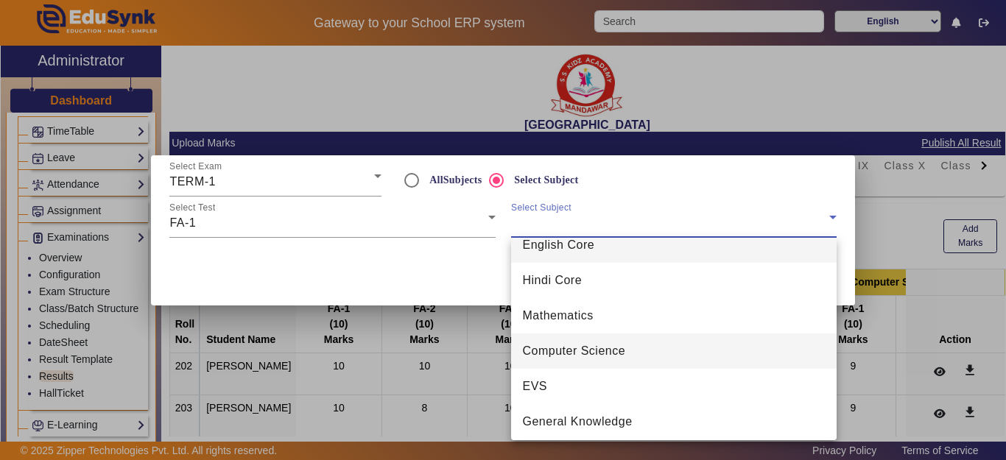
scroll to position [21, 0]
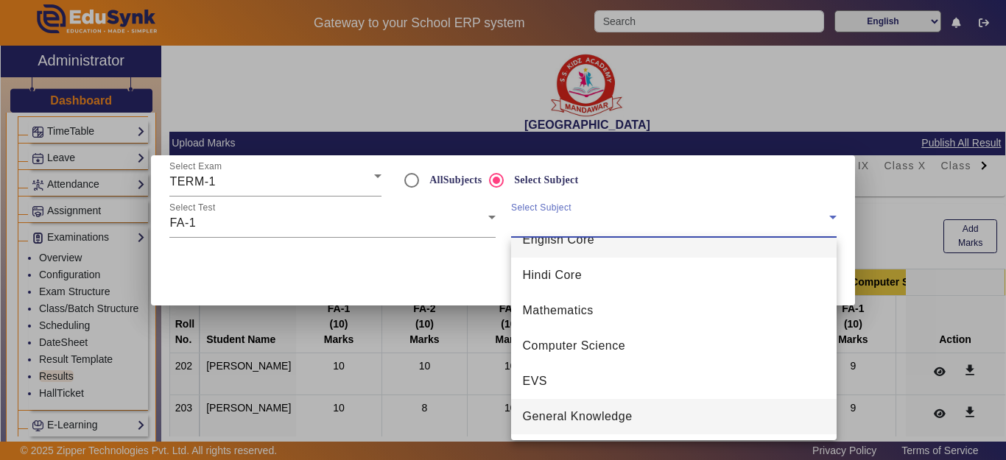
click at [580, 419] on span "General Knowledge" at bounding box center [578, 417] width 110 height 18
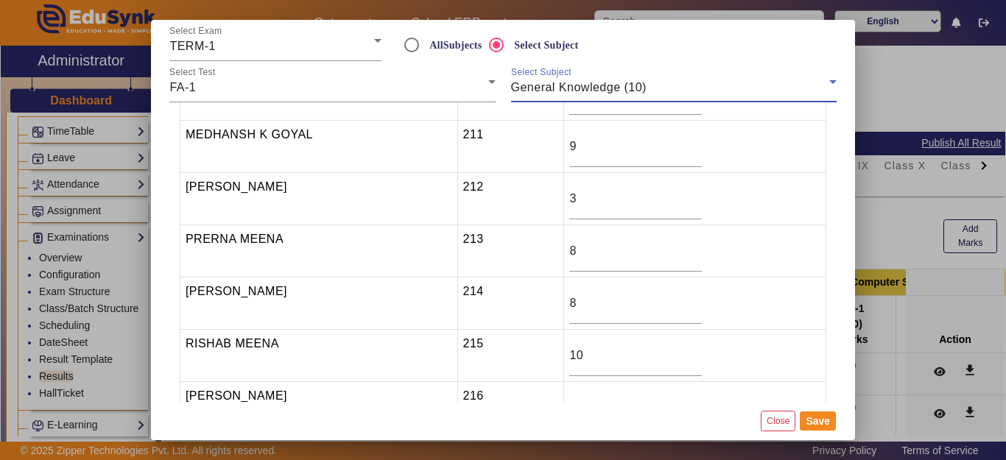
scroll to position [442, 0]
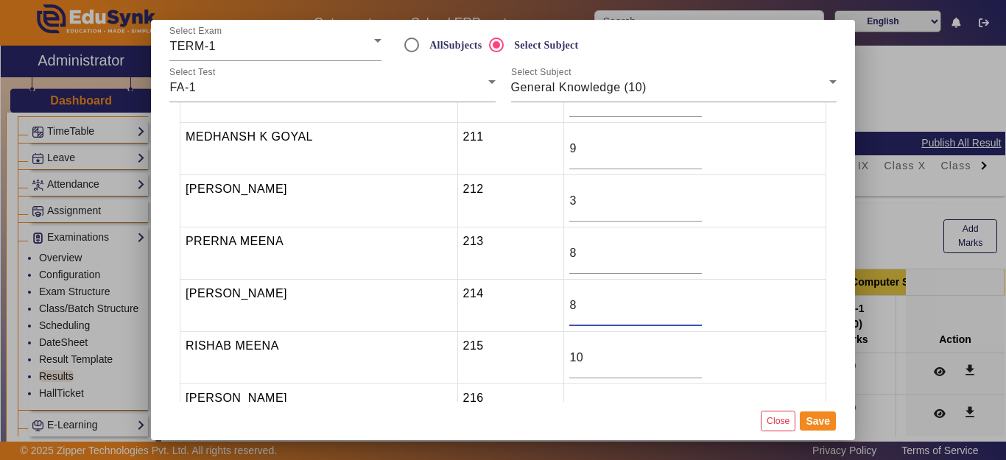
drag, startPoint x: 574, startPoint y: 310, endPoint x: 557, endPoint y: 306, distance: 18.1
click at [557, 306] on tr "PRIYANSHU SAINI 214 8" at bounding box center [503, 306] width 646 height 52
type input "9"
click at [815, 421] on button "Save" at bounding box center [818, 421] width 36 height 19
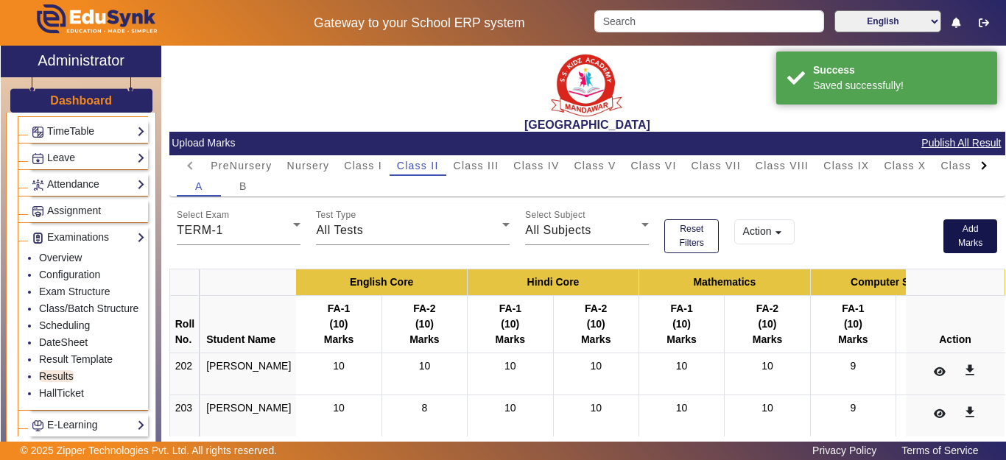
click at [959, 242] on button "Add Marks" at bounding box center [970, 236] width 54 height 34
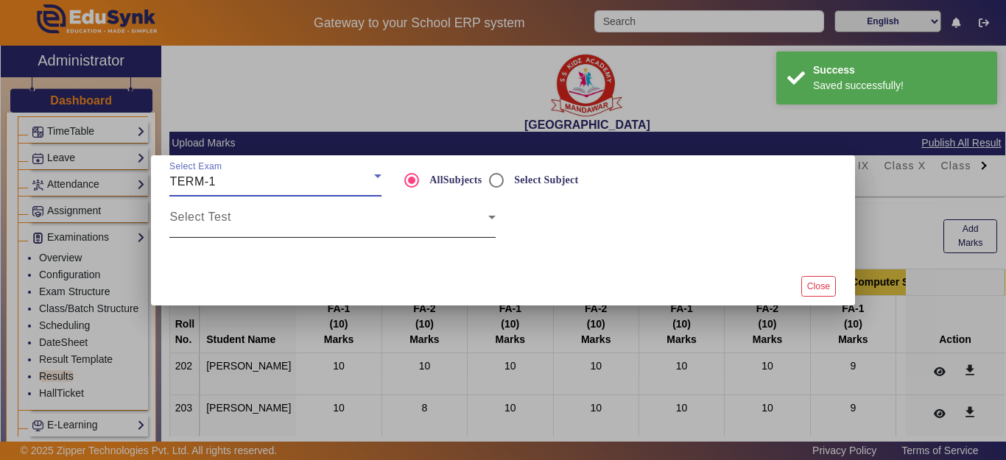
click at [266, 205] on div "Select Test" at bounding box center [332, 217] width 326 height 41
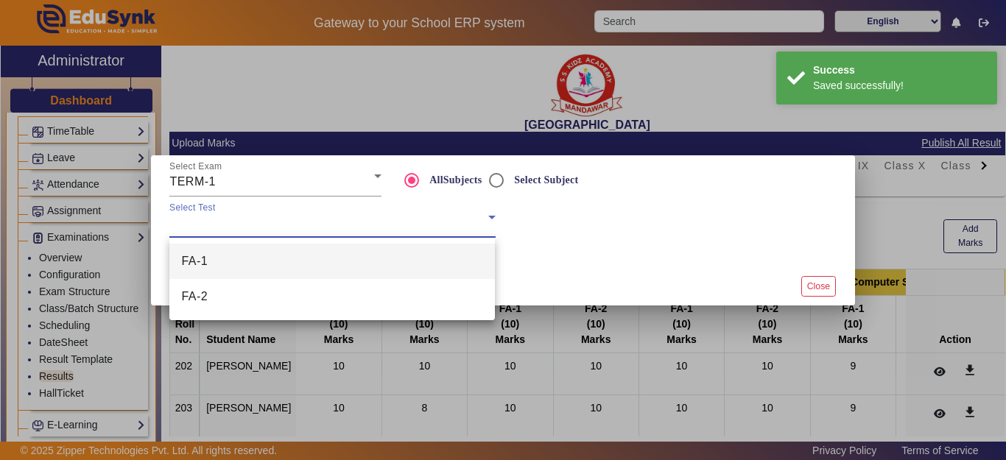
click at [499, 184] on div at bounding box center [503, 230] width 1006 height 460
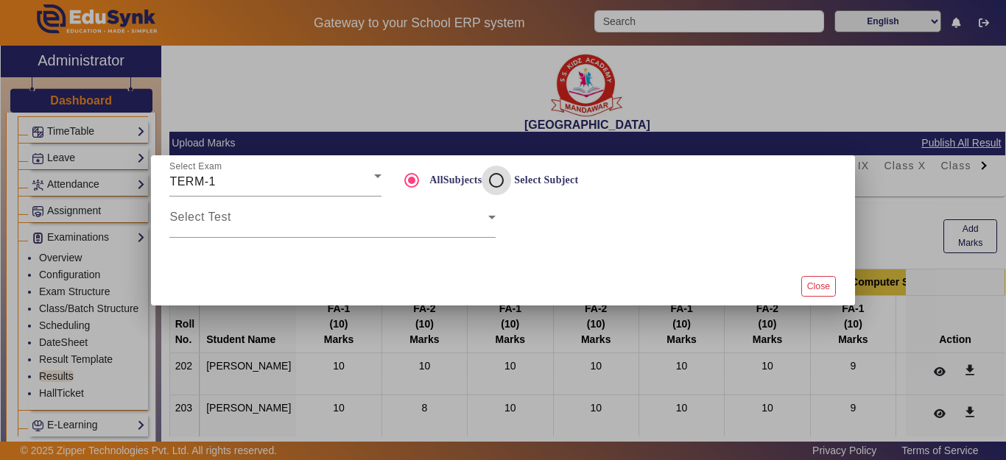
click at [496, 173] on input "Select Subject" at bounding box center [496, 180] width 29 height 29
radio input "true"
click at [290, 233] on div "Select Test" at bounding box center [332, 217] width 326 height 41
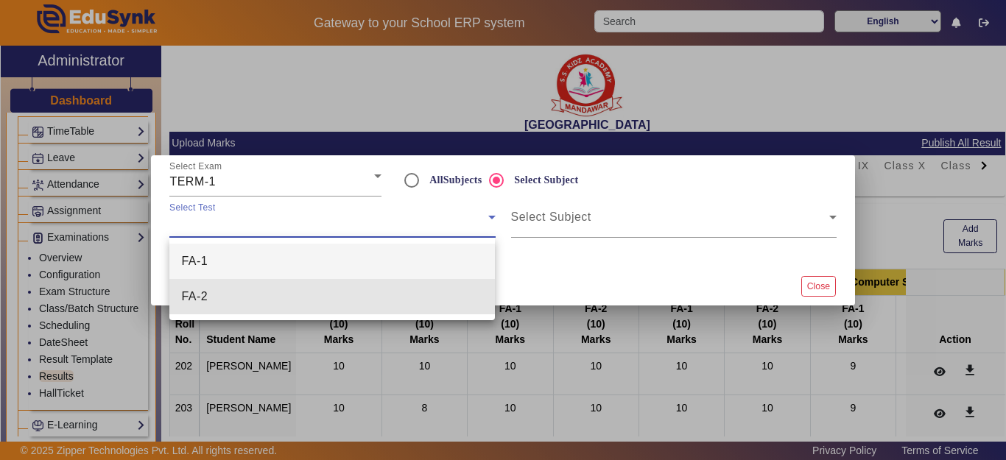
drag, startPoint x: 239, startPoint y: 306, endPoint x: 308, endPoint y: 275, distance: 74.9
click at [239, 304] on mat-option "FA-2" at bounding box center [332, 296] width 326 height 35
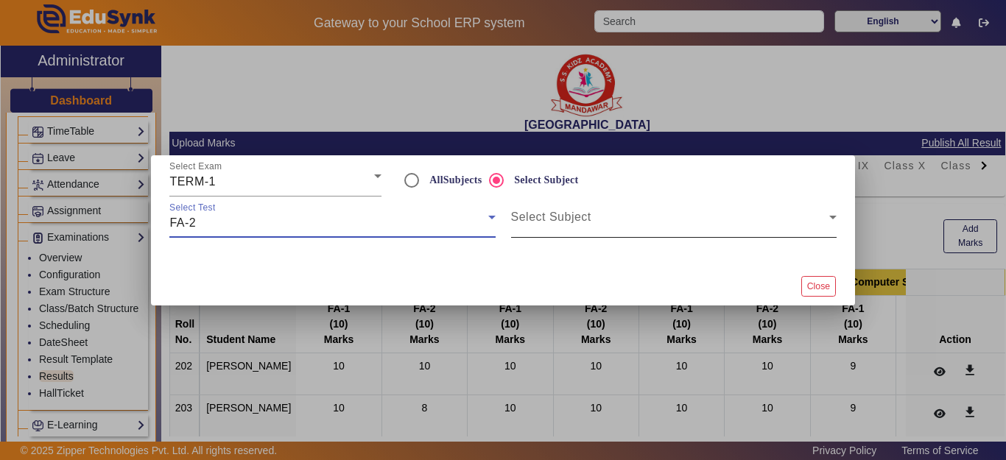
click at [554, 219] on span at bounding box center [670, 223] width 318 height 18
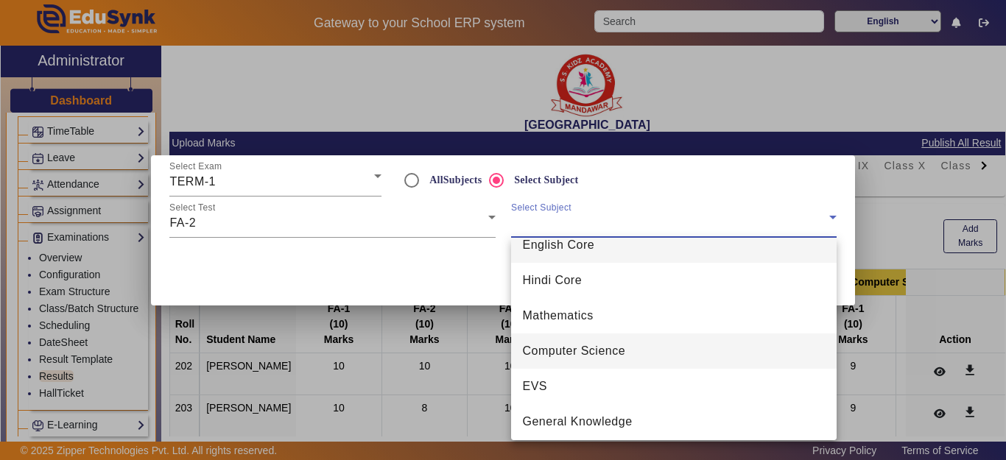
scroll to position [21, 0]
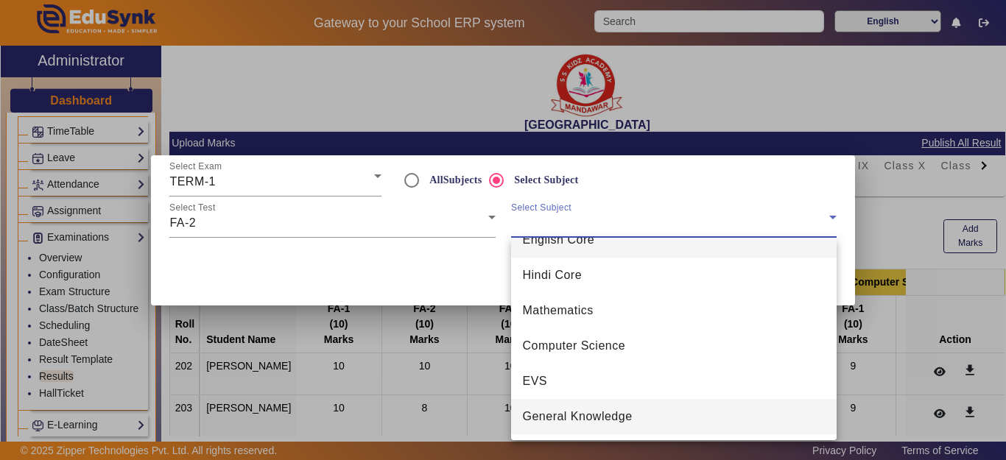
click at [564, 411] on span "General Knowledge" at bounding box center [578, 417] width 110 height 18
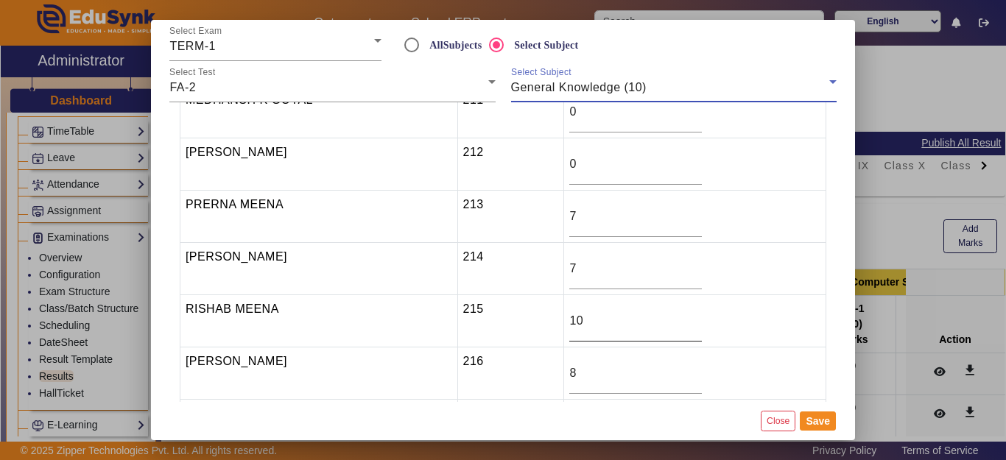
scroll to position [516, 0]
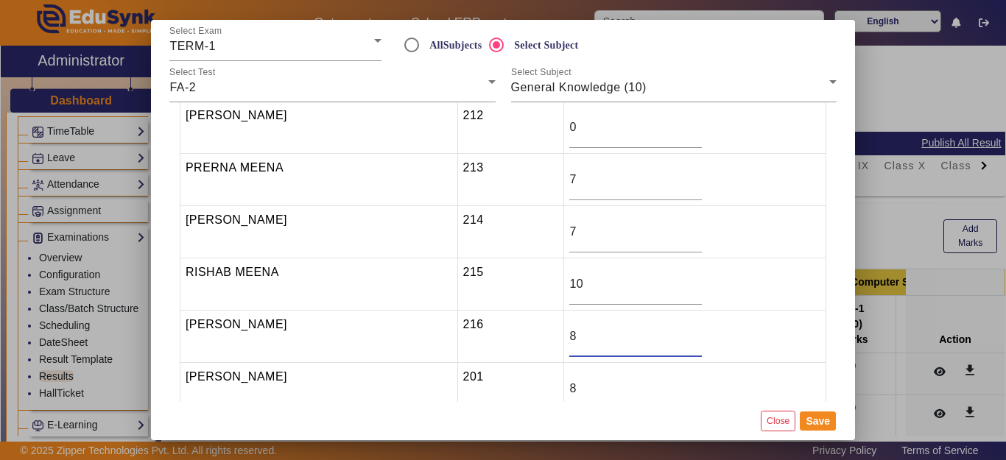
drag, startPoint x: 586, startPoint y: 340, endPoint x: 549, endPoint y: 339, distance: 36.9
click at [550, 340] on tr "ROHIT MEENA 216 8" at bounding box center [503, 337] width 646 height 52
type input "7"
click at [819, 423] on button "Save" at bounding box center [818, 421] width 36 height 19
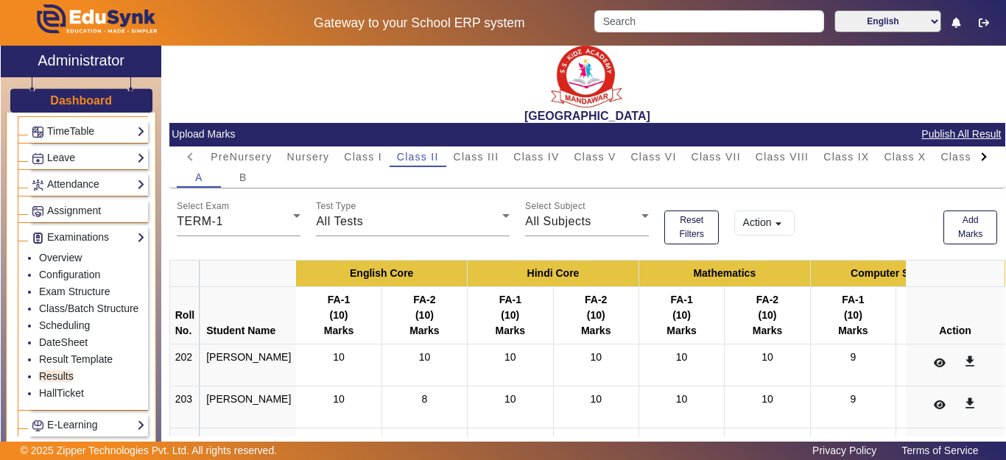
scroll to position [0, 0]
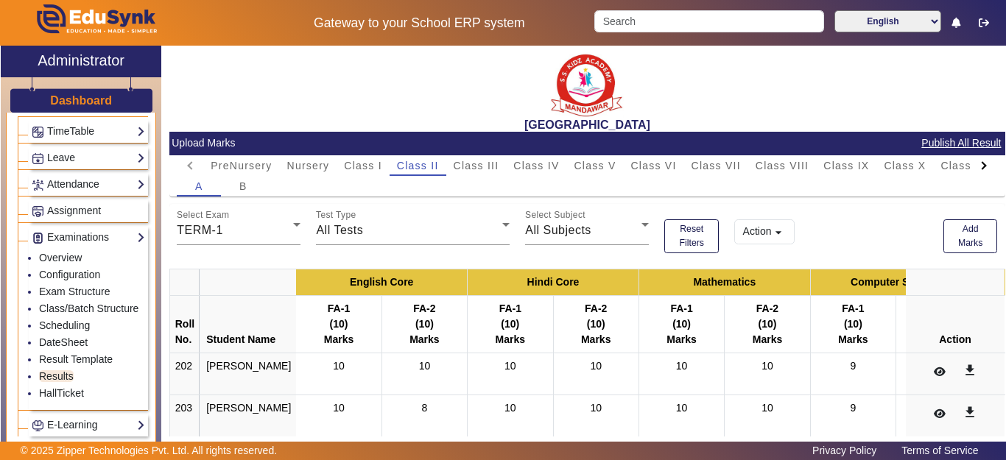
click at [834, 219] on div "Action arrow_drop_down" at bounding box center [831, 228] width 209 height 49
drag, startPoint x: 72, startPoint y: 88, endPoint x: 82, endPoint y: 105, distance: 20.1
click at [72, 88] on div "Dashboard" at bounding box center [81, 94] width 161 height 35
click at [82, 105] on h3 "Dashboard" at bounding box center [81, 101] width 62 height 14
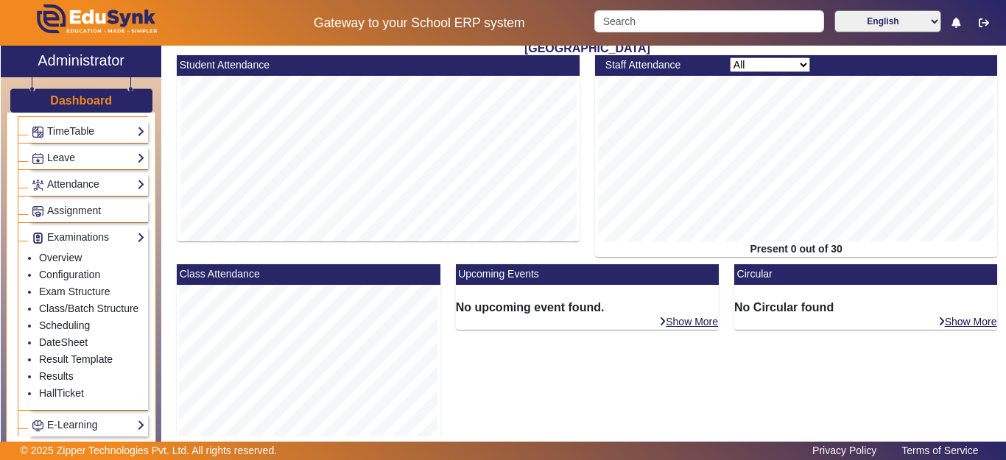
scroll to position [342, 0]
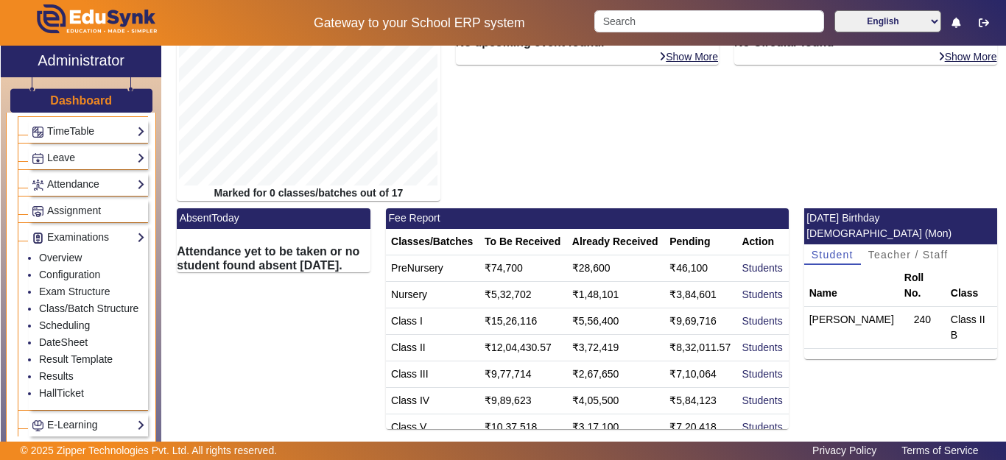
click at [75, 100] on h3 "Dashboard" at bounding box center [81, 101] width 62 height 14
